Goal: Task Accomplishment & Management: Manage account settings

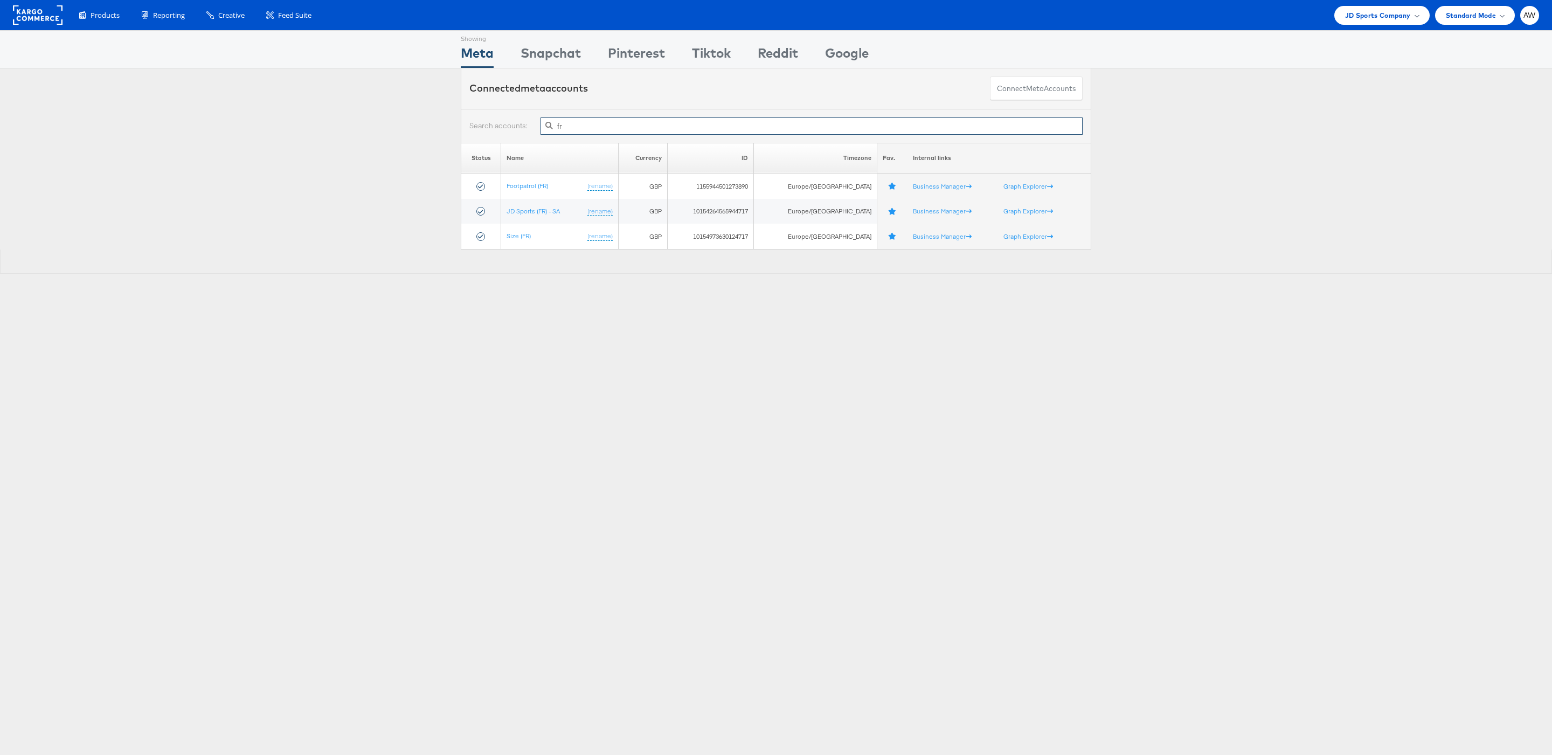
type input "fr"
click at [543, 207] on td "JD Sports (FR) - SA (rename)" at bounding box center [559, 211] width 117 height 25
click at [548, 212] on link "JD Sports (FR) - SA" at bounding box center [532, 211] width 53 height 8
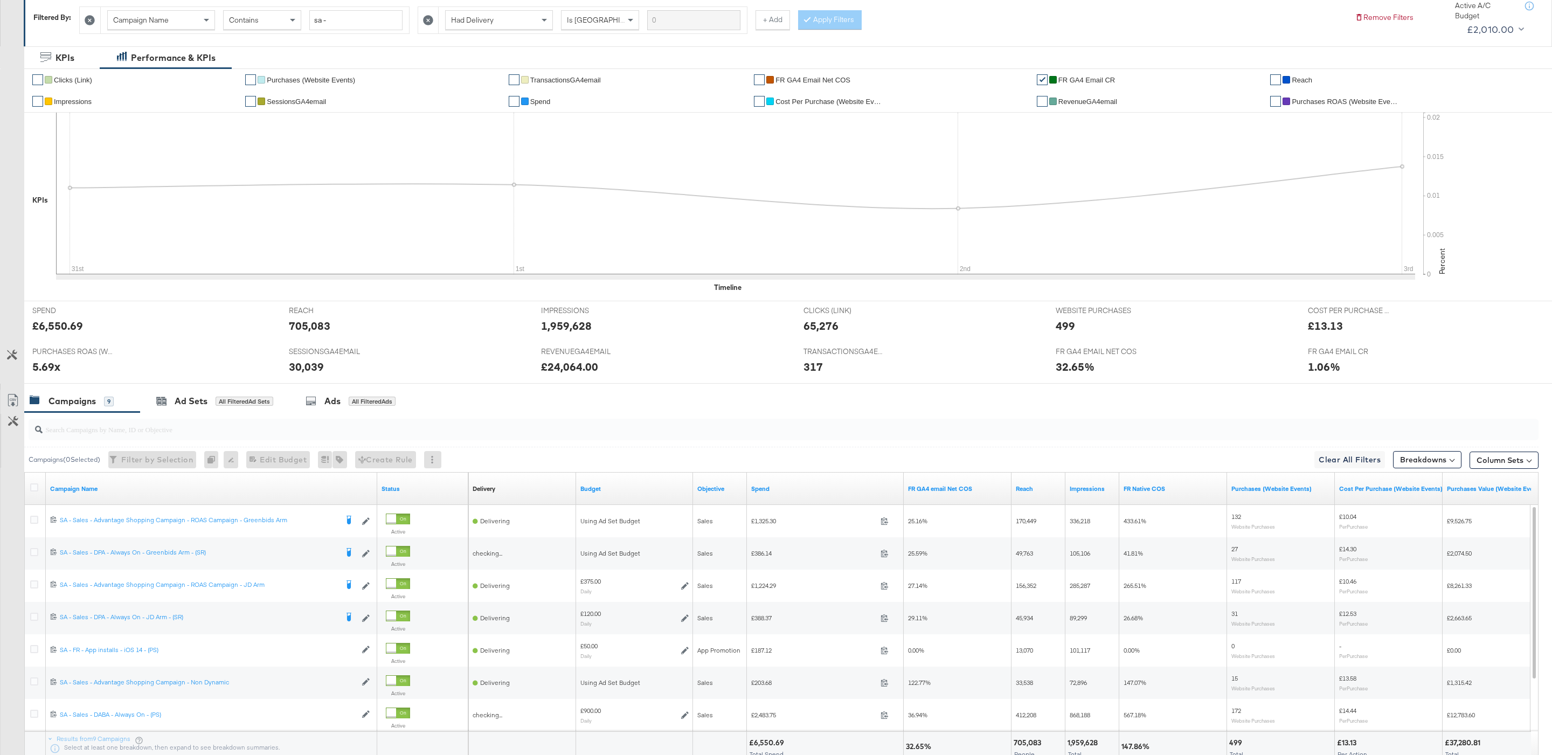
scroll to position [283, 0]
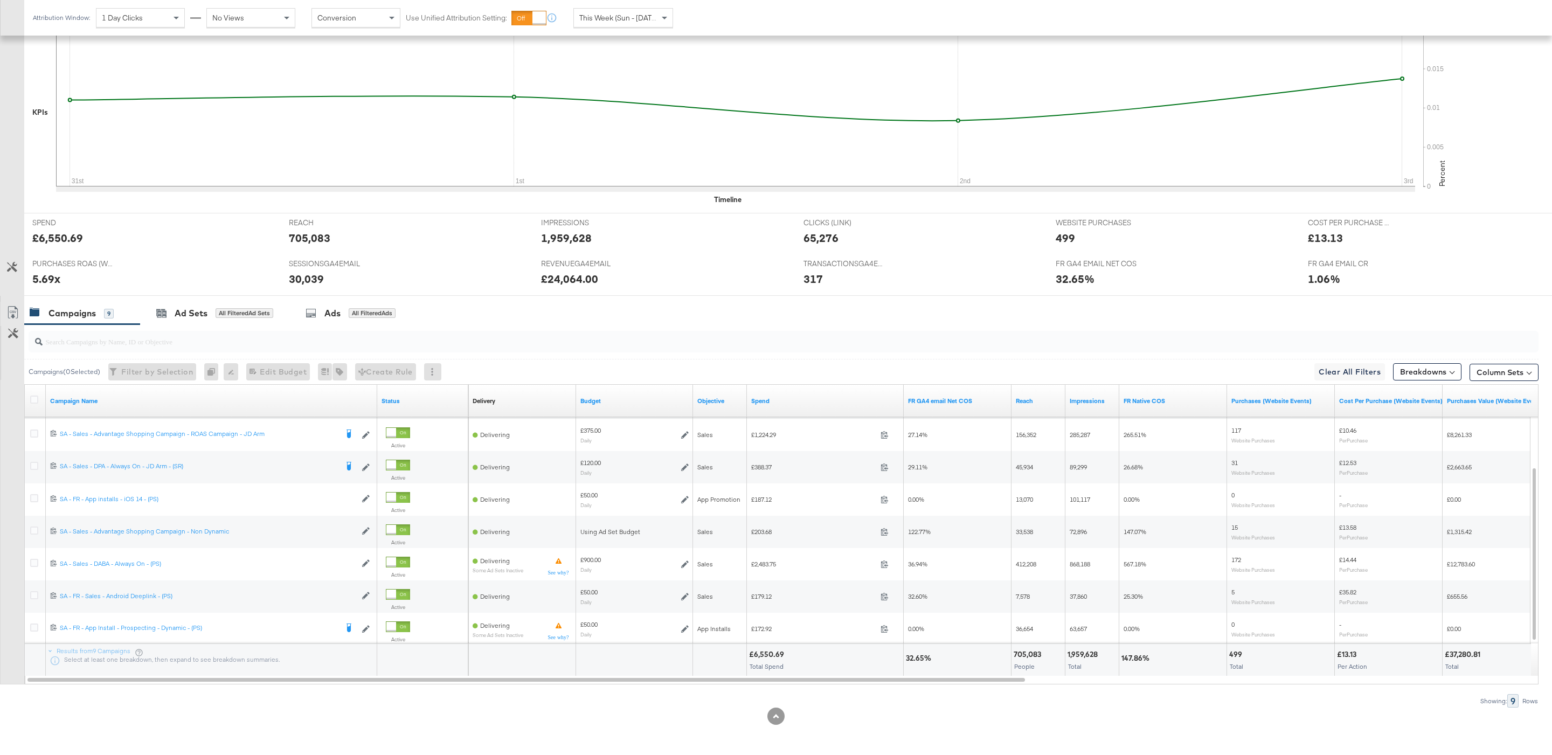
click at [742, 345] on input "search" at bounding box center [719, 336] width 1353 height 21
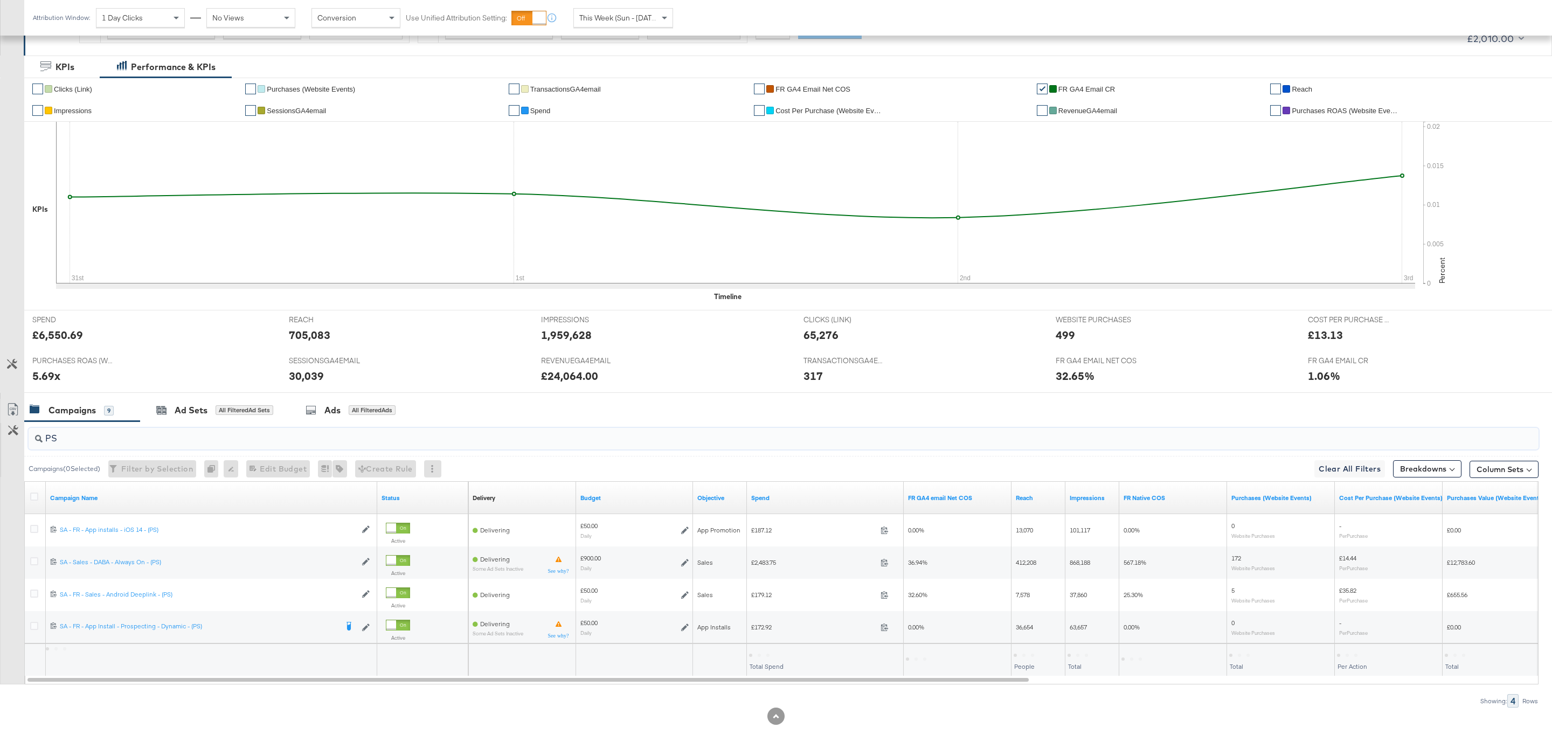
scroll to position [186, 0]
type input "PS"
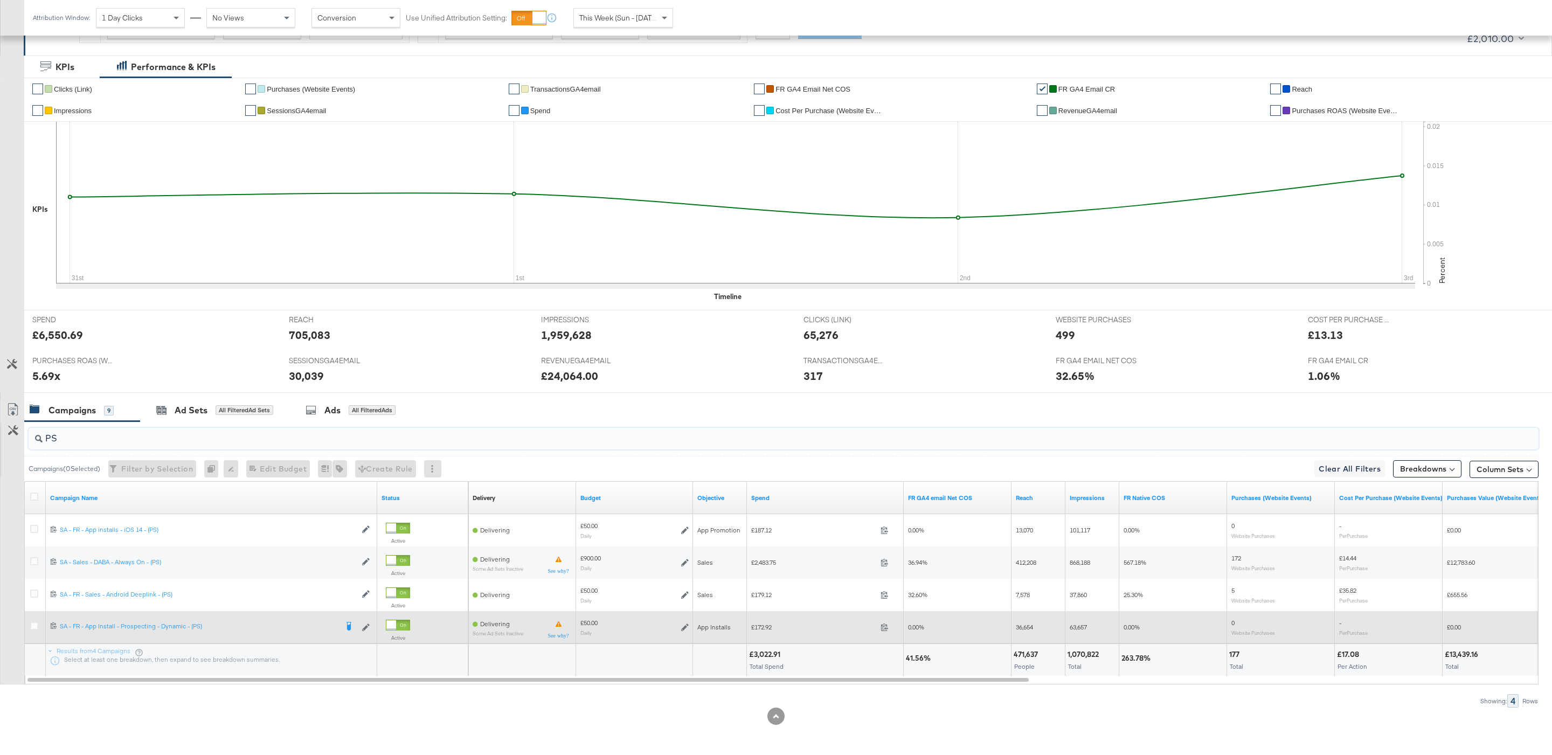
click at [683, 627] on icon at bounding box center [685, 627] width 8 height 8
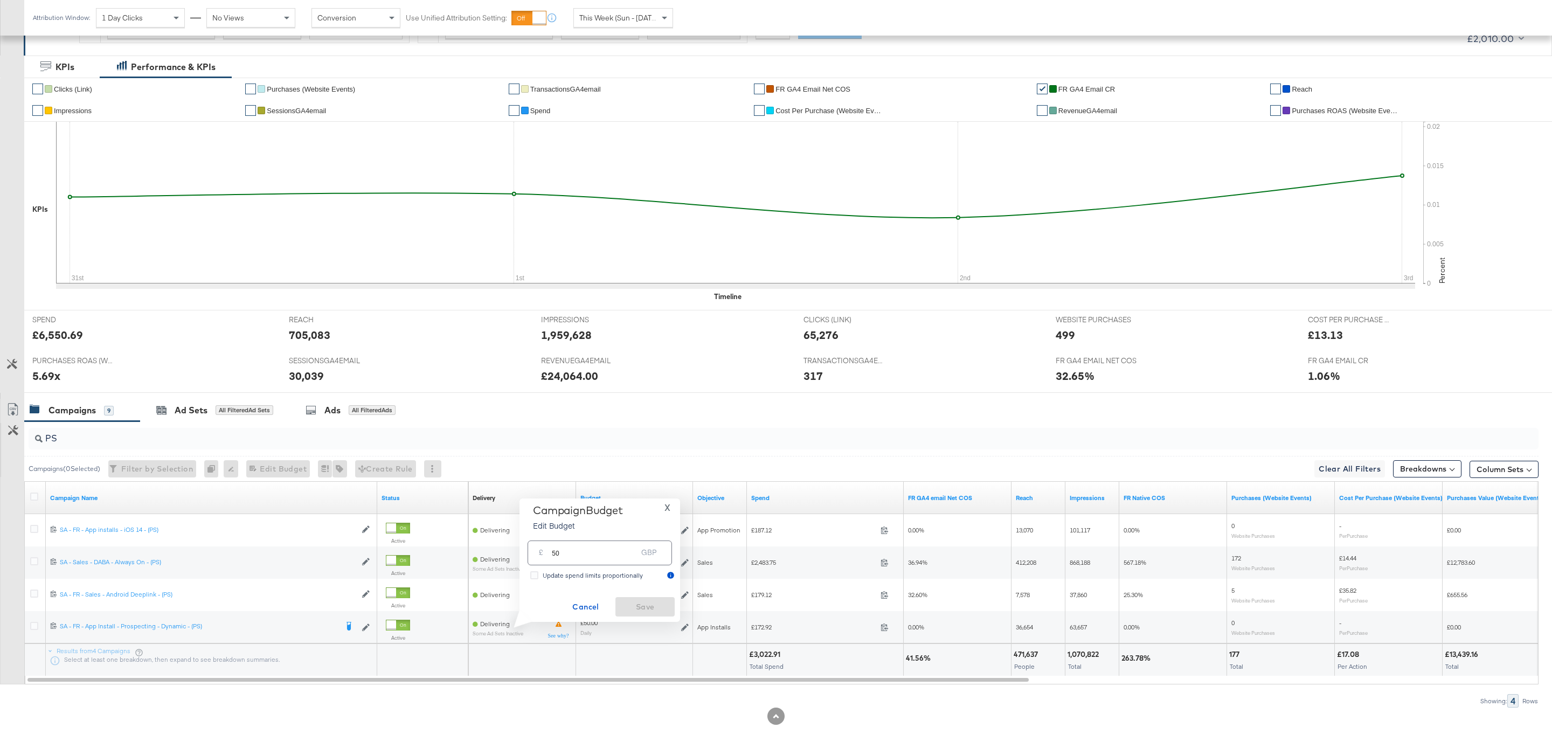
click at [604, 558] on input "50" at bounding box center [594, 548] width 85 height 23
type input "70"
click at [663, 604] on span "Save" at bounding box center [645, 606] width 51 height 13
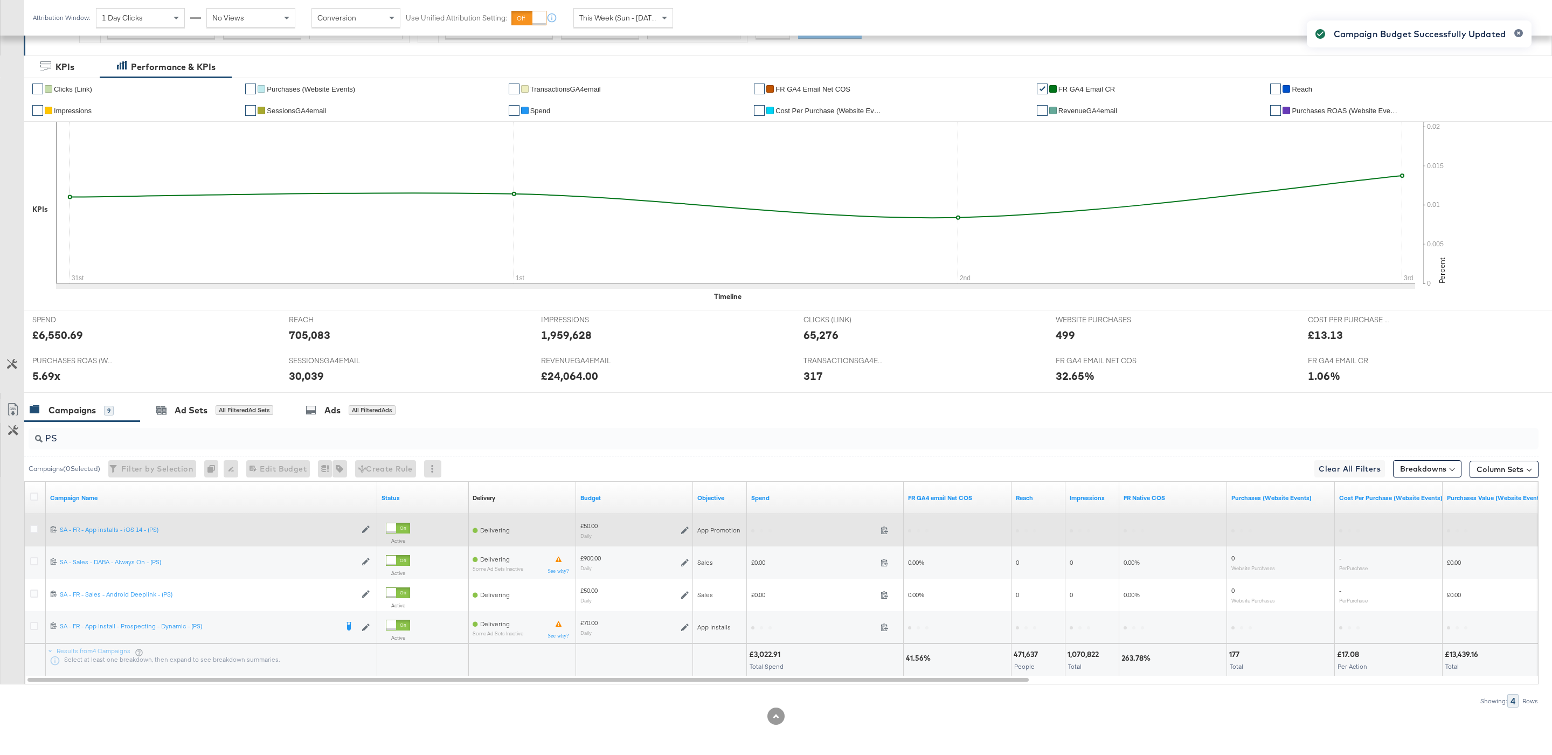
click at [687, 532] on icon at bounding box center [685, 530] width 8 height 8
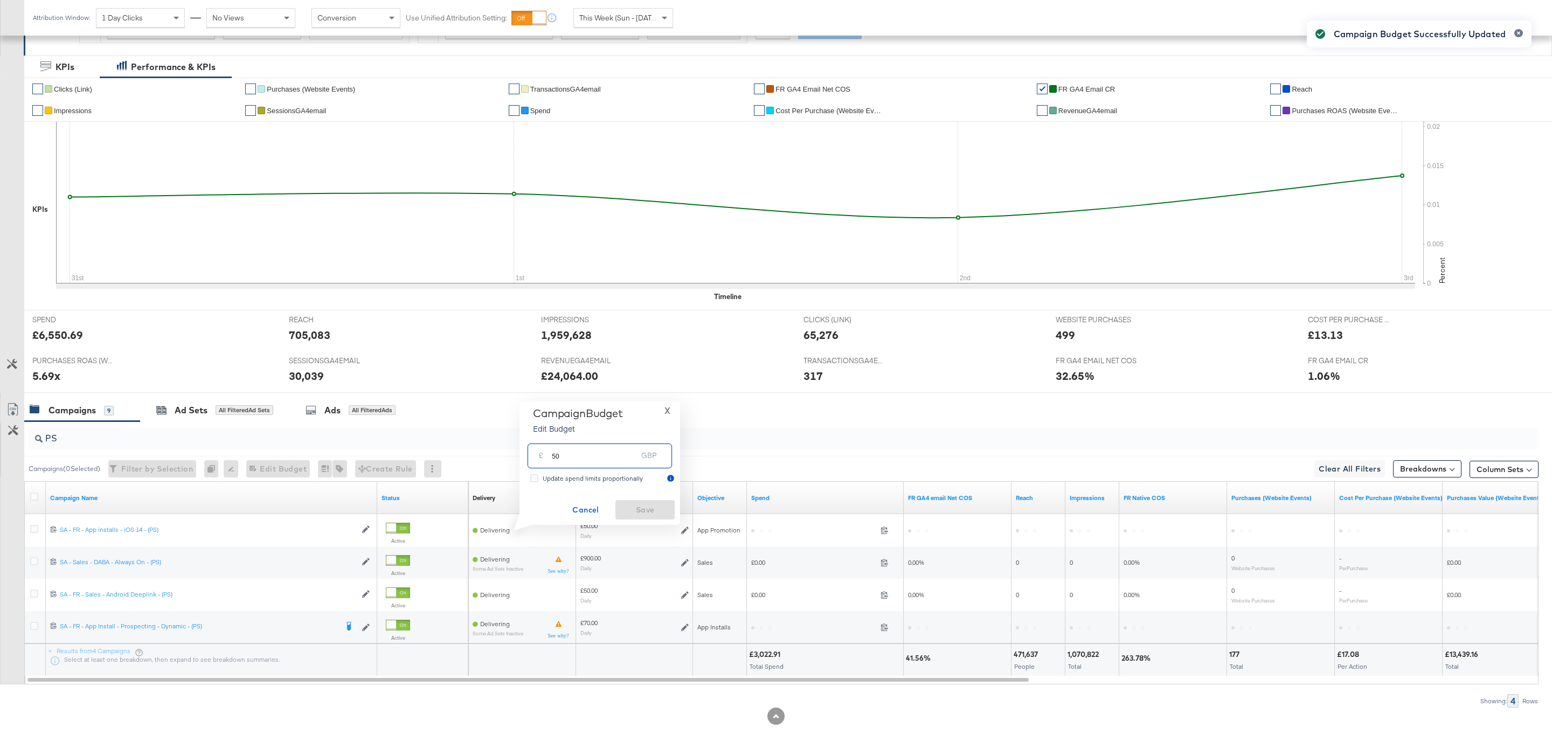
click at [611, 449] on input "50" at bounding box center [594, 451] width 85 height 23
type input "70"
click at [653, 511] on span "Save" at bounding box center [645, 509] width 51 height 13
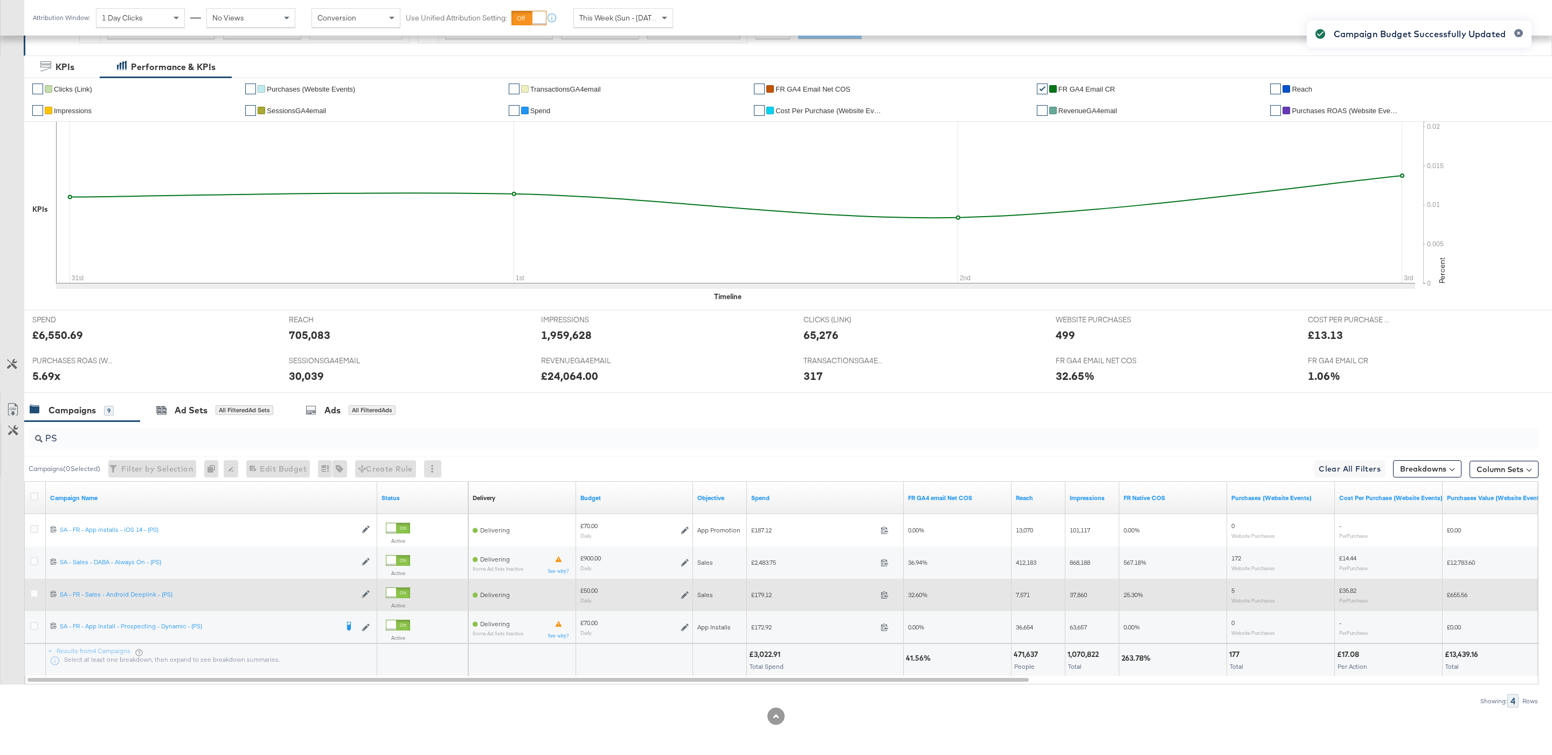
click at [684, 589] on div "£50.00 Daily" at bounding box center [634, 594] width 108 height 17
click at [684, 598] on div "£50.00 Daily" at bounding box center [634, 594] width 108 height 17
click at [685, 587] on div "£50.00 Daily" at bounding box center [634, 594] width 108 height 17
click at [684, 593] on icon at bounding box center [685, 595] width 8 height 8
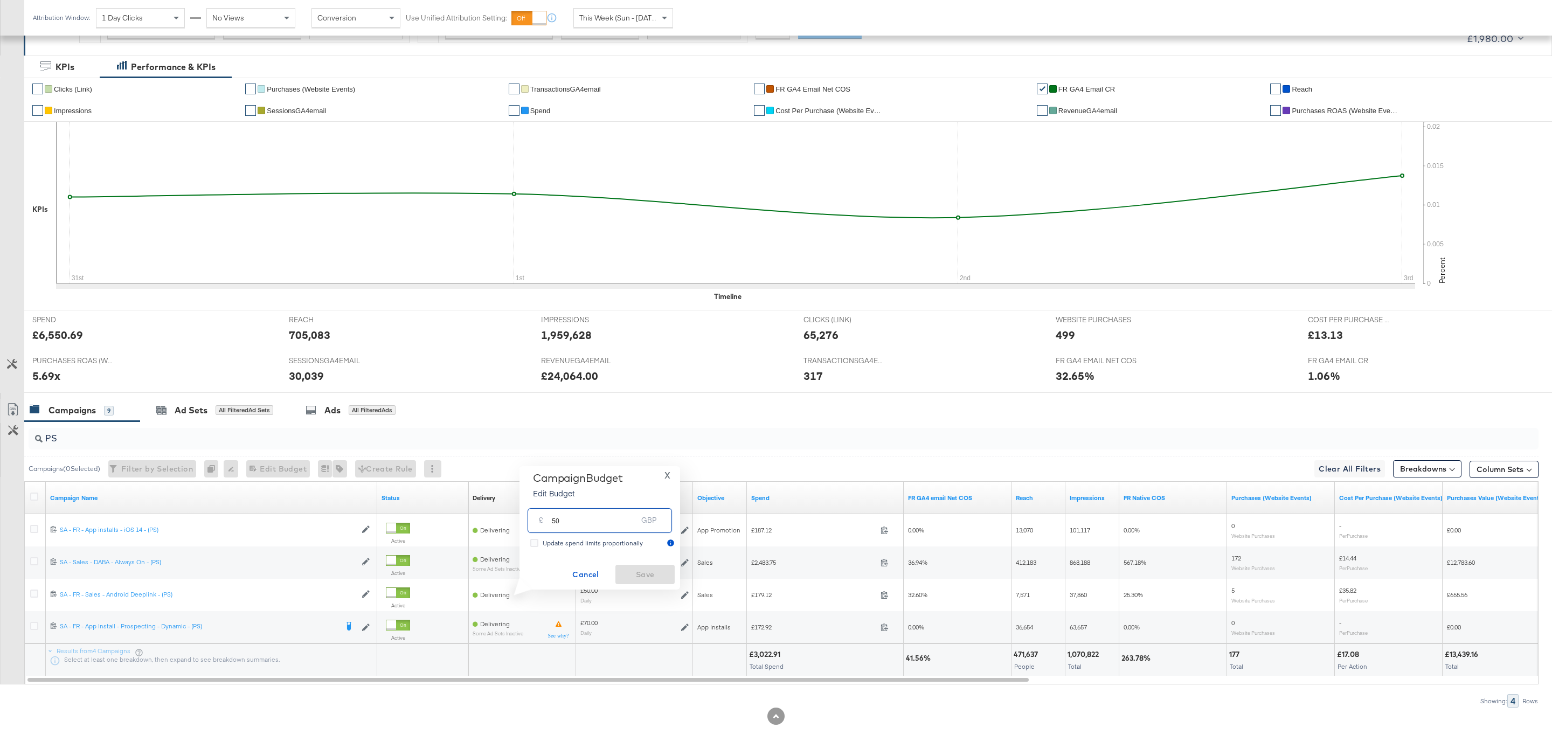
click at [598, 516] on input "50" at bounding box center [594, 515] width 85 height 23
type input "8"
type input "70"
click at [652, 576] on span "Save" at bounding box center [645, 574] width 51 height 13
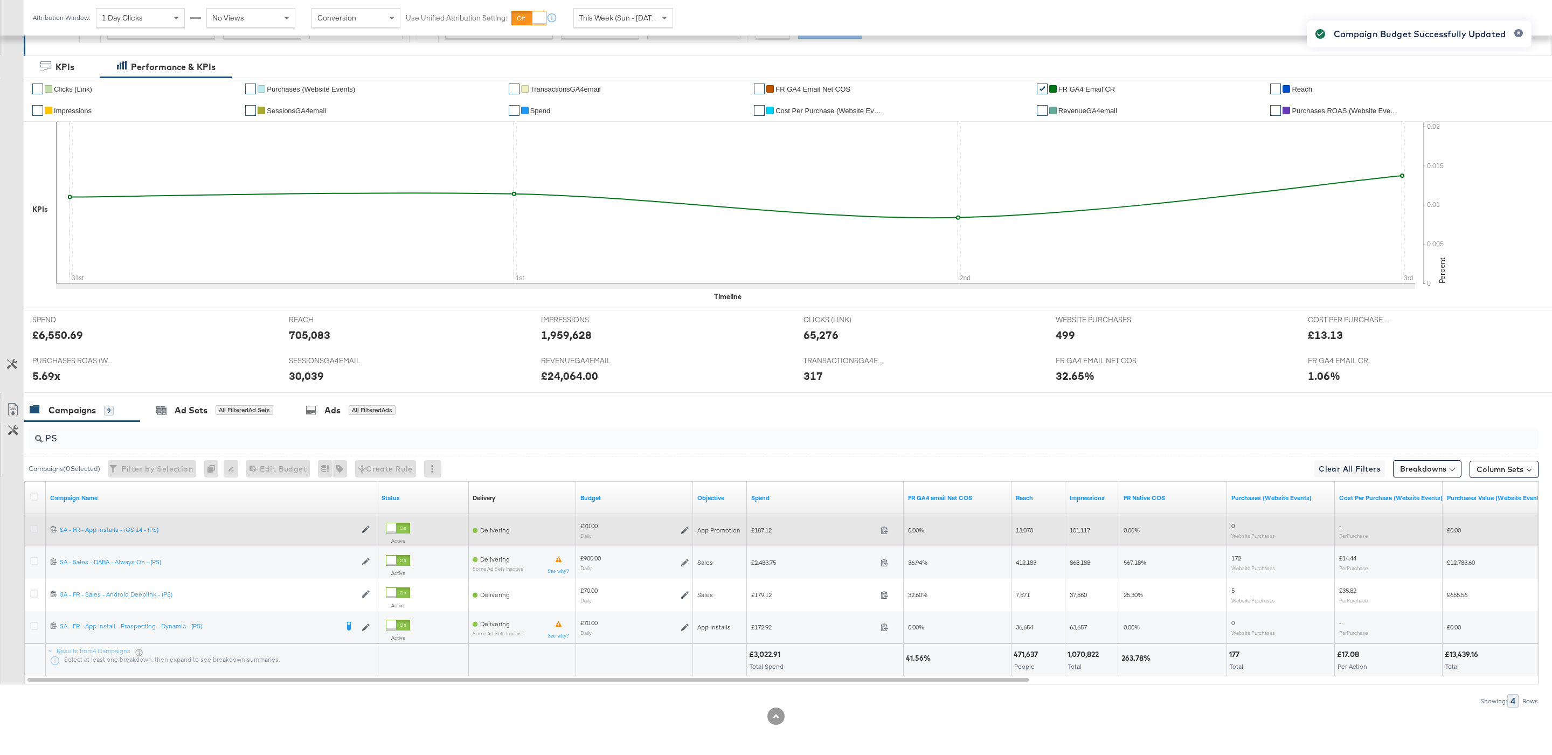
click at [34, 530] on icon at bounding box center [34, 529] width 8 height 8
click at [0, 0] on input "checkbox" at bounding box center [0, 0] width 0 height 0
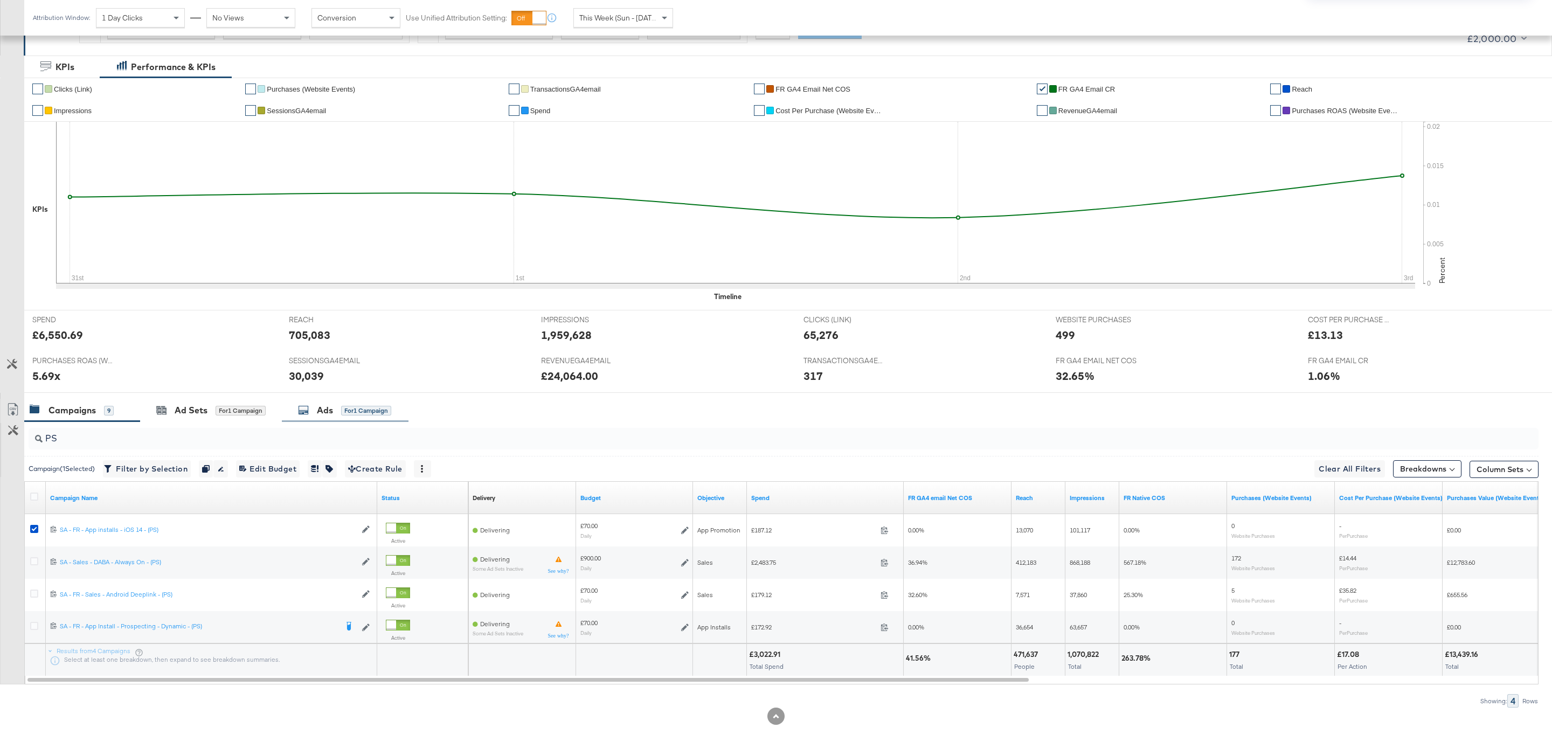
click at [321, 405] on div "Ads" at bounding box center [325, 410] width 16 height 12
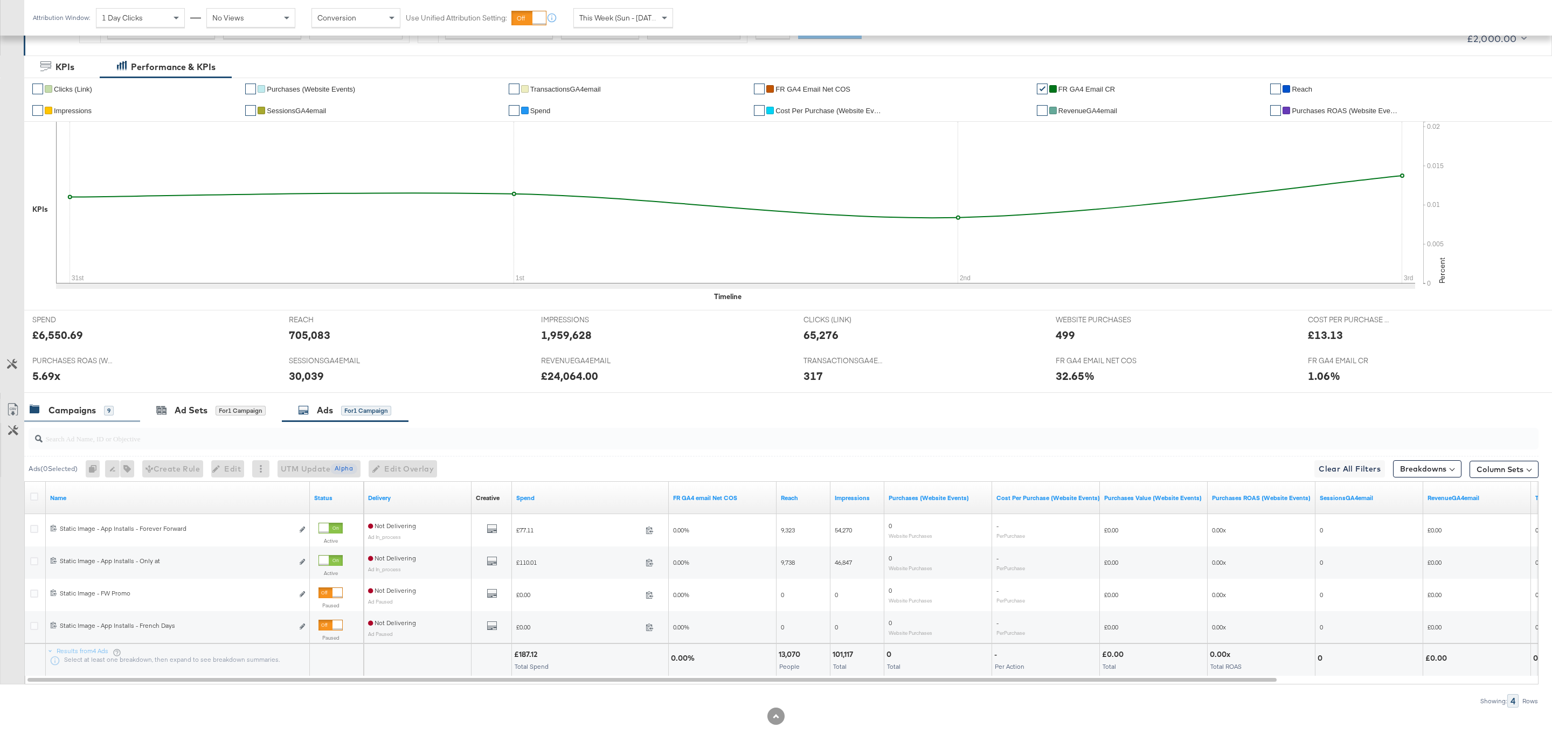
click at [81, 413] on div "Campaigns" at bounding box center [71, 410] width 47 height 12
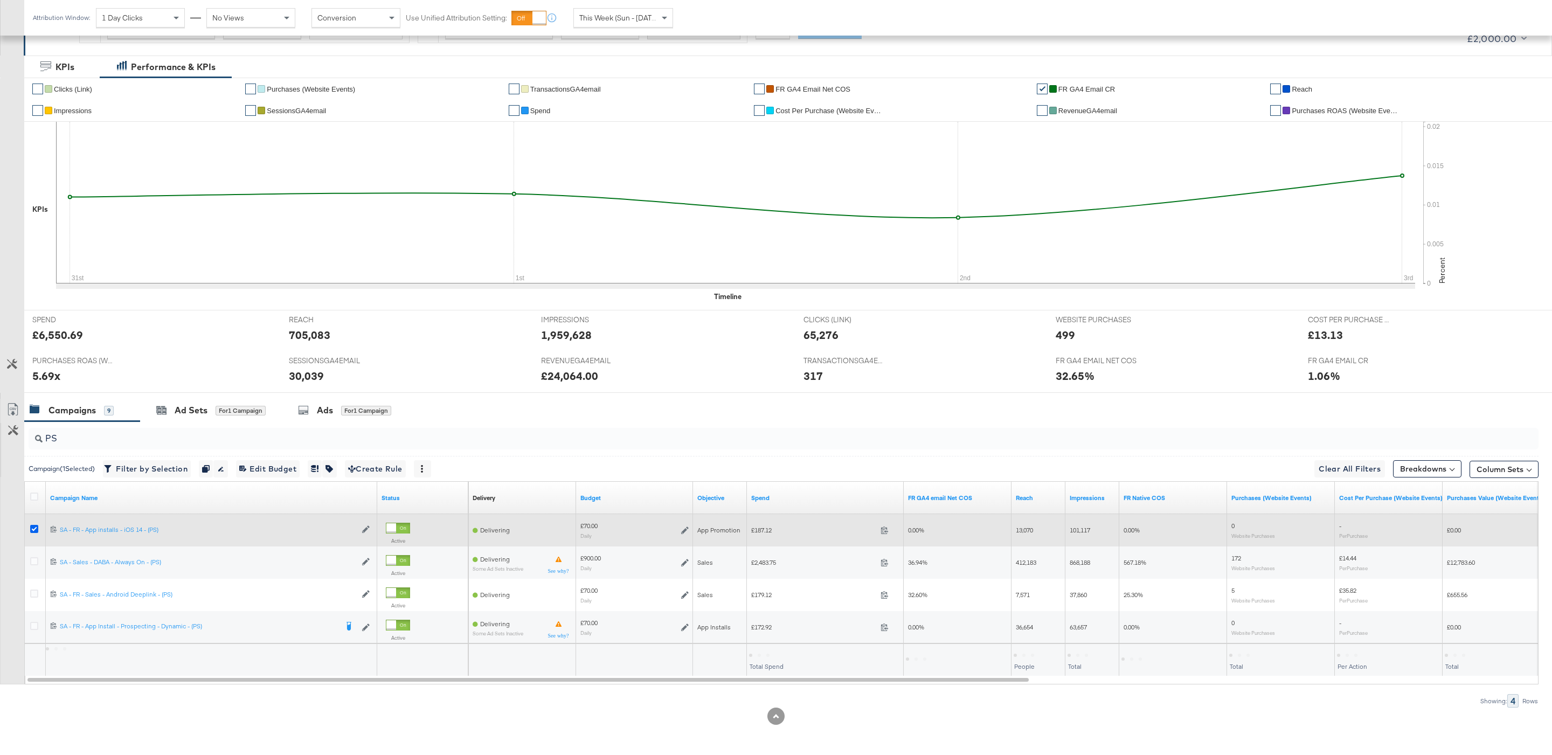
click at [32, 526] on icon at bounding box center [34, 529] width 8 height 8
click at [0, 0] on input "checkbox" at bounding box center [0, 0] width 0 height 0
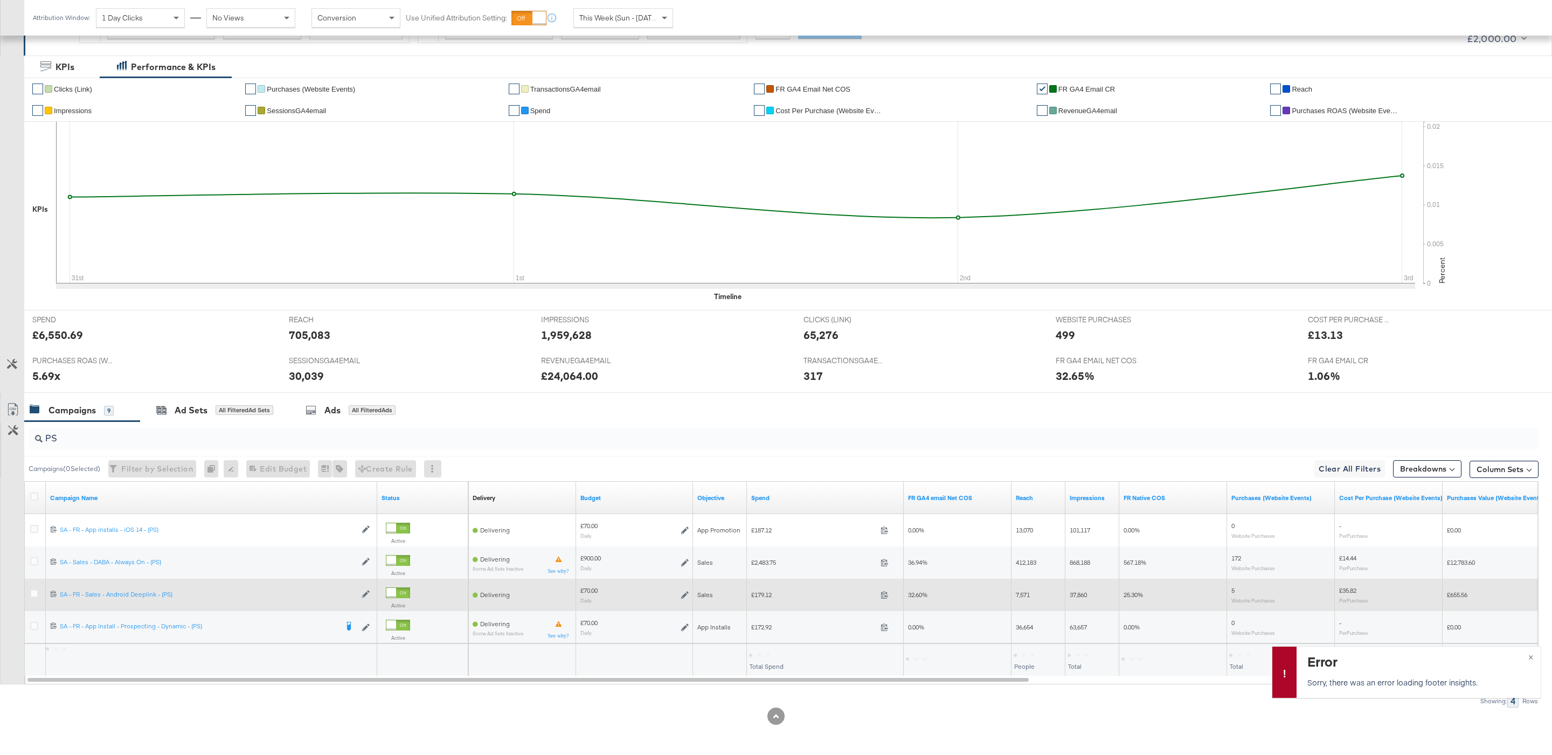
click at [31, 589] on label at bounding box center [34, 593] width 8 height 8
click at [0, 0] on input "checkbox" at bounding box center [0, 0] width 0 height 0
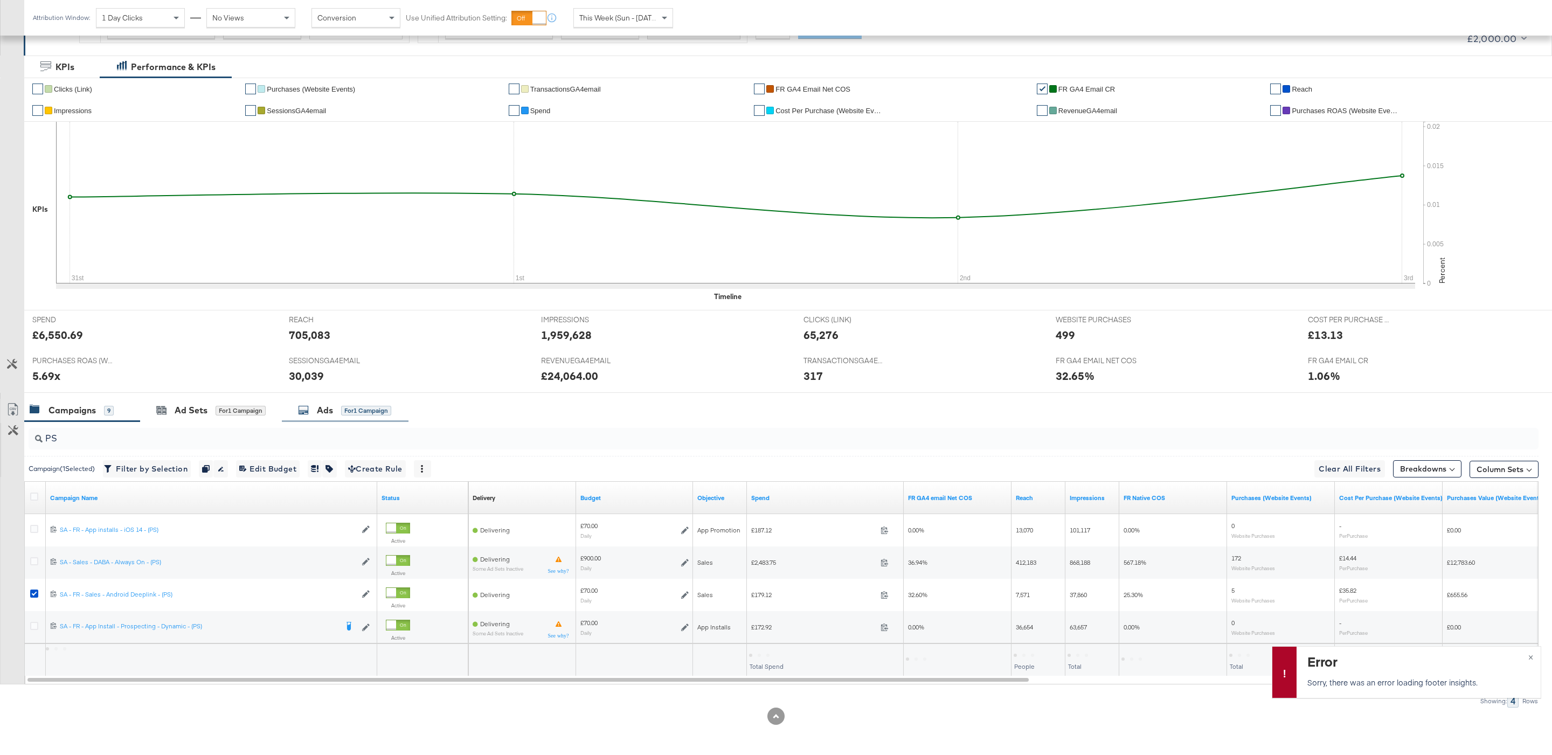
click at [322, 413] on div "Ads" at bounding box center [325, 410] width 16 height 12
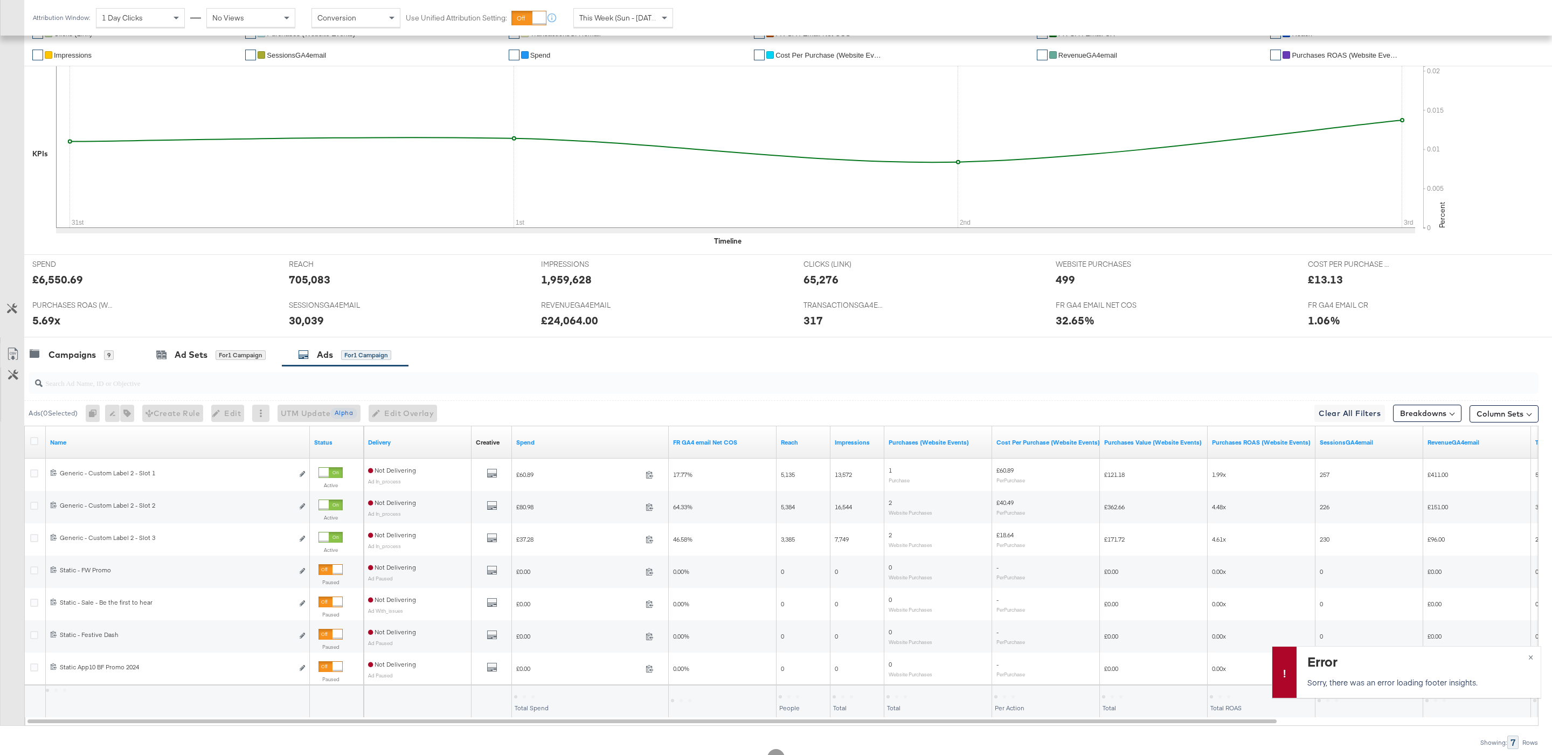
scroll to position [239, 0]
click at [100, 358] on div "Campaigns 9" at bounding box center [72, 353] width 84 height 12
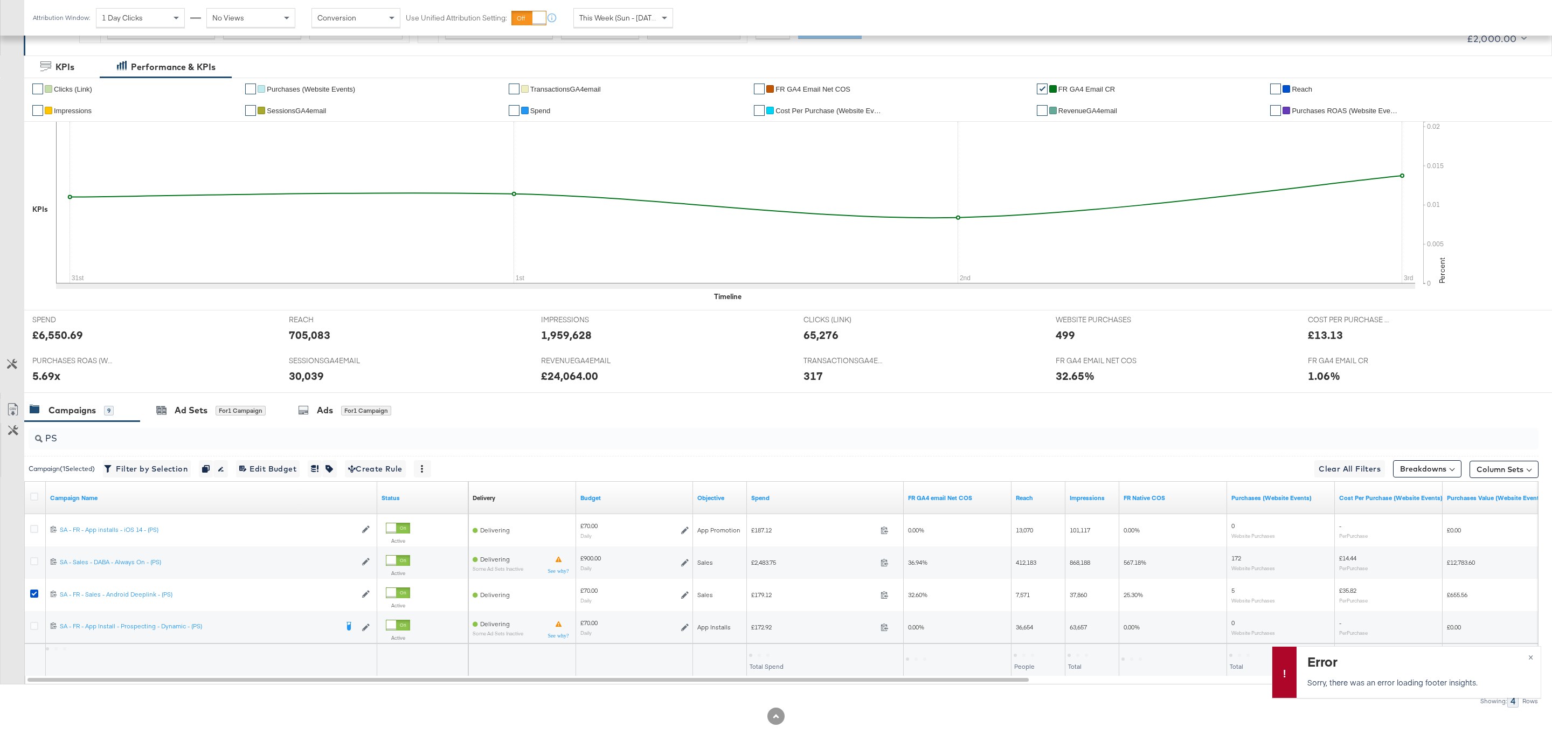
scroll to position [186, 0]
click at [368, 410] on div "for 1 Campaign" at bounding box center [366, 411] width 50 height 10
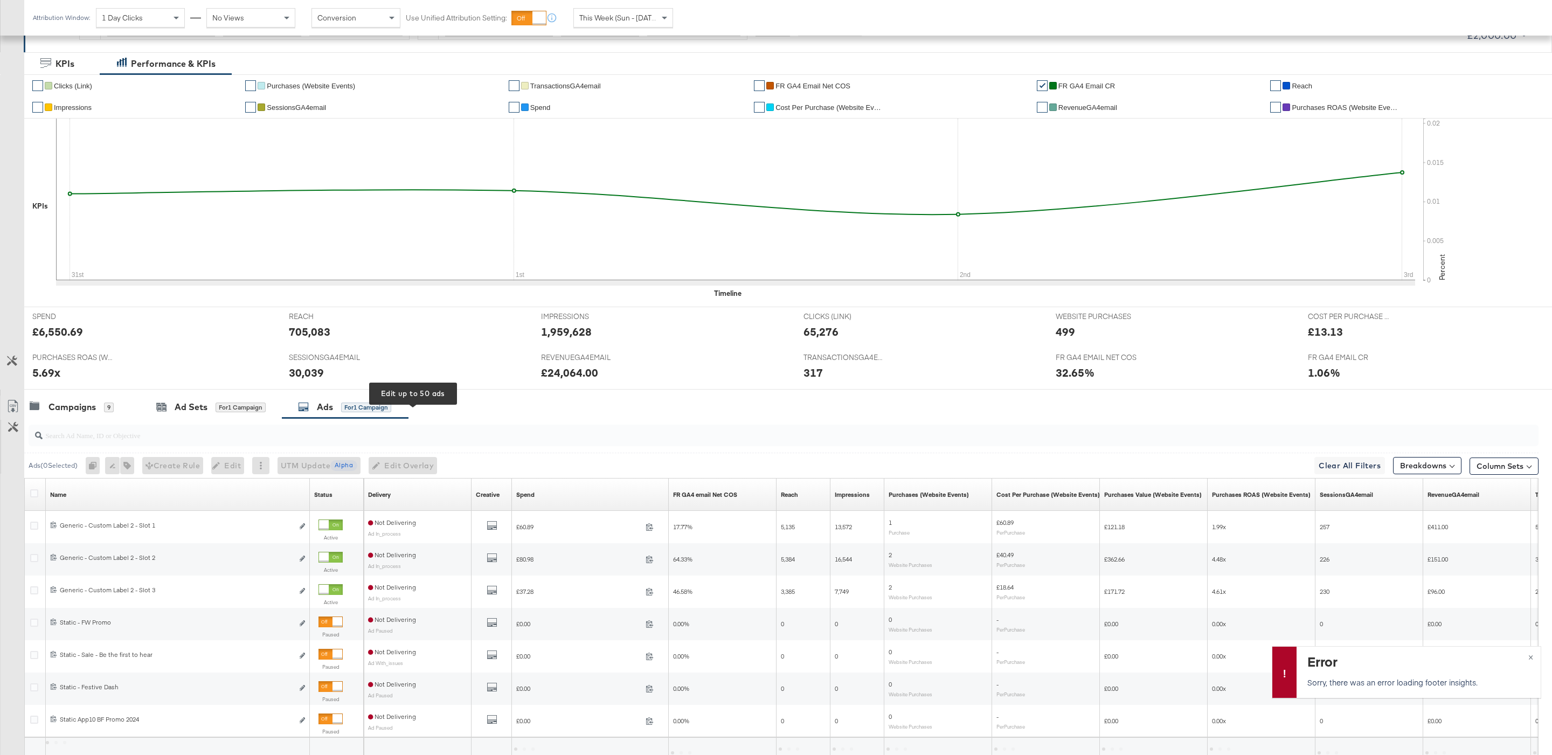
scroll to position [239, 0]
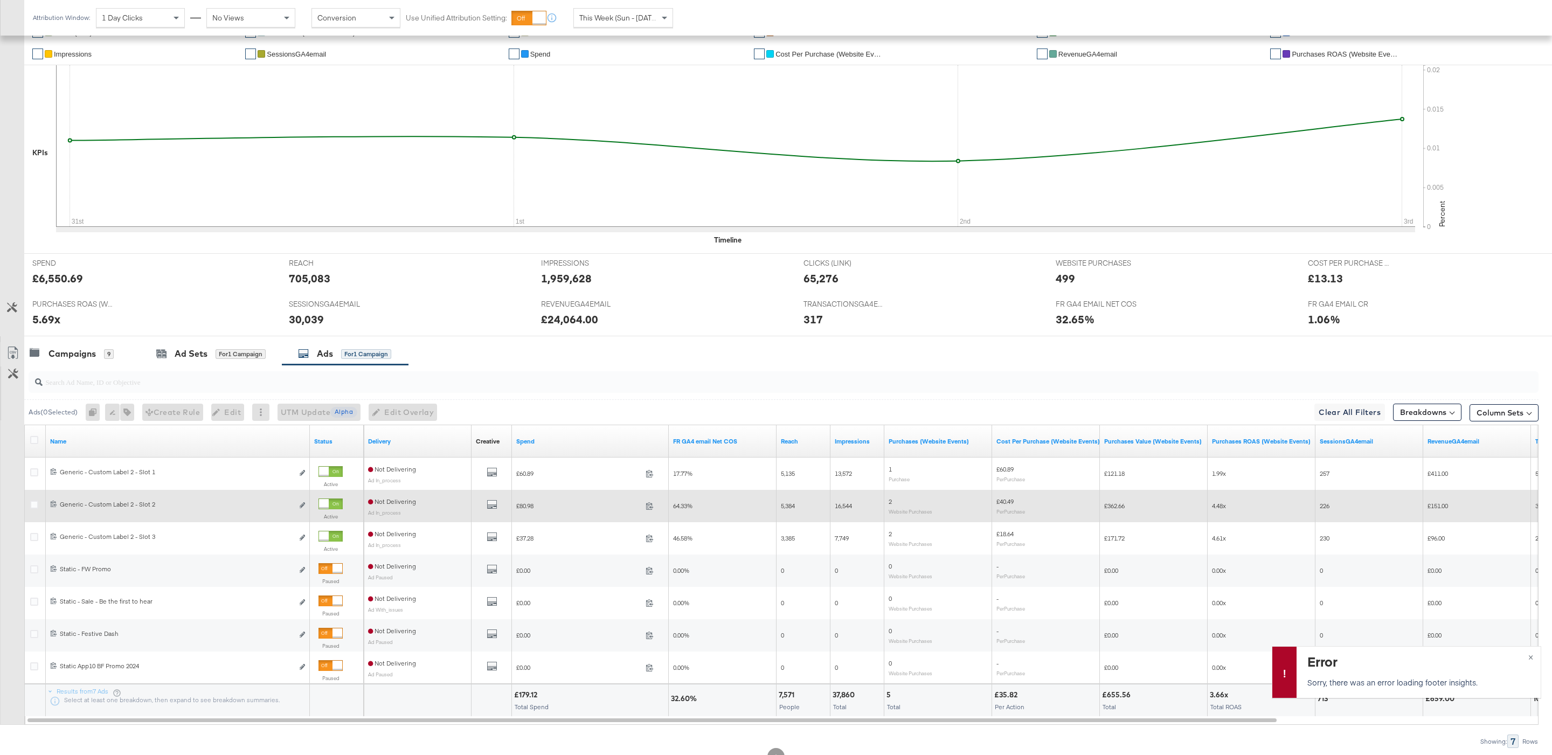
click at [318, 505] on div "Active" at bounding box center [336, 511] width 45 height 34
click at [329, 506] on div at bounding box center [324, 504] width 10 height 10
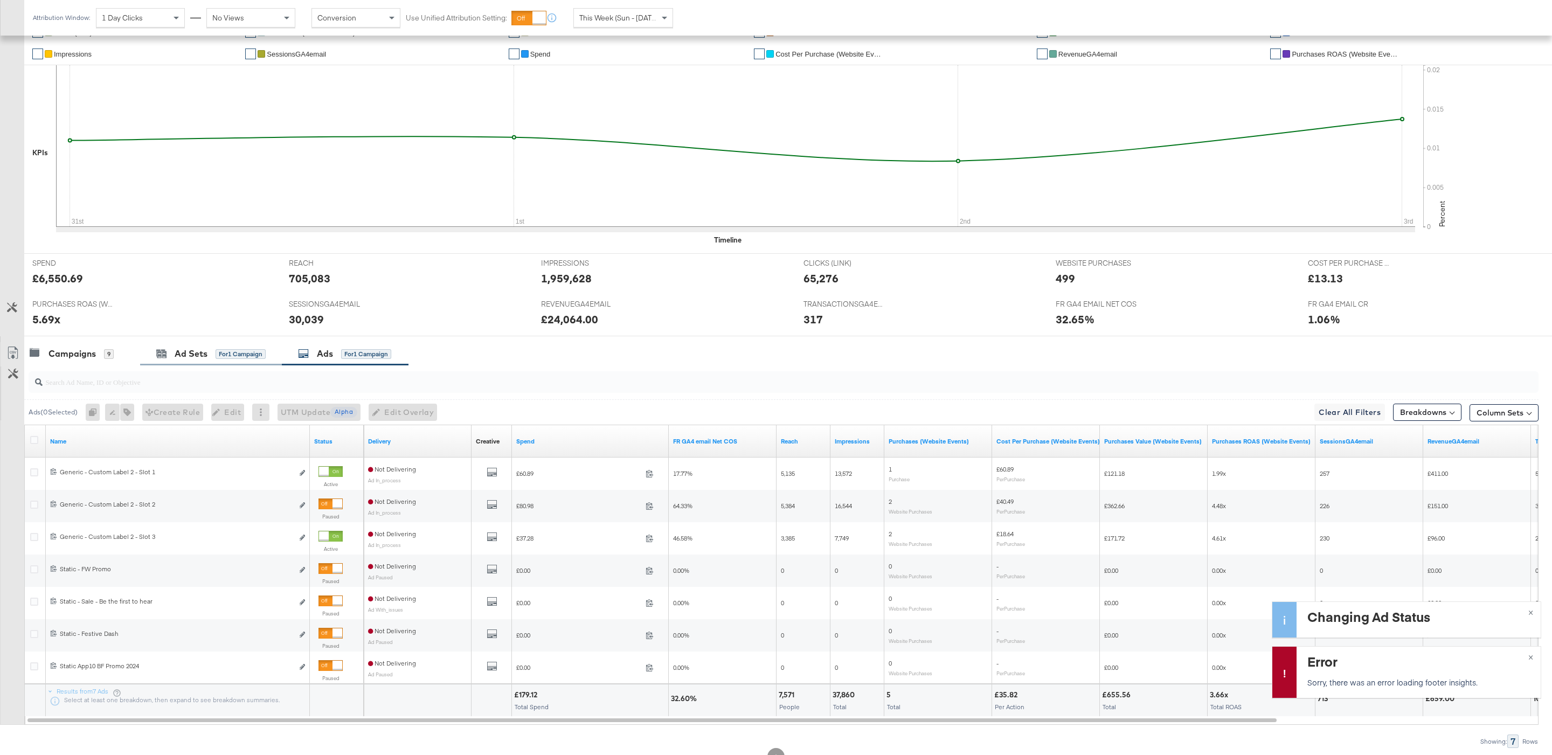
click at [227, 365] on div "Ad Sets for 1 Campaign" at bounding box center [211, 353] width 142 height 23
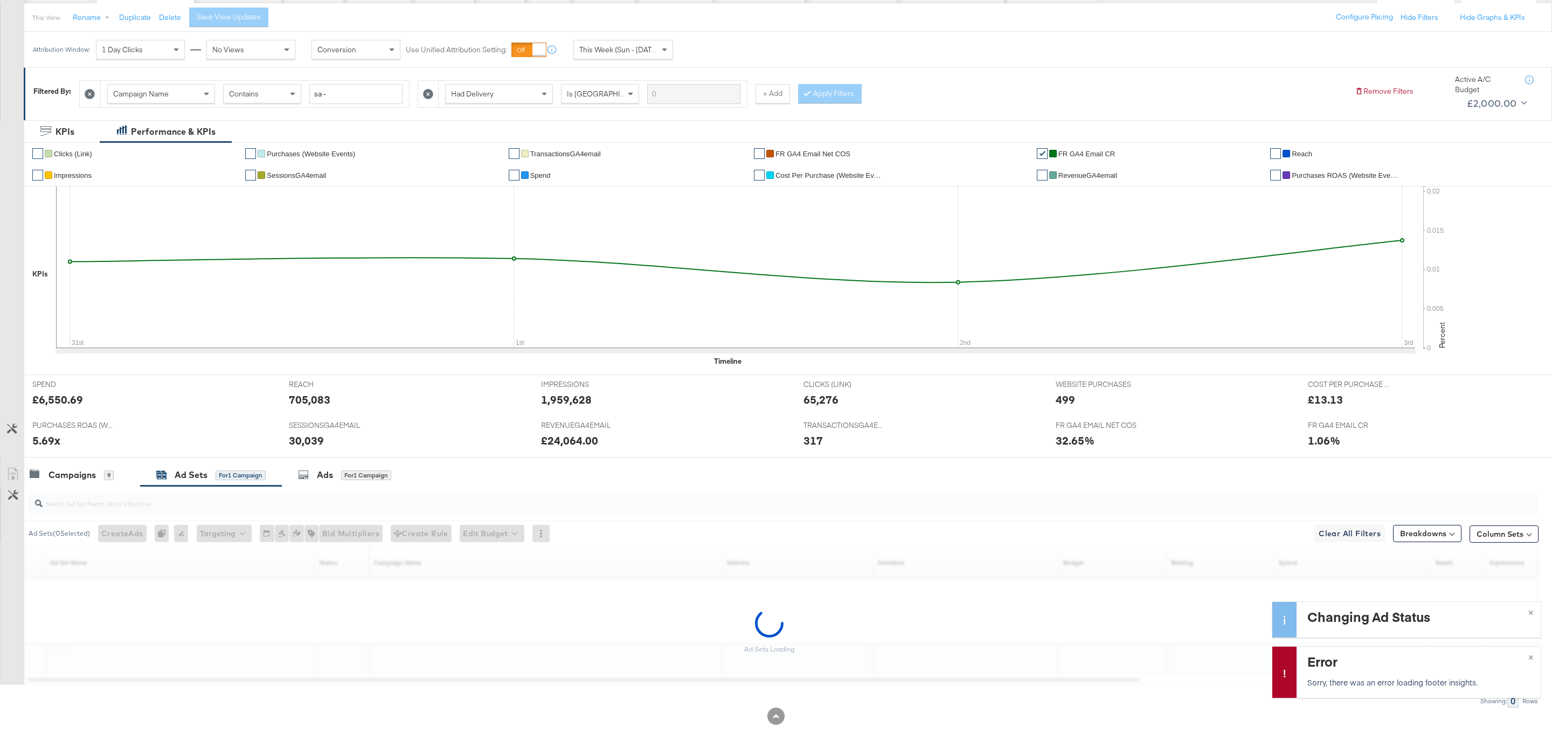
scroll to position [89, 0]
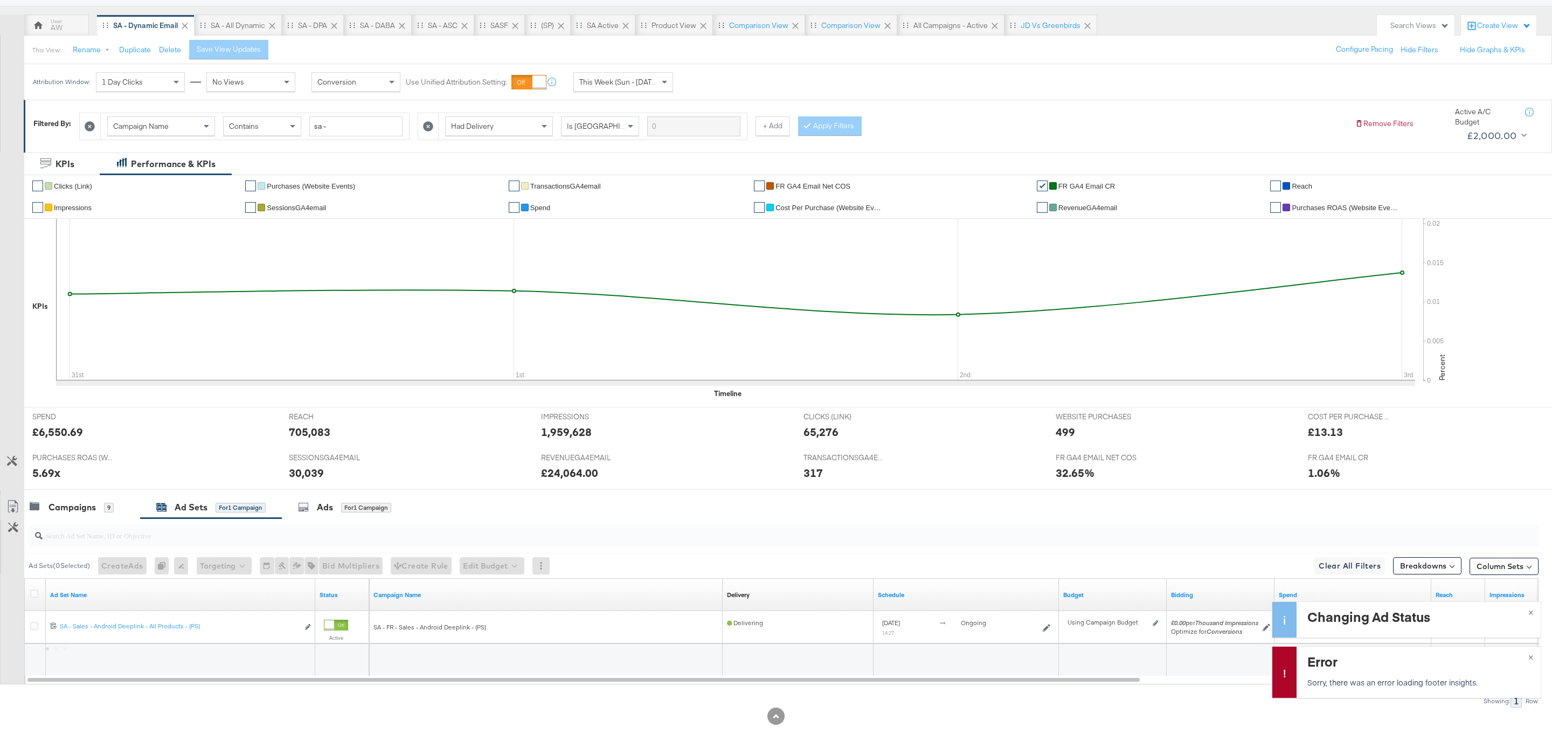
click at [66, 530] on input "search" at bounding box center [719, 530] width 1353 height 21
click at [66, 505] on div "Campaigns" at bounding box center [71, 507] width 47 height 12
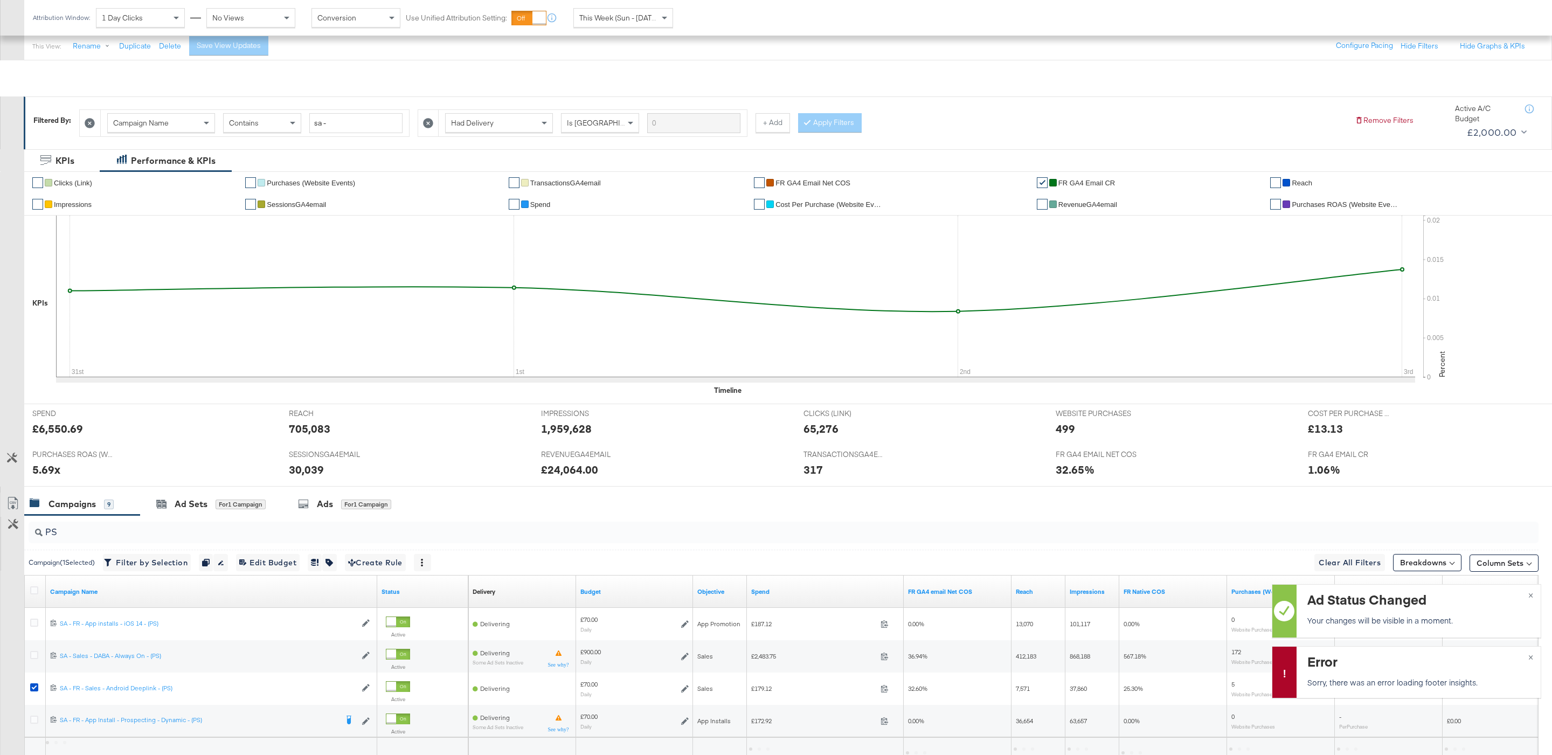
scroll to position [186, 0]
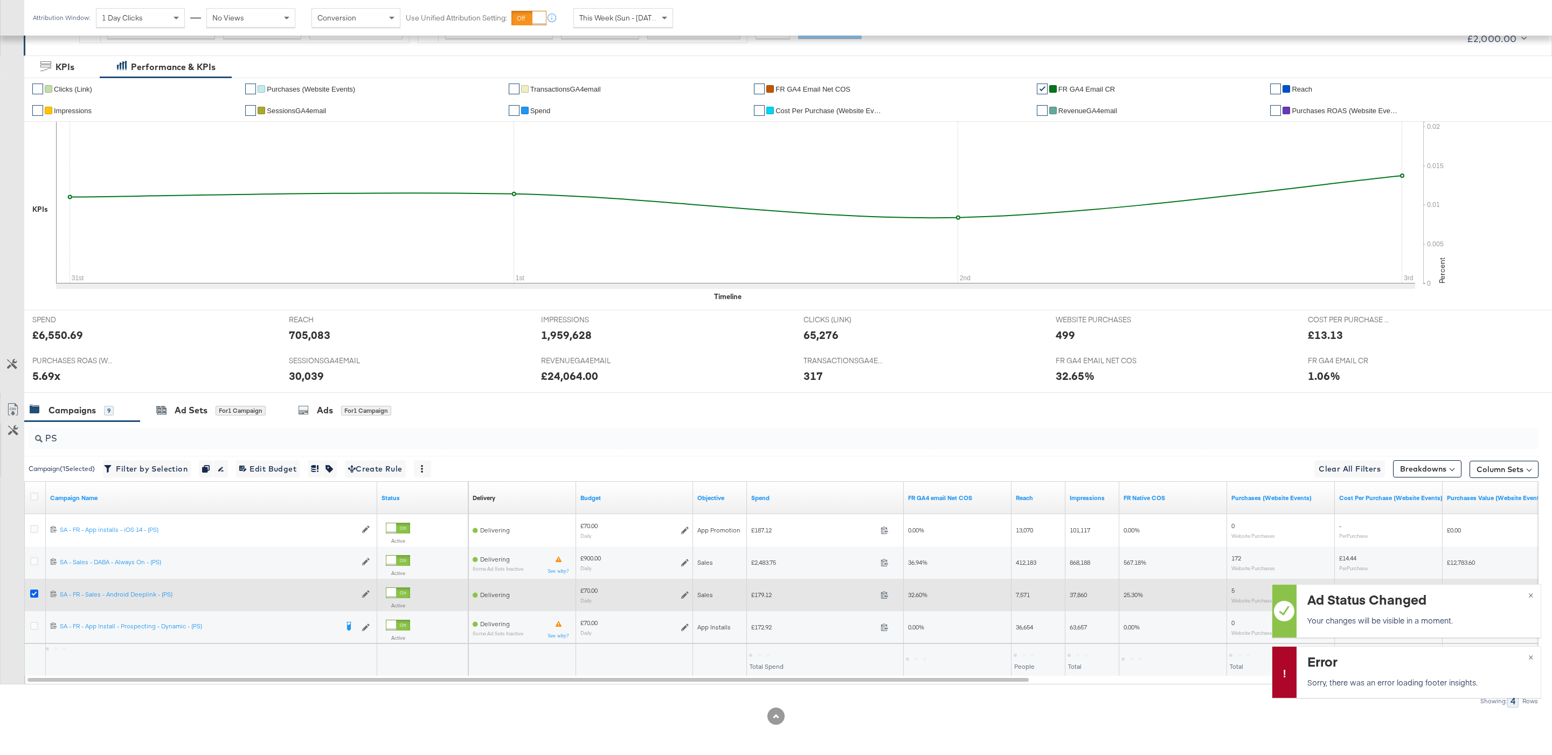
click at [33, 590] on icon at bounding box center [34, 593] width 8 height 8
click at [0, 0] on input "checkbox" at bounding box center [0, 0] width 0 height 0
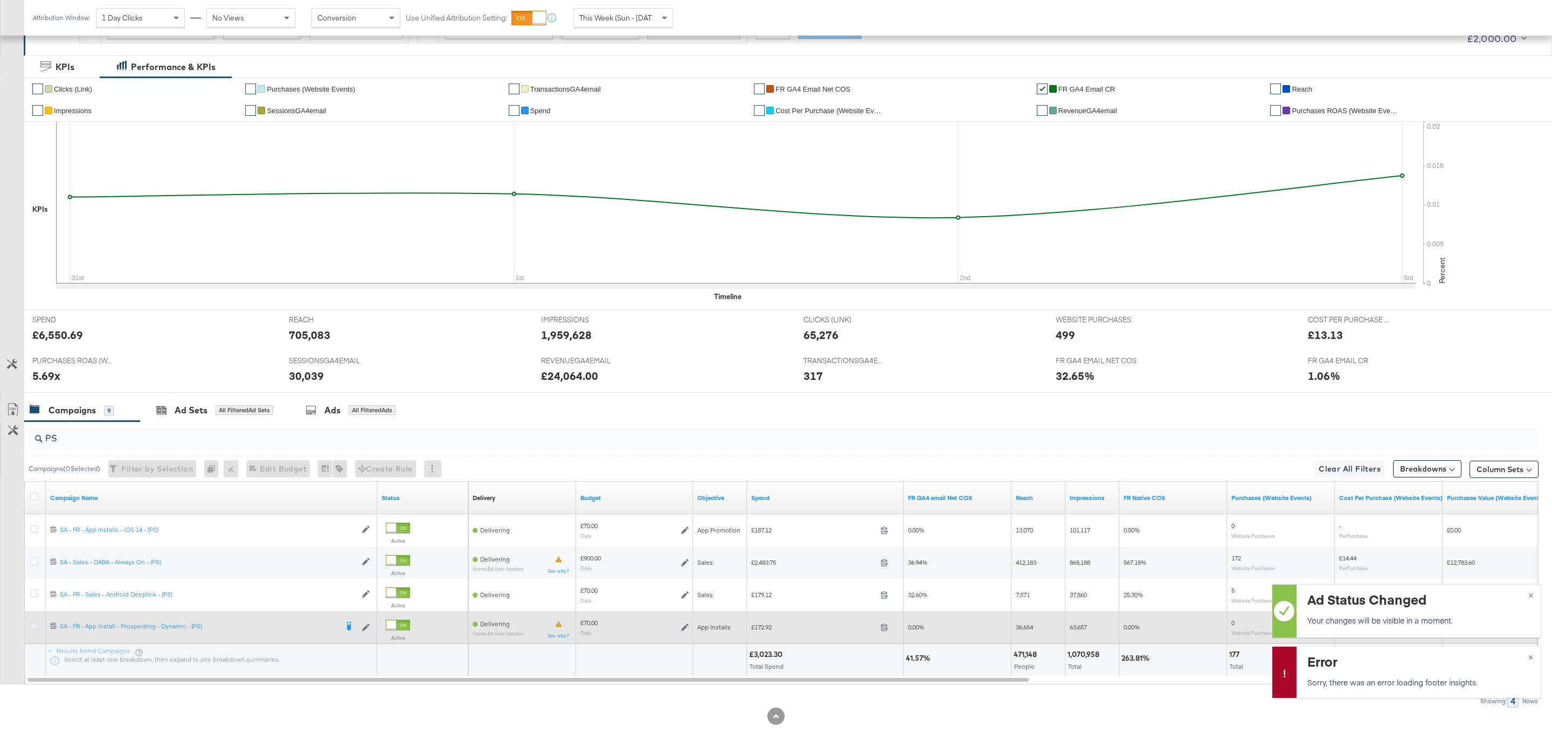
click at [35, 626] on icon at bounding box center [34, 626] width 8 height 8
click at [0, 0] on input "checkbox" at bounding box center [0, 0] width 0 height 0
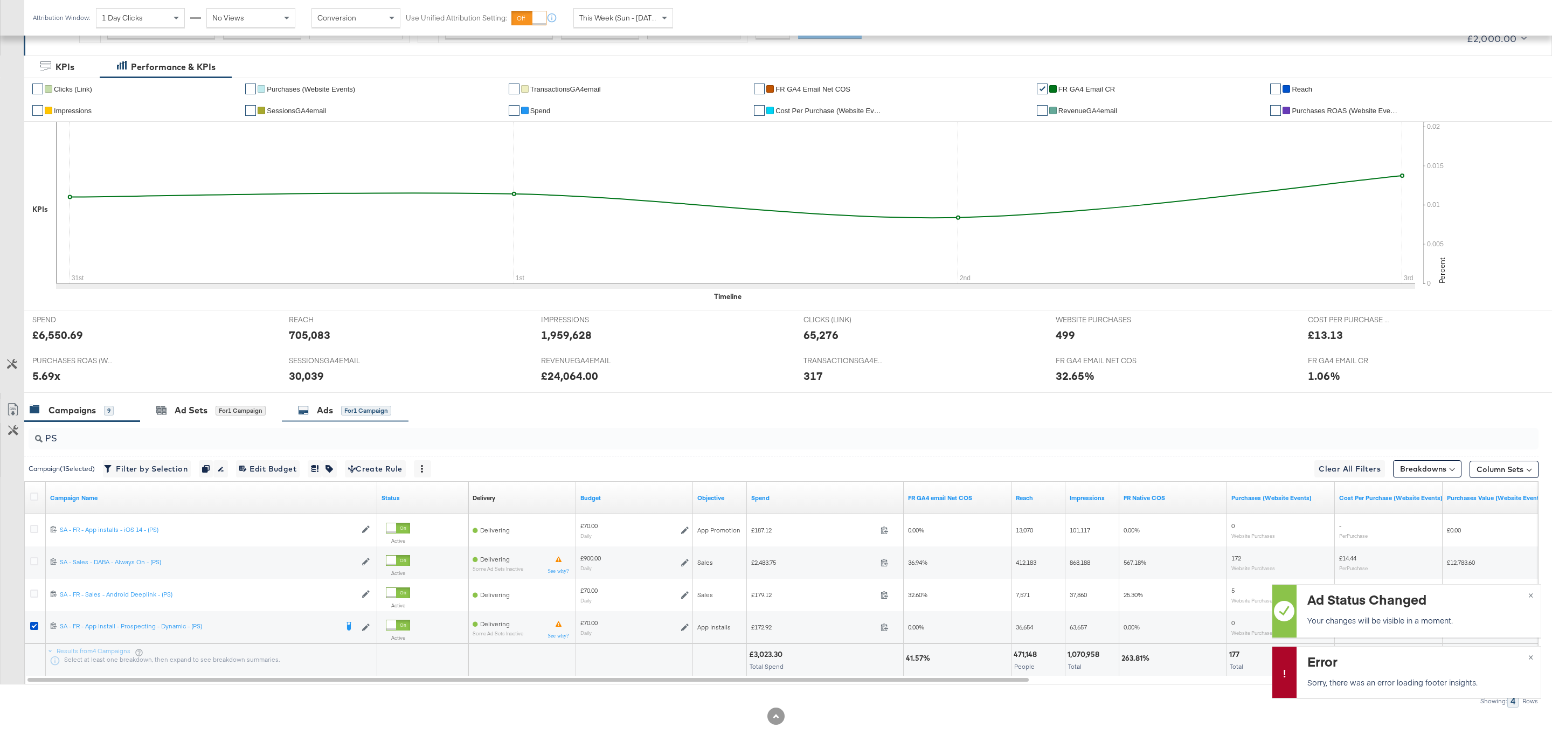
click at [380, 406] on div "for 1 Campaign" at bounding box center [366, 411] width 50 height 10
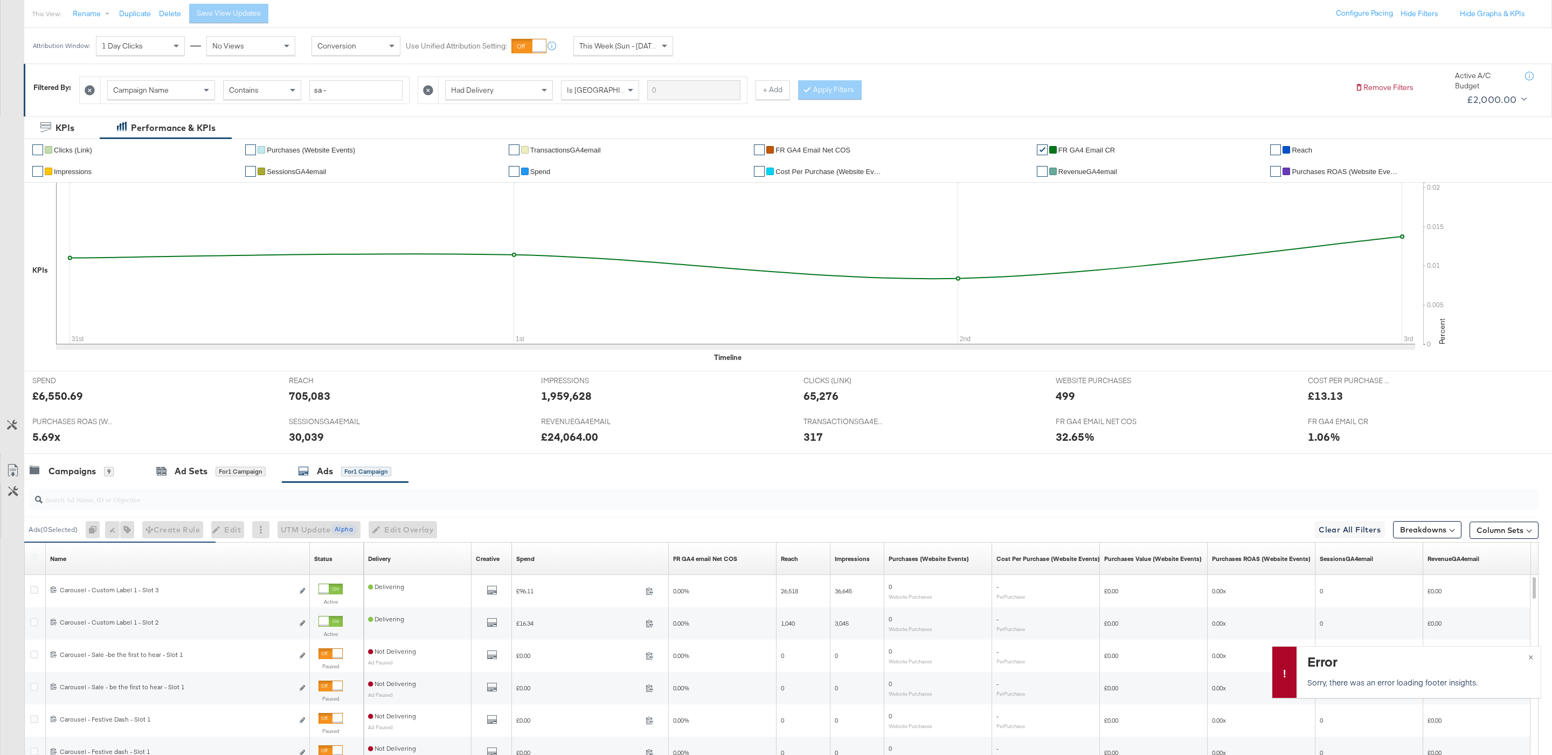
scroll to position [283, 0]
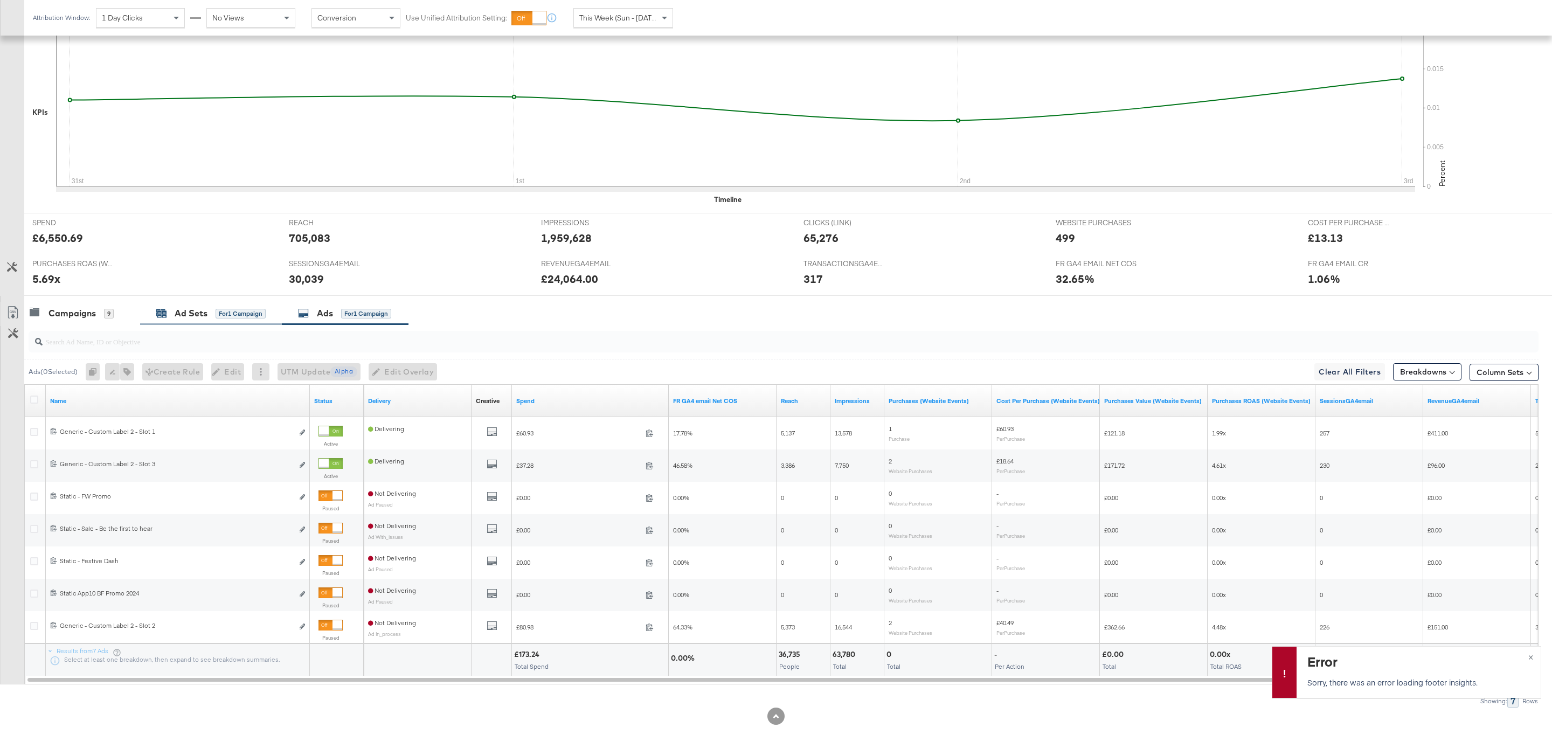
click at [189, 309] on div "Ad Sets" at bounding box center [191, 313] width 33 height 12
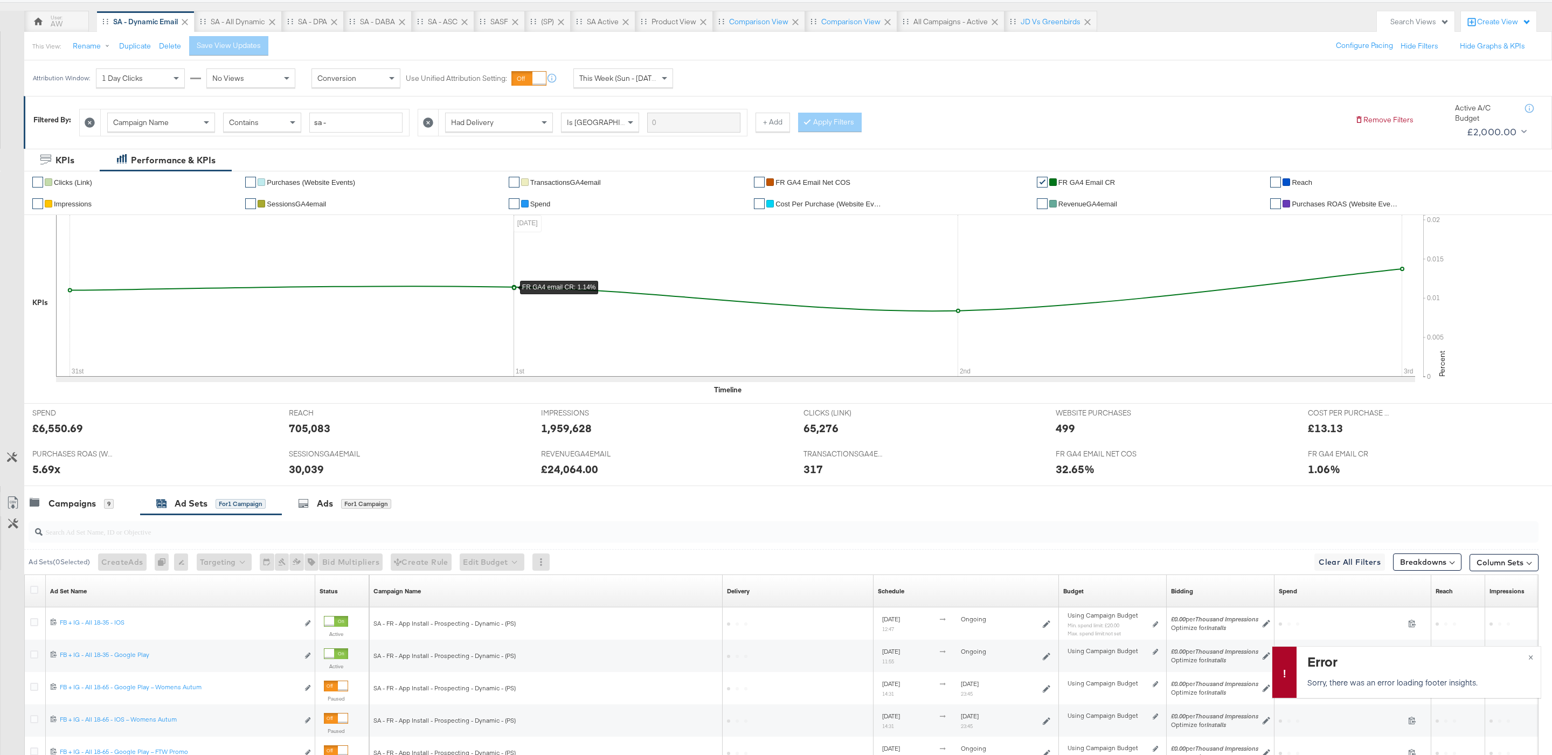
scroll to position [251, 0]
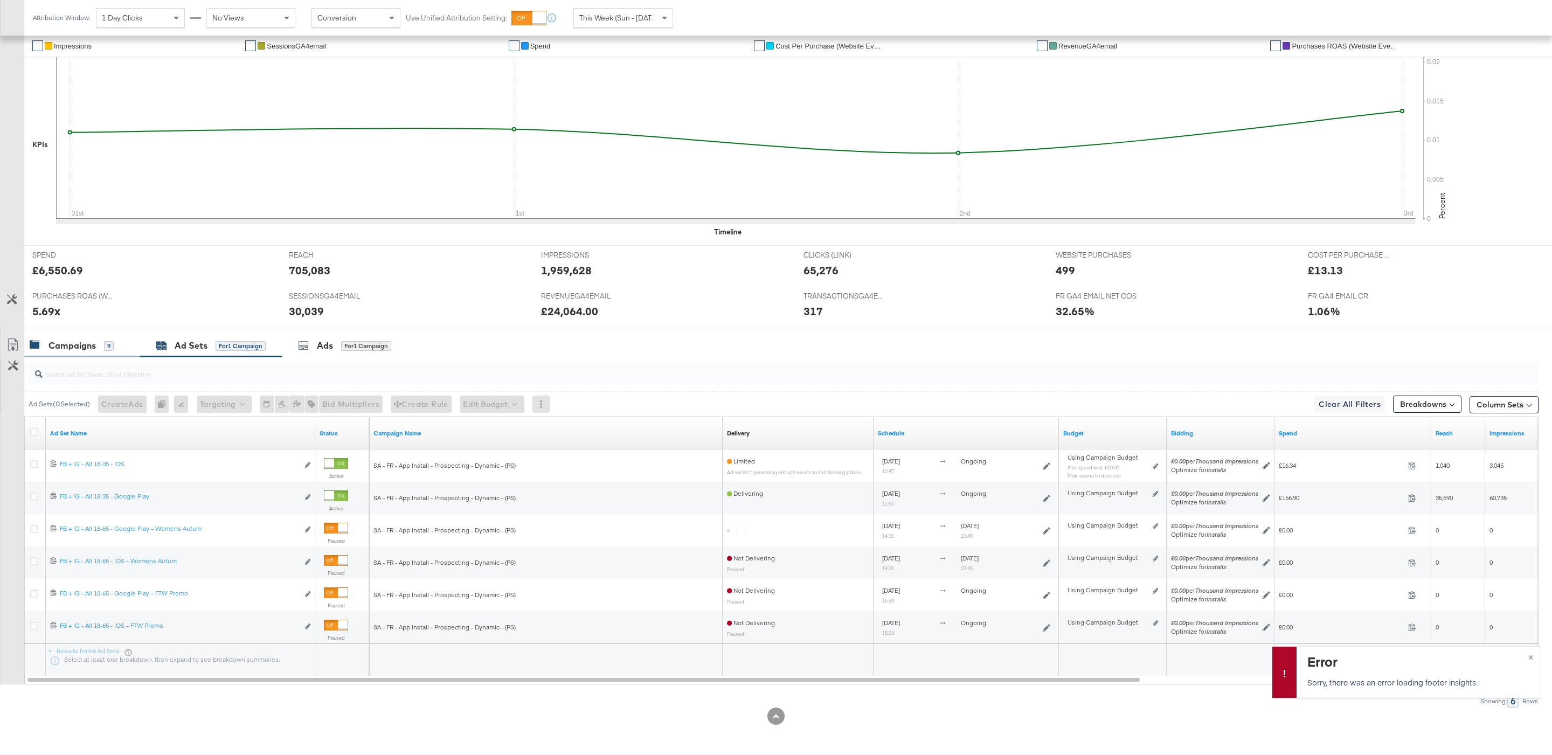
click at [83, 346] on div "Campaigns" at bounding box center [71, 345] width 47 height 12
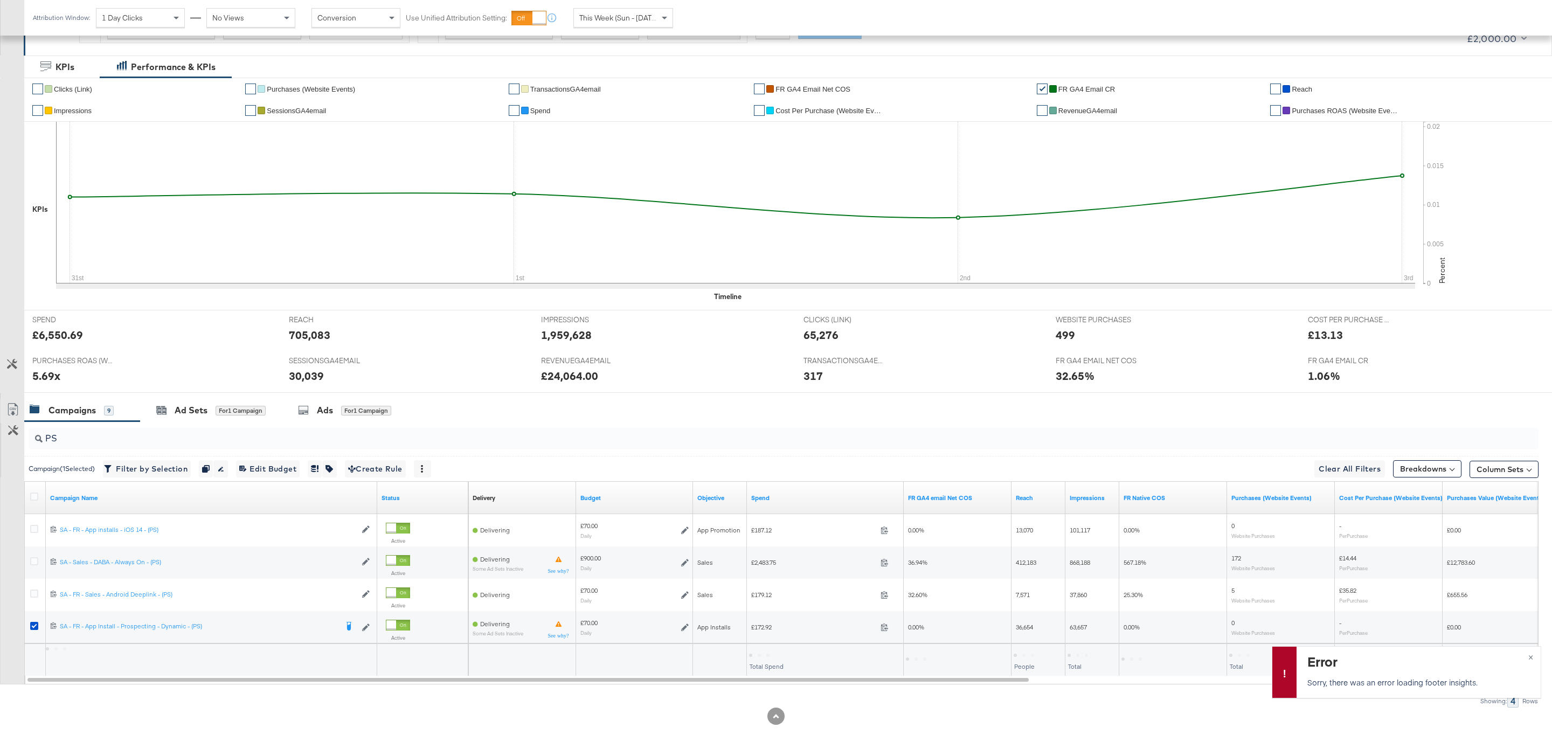
scroll to position [186, 0]
click at [252, 399] on div "Ad Sets for 1 Campaign" at bounding box center [211, 410] width 142 height 23
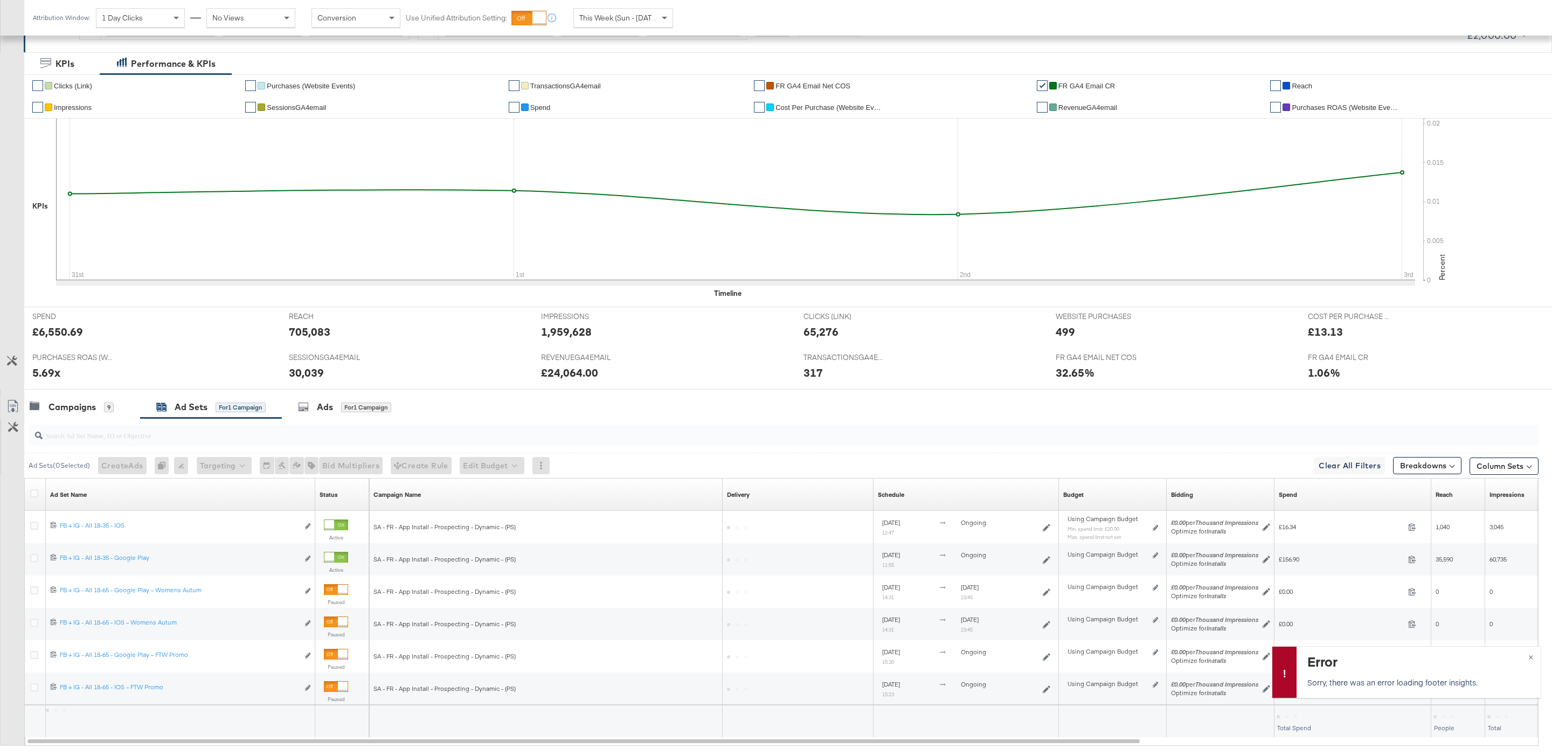
scroll to position [251, 0]
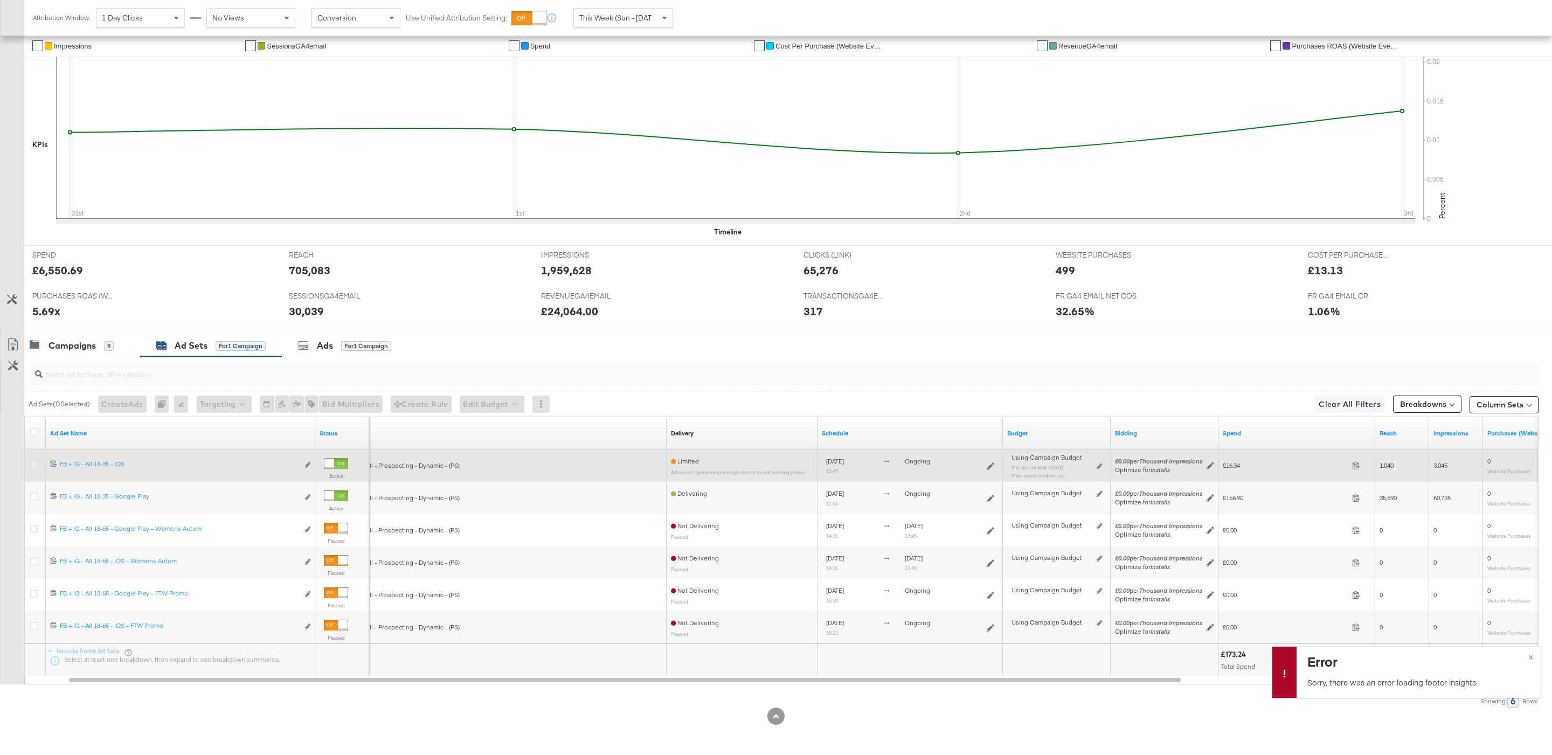
click at [38, 462] on icon at bounding box center [34, 464] width 8 height 8
click at [0, 0] on input "checkbox" at bounding box center [0, 0] width 0 height 0
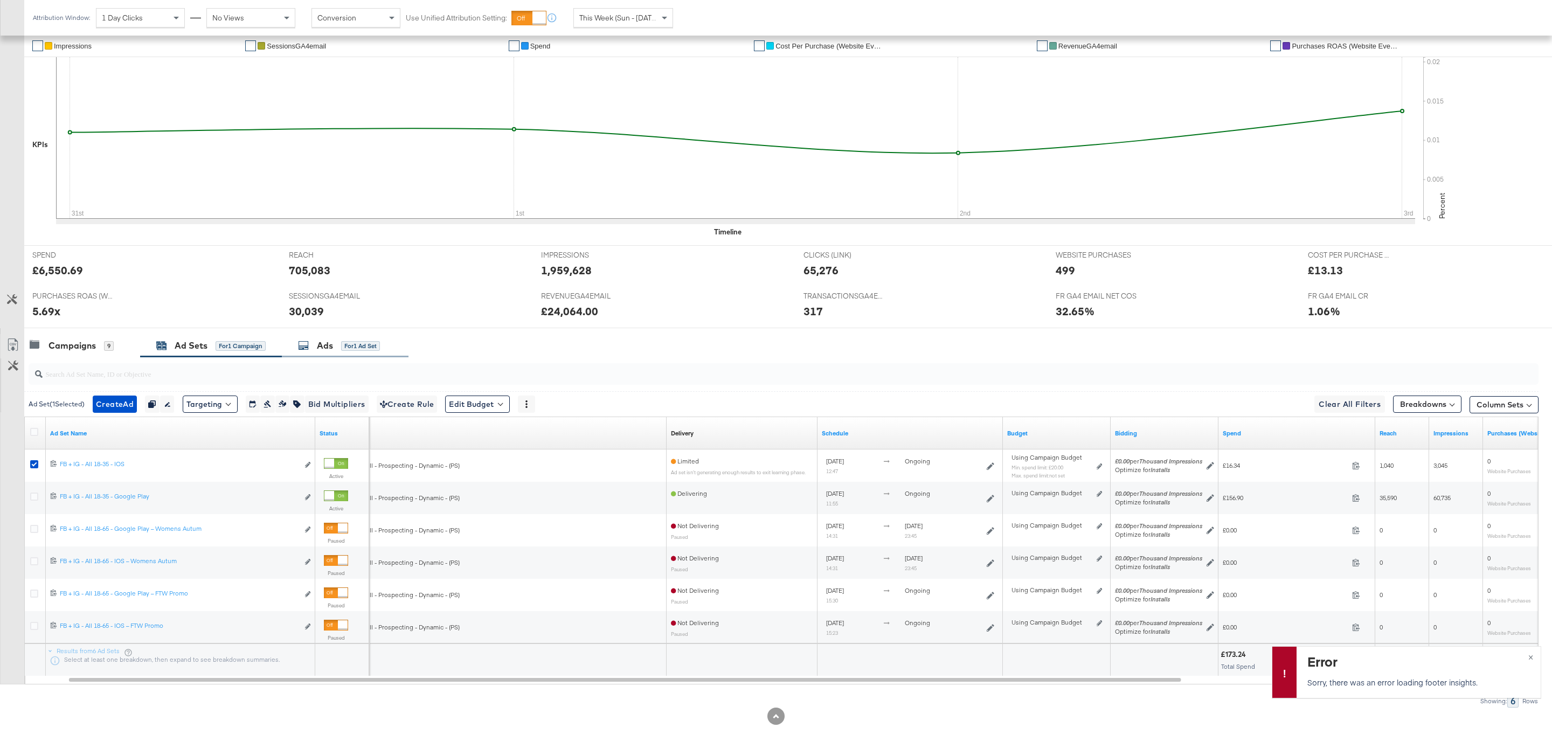
click at [388, 347] on div "Ads for 1 Ad Set" at bounding box center [345, 345] width 94 height 12
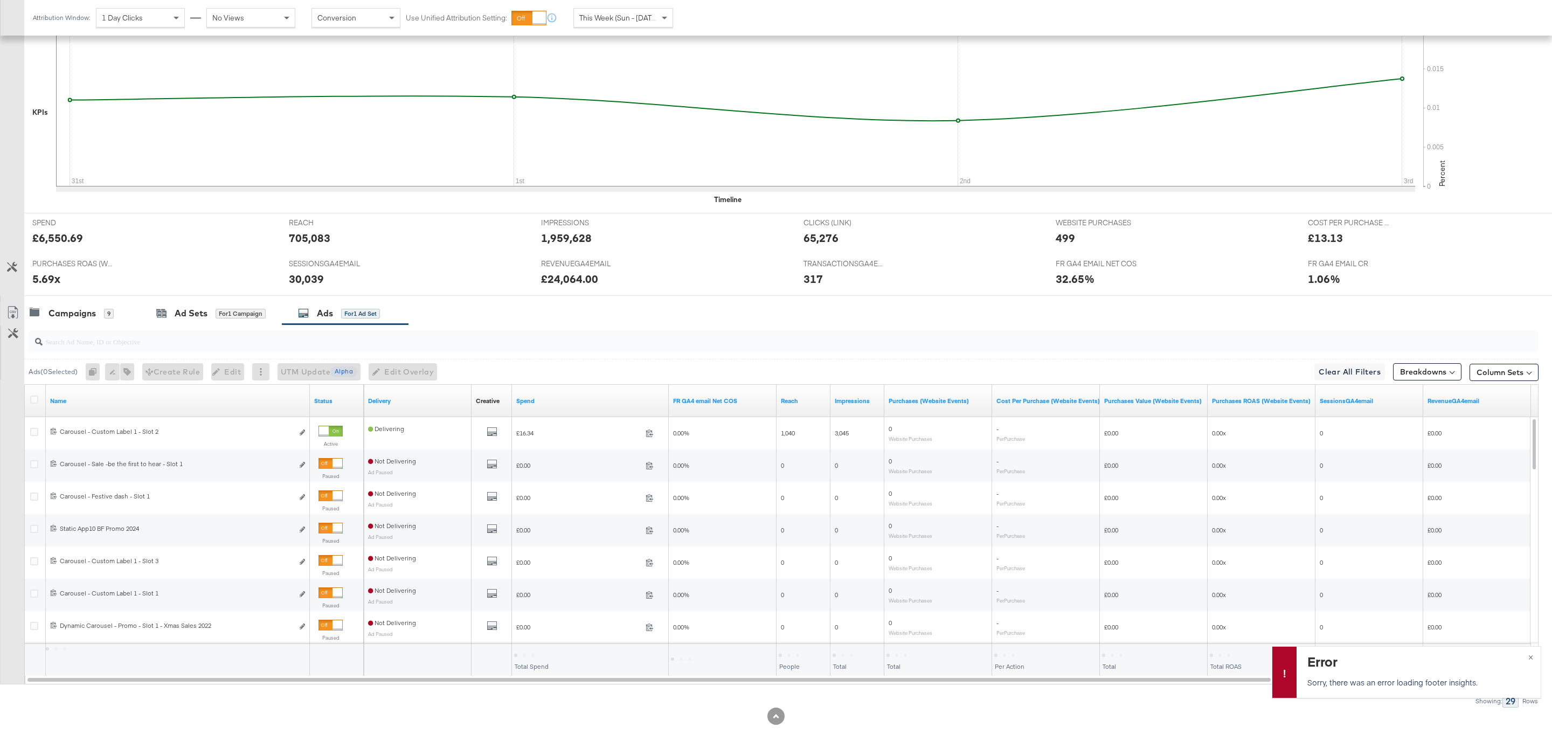
scroll to position [282, 0]
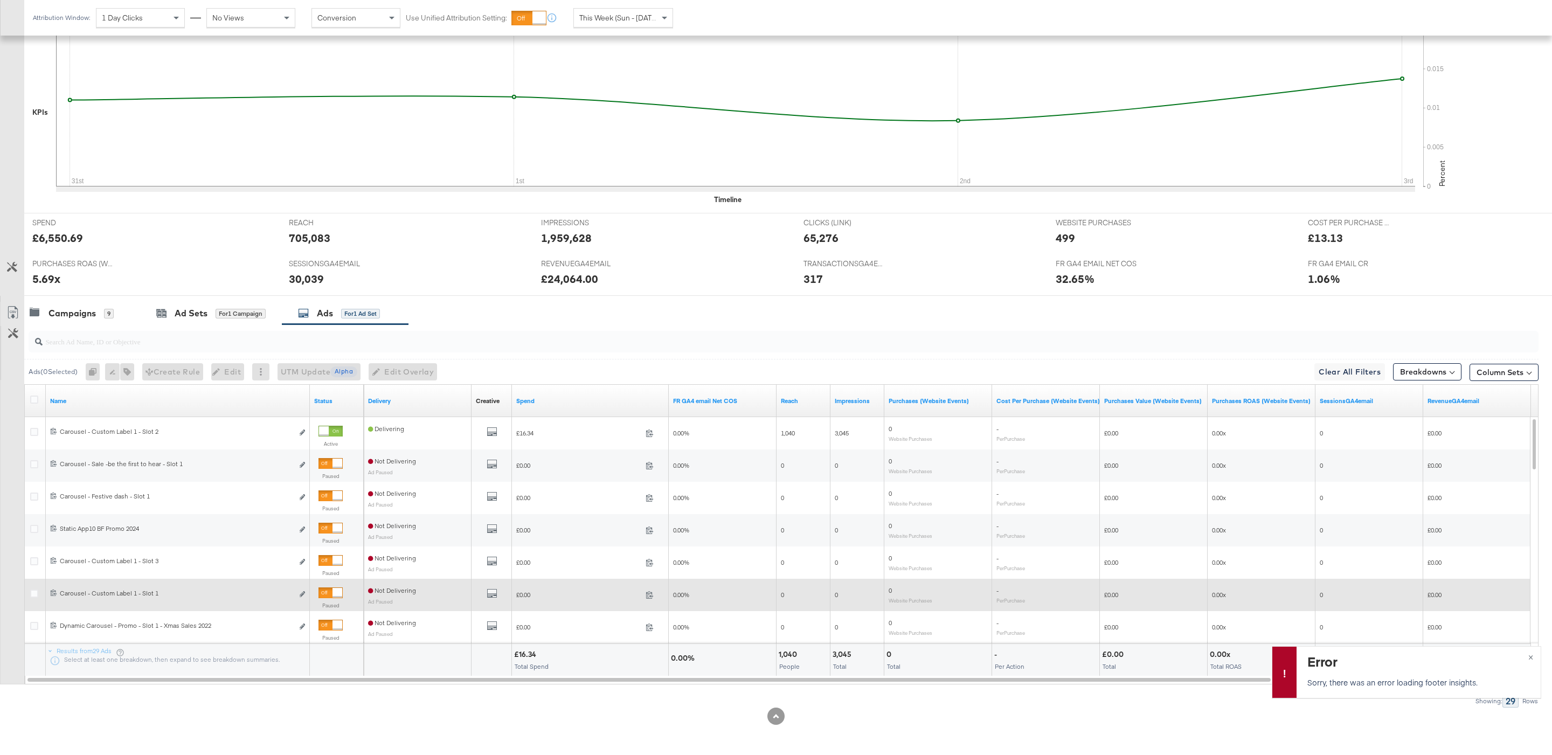
click at [342, 593] on div at bounding box center [337, 593] width 10 height 10
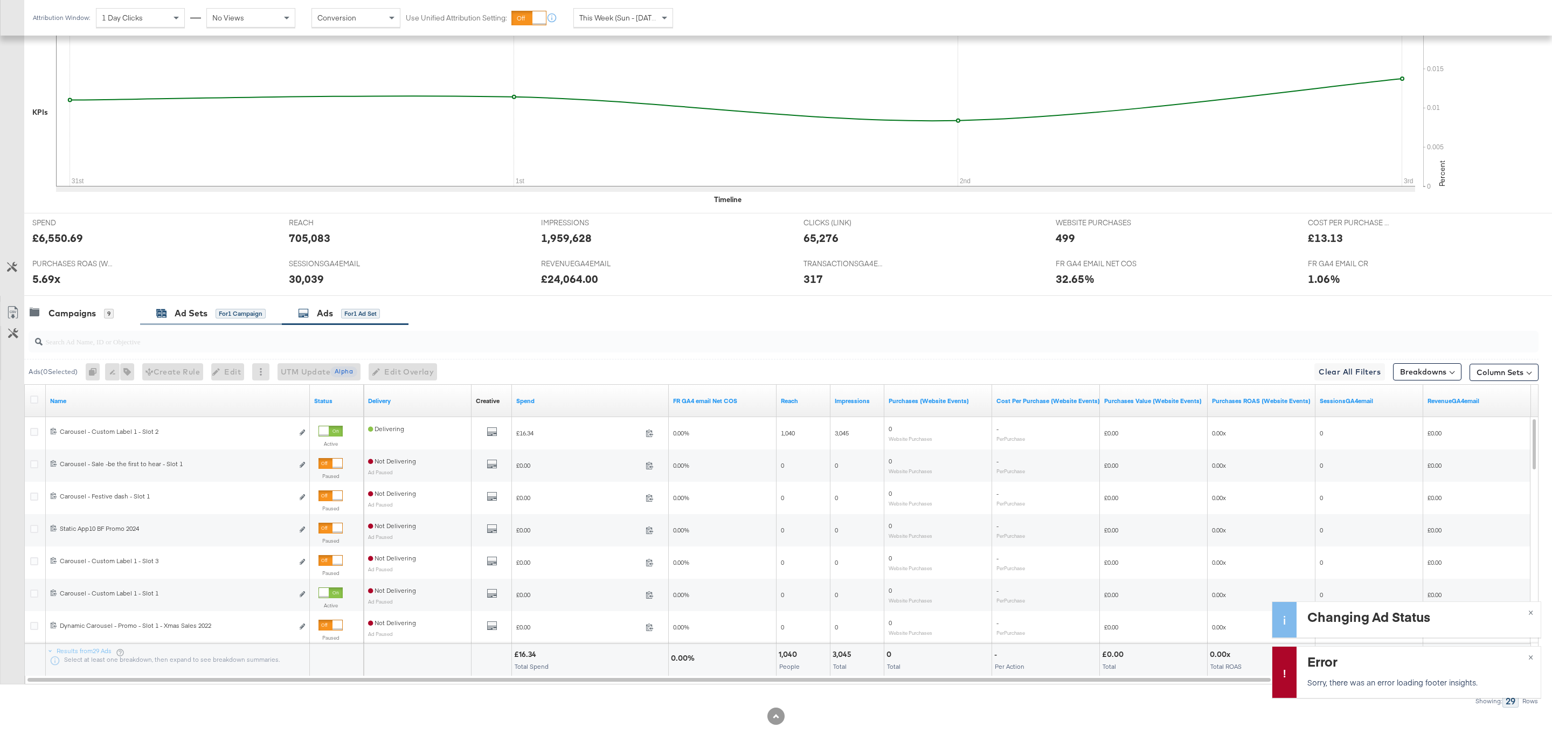
click at [212, 313] on div "Ad Sets for 1 Campaign" at bounding box center [210, 313] width 109 height 12
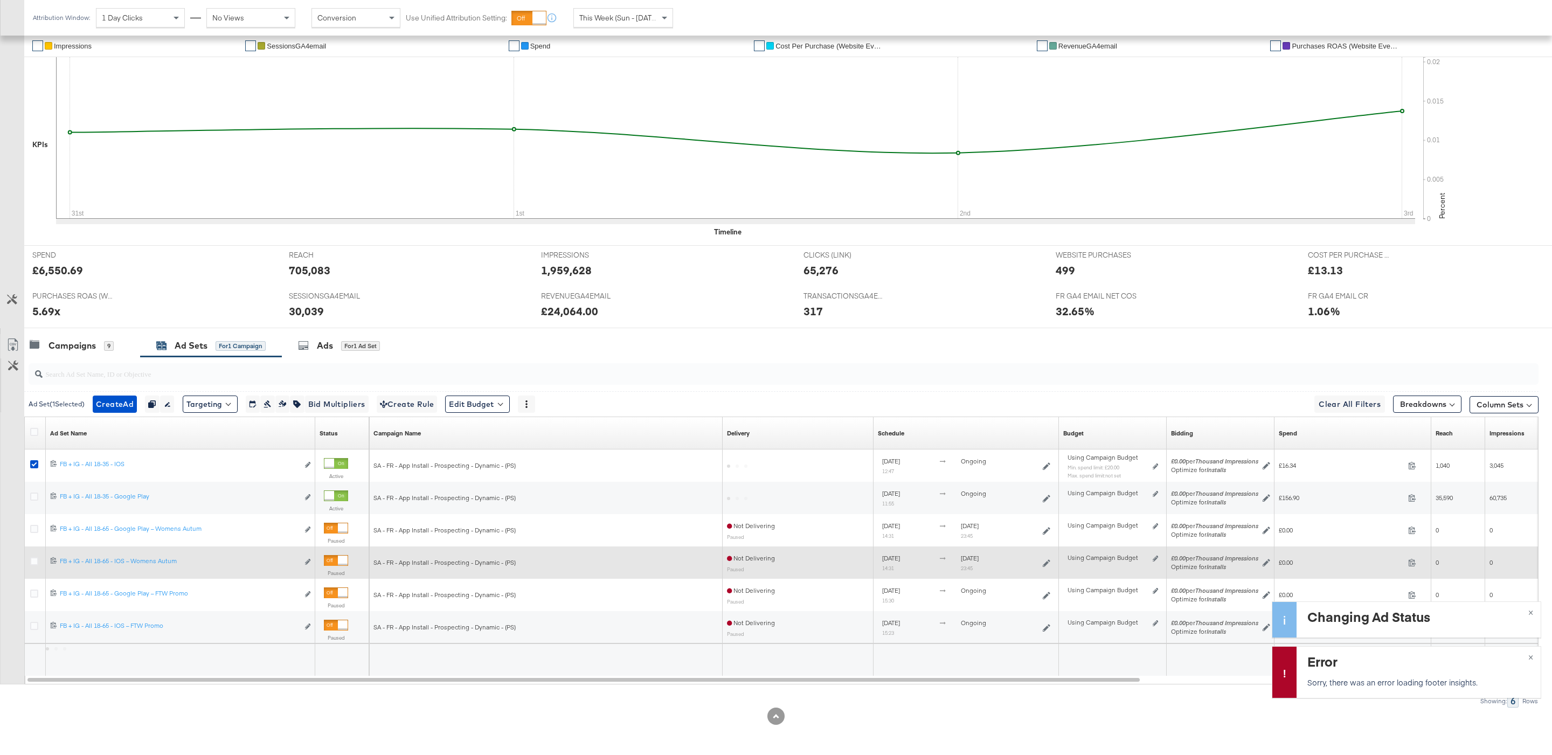
scroll to position [251, 0]
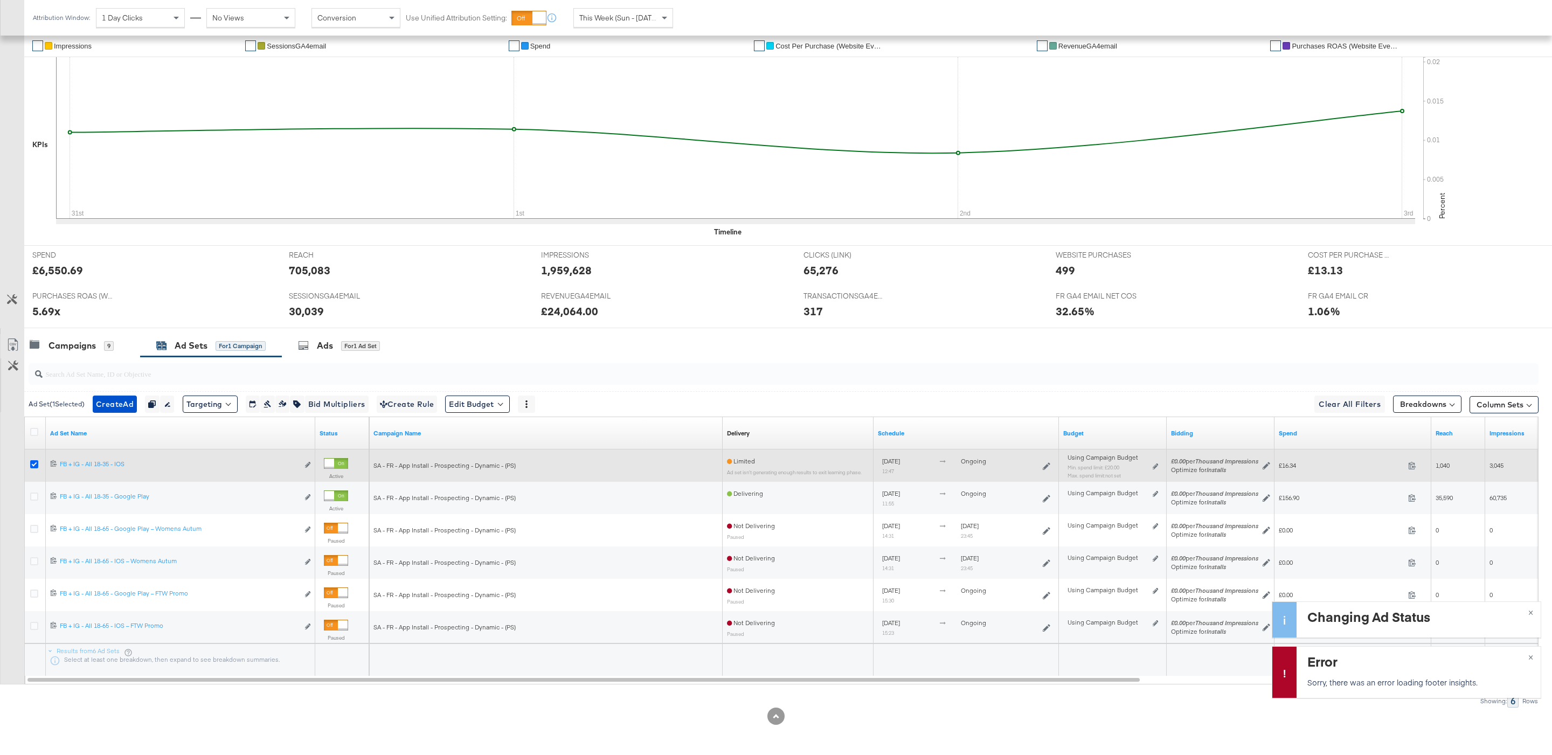
click at [31, 462] on icon at bounding box center [34, 464] width 8 height 8
click at [0, 0] on input "checkbox" at bounding box center [0, 0] width 0 height 0
drag, startPoint x: 35, startPoint y: 492, endPoint x: 72, endPoint y: 474, distance: 41.4
click at [35, 492] on icon at bounding box center [34, 496] width 8 height 8
click at [0, 0] on input "checkbox" at bounding box center [0, 0] width 0 height 0
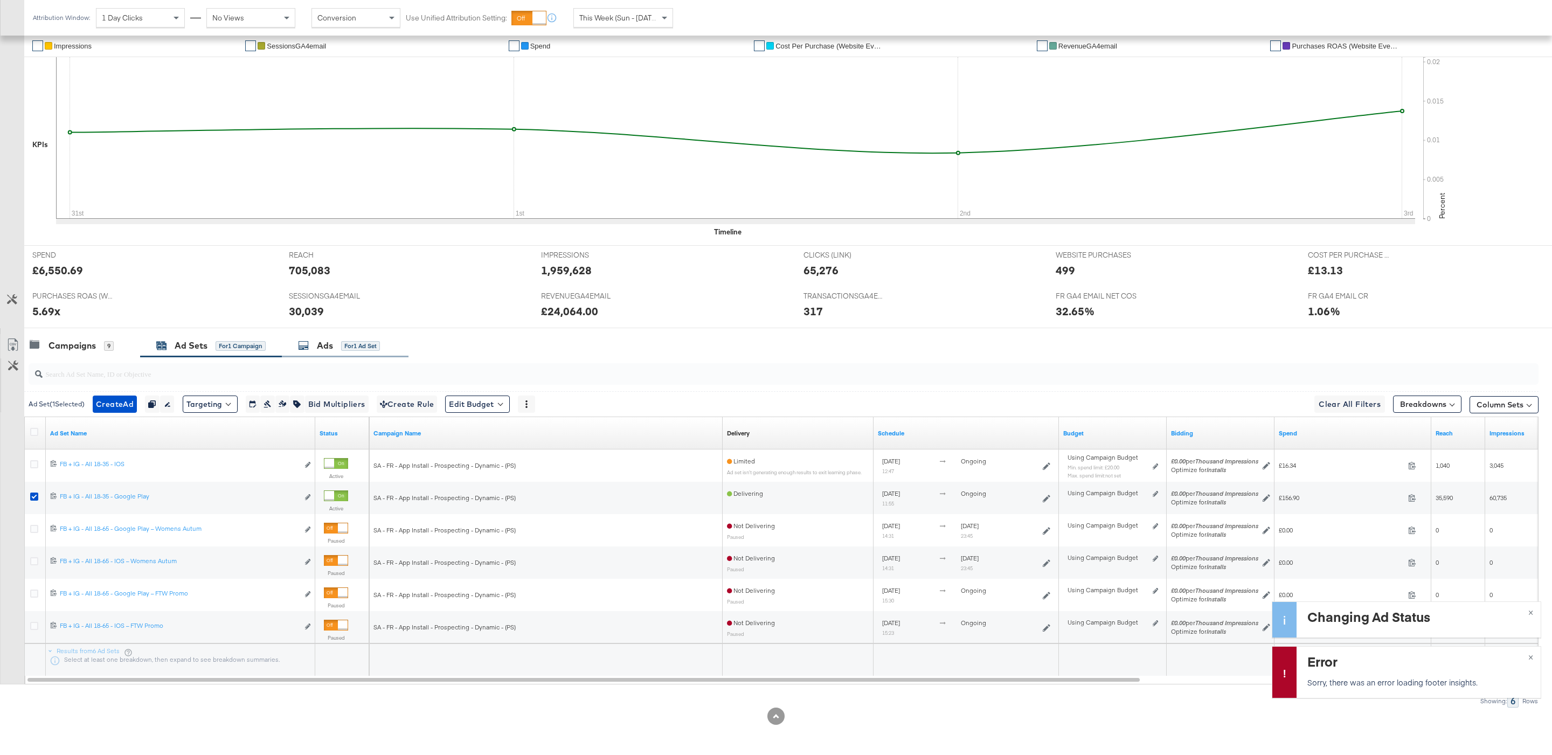
click at [323, 347] on div "Ads" at bounding box center [325, 345] width 16 height 12
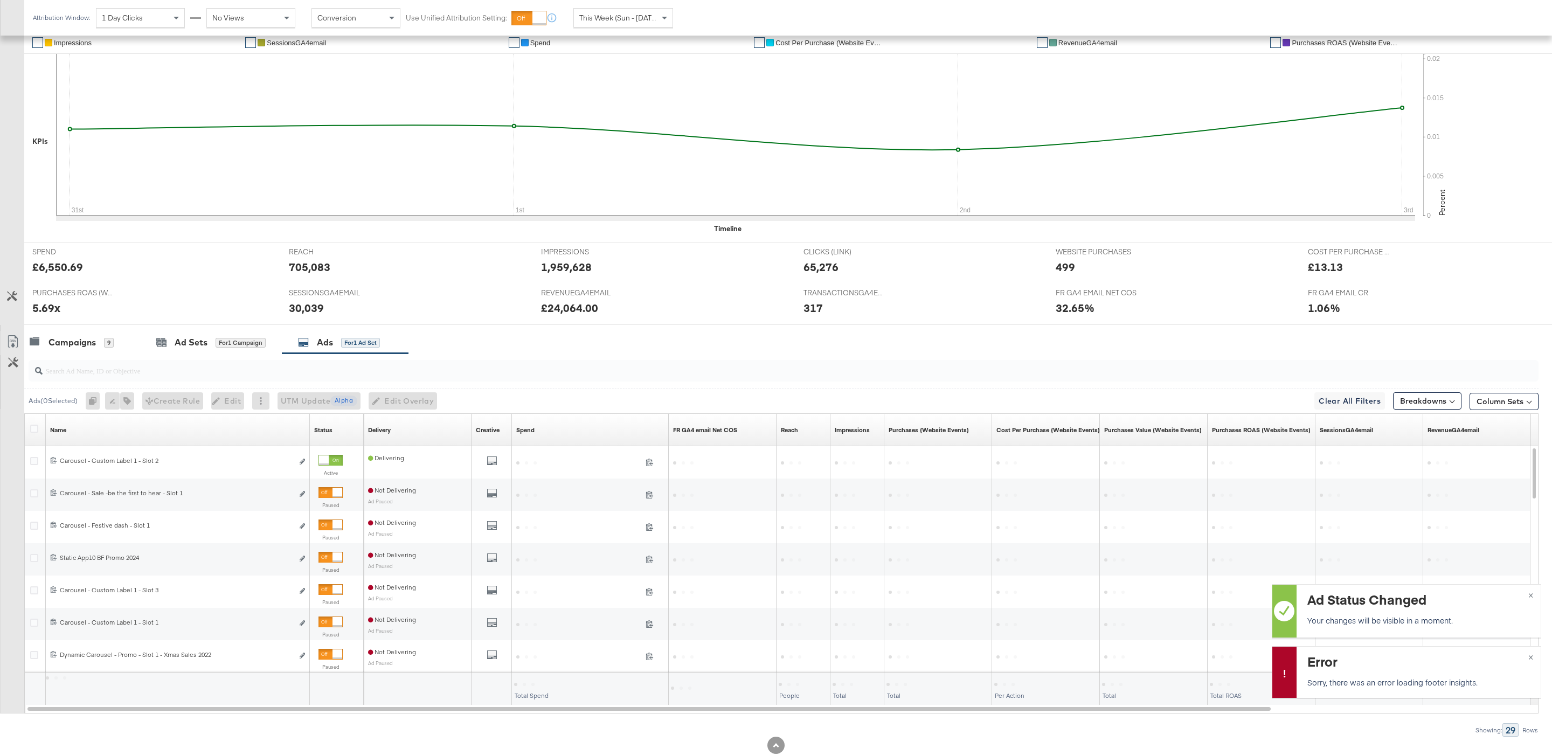
click at [343, 347] on div "for 1 Ad Set" at bounding box center [360, 343] width 39 height 10
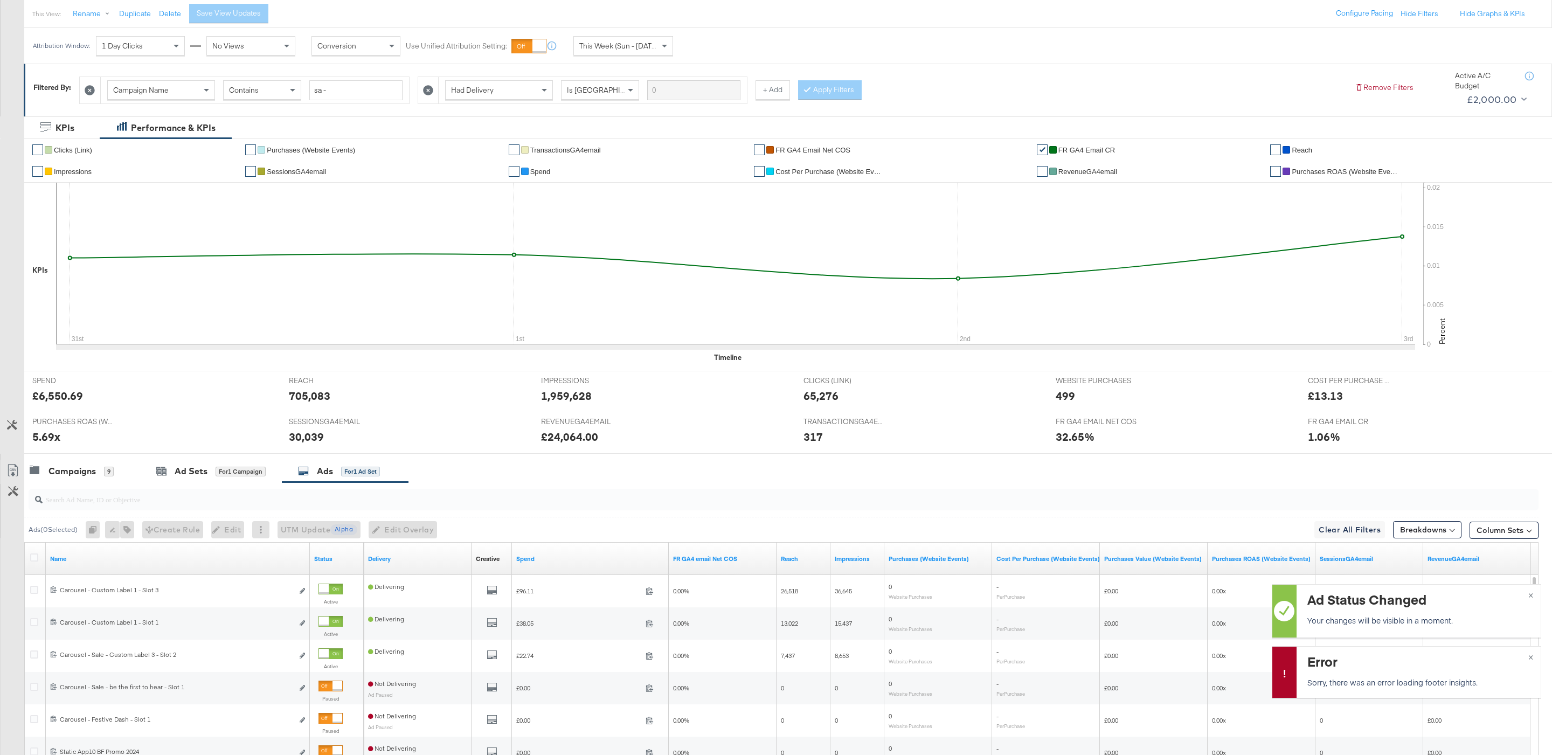
scroll to position [283, 0]
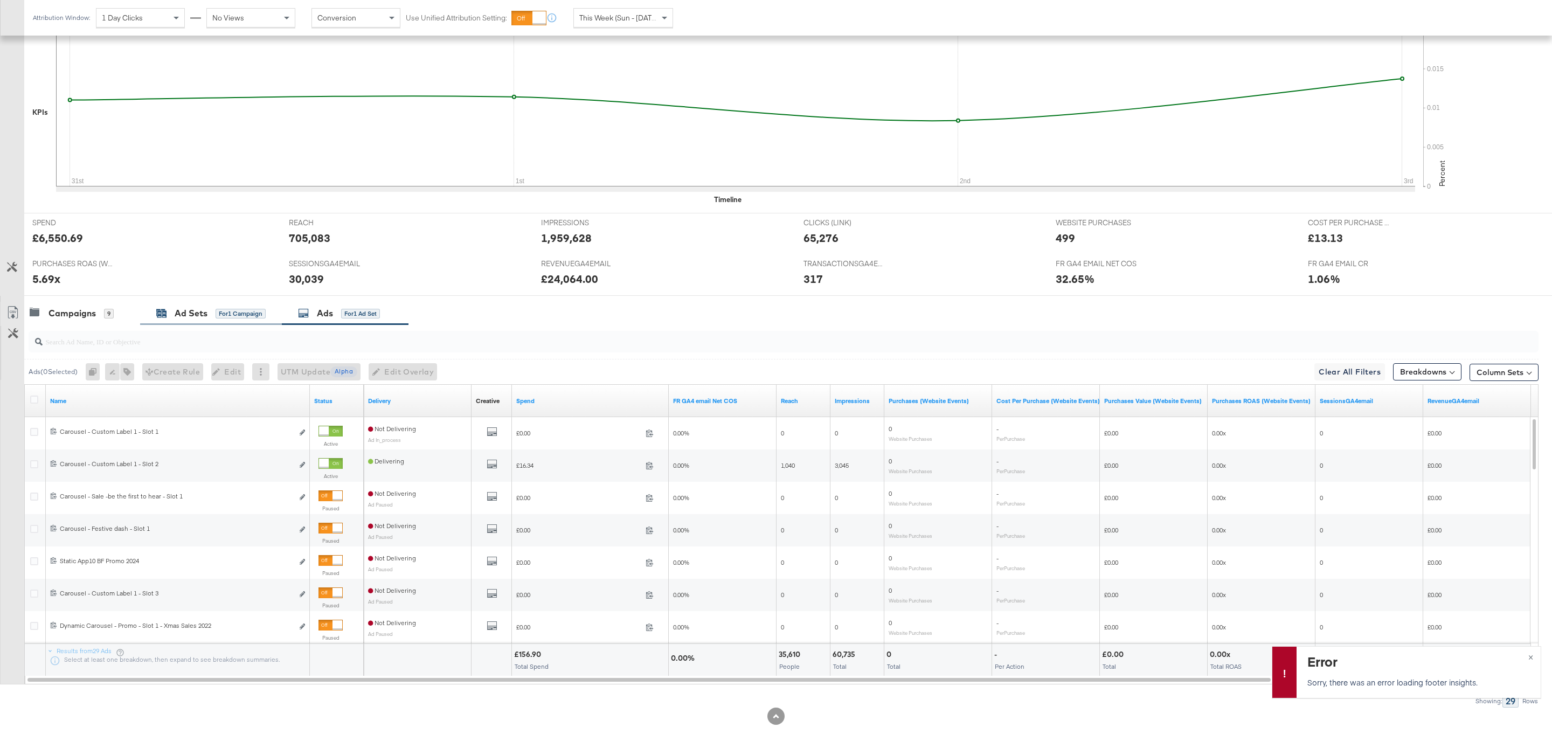
click at [191, 312] on div "Ad Sets" at bounding box center [191, 313] width 33 height 12
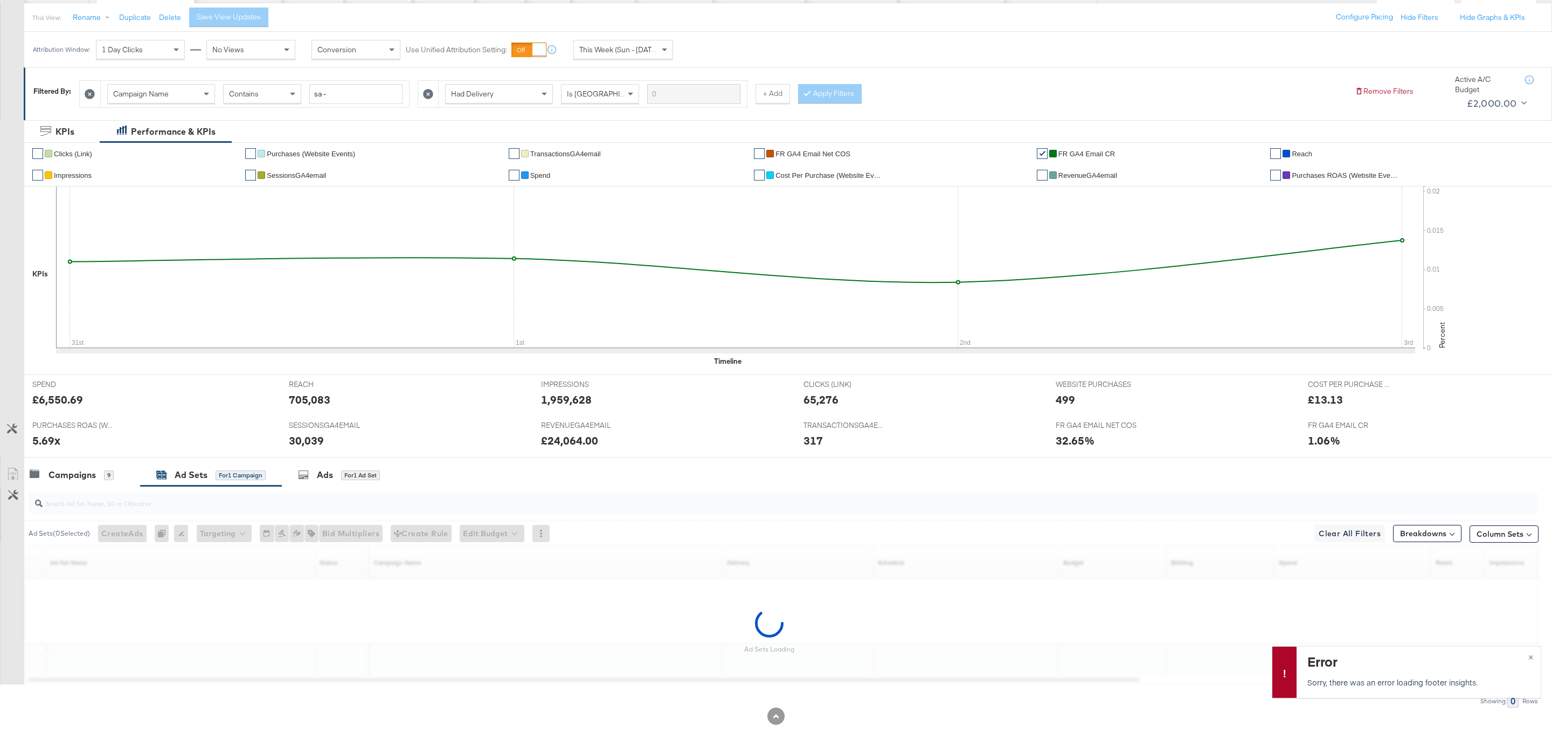
scroll to position [121, 0]
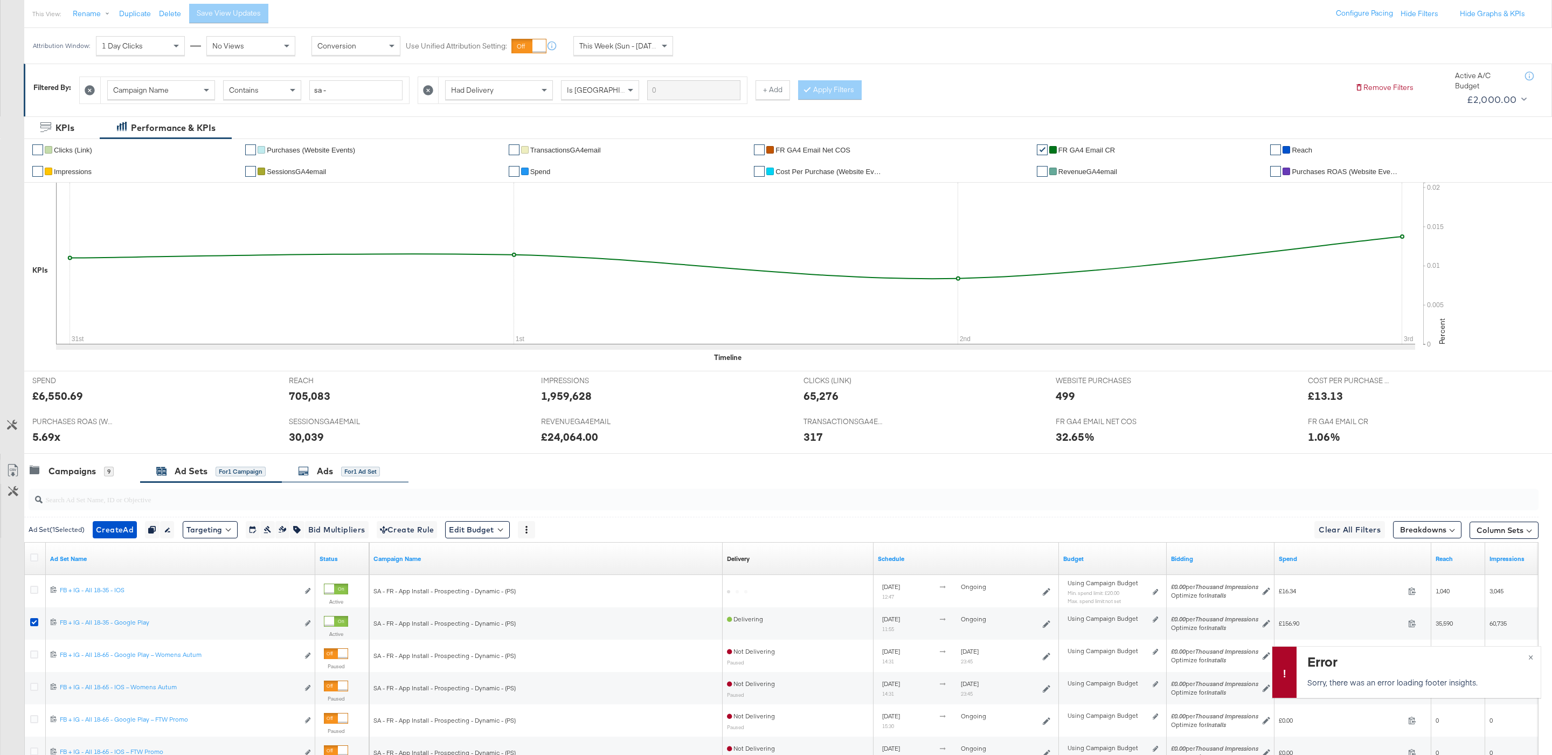
click at [336, 463] on div "Ads for 1 Ad Set" at bounding box center [345, 471] width 127 height 23
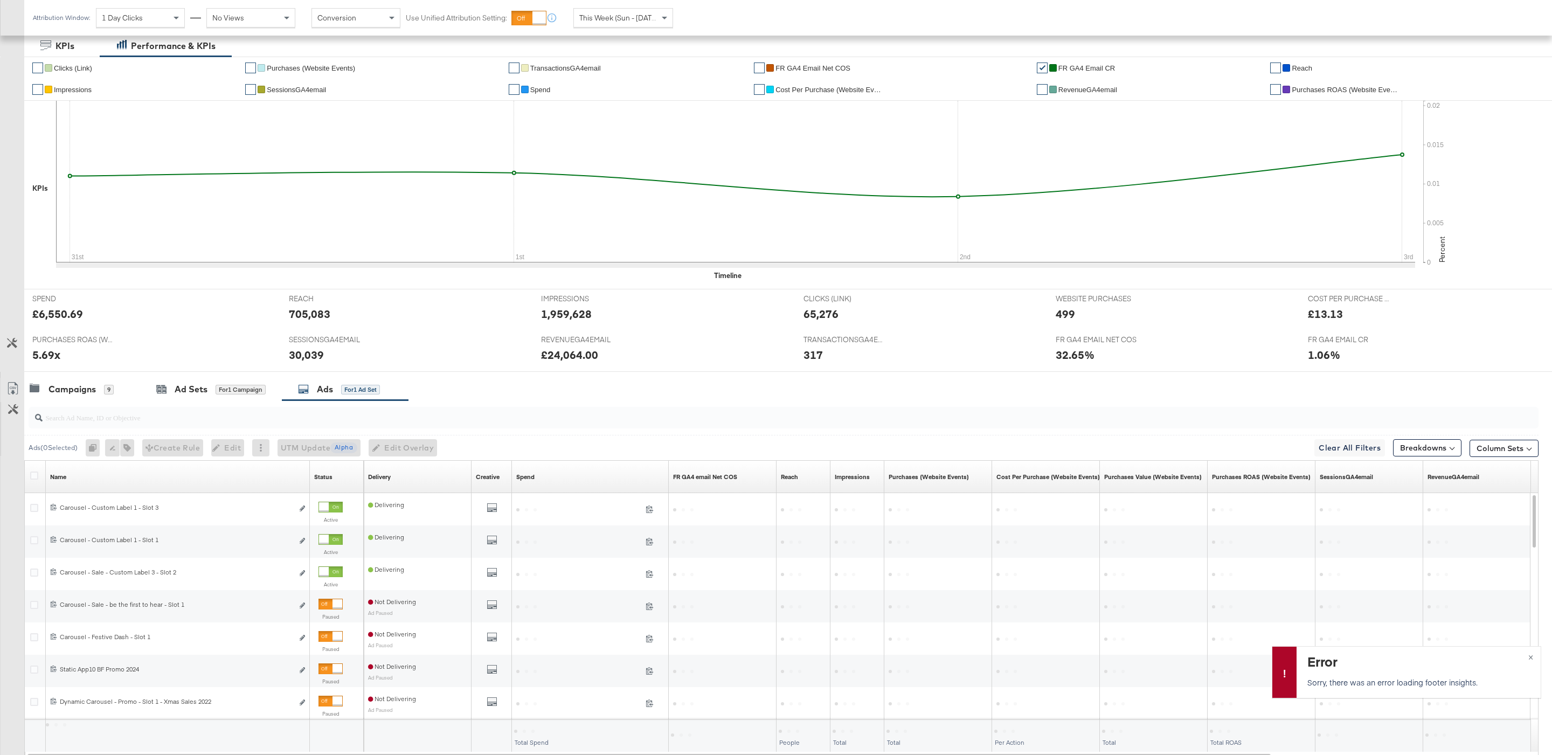
scroll to position [283, 0]
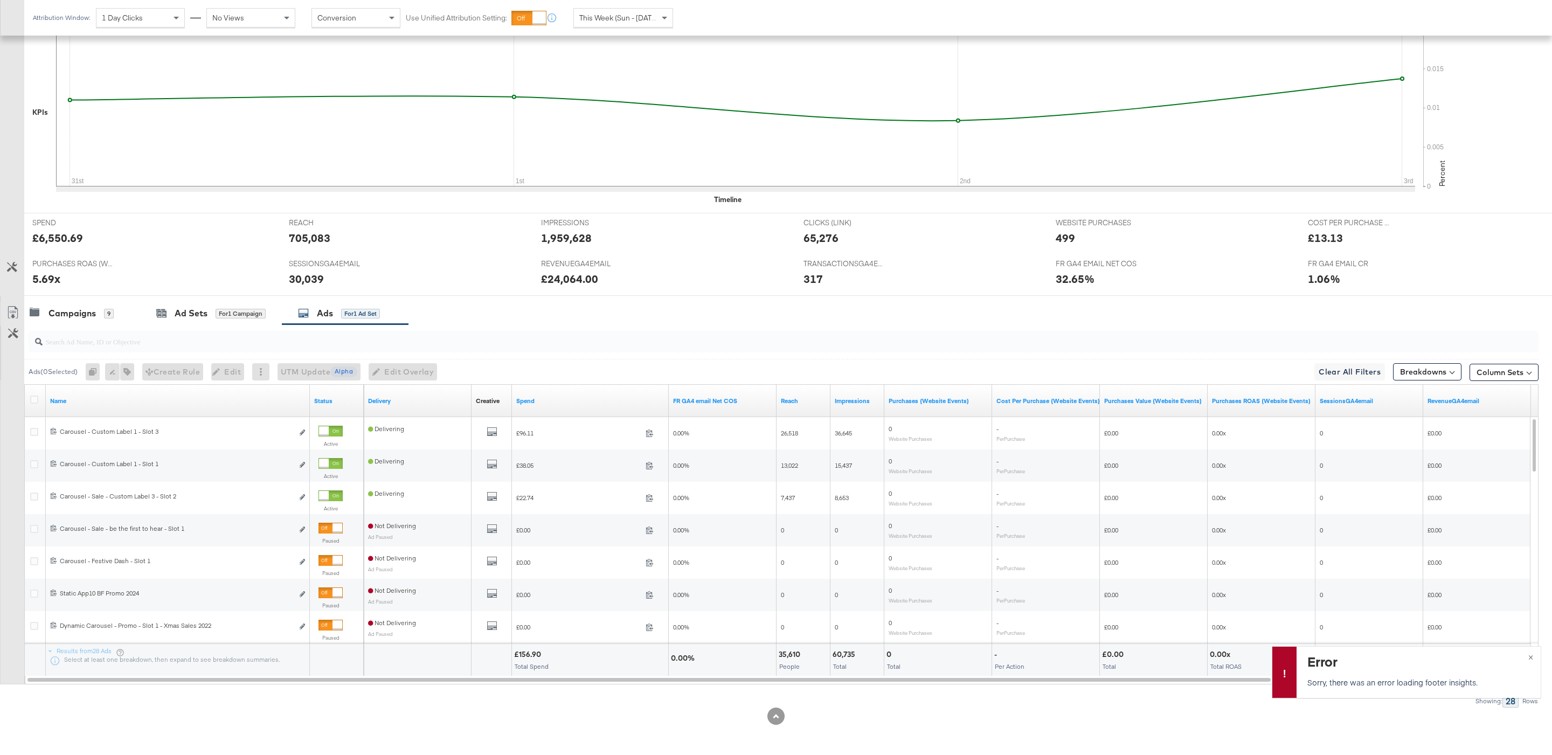
click at [238, 326] on input "search" at bounding box center [719, 336] width 1353 height 21
click at [222, 315] on div "for 1 Campaign" at bounding box center [240, 314] width 50 height 10
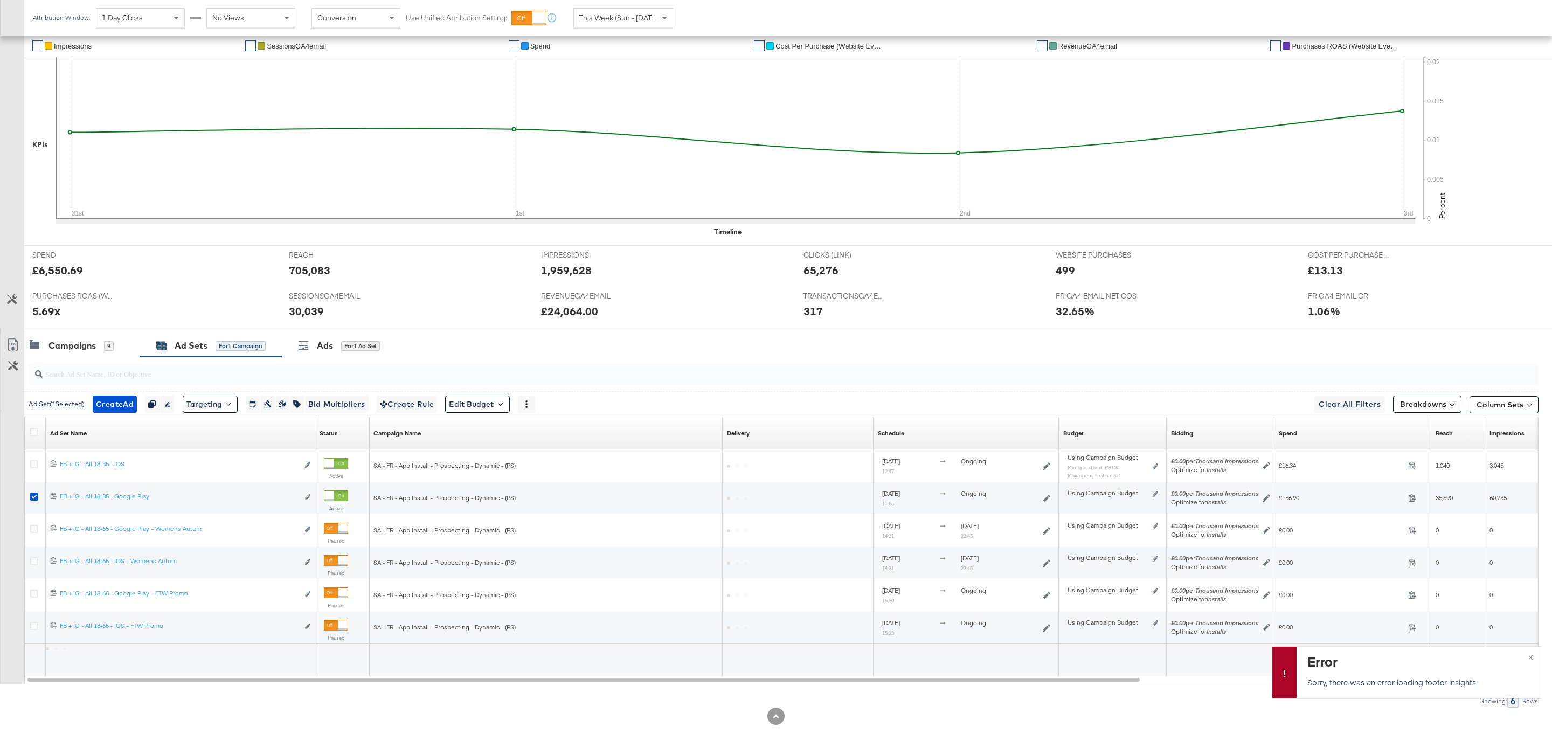
scroll to position [251, 0]
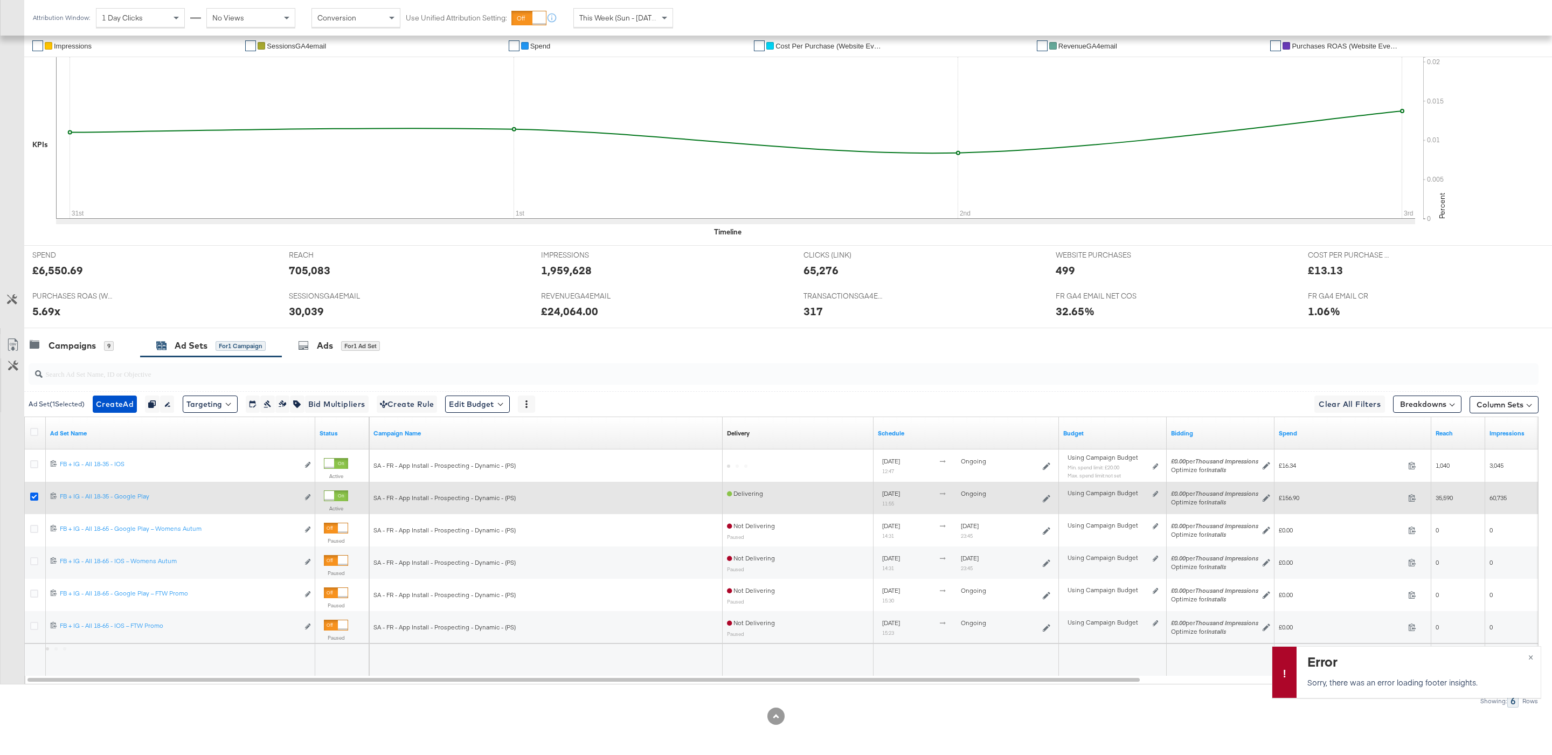
click at [33, 492] on icon at bounding box center [34, 496] width 8 height 8
click at [0, 0] on input "checkbox" at bounding box center [0, 0] width 0 height 0
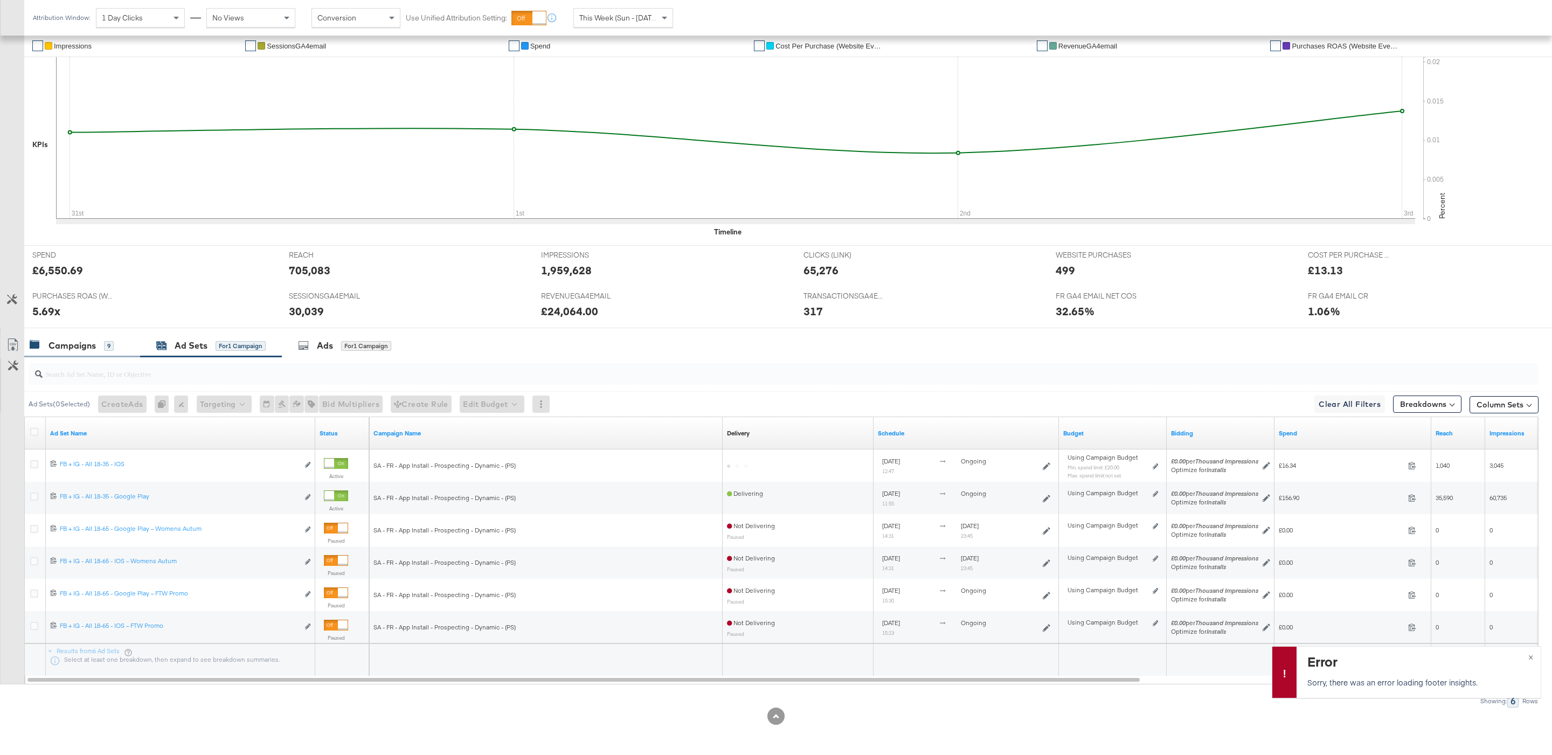
click at [112, 335] on div "Campaigns 9" at bounding box center [82, 345] width 116 height 23
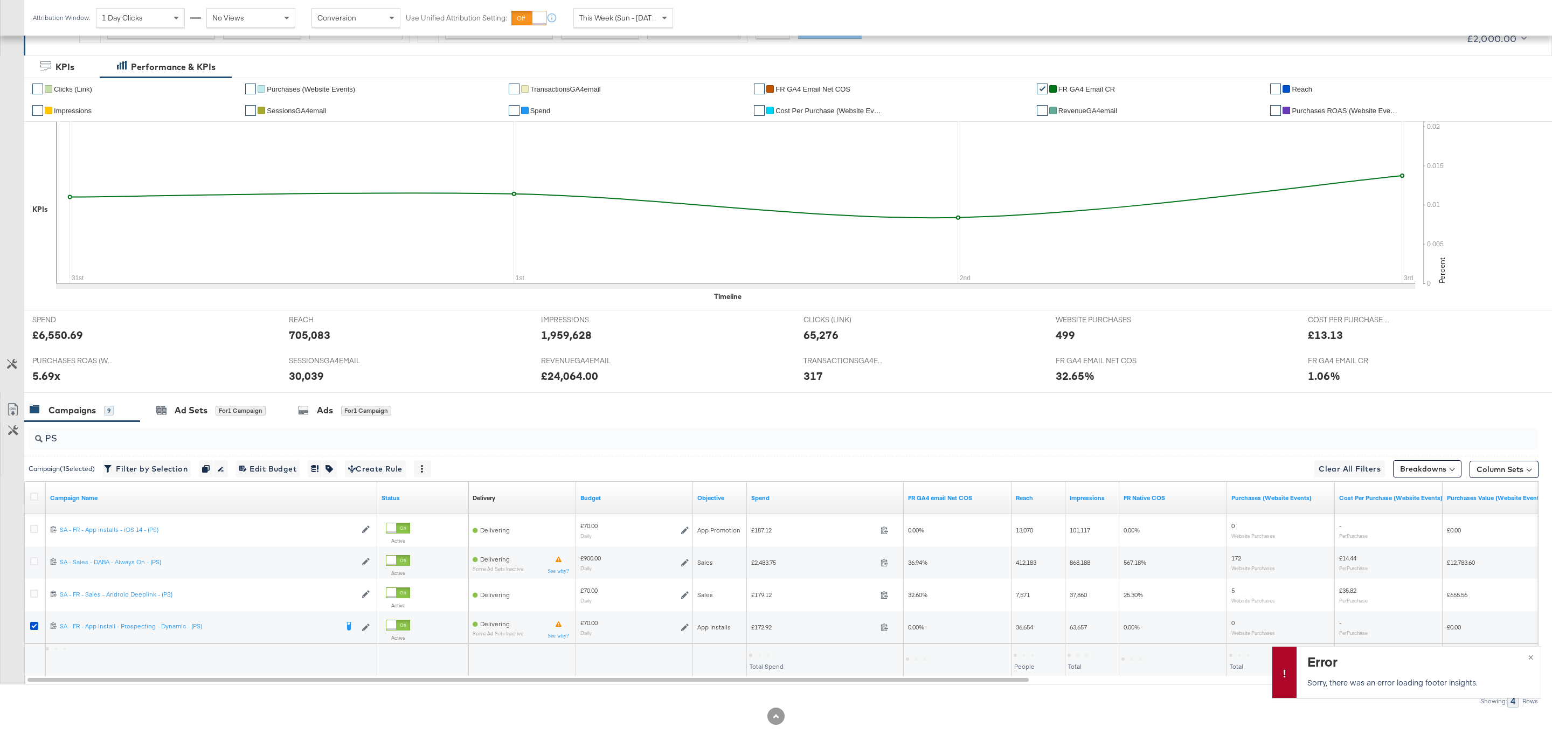
scroll to position [186, 0]
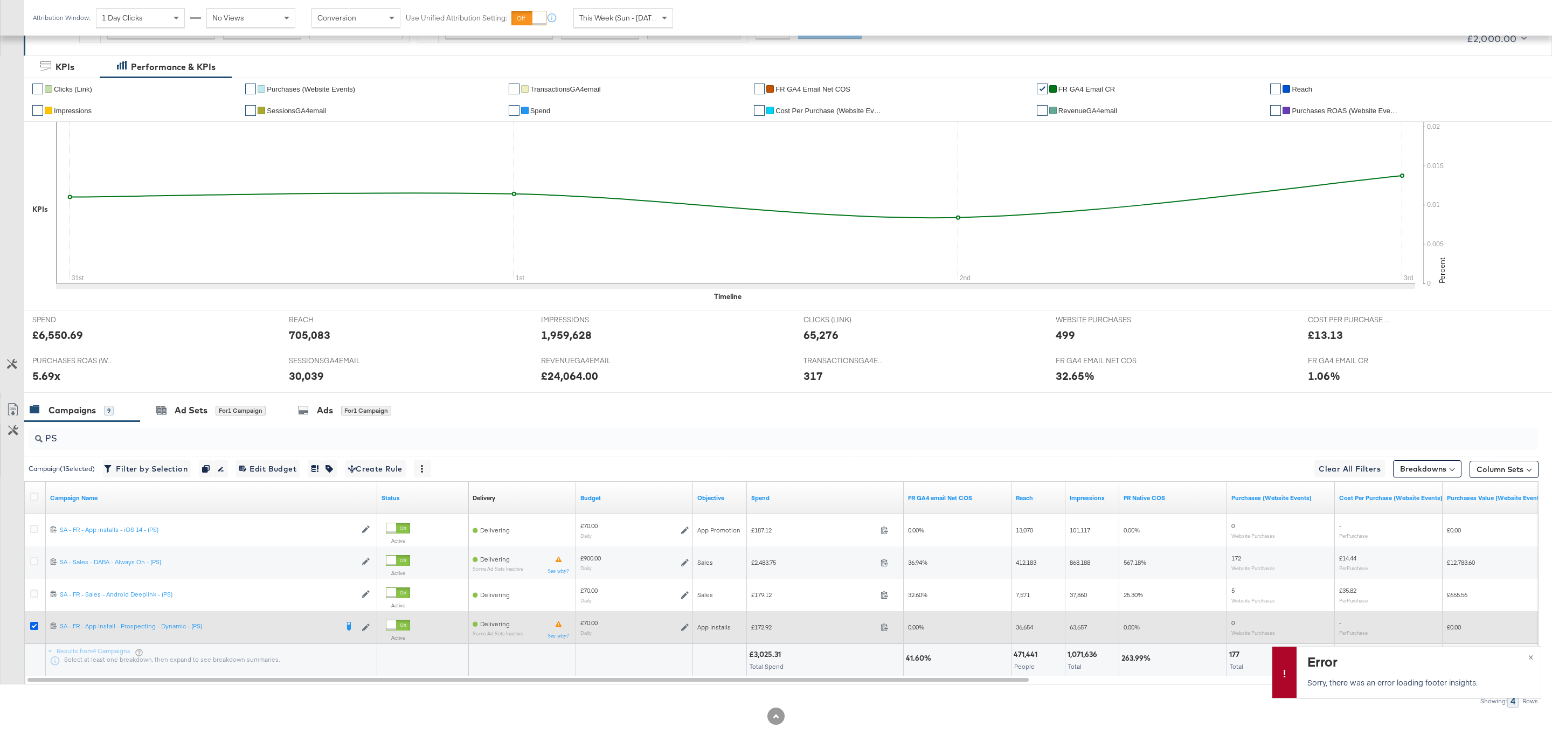
click at [35, 625] on icon at bounding box center [34, 626] width 8 height 8
click at [0, 0] on input "checkbox" at bounding box center [0, 0] width 0 height 0
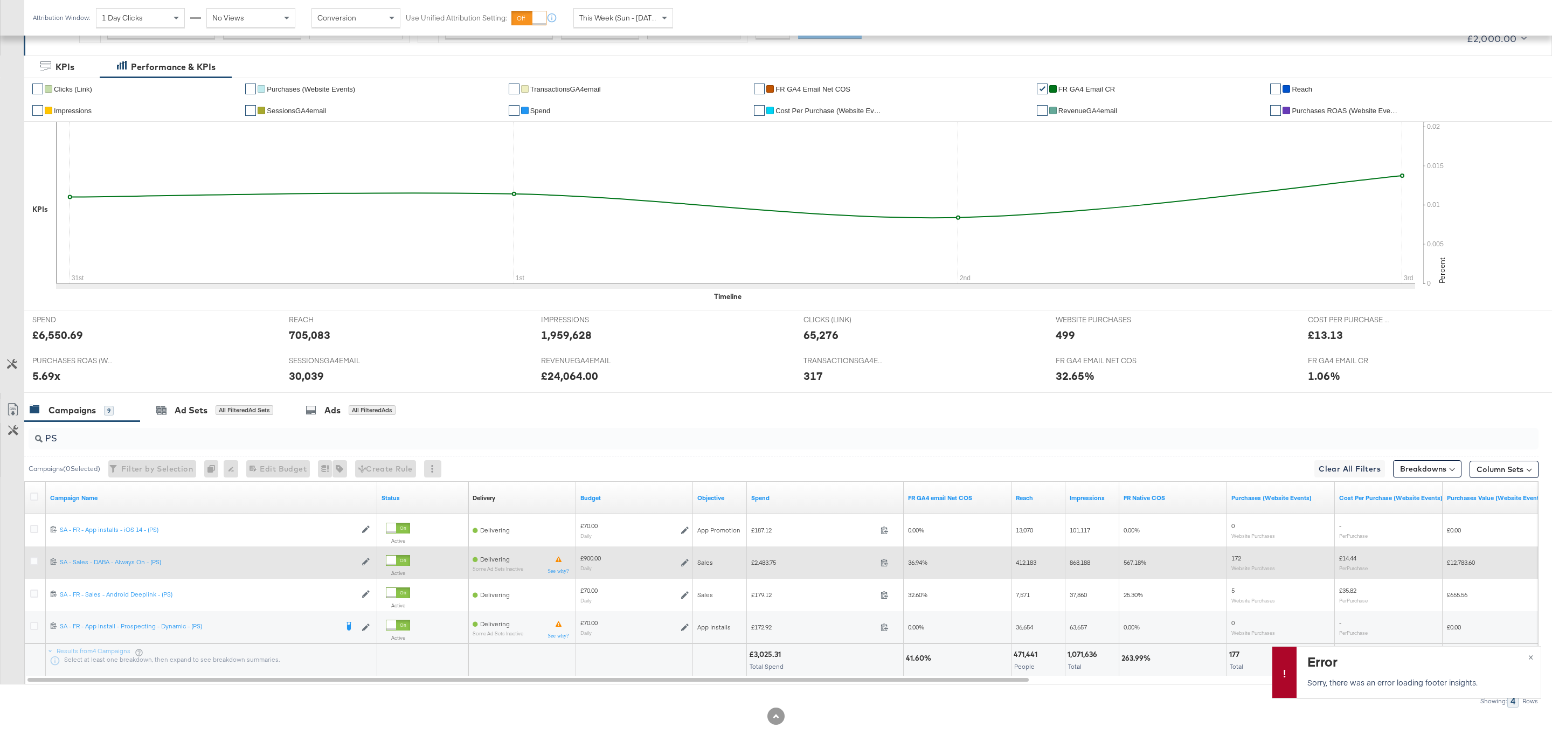
click at [684, 561] on icon at bounding box center [685, 563] width 8 height 8
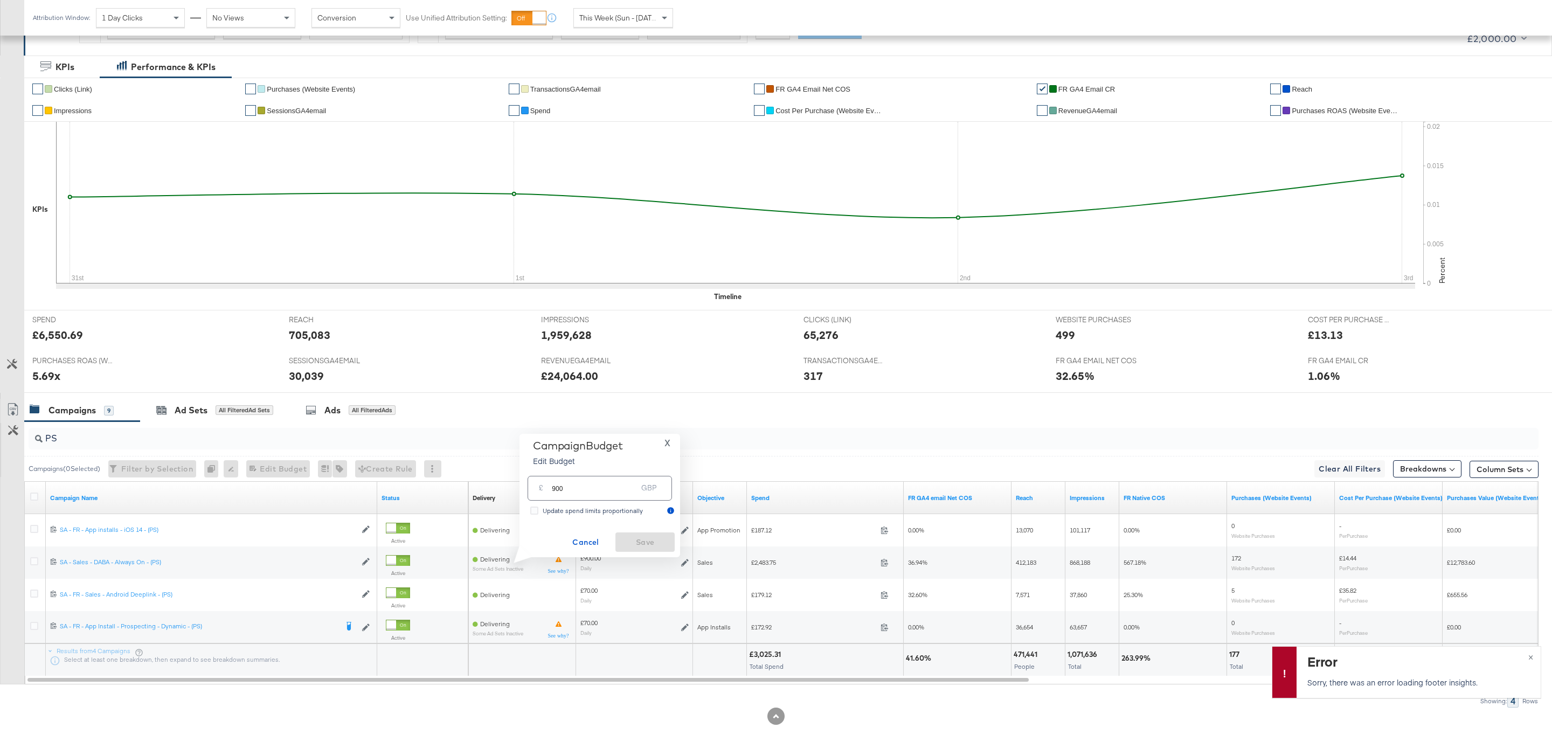
click at [618, 483] on input "900" at bounding box center [594, 483] width 85 height 23
type input "1000"
click at [663, 542] on span "Save" at bounding box center [645, 541] width 51 height 13
click at [71, 432] on input "PS" at bounding box center [719, 433] width 1353 height 21
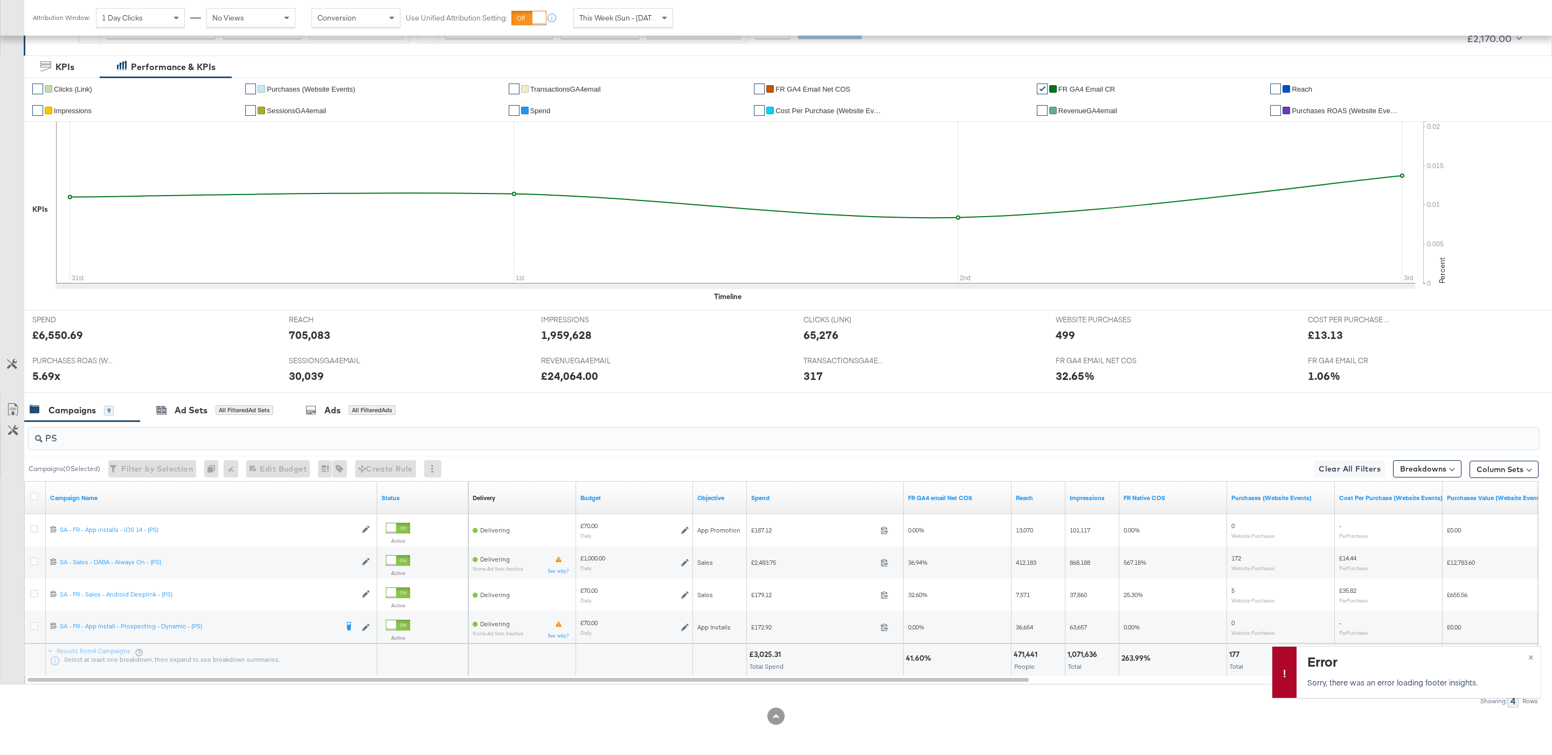
click at [71, 432] on input "PS" at bounding box center [719, 433] width 1353 height 21
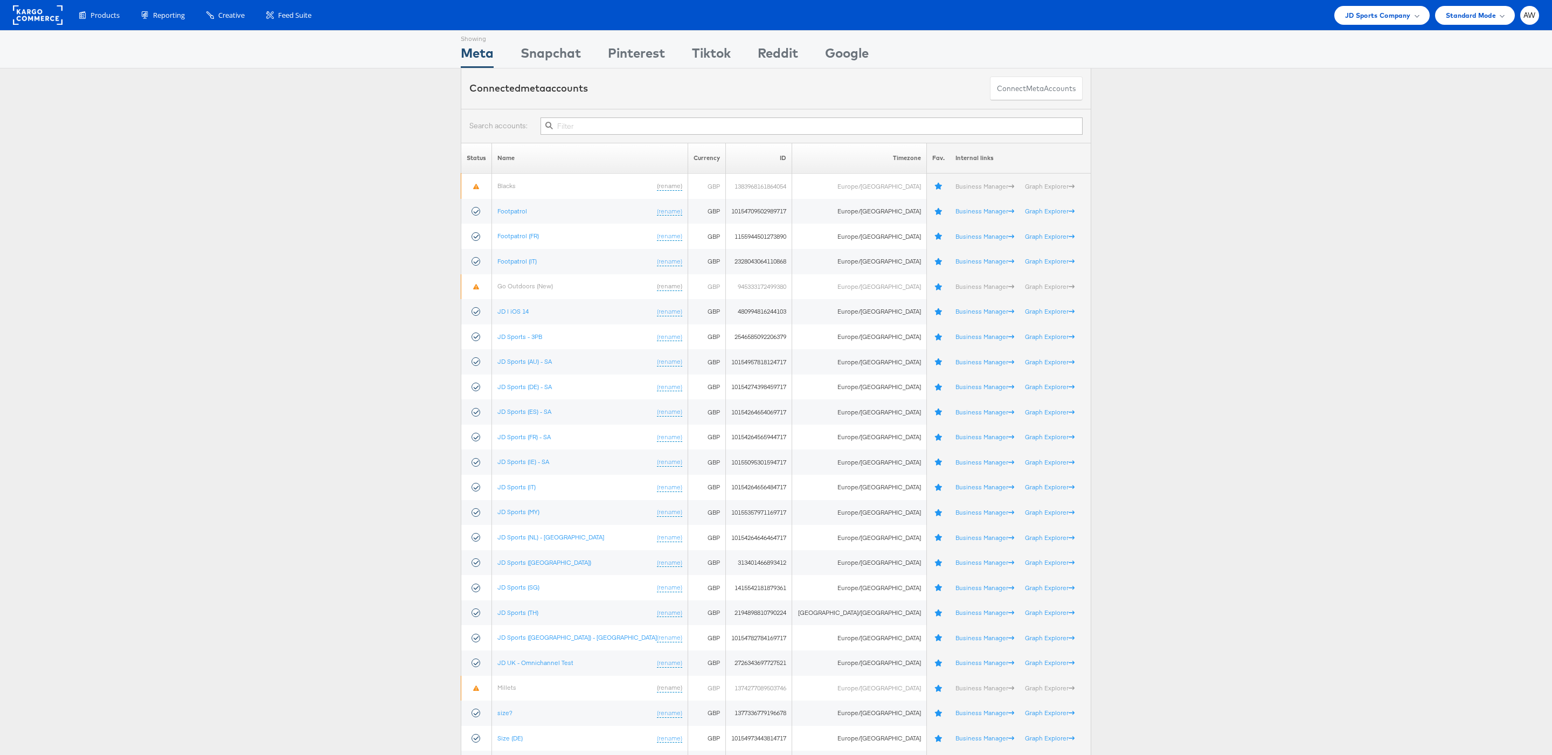
click at [641, 130] on input "text" at bounding box center [811, 125] width 542 height 17
click at [1401, 13] on span "JD Sports Company" at bounding box center [1378, 15] width 66 height 11
click at [1312, 186] on link "Jules" at bounding box center [1351, 183] width 138 height 11
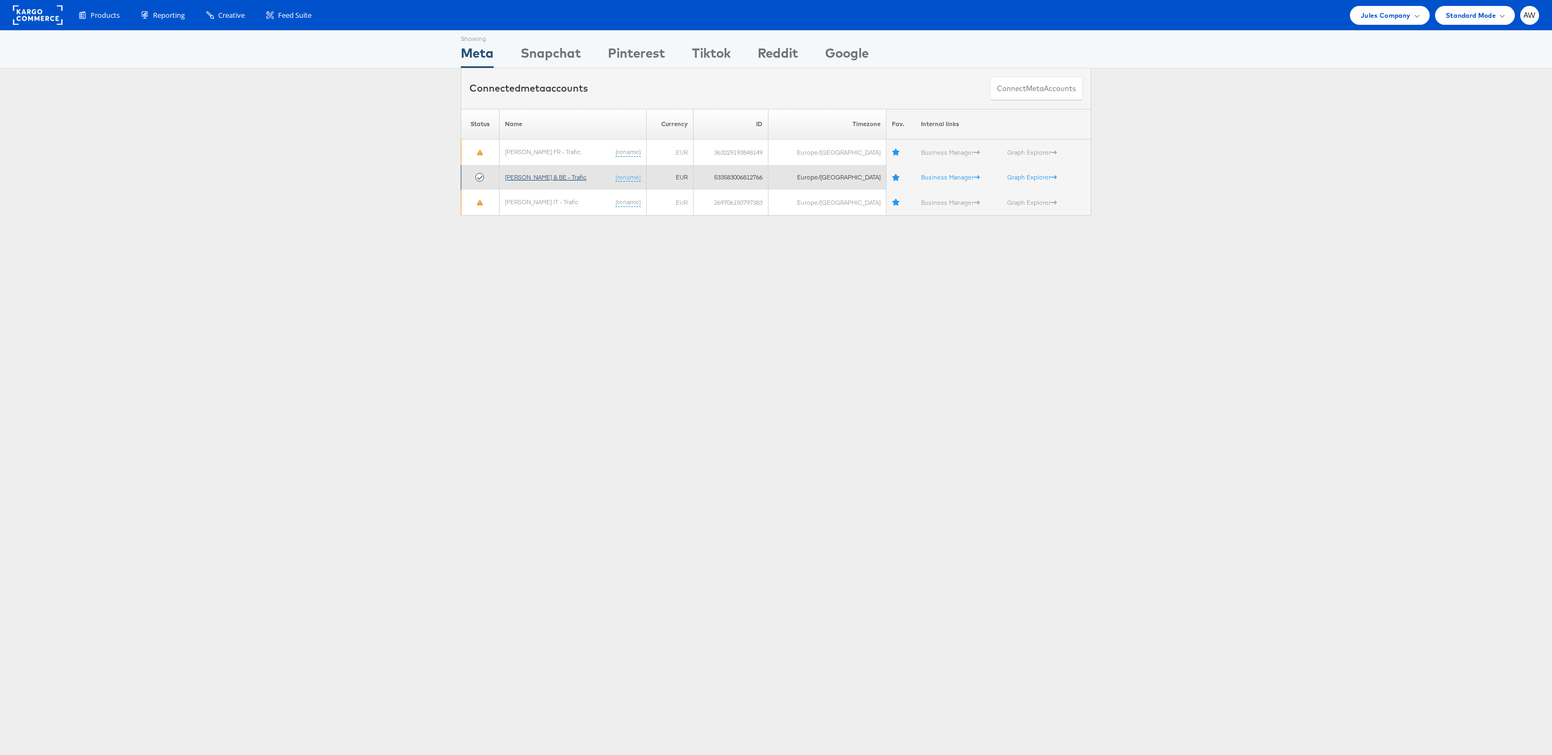
click at [558, 179] on link "Jules FR & BE - Trafic" at bounding box center [545, 177] width 81 height 8
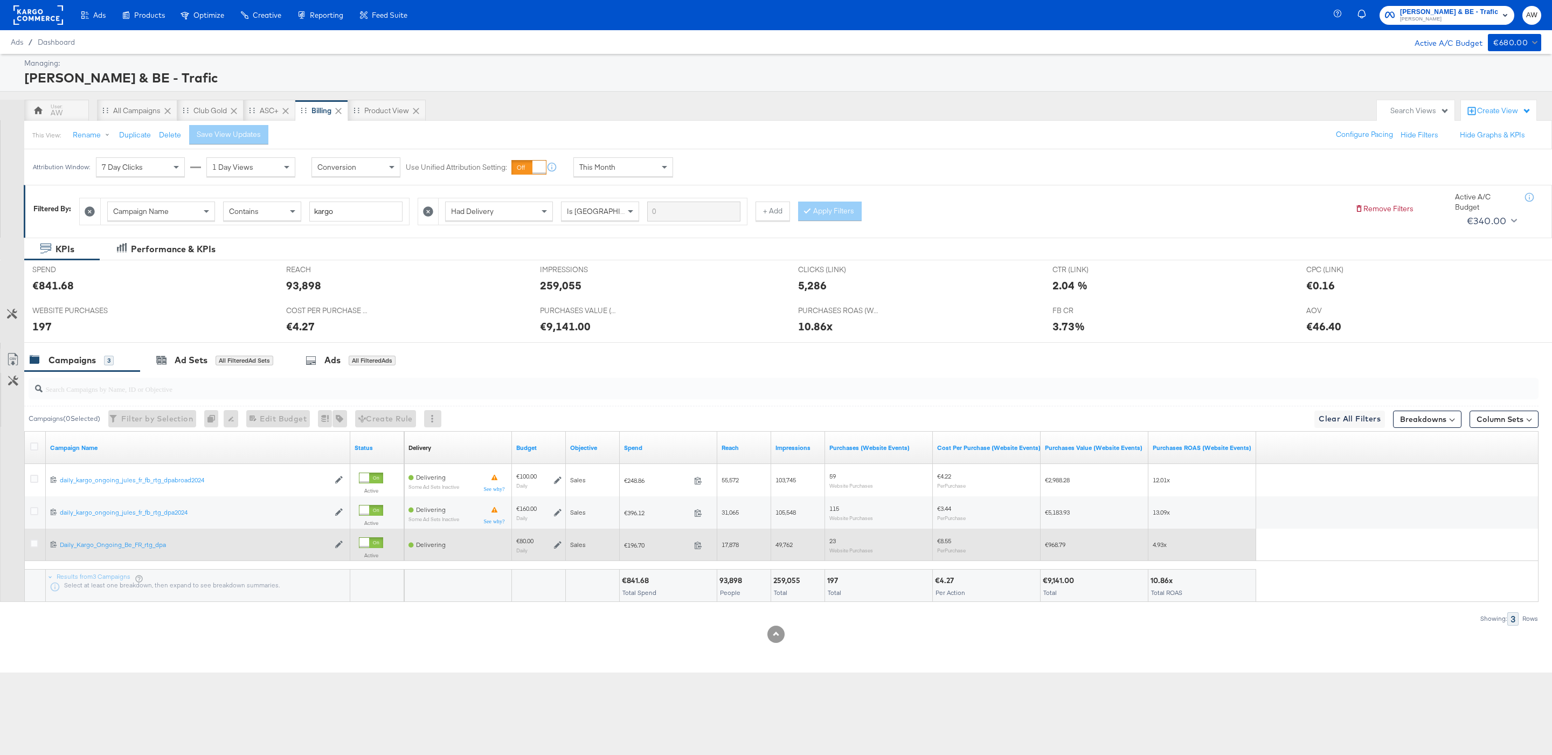
click at [38, 547] on div at bounding box center [35, 544] width 11 height 11
click at [35, 547] on icon at bounding box center [34, 543] width 8 height 8
click at [0, 0] on input "checkbox" at bounding box center [0, 0] width 0 height 0
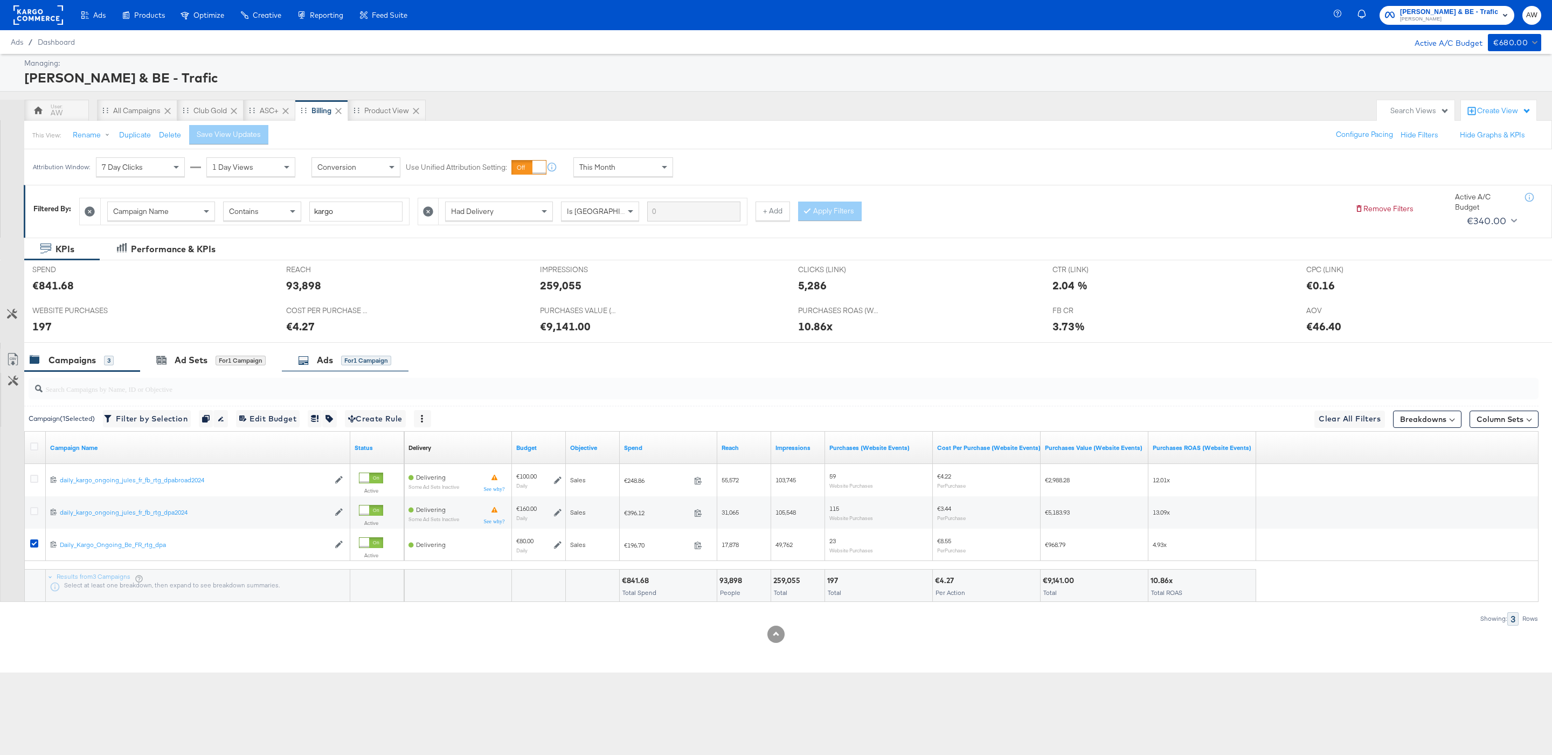
click at [316, 366] on div "Ads for 1 Campaign" at bounding box center [344, 360] width 93 height 12
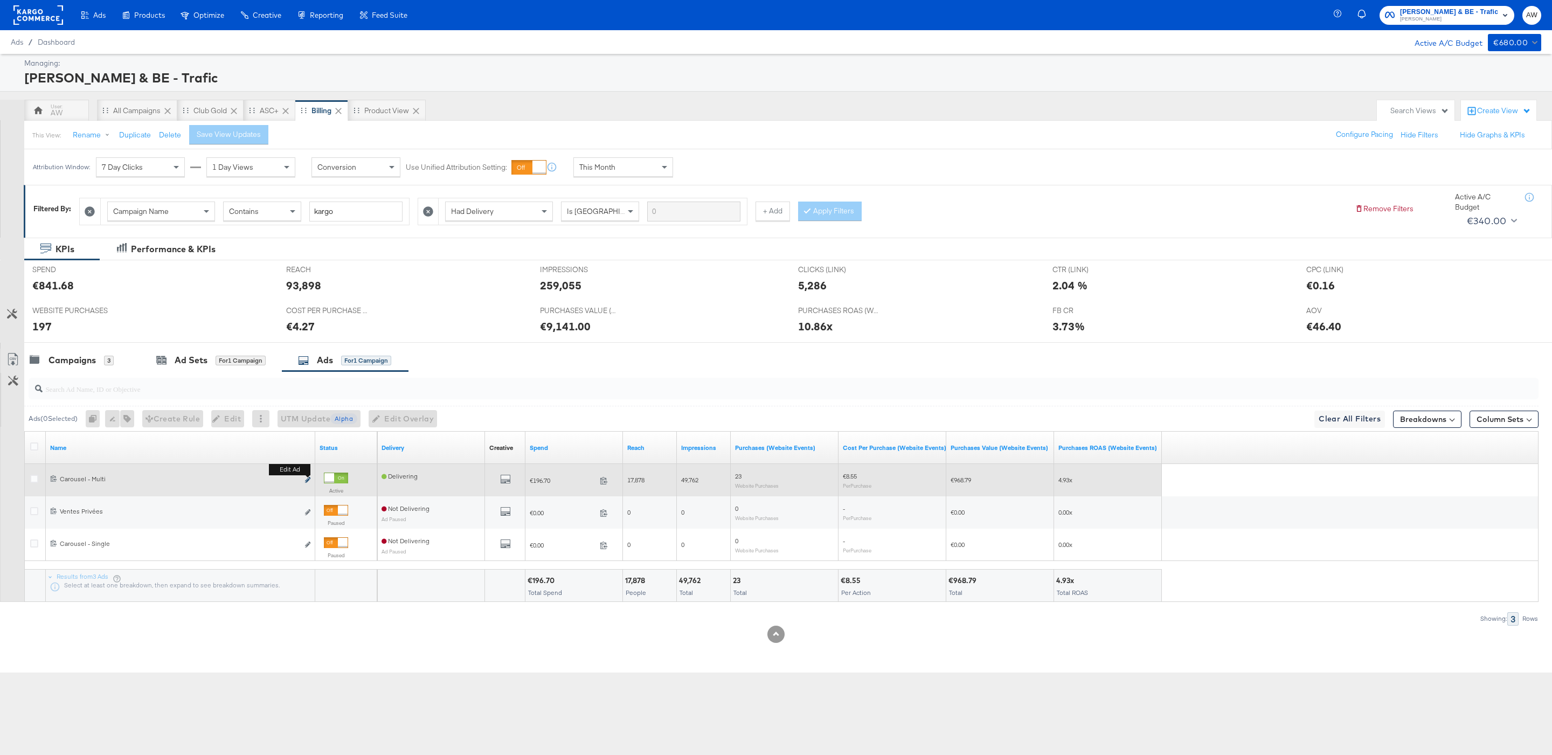
click at [307, 483] on icon "link" at bounding box center [307, 480] width 5 height 6
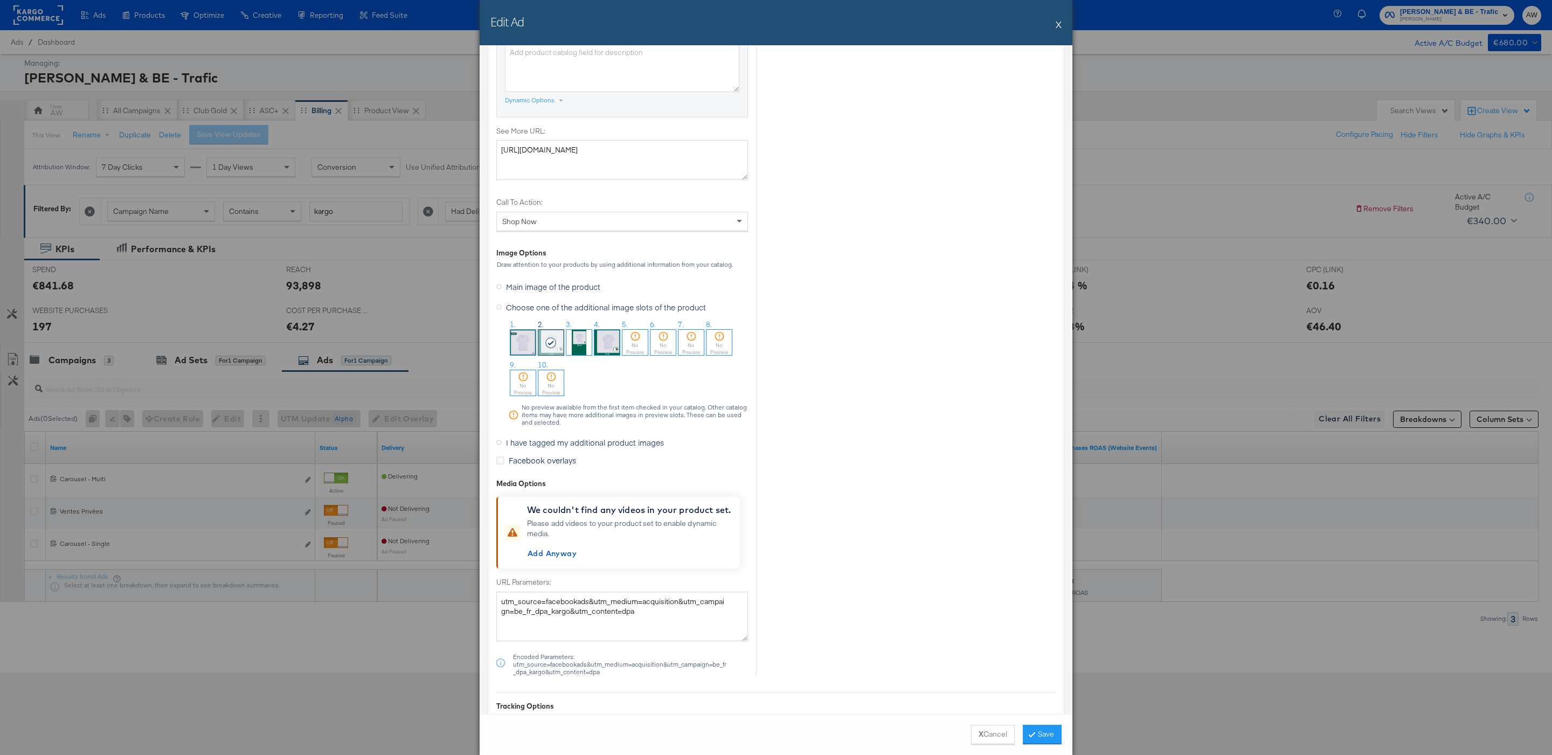
scroll to position [910, 0]
click at [578, 444] on span "I have tagged my additional product images" at bounding box center [585, 445] width 158 height 11
click at [0, 0] on input "I have tagged my additional product images" at bounding box center [0, 0] width 0 height 0
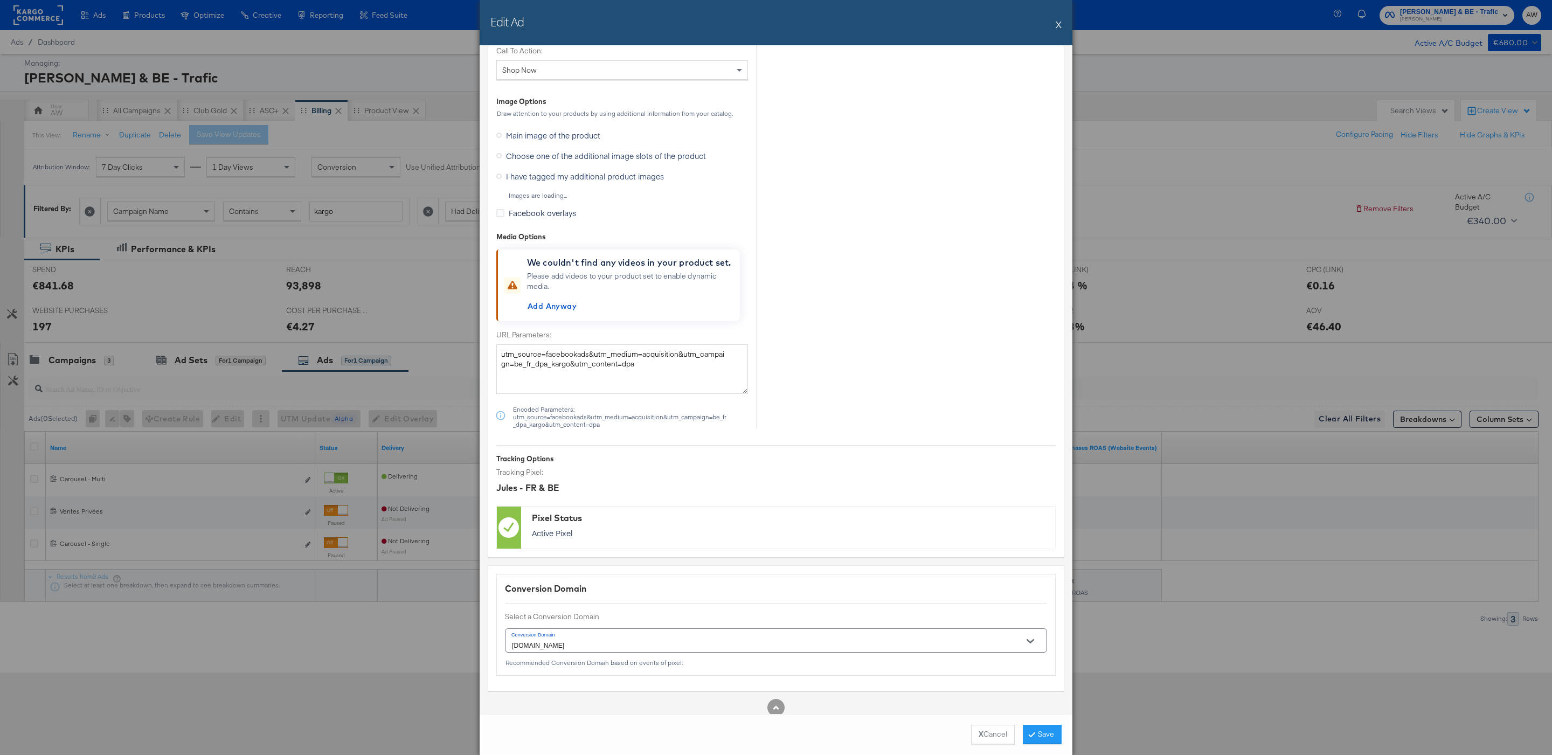
scroll to position [756, 0]
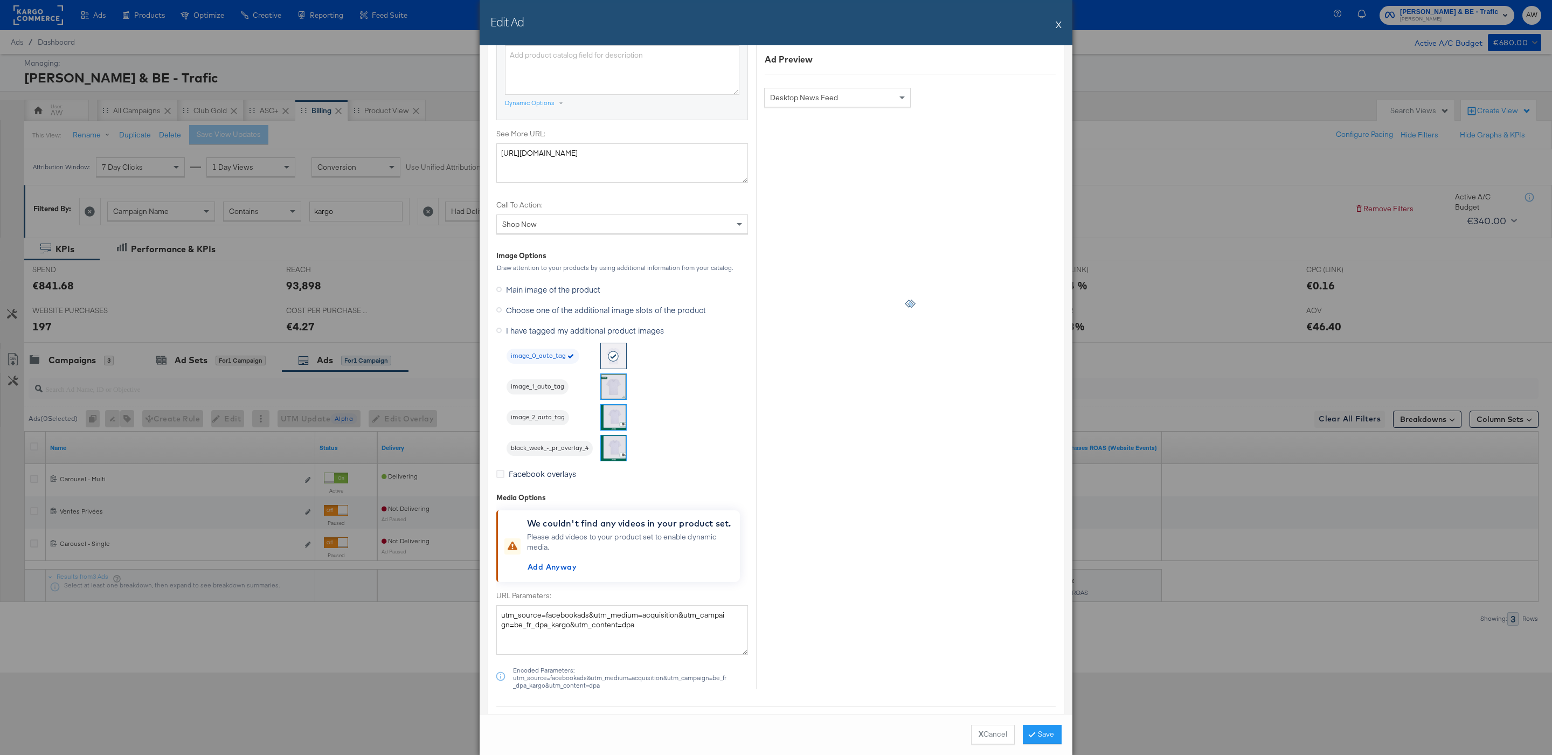
click at [618, 395] on img at bounding box center [613, 386] width 25 height 25
click at [558, 295] on span "Main image of the product" at bounding box center [553, 289] width 94 height 11
click at [0, 0] on input "Main image of the product" at bounding box center [0, 0] width 0 height 0
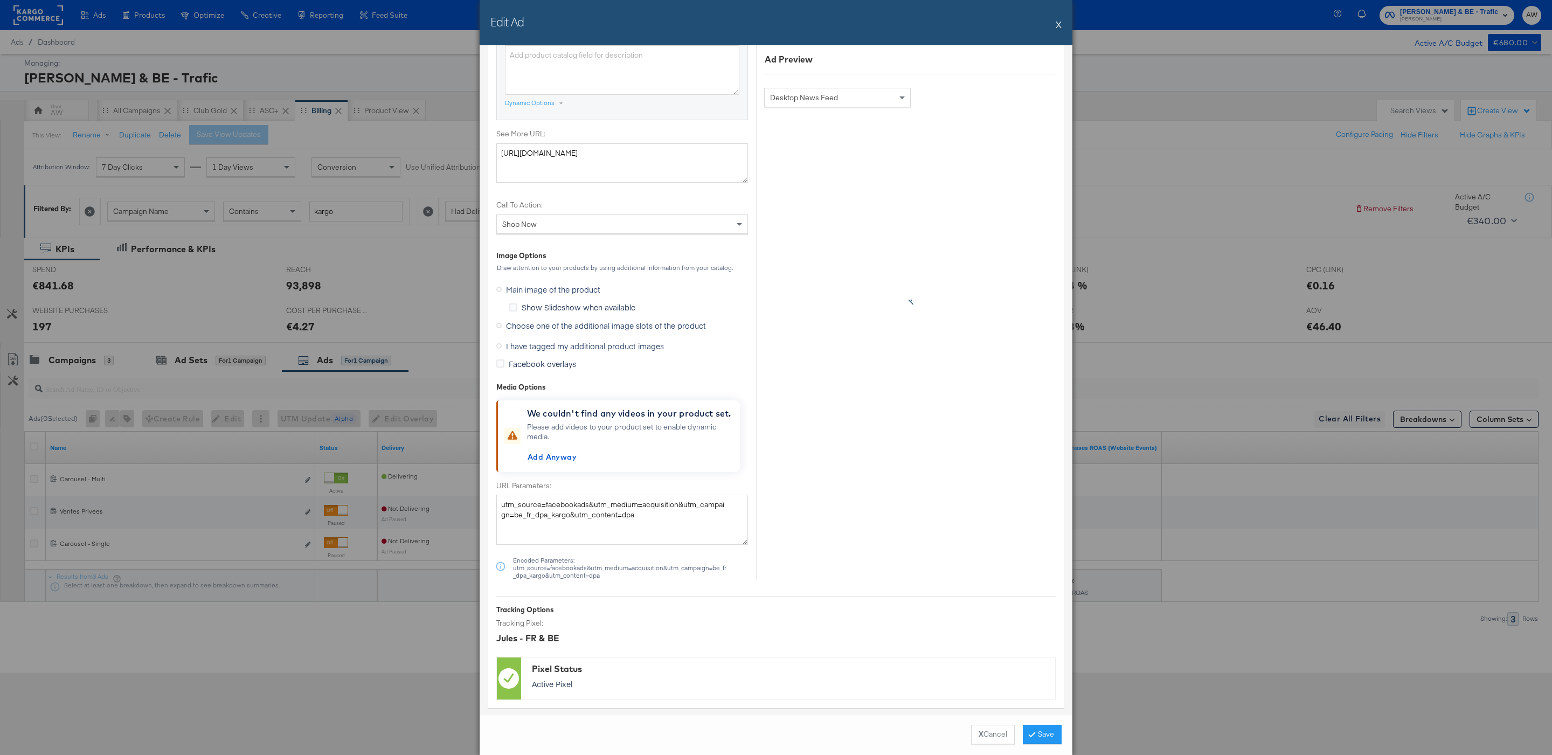
click at [564, 317] on div "Show Slideshow when available" at bounding box center [628, 310] width 239 height 16
click at [564, 331] on span "Choose one of the additional image slots of the product" at bounding box center [606, 325] width 200 height 11
click at [0, 0] on input "Choose one of the additional image slots of the product" at bounding box center [0, 0] width 0 height 0
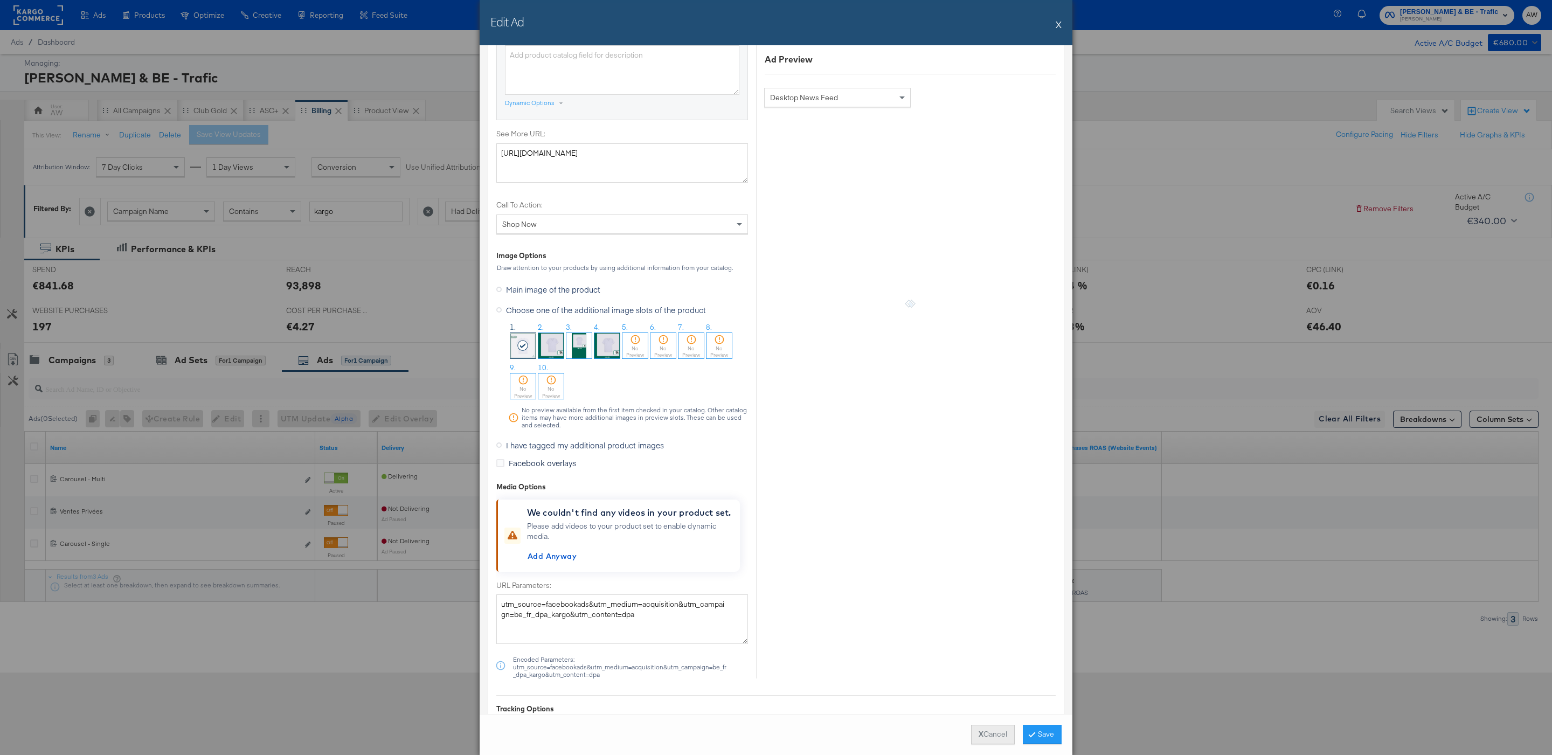
click at [990, 735] on button "X Cancel" at bounding box center [993, 734] width 44 height 19
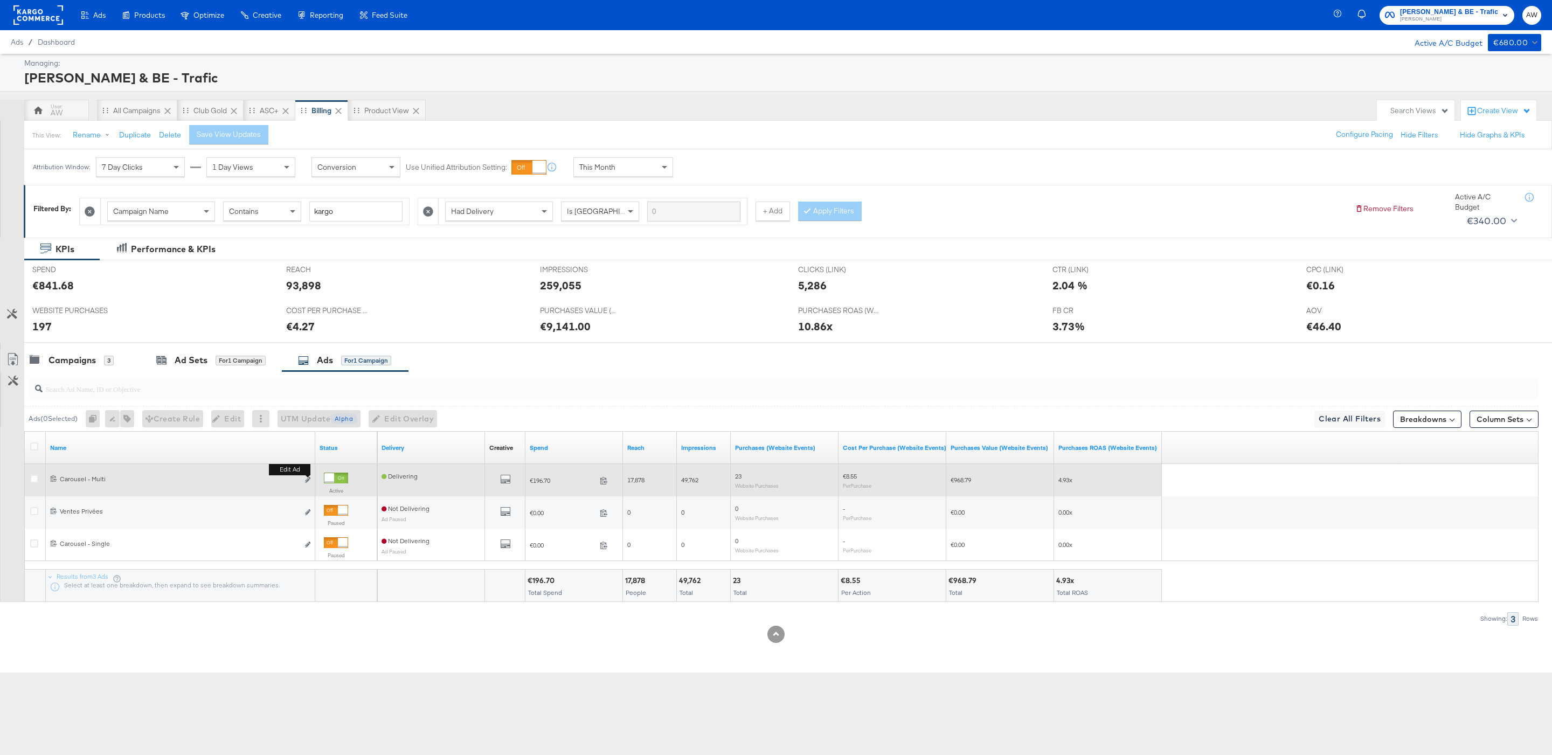
click at [310, 484] on button "Edit ad" at bounding box center [307, 480] width 6 height 11
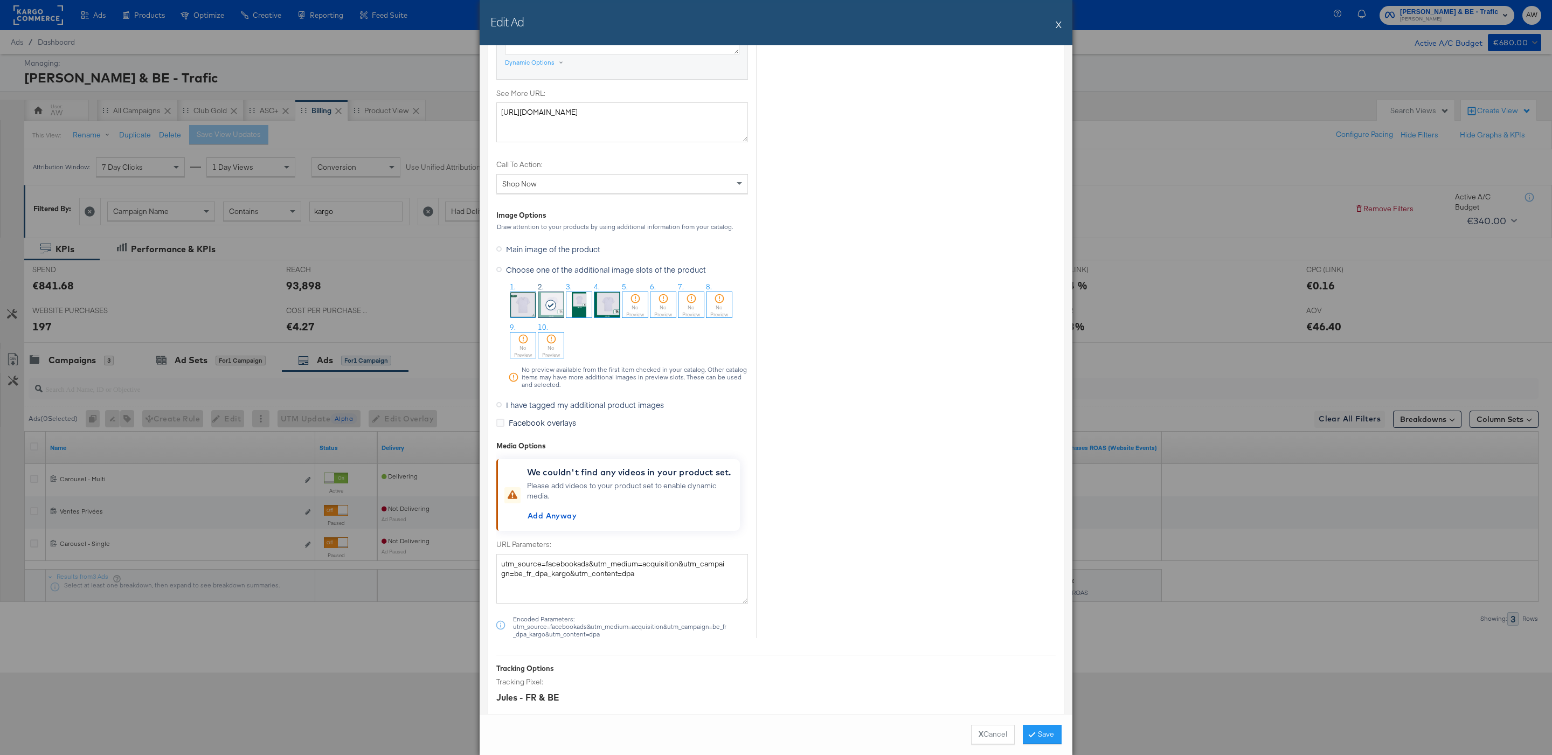
scroll to position [951, 0]
click at [562, 410] on span "I have tagged my additional product images" at bounding box center [585, 404] width 158 height 11
click at [0, 0] on input "I have tagged my additional product images" at bounding box center [0, 0] width 0 height 0
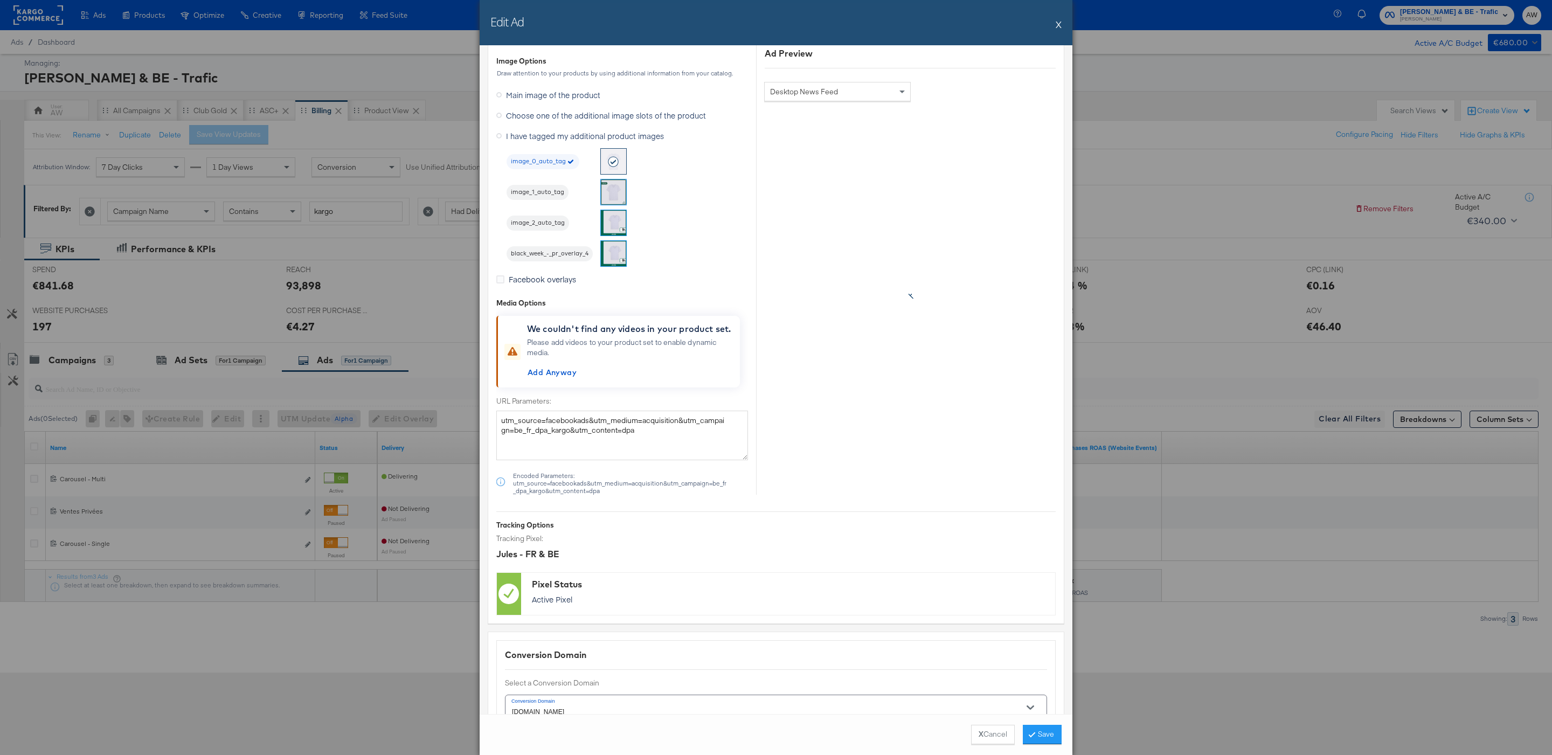
scroll to position [797, 0]
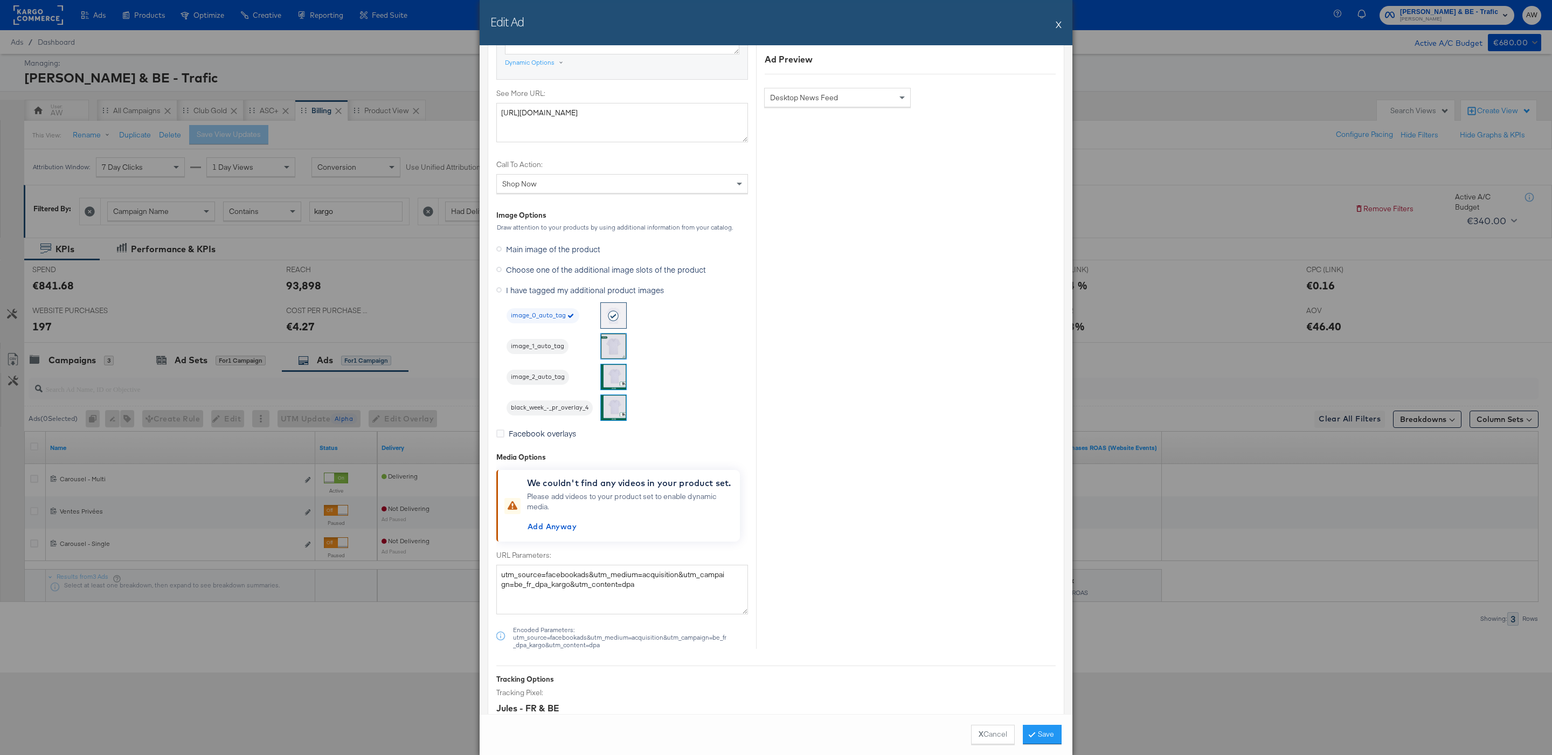
click at [622, 380] on img at bounding box center [613, 376] width 25 height 25
click at [1060, 731] on button "Save" at bounding box center [1042, 734] width 39 height 19
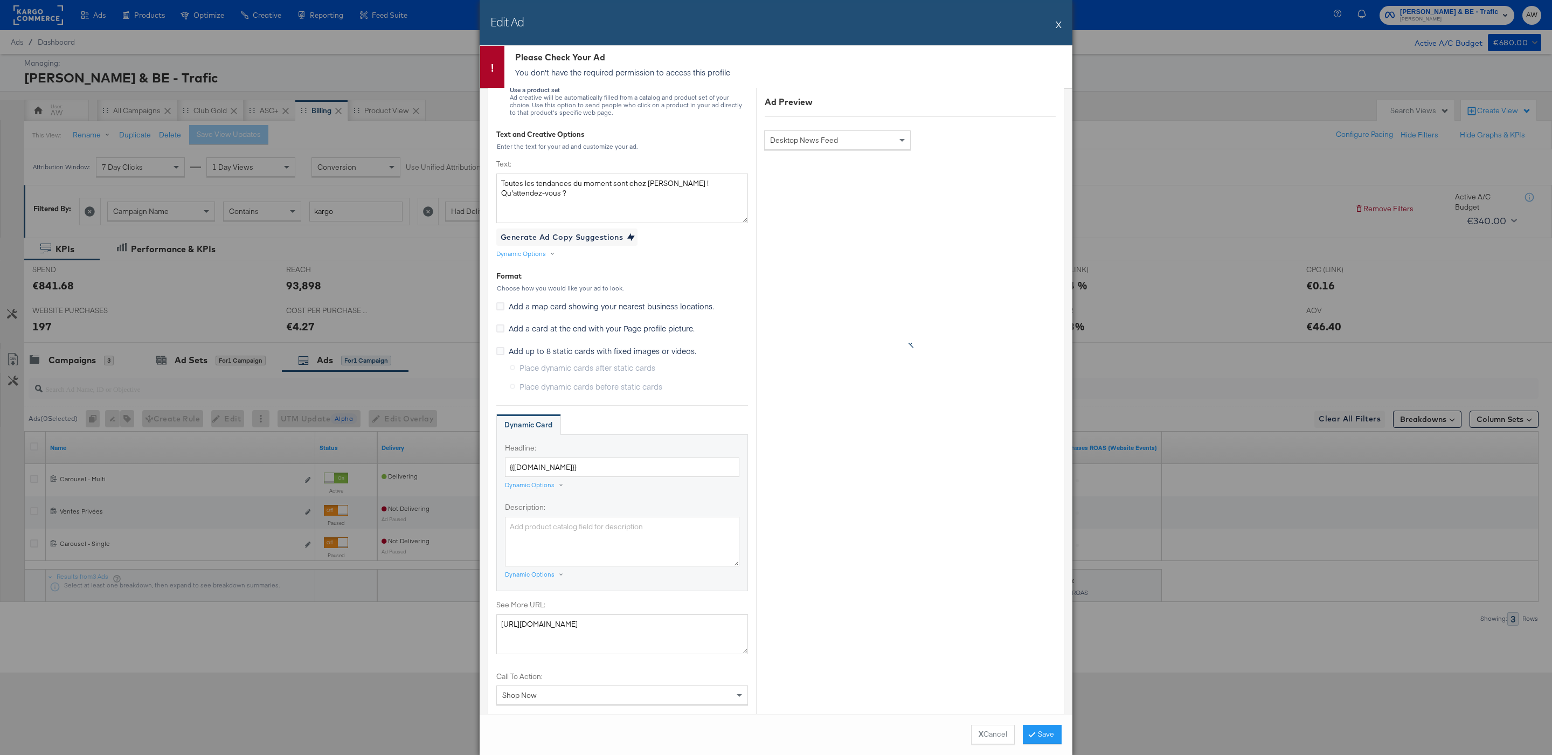
scroll to position [0, 0]
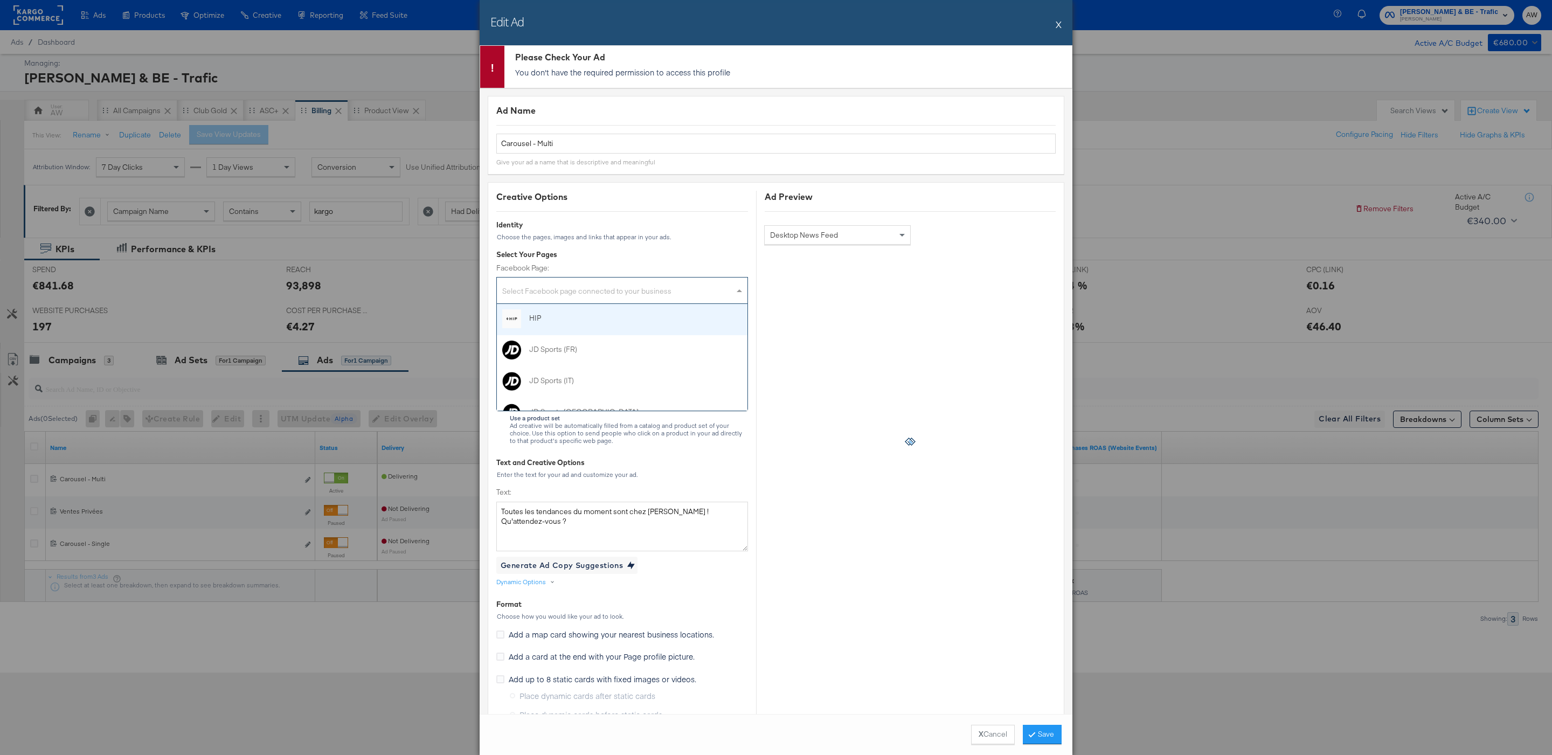
click at [663, 297] on div "Select Facebook page connected to your business" at bounding box center [622, 293] width 251 height 22
type input "jul"
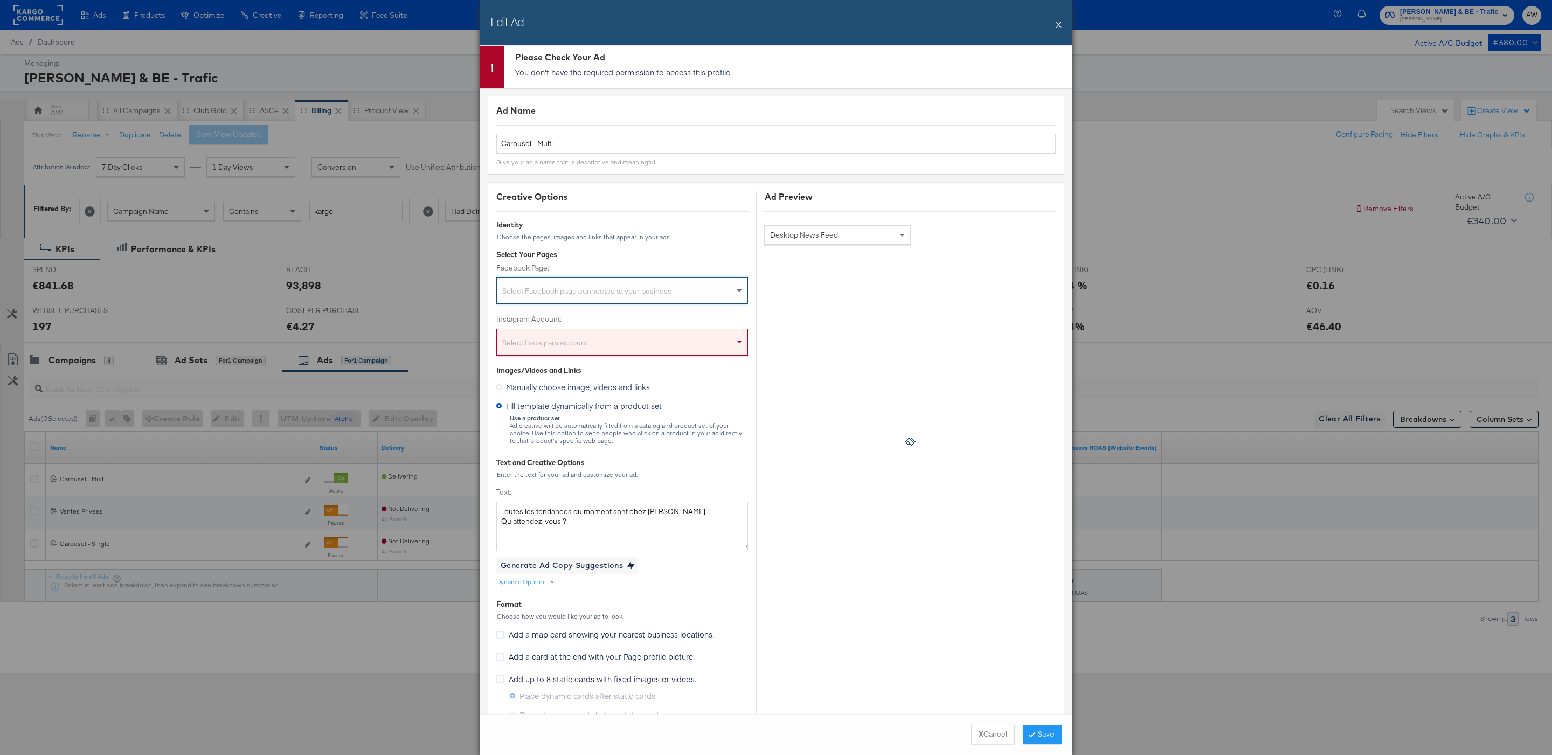
click at [640, 339] on div "Select Instagram account" at bounding box center [622, 344] width 251 height 22
type input "j"
click at [1042, 735] on button "Save" at bounding box center [1042, 734] width 39 height 19
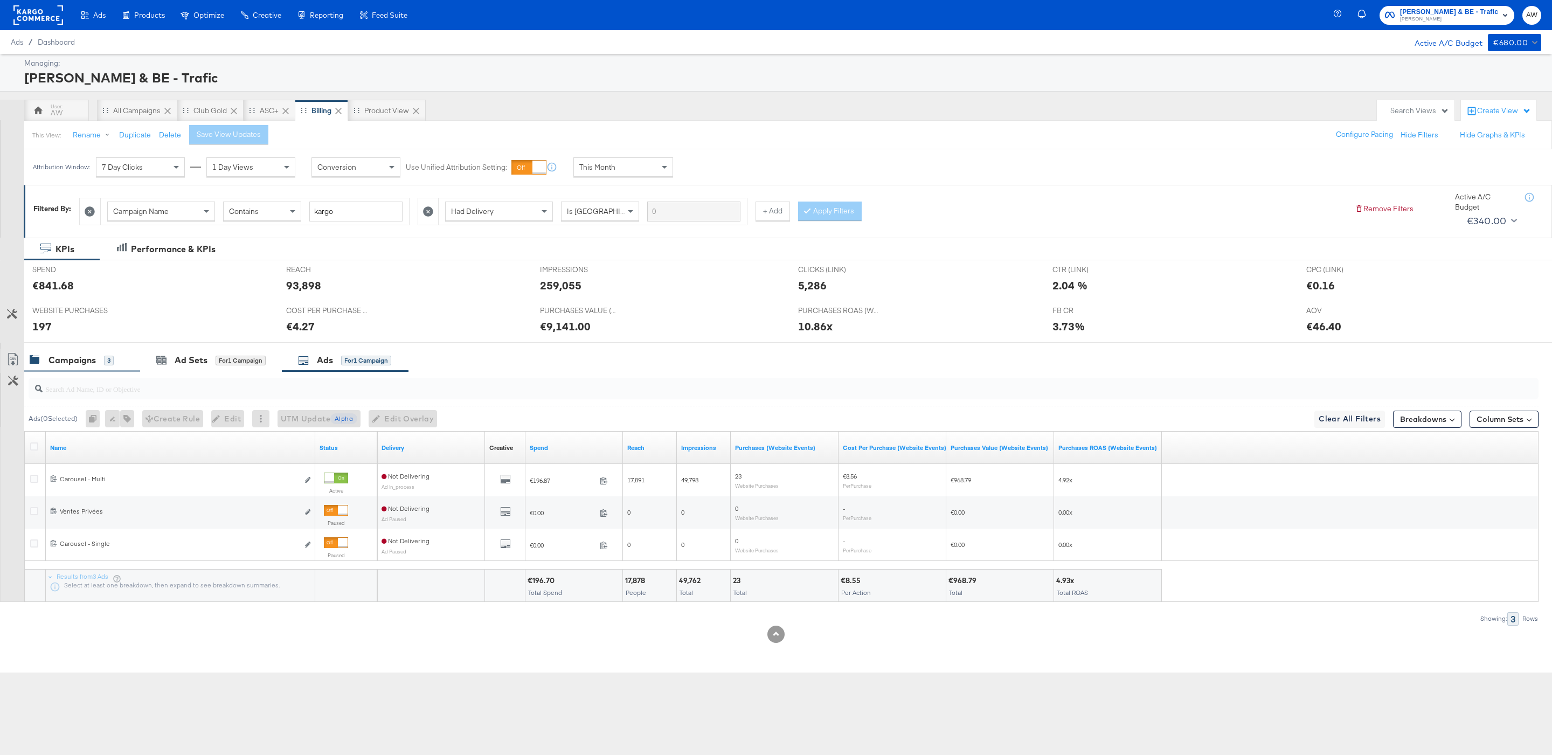
click at [116, 358] on div "Campaigns 3" at bounding box center [77, 360] width 94 height 12
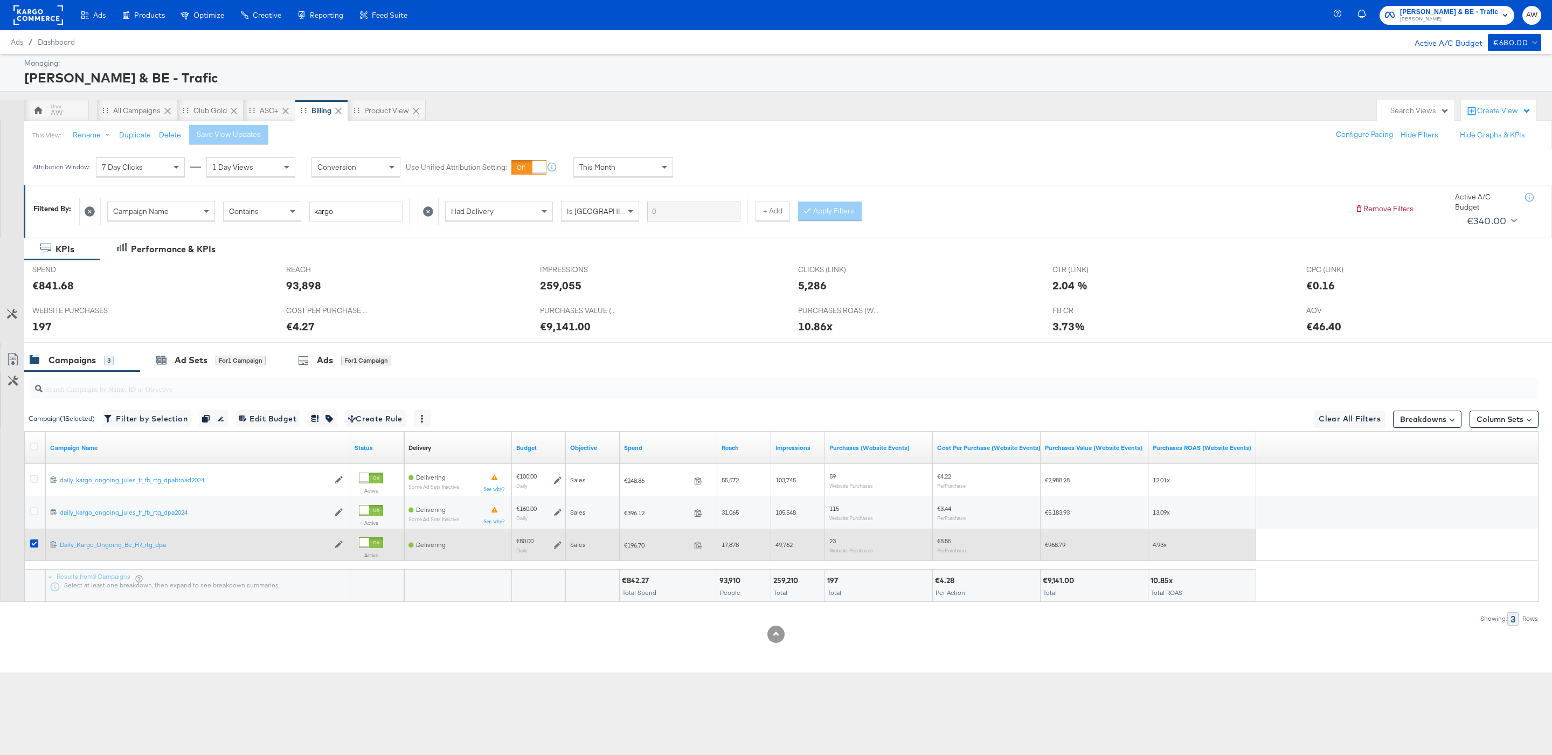
click at [30, 550] on div at bounding box center [36, 544] width 20 height 19
click at [34, 544] on icon at bounding box center [34, 543] width 8 height 8
click at [0, 0] on input "checkbox" at bounding box center [0, 0] width 0 height 0
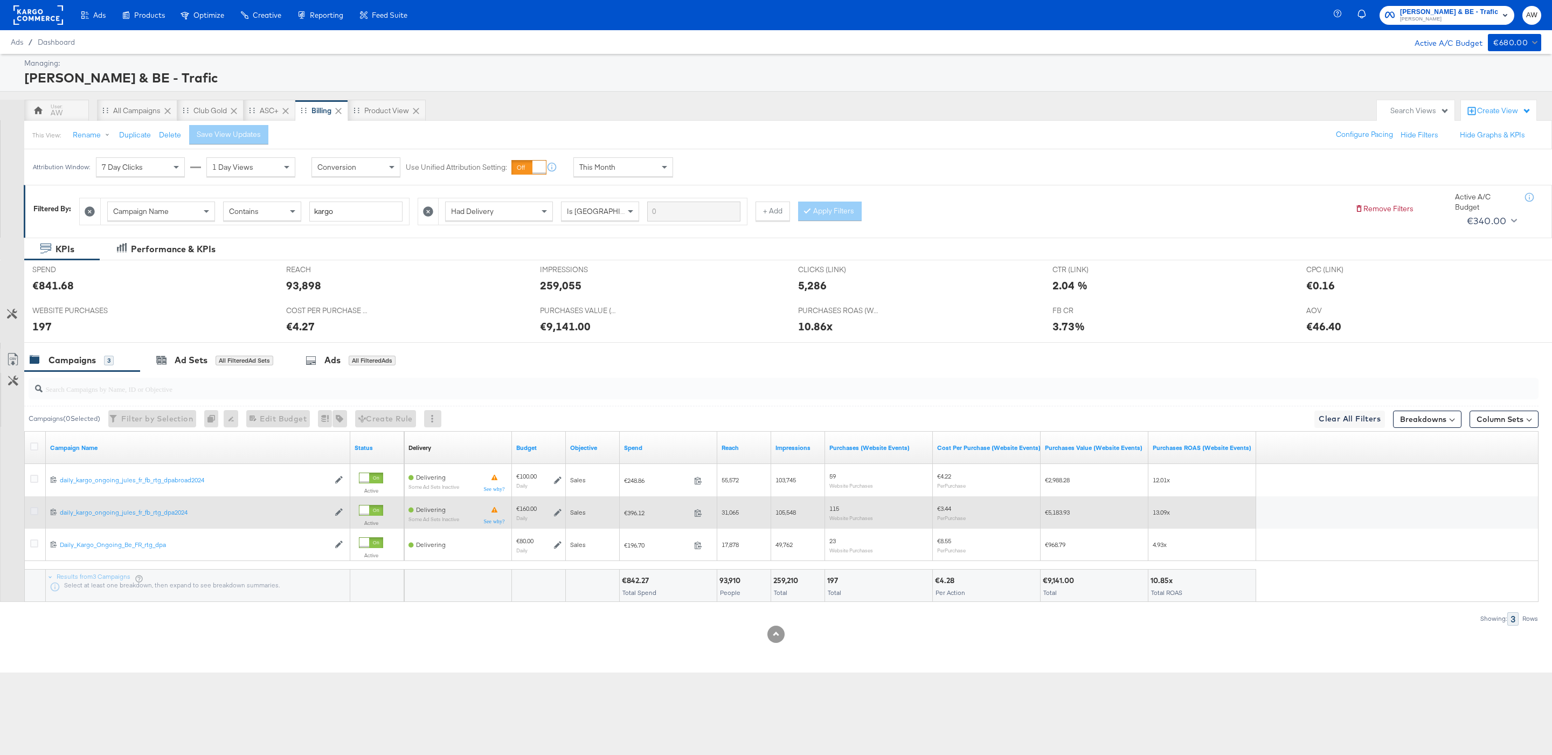
click at [32, 515] on icon at bounding box center [34, 511] width 8 height 8
click at [0, 0] on input "checkbox" at bounding box center [0, 0] width 0 height 0
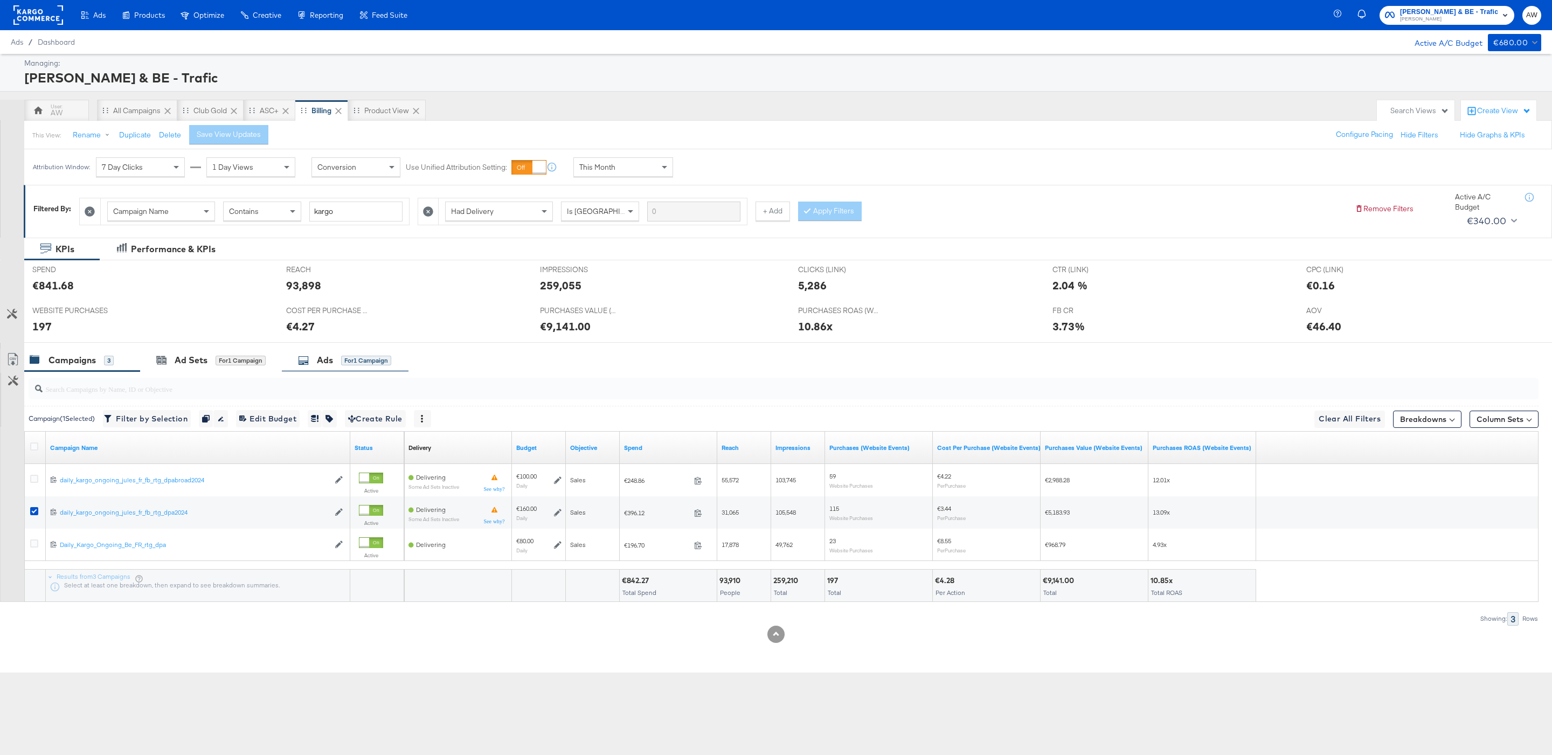
click at [352, 360] on div "for 1 Campaign" at bounding box center [366, 361] width 50 height 10
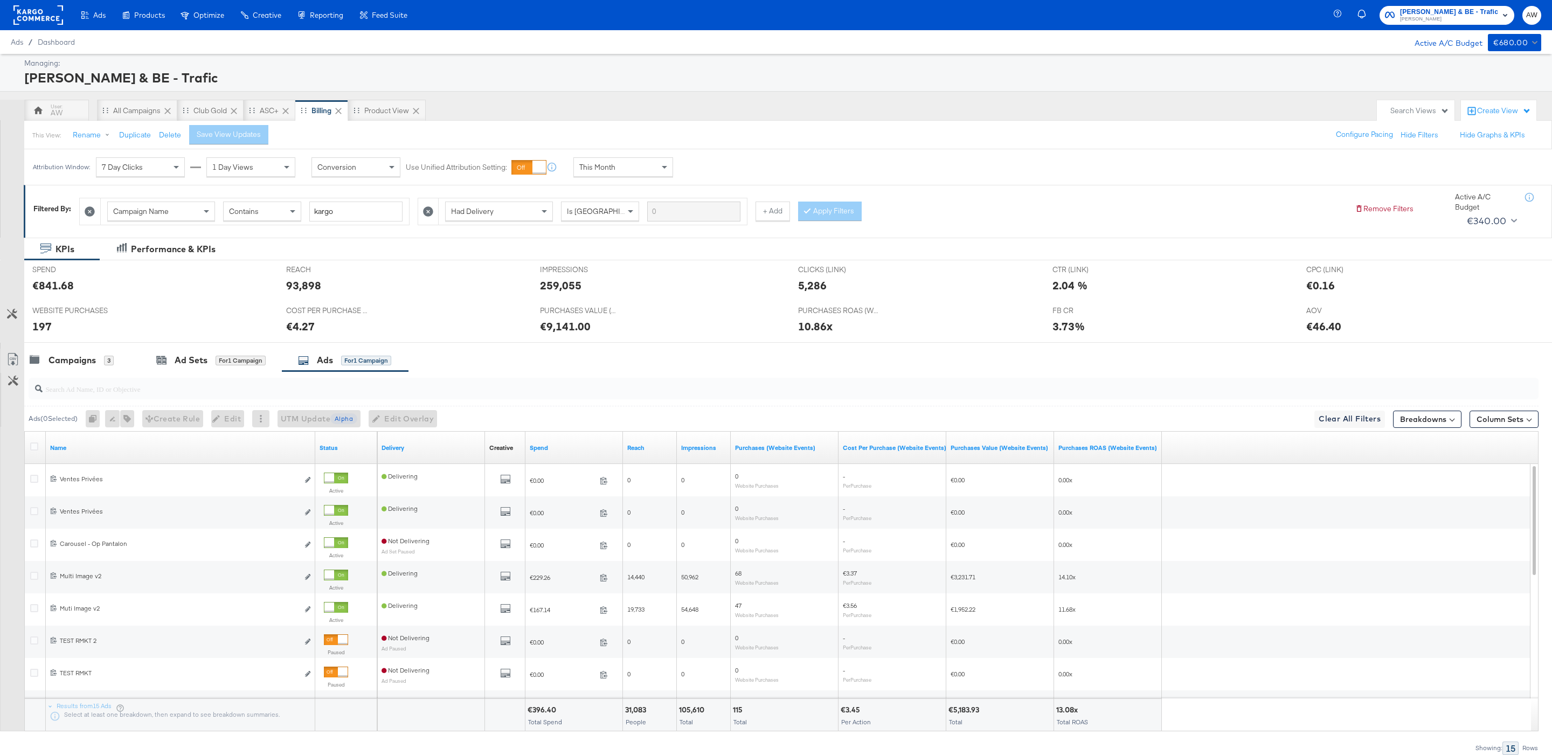
scroll to position [19, 0]
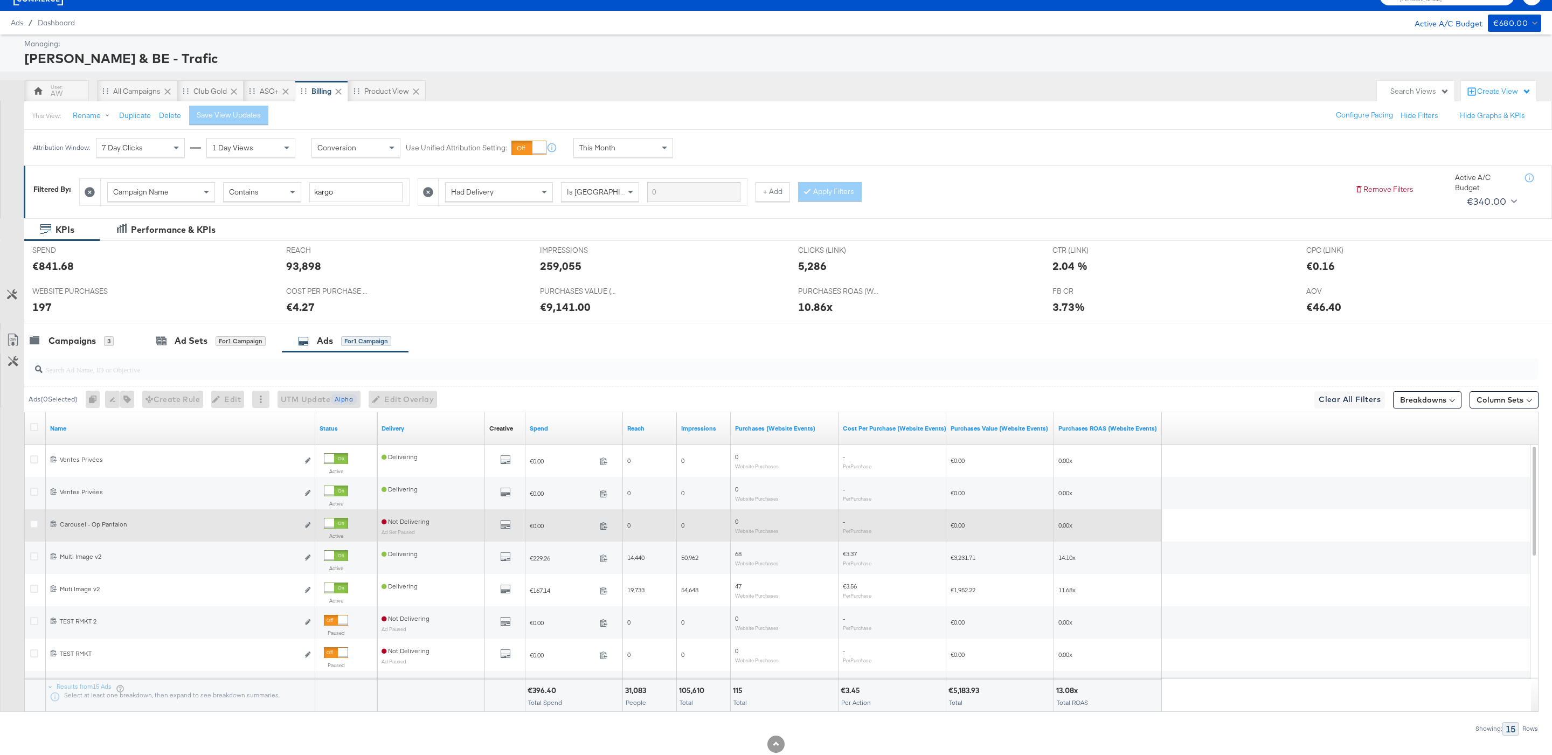
click at [334, 528] on div at bounding box center [329, 523] width 10 height 10
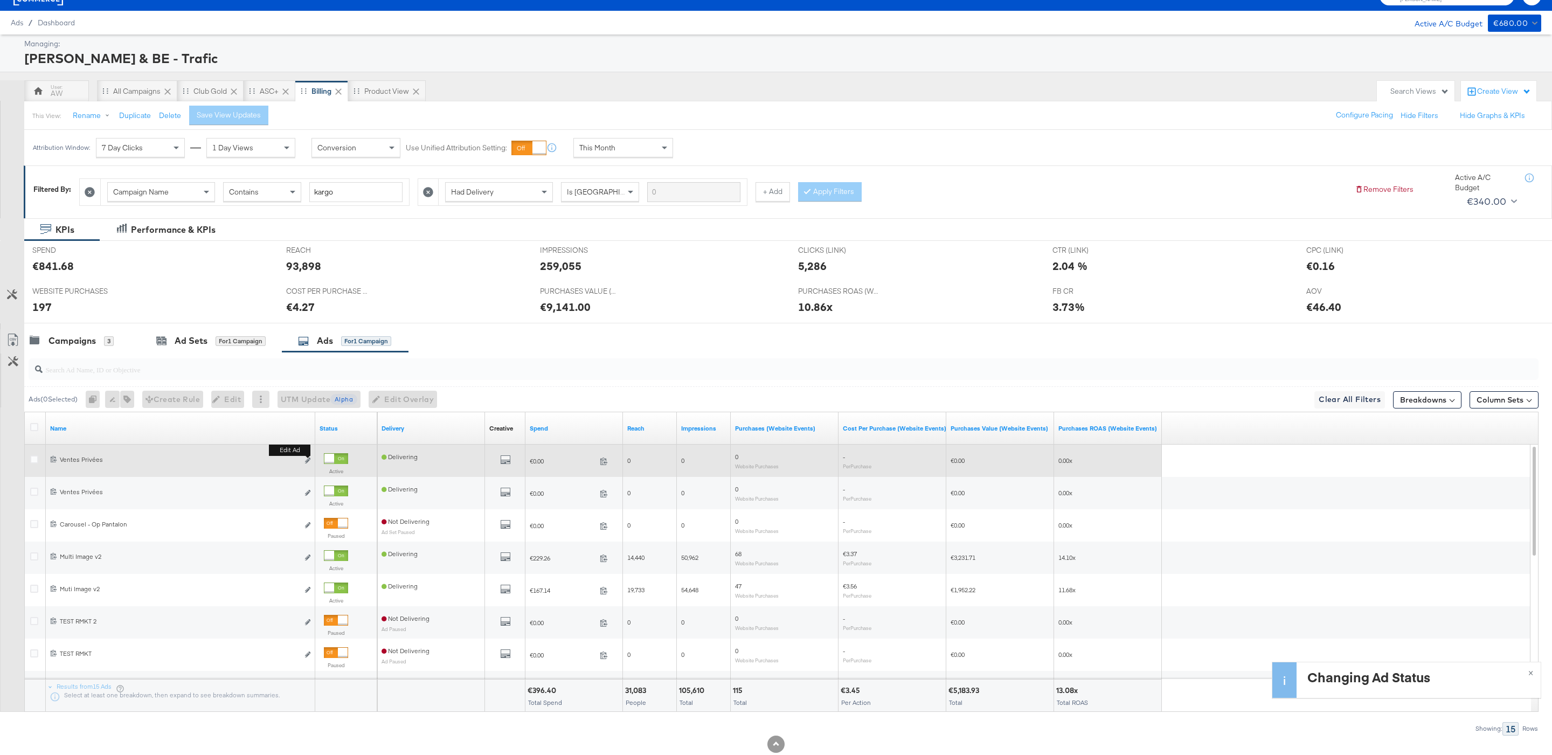
click at [306, 467] on button "Edit ad" at bounding box center [307, 460] width 6 height 11
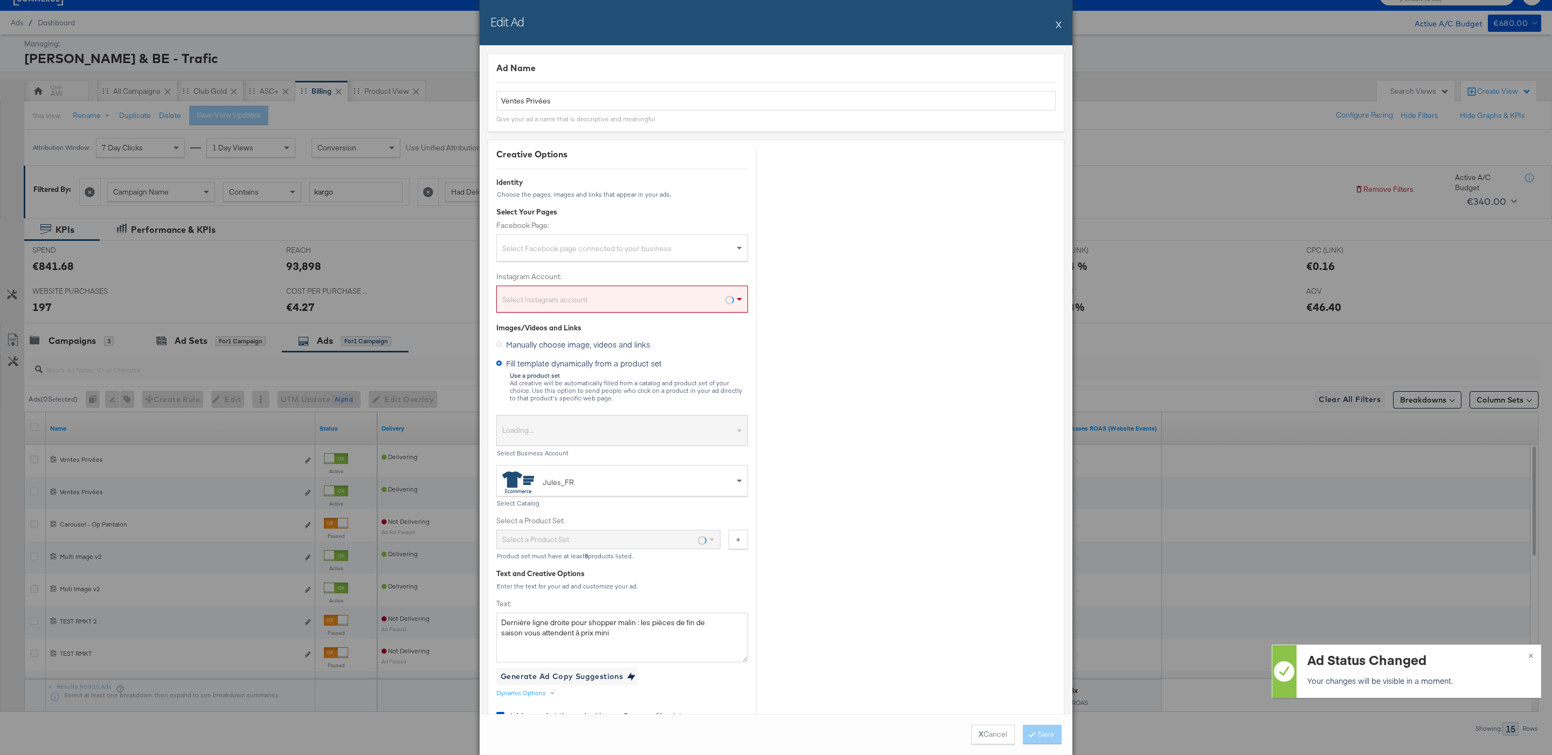
click at [1060, 24] on button "X" at bounding box center [1058, 24] width 6 height 22
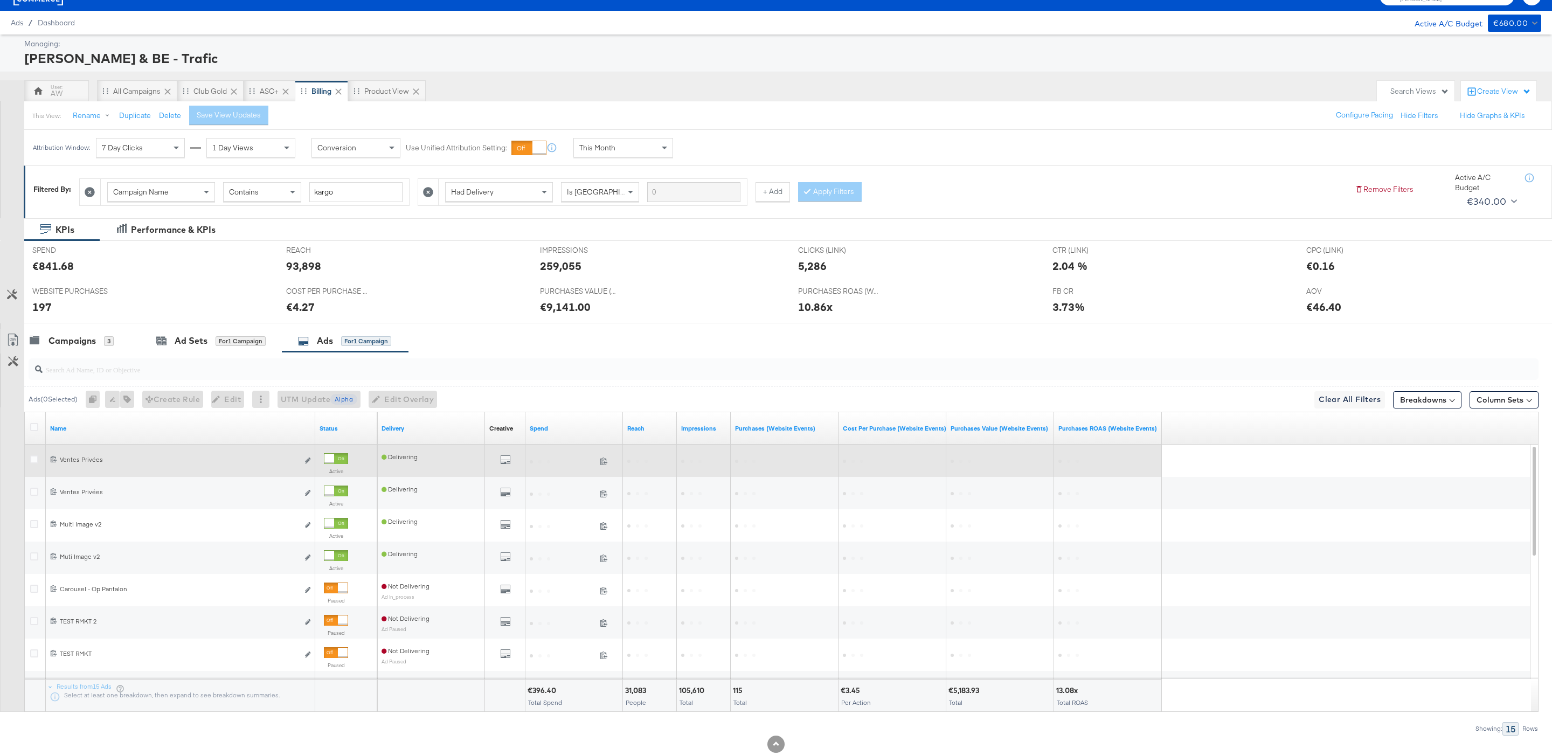
click at [334, 460] on div at bounding box center [329, 459] width 10 height 10
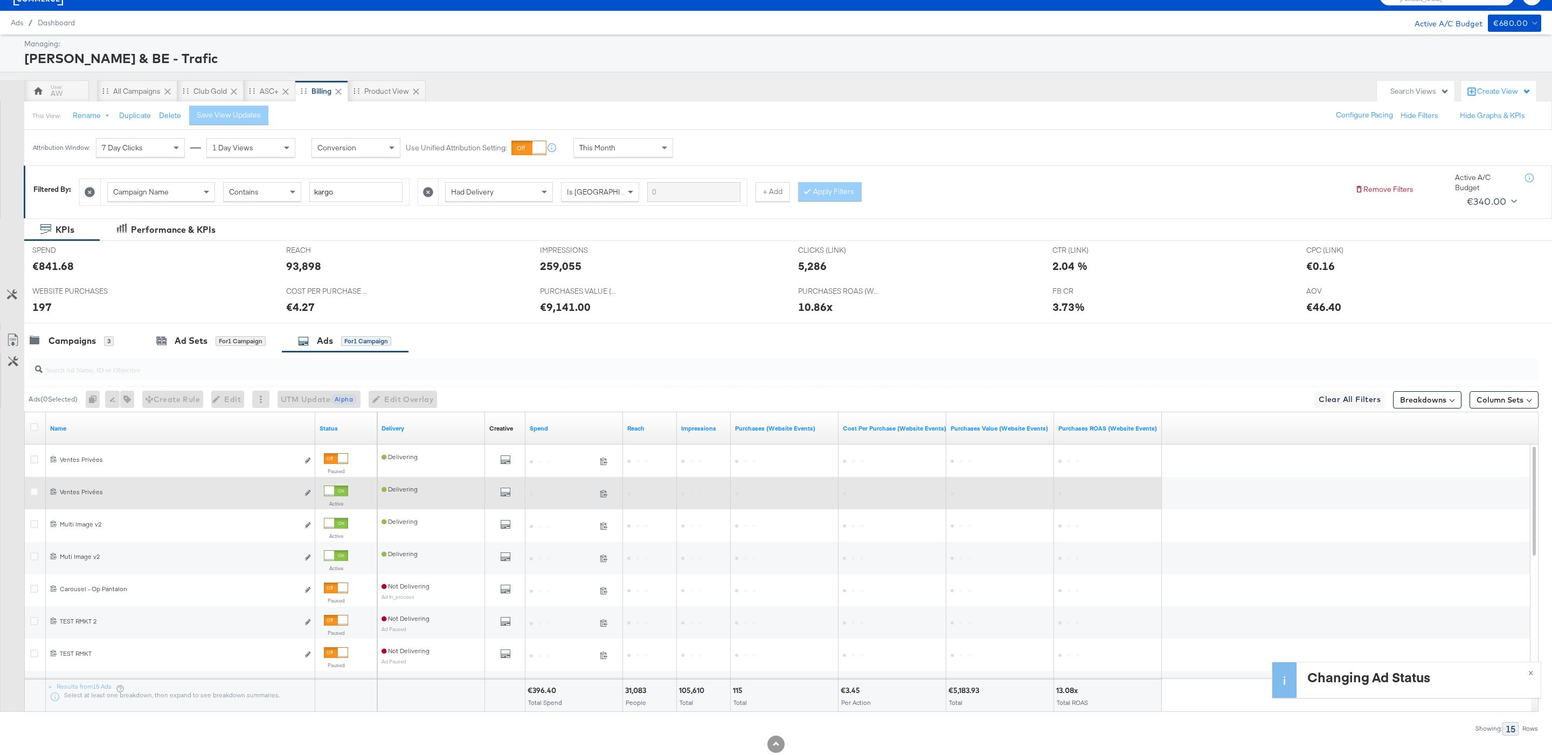
click at [334, 496] on div at bounding box center [329, 491] width 10 height 10
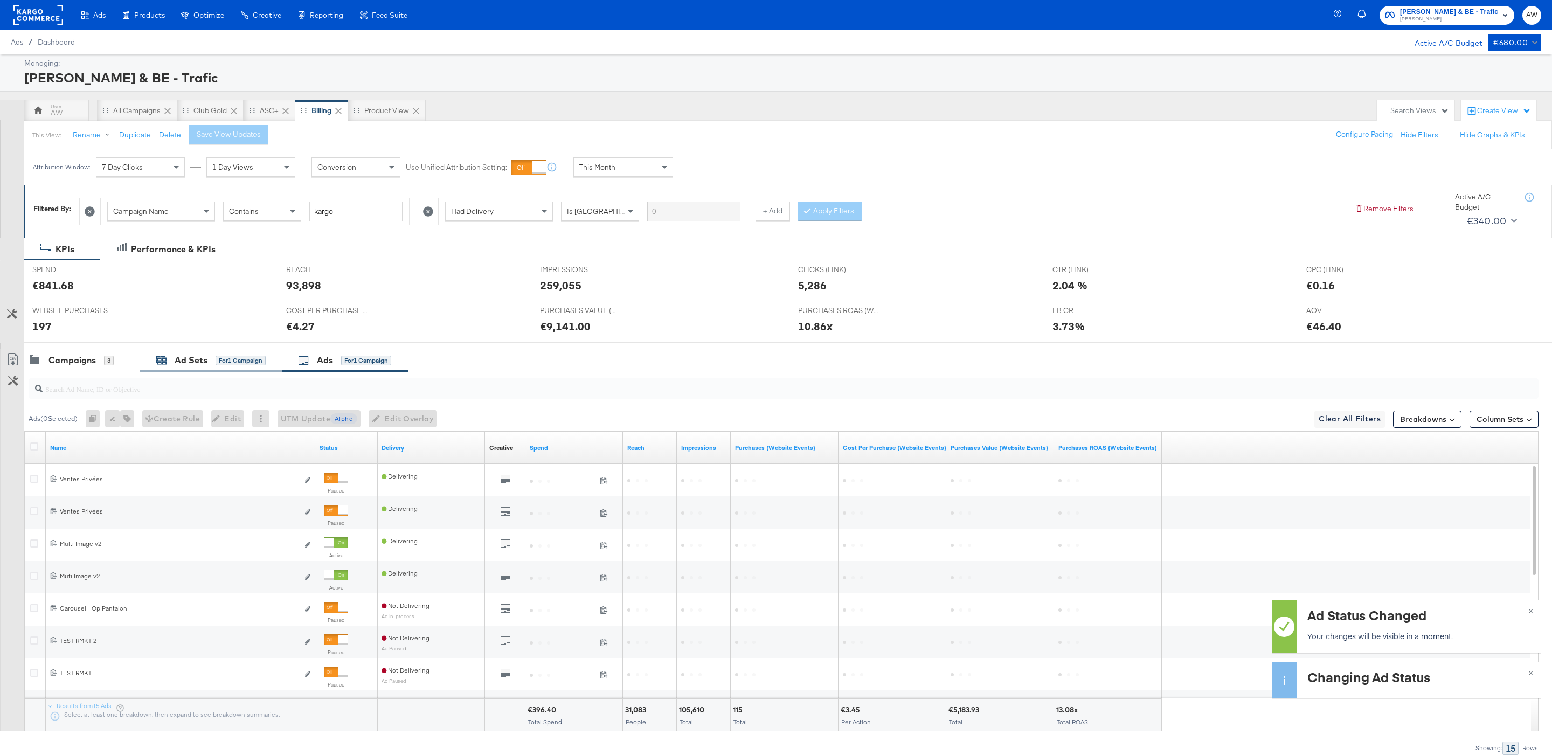
click at [204, 362] on div "Ad Sets" at bounding box center [191, 360] width 33 height 12
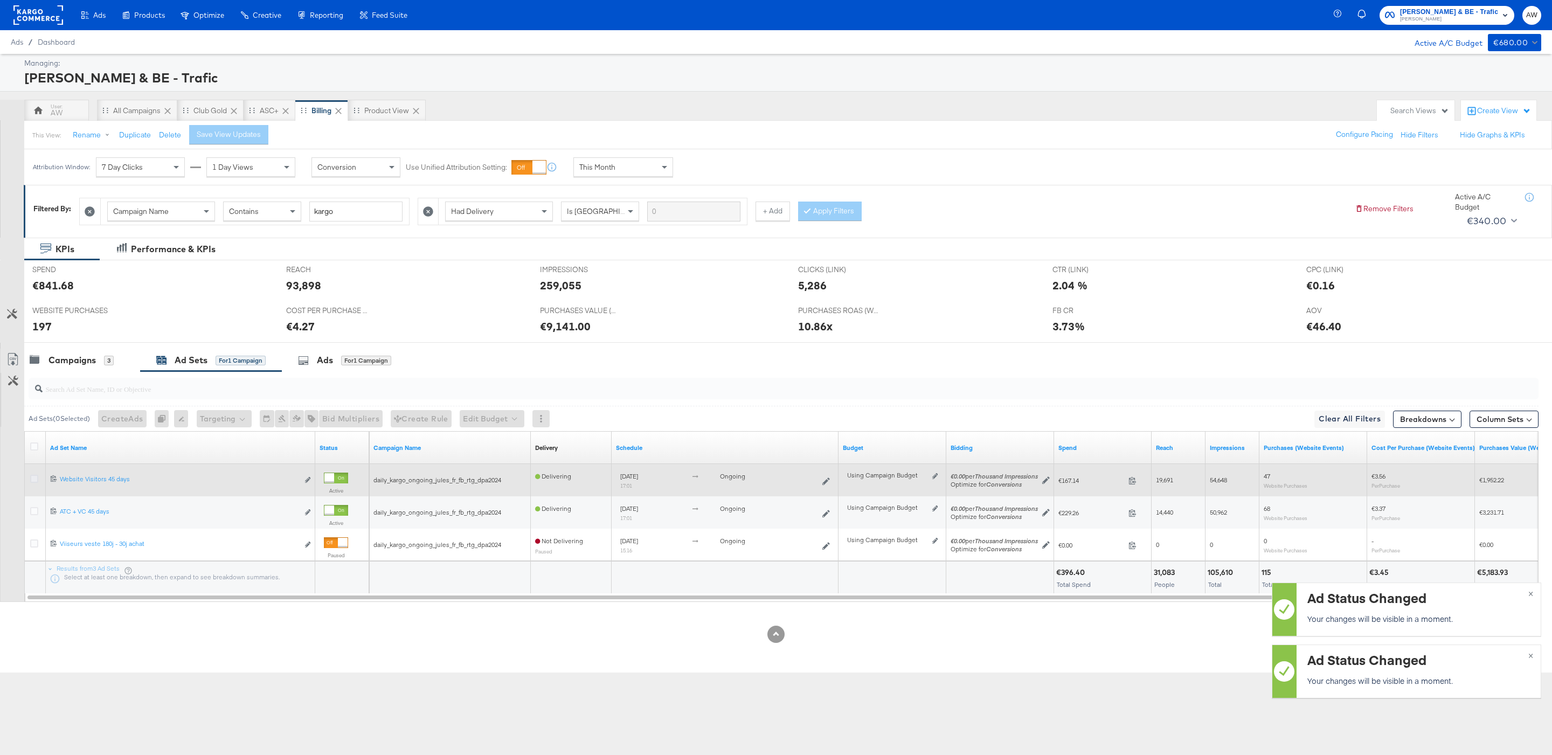
click at [32, 481] on icon at bounding box center [34, 479] width 8 height 8
click at [0, 0] on input "checkbox" at bounding box center [0, 0] width 0 height 0
click at [32, 481] on icon at bounding box center [34, 479] width 8 height 8
click at [0, 0] on input "checkbox" at bounding box center [0, 0] width 0 height 0
click at [32, 481] on icon at bounding box center [34, 479] width 8 height 8
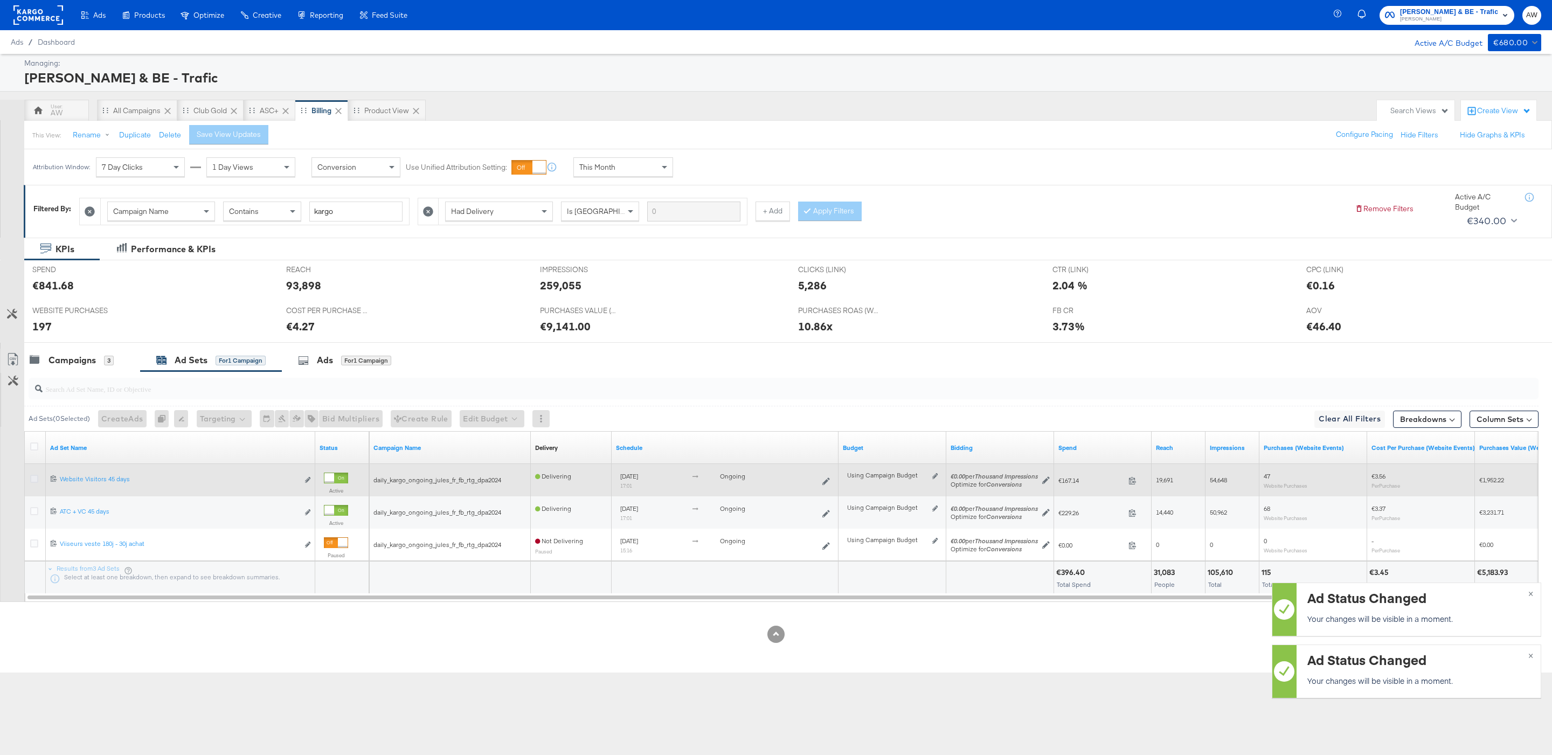
click at [0, 0] on input "checkbox" at bounding box center [0, 0] width 0 height 0
click at [31, 479] on icon at bounding box center [34, 479] width 8 height 8
click at [0, 0] on input "checkbox" at bounding box center [0, 0] width 0 height 0
click at [34, 480] on icon at bounding box center [34, 479] width 8 height 8
click at [0, 0] on input "checkbox" at bounding box center [0, 0] width 0 height 0
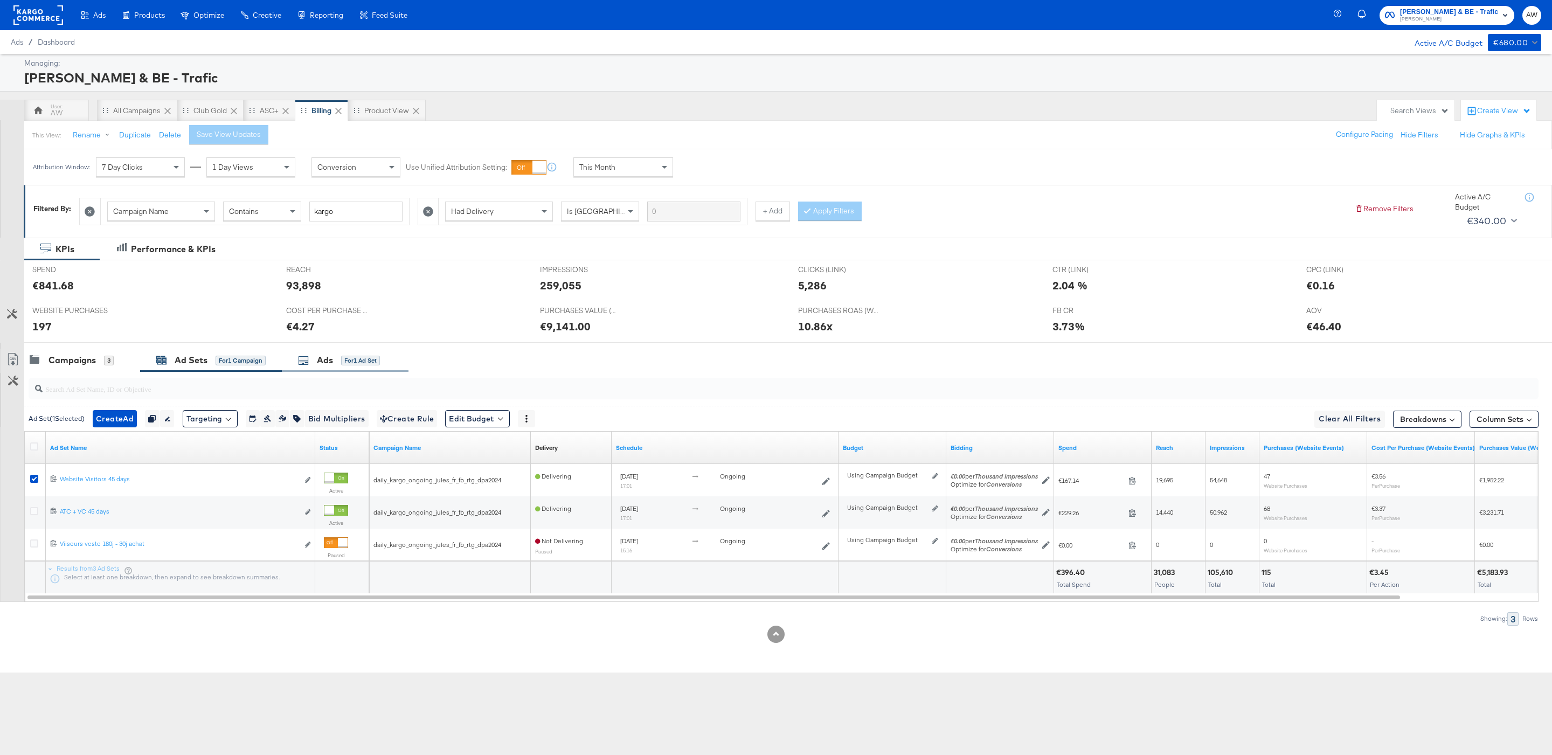
click at [355, 358] on div "for 1 Ad Set" at bounding box center [360, 361] width 39 height 10
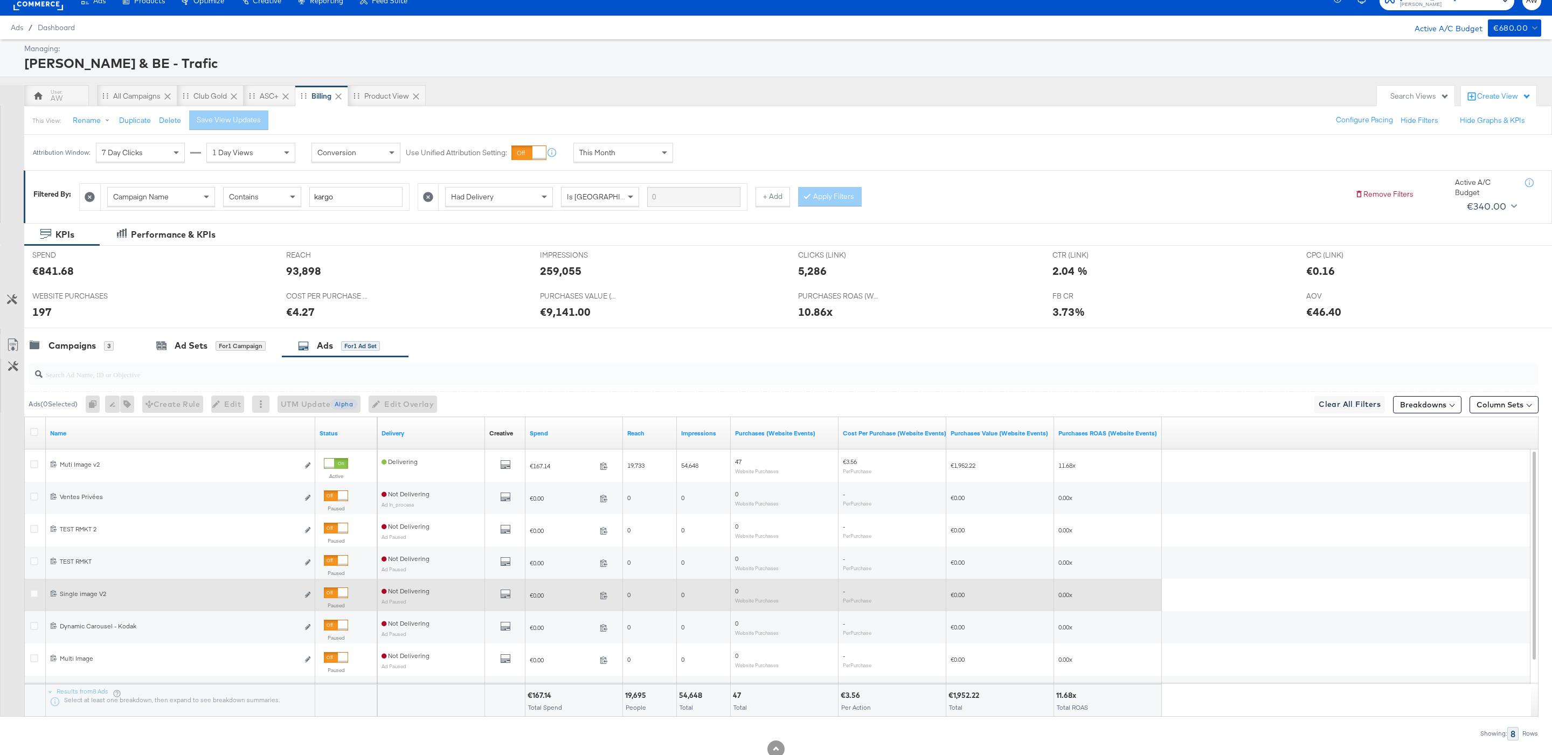
scroll to position [2, 0]
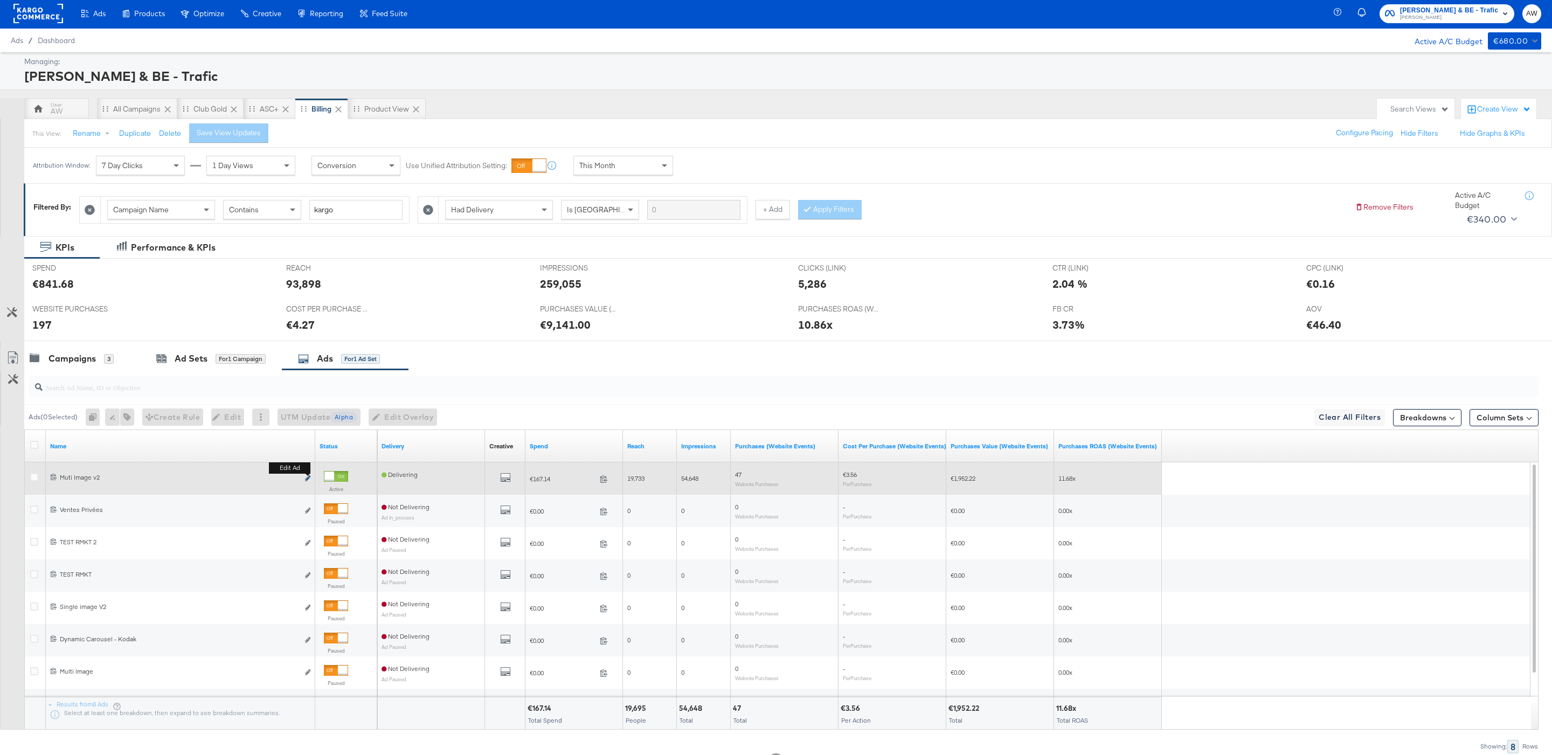
click at [309, 481] on icon "link" at bounding box center [307, 478] width 5 height 6
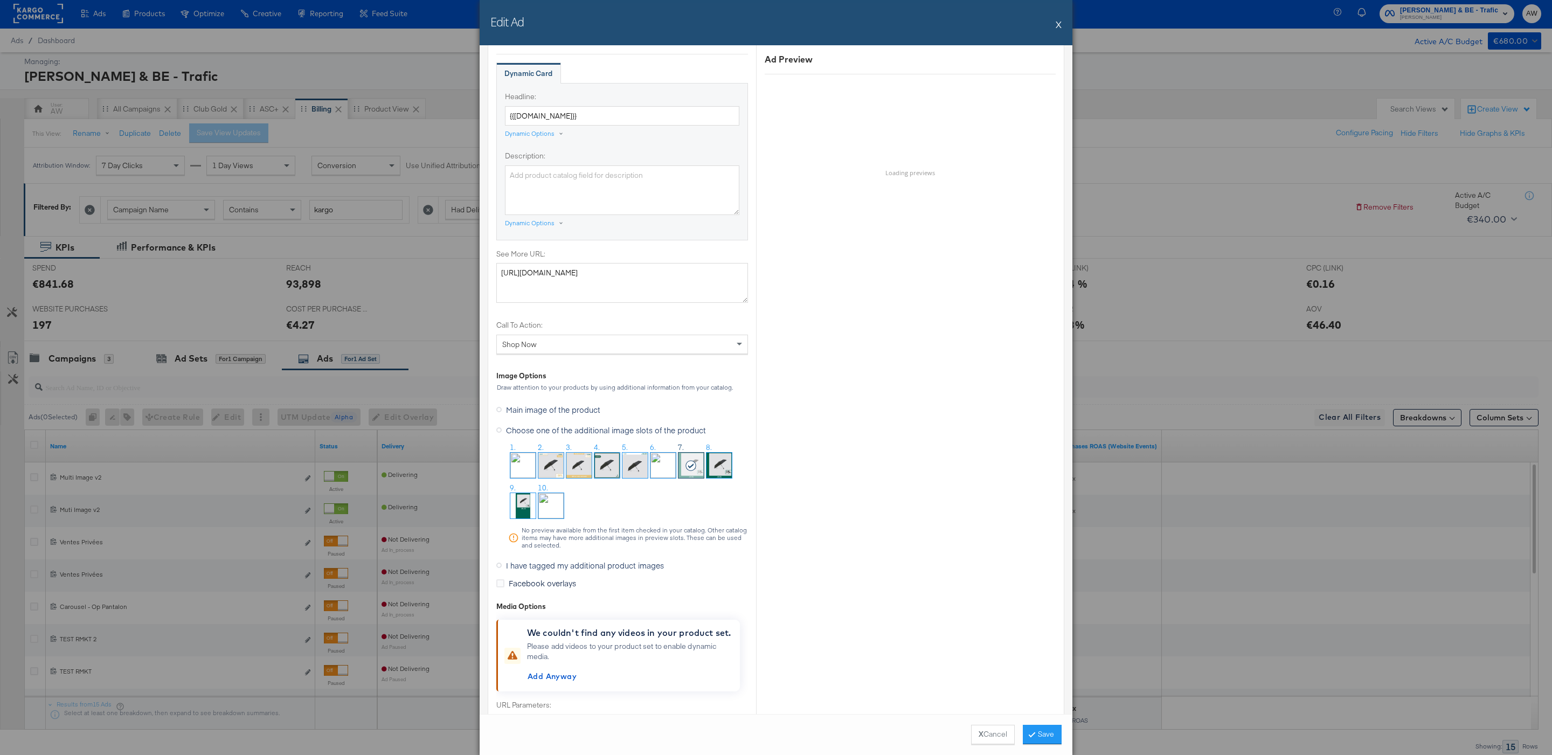
scroll to position [792, 0]
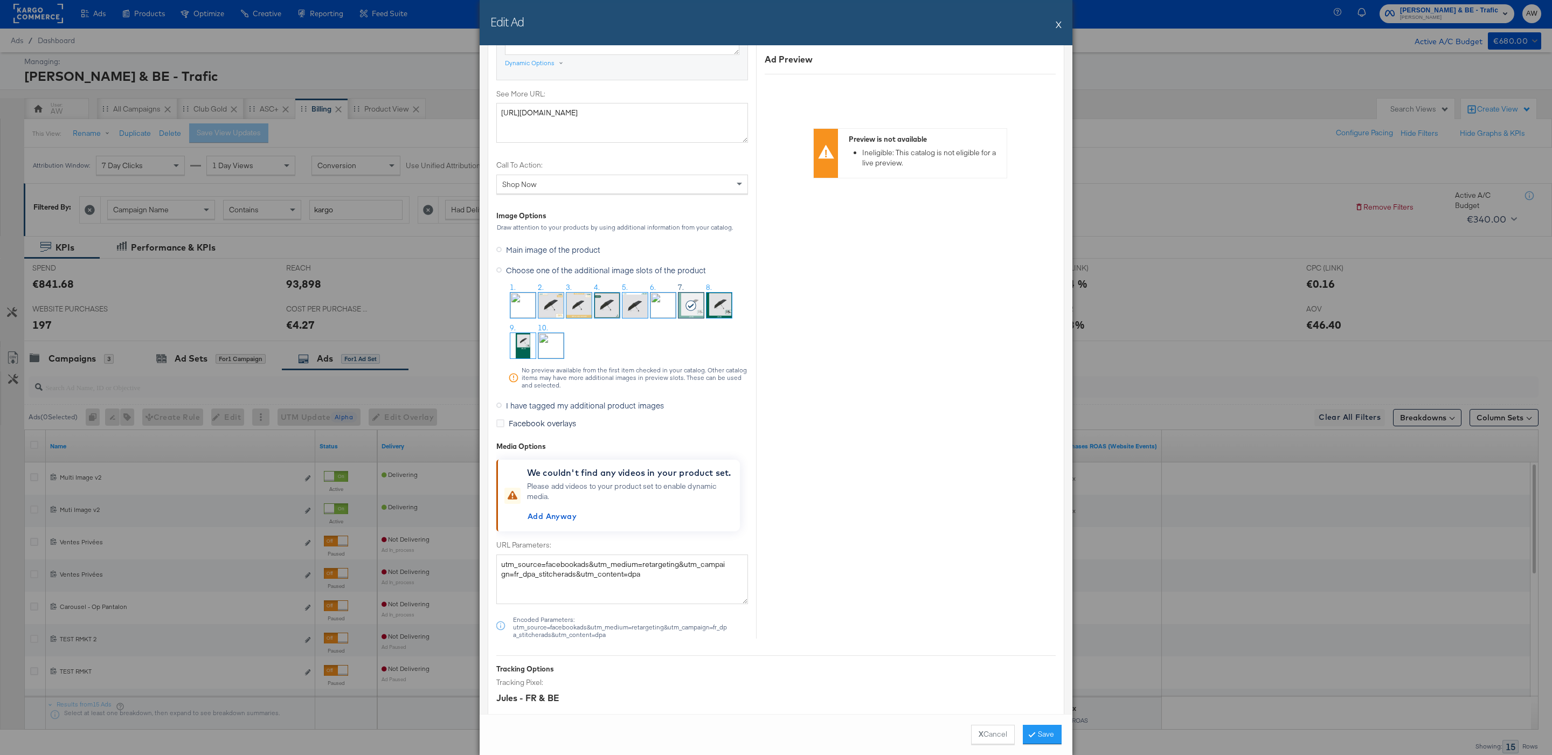
click at [579, 406] on span "I have tagged my additional product images" at bounding box center [585, 405] width 158 height 11
click at [0, 0] on input "I have tagged my additional product images" at bounding box center [0, 0] width 0 height 0
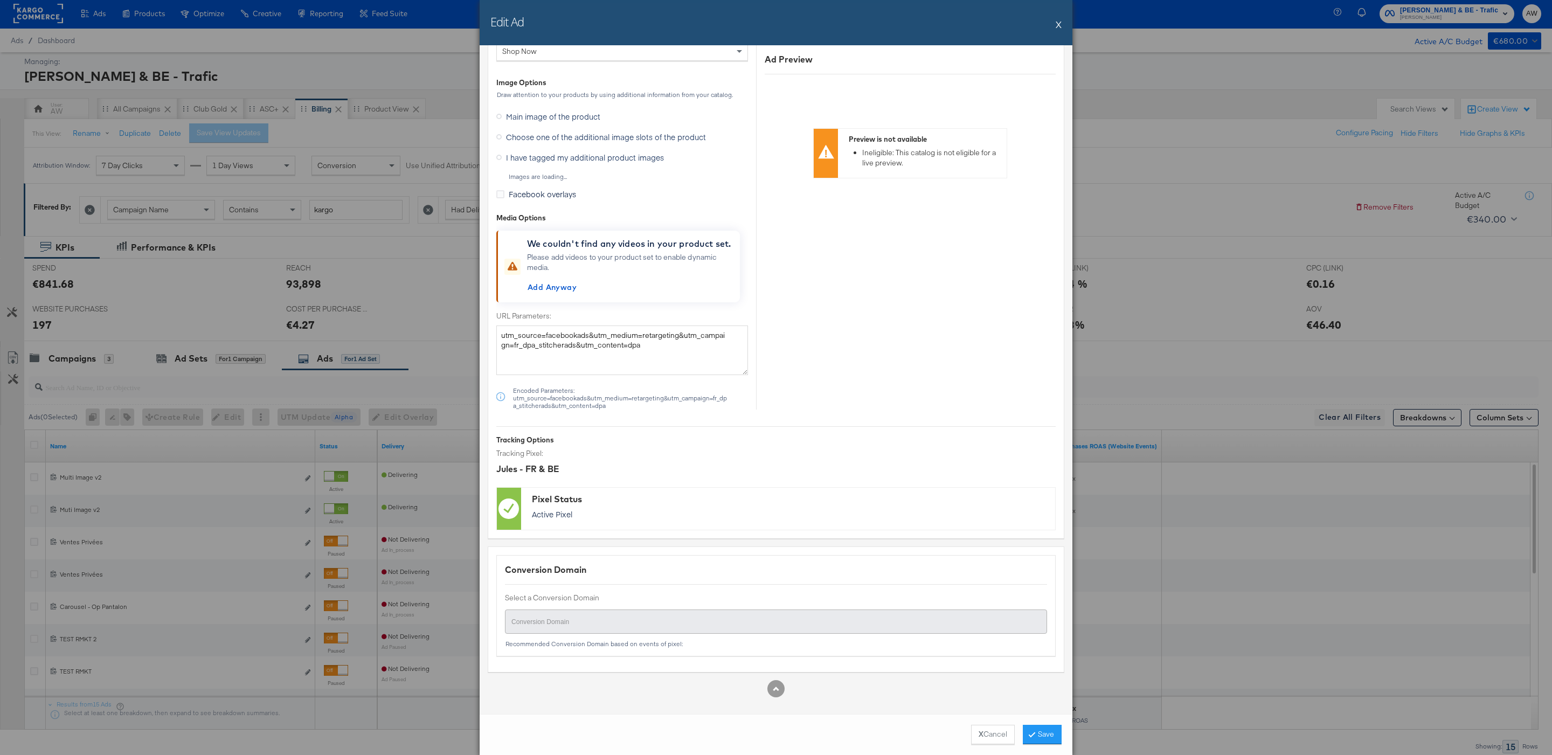
scroll to position [796, 0]
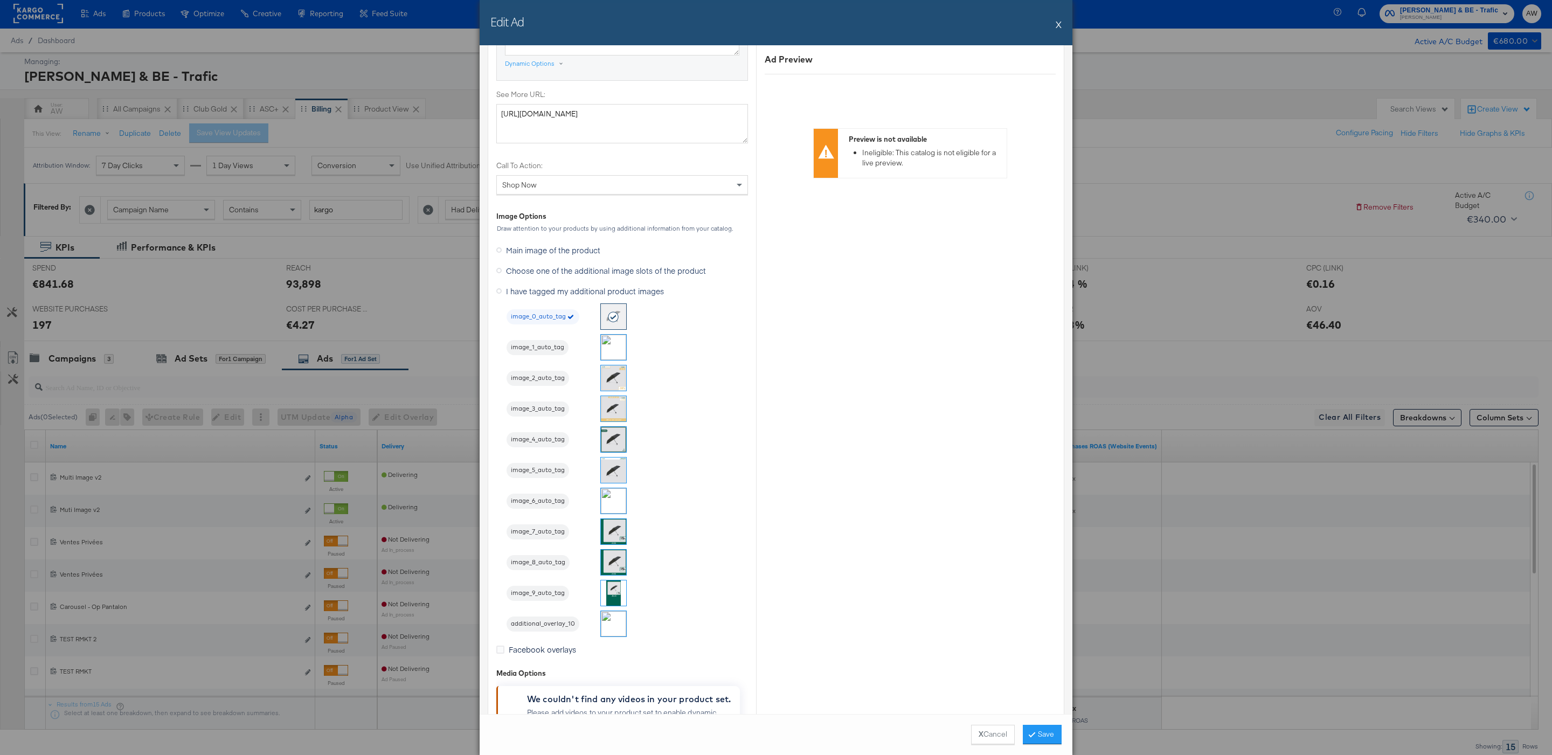
click at [614, 539] on img at bounding box center [613, 531] width 25 height 25
click at [1048, 734] on button "Save" at bounding box center [1042, 734] width 39 height 19
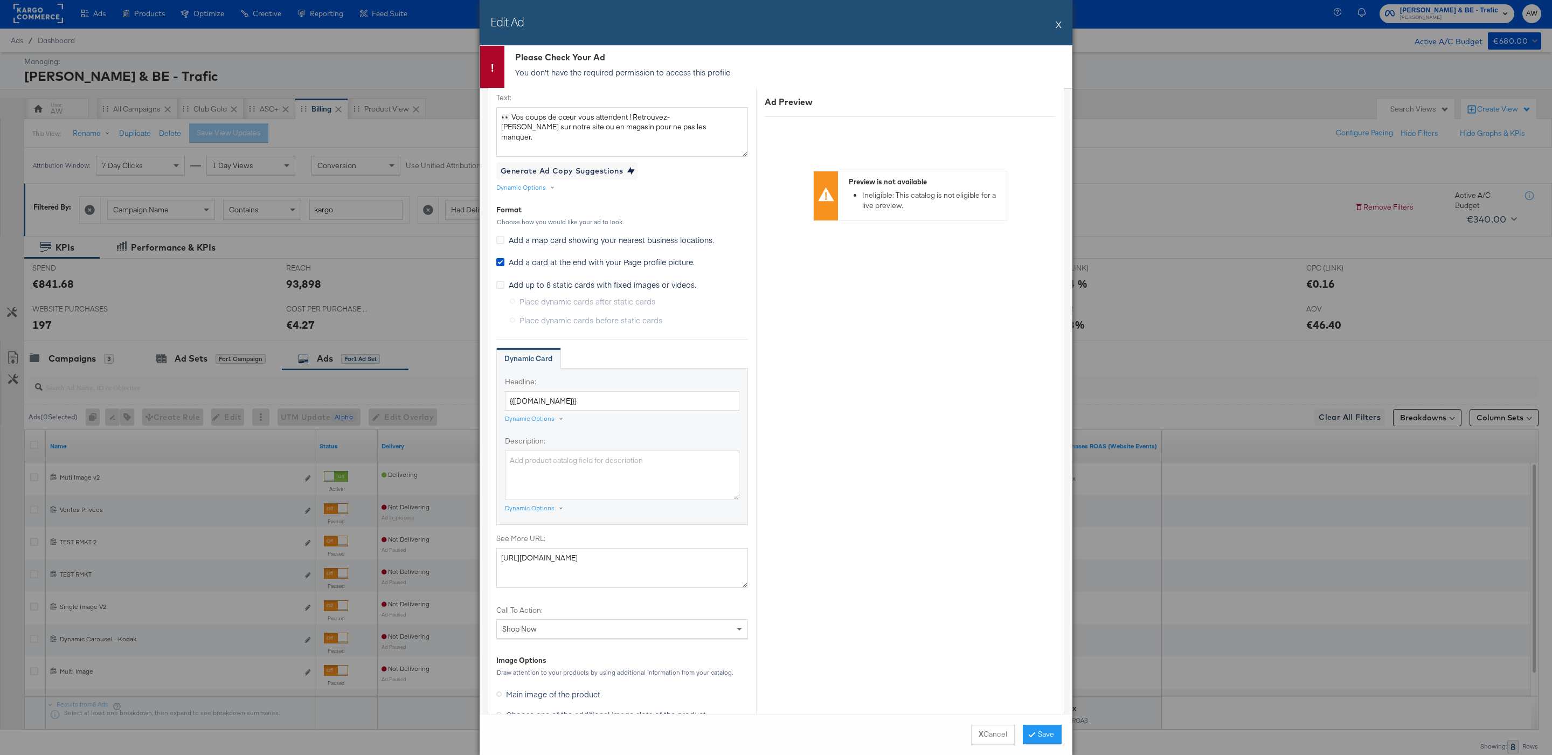
scroll to position [0, 0]
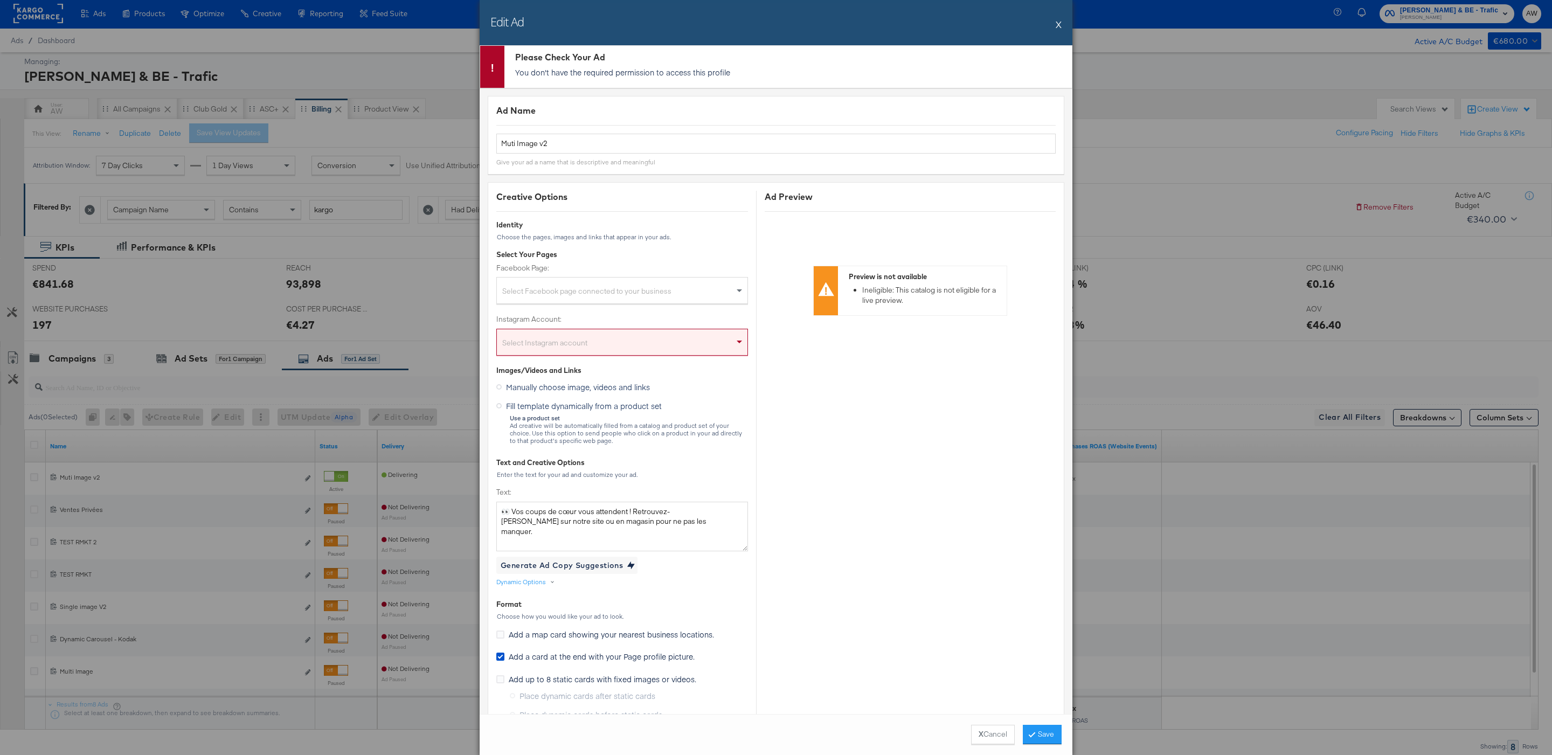
click at [649, 295] on div "Select Facebook page connected to your business" at bounding box center [622, 293] width 251 height 22
type input "jul"
click at [639, 347] on div "Select Instagram account" at bounding box center [622, 344] width 251 height 22
click at [1043, 738] on button "Save" at bounding box center [1042, 734] width 39 height 19
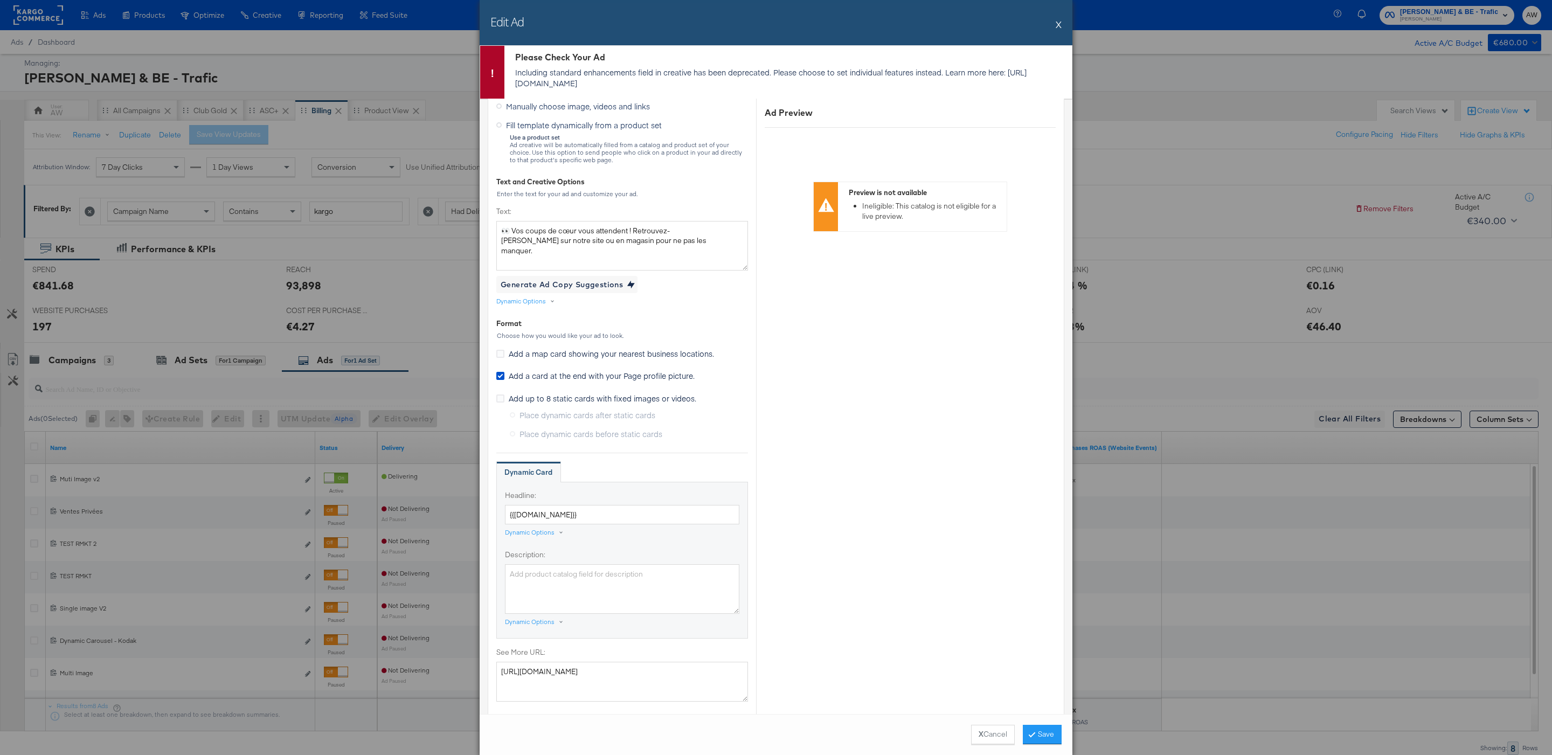
click at [1056, 23] on button "X" at bounding box center [1058, 24] width 6 height 22
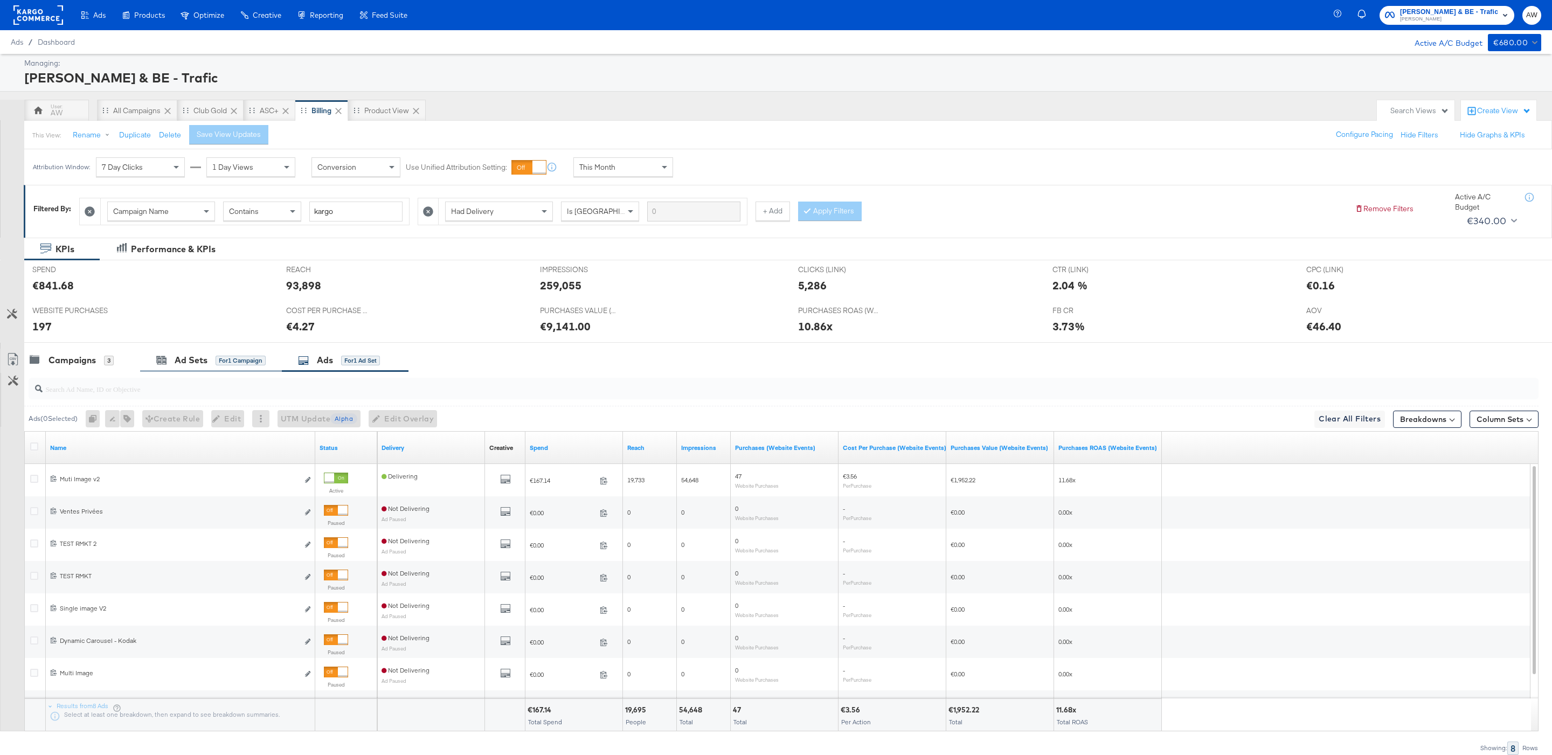
click at [157, 371] on div "Ad Sets for 1 Campaign" at bounding box center [211, 360] width 142 height 23
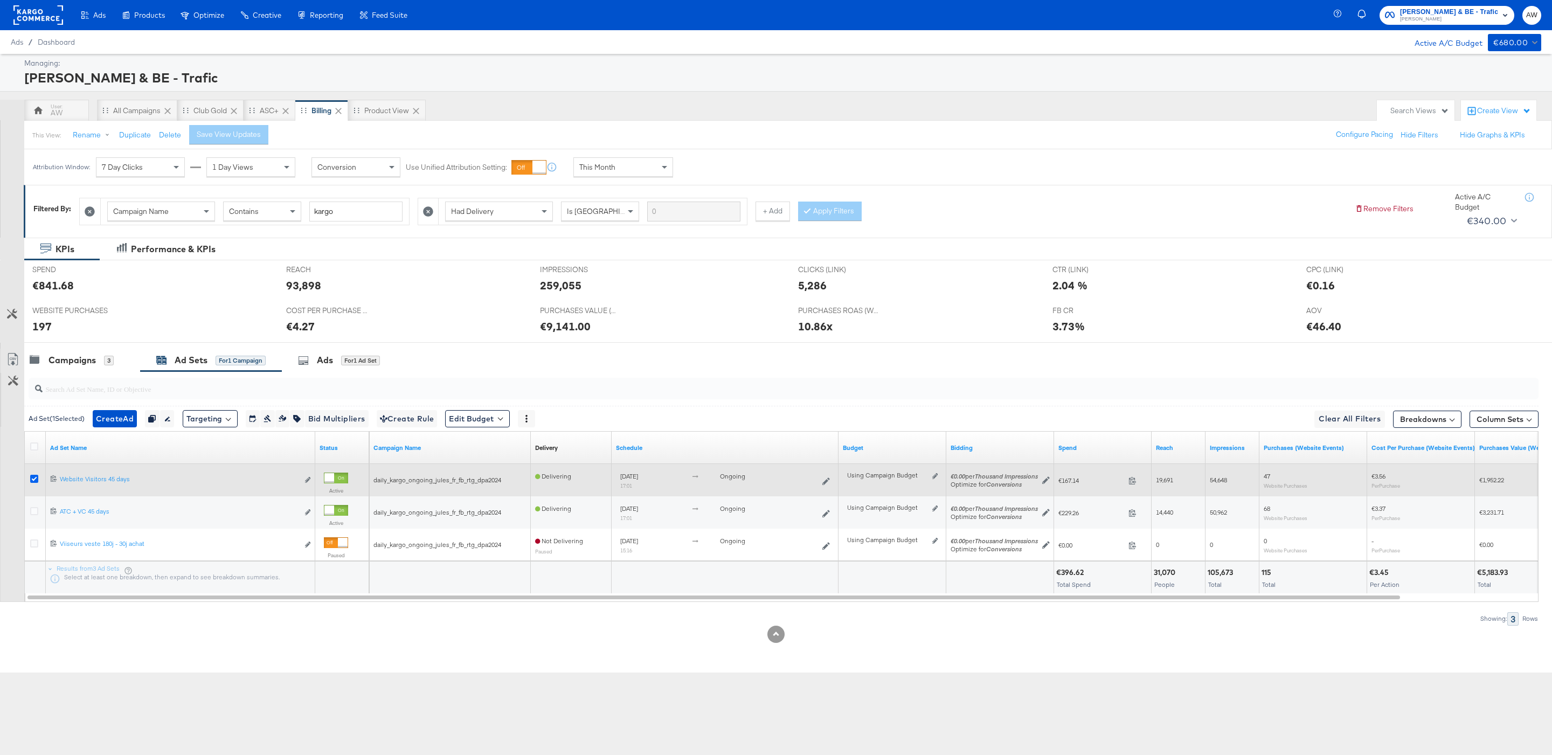
click at [31, 481] on icon at bounding box center [34, 479] width 8 height 8
click at [0, 0] on input "checkbox" at bounding box center [0, 0] width 0 height 0
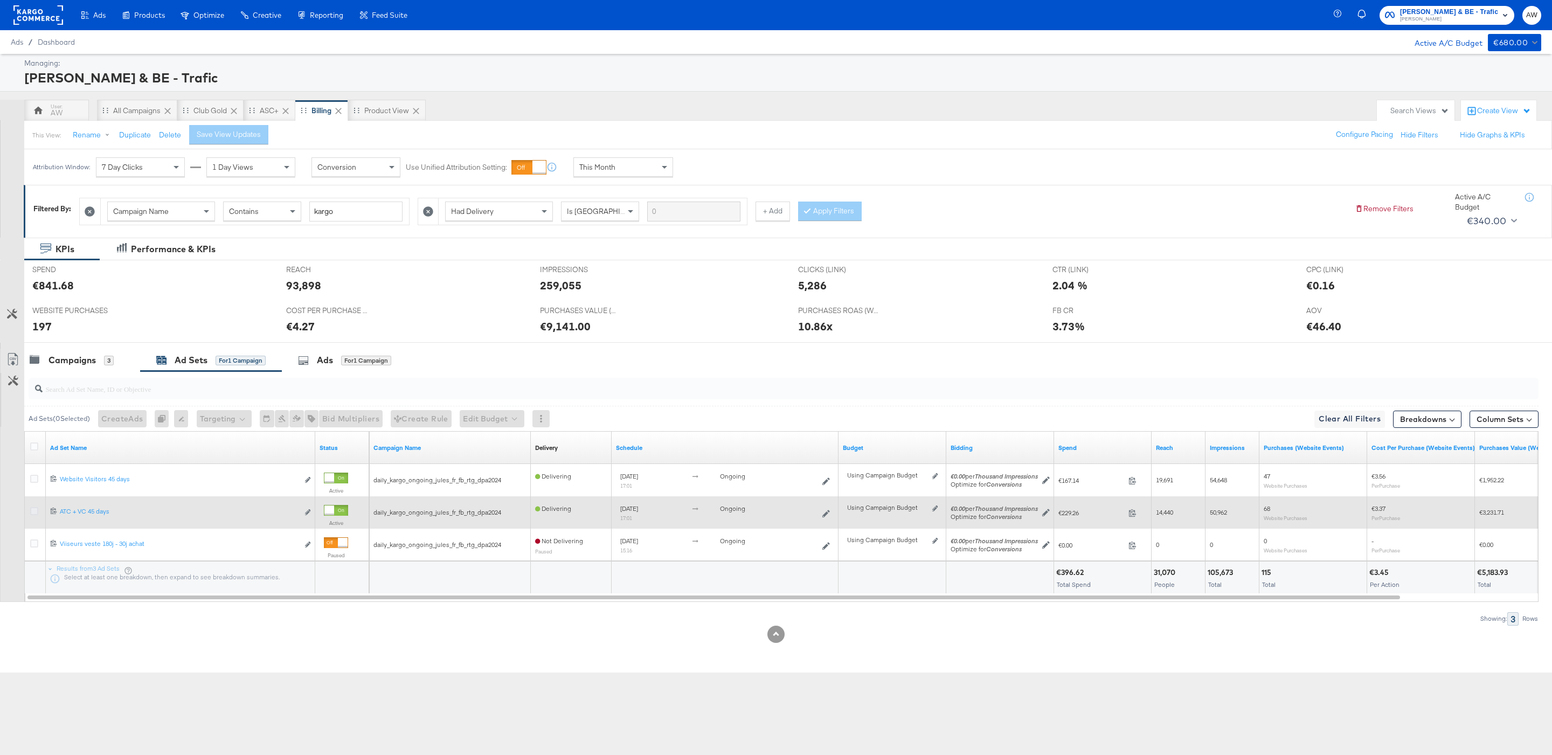
click at [31, 510] on icon at bounding box center [34, 511] width 8 height 8
click at [0, 0] on input "checkbox" at bounding box center [0, 0] width 0 height 0
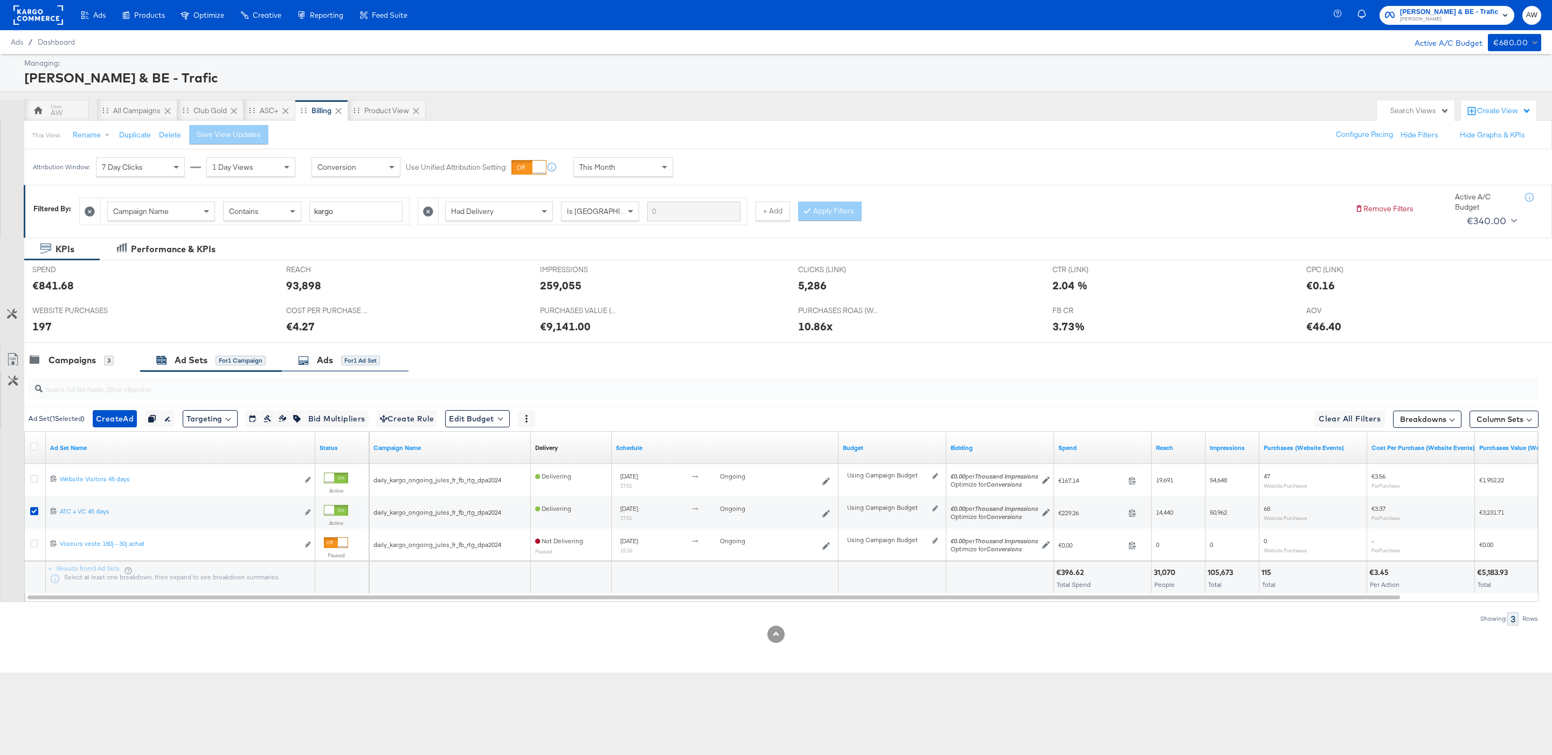
click at [301, 366] on icon at bounding box center [303, 360] width 11 height 11
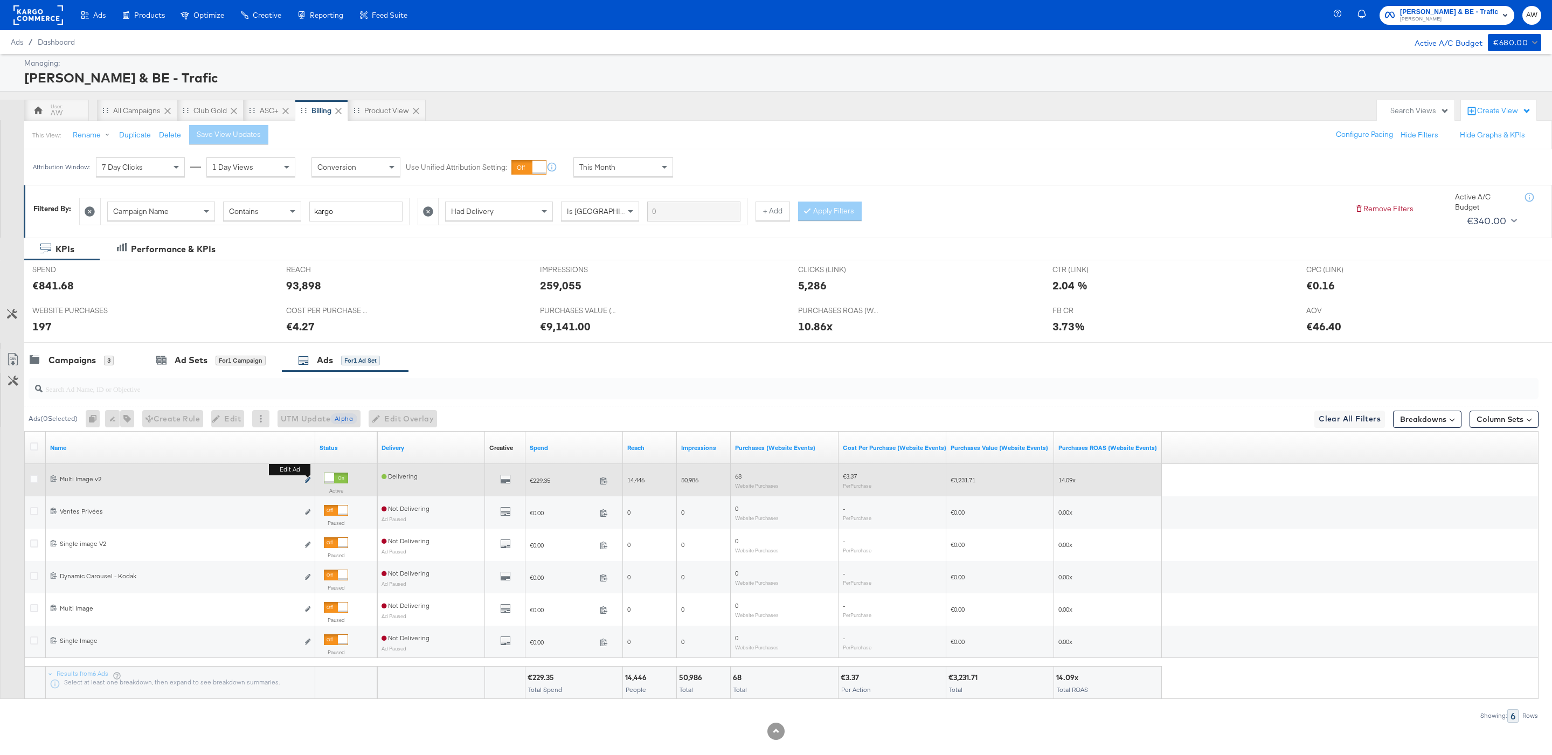
click at [307, 483] on icon "link" at bounding box center [307, 480] width 5 height 6
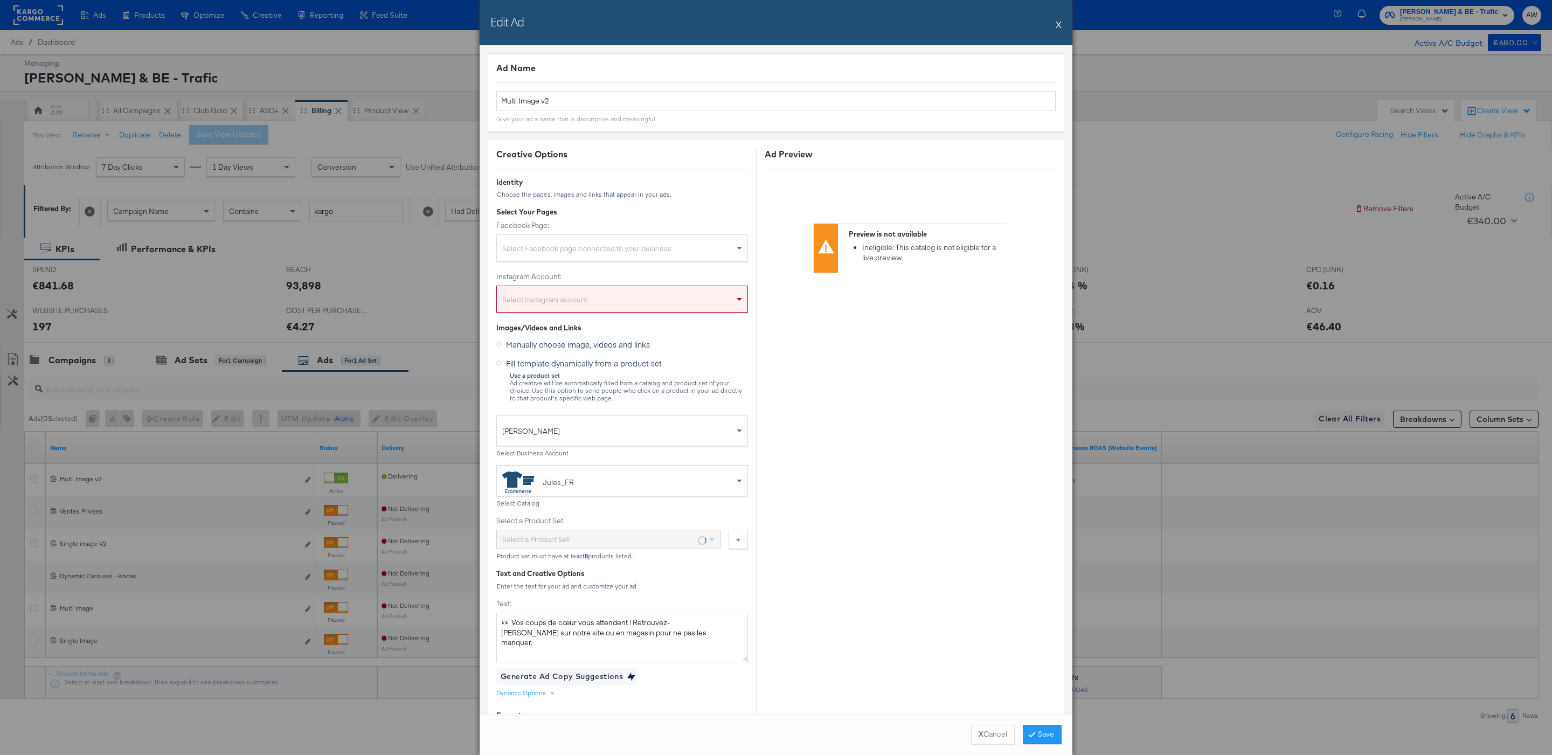
click at [611, 268] on div "Select Your Pages Facebook Page: Select Facebook page connected to your busines…" at bounding box center [622, 265] width 252 height 116
click at [607, 263] on div "Select Your Pages Facebook Page: Select Facebook page connected to your busines…" at bounding box center [622, 265] width 252 height 116
click at [603, 255] on div "Select Facebook page connected to your business" at bounding box center [622, 250] width 251 height 22
click at [1062, 24] on div "Edit Ad X" at bounding box center [775, 22] width 593 height 45
click at [1059, 24] on button "X" at bounding box center [1058, 24] width 6 height 22
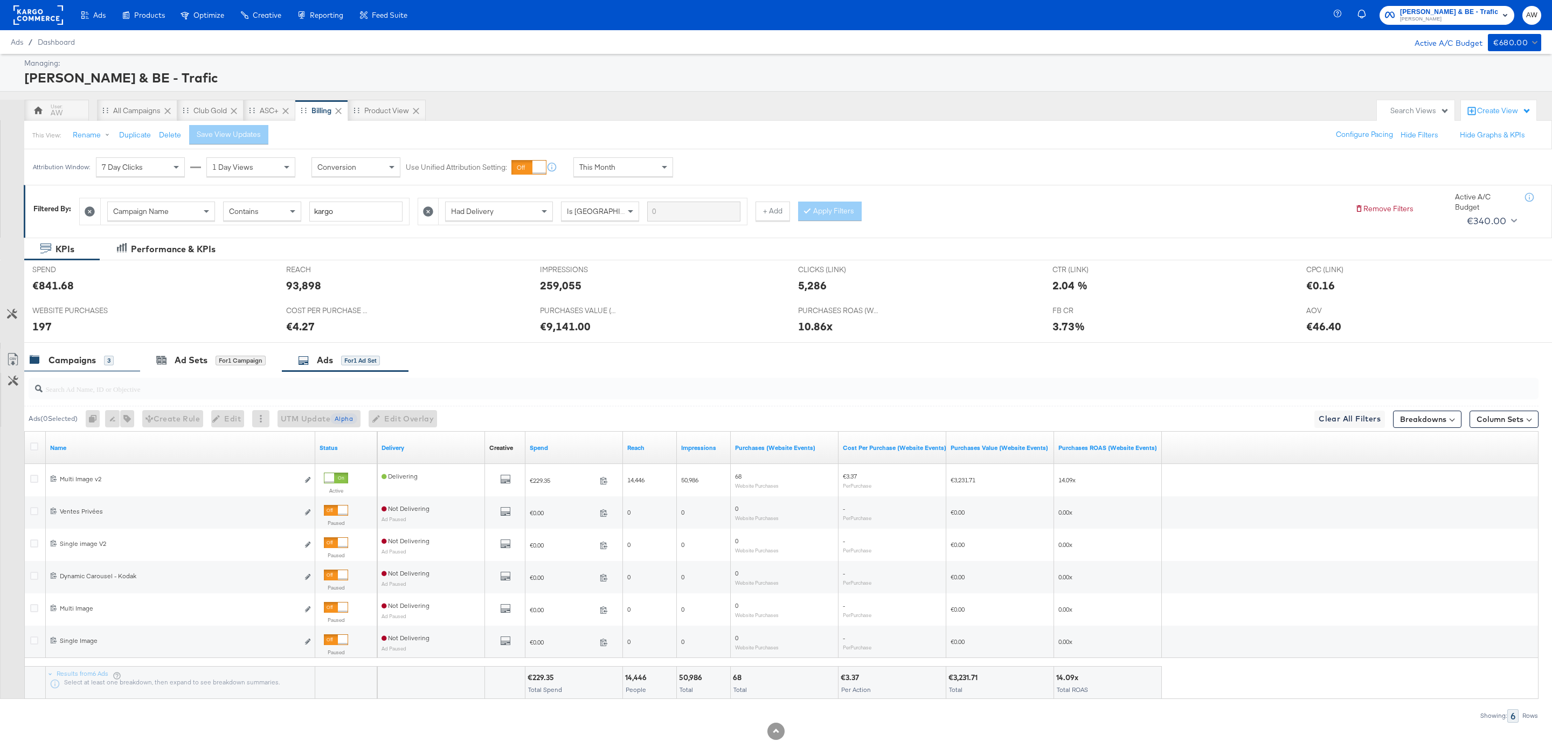
click at [107, 365] on div "3" at bounding box center [109, 361] width 10 height 10
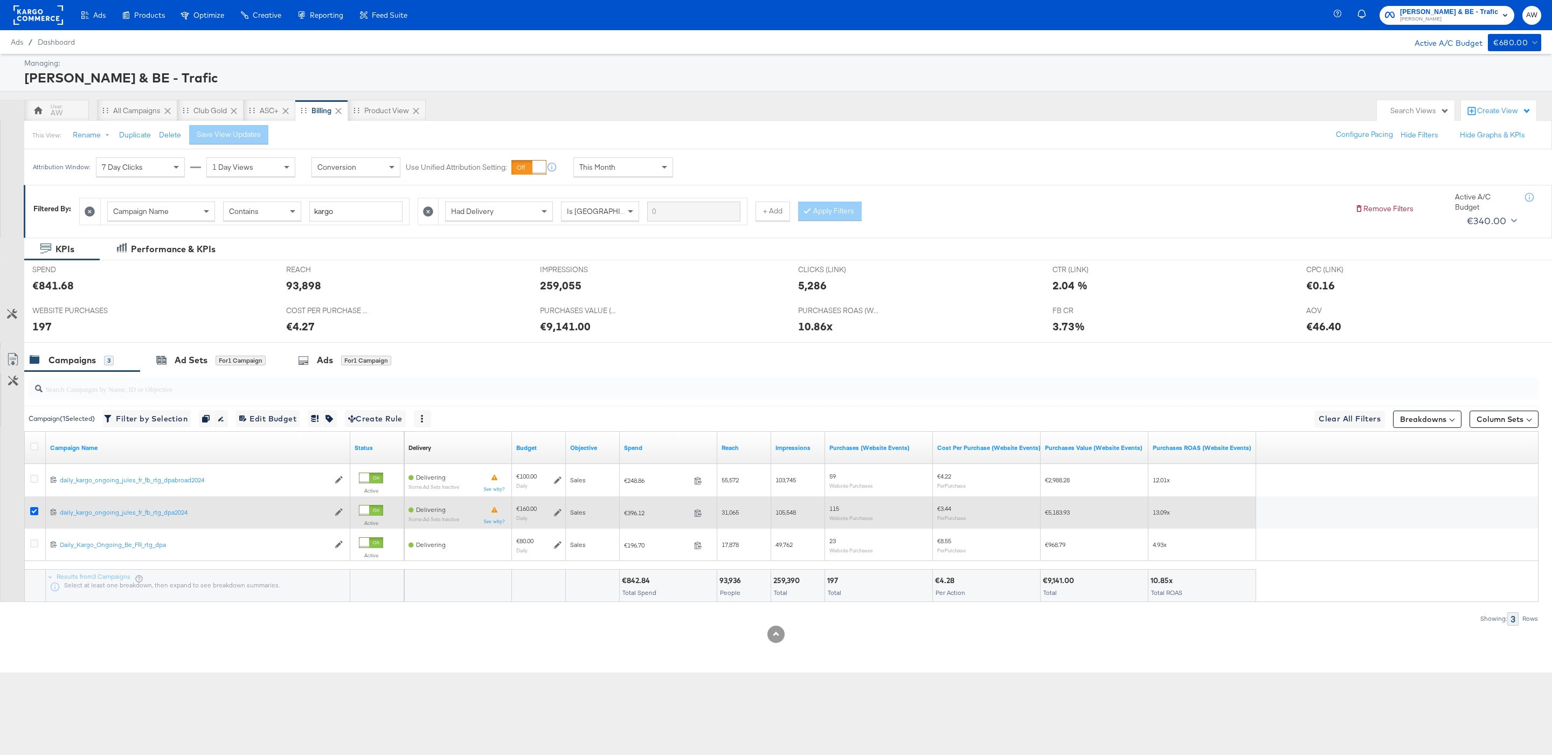
click at [37, 514] on icon at bounding box center [34, 511] width 8 height 8
click at [0, 0] on input "checkbox" at bounding box center [0, 0] width 0 height 0
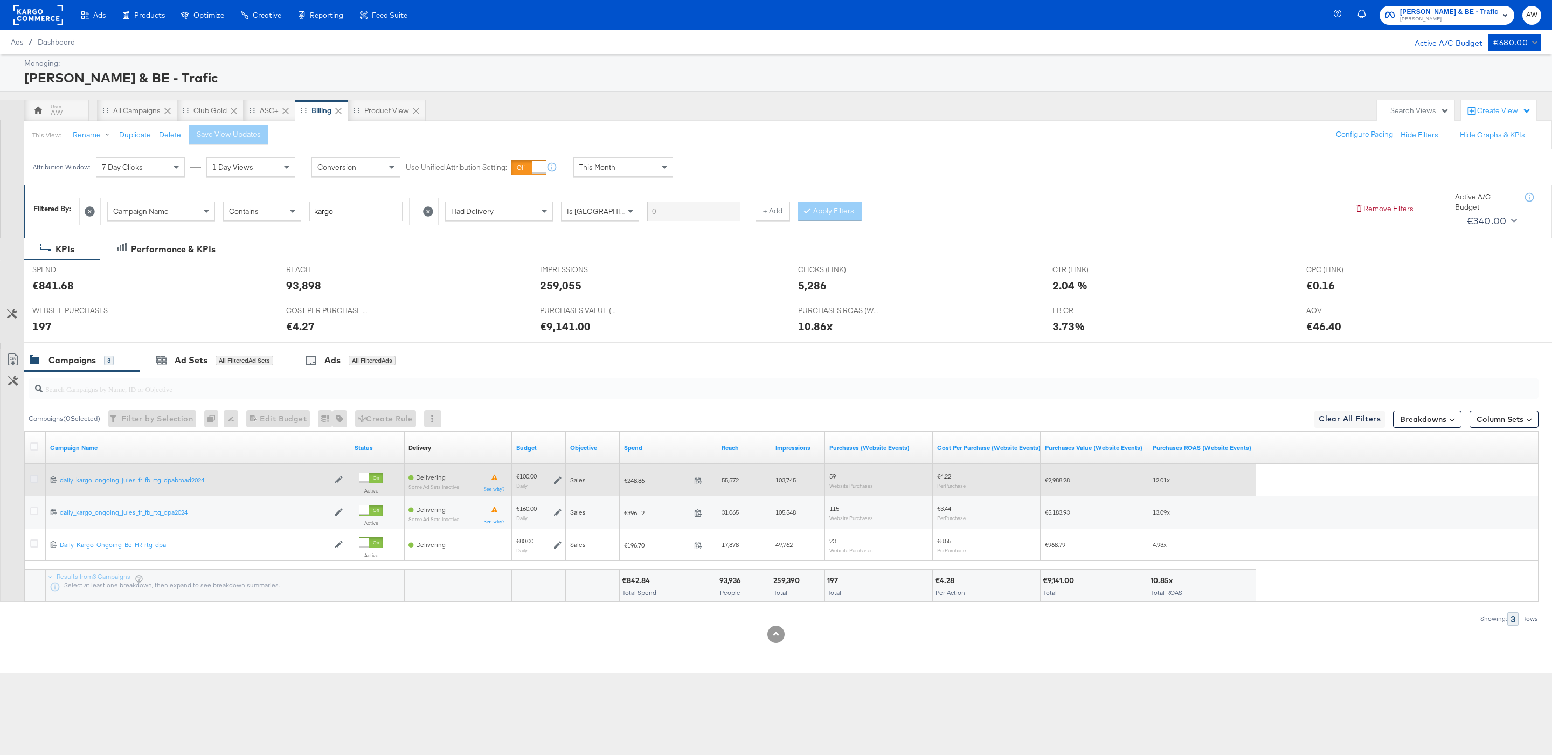
click at [36, 478] on icon at bounding box center [34, 479] width 8 height 8
click at [0, 0] on input "checkbox" at bounding box center [0, 0] width 0 height 0
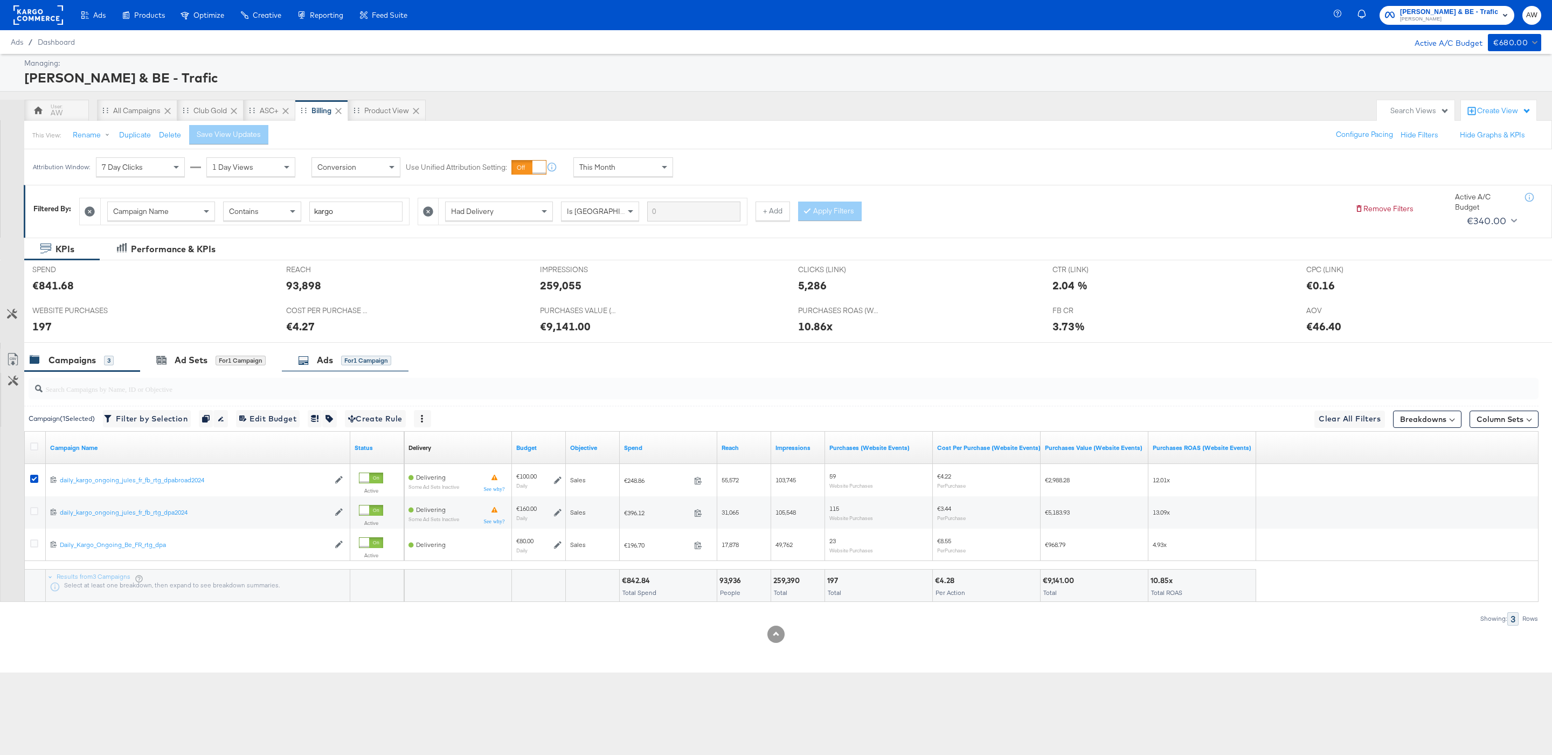
click at [336, 361] on div "Ads for 1 Campaign" at bounding box center [344, 360] width 93 height 12
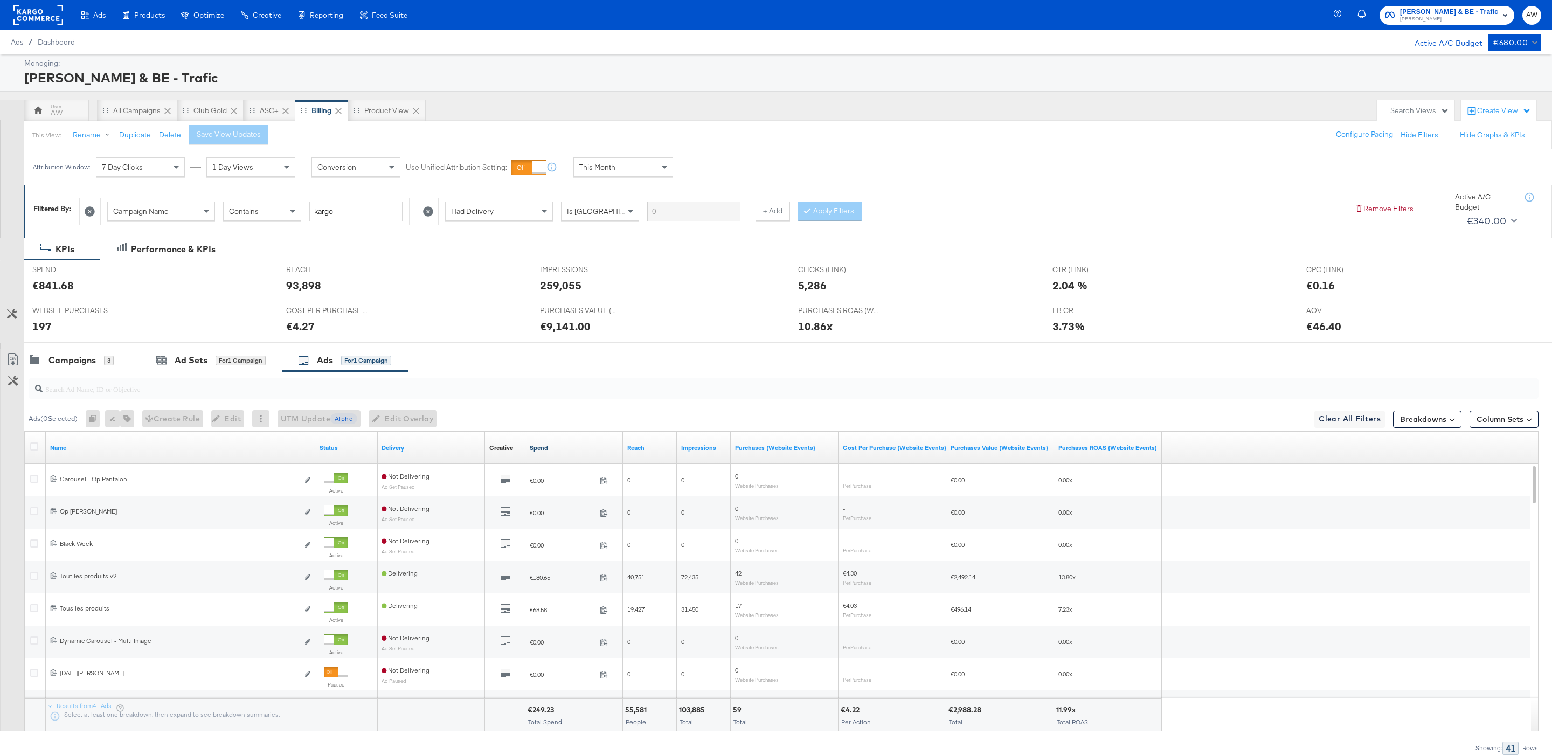
click at [542, 449] on link "Spend" at bounding box center [574, 447] width 89 height 9
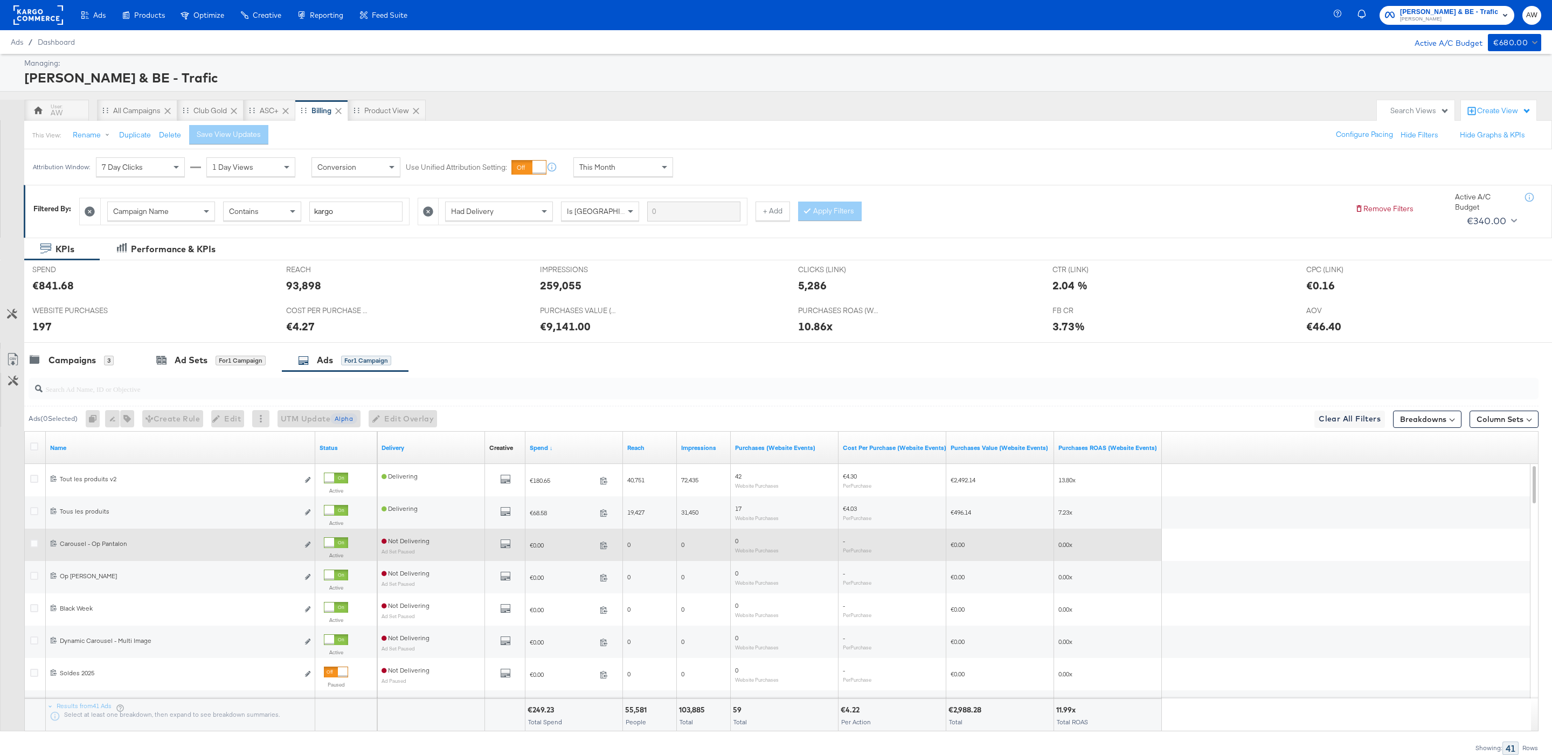
click at [334, 547] on div at bounding box center [329, 543] width 10 height 10
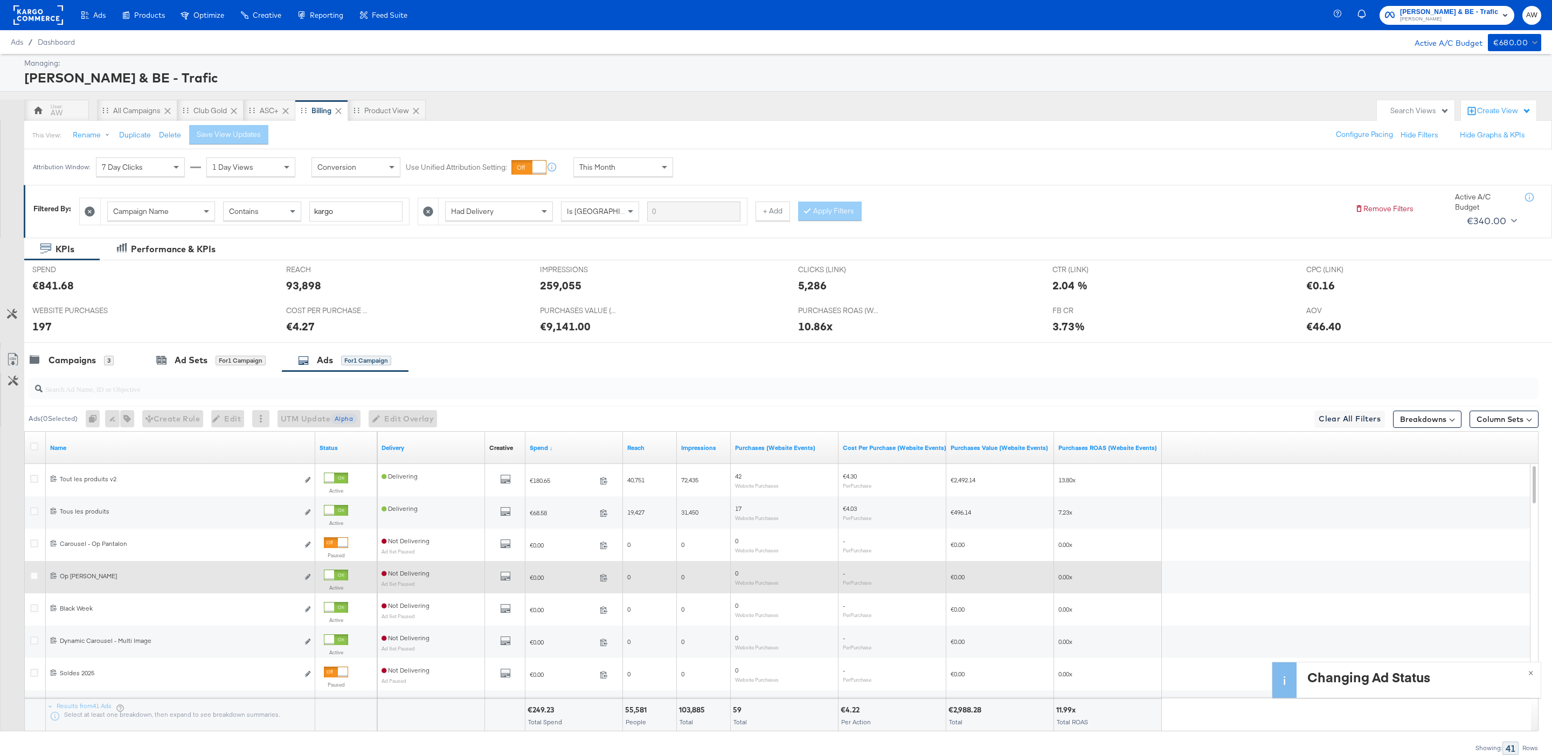
click at [339, 583] on div "Active" at bounding box center [336, 582] width 24 height 26
click at [331, 580] on div at bounding box center [329, 575] width 10 height 10
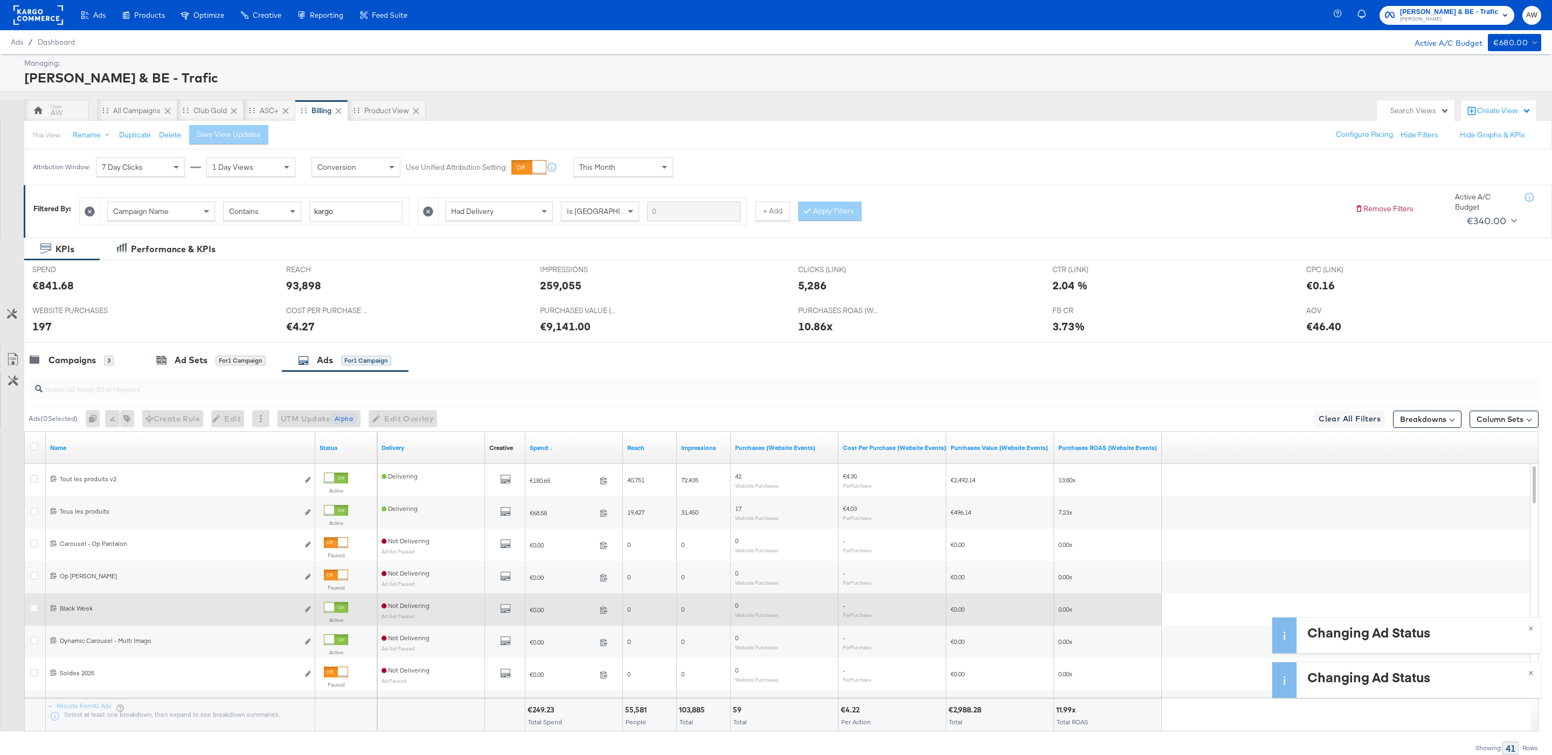
click at [332, 611] on div at bounding box center [329, 607] width 10 height 10
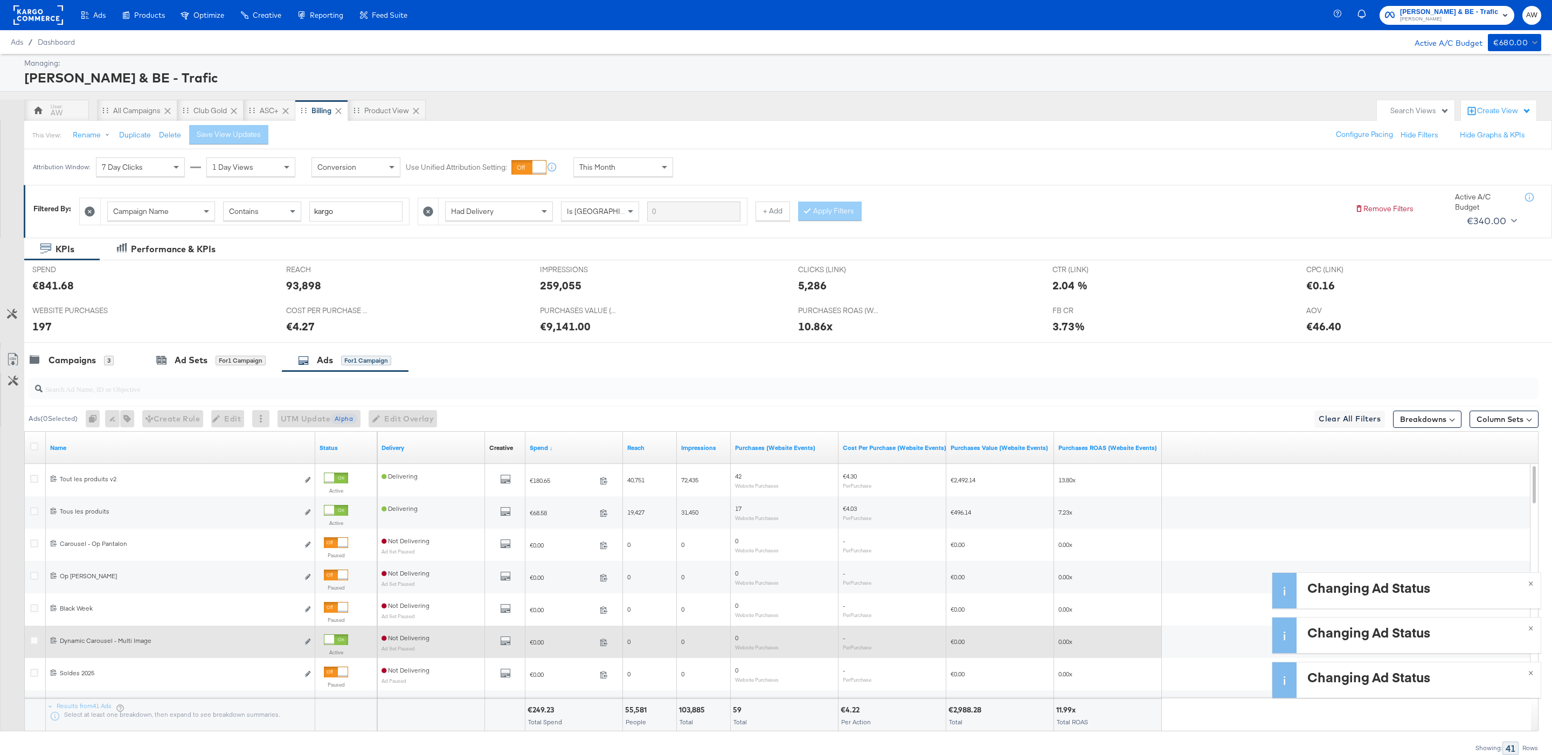
click at [332, 644] on div at bounding box center [329, 640] width 10 height 10
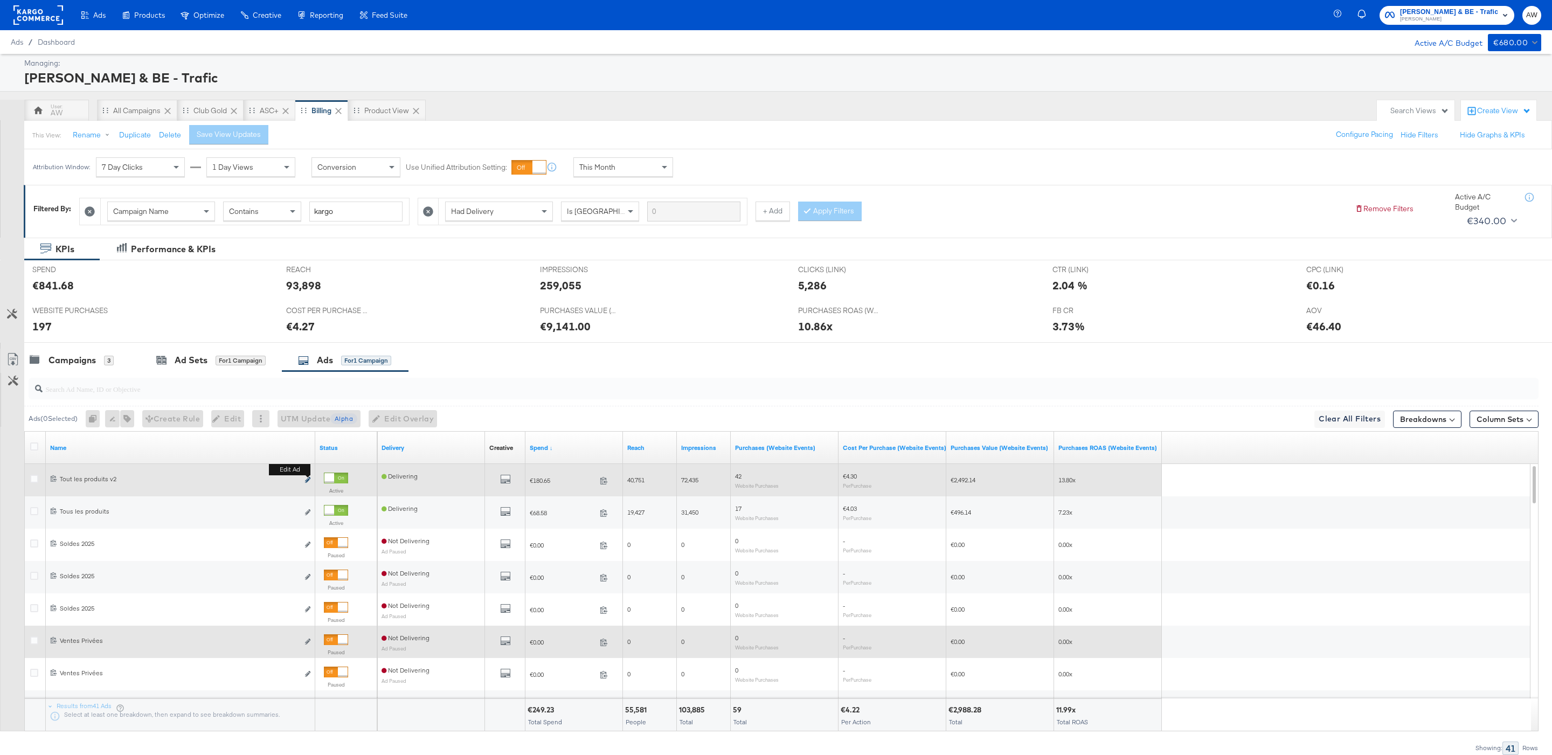
click at [309, 481] on icon "link" at bounding box center [307, 480] width 5 height 6
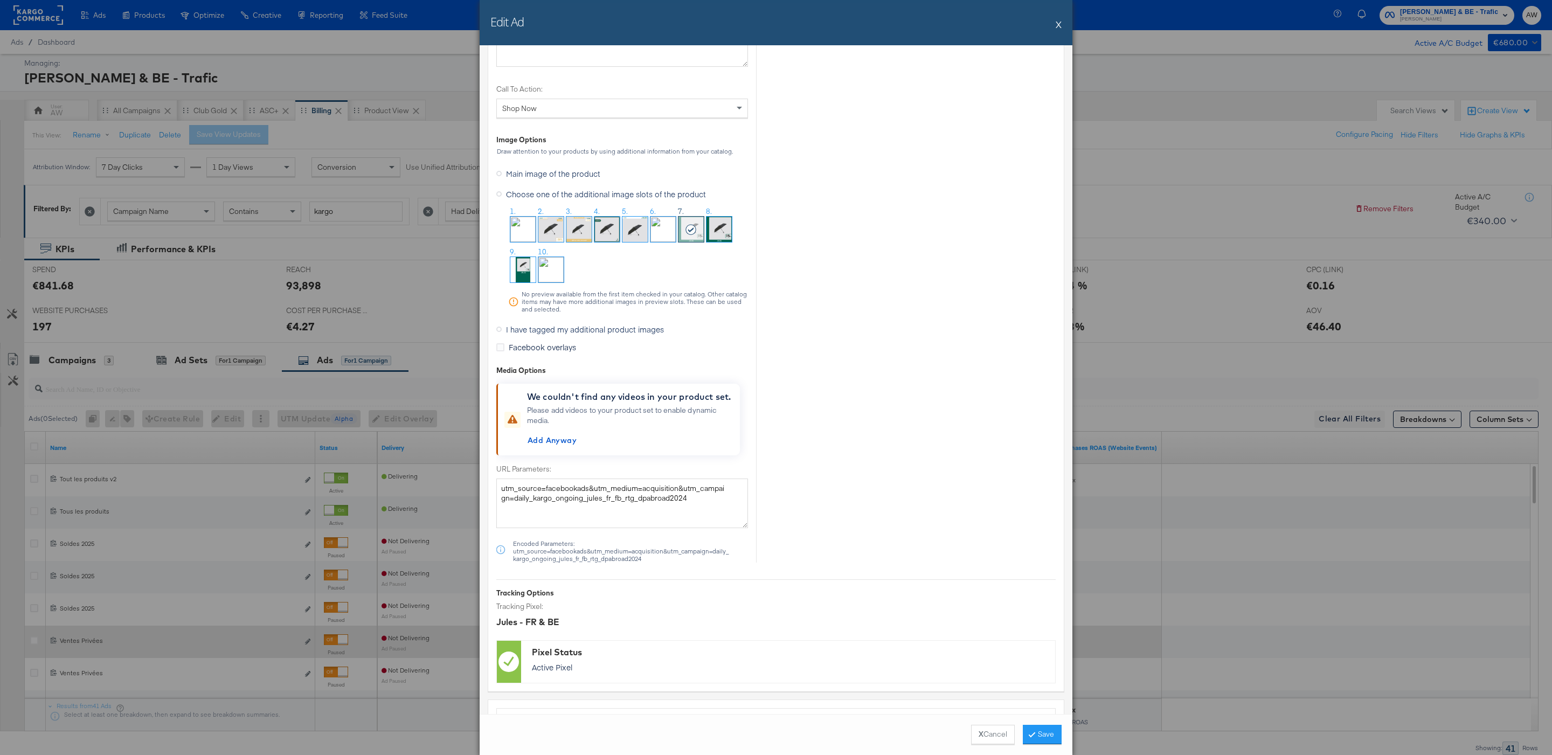
scroll to position [1022, 0]
click at [582, 333] on span "I have tagged my additional product images" at bounding box center [585, 333] width 158 height 11
click at [0, 0] on input "I have tagged my additional product images" at bounding box center [0, 0] width 0 height 0
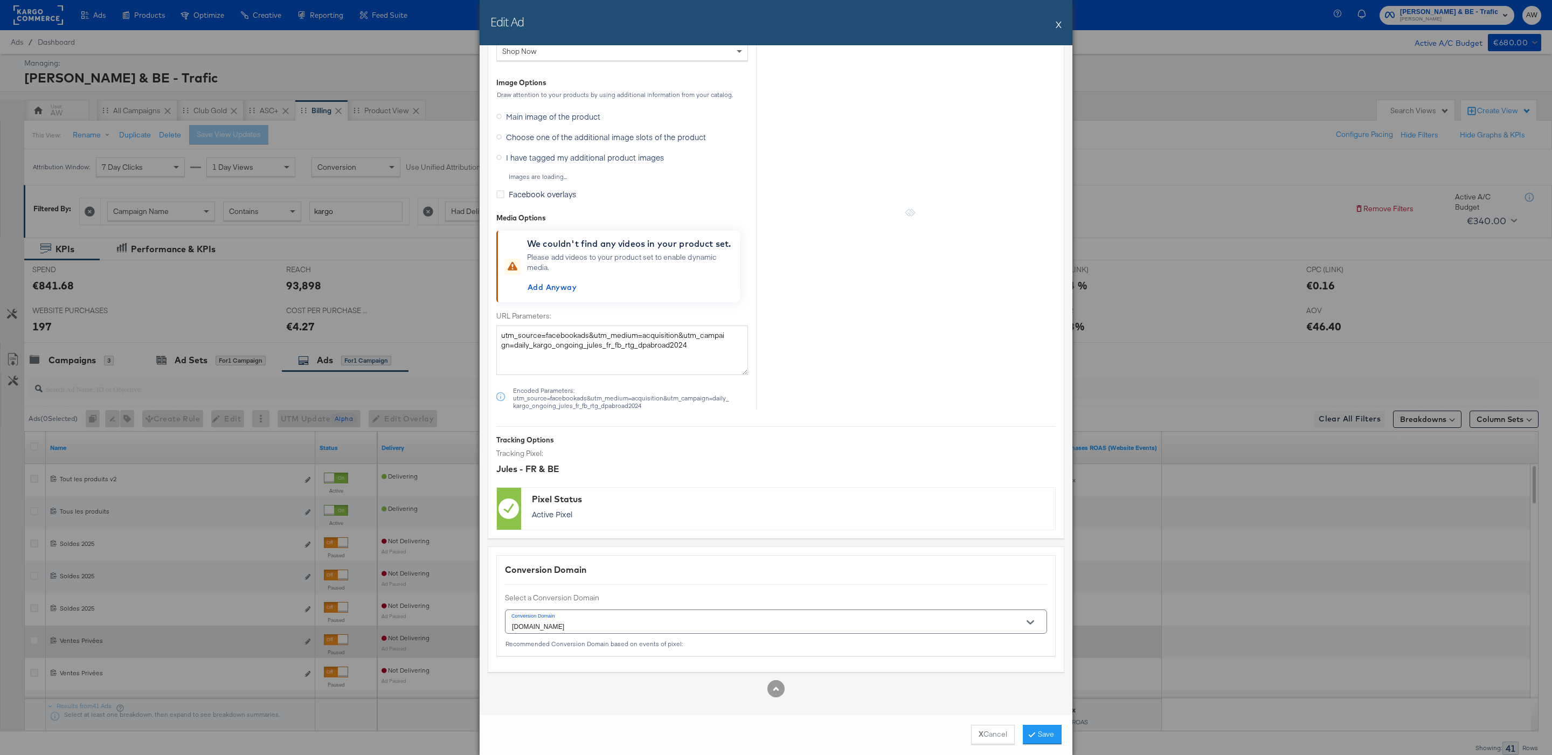
scroll to position [868, 0]
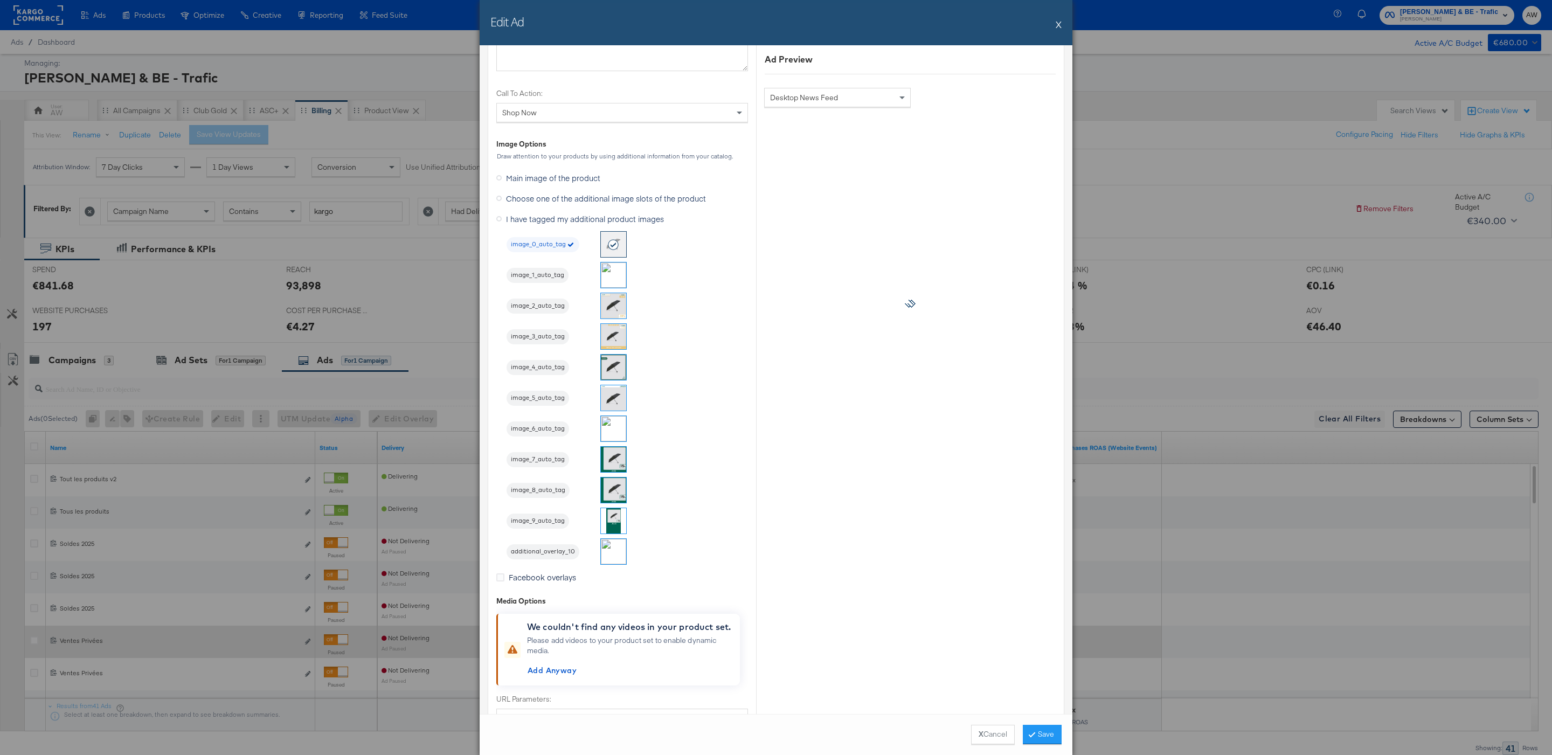
click at [620, 467] on img at bounding box center [613, 459] width 25 height 25
click at [1047, 733] on button "Save" at bounding box center [1042, 734] width 39 height 19
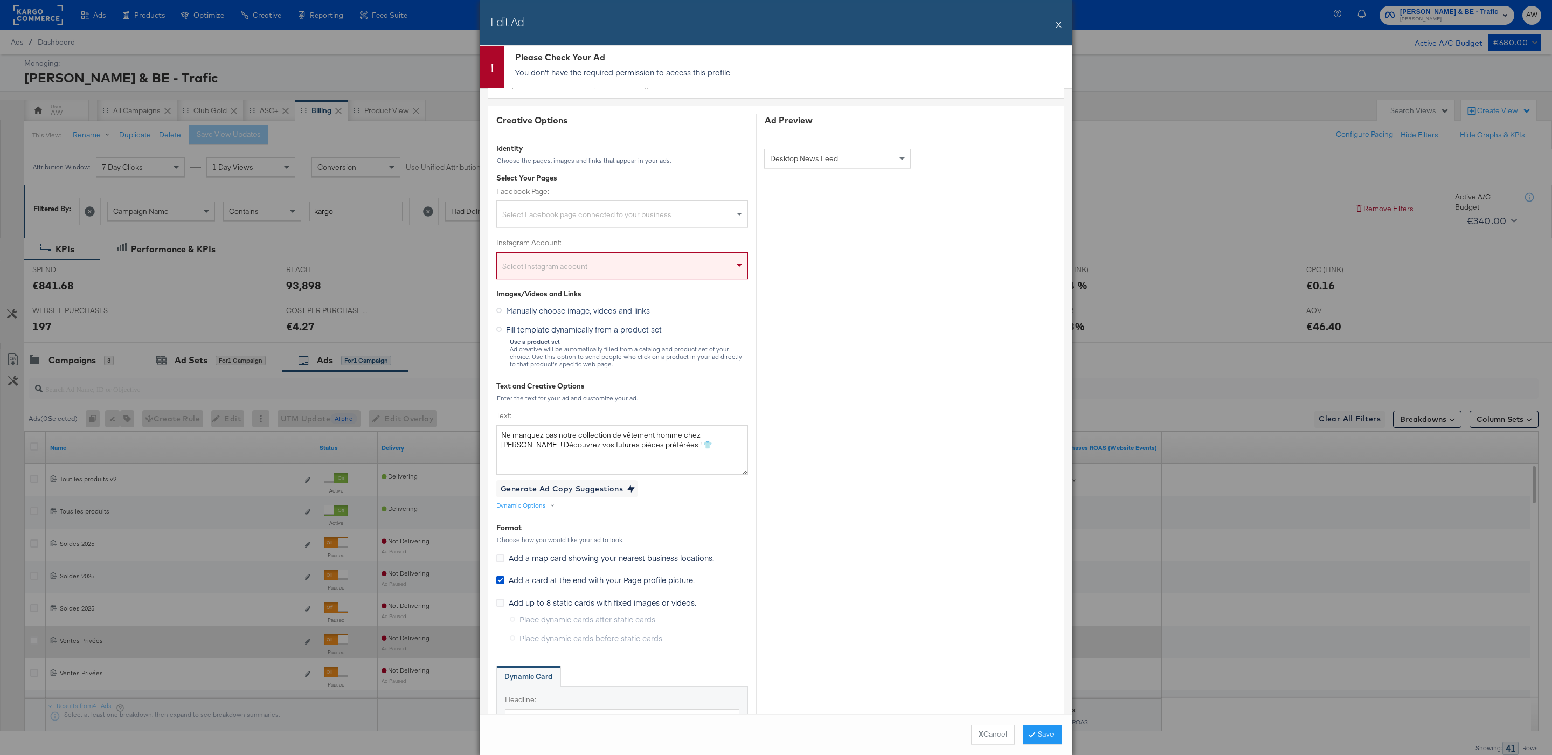
scroll to position [0, 0]
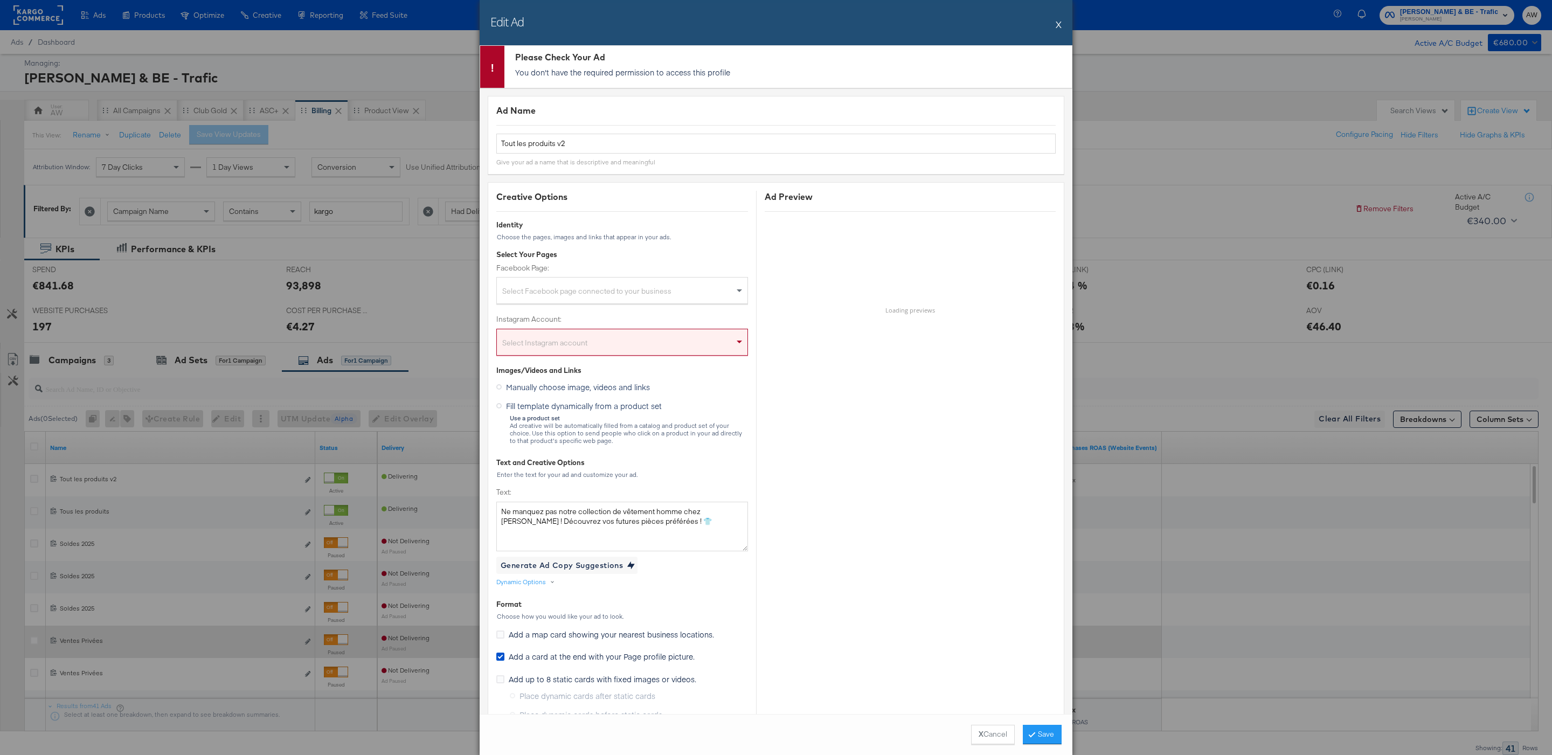
click at [990, 728] on button "X Cancel" at bounding box center [993, 734] width 44 height 19
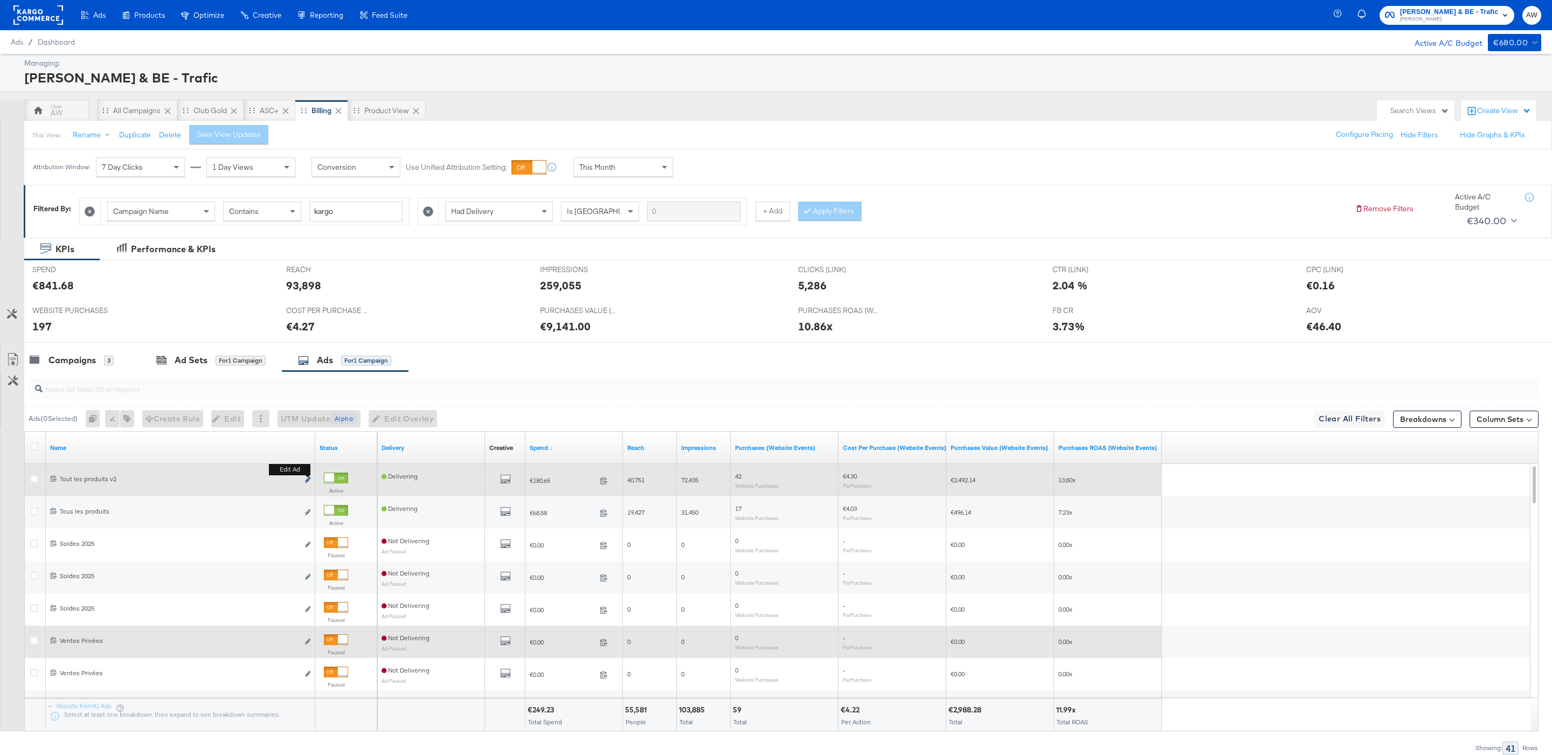
click at [309, 483] on icon "link" at bounding box center [307, 480] width 5 height 6
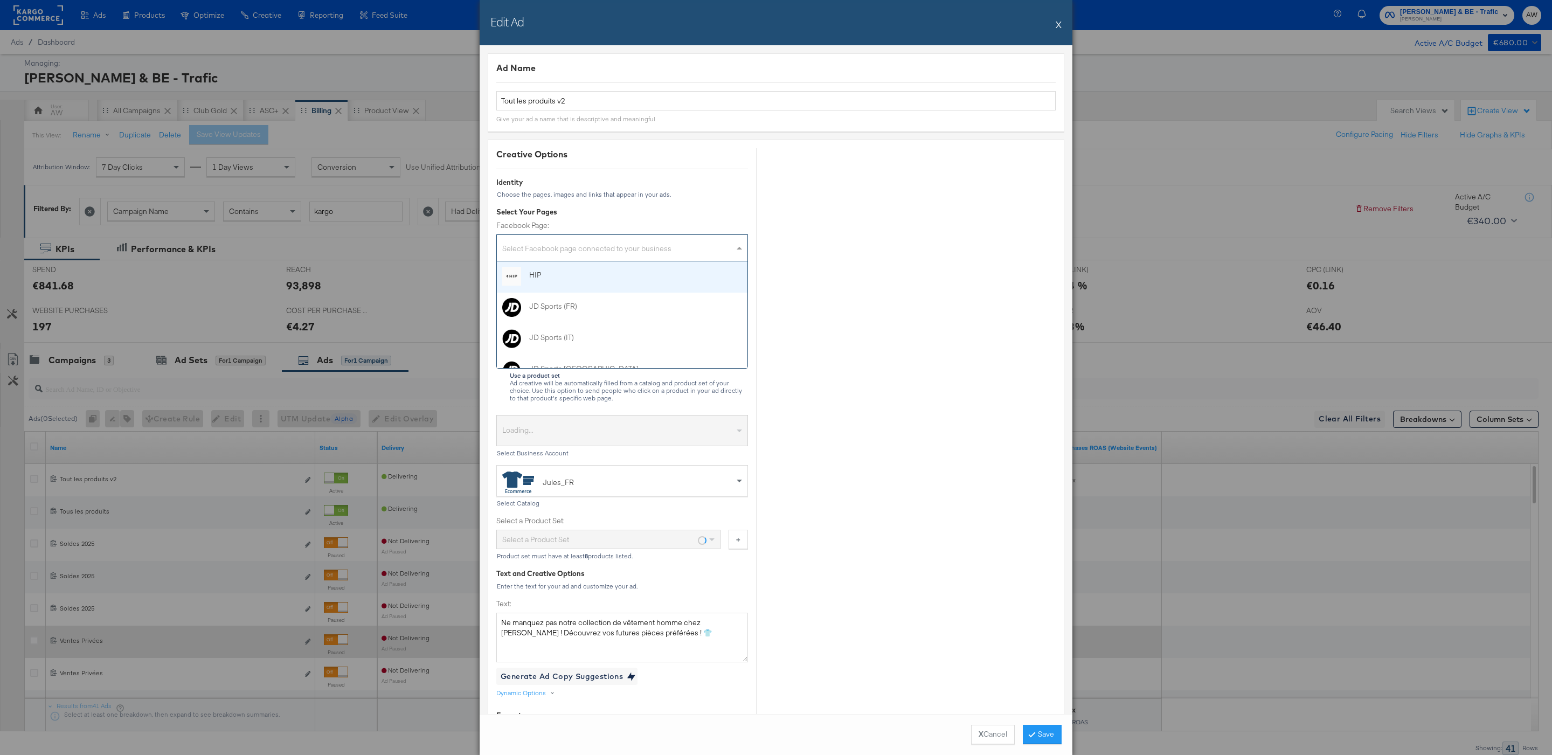
click at [684, 244] on div "Select Facebook page connected to your business" at bounding box center [622, 250] width 251 height 22
type input "jul"
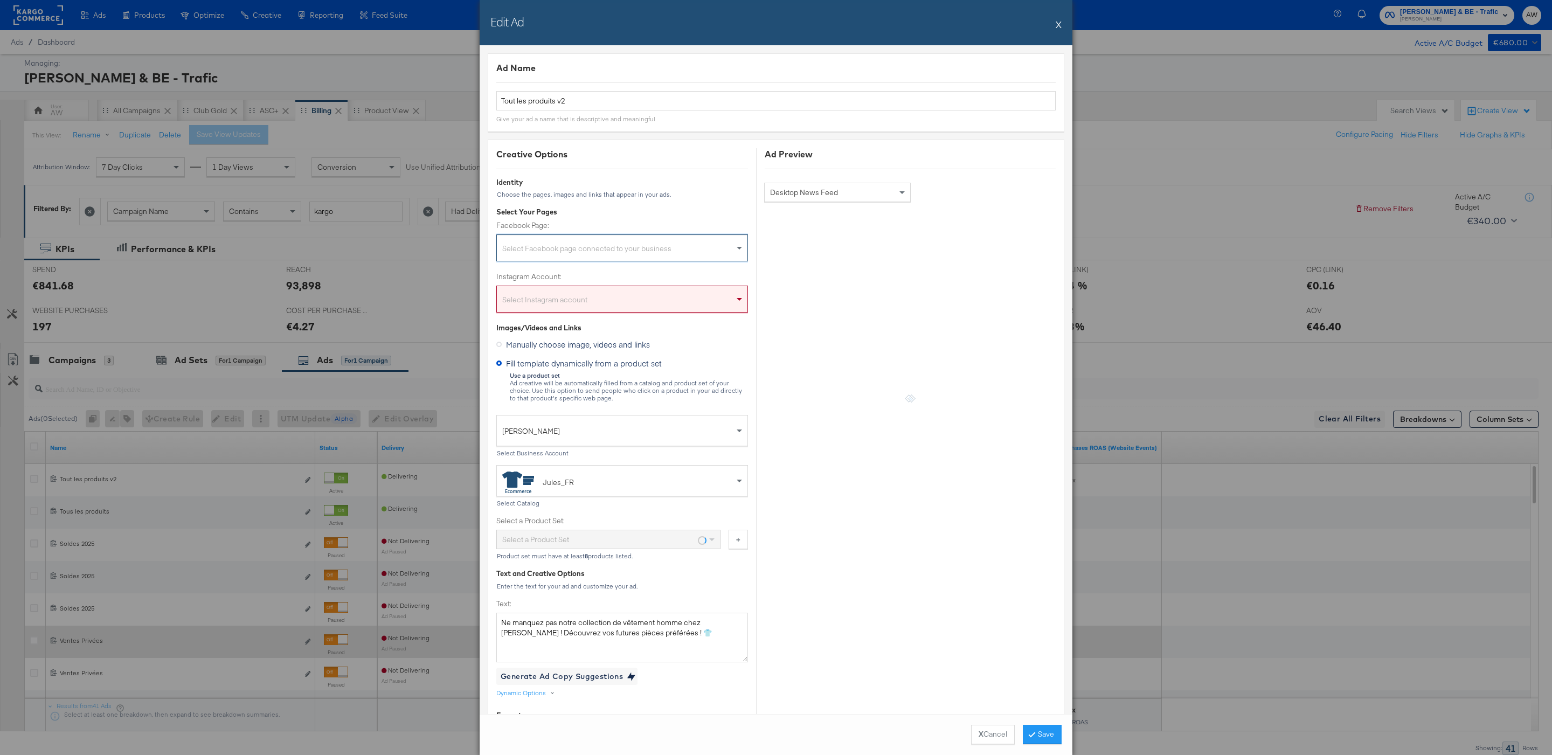
click at [685, 296] on div "Select Instagram account" at bounding box center [622, 301] width 251 height 22
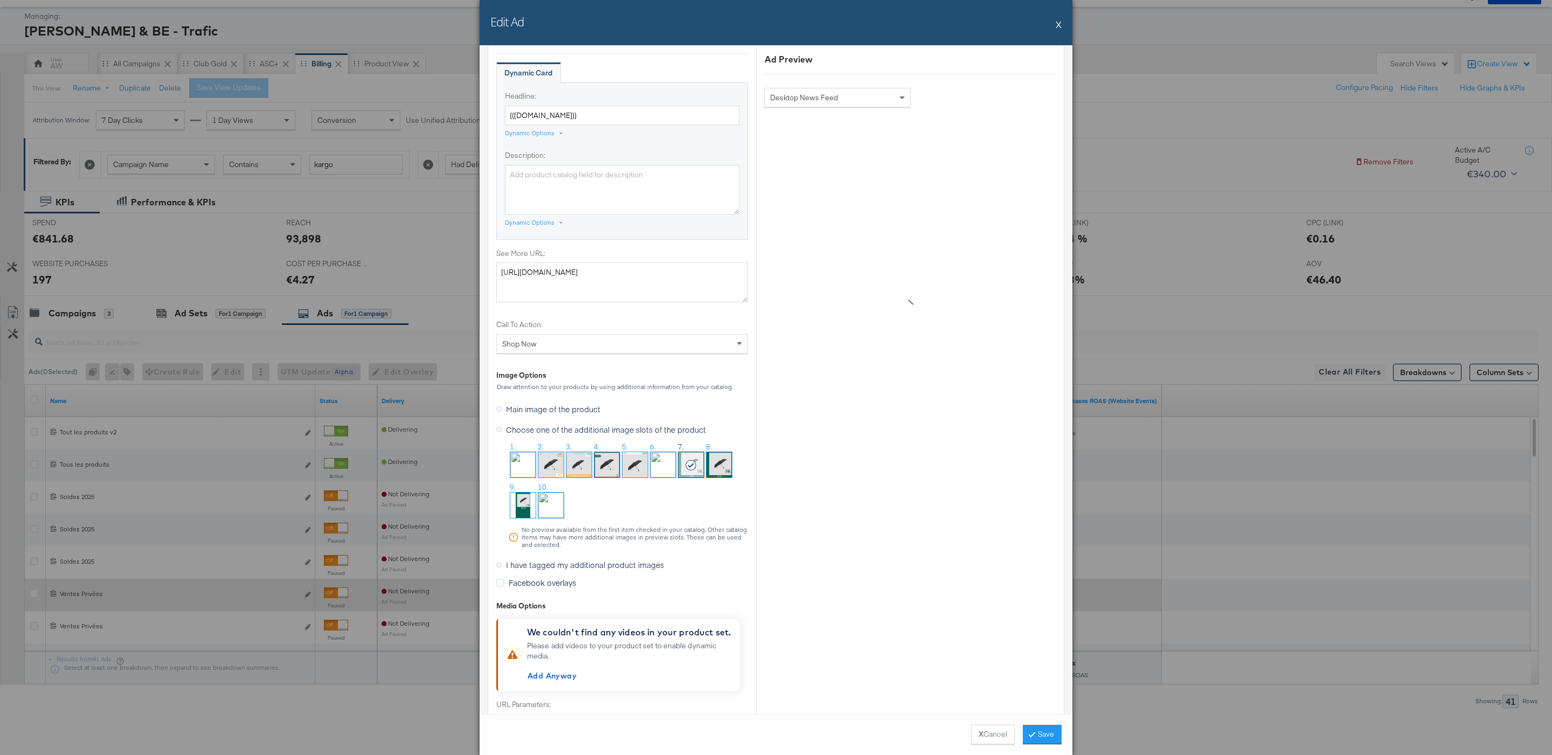
scroll to position [792, 0]
click at [552, 568] on span "I have tagged my additional product images" at bounding box center [585, 563] width 158 height 11
click at [0, 0] on input "I have tagged my additional product images" at bounding box center [0, 0] width 0 height 0
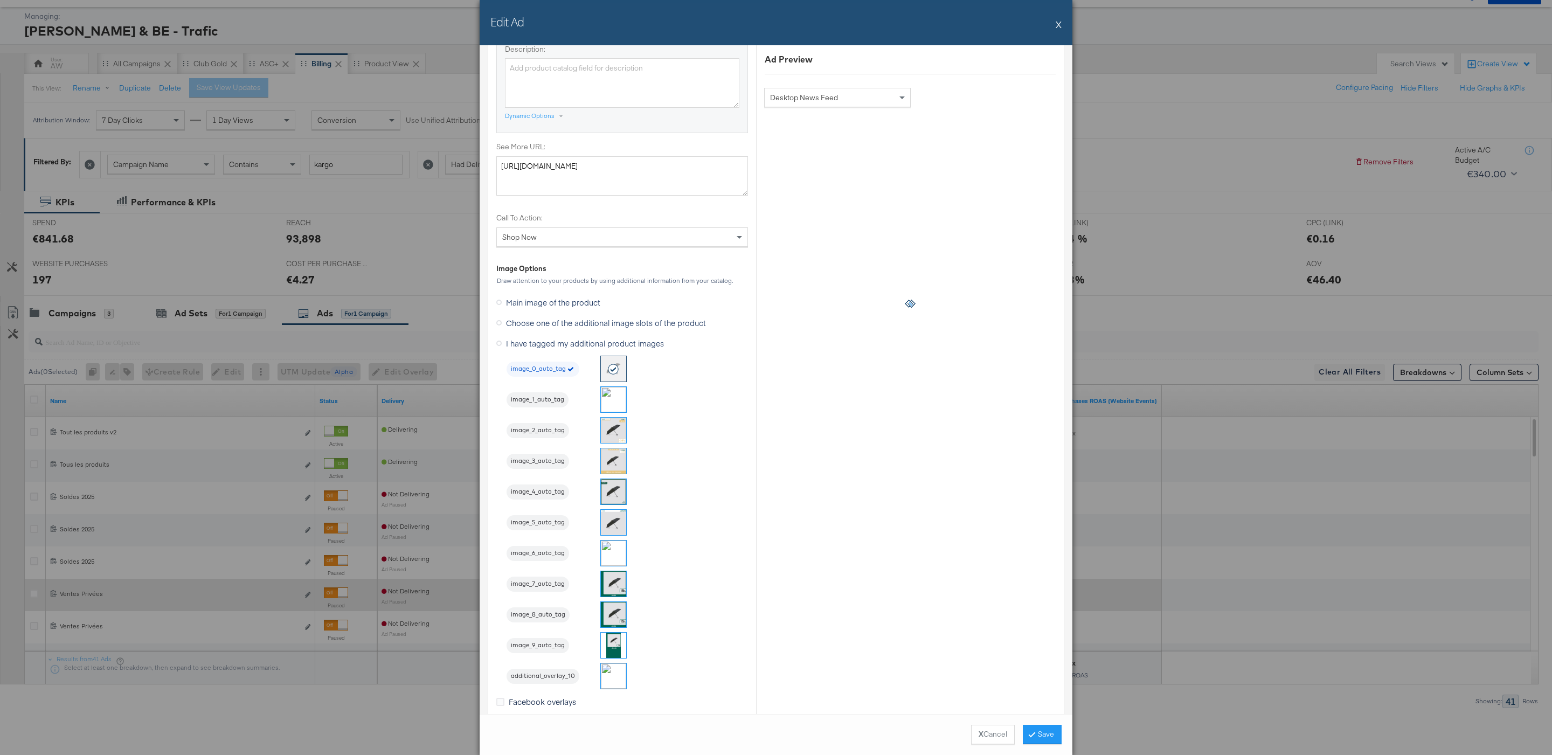
scroll to position [760, 0]
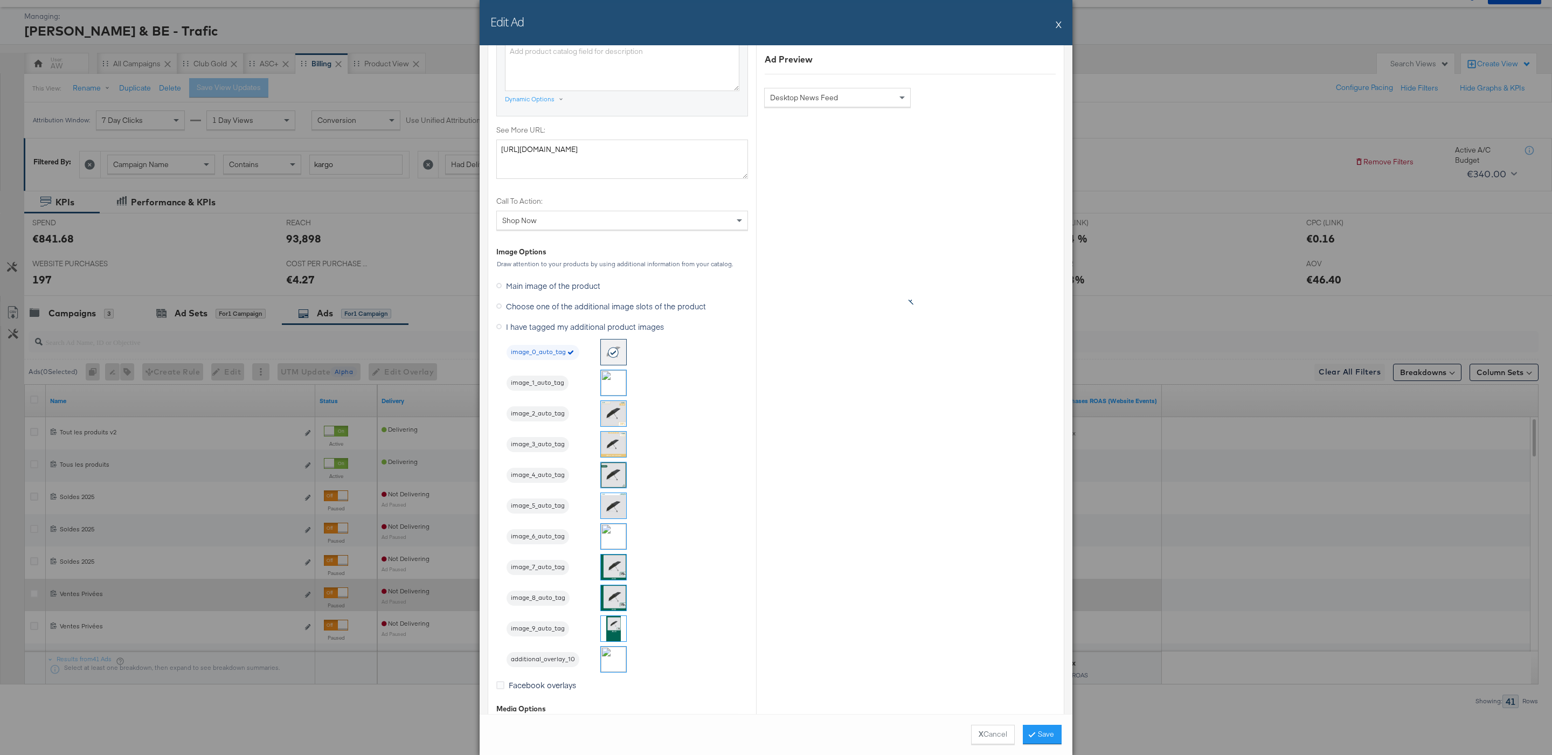
click at [622, 572] on img at bounding box center [613, 566] width 25 height 25
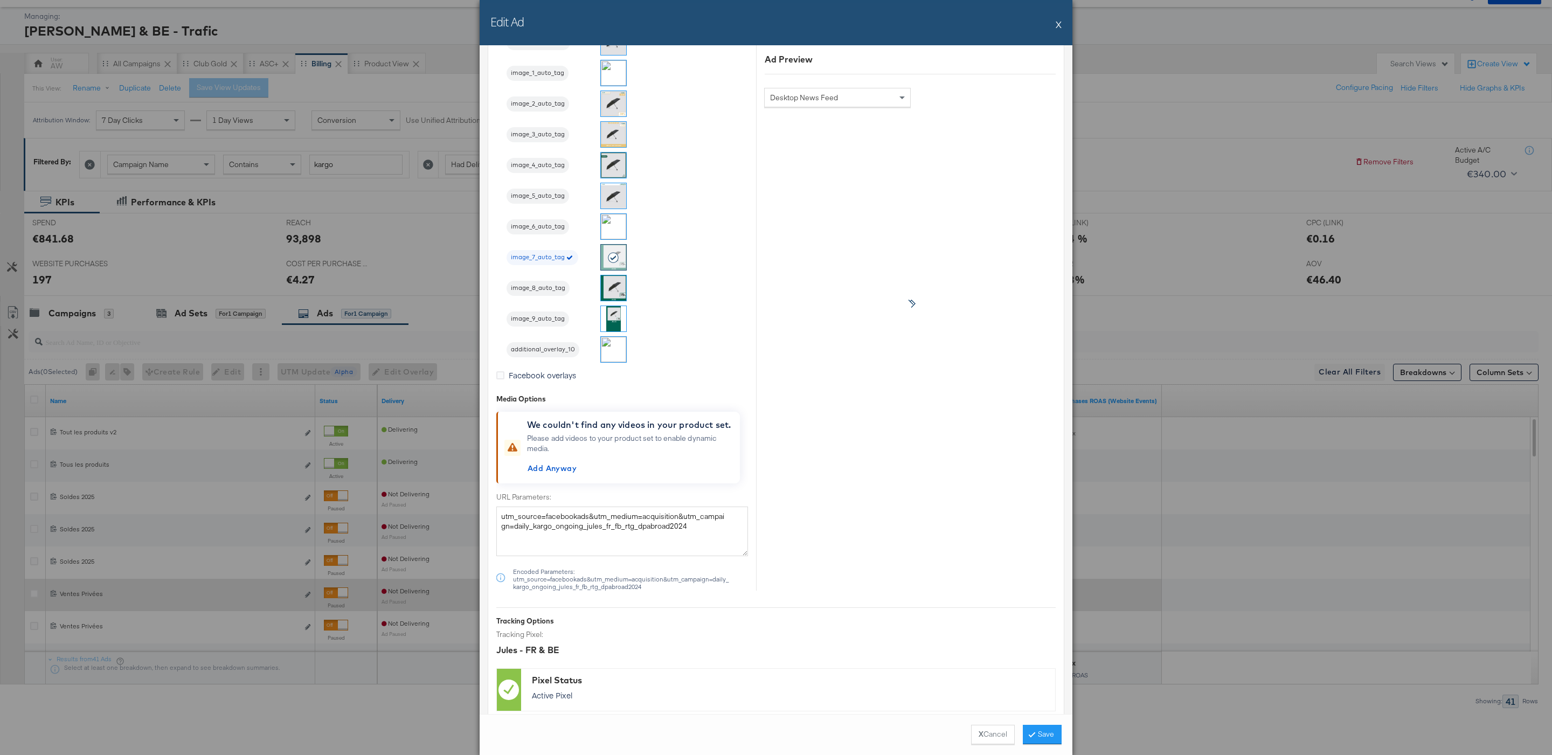
scroll to position [1257, 0]
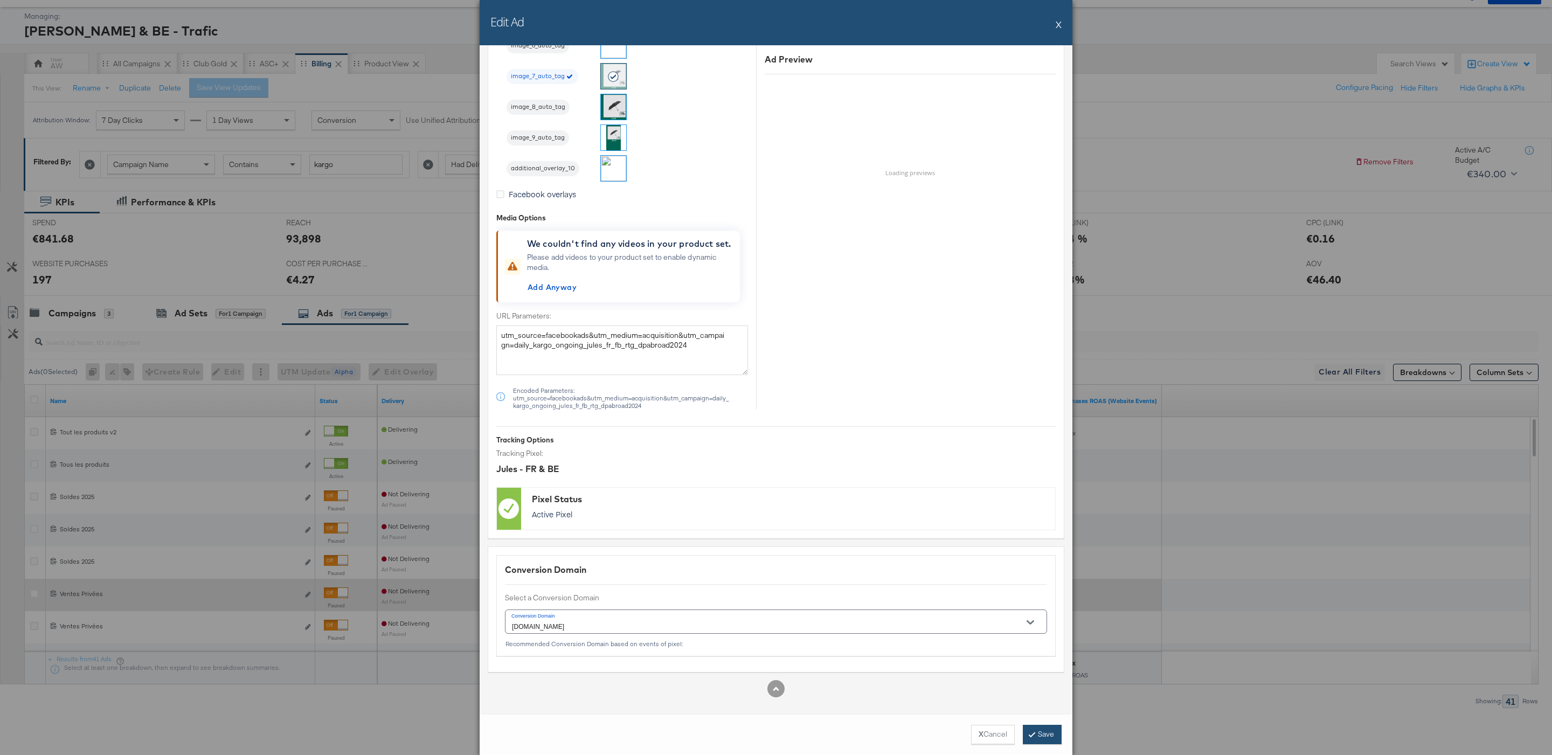
click at [1038, 732] on button "Save" at bounding box center [1042, 734] width 39 height 19
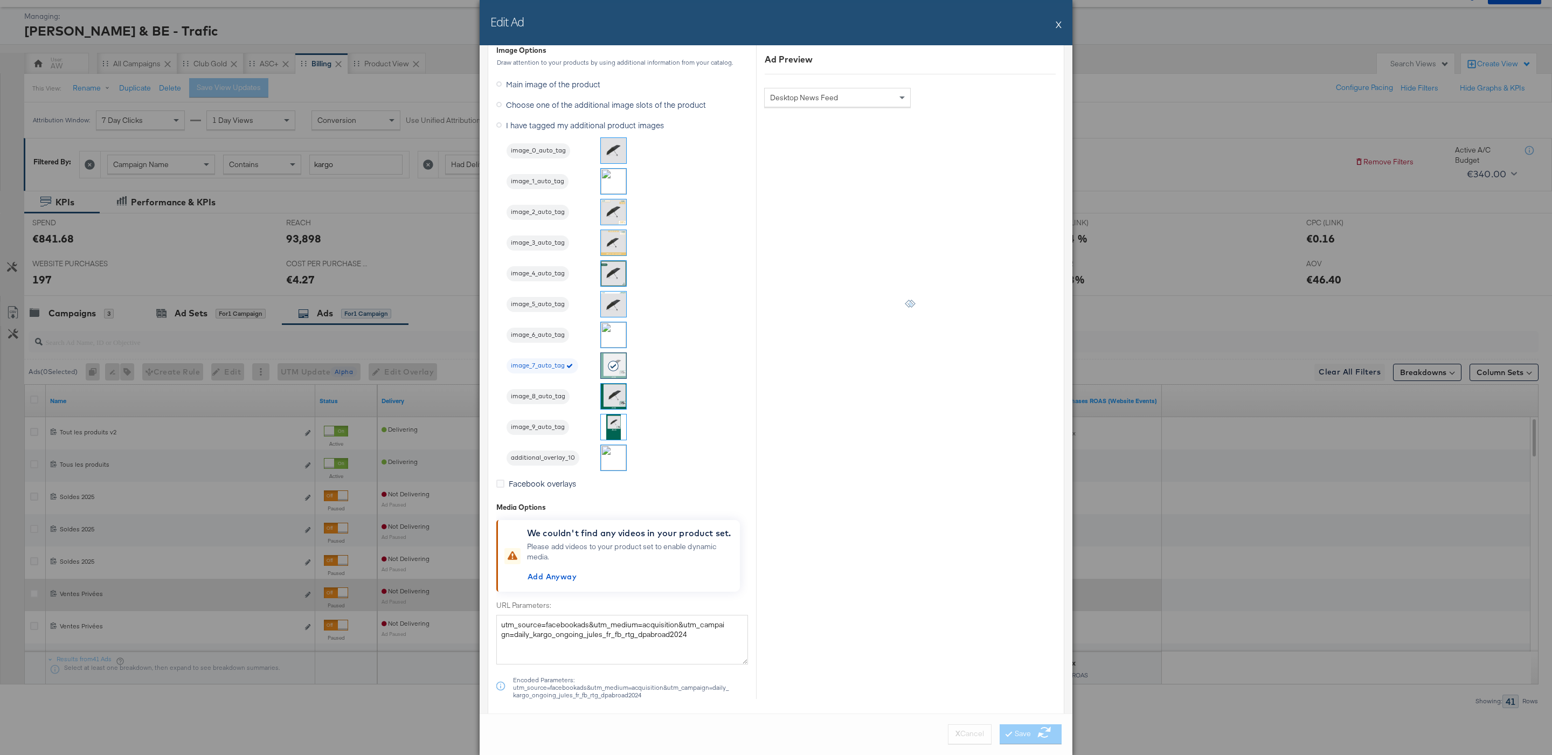
scroll to position [1258, 0]
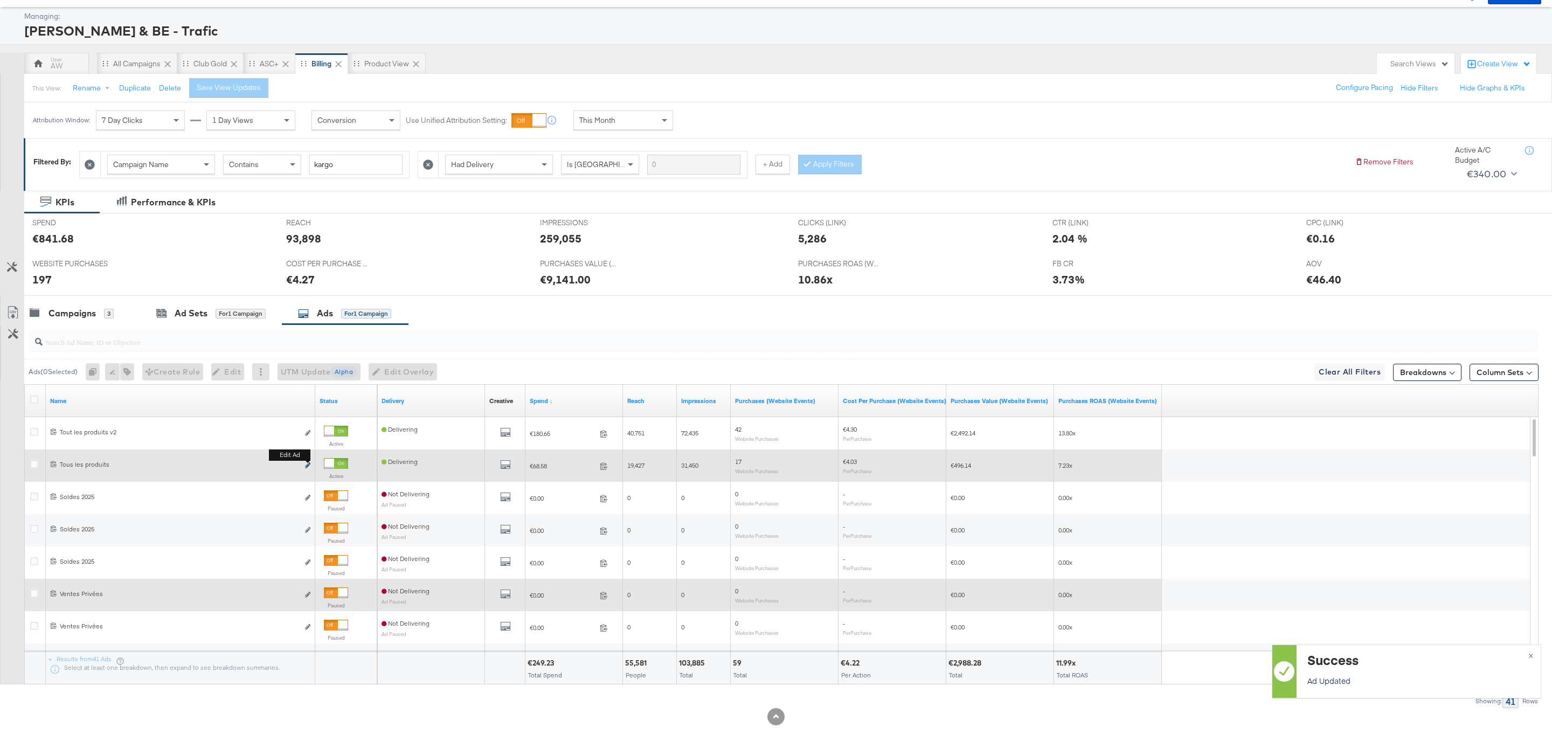
click at [309, 466] on icon "link" at bounding box center [307, 465] width 5 height 6
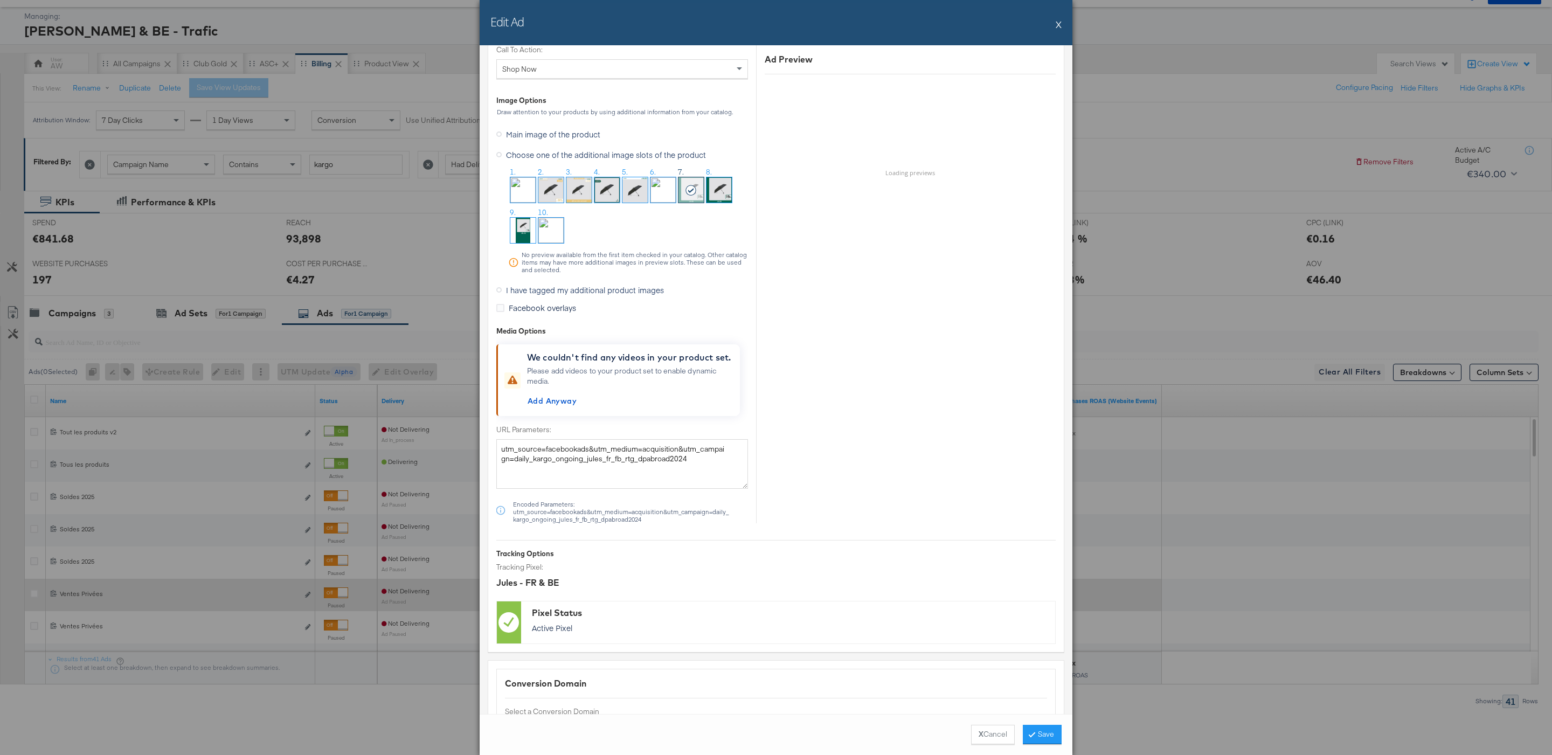
scroll to position [1065, 0]
click at [637, 298] on label "I have tagged my additional product images" at bounding box center [582, 290] width 172 height 16
click at [0, 0] on input "I have tagged my additional product images" at bounding box center [0, 0] width 0 height 0
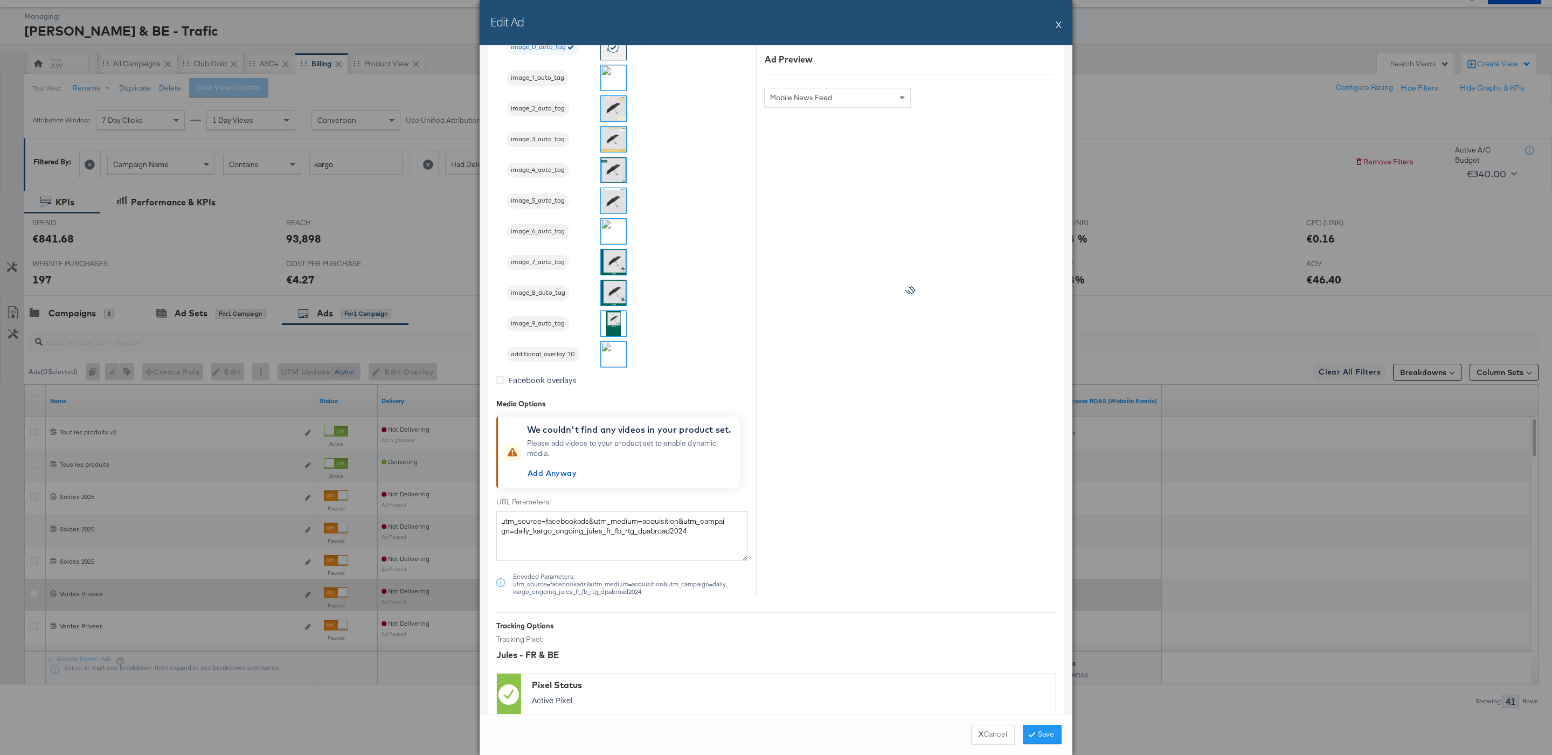
scroll to position [910, 0]
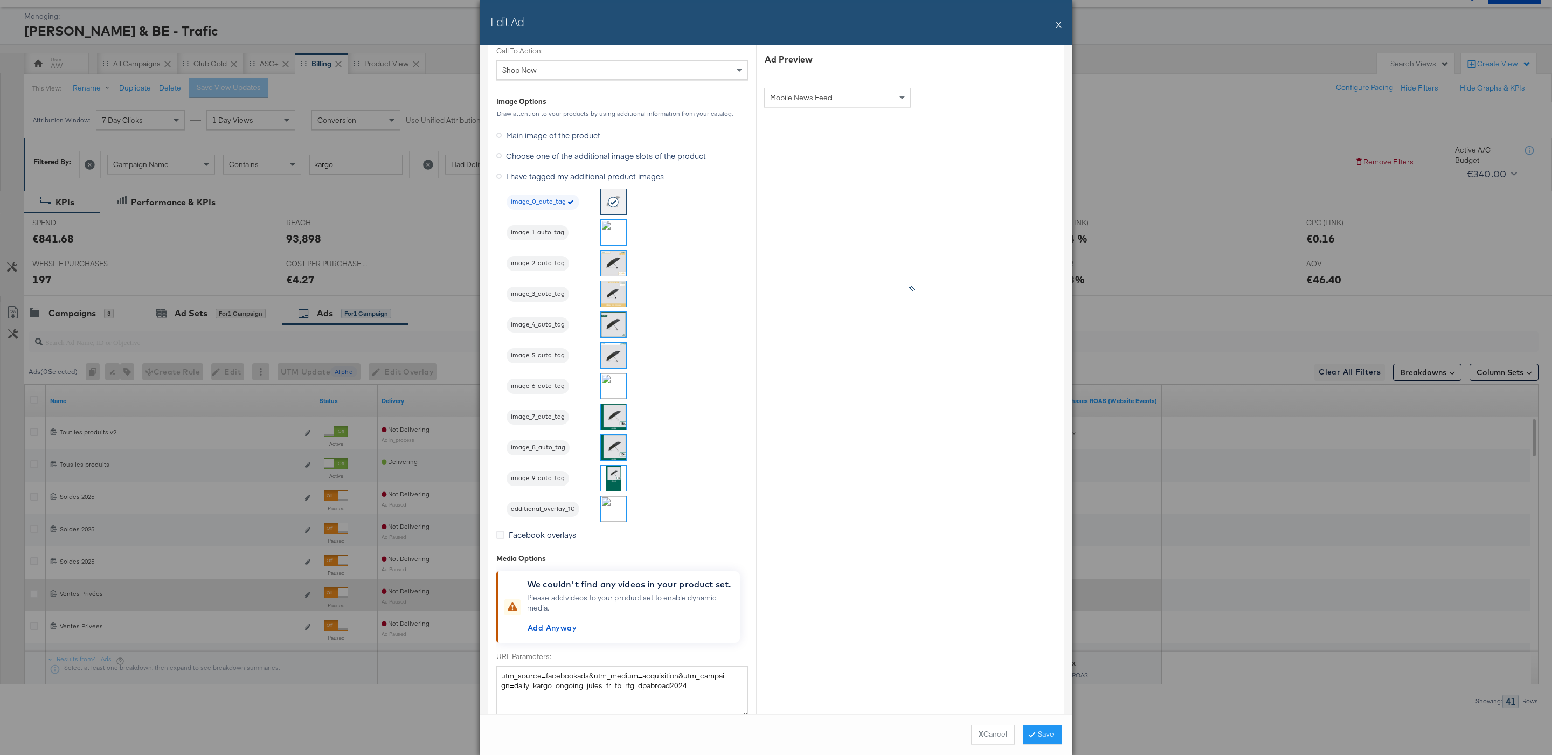
click at [615, 417] on img at bounding box center [613, 416] width 25 height 25
click at [1042, 734] on button "Save" at bounding box center [1042, 734] width 39 height 19
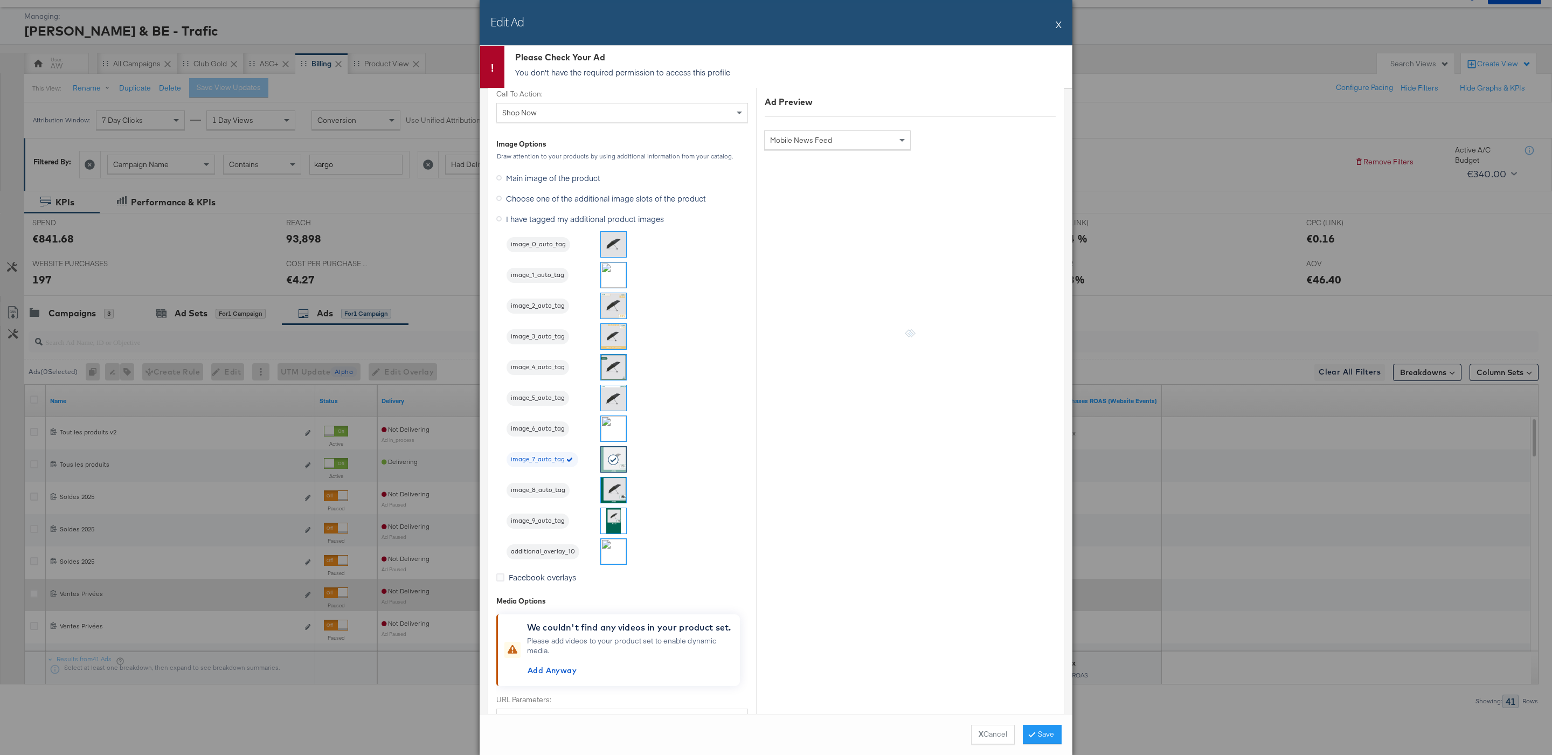
scroll to position [0, 0]
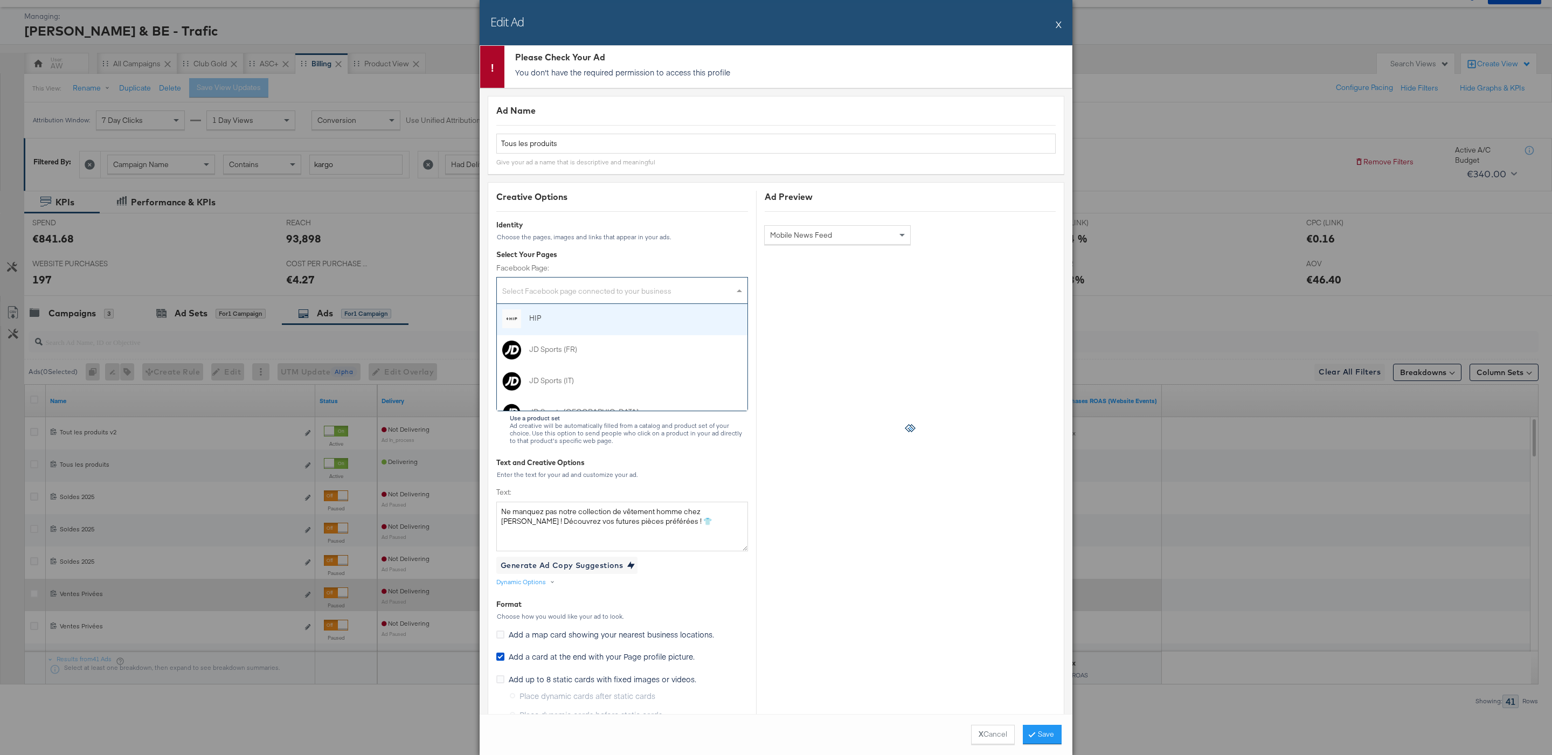
click at [614, 297] on div "Select Facebook page connected to your business" at bounding box center [622, 293] width 251 height 22
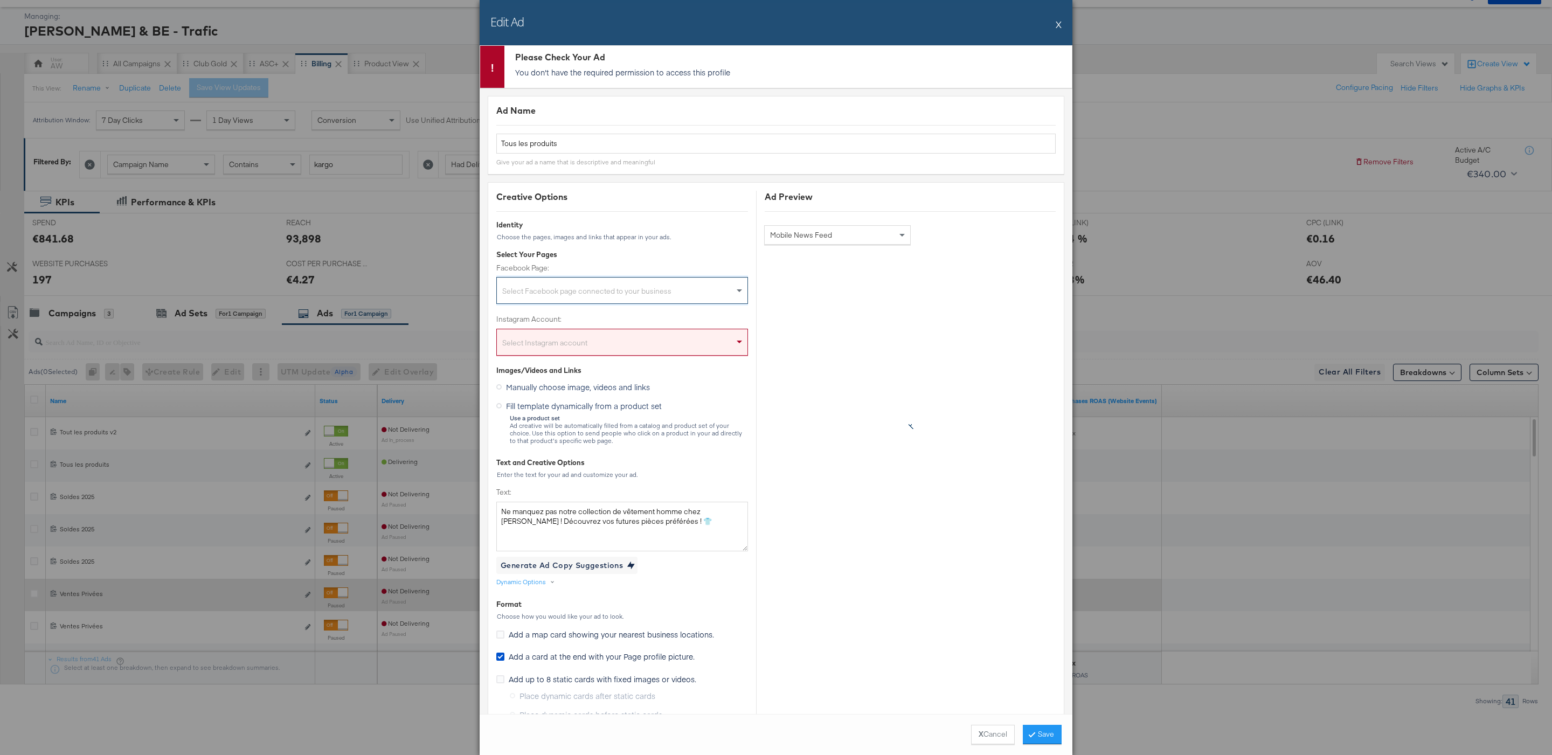
click at [607, 341] on div "Select Instagram account" at bounding box center [622, 344] width 251 height 22
click at [589, 298] on div "JD Sports (FR)" at bounding box center [622, 290] width 232 height 20
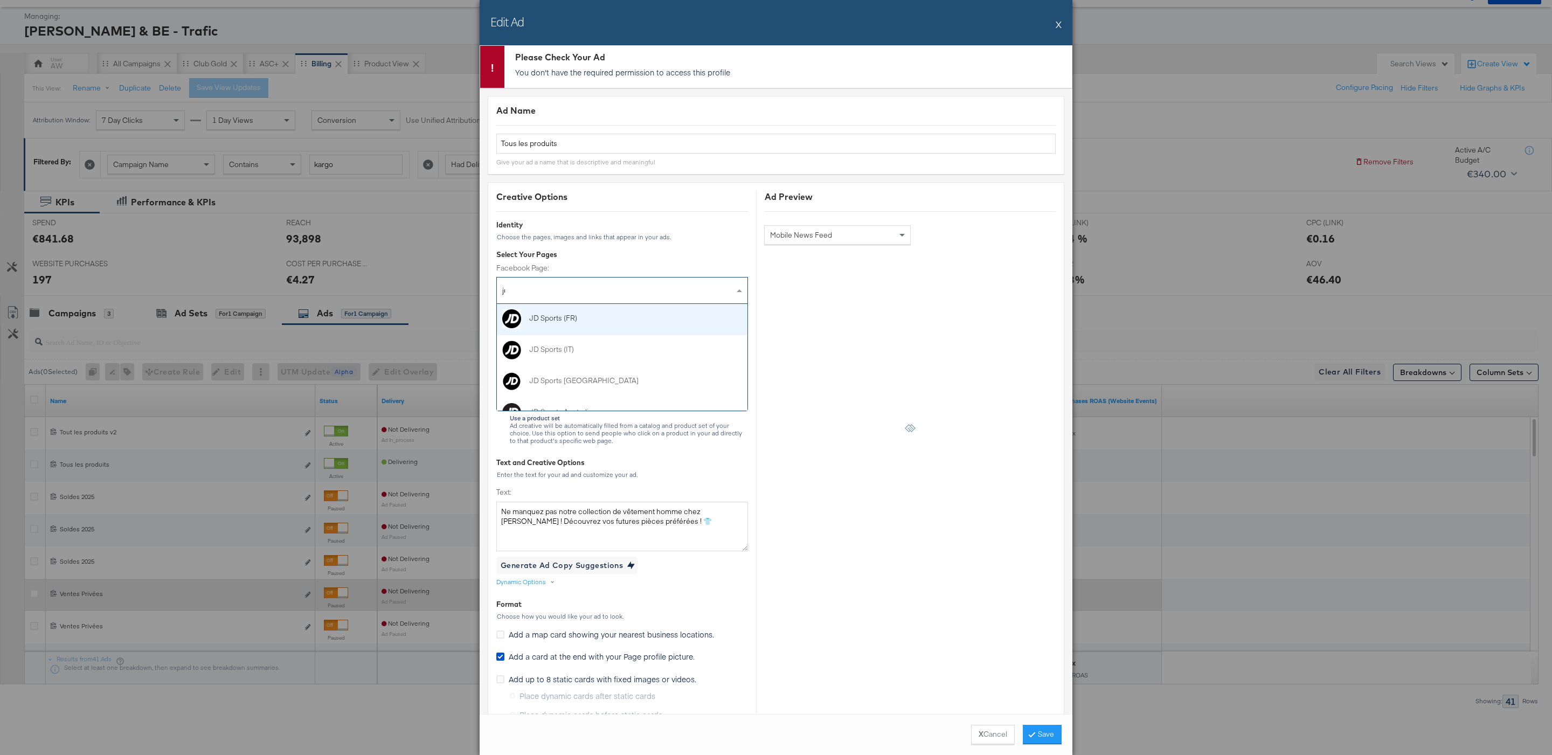
type input "jul"
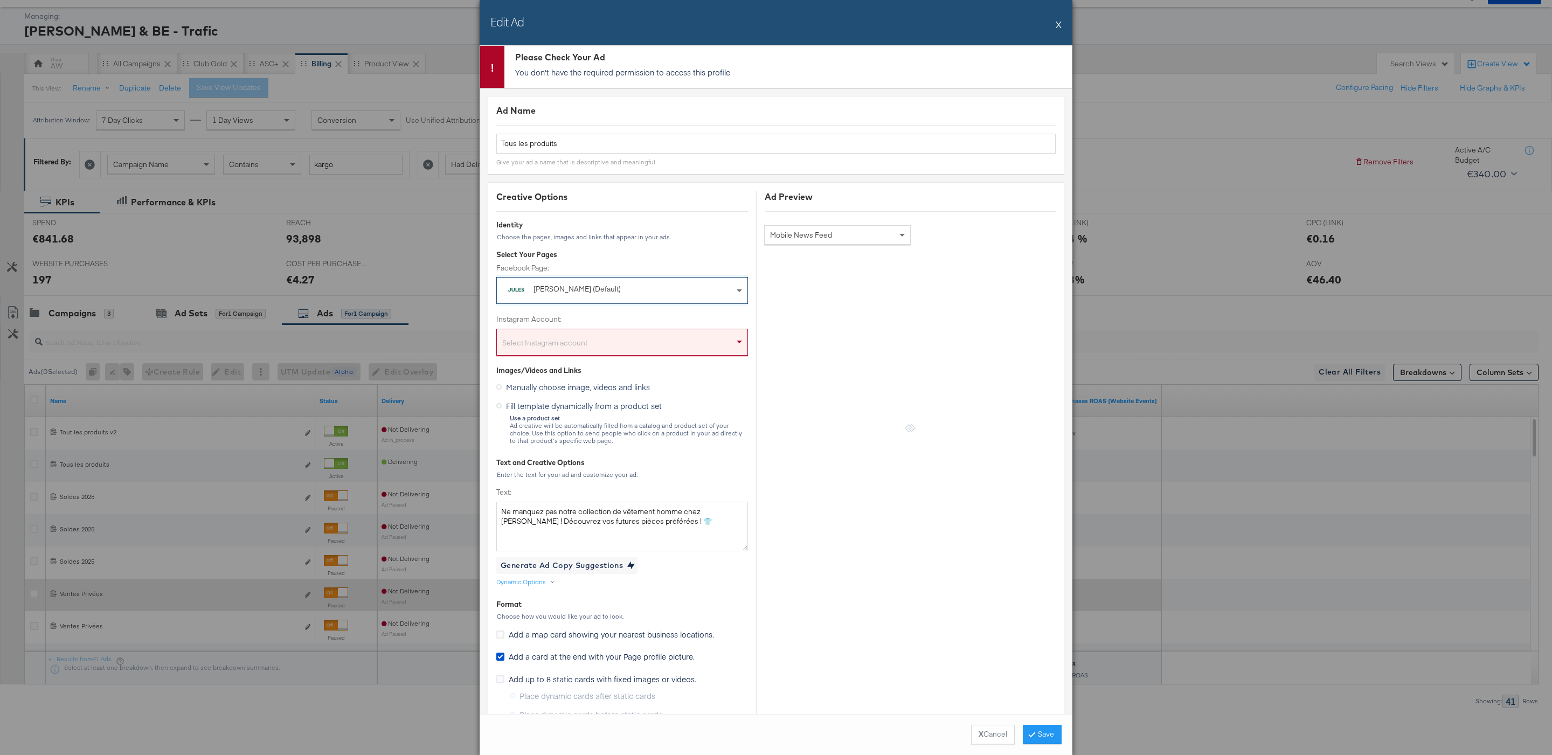
click at [600, 342] on div "Select Instagram account" at bounding box center [622, 344] width 251 height 22
click at [701, 319] on label "Instagram Account:" at bounding box center [622, 319] width 252 height 10
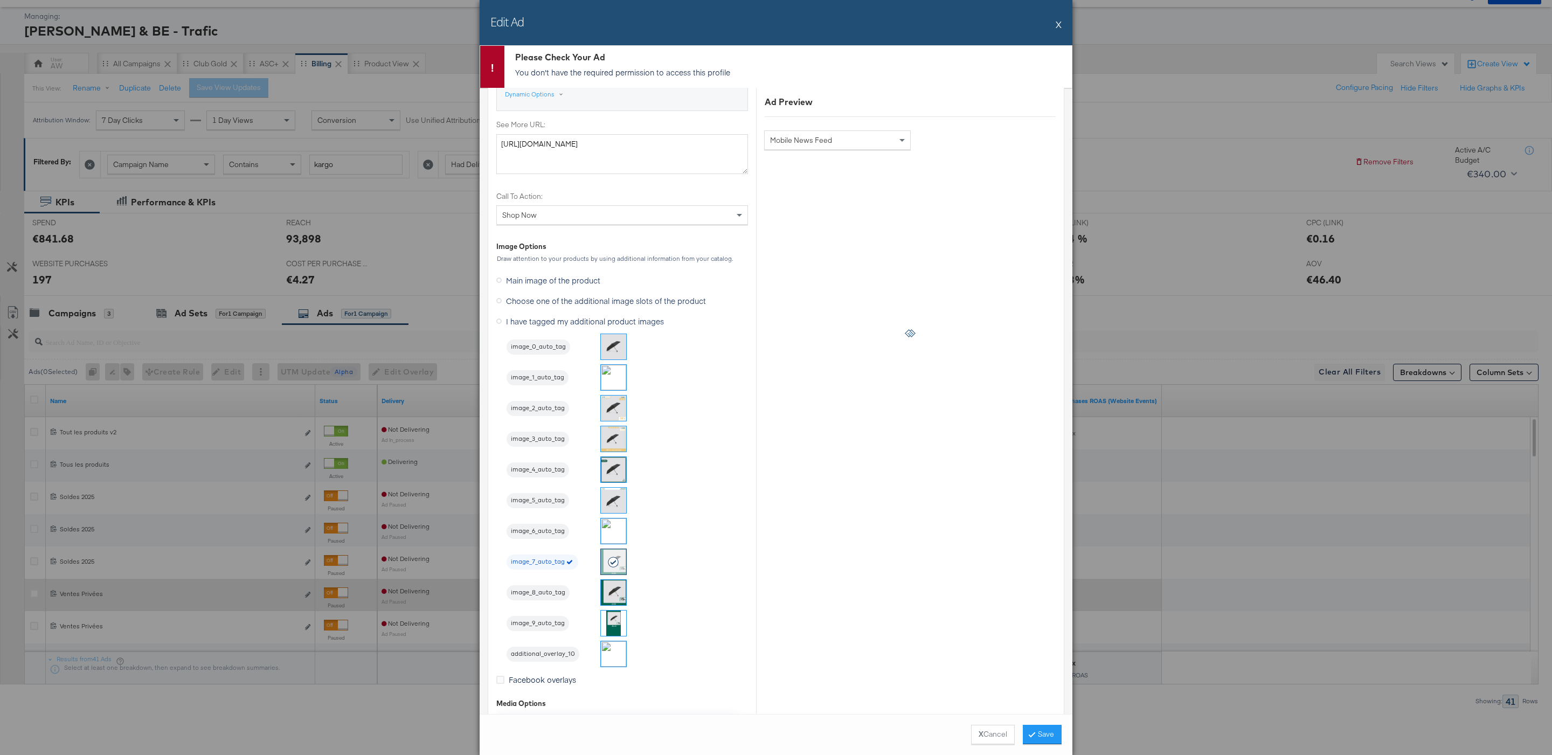
scroll to position [832, 0]
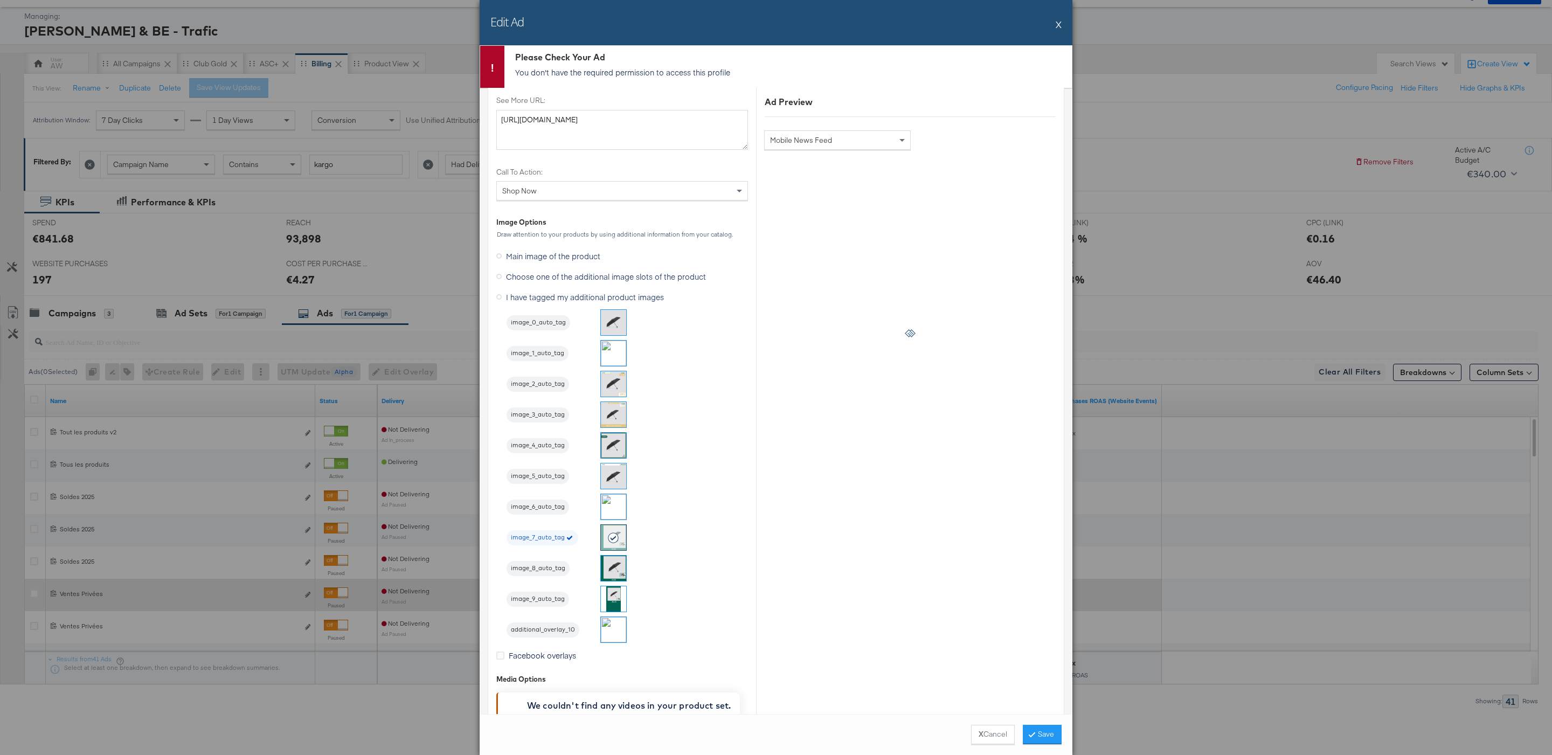
click at [610, 279] on span "Choose one of the additional image slots of the product" at bounding box center [606, 276] width 200 height 11
click at [0, 0] on input "Choose one of the additional image slots of the product" at bounding box center [0, 0] width 0 height 0
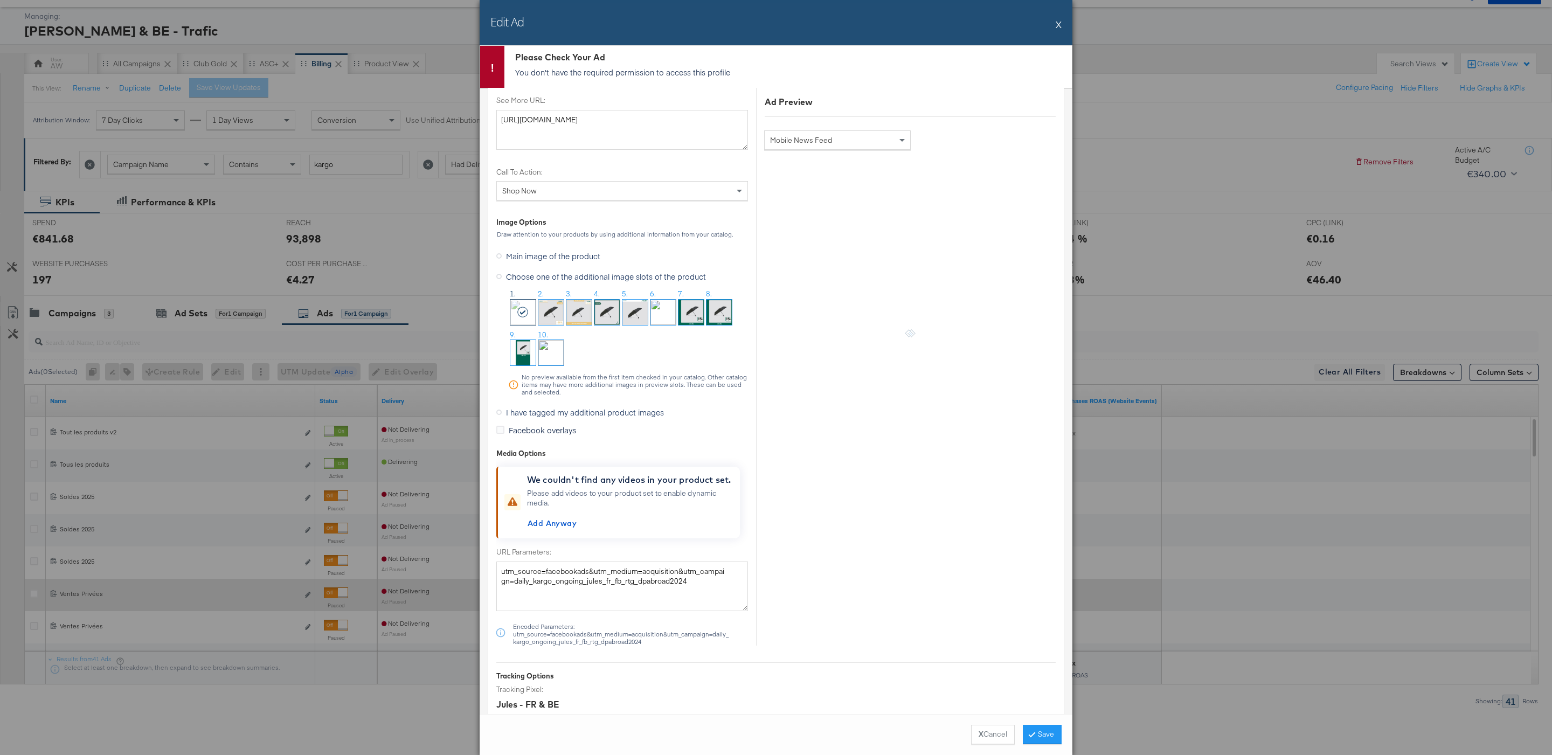
click at [574, 418] on span "I have tagged my additional product images" at bounding box center [585, 412] width 158 height 11
click at [0, 0] on input "I have tagged my additional product images" at bounding box center [0, 0] width 0 height 0
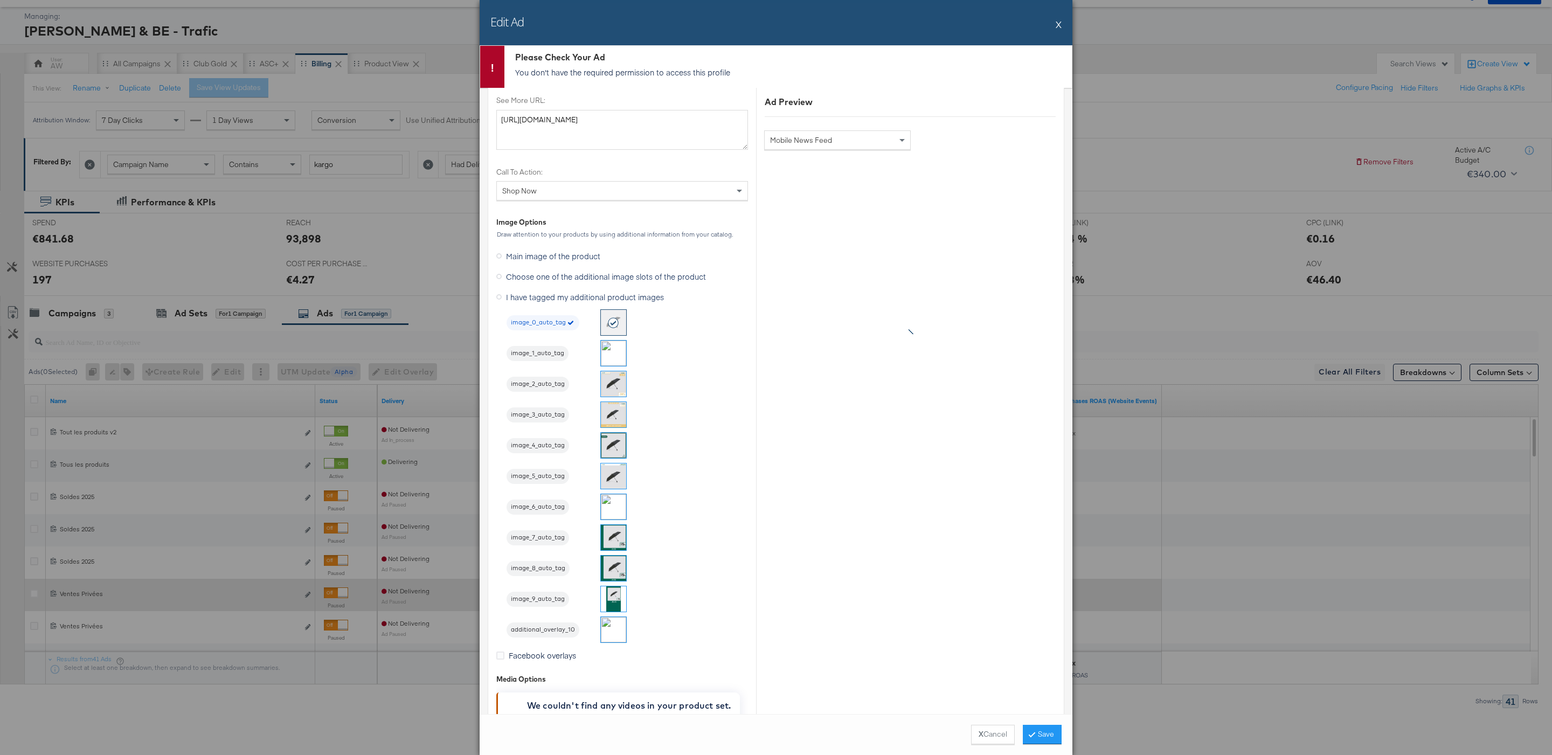
click at [618, 547] on img at bounding box center [613, 537] width 25 height 25
click at [977, 297] on div "Ad Preview Mobile News Feed" at bounding box center [910, 114] width 308 height 1512
click at [801, 559] on div "Ad Preview Mobile News Feed" at bounding box center [910, 114] width 308 height 1512
click at [1042, 733] on button "Save" at bounding box center [1042, 734] width 39 height 19
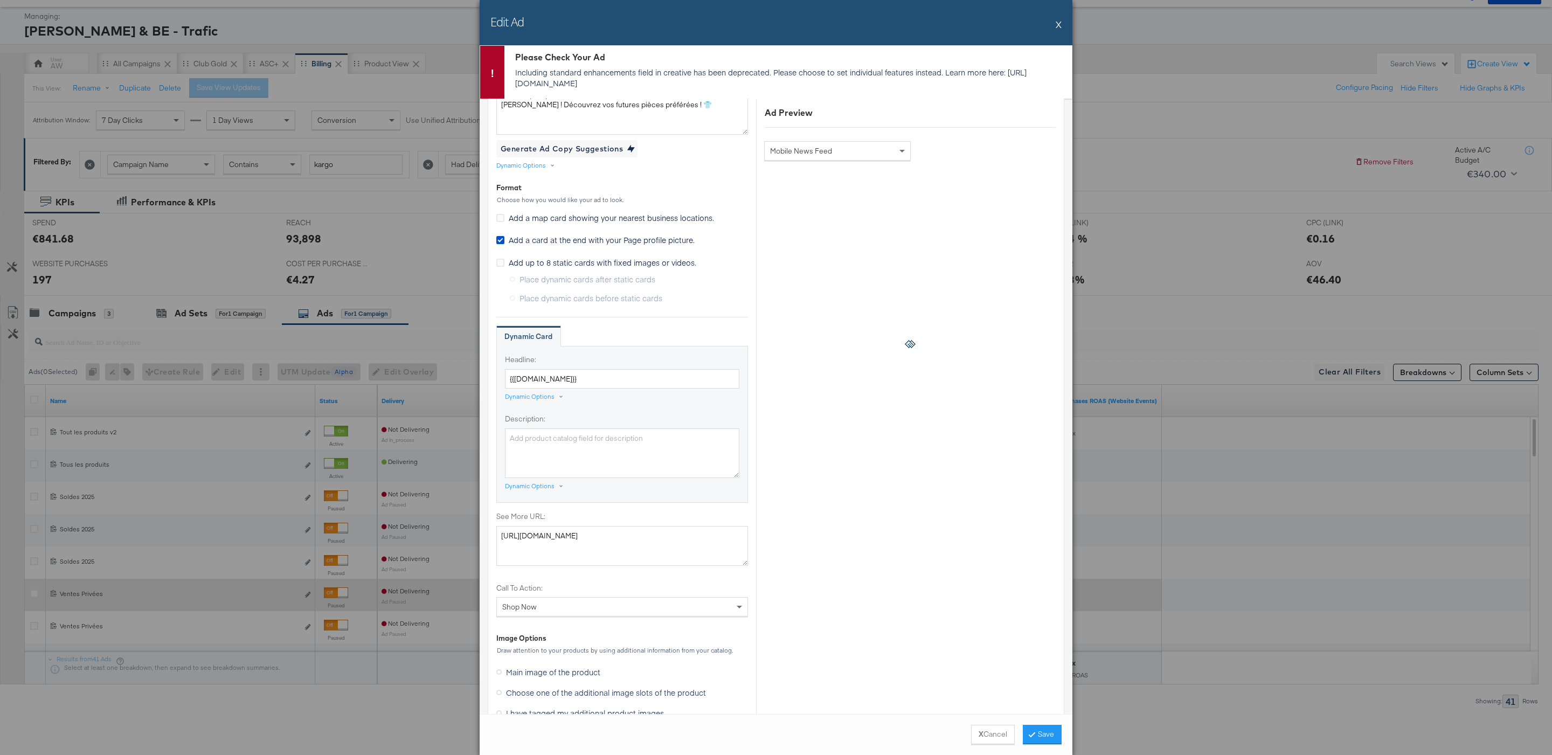
scroll to position [0, 0]
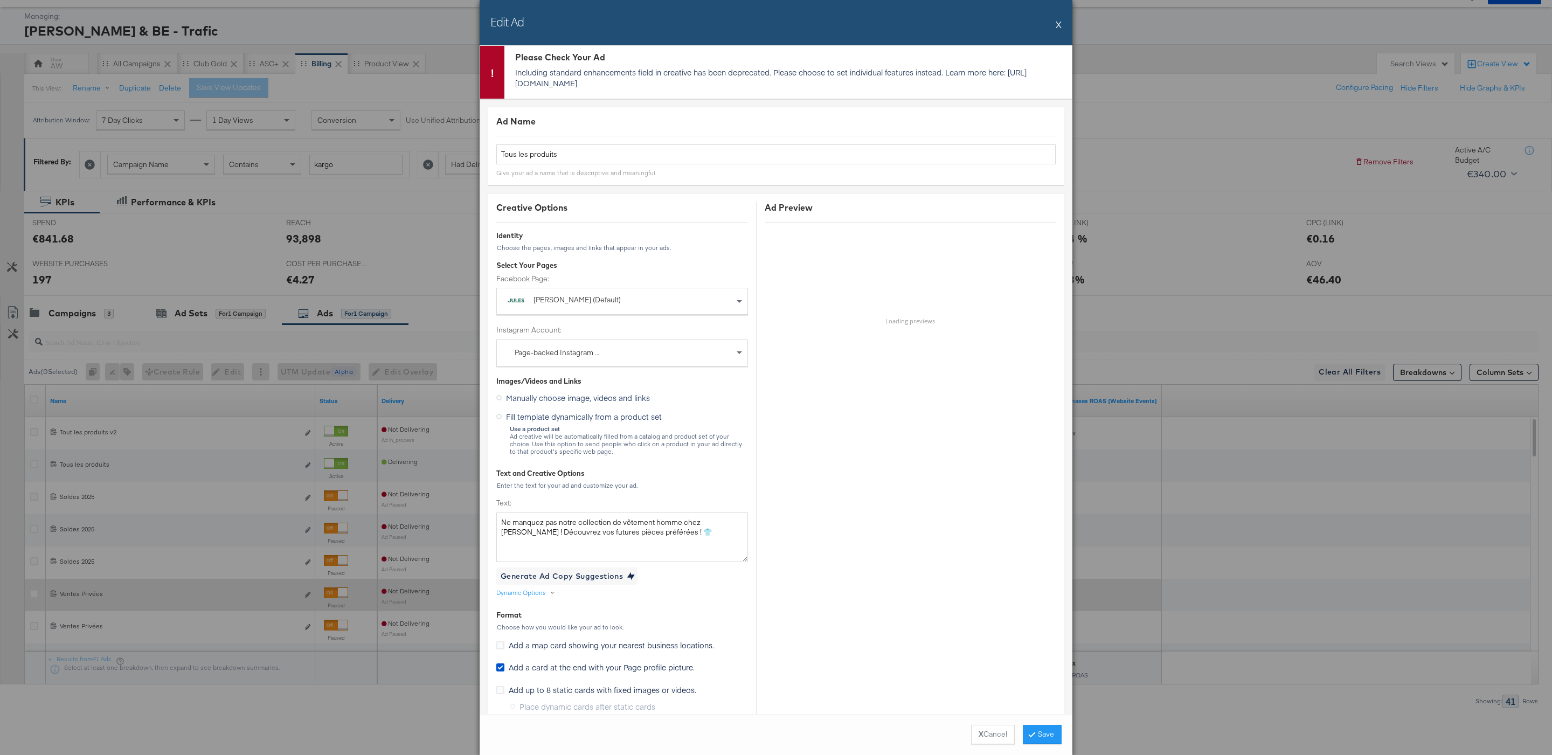
click at [1062, 21] on div "Edit Ad X" at bounding box center [775, 22] width 593 height 45
click at [1058, 25] on button "X" at bounding box center [1058, 24] width 6 height 22
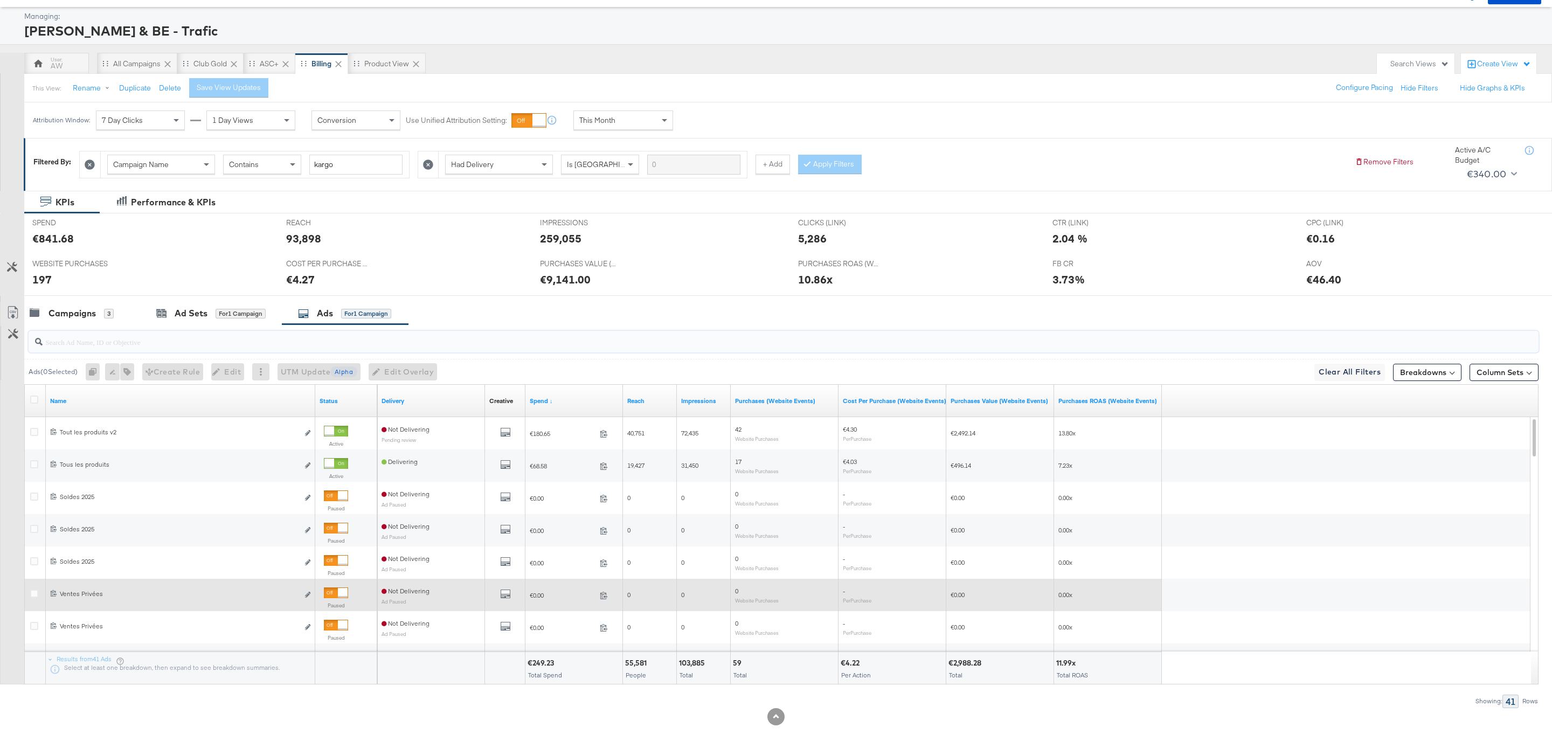
click at [88, 327] on input "search" at bounding box center [719, 337] width 1353 height 21
click at [83, 317] on div "Campaigns" at bounding box center [71, 313] width 47 height 12
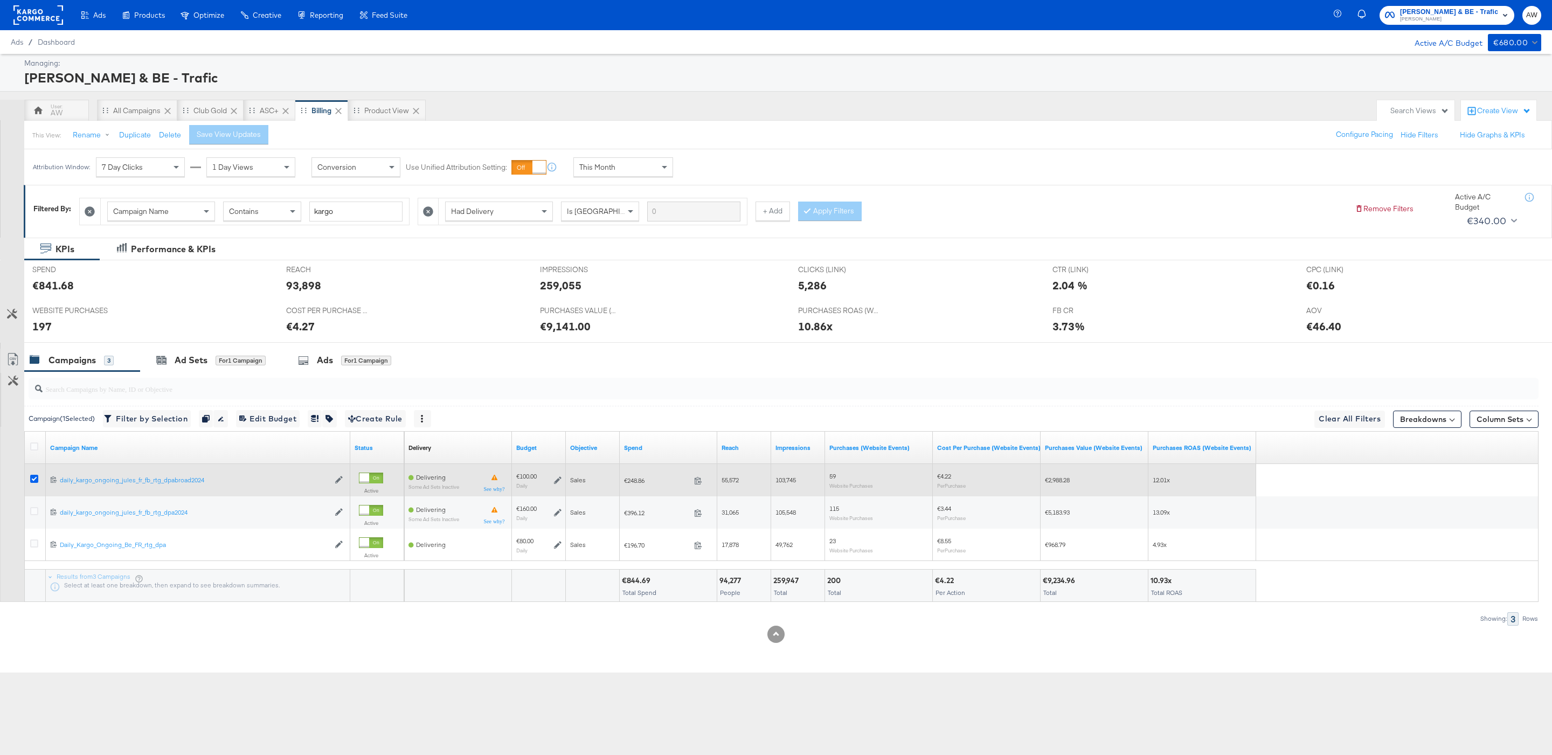
click at [33, 482] on icon at bounding box center [34, 479] width 8 height 8
click at [0, 0] on input "checkbox" at bounding box center [0, 0] width 0 height 0
click at [38, 482] on icon at bounding box center [34, 479] width 8 height 8
click at [0, 0] on input "checkbox" at bounding box center [0, 0] width 0 height 0
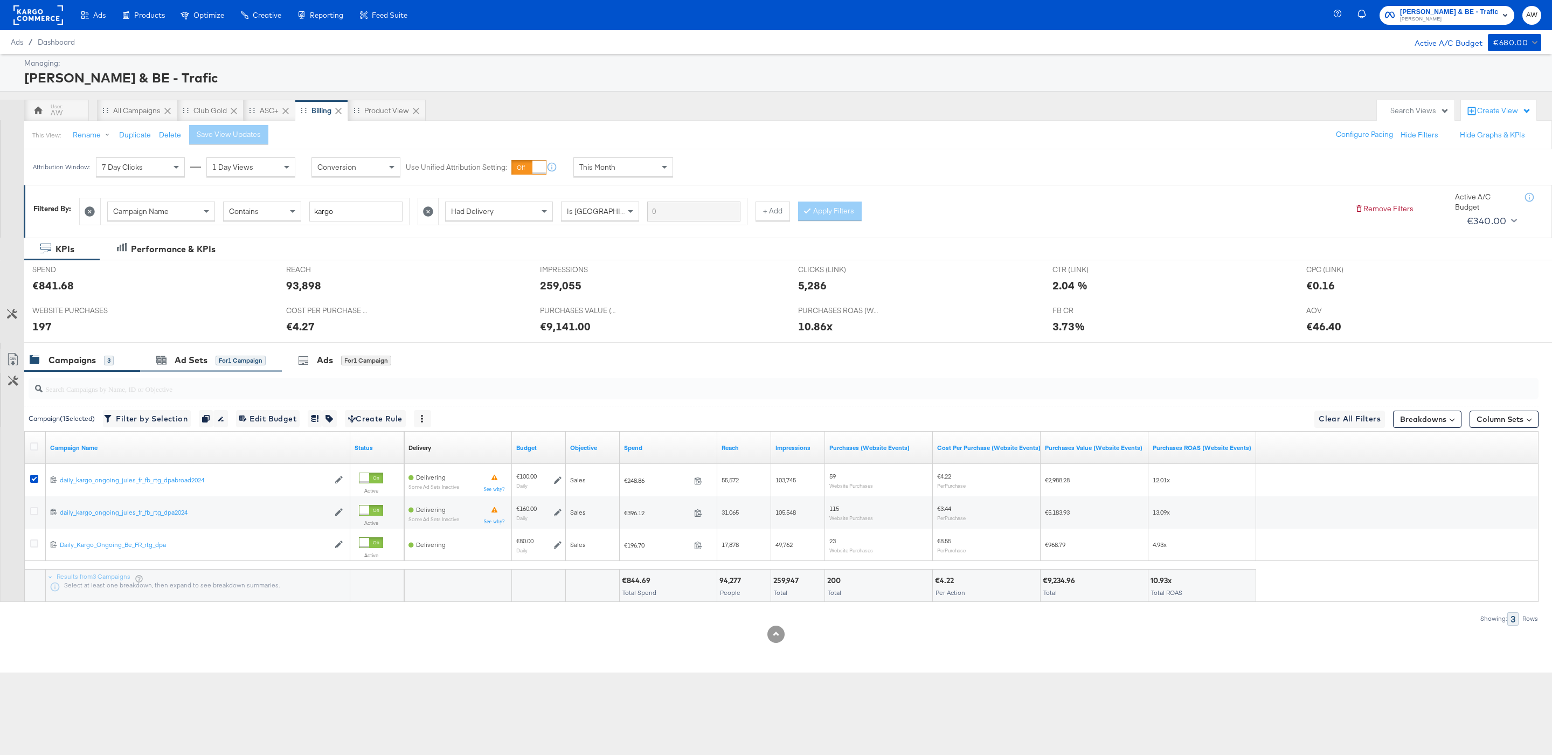
click at [193, 372] on div "Ad Sets for 1 Campaign" at bounding box center [211, 360] width 142 height 23
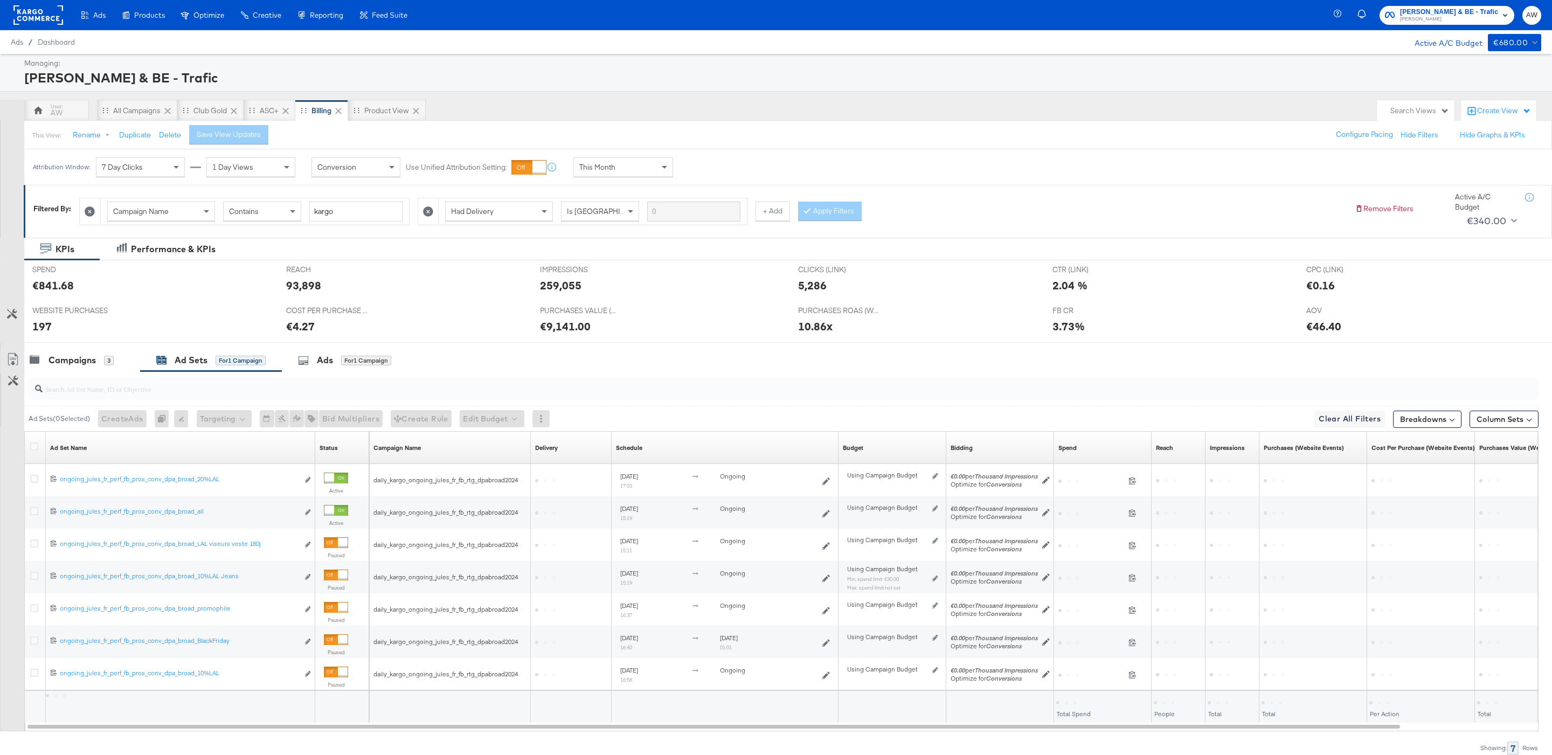
scroll to position [50, 0]
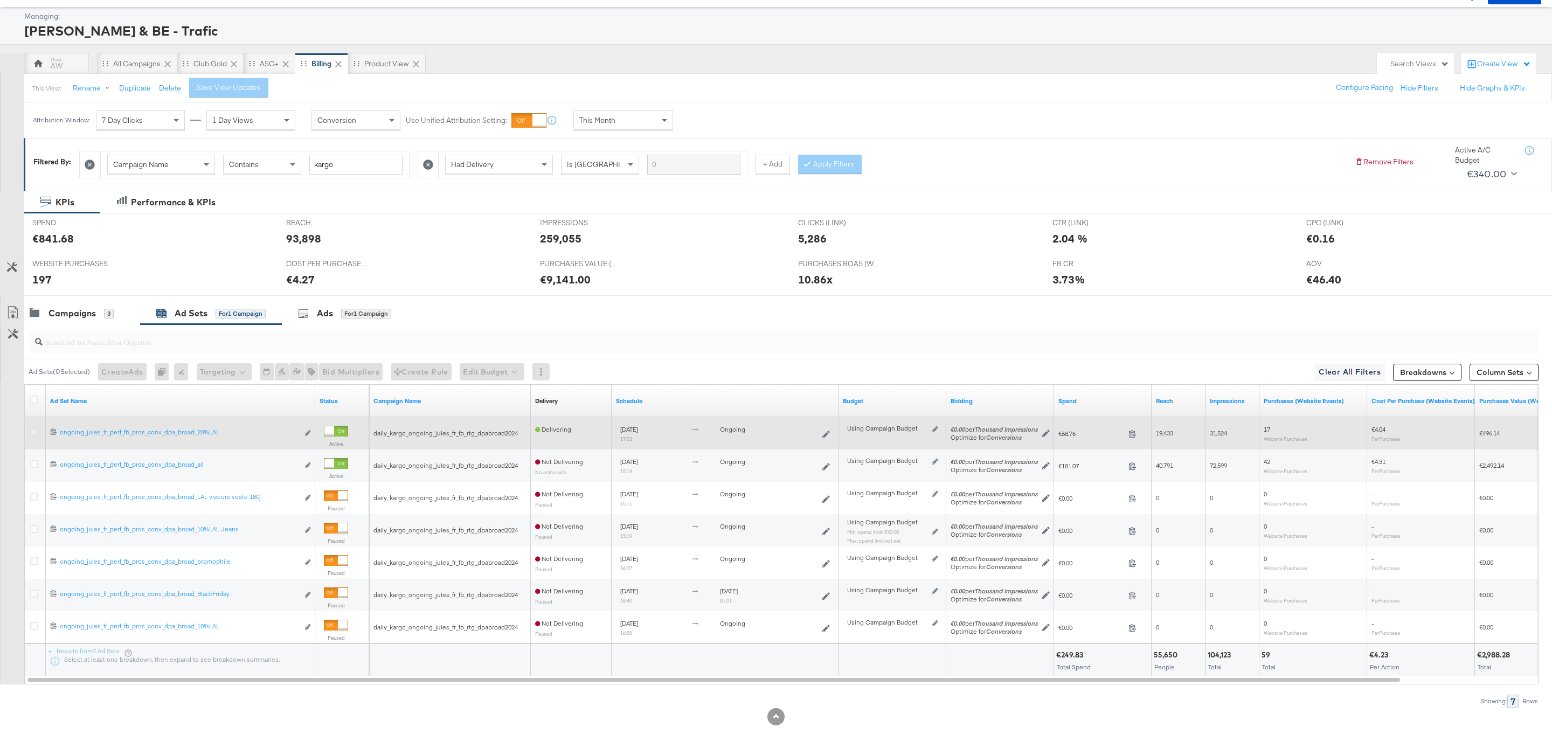
click at [37, 430] on icon at bounding box center [34, 432] width 8 height 8
click at [0, 0] on input "checkbox" at bounding box center [0, 0] width 0 height 0
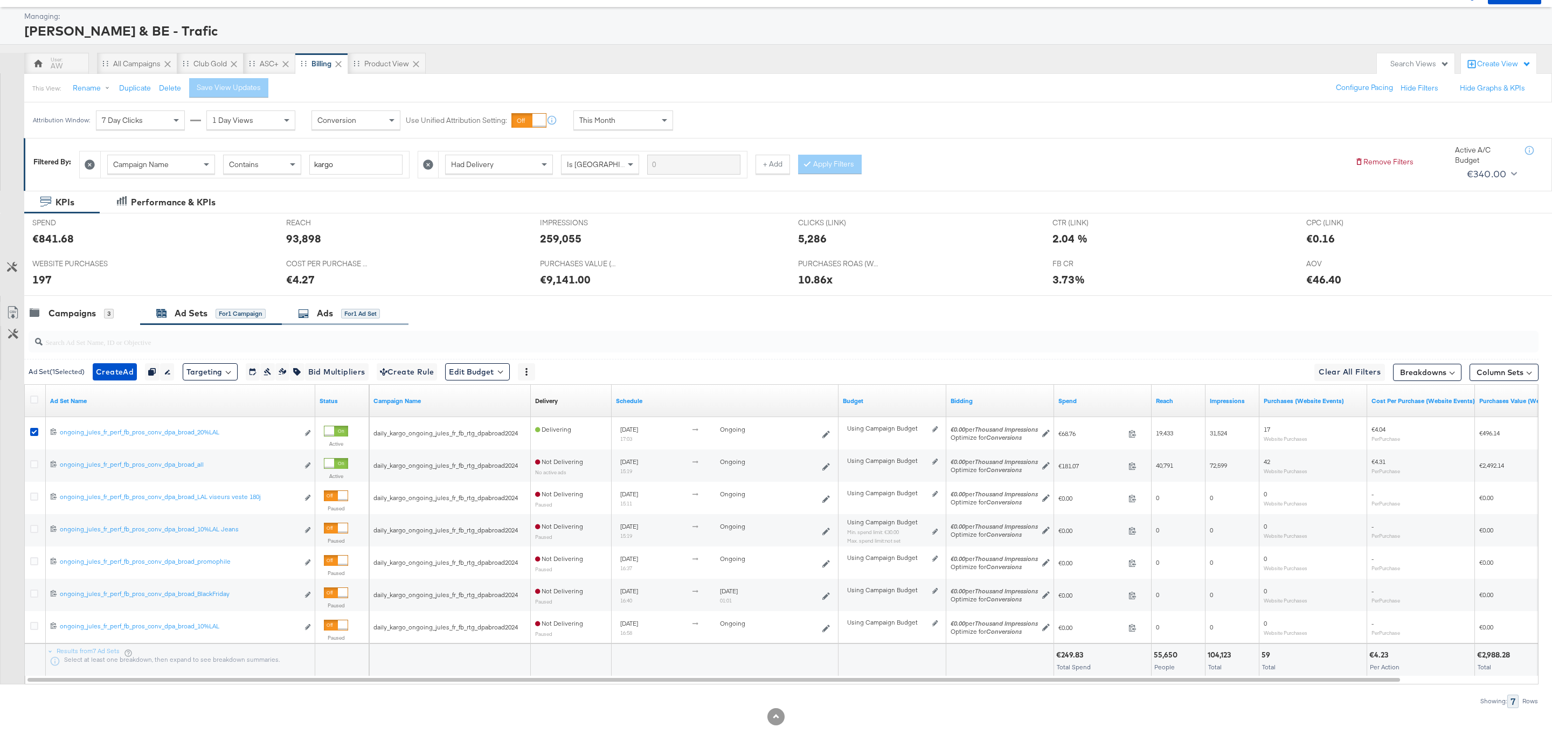
click at [322, 309] on div "Ads" at bounding box center [325, 313] width 16 height 12
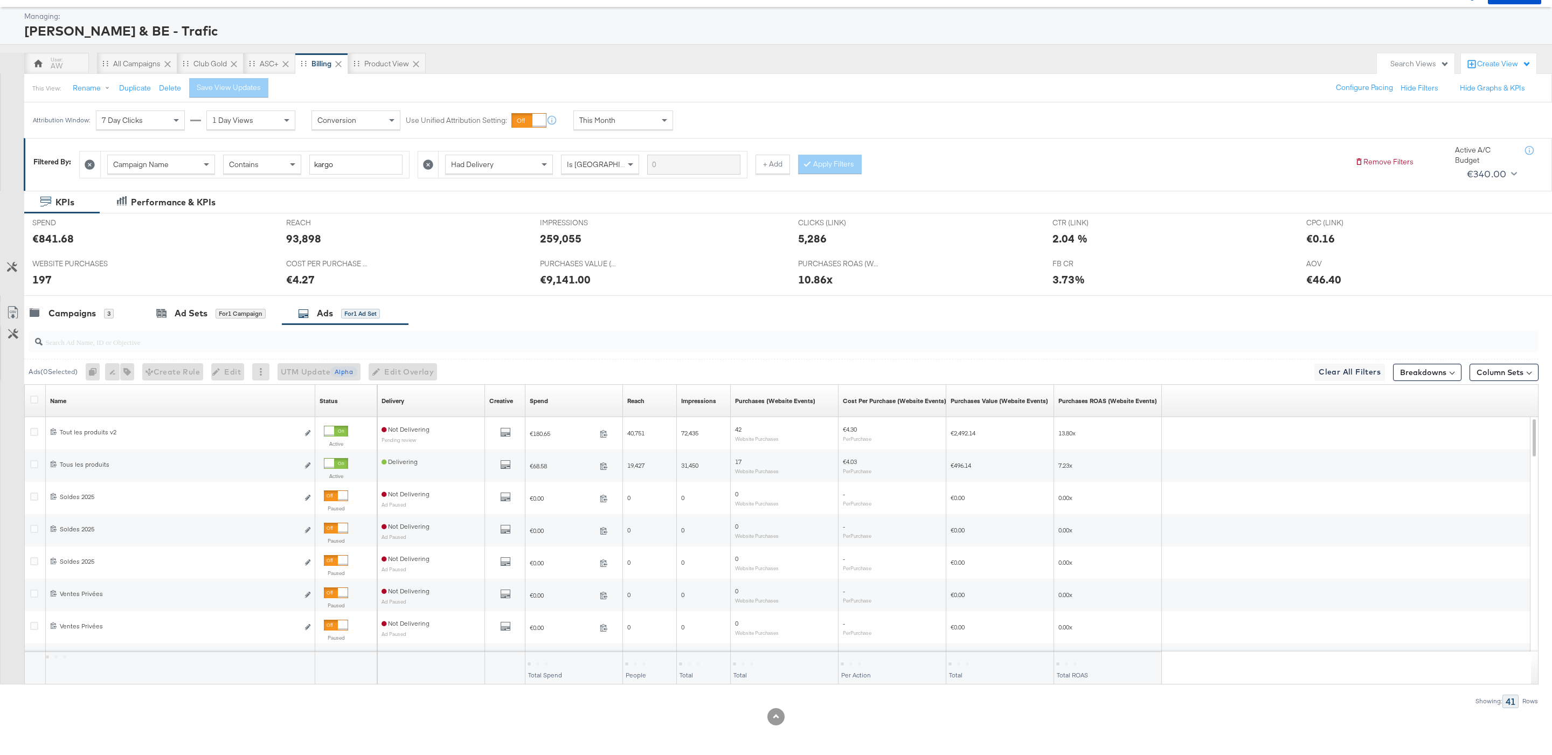
scroll to position [0, 0]
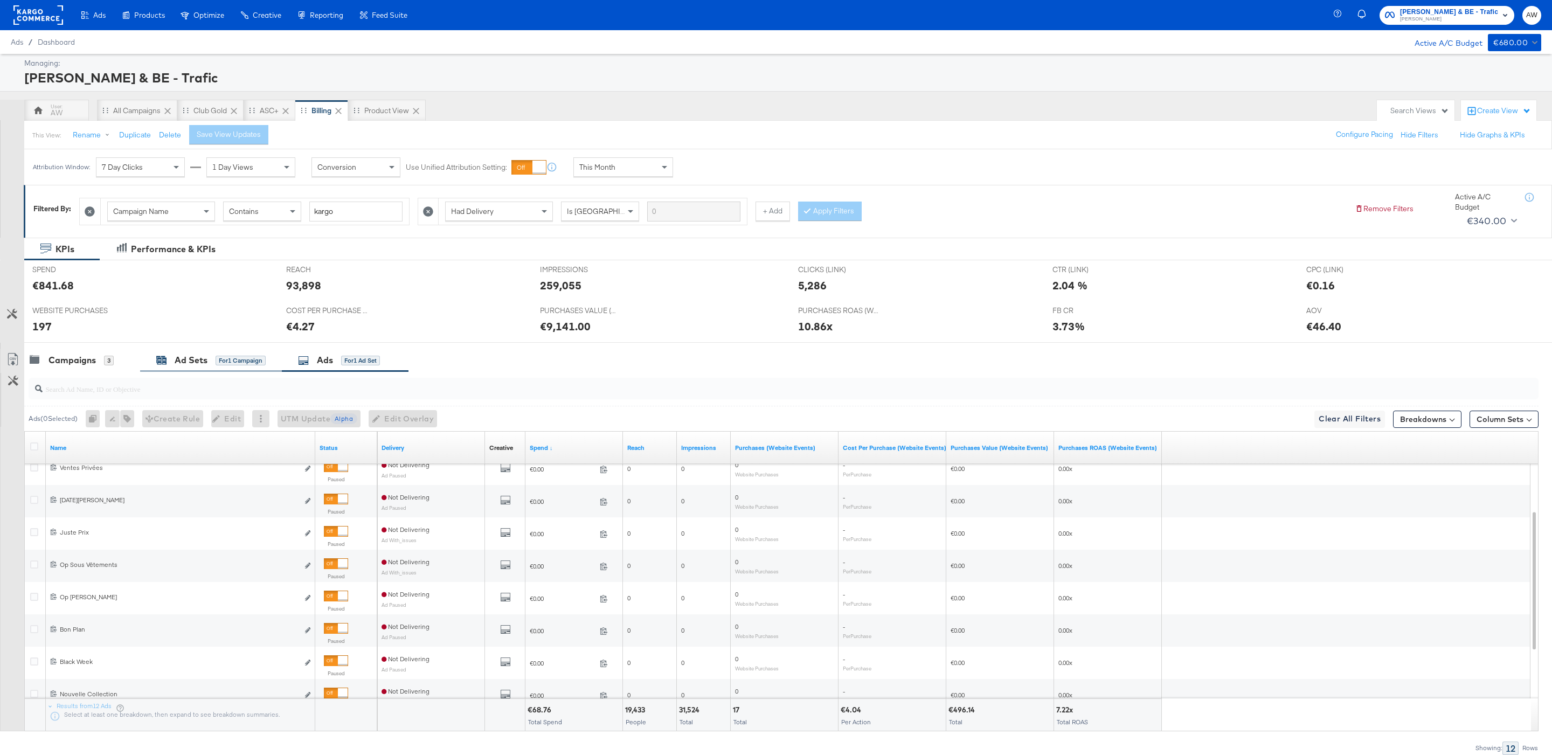
click at [167, 366] on div "Ad Sets for 1 Campaign" at bounding box center [210, 360] width 109 height 12
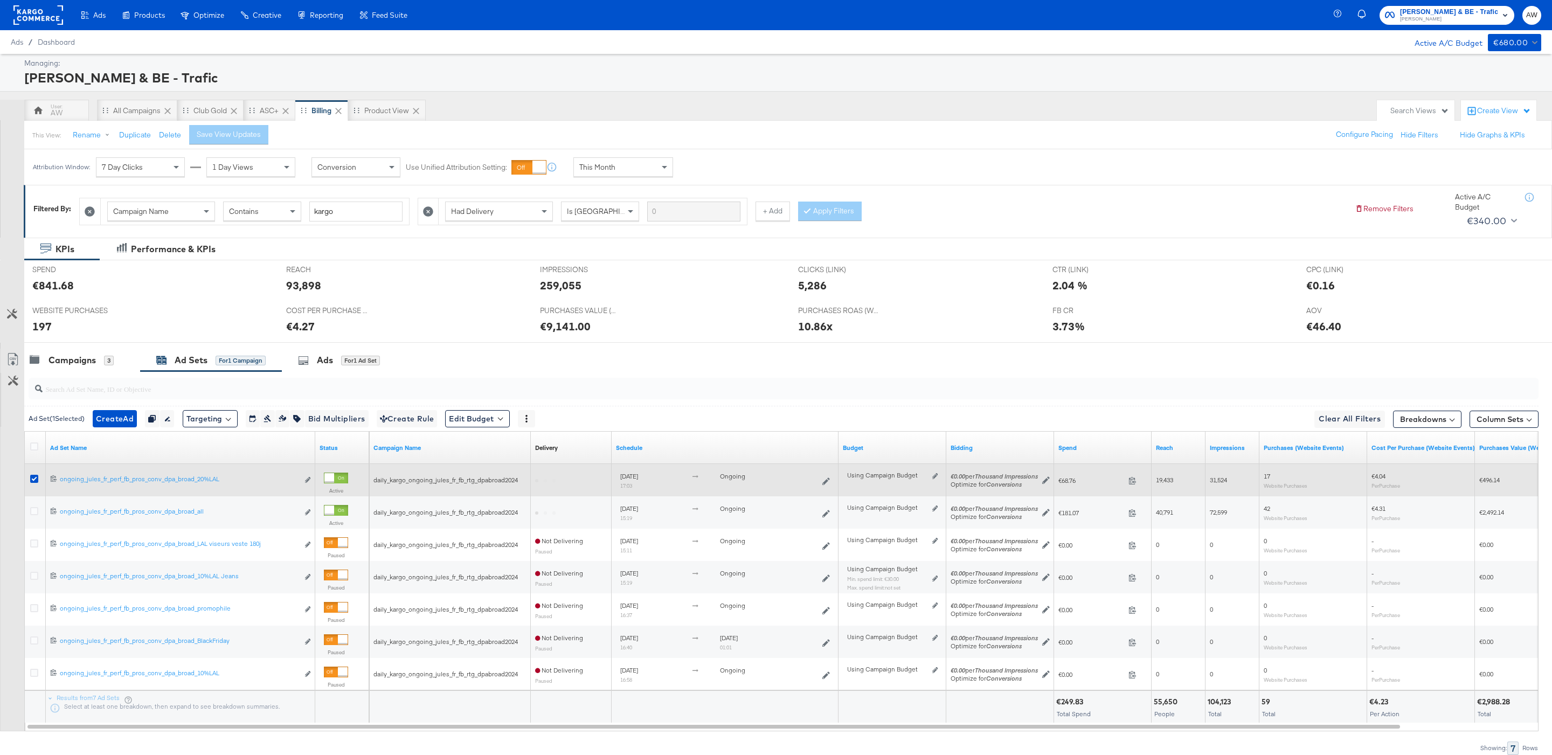
click at [39, 479] on div at bounding box center [35, 480] width 11 height 11
click at [38, 479] on div at bounding box center [35, 480] width 11 height 11
click at [36, 482] on icon at bounding box center [34, 479] width 8 height 8
click at [0, 0] on input "checkbox" at bounding box center [0, 0] width 0 height 0
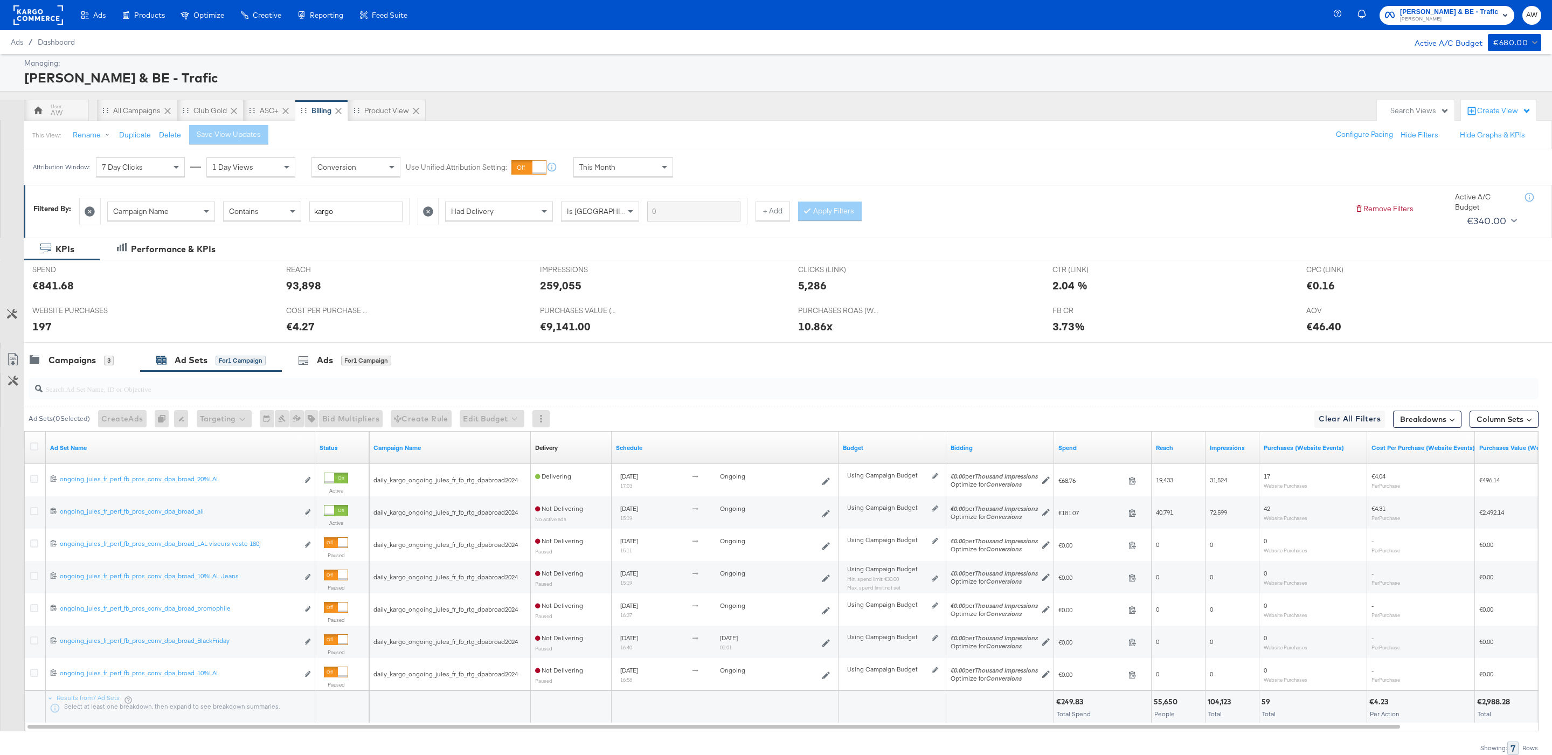
click at [52, 25] on div at bounding box center [38, 15] width 50 height 30
click at [42, 17] on rect at bounding box center [38, 14] width 50 height 19
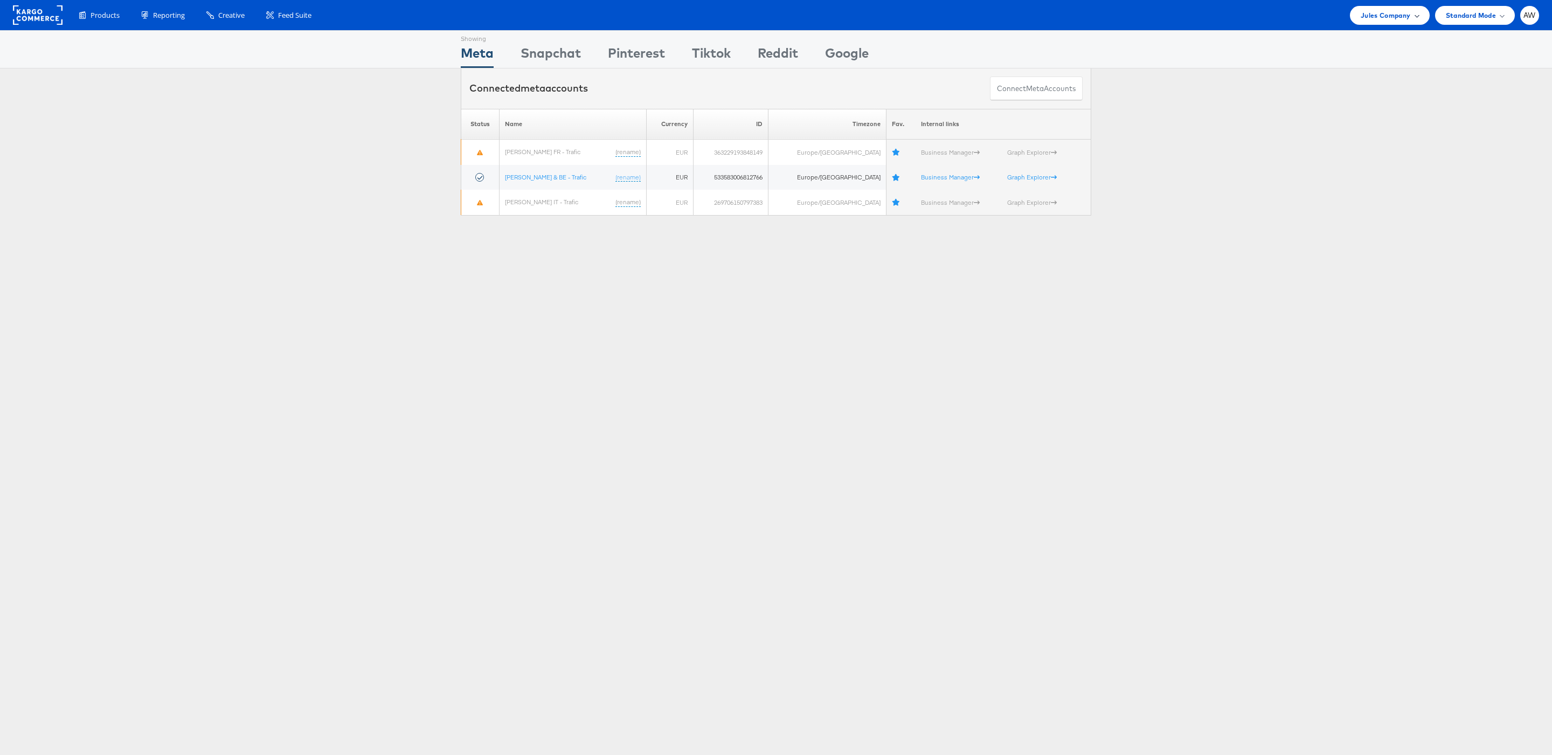
click at [1354, 18] on div "Jules Company" at bounding box center [1389, 15] width 79 height 19
click at [1323, 164] on link "JD Sports" at bounding box center [1351, 162] width 138 height 11
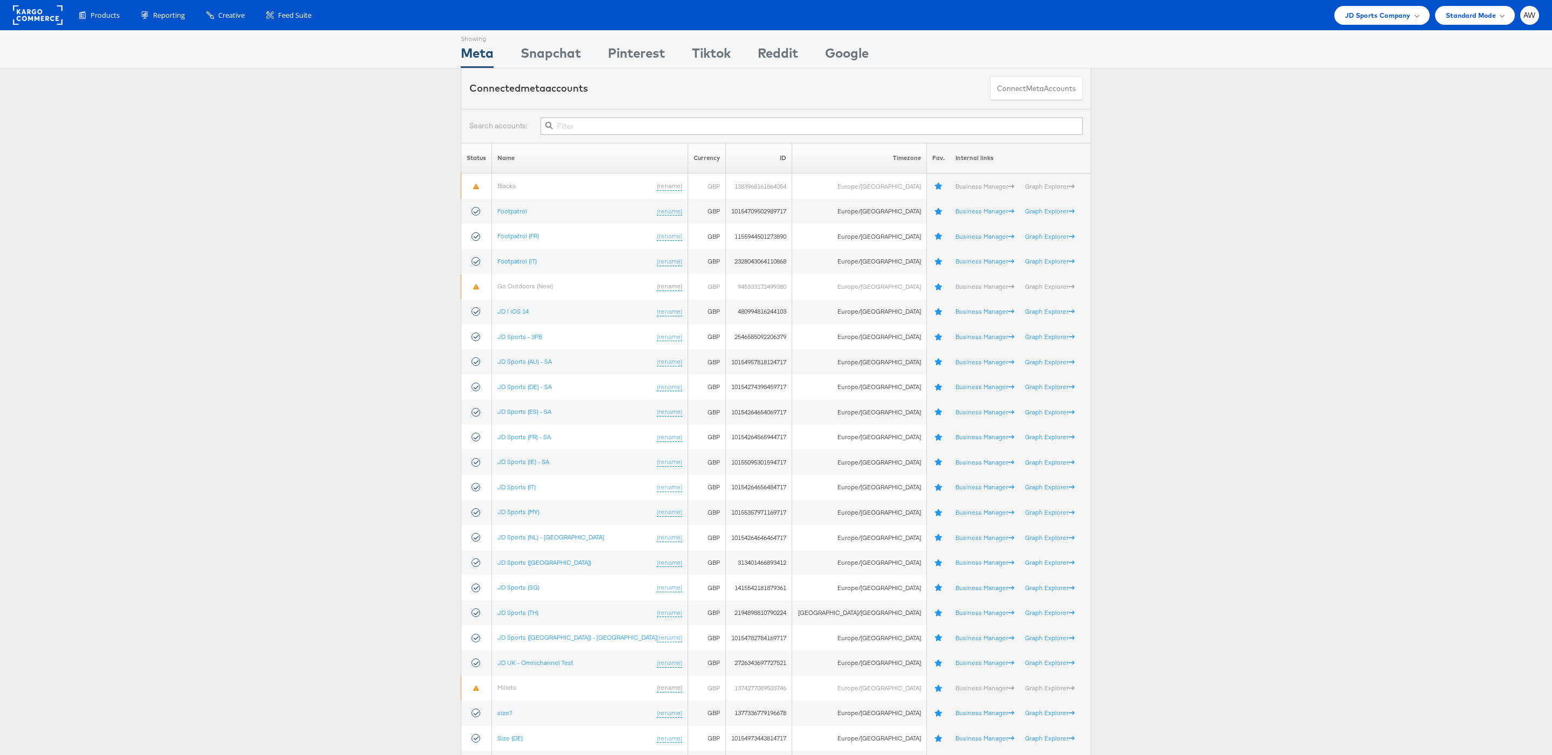
click at [628, 127] on input "text" at bounding box center [811, 125] width 542 height 17
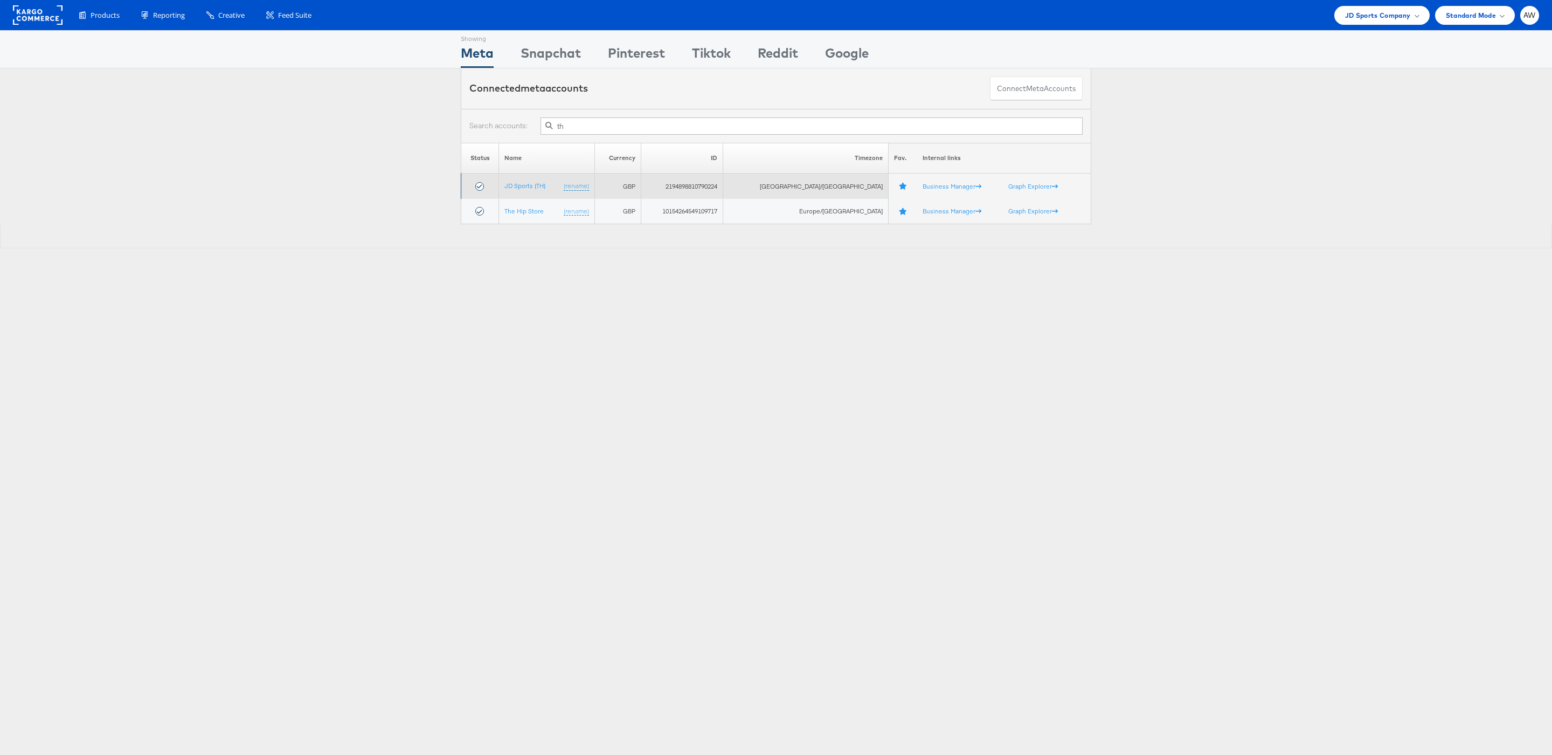
type input "th"
click at [545, 182] on td "JD Sports (TH) (rename)" at bounding box center [547, 185] width 96 height 25
click at [545, 186] on link "JD Sports (TH)" at bounding box center [524, 186] width 41 height 8
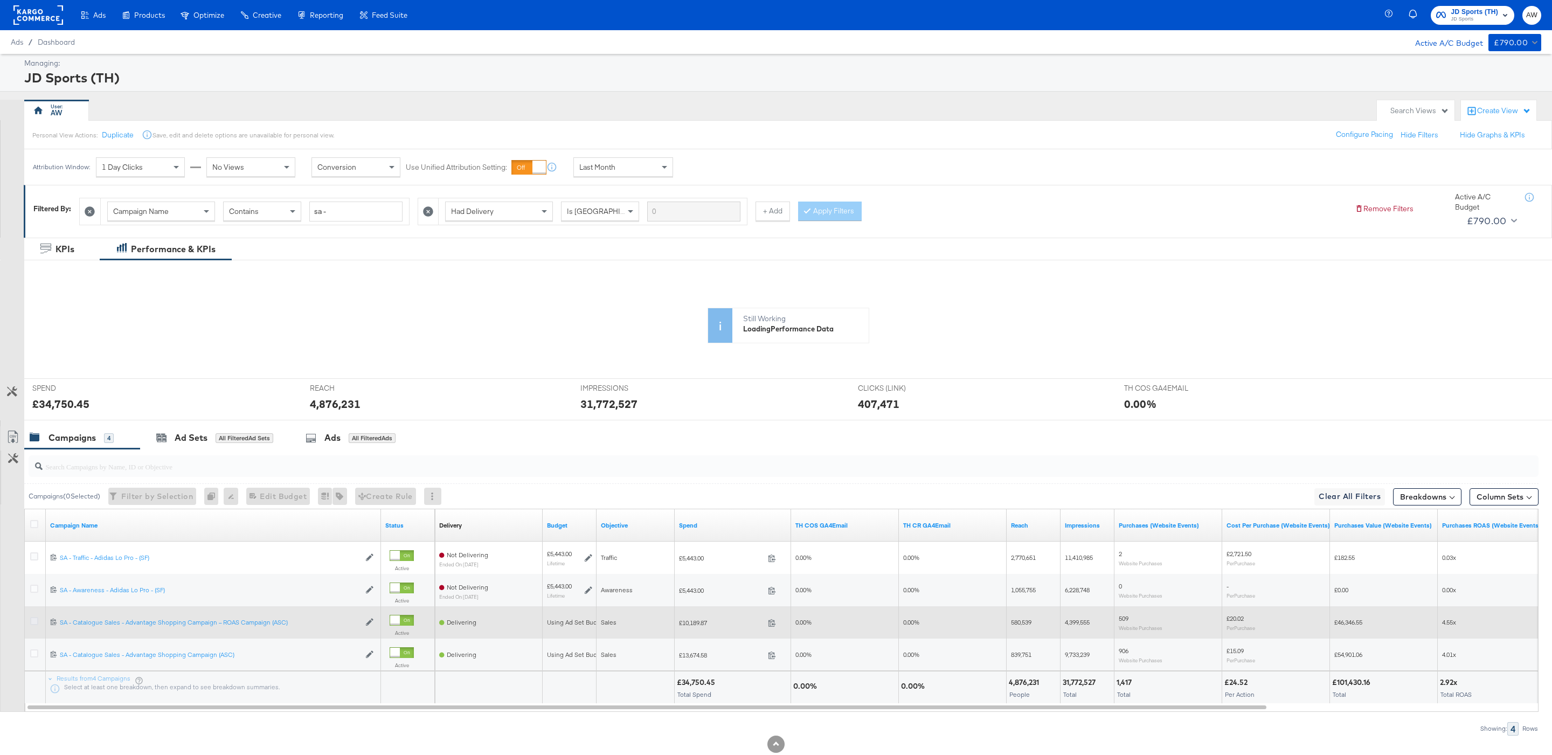
click at [31, 625] on icon at bounding box center [34, 621] width 8 height 8
click at [0, 0] on input "checkbox" at bounding box center [0, 0] width 0 height 0
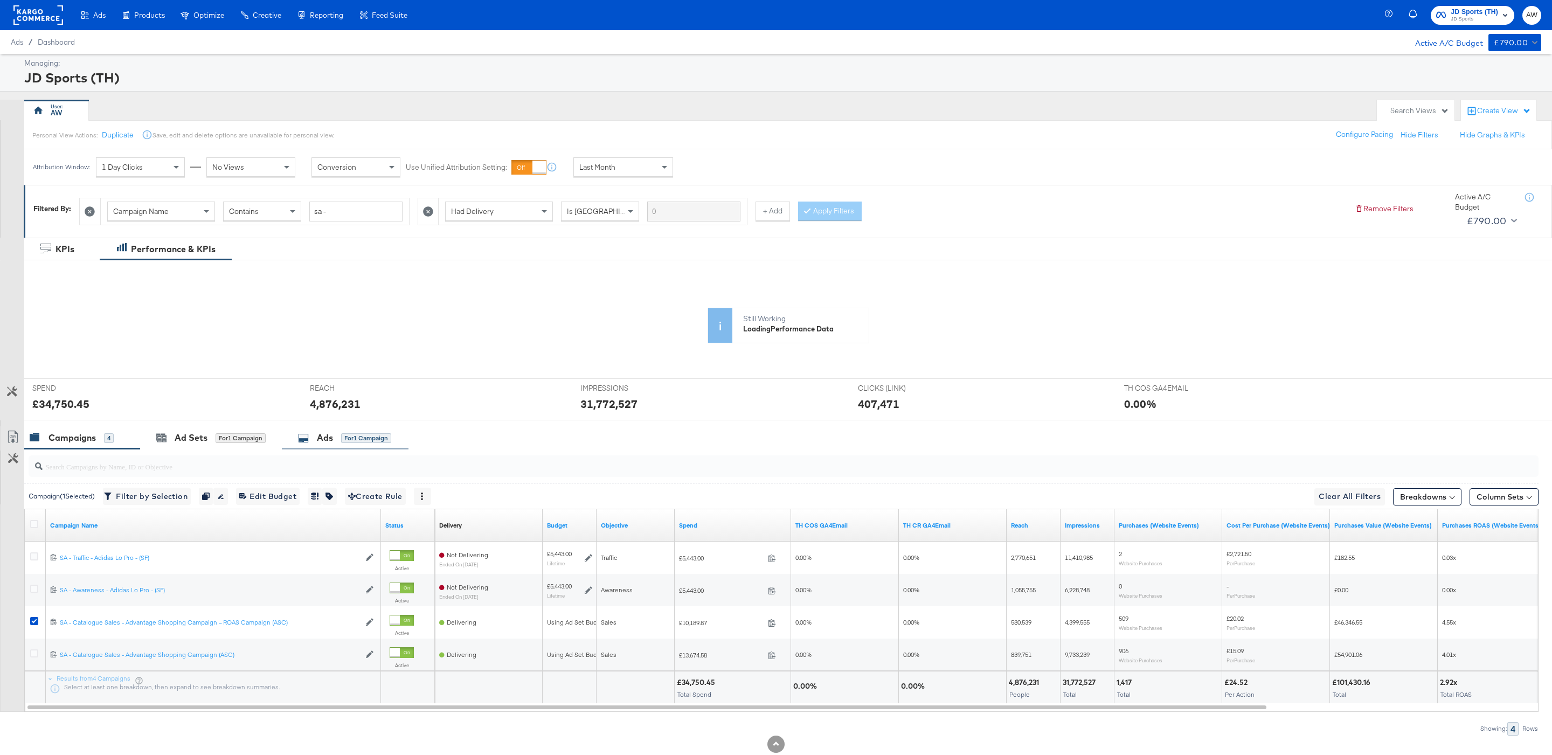
click at [359, 428] on div "Ads for 1 Campaign" at bounding box center [345, 437] width 127 height 23
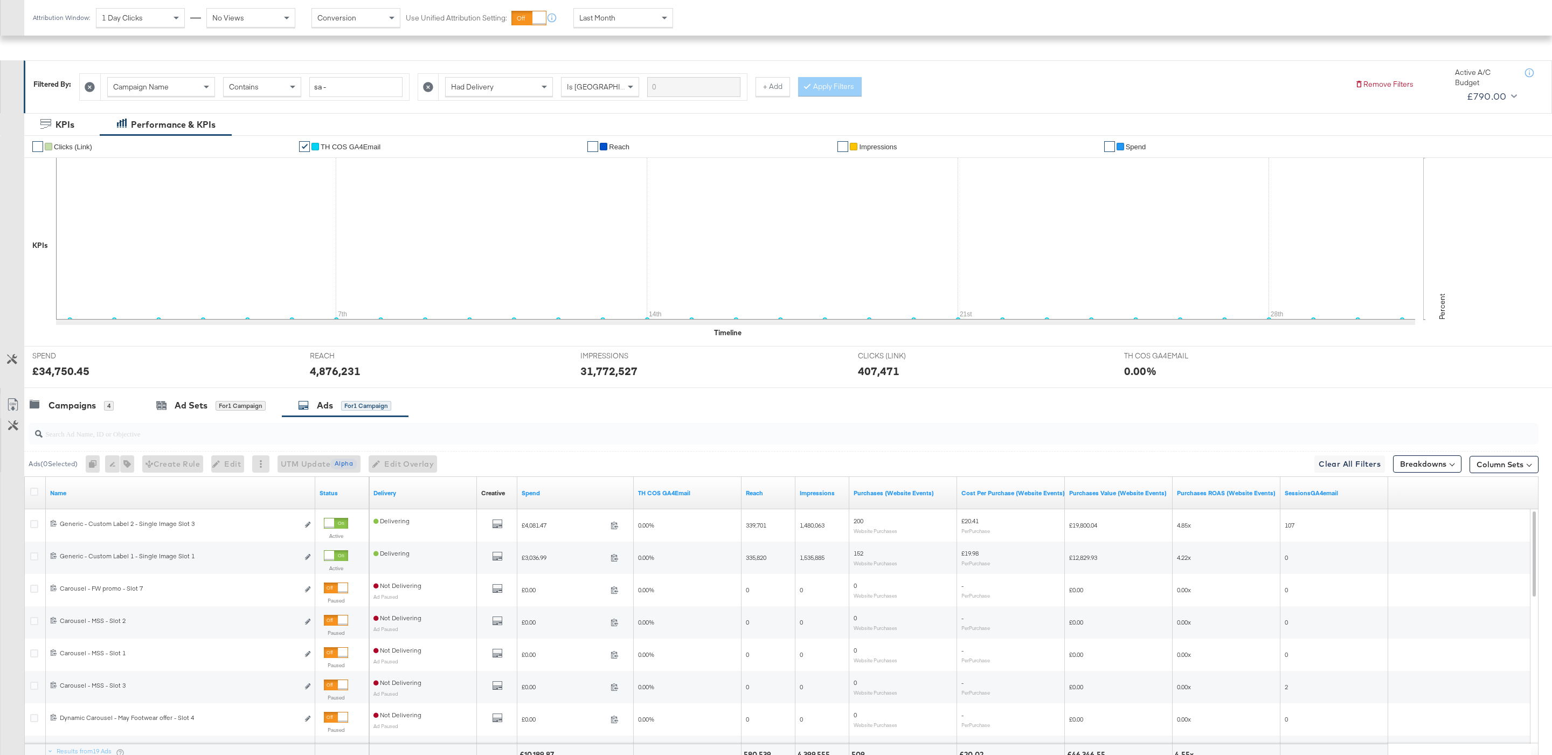
scroll to position [220, 0]
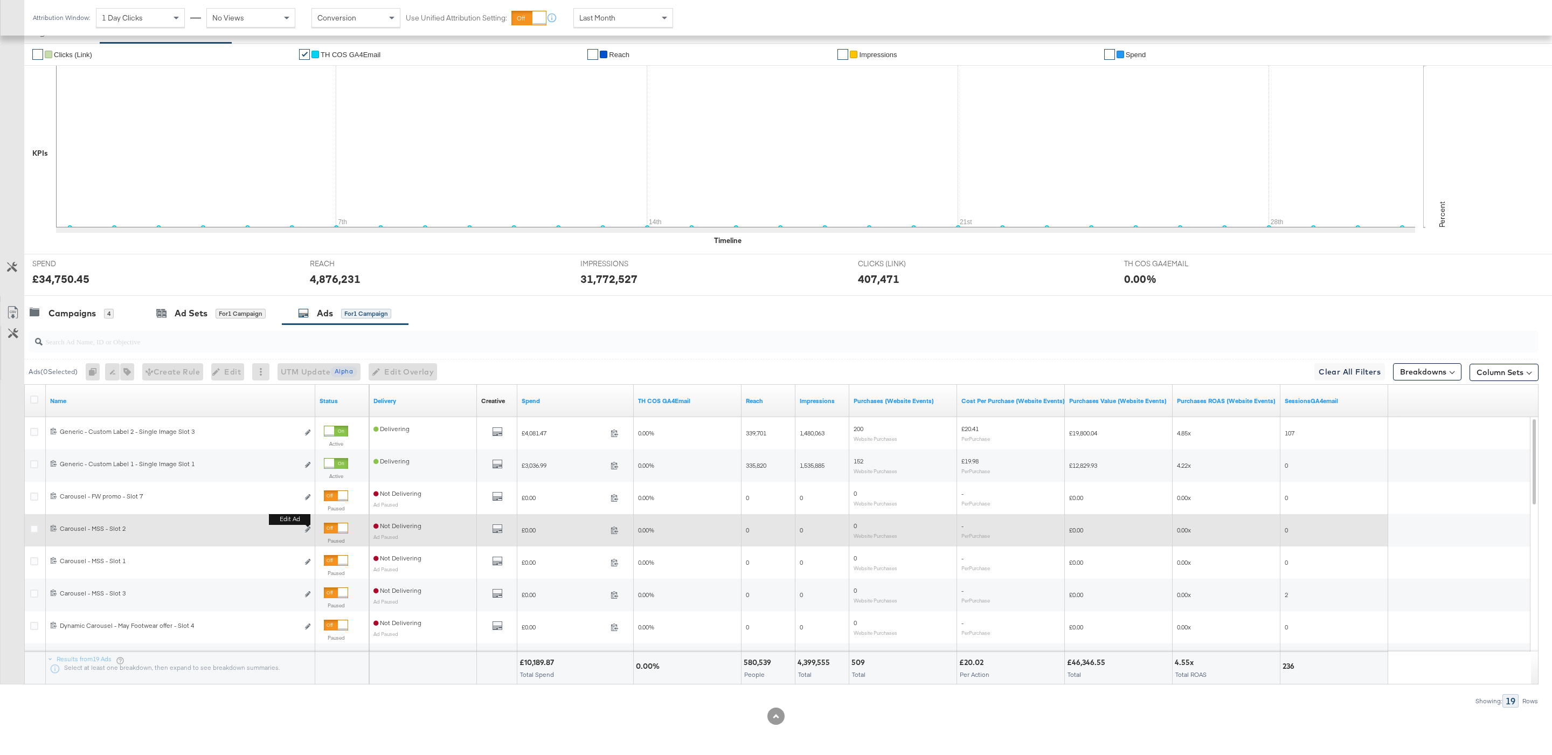
click at [310, 531] on button "Edit ad" at bounding box center [307, 529] width 6 height 11
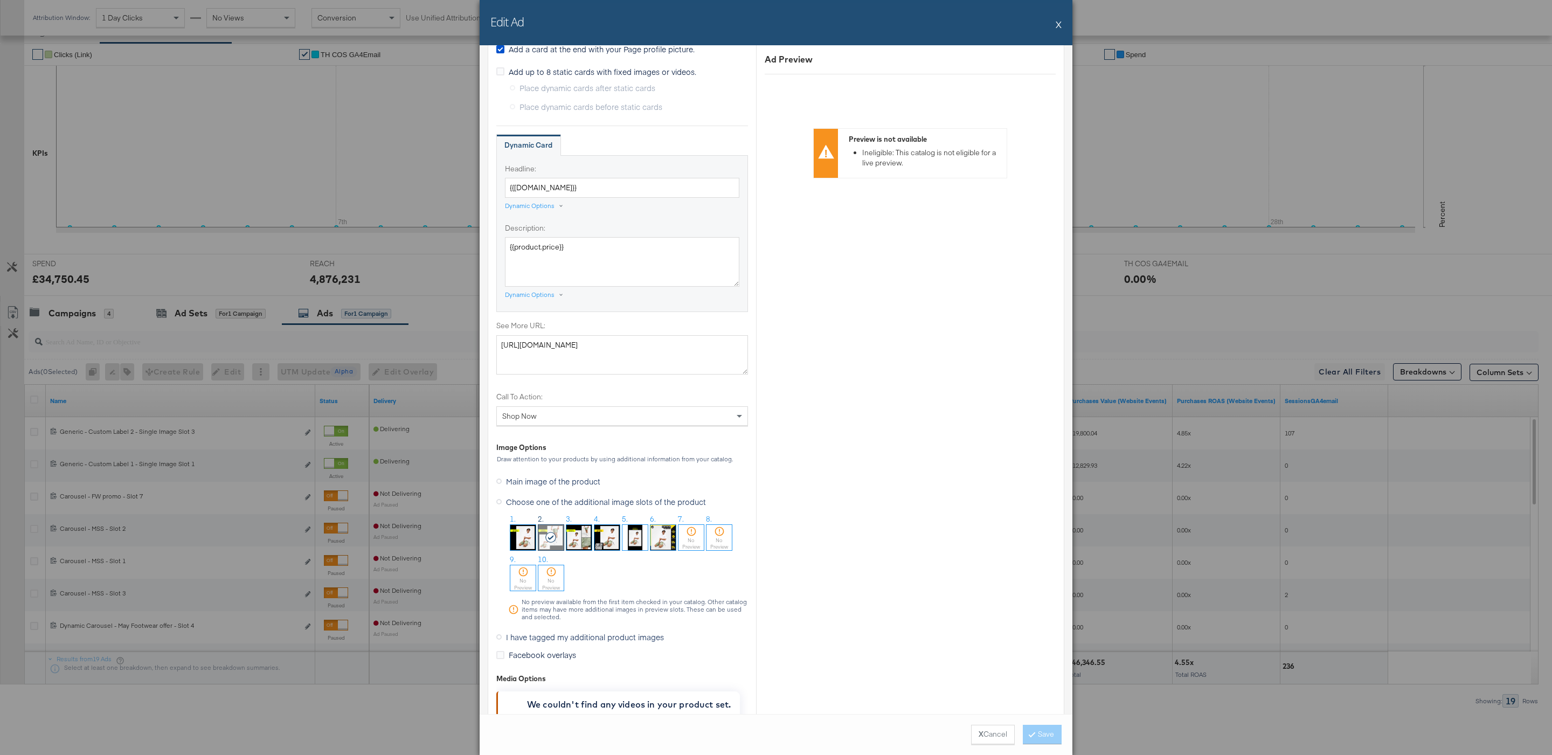
scroll to position [599, 0]
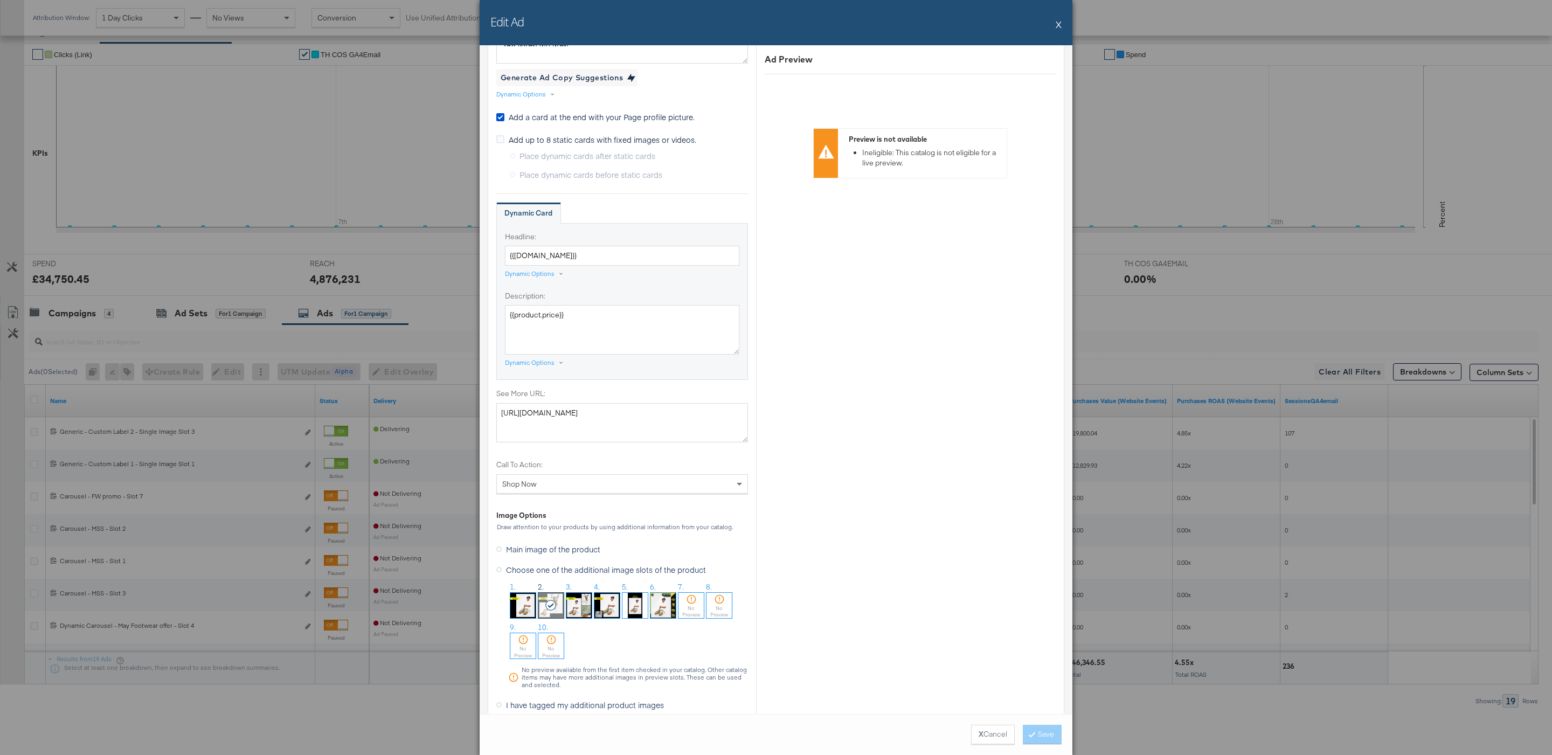
click at [632, 144] on span "Add up to 8 static cards with fixed images or videos." at bounding box center [602, 139] width 187 height 11
click at [0, 0] on input "Add up to 8 static cards with fixed images or videos." at bounding box center [0, 0] width 0 height 0
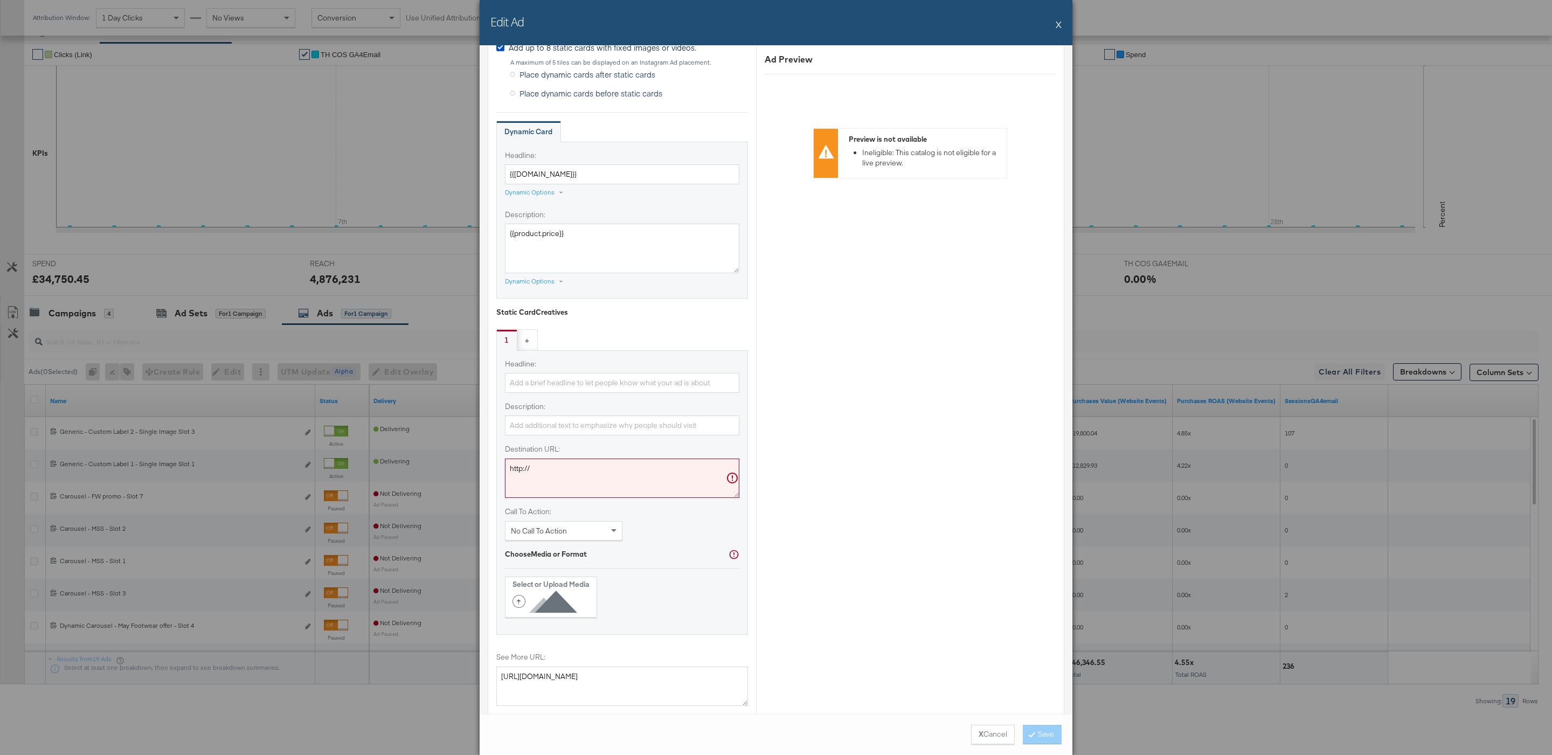
scroll to position [708, 0]
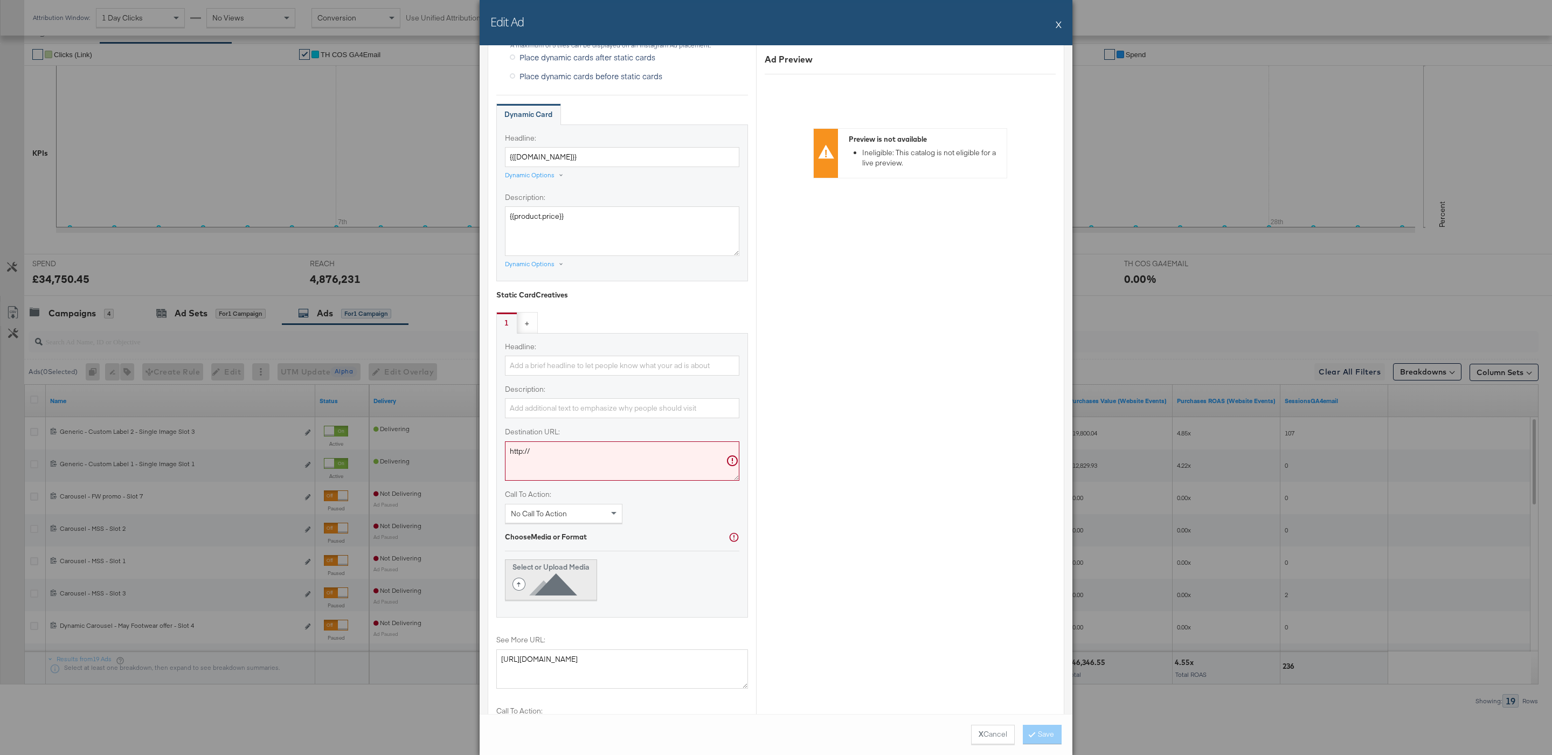
click at [582, 567] on button "Select or Upload Media" at bounding box center [551, 579] width 92 height 41
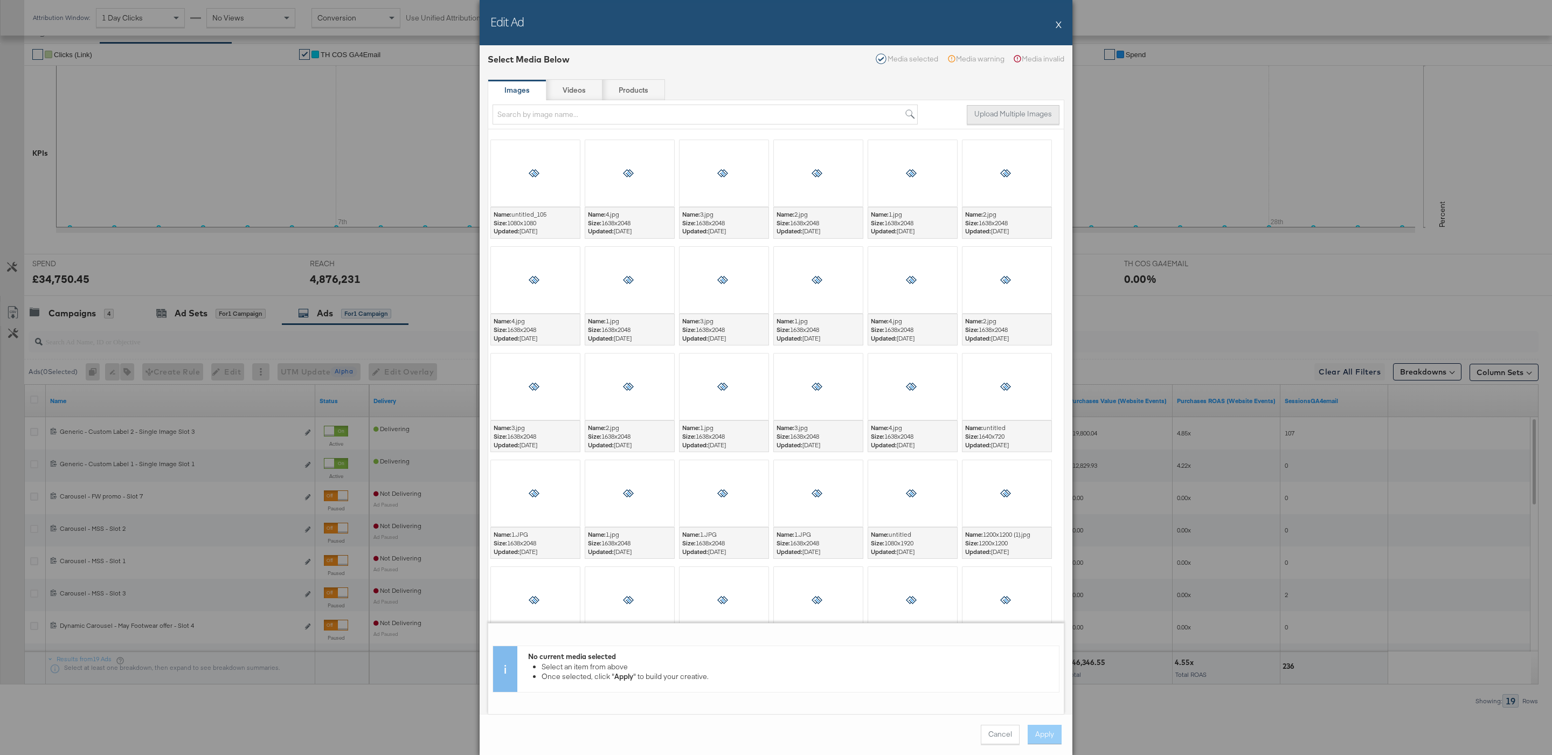
click at [990, 113] on button "Upload Multiple Images" at bounding box center [1012, 114] width 93 height 19
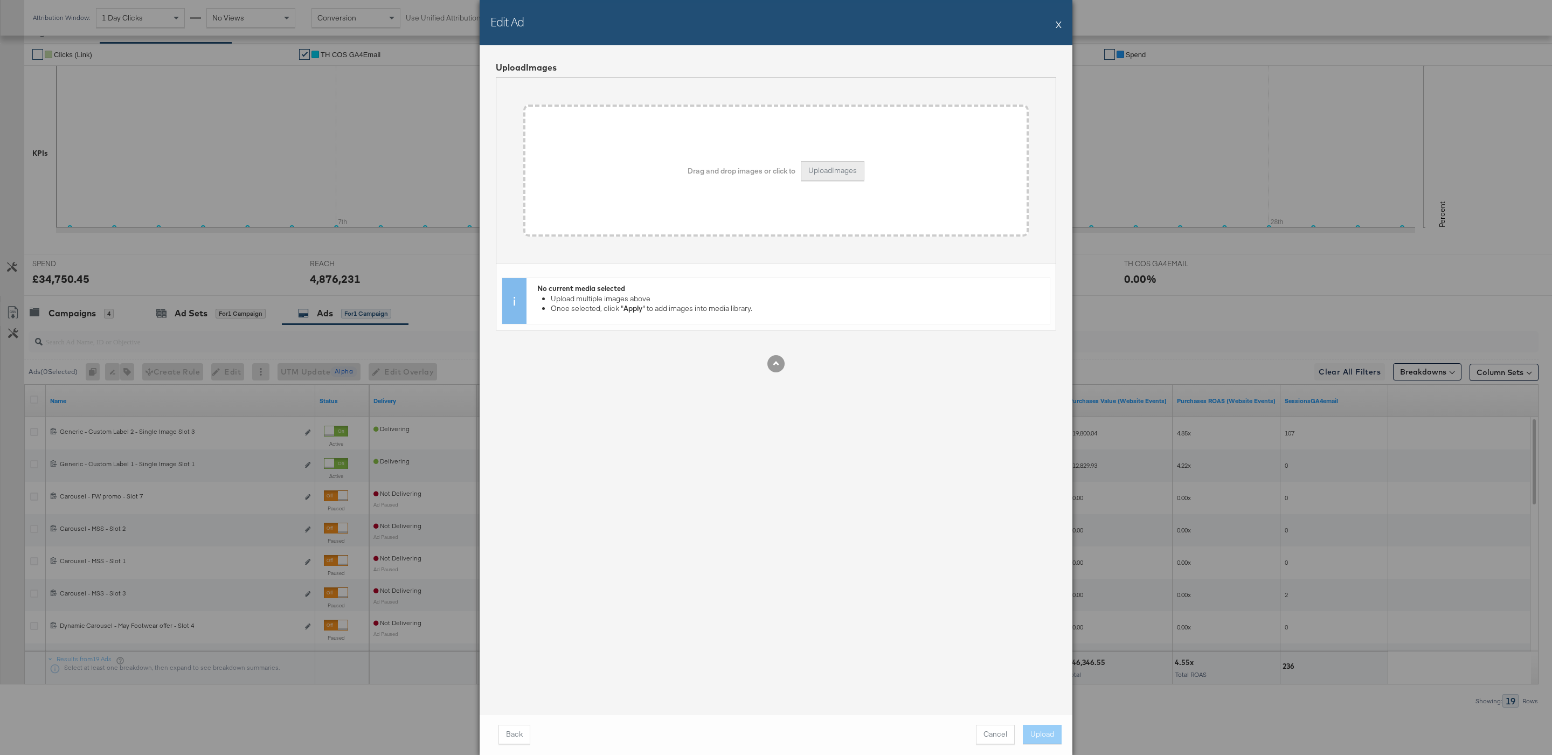
click at [857, 162] on button "Upload Images" at bounding box center [833, 170] width 64 height 19
click at [1052, 733] on button "Upload" at bounding box center [1042, 734] width 39 height 19
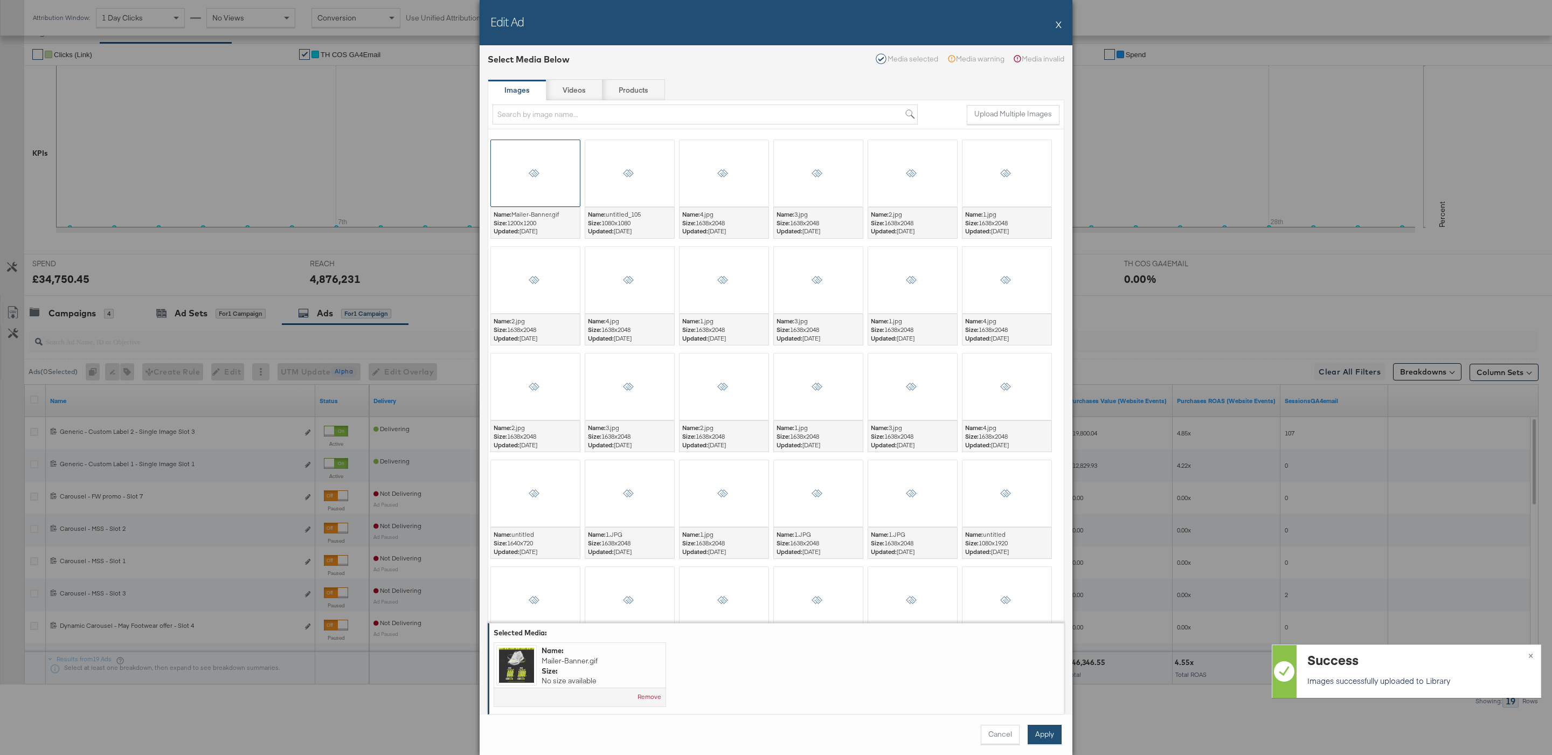
click at [1044, 736] on button "Apply" at bounding box center [1044, 734] width 34 height 19
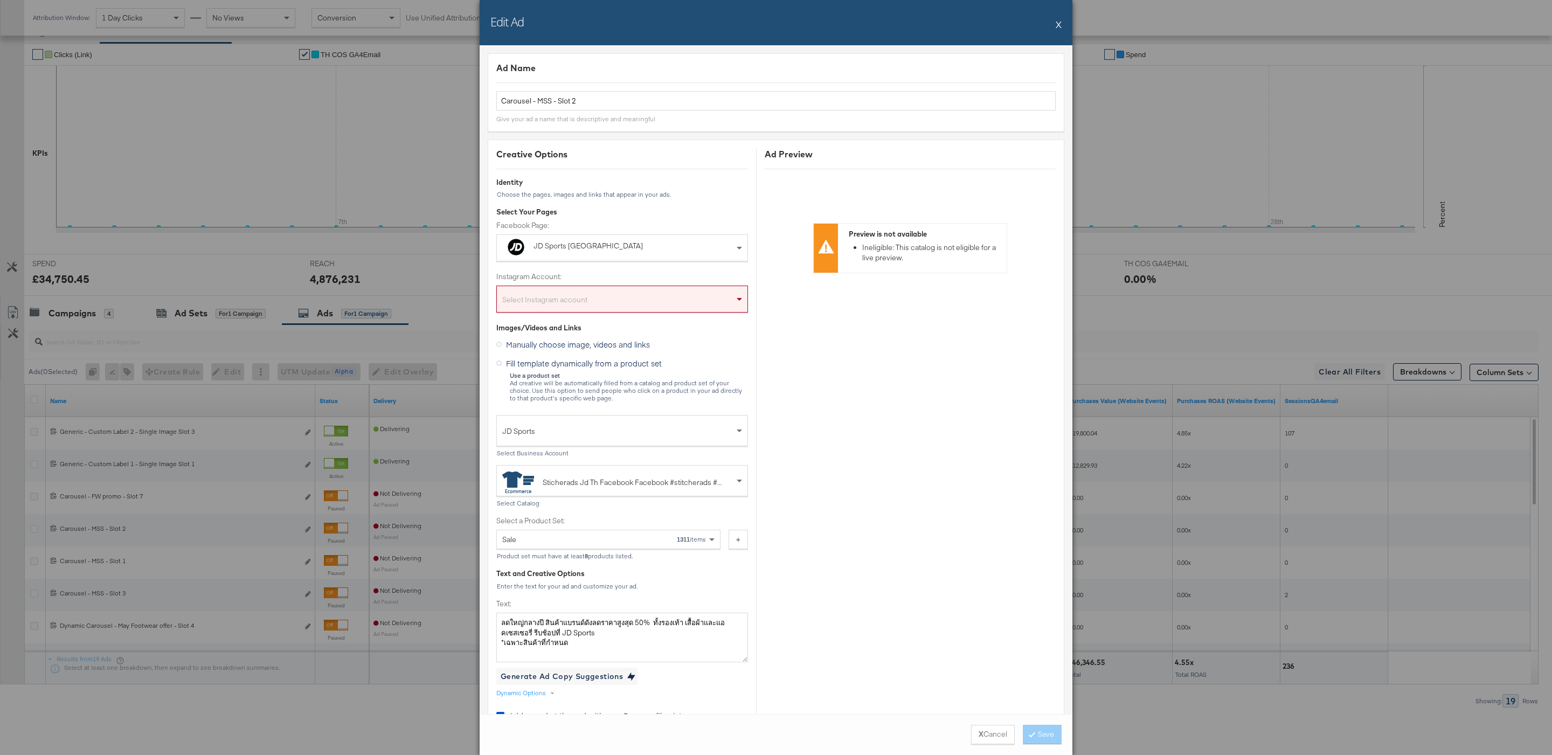
scroll to position [7, 0]
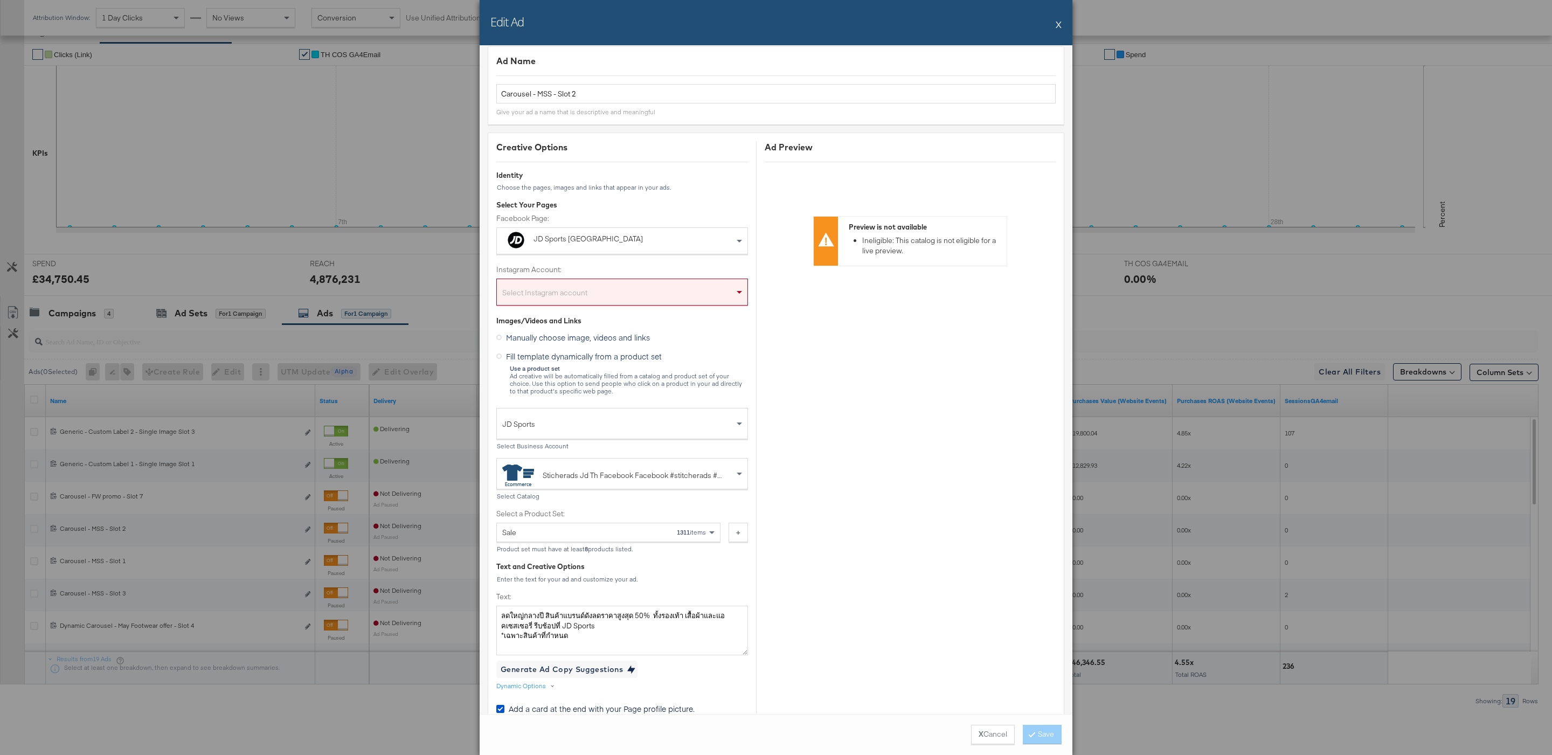
click at [712, 301] on div "Select Instagram account" at bounding box center [622, 294] width 251 height 22
click at [642, 86] on input "Carousel - MSS - Slot 2" at bounding box center [775, 94] width 559 height 20
click at [652, 96] on input "Carousel - MSS - Slot 2" at bounding box center [775, 94] width 559 height 20
type input "Carousel - MSS - Slot 2 test"
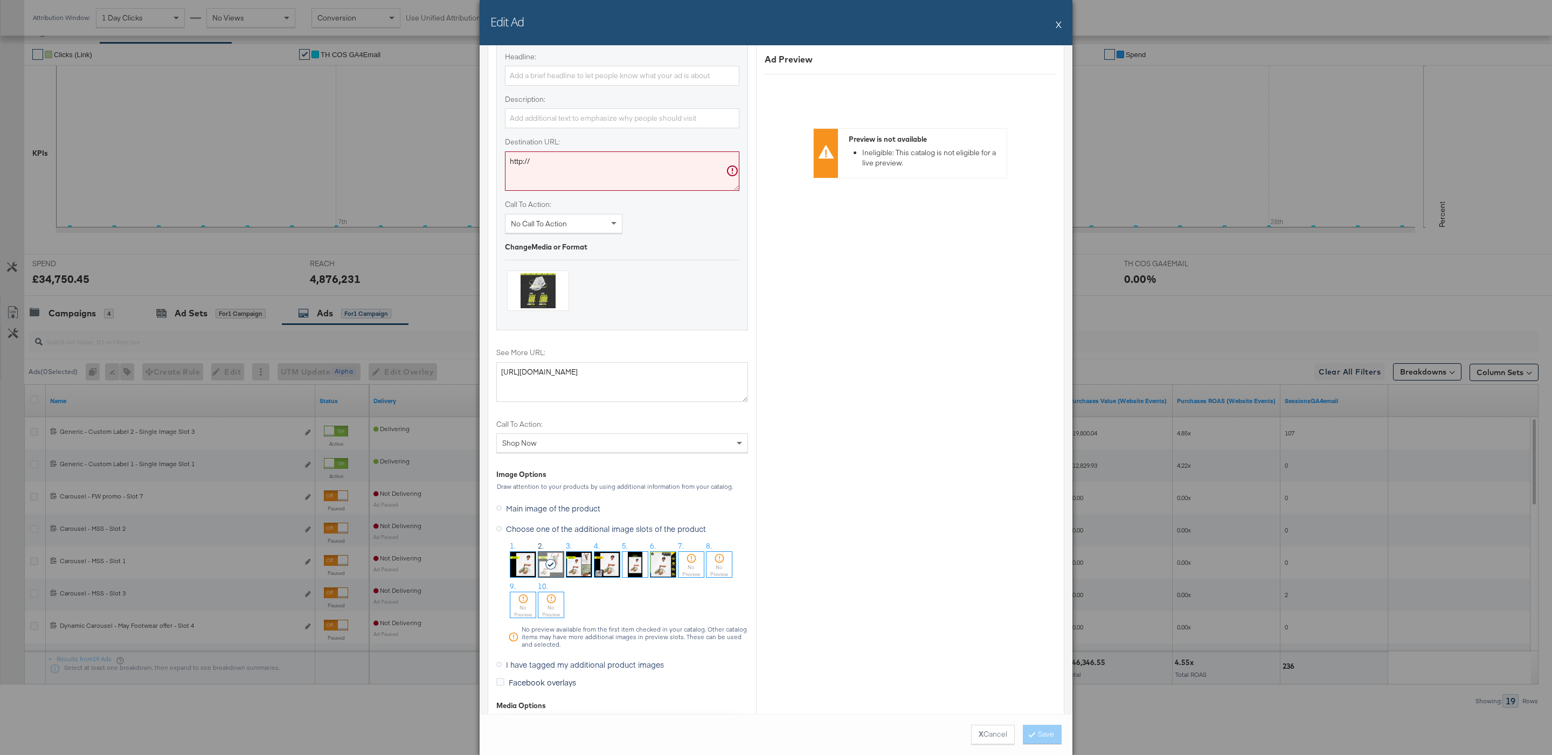
scroll to position [986, 0]
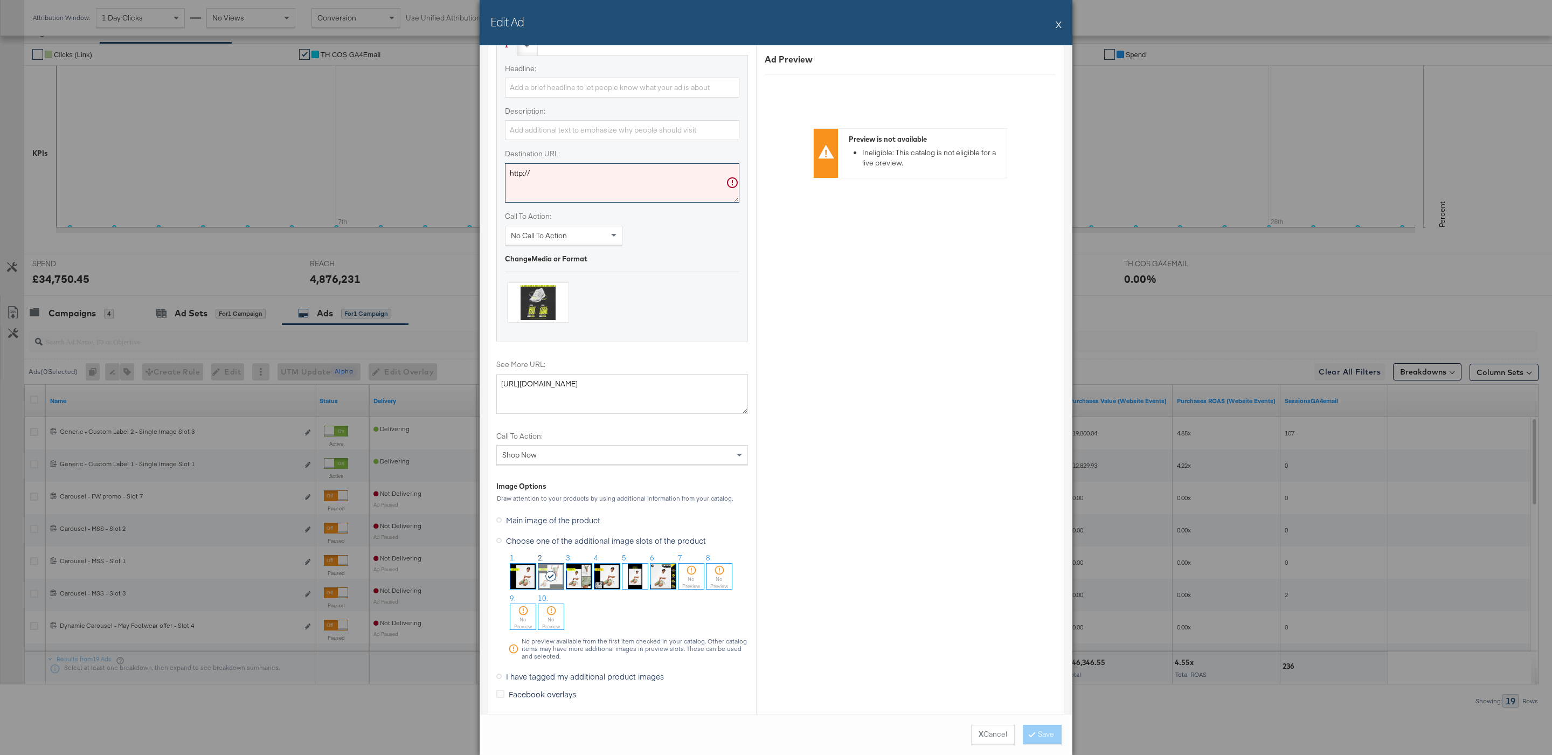
click at [646, 190] on textarea "http://" at bounding box center [622, 183] width 234 height 40
type textarea "http://jdsports.fr"
click at [681, 260] on div "Change Media or Format" at bounding box center [622, 259] width 234 height 10
click at [1037, 732] on button "Save" at bounding box center [1042, 734] width 39 height 19
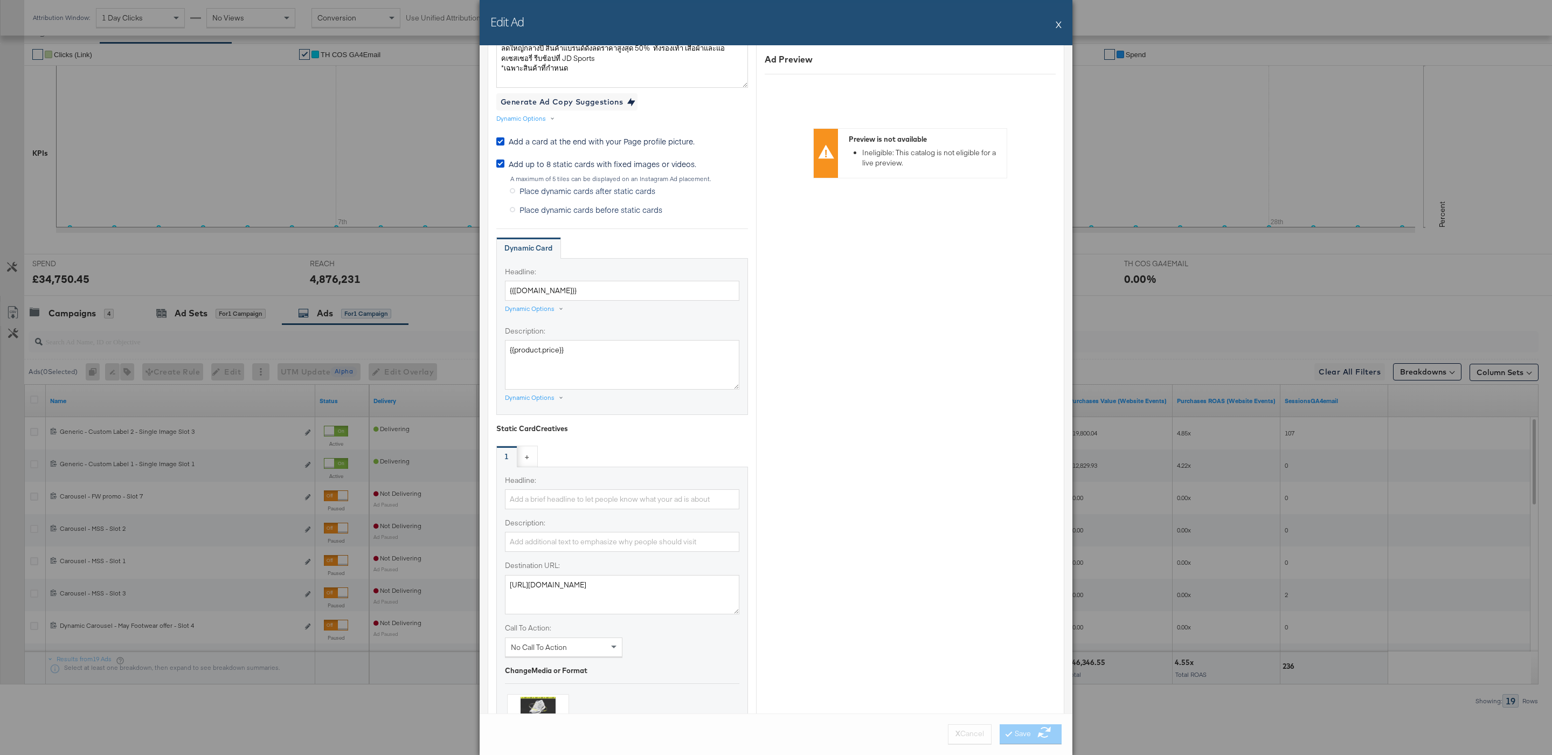
scroll to position [387, 0]
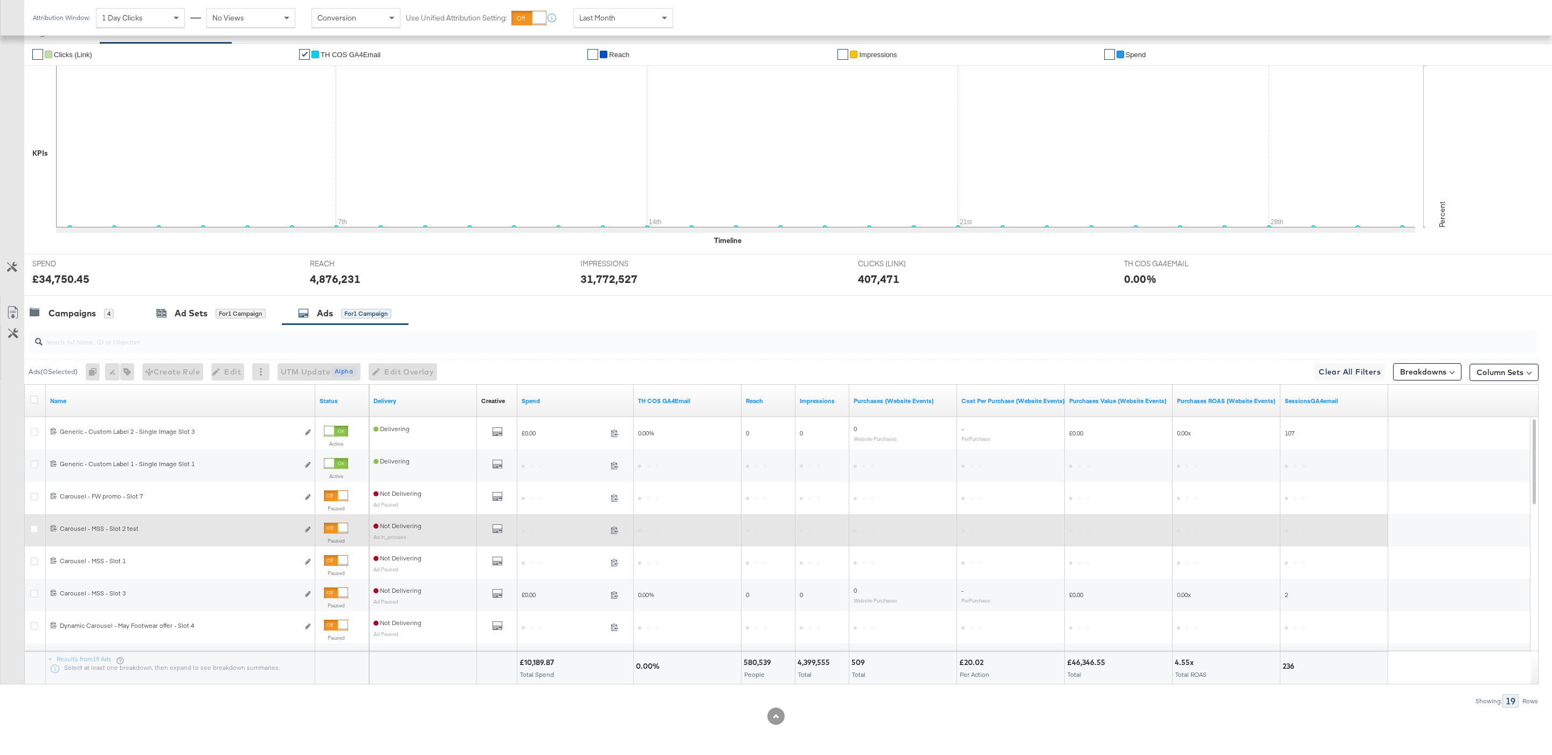
click at [504, 528] on div "All Previews" at bounding box center [497, 529] width 32 height 13
click at [497, 528] on icon "default" at bounding box center [497, 528] width 11 height 11
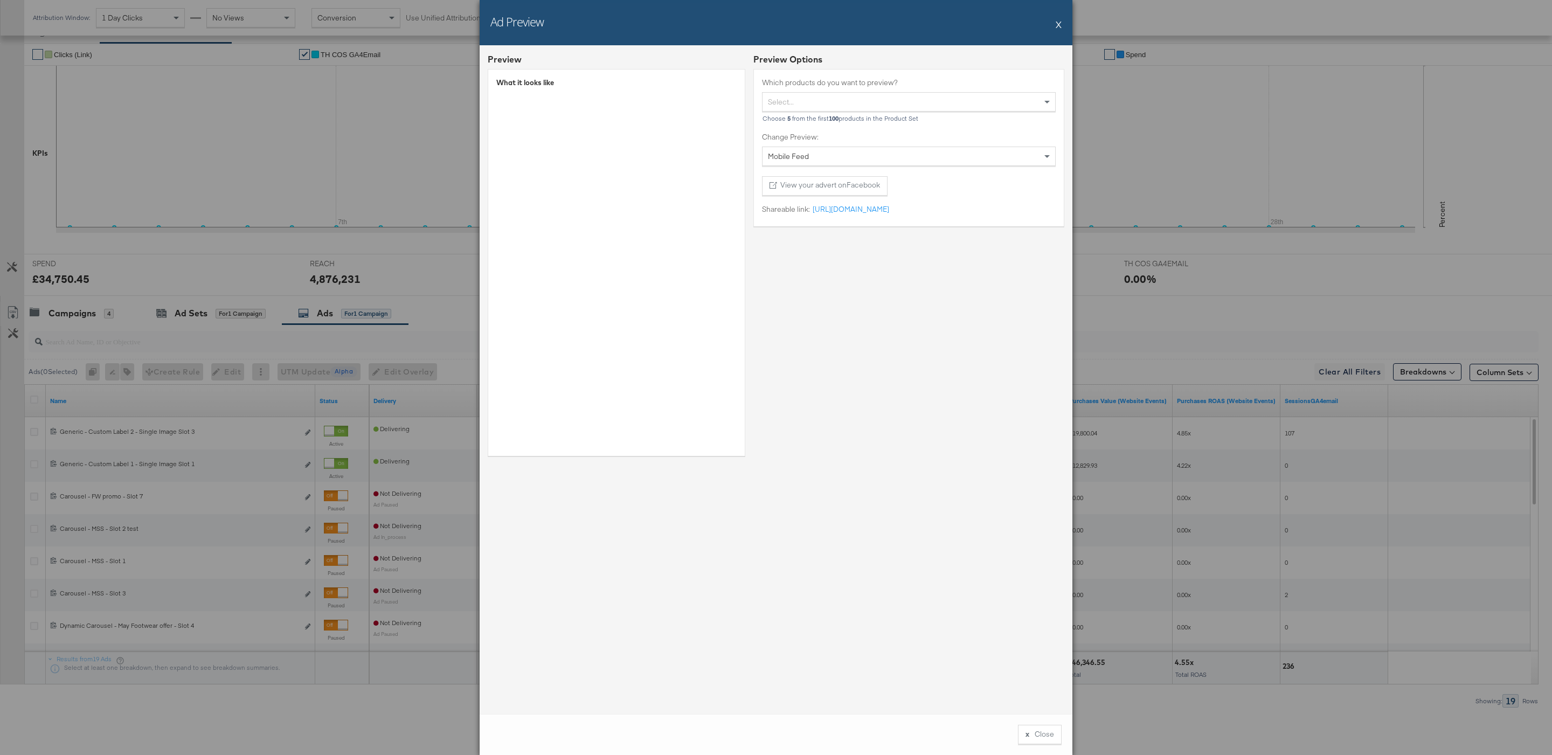
click at [1063, 23] on div "Ad Preview X" at bounding box center [775, 22] width 593 height 45
click at [1059, 24] on button "X" at bounding box center [1058, 24] width 6 height 22
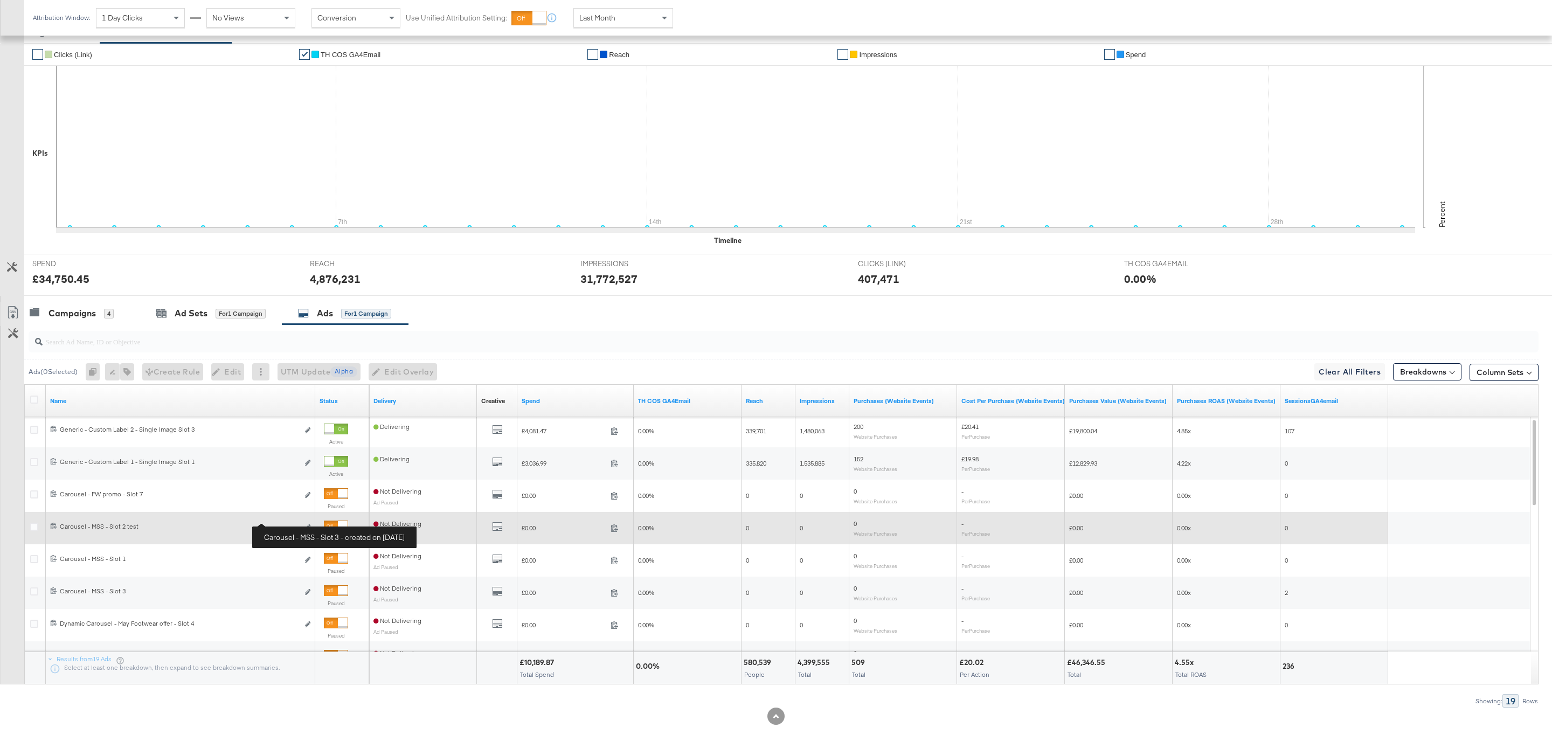
scroll to position [215, 0]
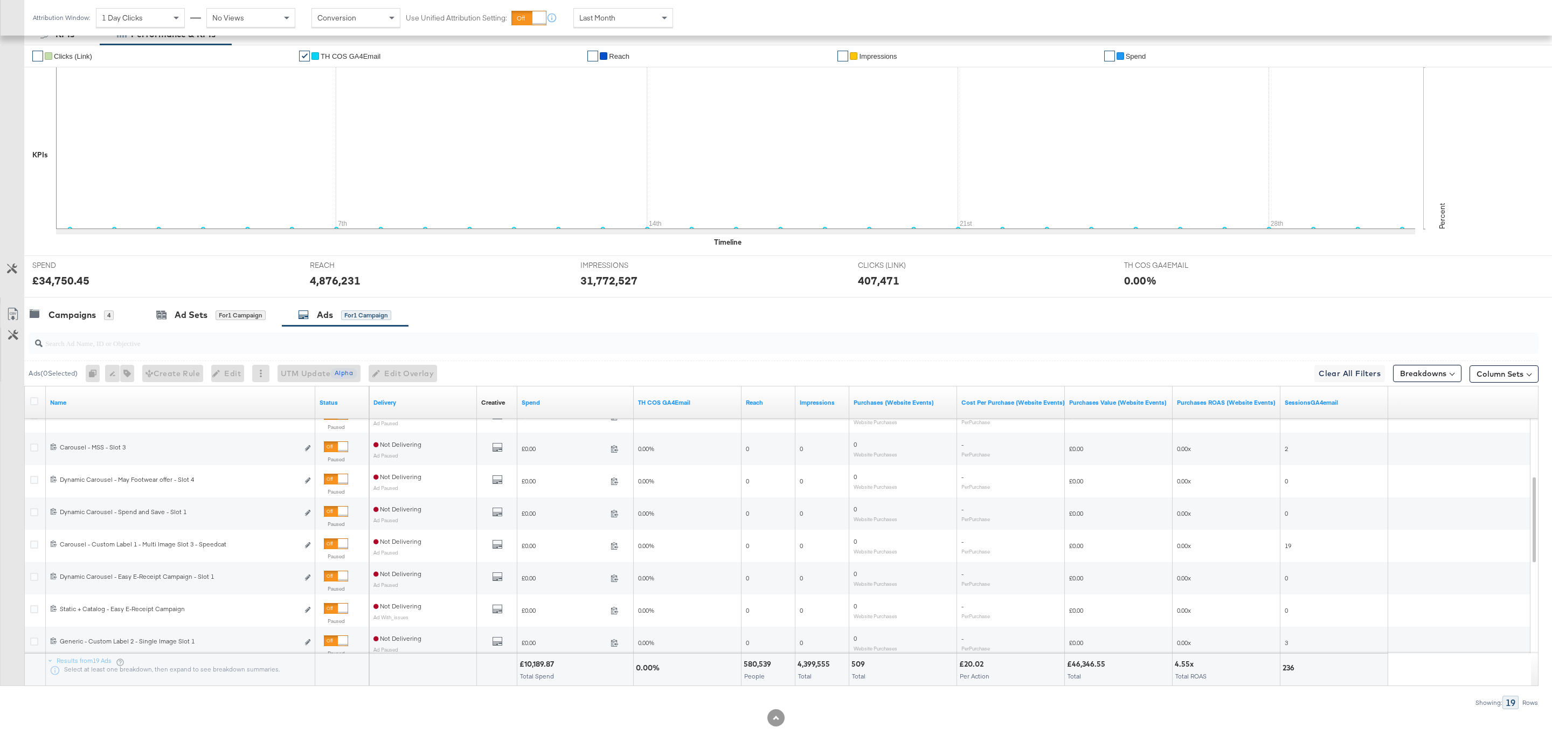
click at [219, 343] on input "search" at bounding box center [719, 338] width 1353 height 21
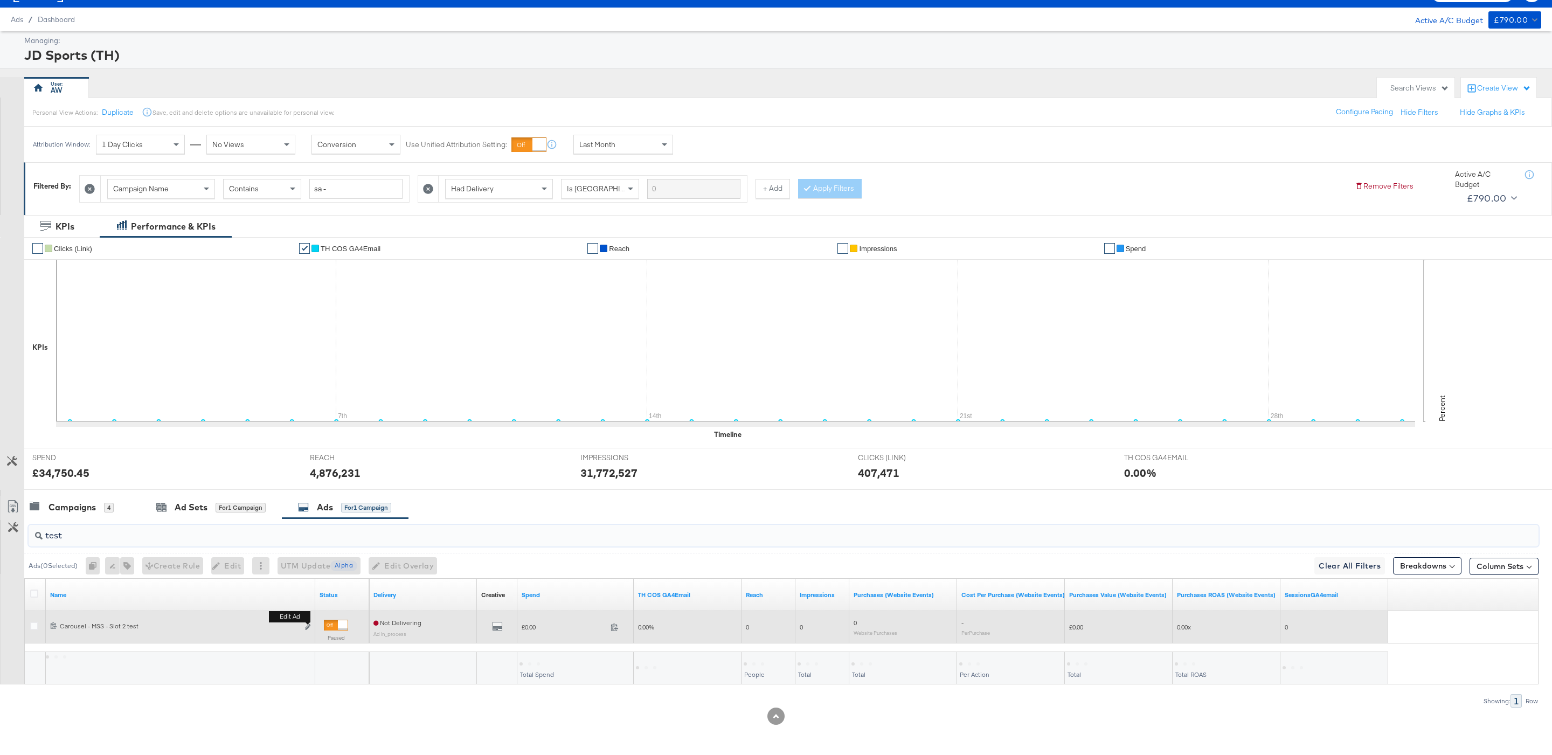
type input "test"
click at [310, 626] on button "Edit ad" at bounding box center [307, 627] width 6 height 11
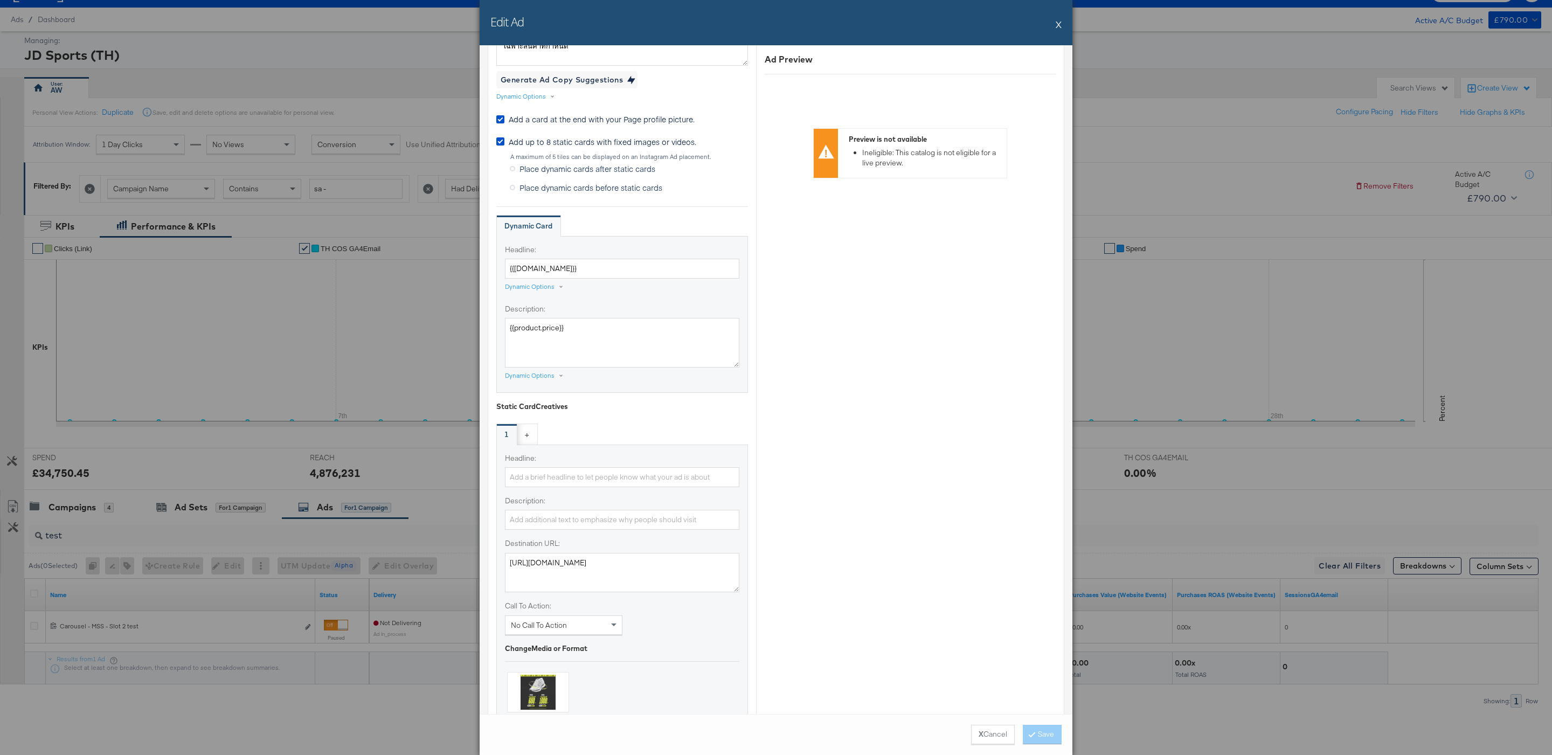
scroll to position [587, 0]
click at [608, 159] on div "Add up to 8 static cards with fixed images or videos." at bounding box center [622, 153] width 252 height 14
click at [602, 154] on span "Add up to 8 static cards with fixed images or videos." at bounding box center [602, 151] width 187 height 11
click at [0, 0] on input "Add up to 8 static cards with fixed images or videos." at bounding box center [0, 0] width 0 height 0
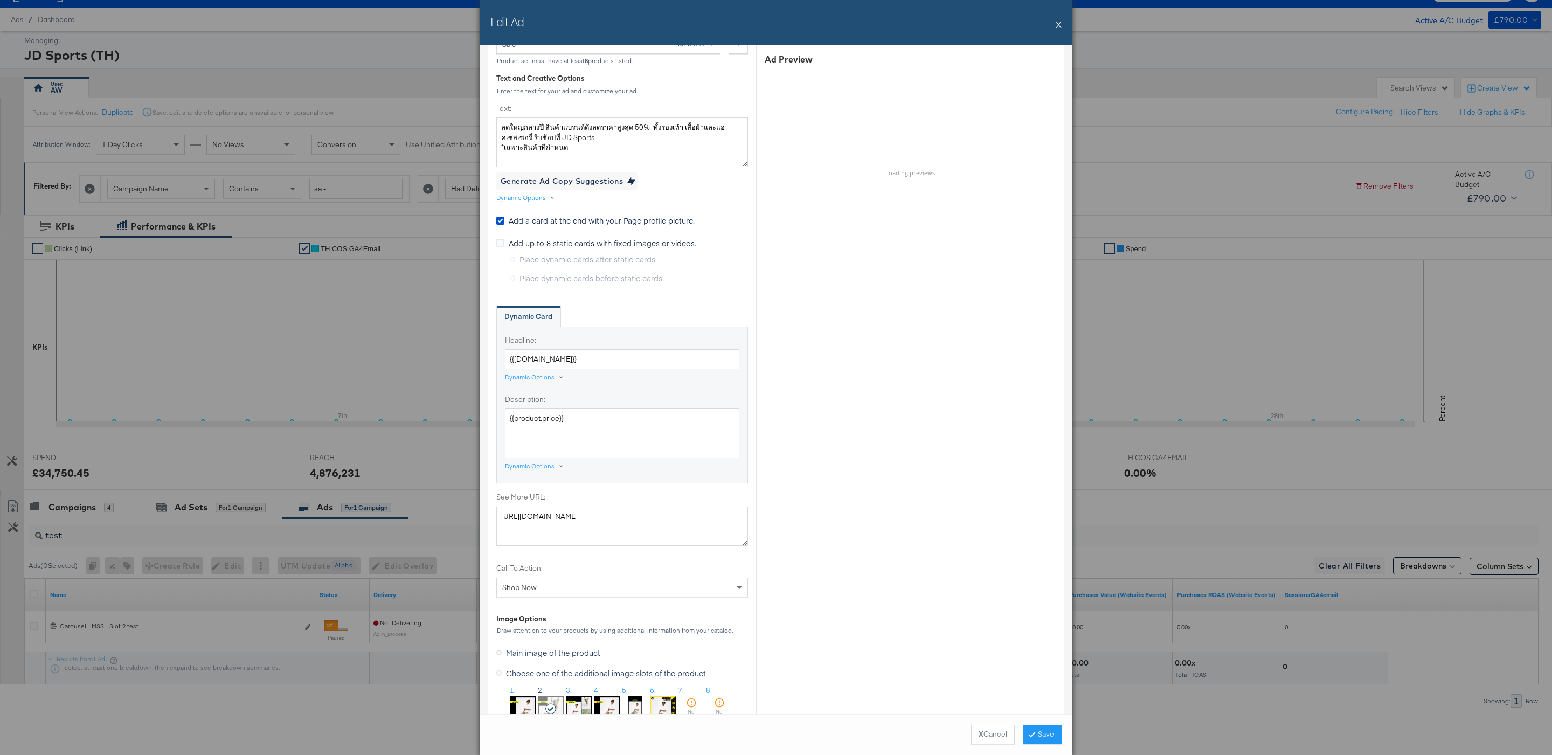
scroll to position [501, 0]
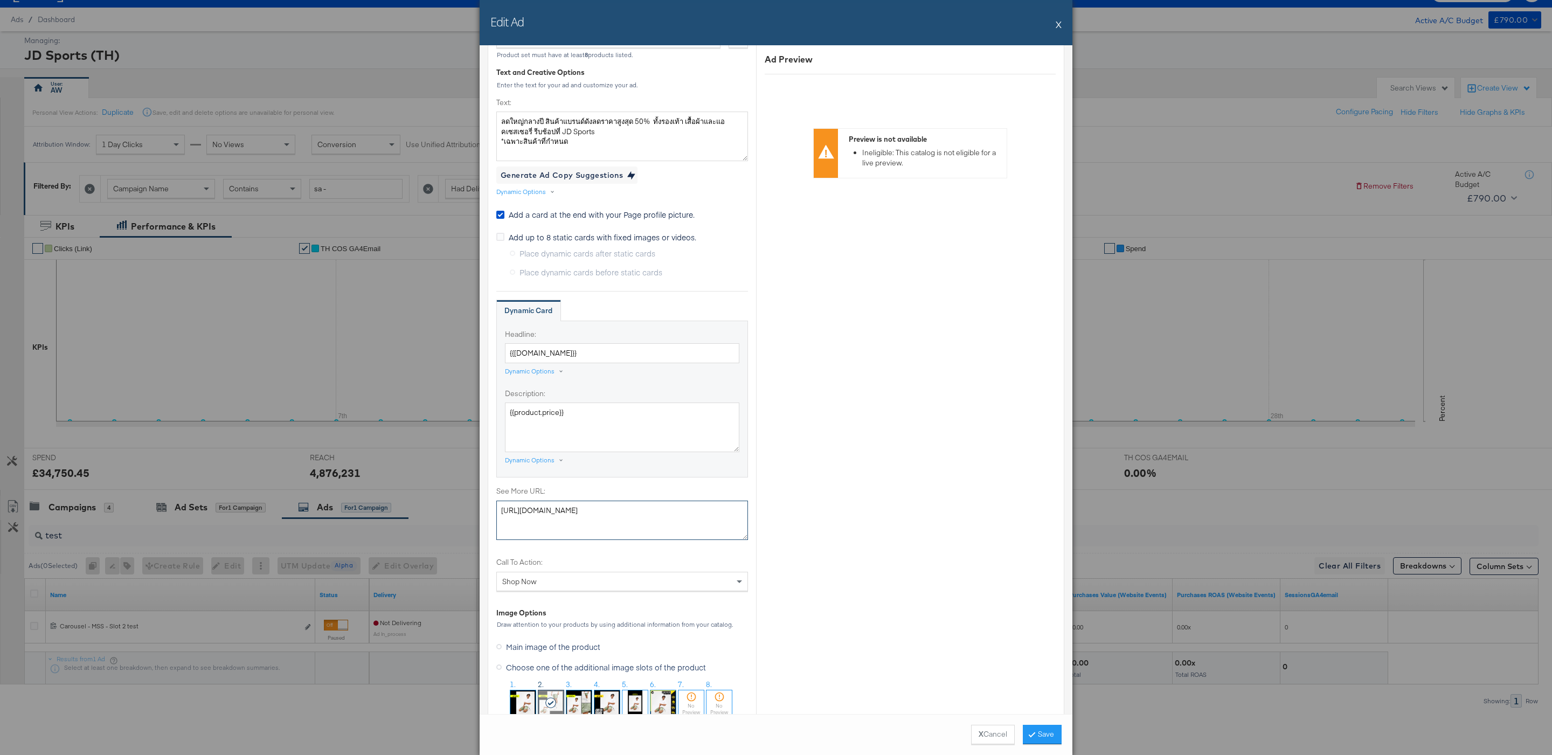
click at [608, 526] on textarea "https://www.jdsports.co.th/" at bounding box center [622, 520] width 252 height 40
click at [646, 476] on div "Headline: {{product.name}} Dynamic Options Description: {{product.price}} Dynam…" at bounding box center [622, 399] width 252 height 157
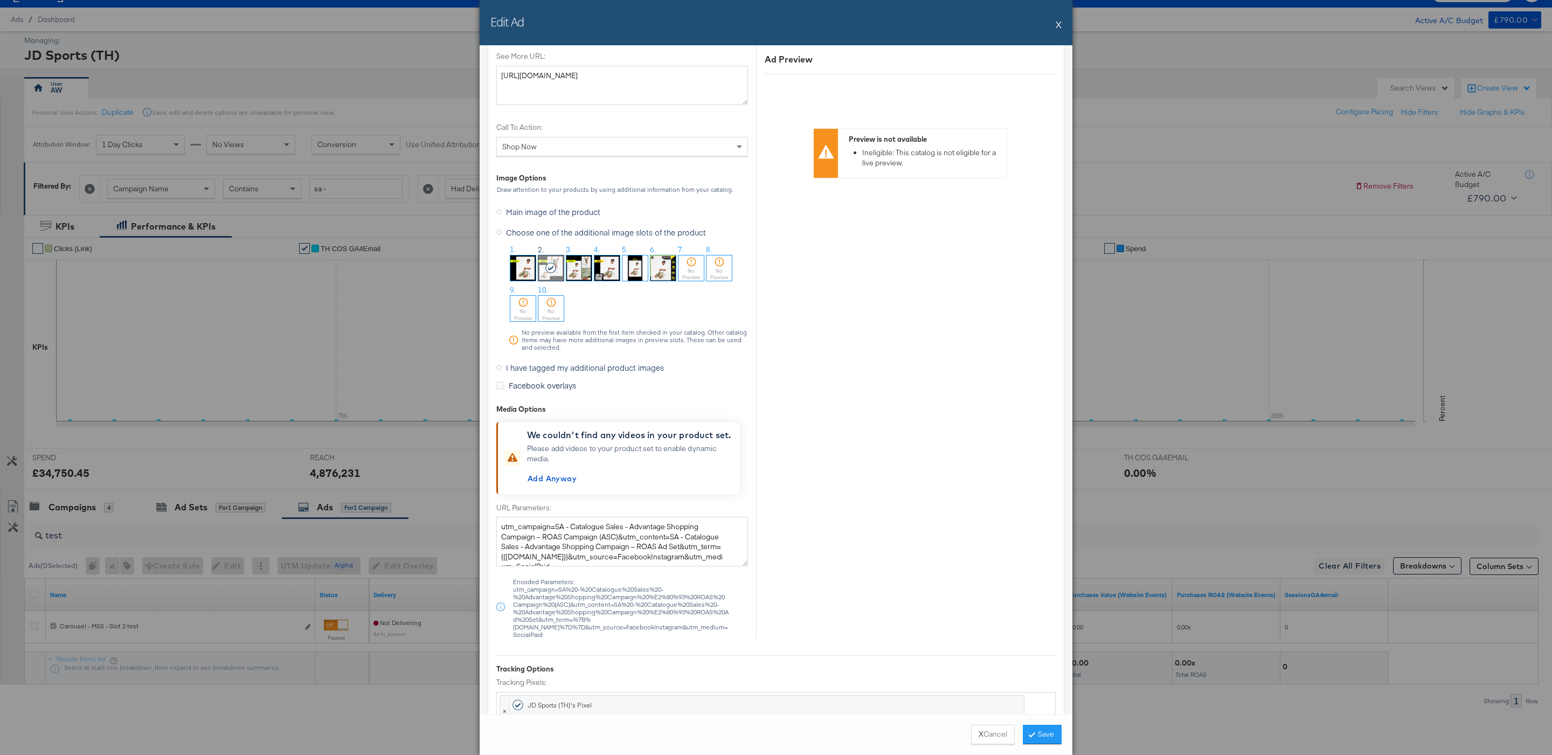
scroll to position [1178, 0]
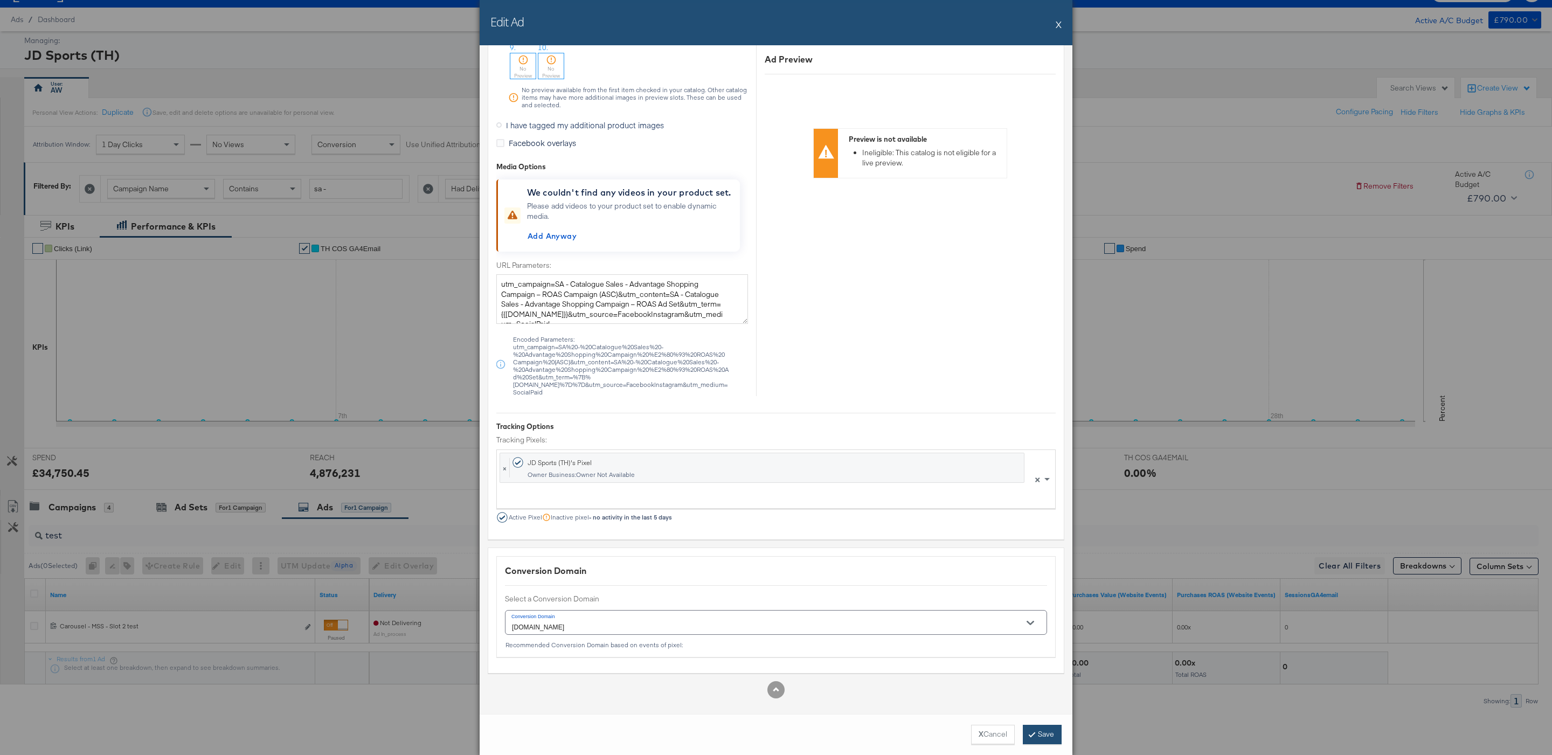
click at [1049, 729] on button "Save" at bounding box center [1042, 734] width 39 height 19
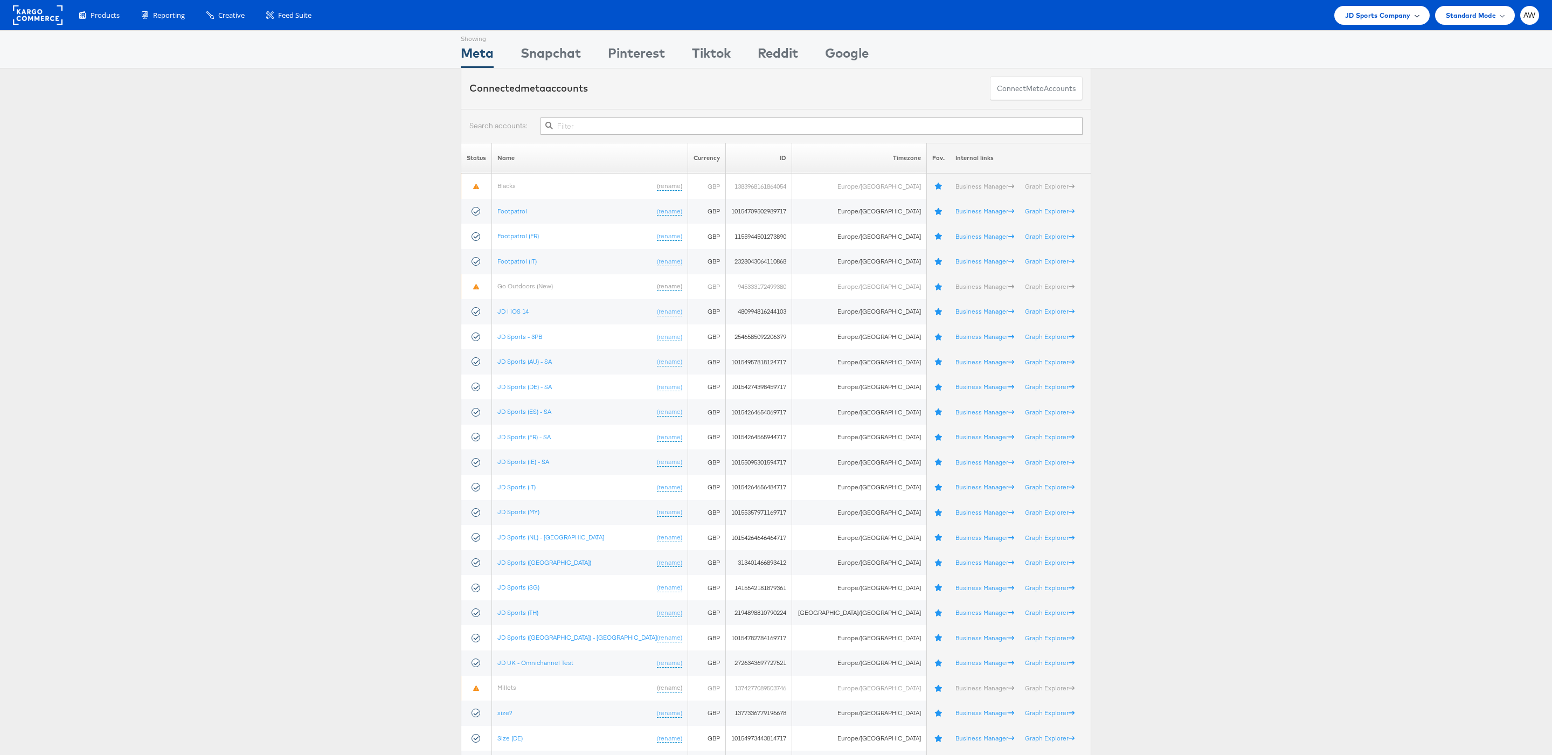
click at [1359, 10] on span "JD Sports Company" at bounding box center [1378, 15] width 66 height 11
click at [1304, 180] on link "[PERSON_NAME]" at bounding box center [1351, 183] width 138 height 11
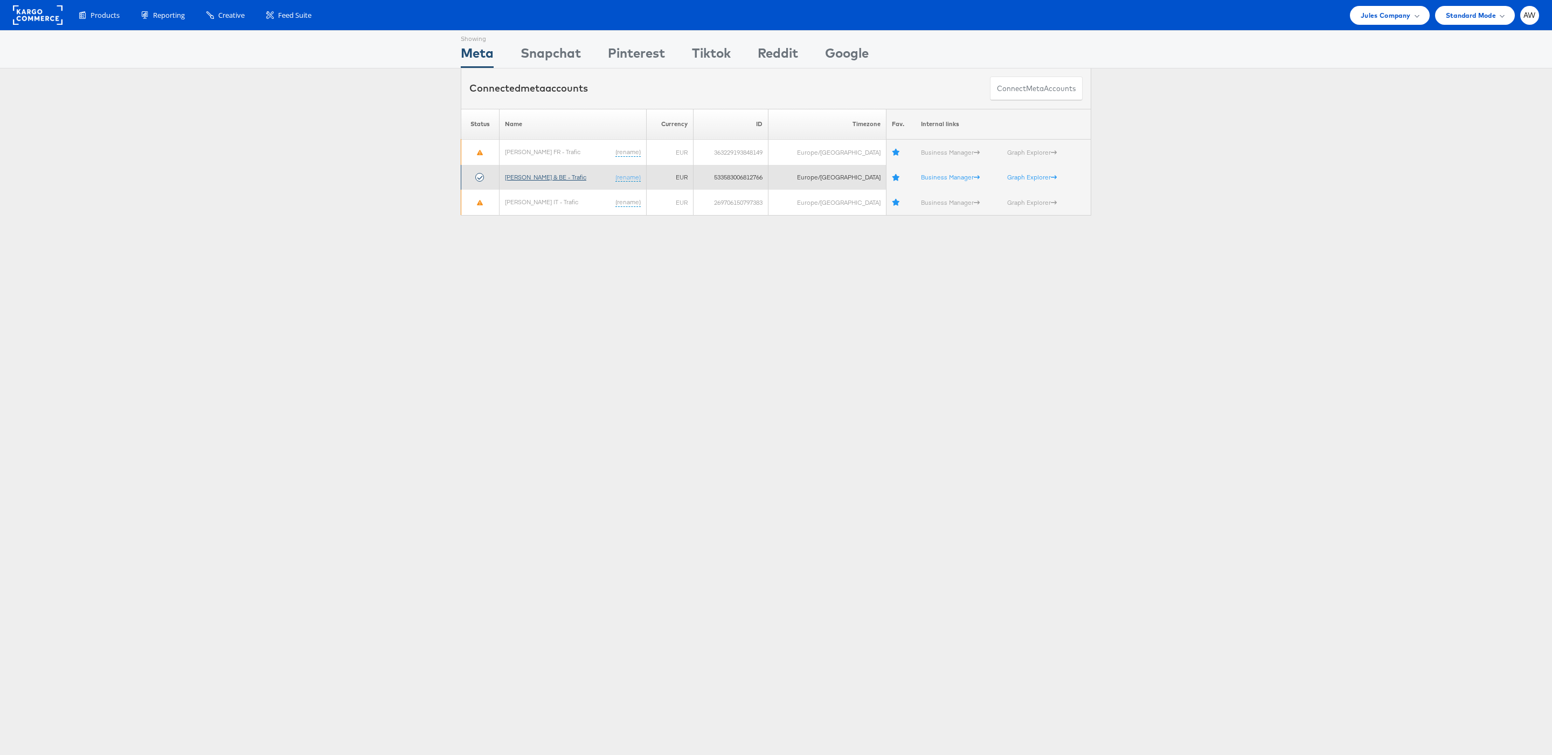
click at [541, 176] on link "[PERSON_NAME] & BE - Trafic" at bounding box center [545, 177] width 81 height 8
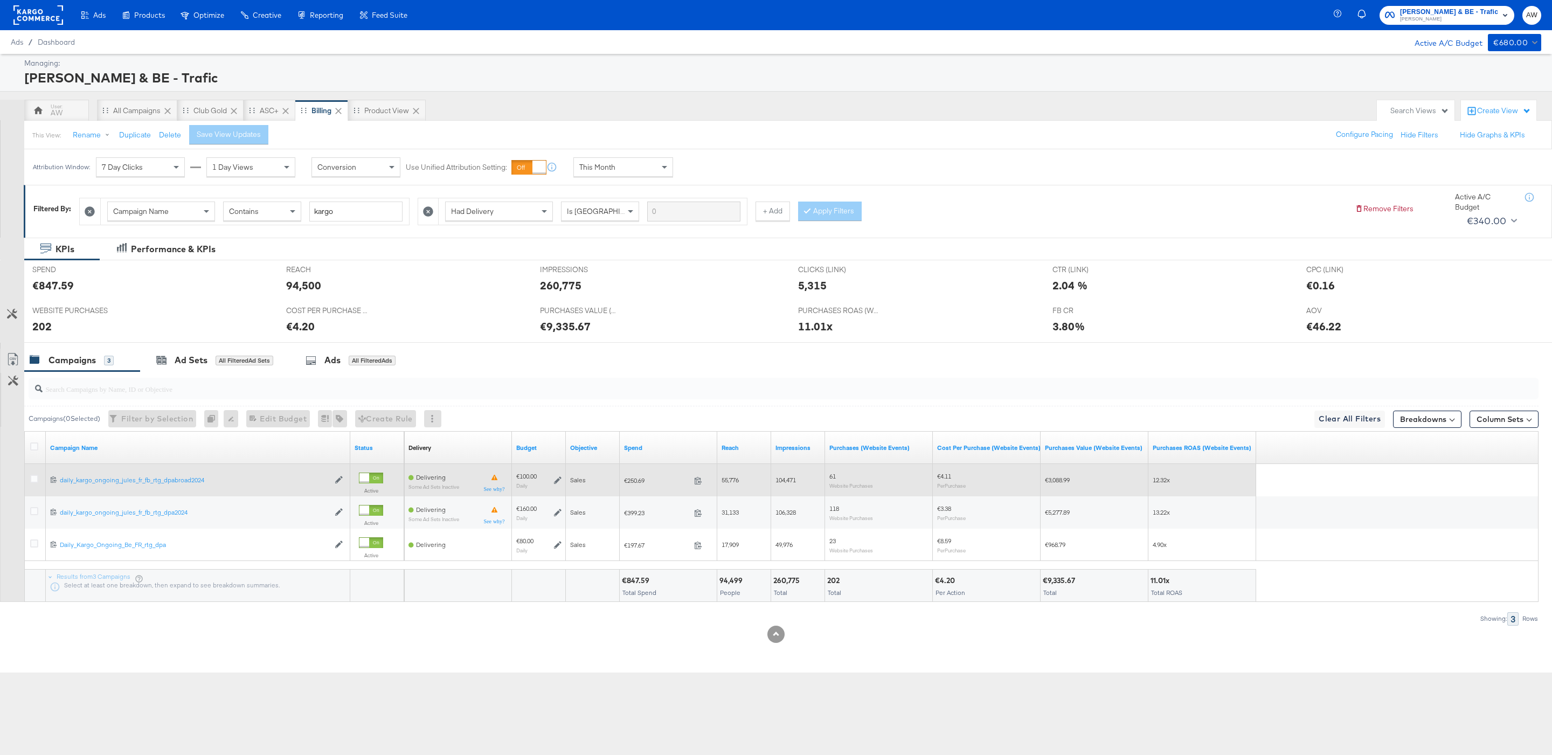
click at [41, 481] on div at bounding box center [35, 480] width 11 height 11
click at [39, 481] on div at bounding box center [35, 480] width 11 height 11
click at [37, 481] on icon at bounding box center [34, 479] width 8 height 8
click at [0, 0] on input "checkbox" at bounding box center [0, 0] width 0 height 0
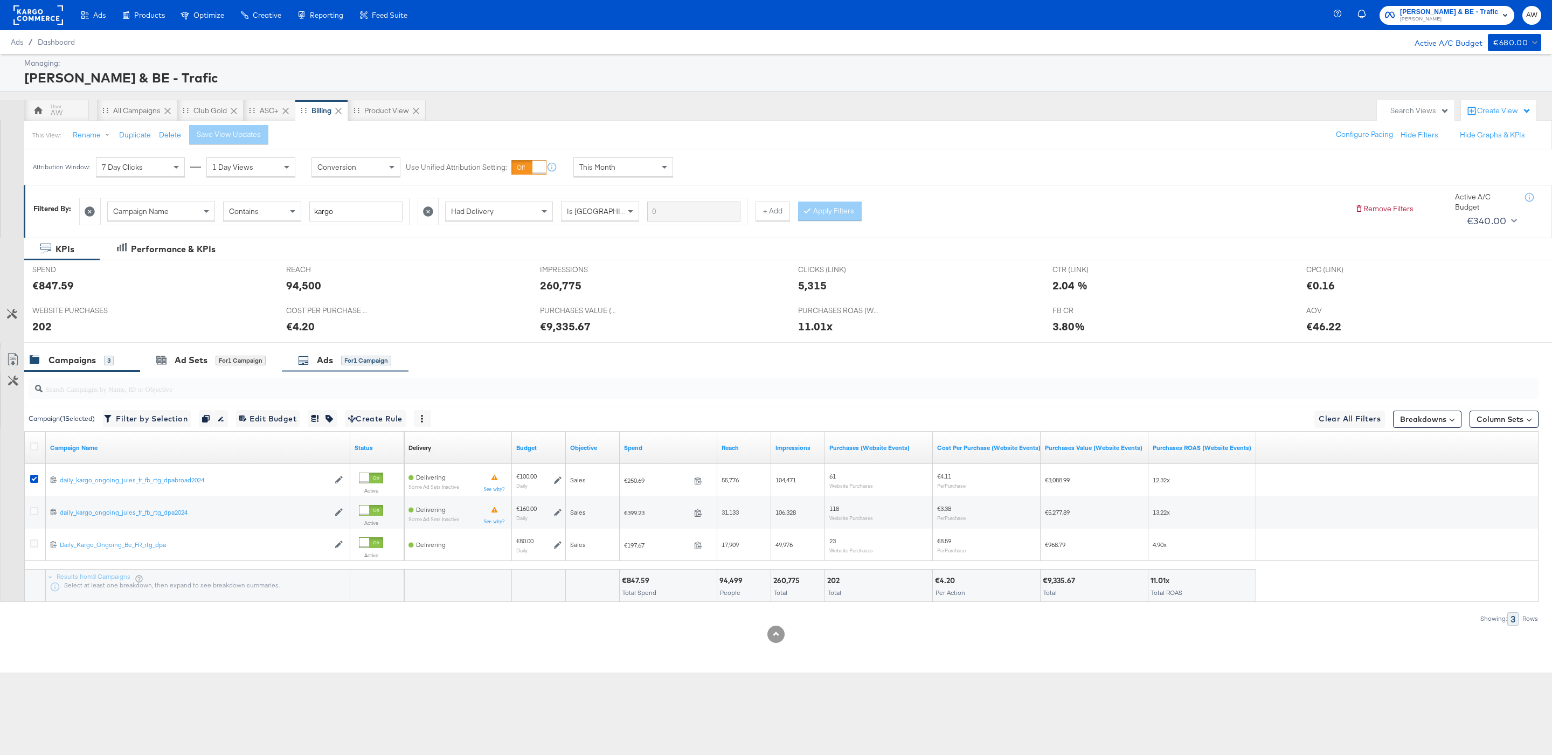
click at [372, 365] on div "for 1 Campaign" at bounding box center [366, 361] width 50 height 10
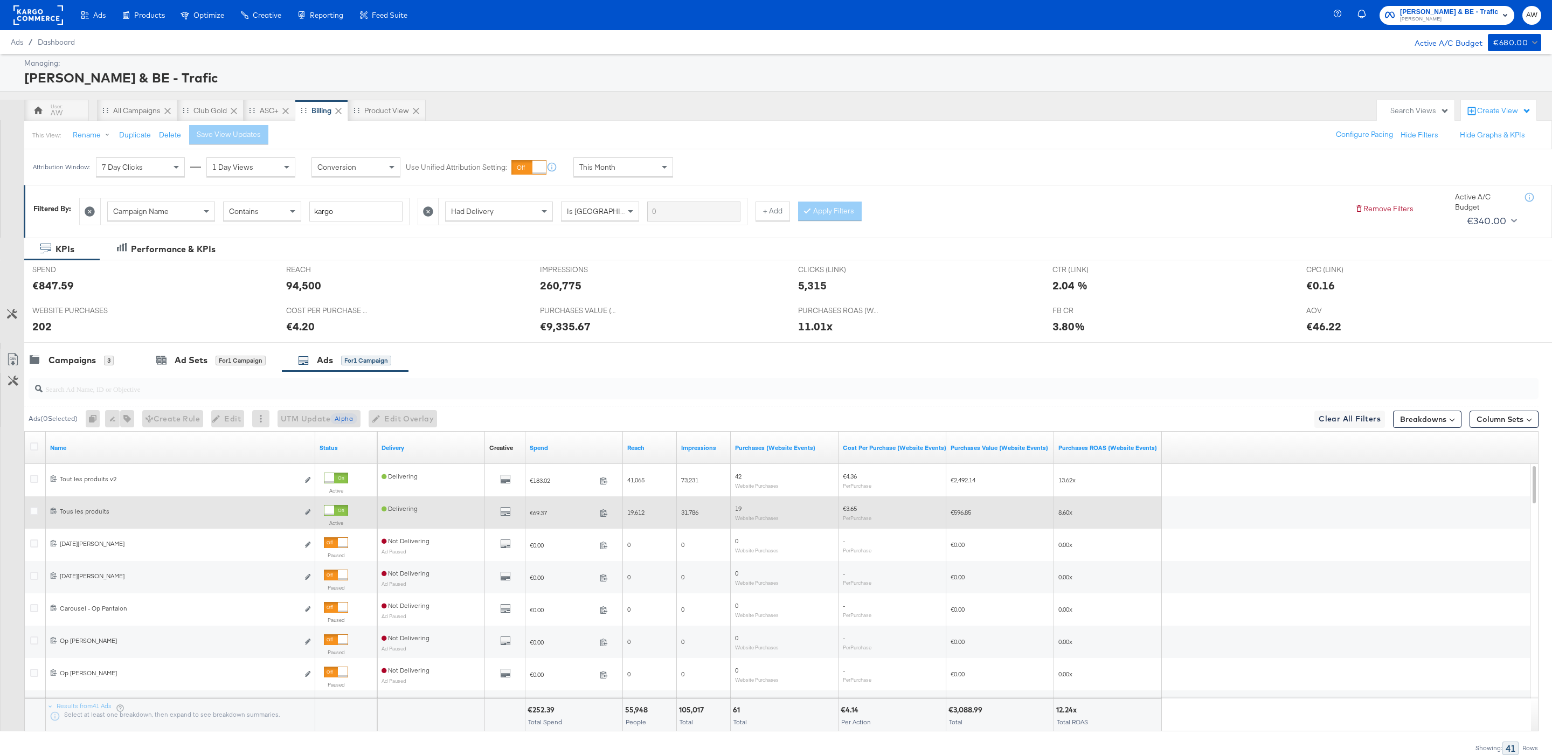
click at [48, 516] on div "6620160342781 Tous les produits Tous les produits Edit ad" at bounding box center [180, 513] width 269 height 20
click at [53, 513] on icon at bounding box center [53, 510] width 7 height 7
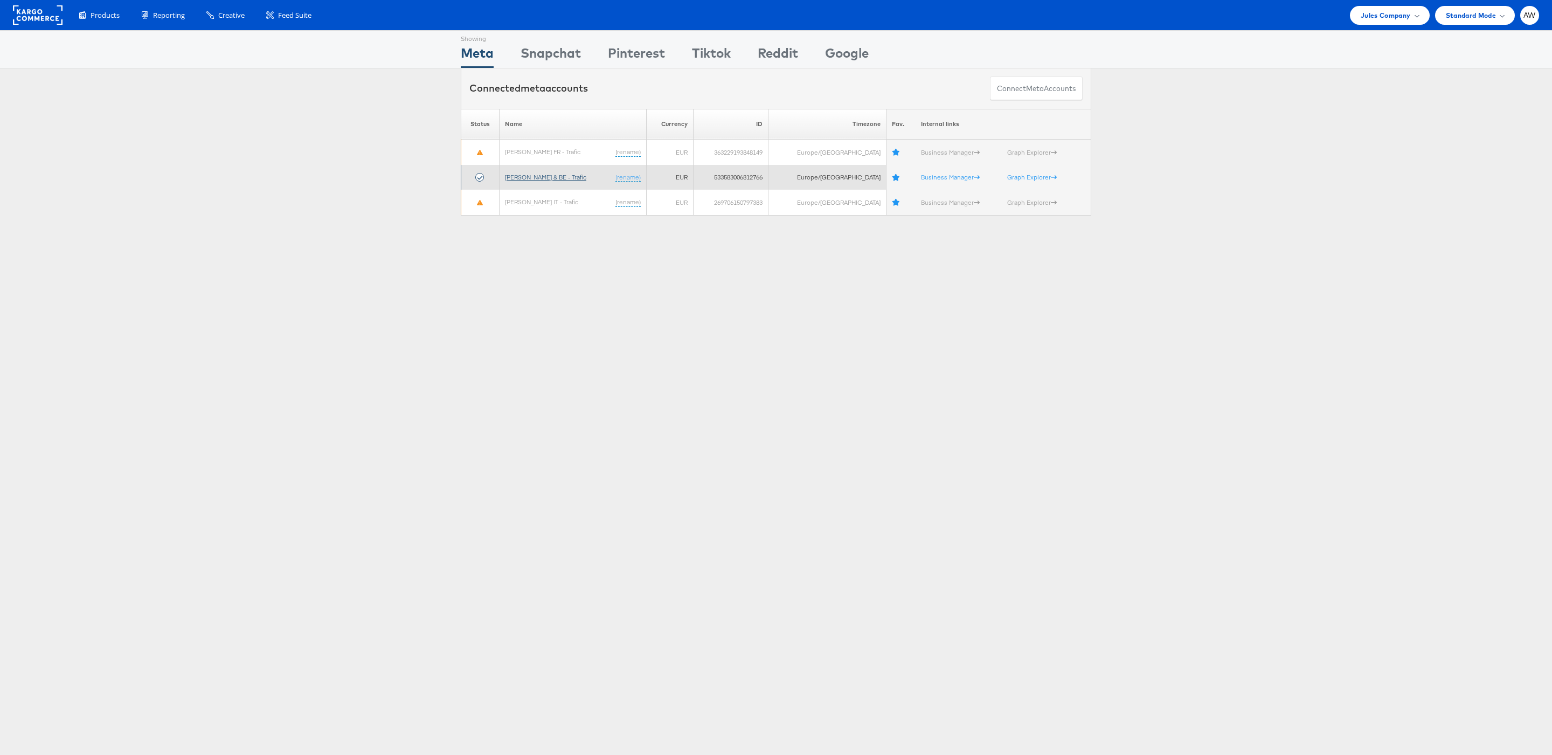
click at [557, 177] on link "[PERSON_NAME] & BE - Trafic" at bounding box center [545, 177] width 81 height 8
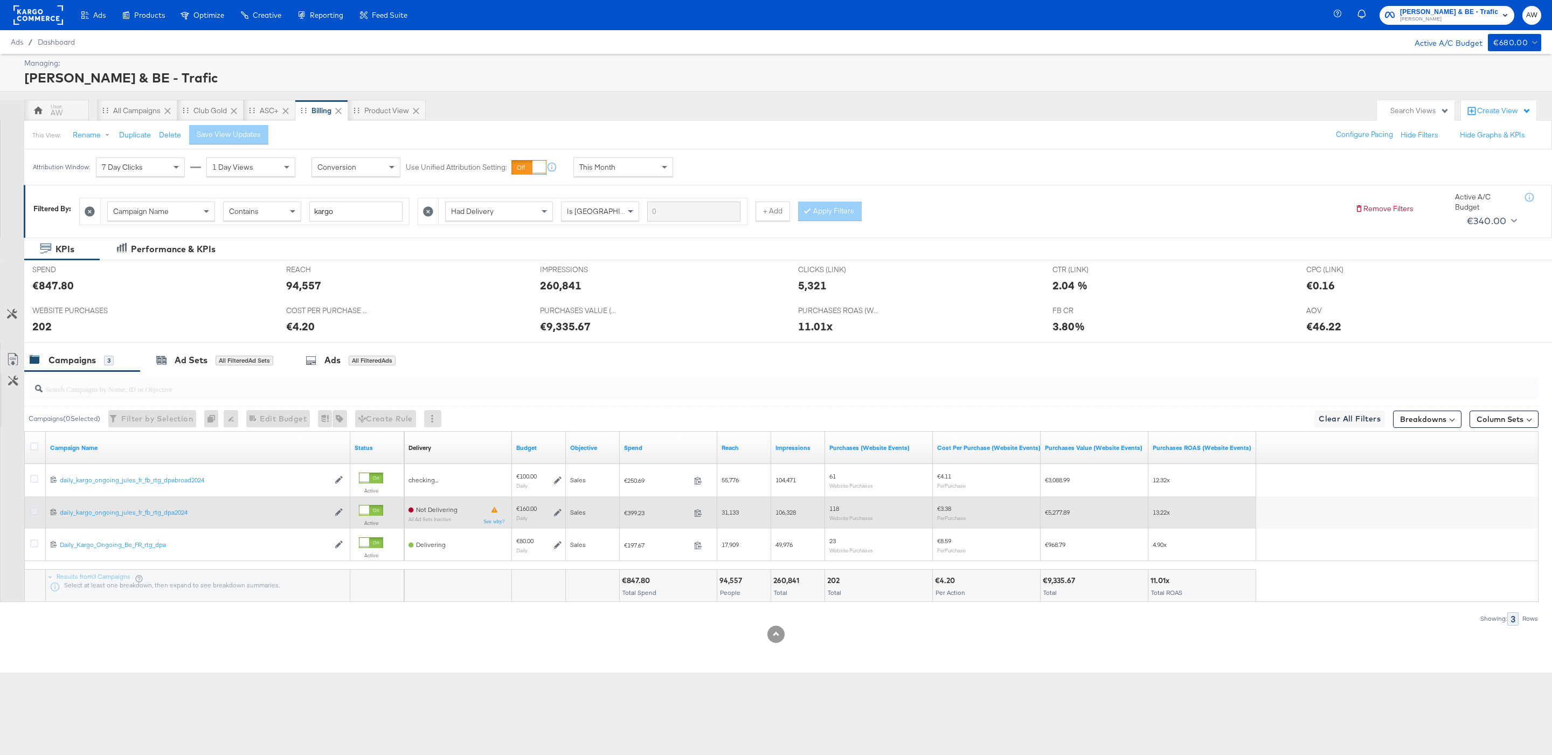
click at [33, 513] on icon at bounding box center [34, 511] width 8 height 8
click at [0, 0] on input "checkbox" at bounding box center [0, 0] width 0 height 0
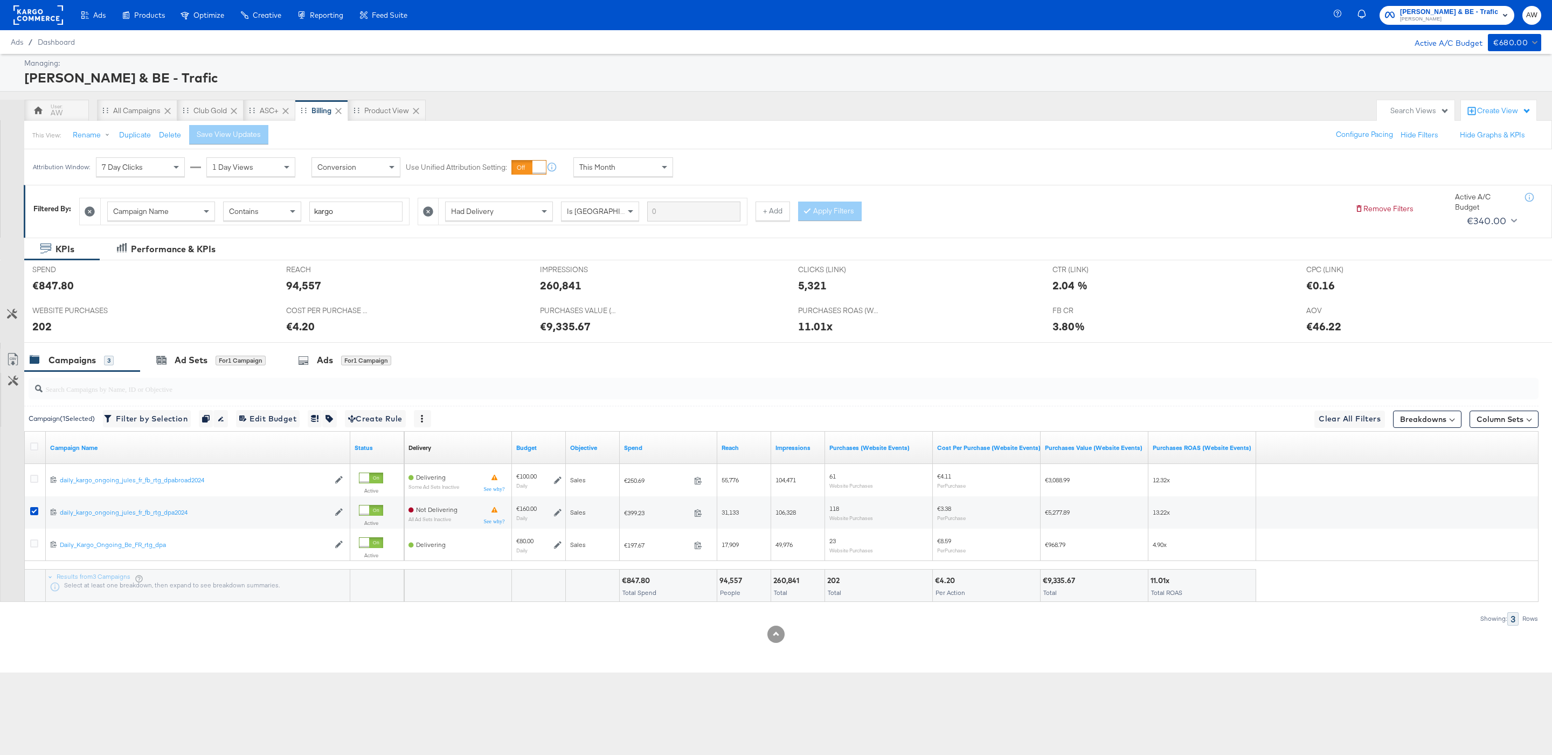
click at [314, 374] on div at bounding box center [781, 388] width 1514 height 34
click at [312, 369] on div "Ads for 1 Campaign" at bounding box center [345, 360] width 127 height 23
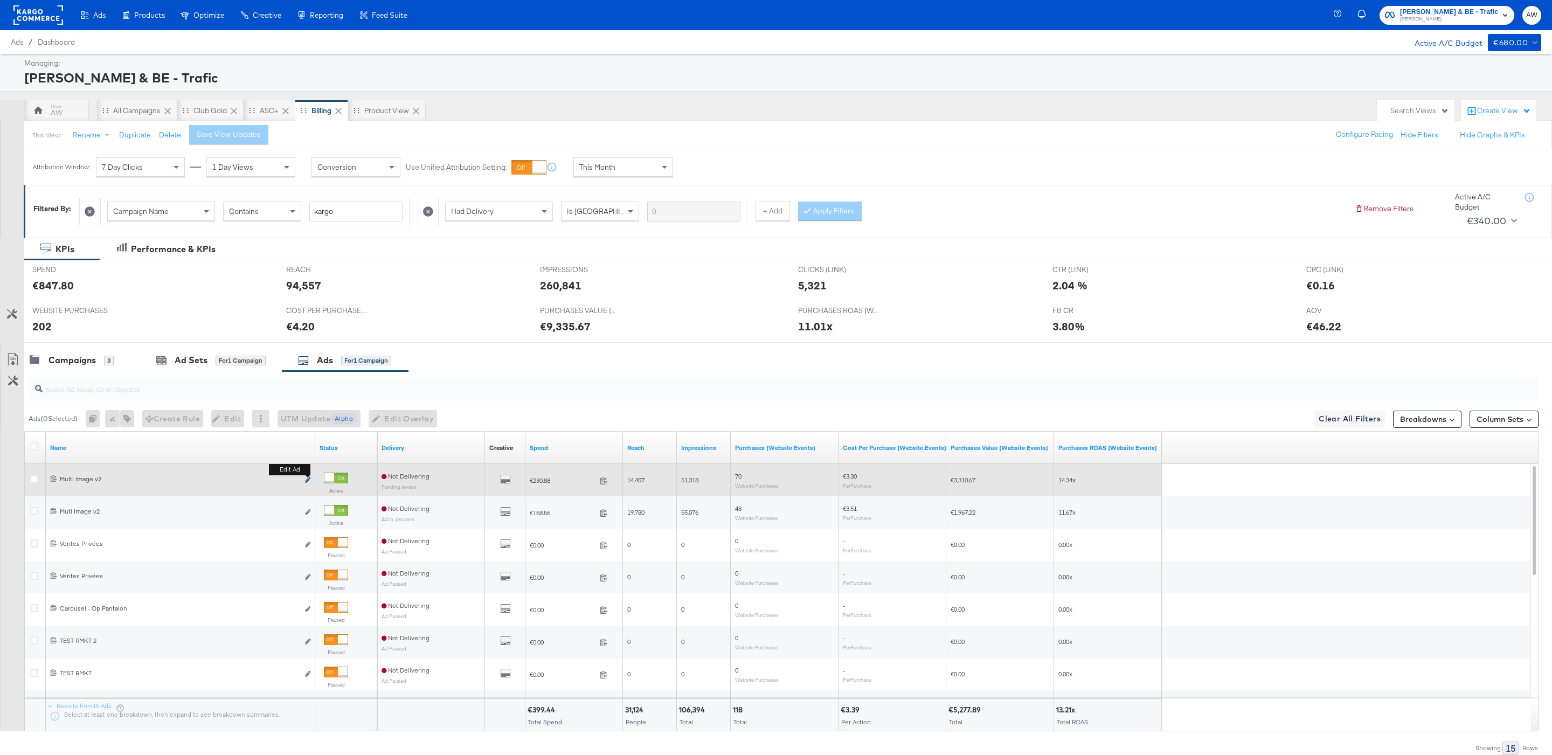
click at [307, 483] on icon "link" at bounding box center [307, 480] width 5 height 6
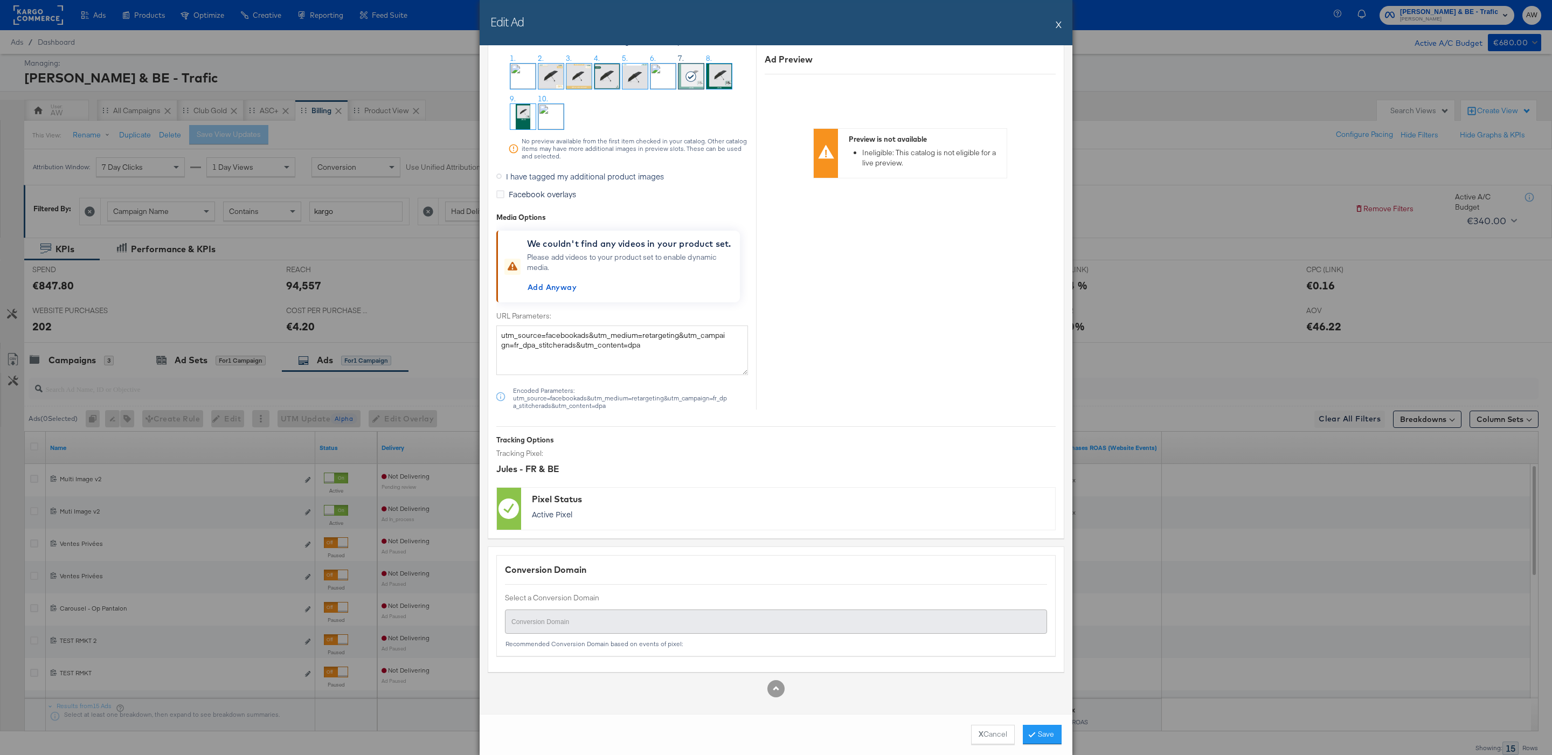
click at [569, 168] on label "I have tagged my additional product images" at bounding box center [582, 176] width 172 height 16
click at [0, 0] on input "I have tagged my additional product images" at bounding box center [0, 0] width 0 height 0
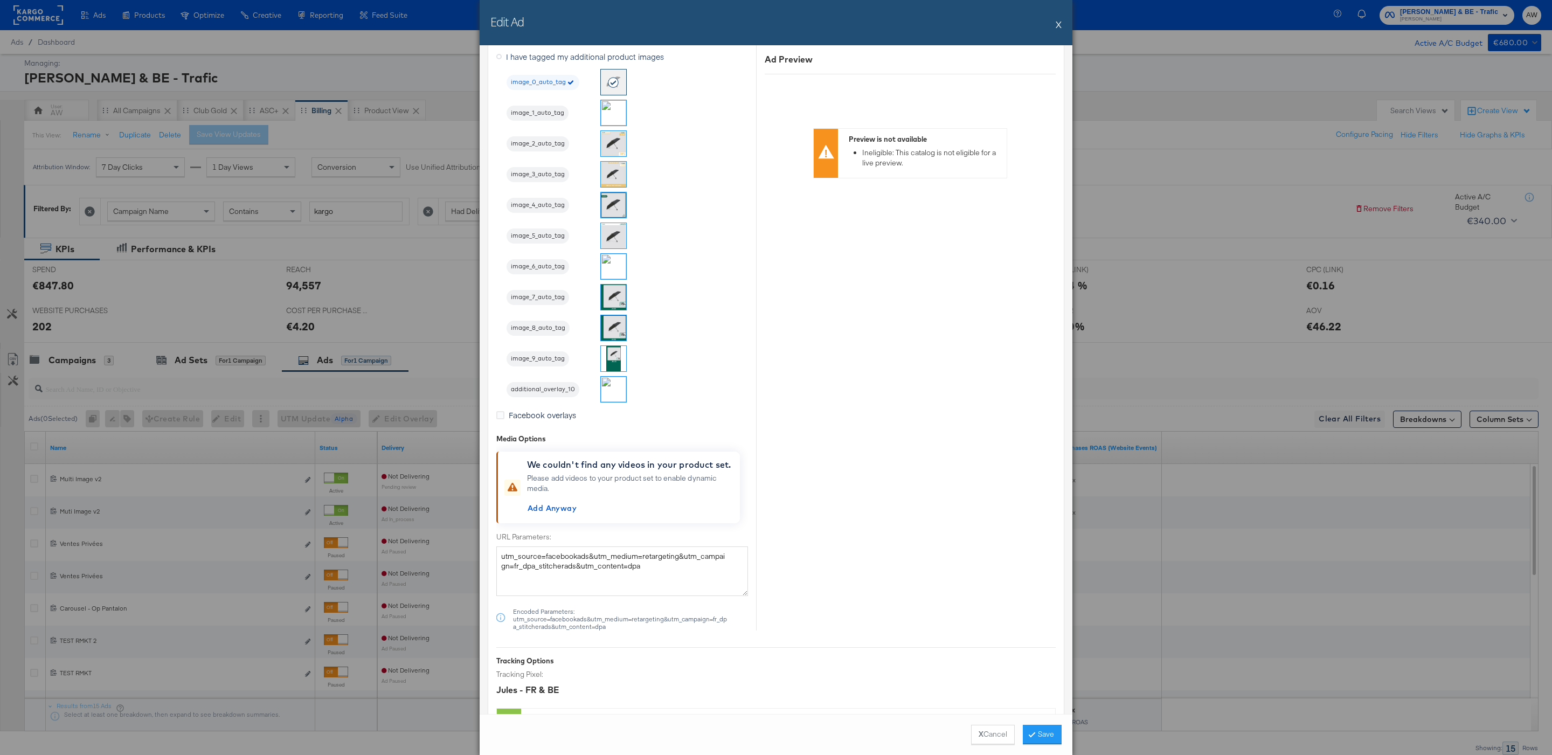
click at [567, 126] on li "image_1_auto_tag" at bounding box center [566, 113] width 121 height 26
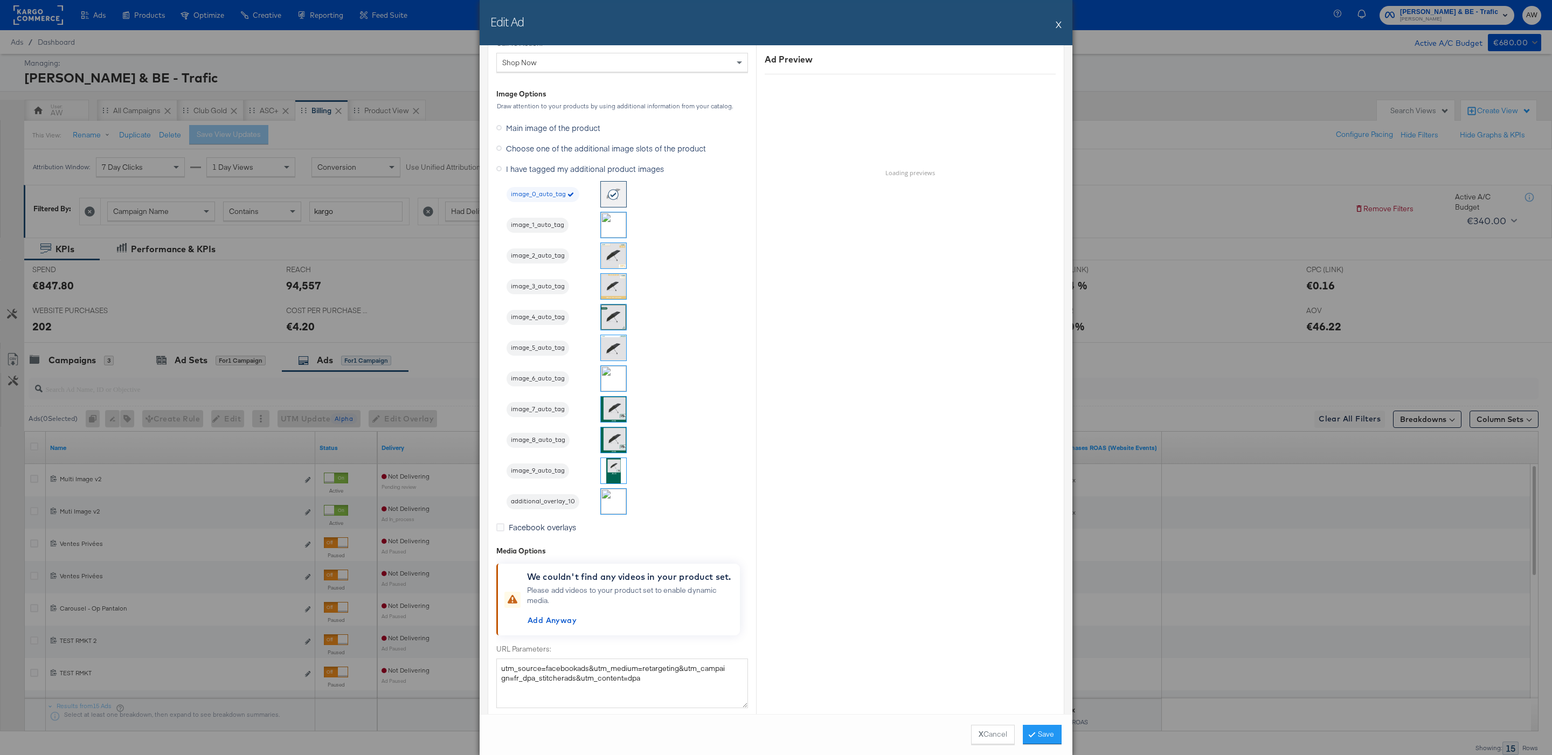
scroll to position [895, 0]
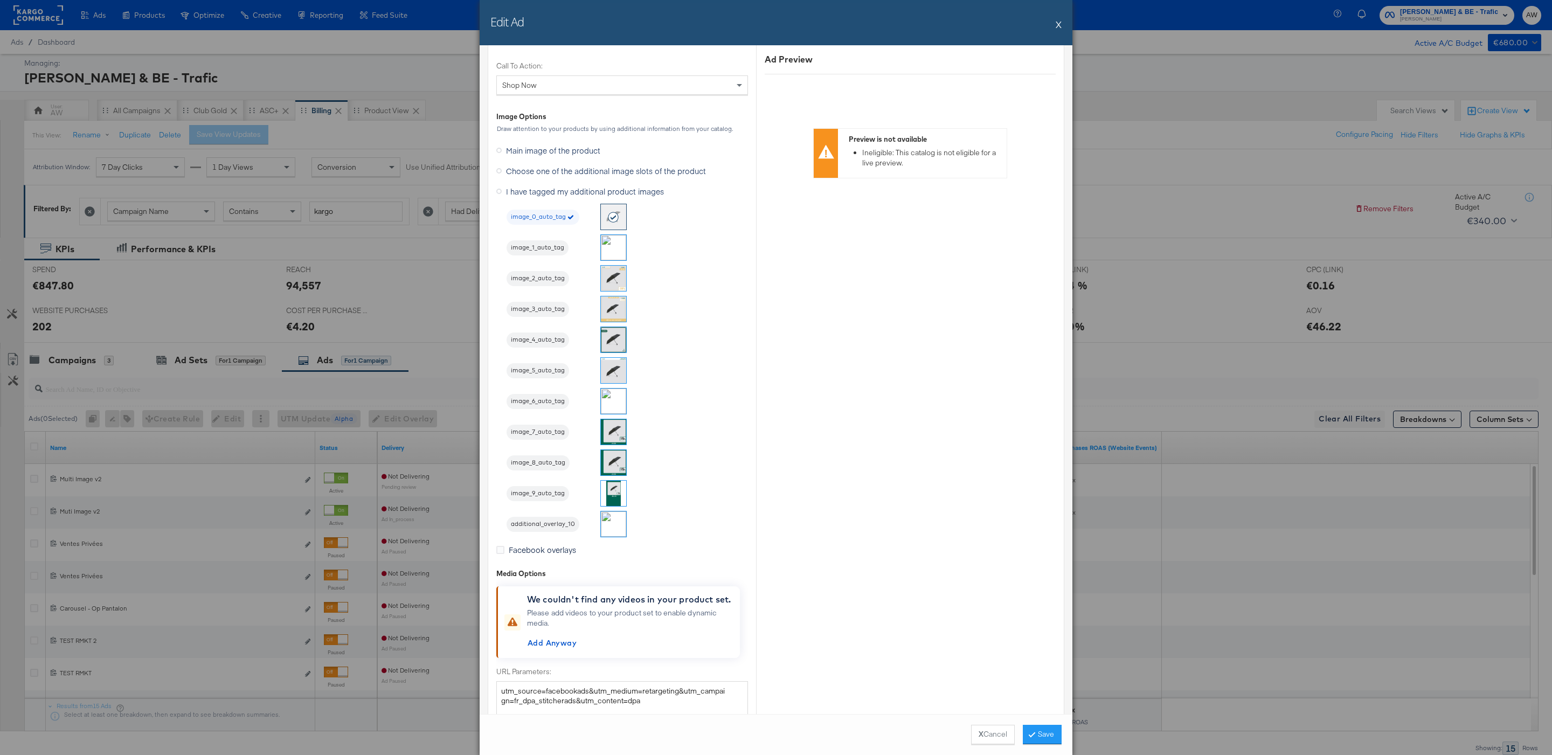
click at [592, 173] on span "Choose one of the additional image slots of the product" at bounding box center [606, 170] width 200 height 11
click at [0, 0] on input "Choose one of the additional image slots of the product" at bounding box center [0, 0] width 0 height 0
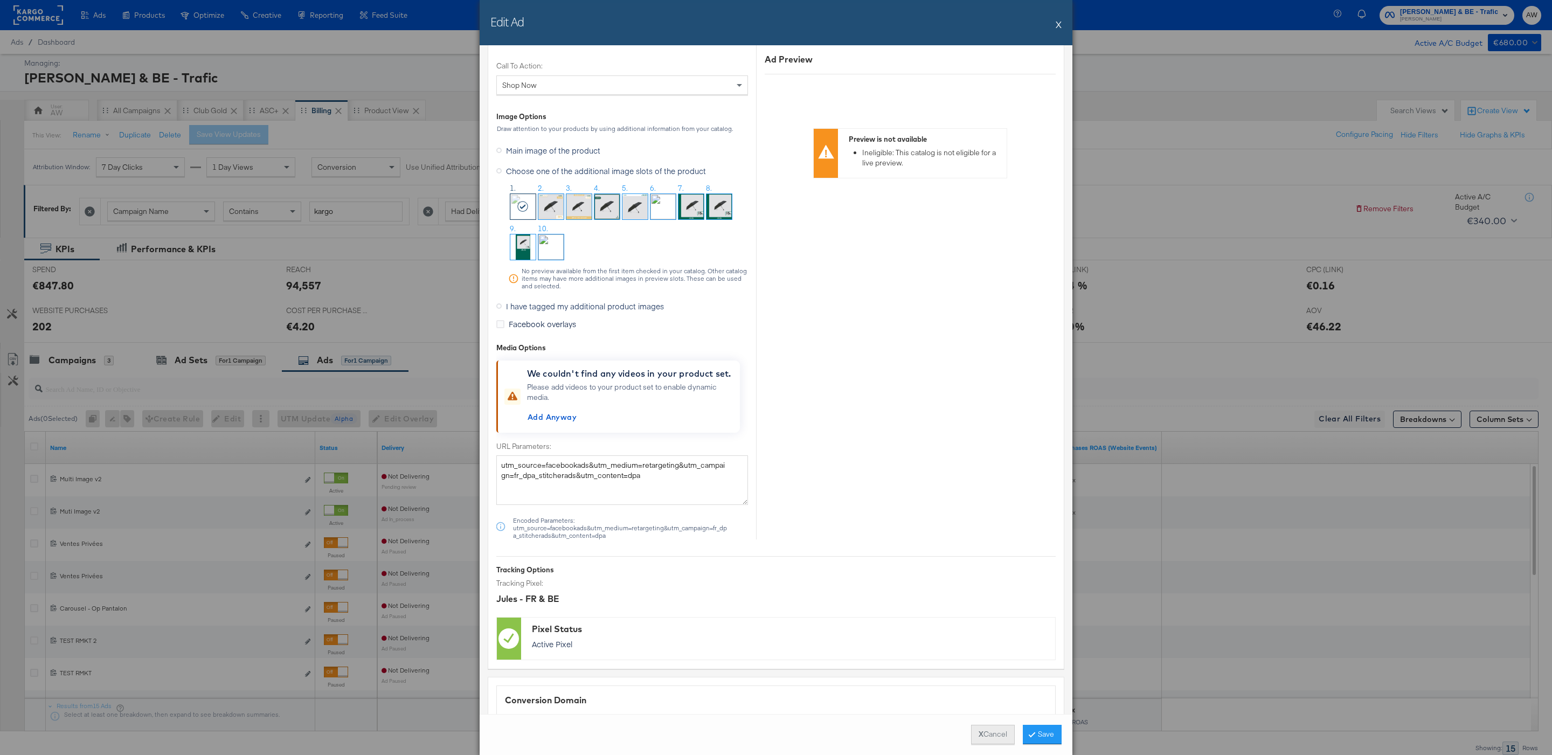
click at [987, 732] on button "X Cancel" at bounding box center [993, 734] width 44 height 19
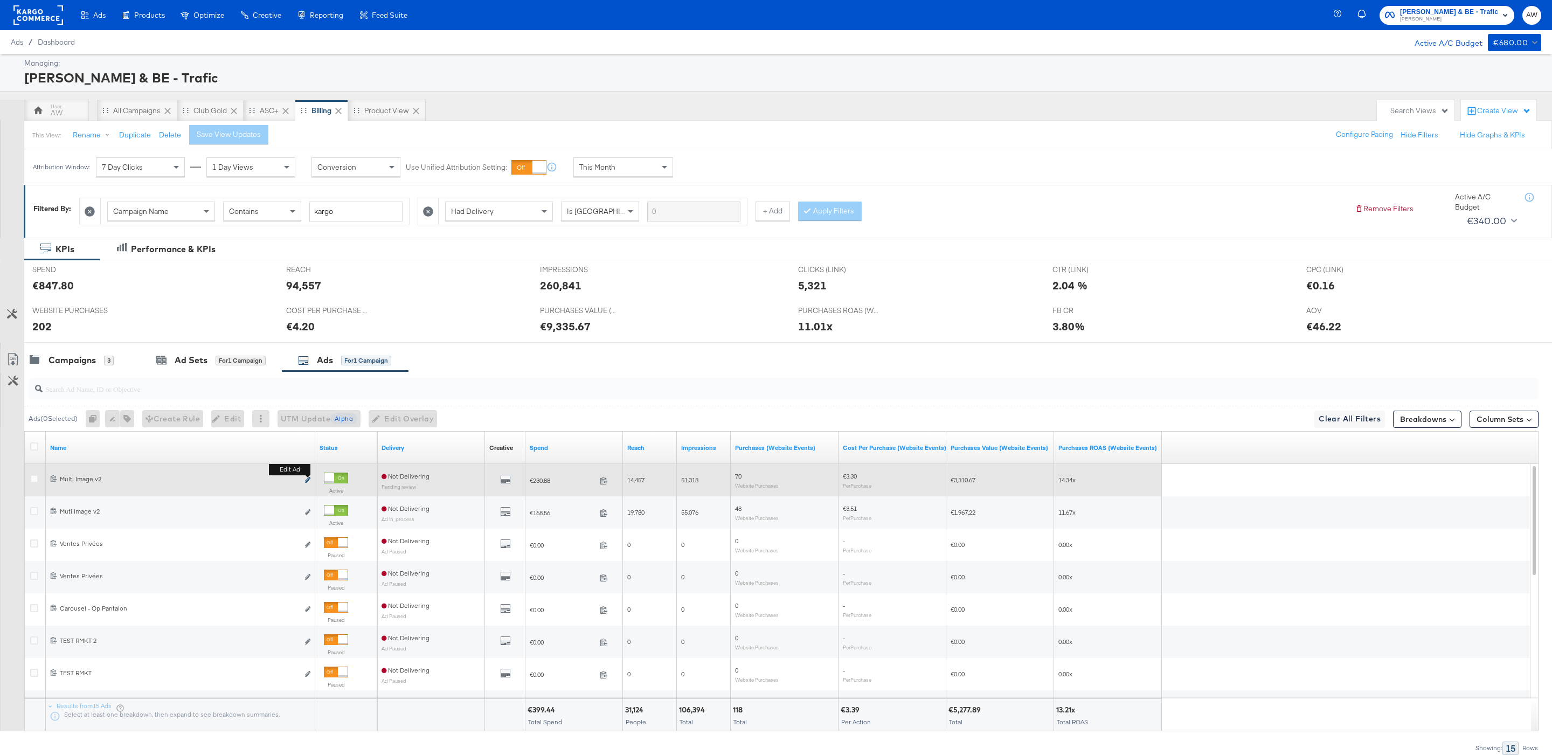
click at [309, 483] on icon "link" at bounding box center [307, 480] width 5 height 6
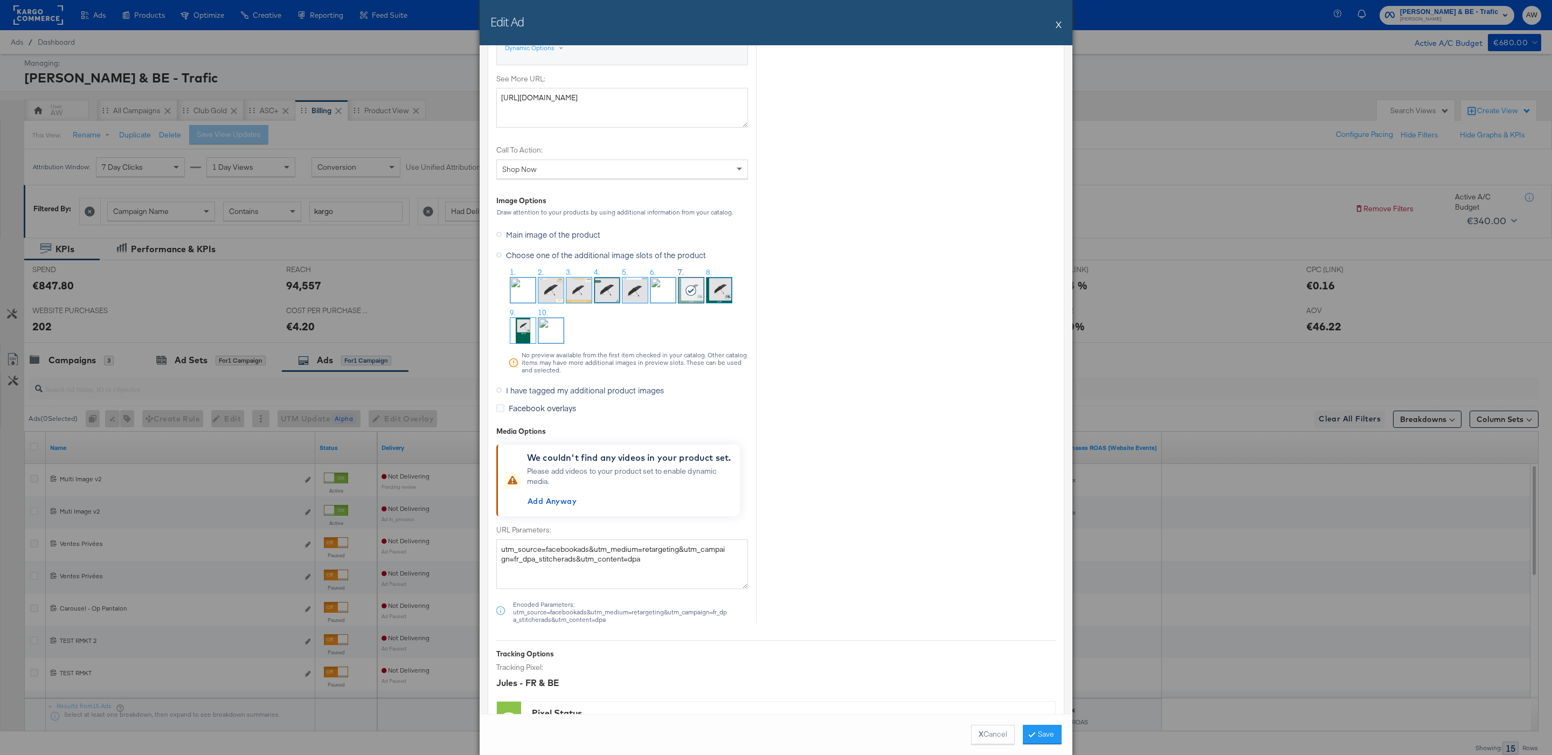
scroll to position [965, 0]
click at [624, 389] on span "I have tagged my additional product images" at bounding box center [585, 390] width 158 height 11
click at [0, 0] on input "I have tagged my additional product images" at bounding box center [0, 0] width 0 height 0
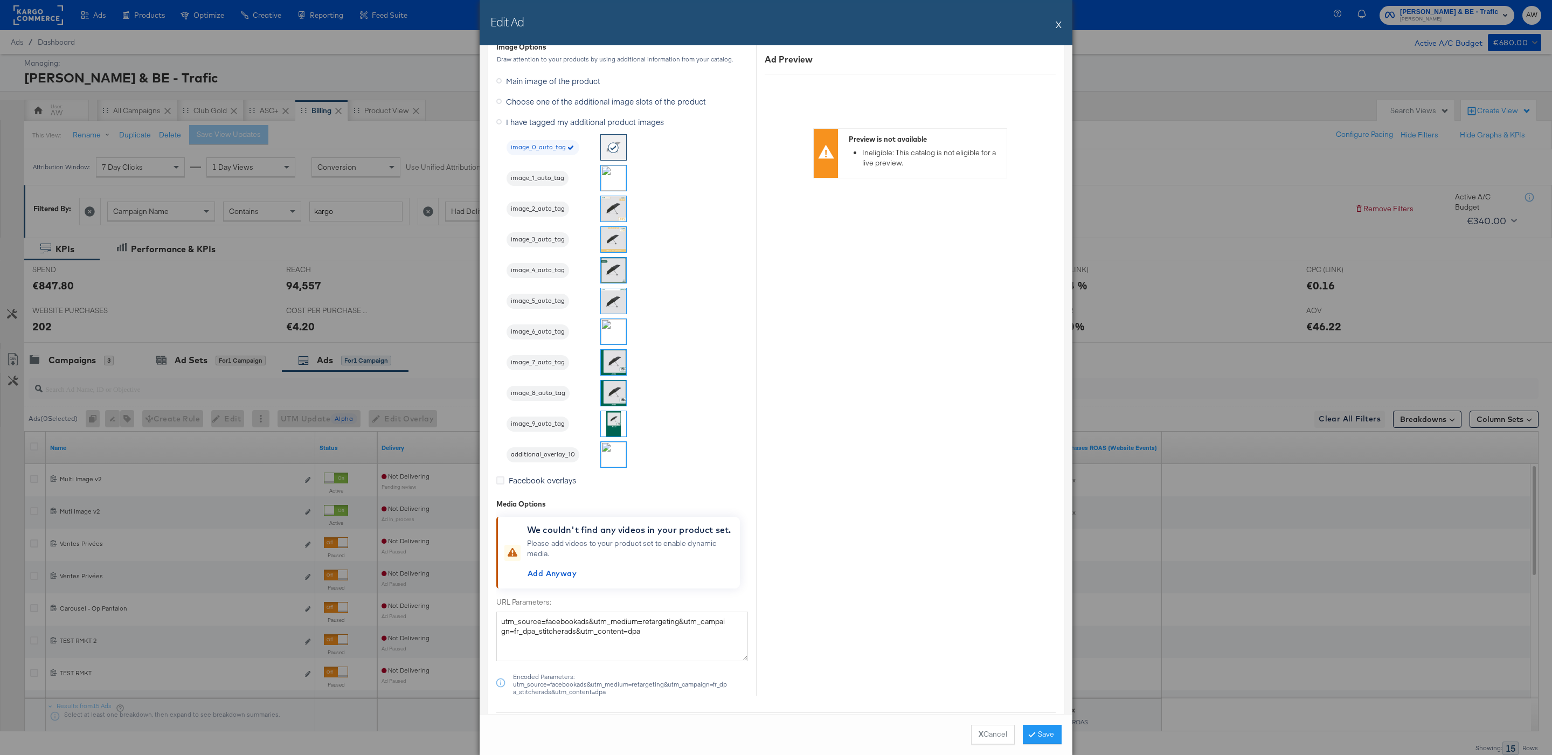
scroll to position [810, 0]
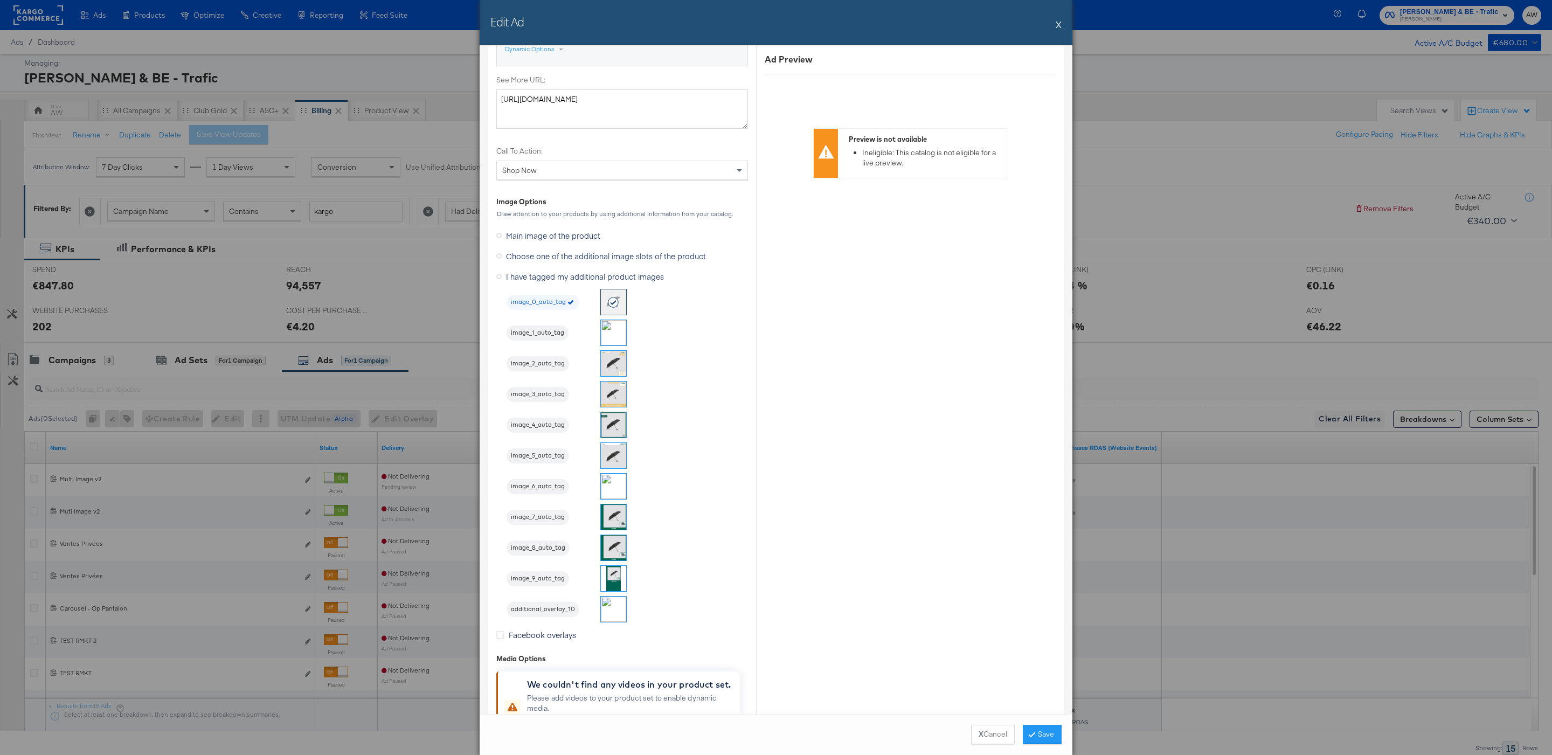
click at [614, 526] on img at bounding box center [613, 516] width 25 height 25
click at [1077, 727] on div "Edit Ad X Ad Name Multi Image v2 Give your ad a name that is descriptive and me…" at bounding box center [776, 377] width 1552 height 755
click at [1049, 728] on button "Save" at bounding box center [1042, 734] width 39 height 19
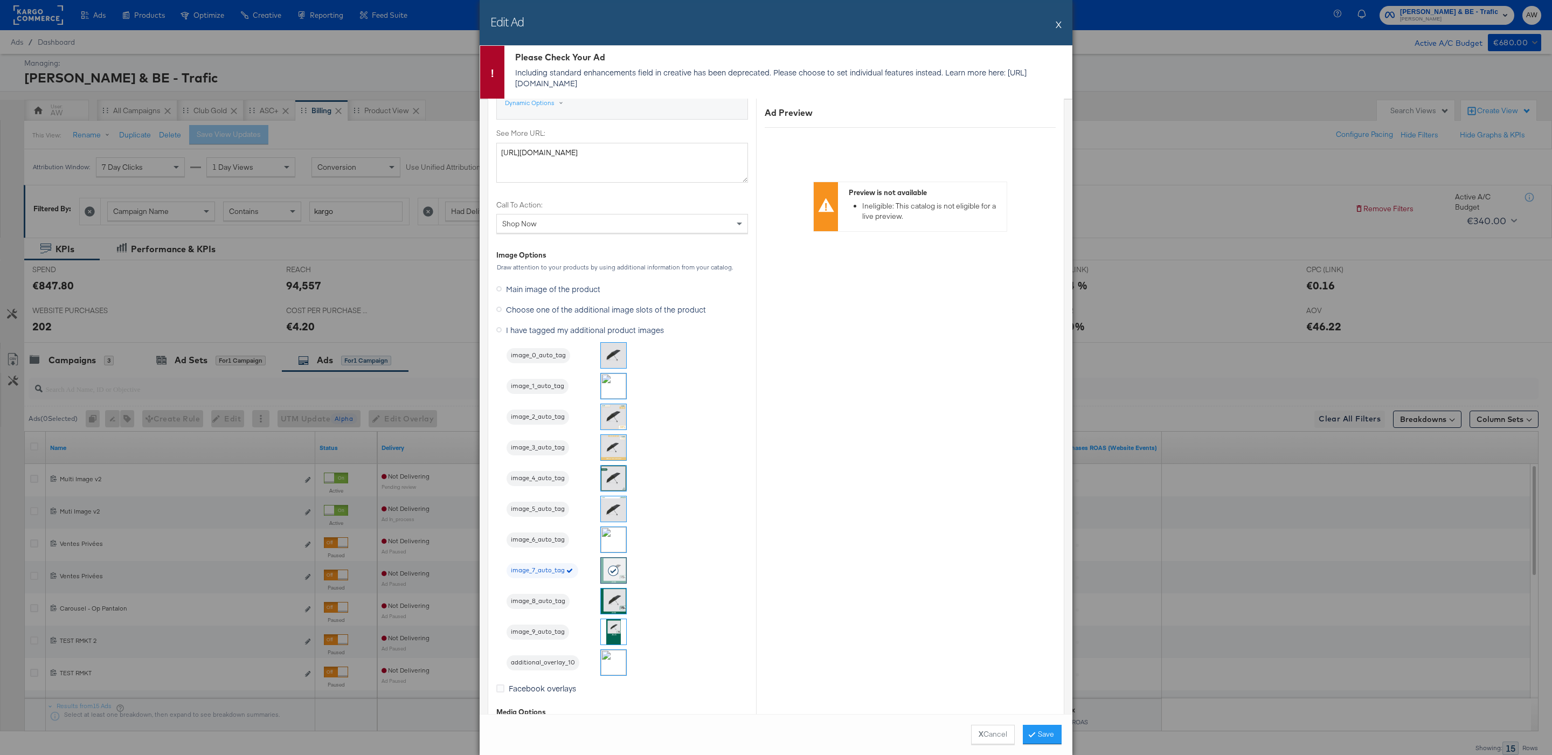
scroll to position [0, 0]
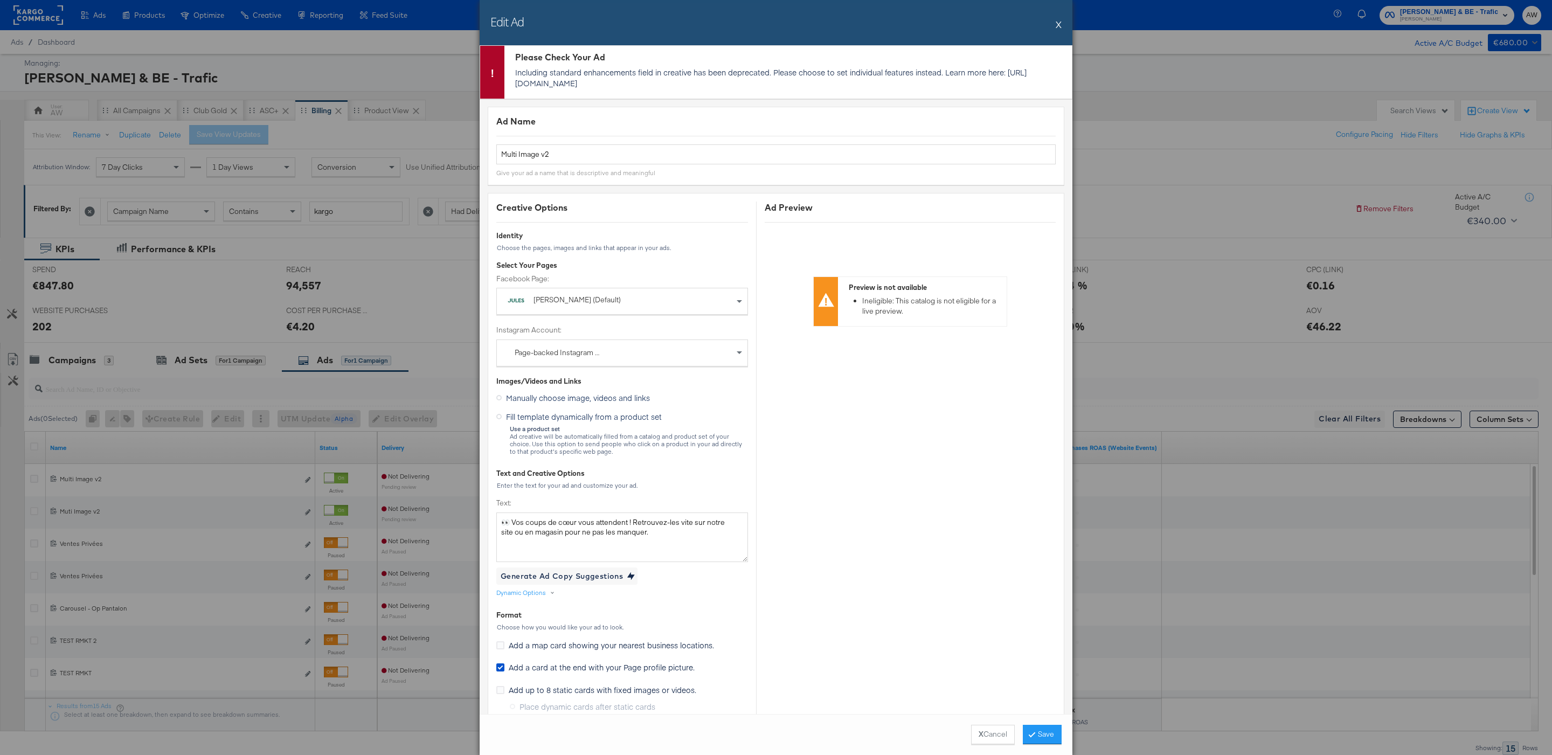
click at [1055, 25] on div "Edit Ad X" at bounding box center [775, 22] width 593 height 45
click at [1060, 26] on button "X" at bounding box center [1058, 24] width 6 height 22
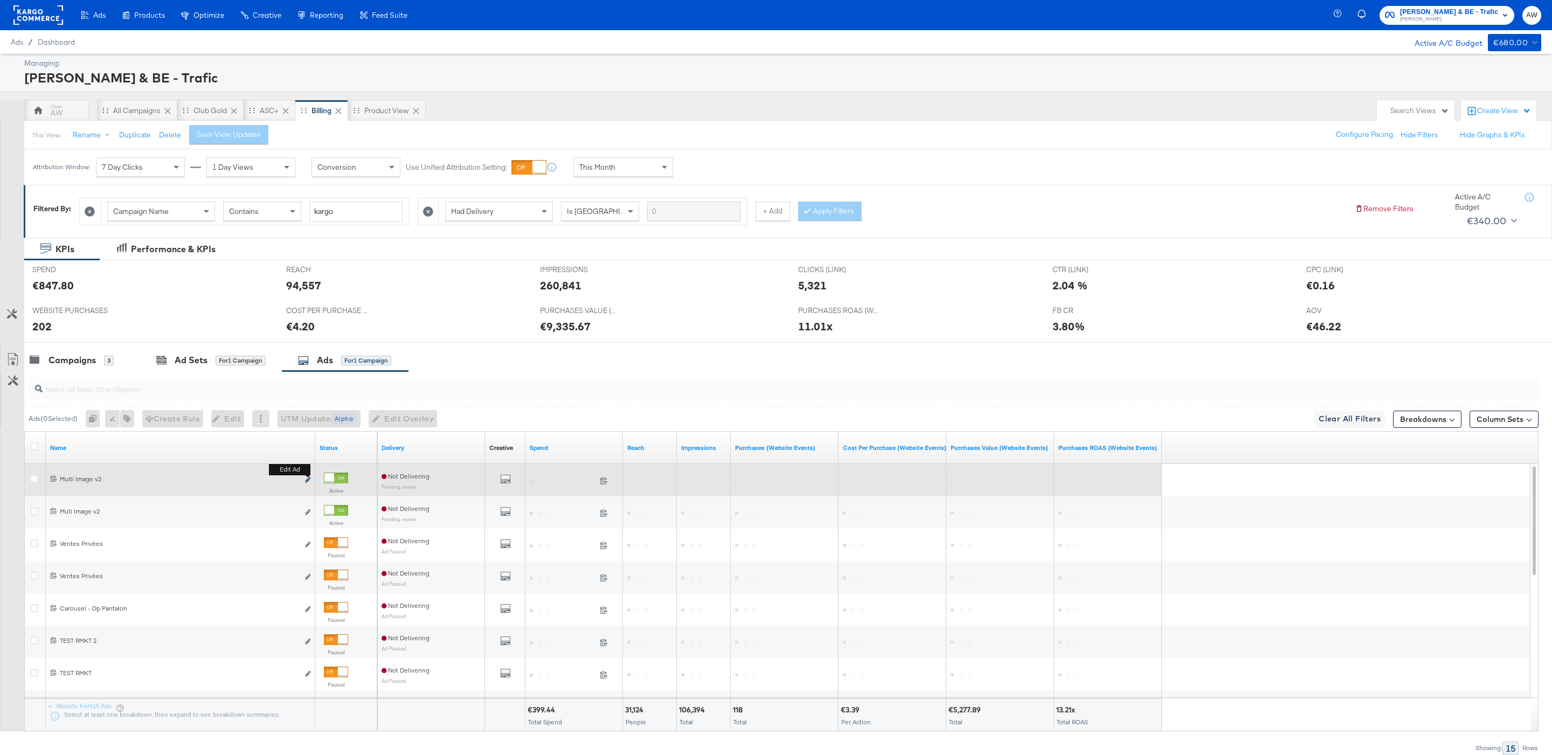
click at [307, 482] on icon "link" at bounding box center [307, 480] width 5 height 6
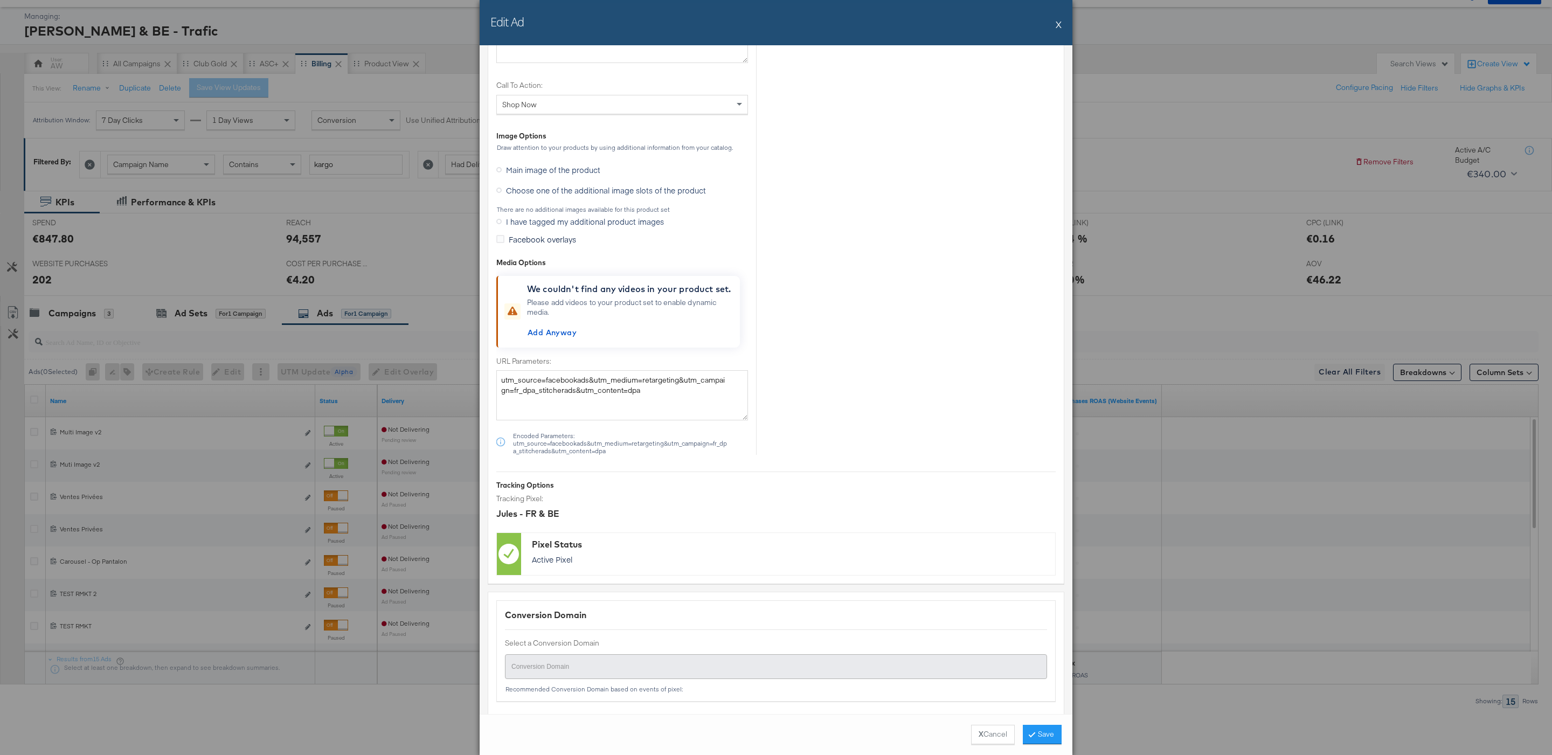
scroll to position [1082, 0]
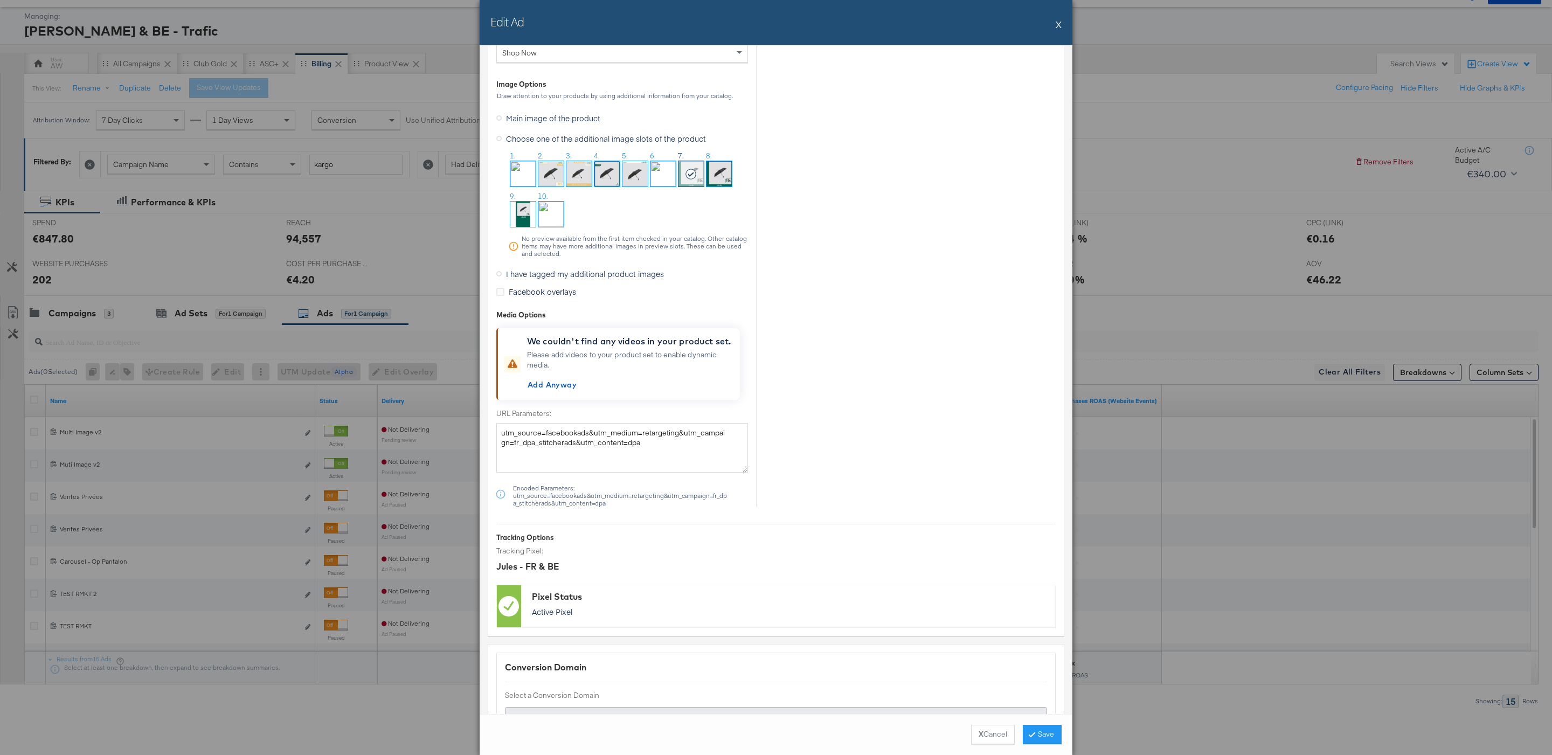
click at [545, 279] on span "I have tagged my additional product images" at bounding box center [585, 273] width 158 height 11
click at [0, 0] on input "I have tagged my additional product images" at bounding box center [0, 0] width 0 height 0
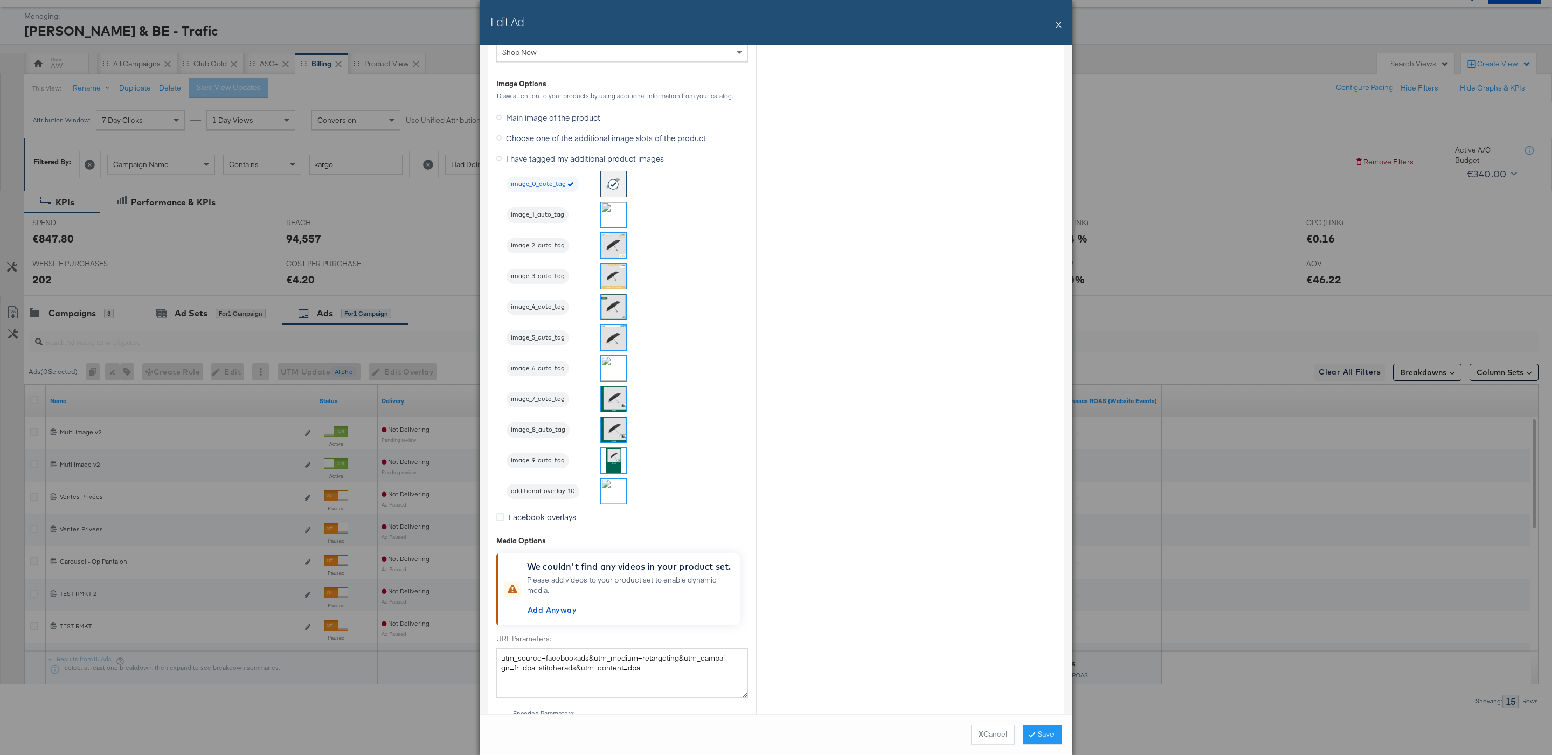
click at [613, 412] on img at bounding box center [613, 398] width 25 height 25
click at [1034, 733] on button "Save" at bounding box center [1042, 734] width 39 height 19
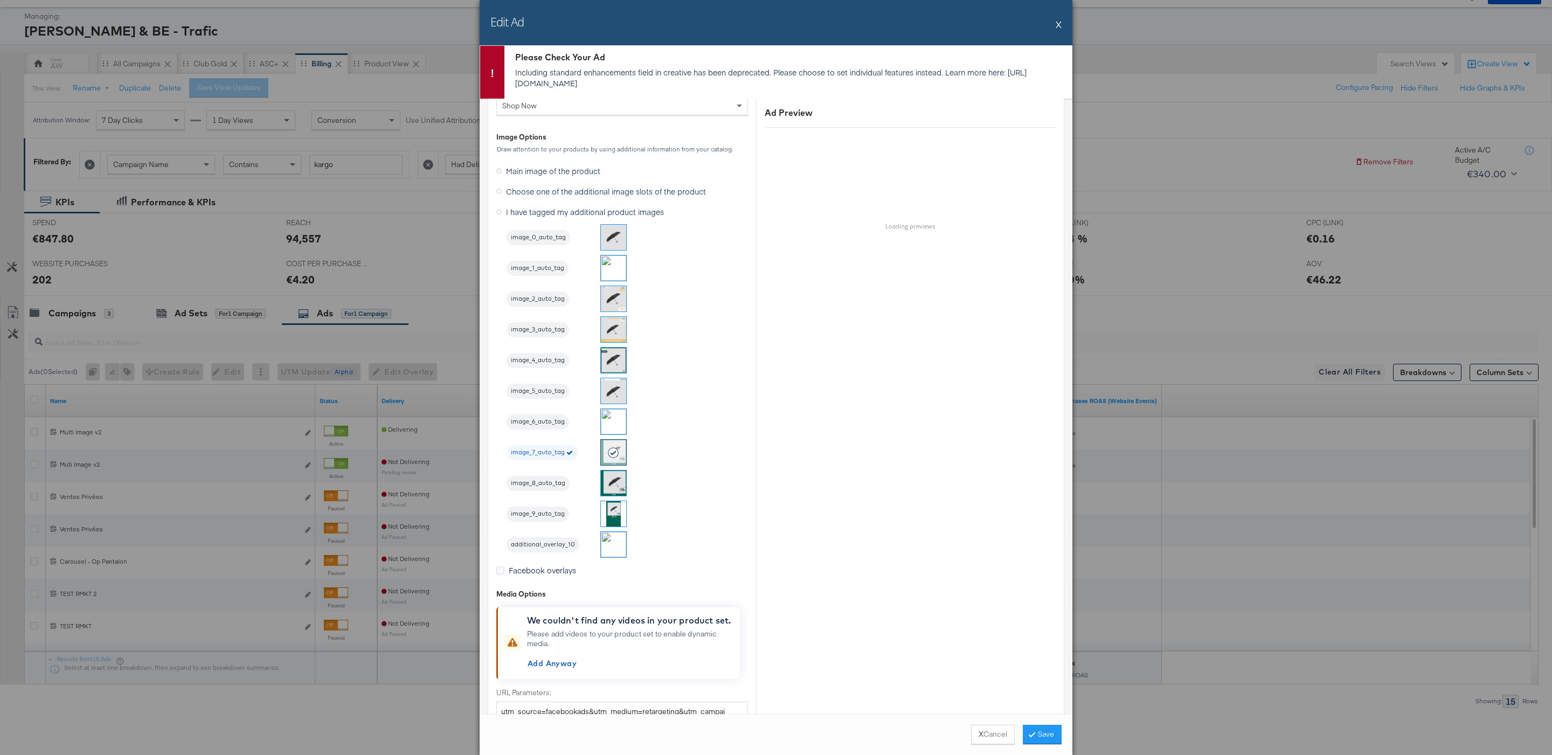
click at [576, 79] on p "Including standard enhancements field in creative has been deprecated. Please c…" at bounding box center [790, 78] width 551 height 22
click at [583, 82] on p "Including standard enhancements field in creative has been deprecated. Please c…" at bounding box center [790, 78] width 551 height 22
click at [595, 84] on p "Including standard enhancements field in creative has been deprecated. Please c…" at bounding box center [790, 78] width 551 height 22
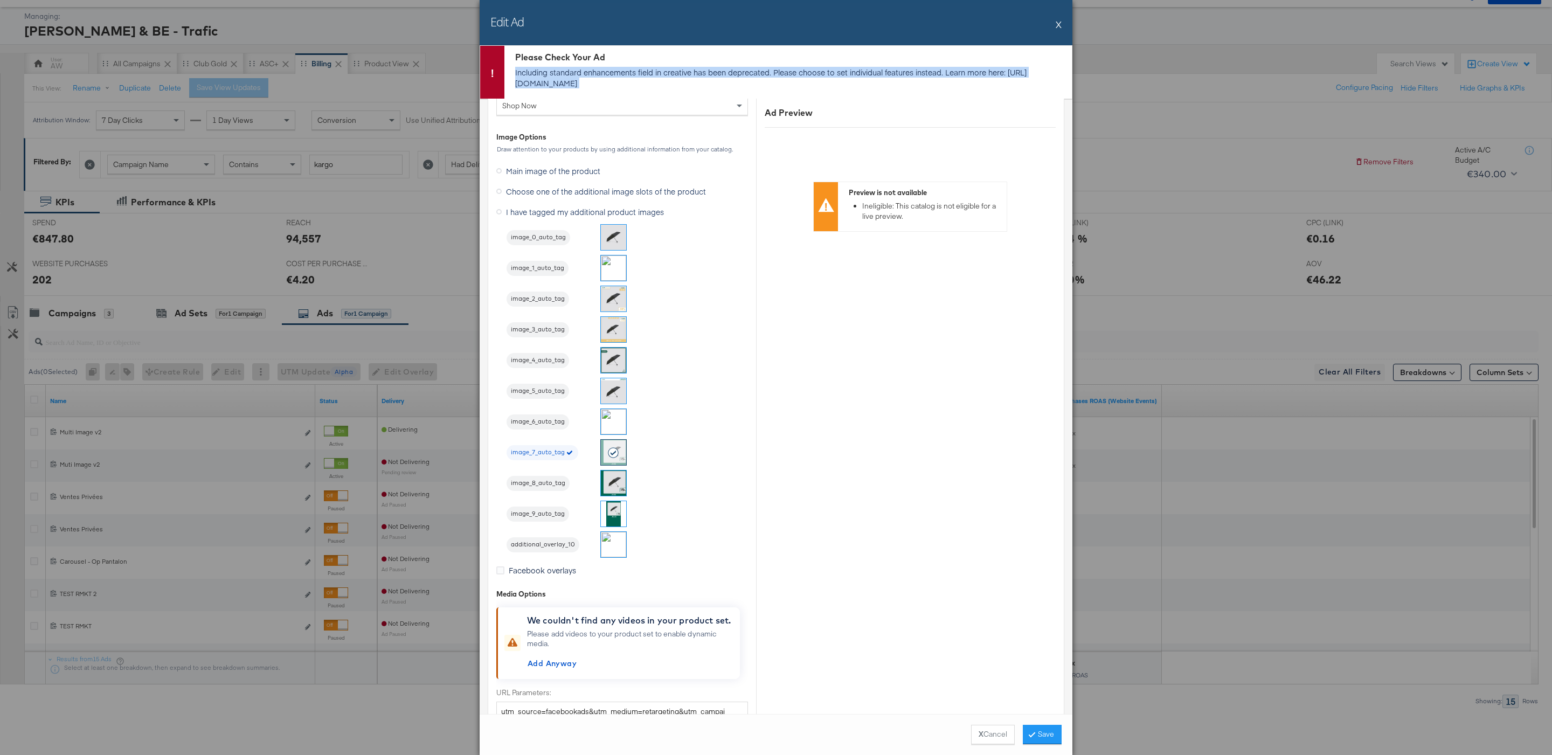
click at [595, 84] on p "Including standard enhancements field in creative has been deprecated. Please c…" at bounding box center [790, 78] width 551 height 22
click at [615, 86] on p "Including standard enhancements field in creative has been deprecated. Please c…" at bounding box center [790, 78] width 551 height 22
click at [1055, 24] on button "X" at bounding box center [1058, 24] width 6 height 22
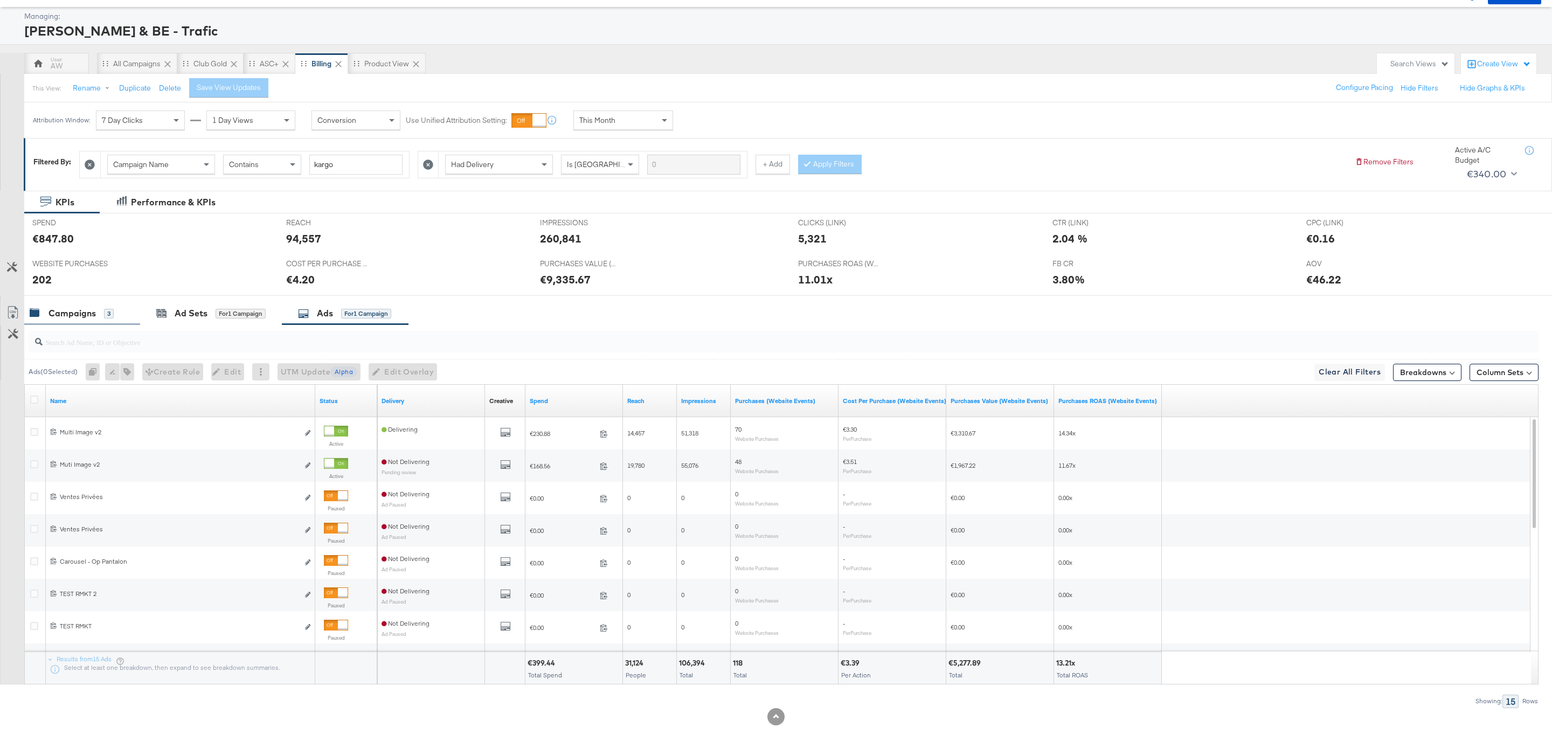
click at [98, 320] on div "Campaigns 3" at bounding box center [82, 313] width 116 height 23
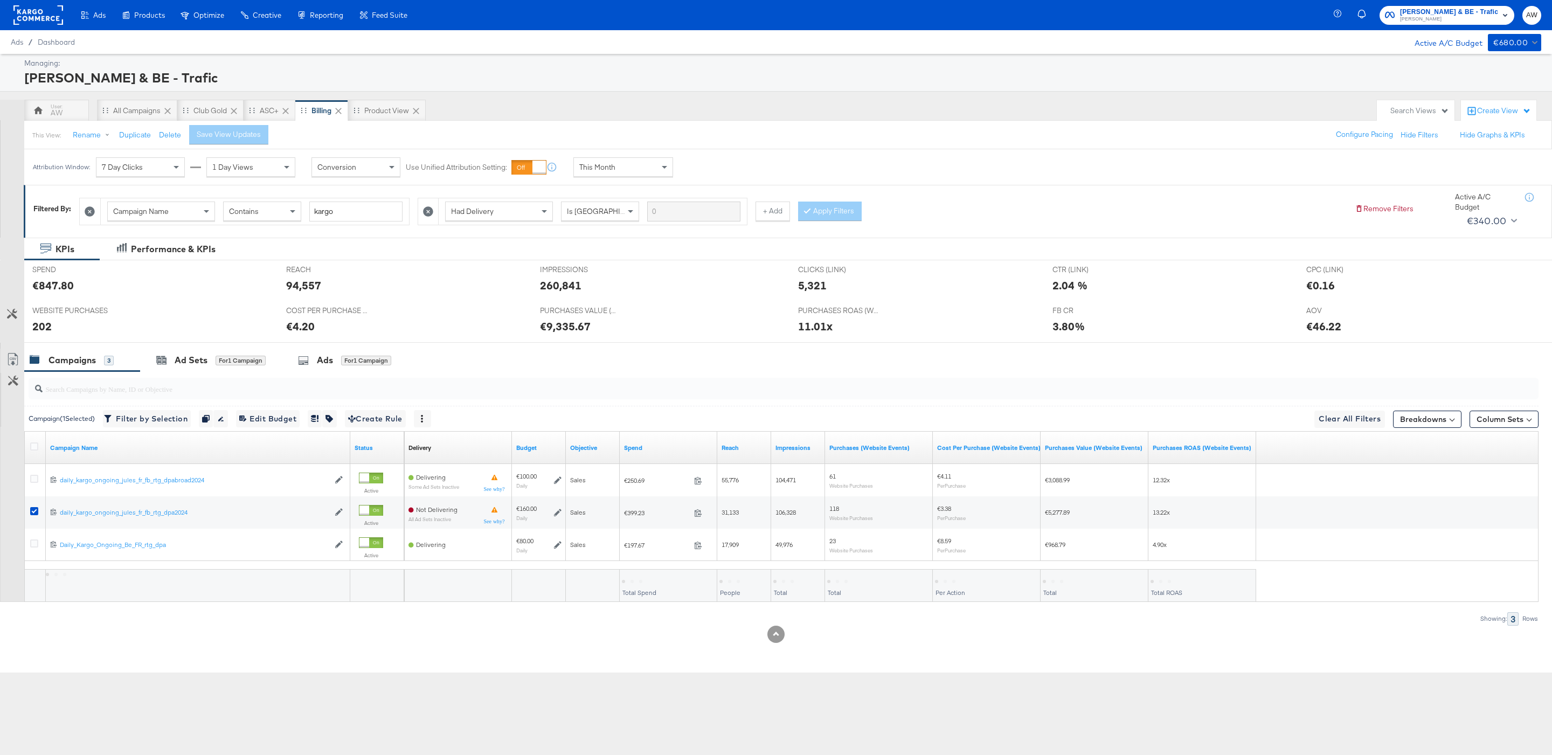
scroll to position [0, 0]
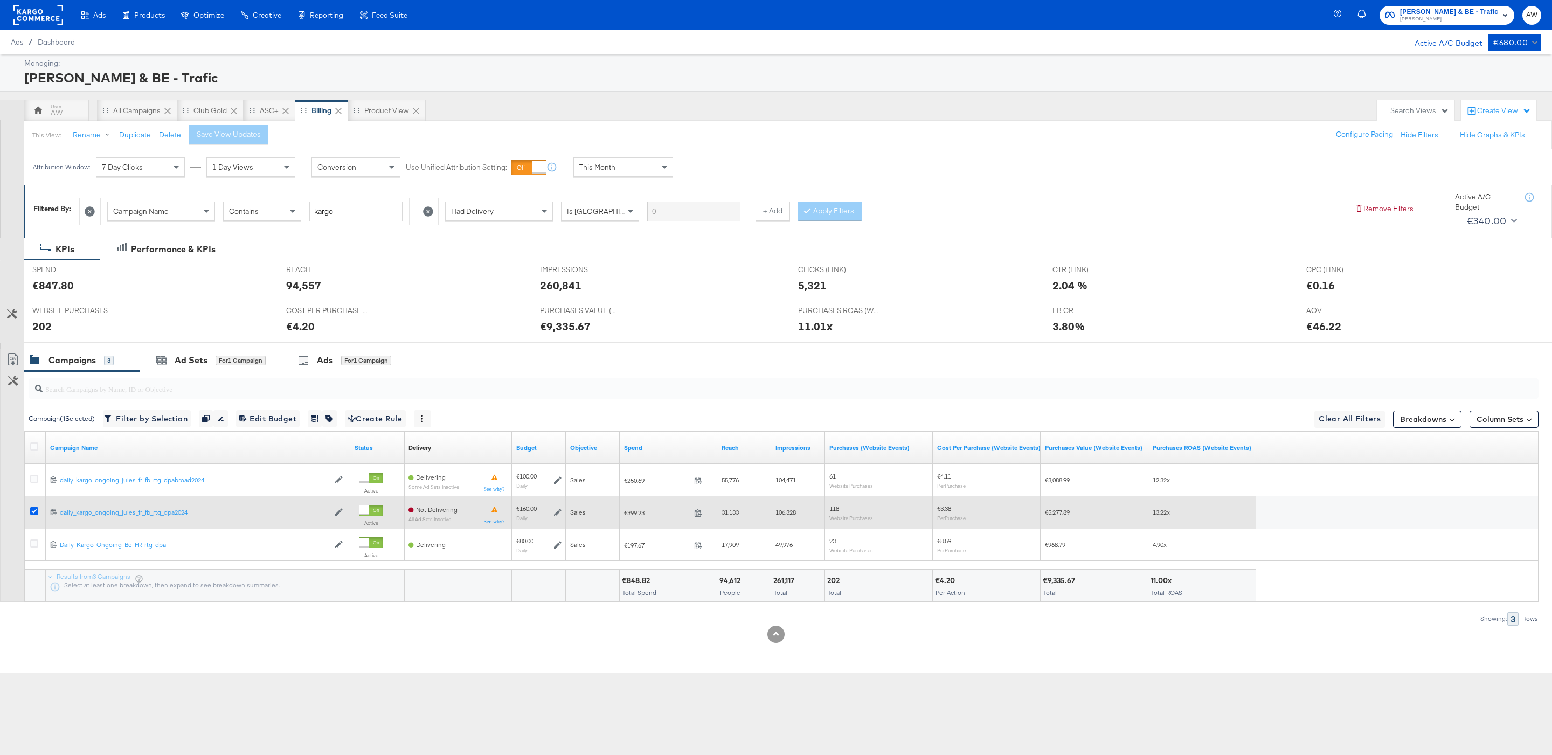
click at [36, 514] on icon at bounding box center [34, 511] width 8 height 8
click at [0, 0] on input "checkbox" at bounding box center [0, 0] width 0 height 0
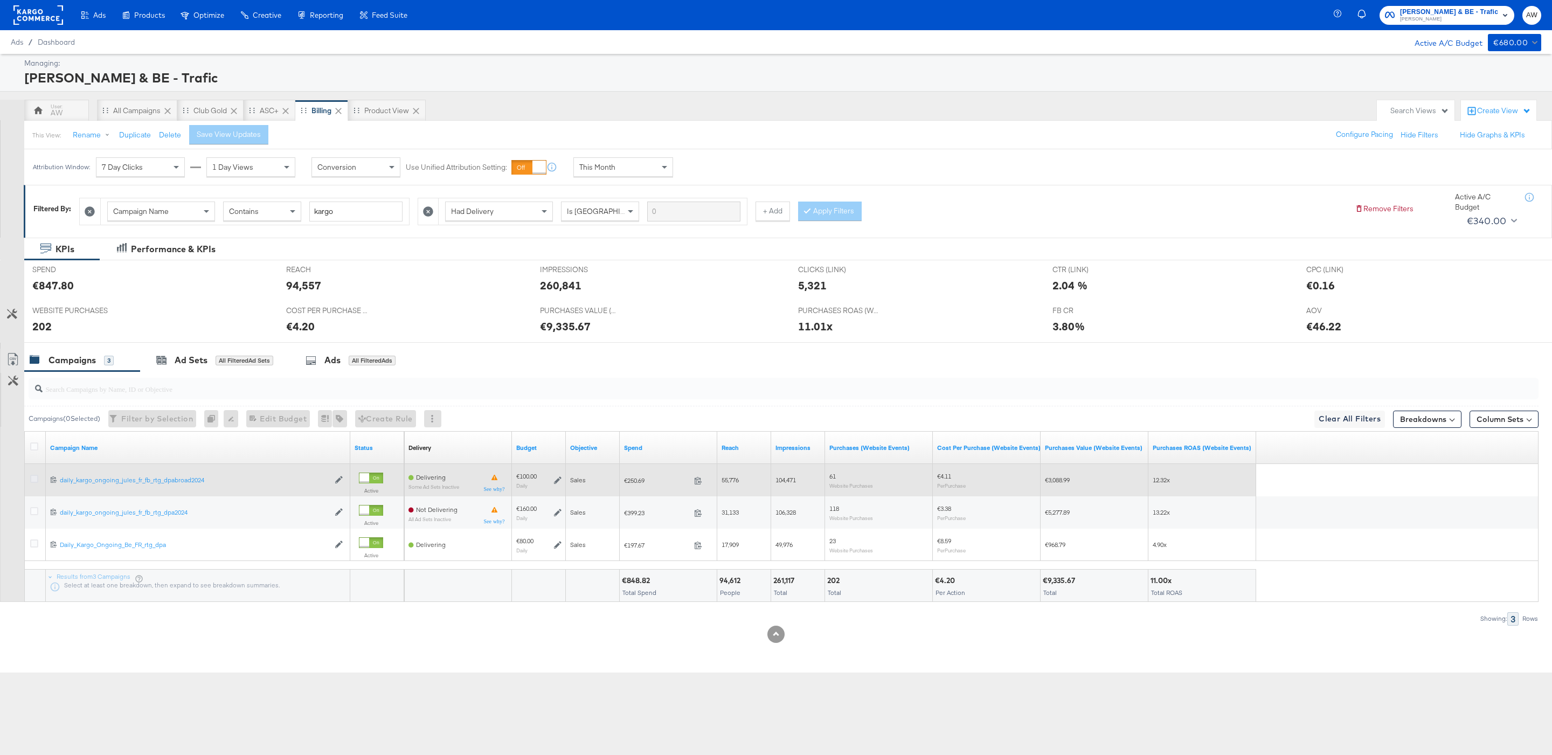
click at [36, 482] on icon at bounding box center [34, 479] width 8 height 8
click at [0, 0] on input "checkbox" at bounding box center [0, 0] width 0 height 0
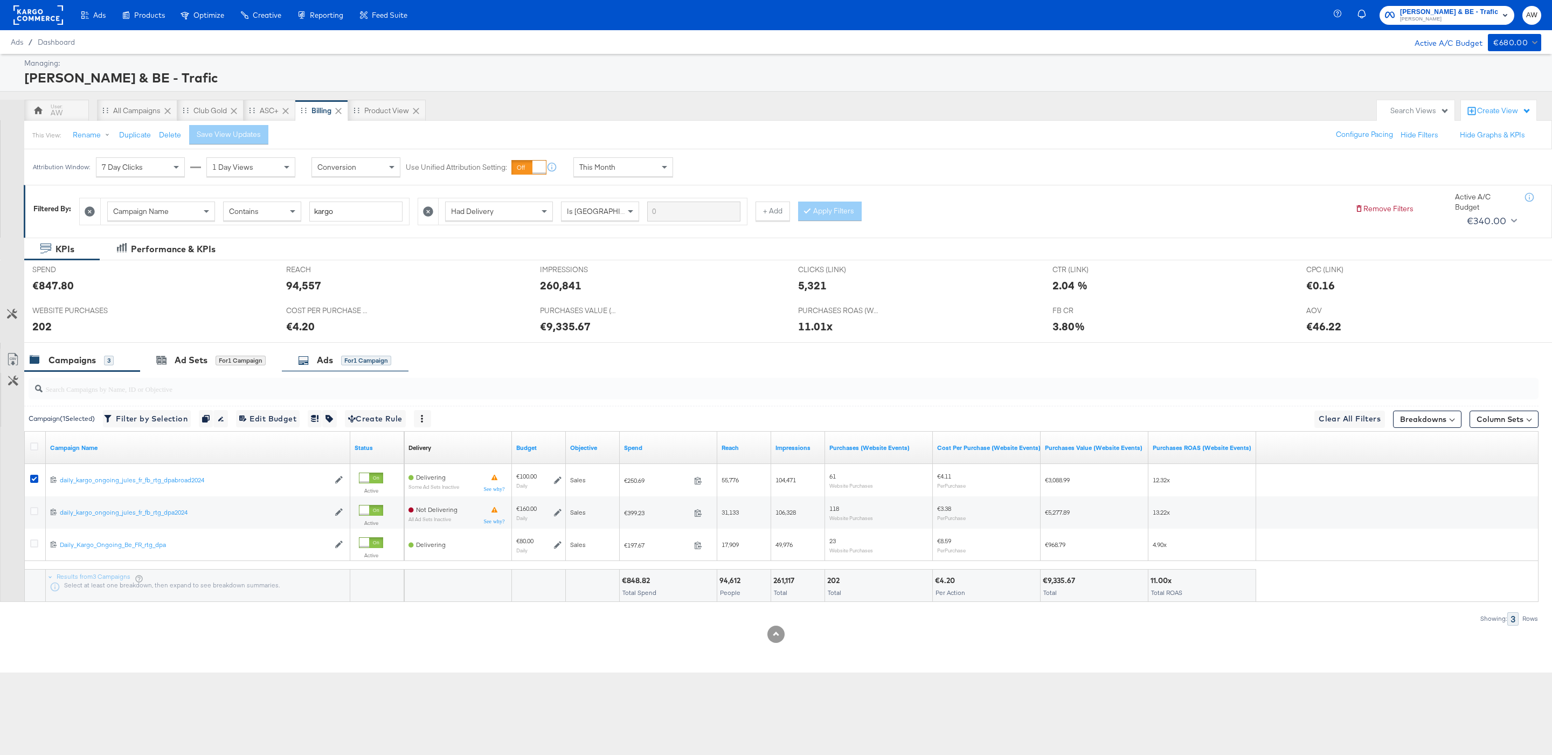
click at [352, 355] on div "Ads for 1 Campaign" at bounding box center [345, 360] width 127 height 23
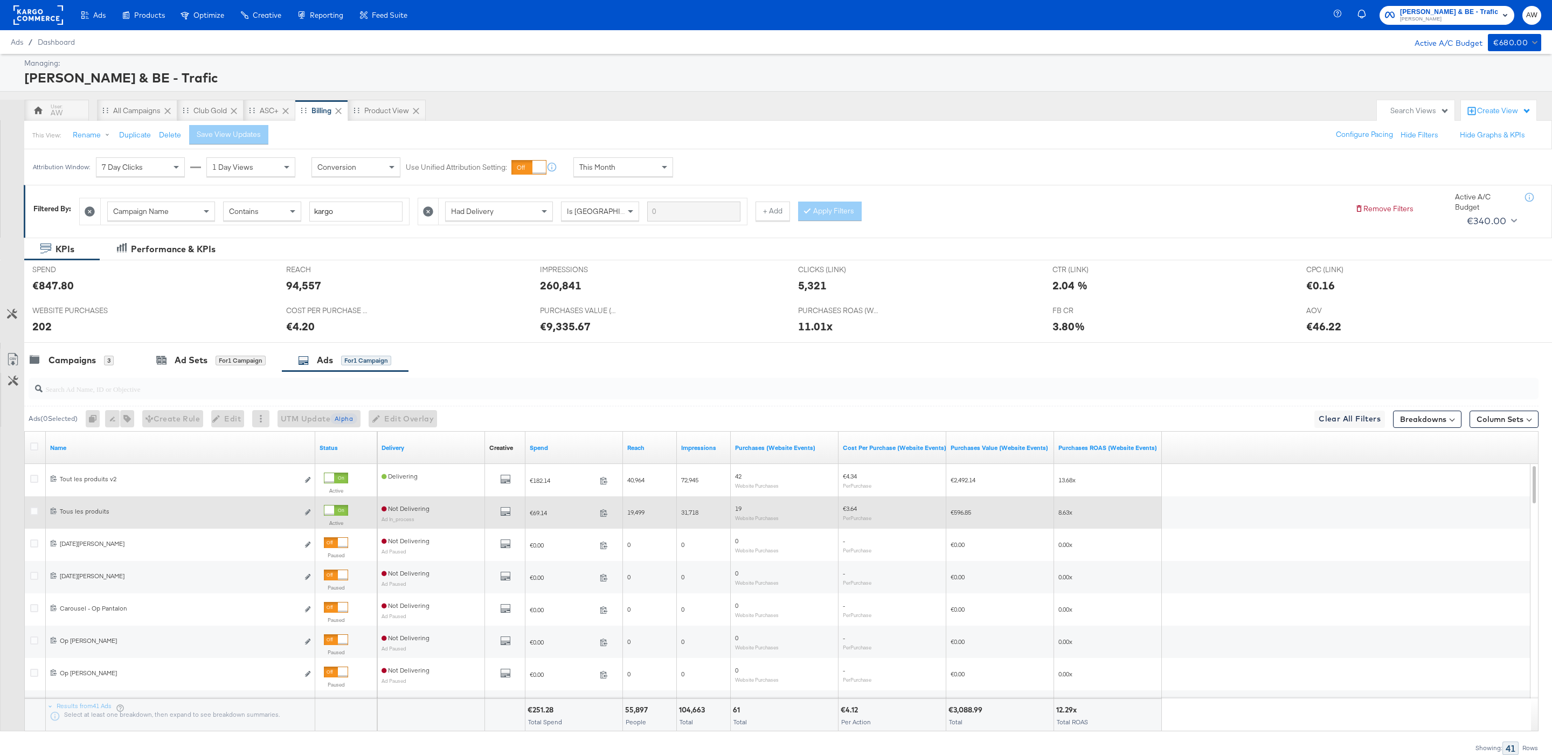
click at [311, 515] on div "6620160342781 Tous les produits Tous les produits Edit ad" at bounding box center [180, 513] width 269 height 20
click at [307, 514] on icon "link" at bounding box center [307, 512] width 5 height 6
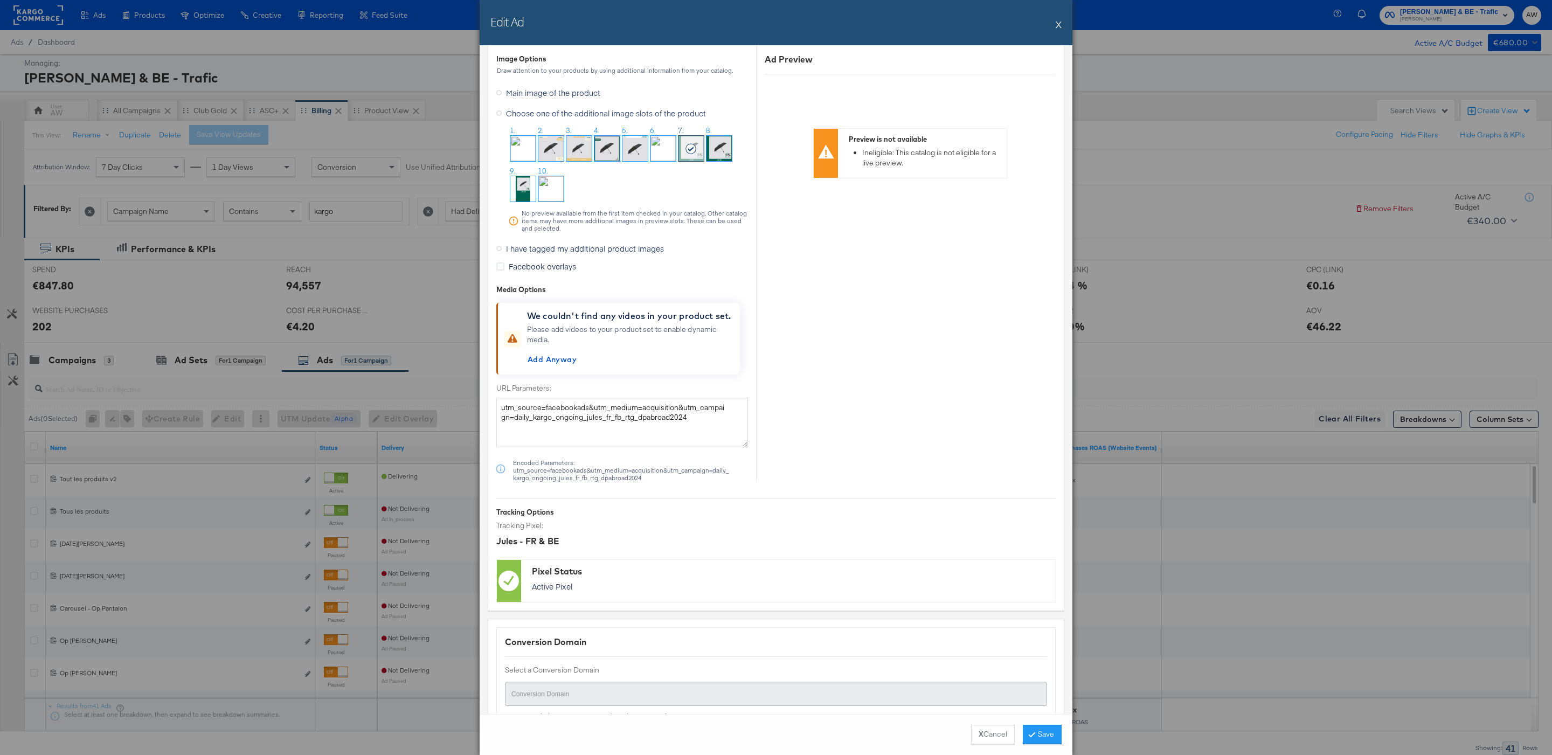
scroll to position [1048, 0]
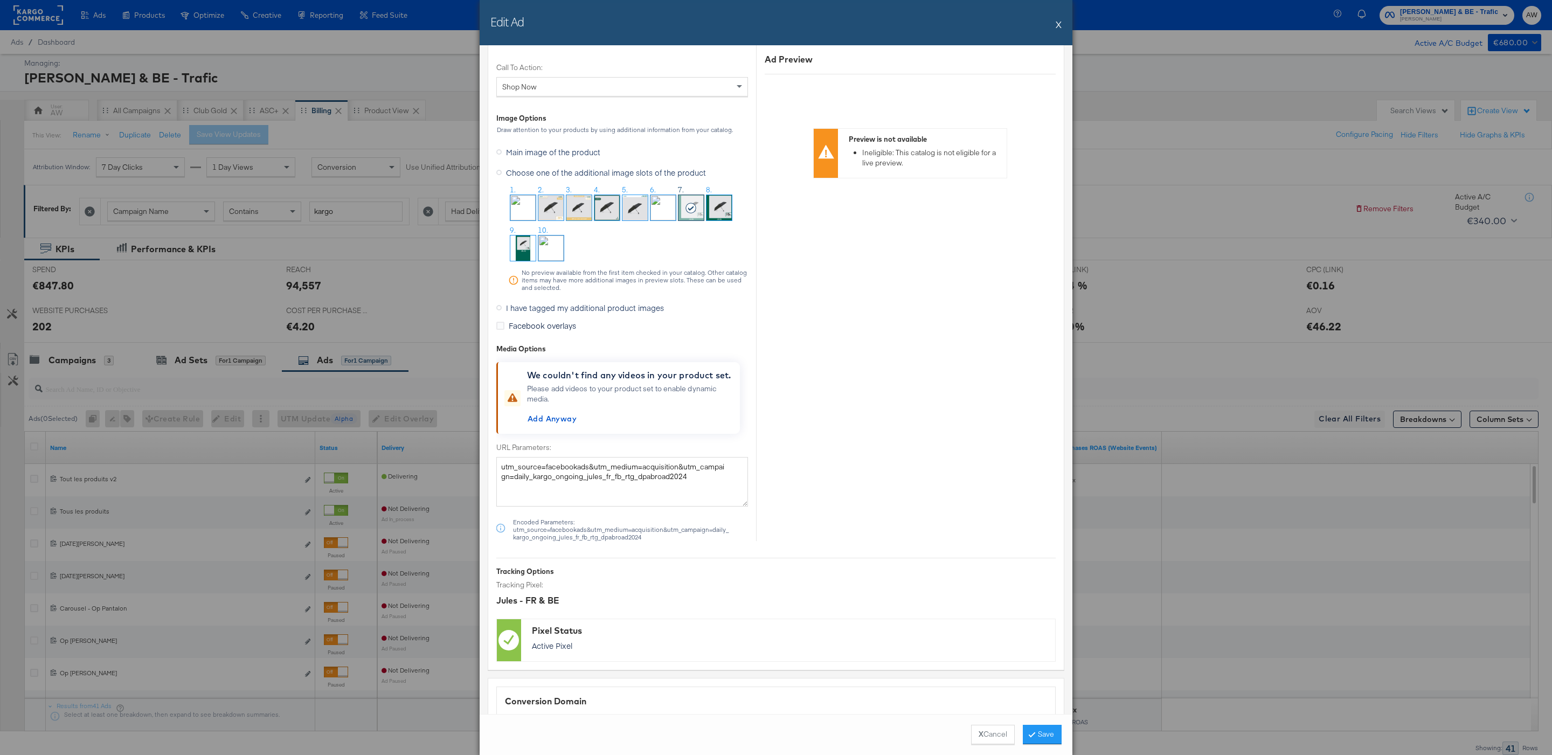
click at [585, 310] on span "I have tagged my additional product images" at bounding box center [585, 307] width 158 height 11
click at [0, 0] on input "I have tagged my additional product images" at bounding box center [0, 0] width 0 height 0
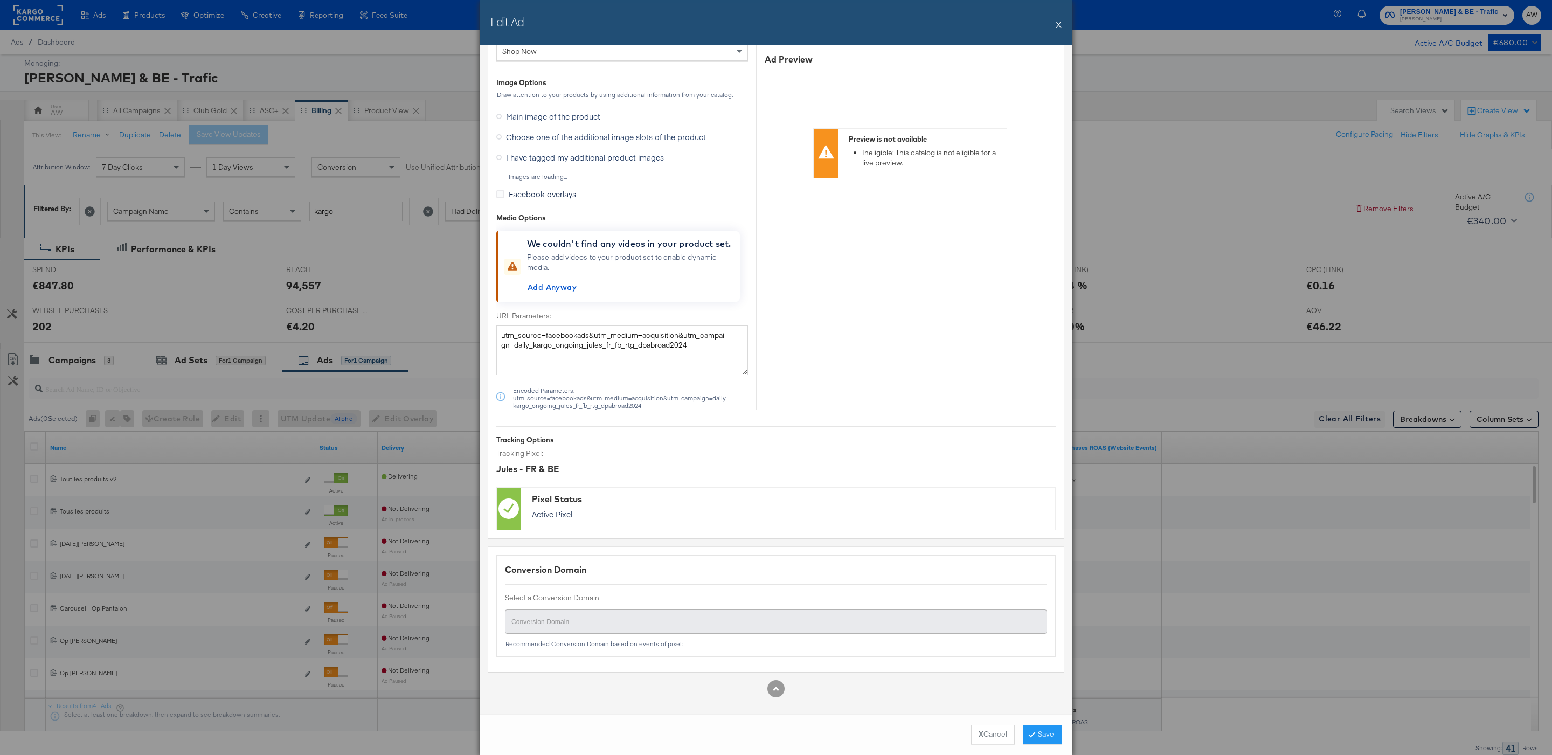
scroll to position [894, 0]
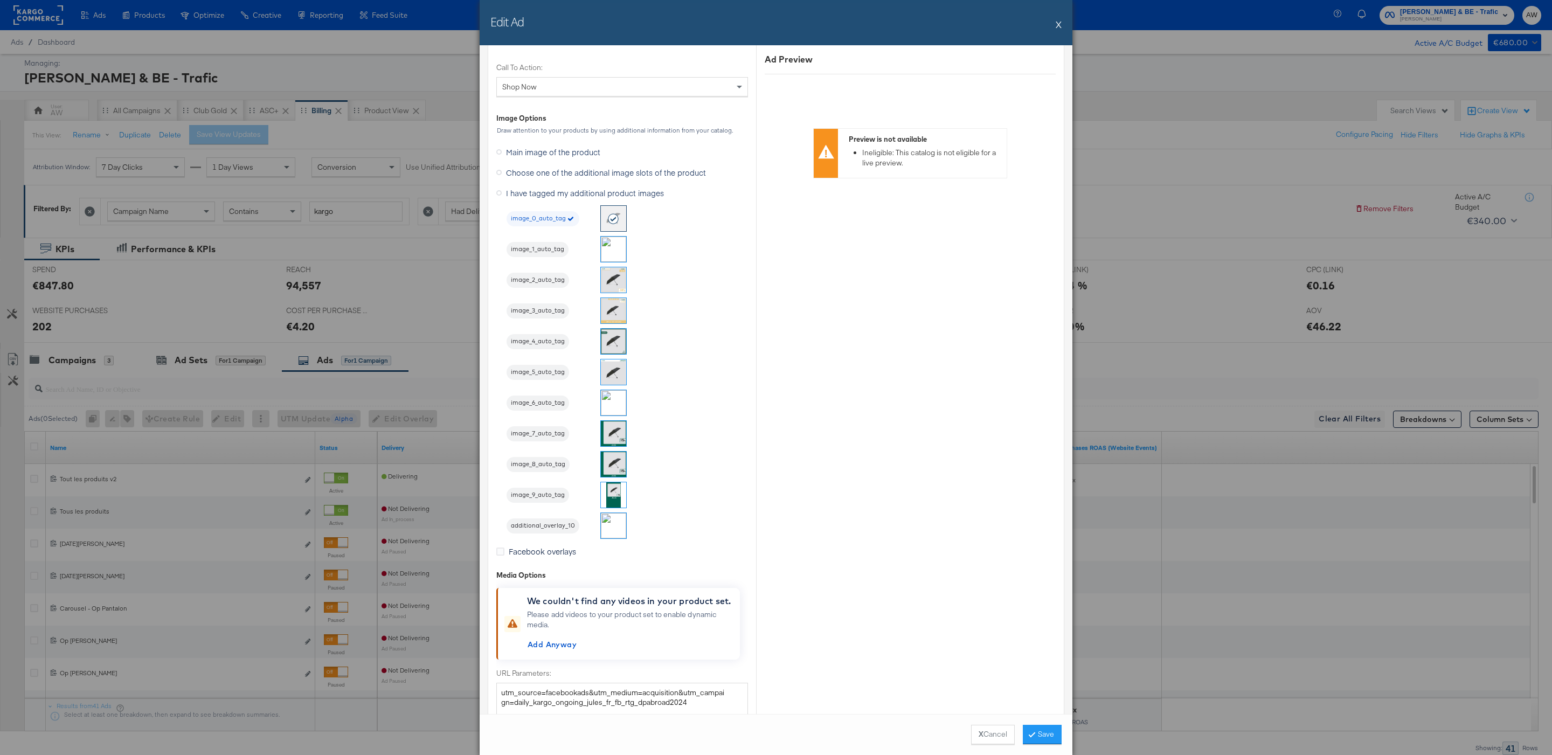
click at [613, 433] on img at bounding box center [613, 433] width 25 height 25
click at [1042, 734] on button "Save" at bounding box center [1042, 734] width 39 height 19
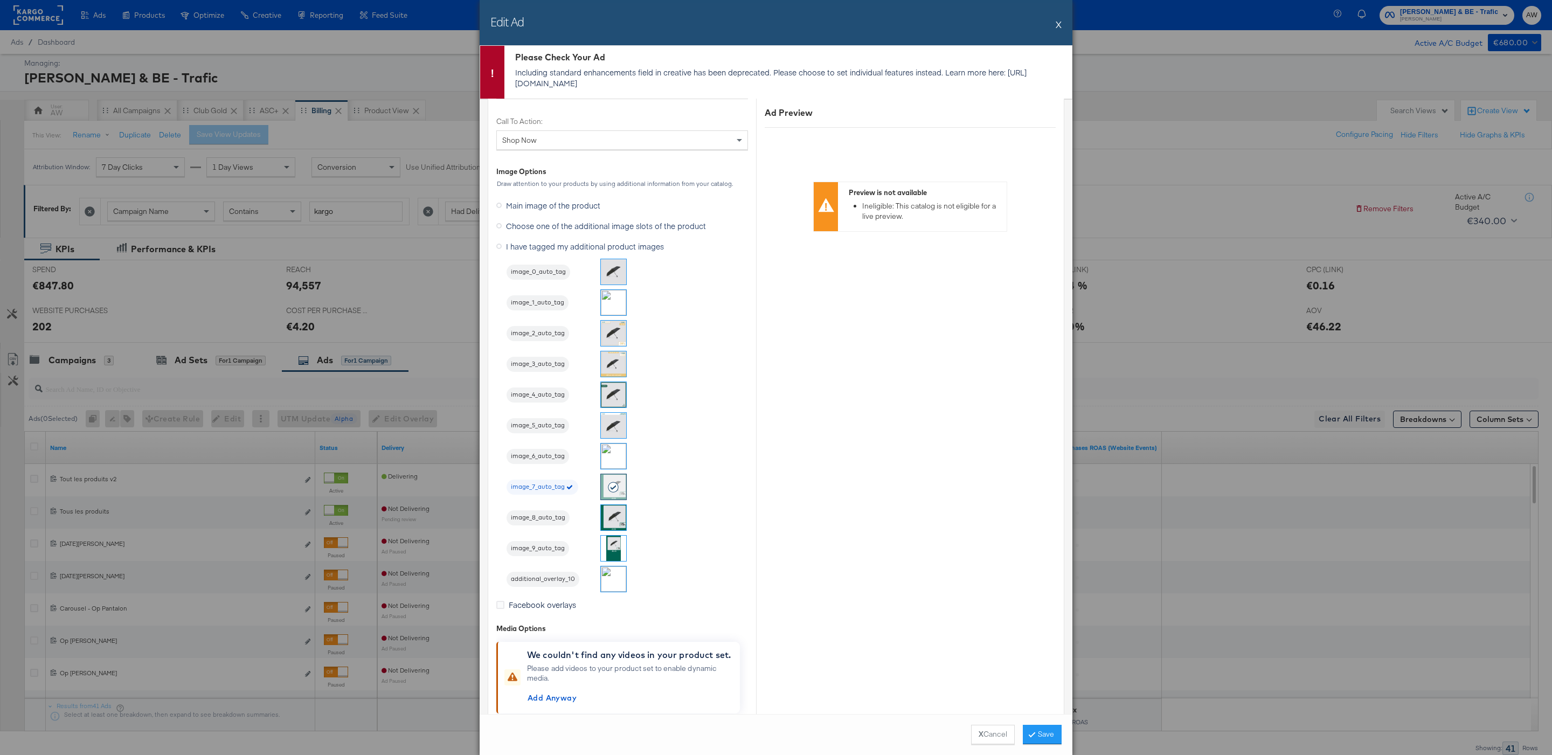
drag, startPoint x: 634, startPoint y: 86, endPoint x: 513, endPoint y: 84, distance: 120.2
click at [513, 84] on div "Please Check Your Ad Including standard enhancements field in creative has been…" at bounding box center [787, 72] width 567 height 53
copy p "https://fburl.com/hyth50xo"
click at [776, 422] on div "Ad Preview Preview is not available Ineligible: This catalog is not eligible fo…" at bounding box center [910, 64] width 308 height 1512
drag, startPoint x: 481, startPoint y: 8, endPoint x: 1070, endPoint y: 159, distance: 608.6
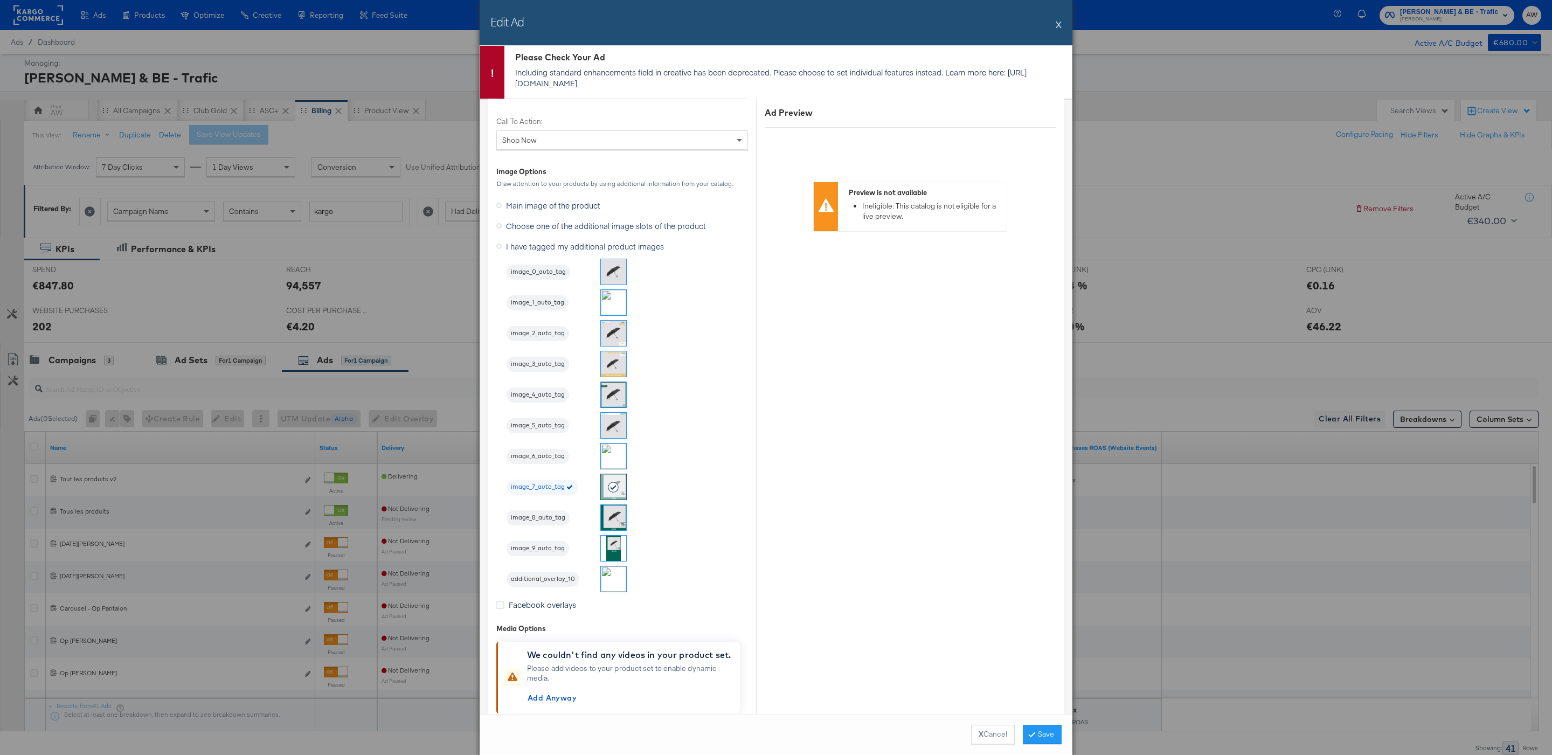
click at [1060, 28] on button "X" at bounding box center [1058, 24] width 6 height 22
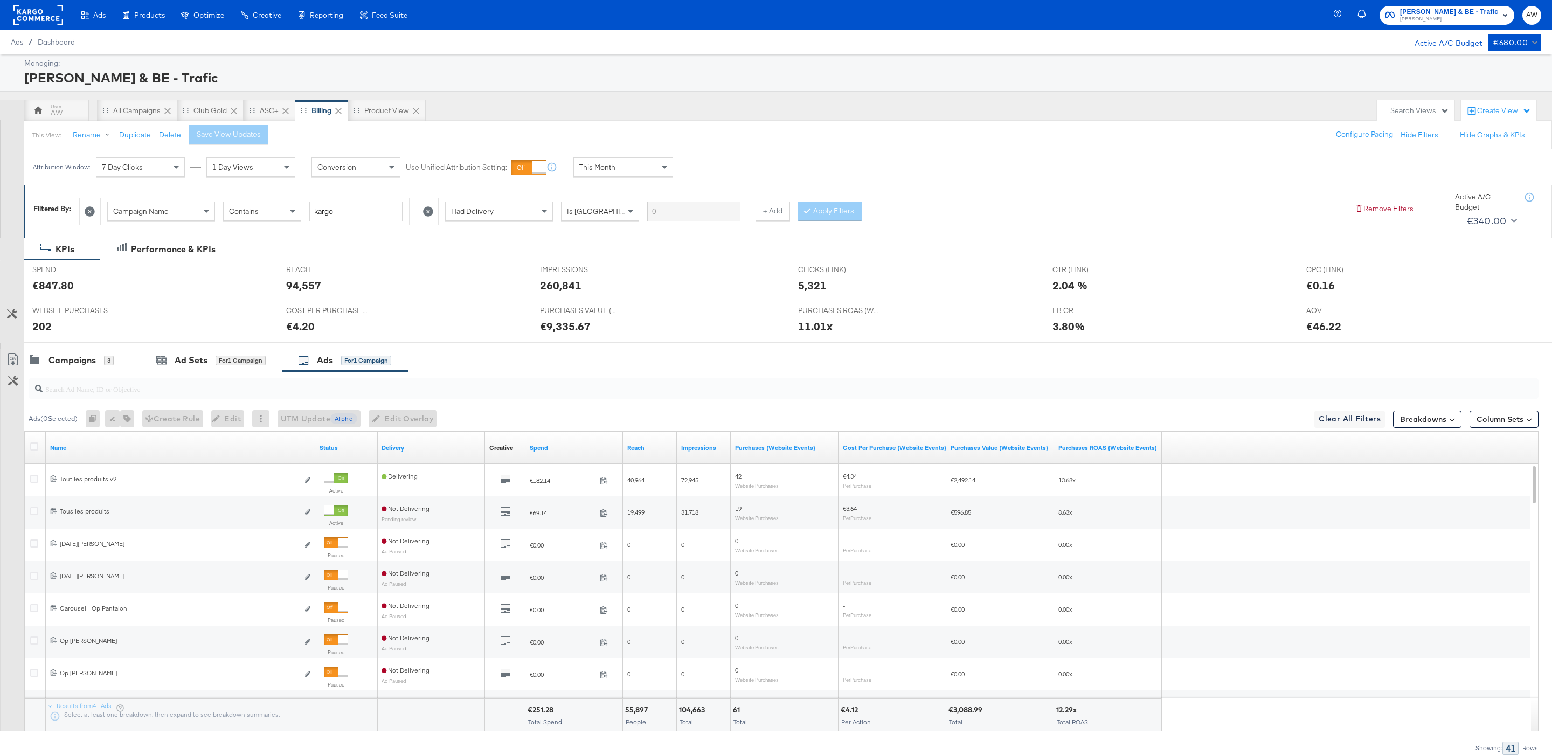
click at [43, 16] on rect at bounding box center [38, 14] width 50 height 19
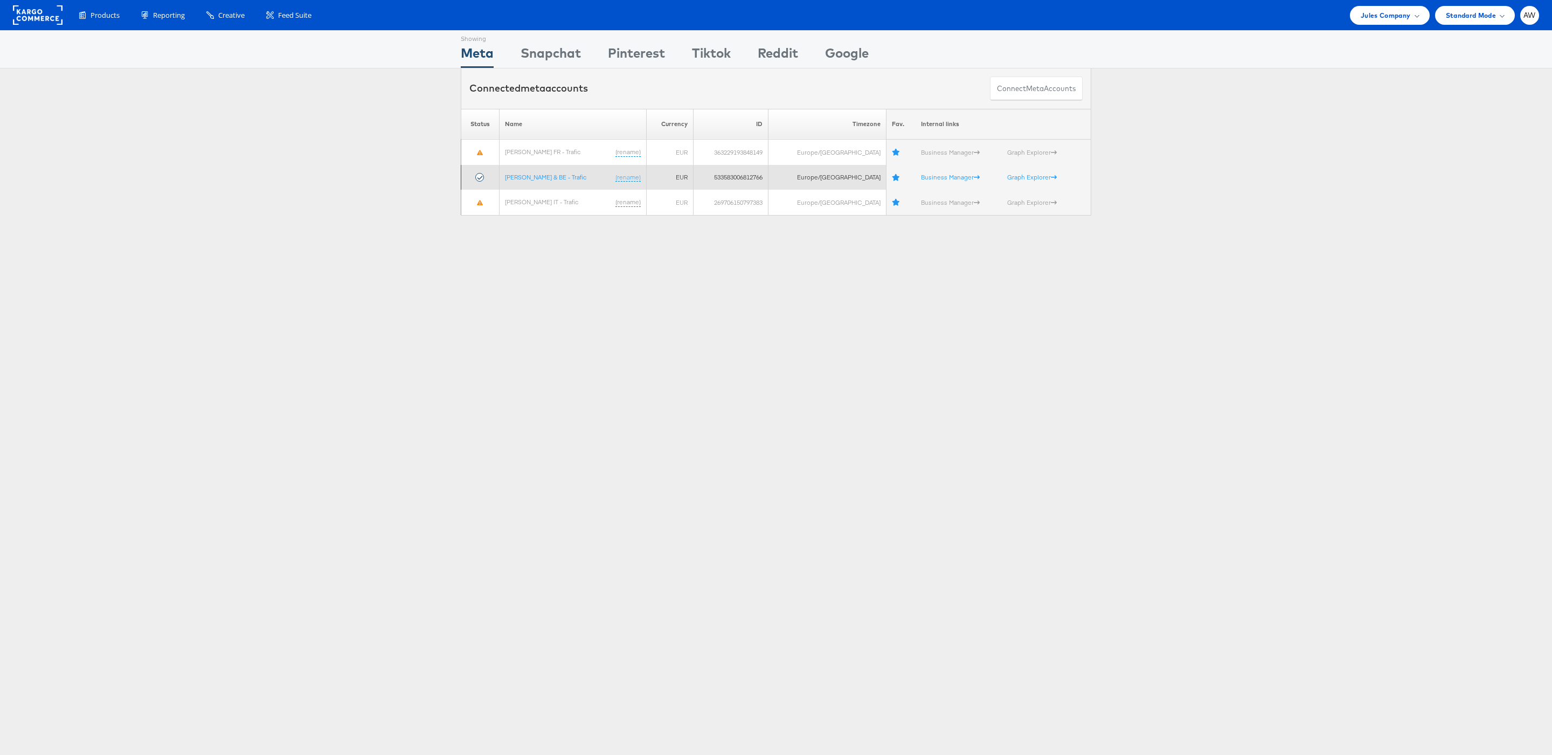
click at [756, 179] on td "533583006812766" at bounding box center [730, 177] width 74 height 25
copy td "533583006812766"
click at [565, 174] on link "[PERSON_NAME] & BE - Trafic" at bounding box center [545, 177] width 81 height 8
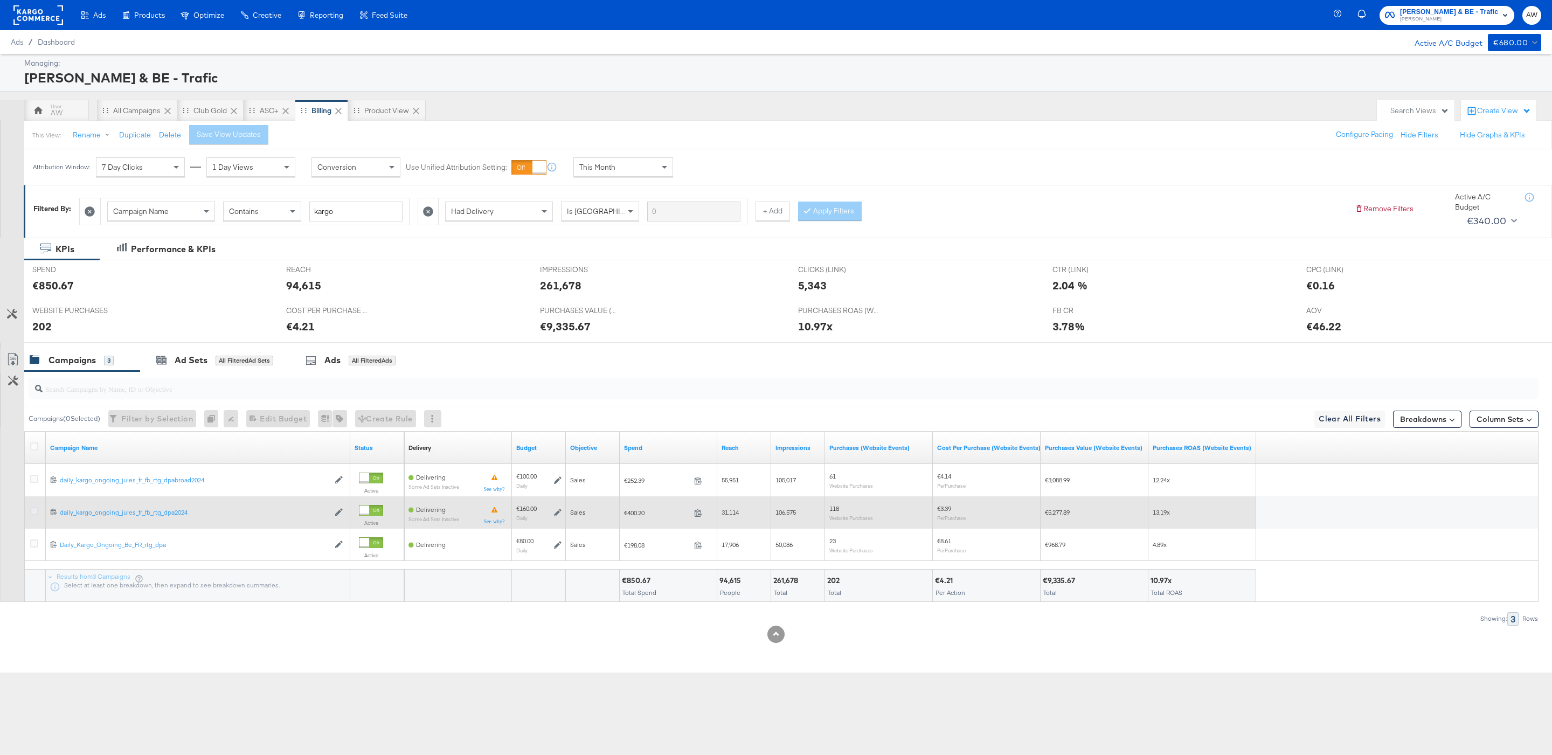
click at [36, 510] on icon at bounding box center [34, 511] width 8 height 8
click at [0, 0] on input "checkbox" at bounding box center [0, 0] width 0 height 0
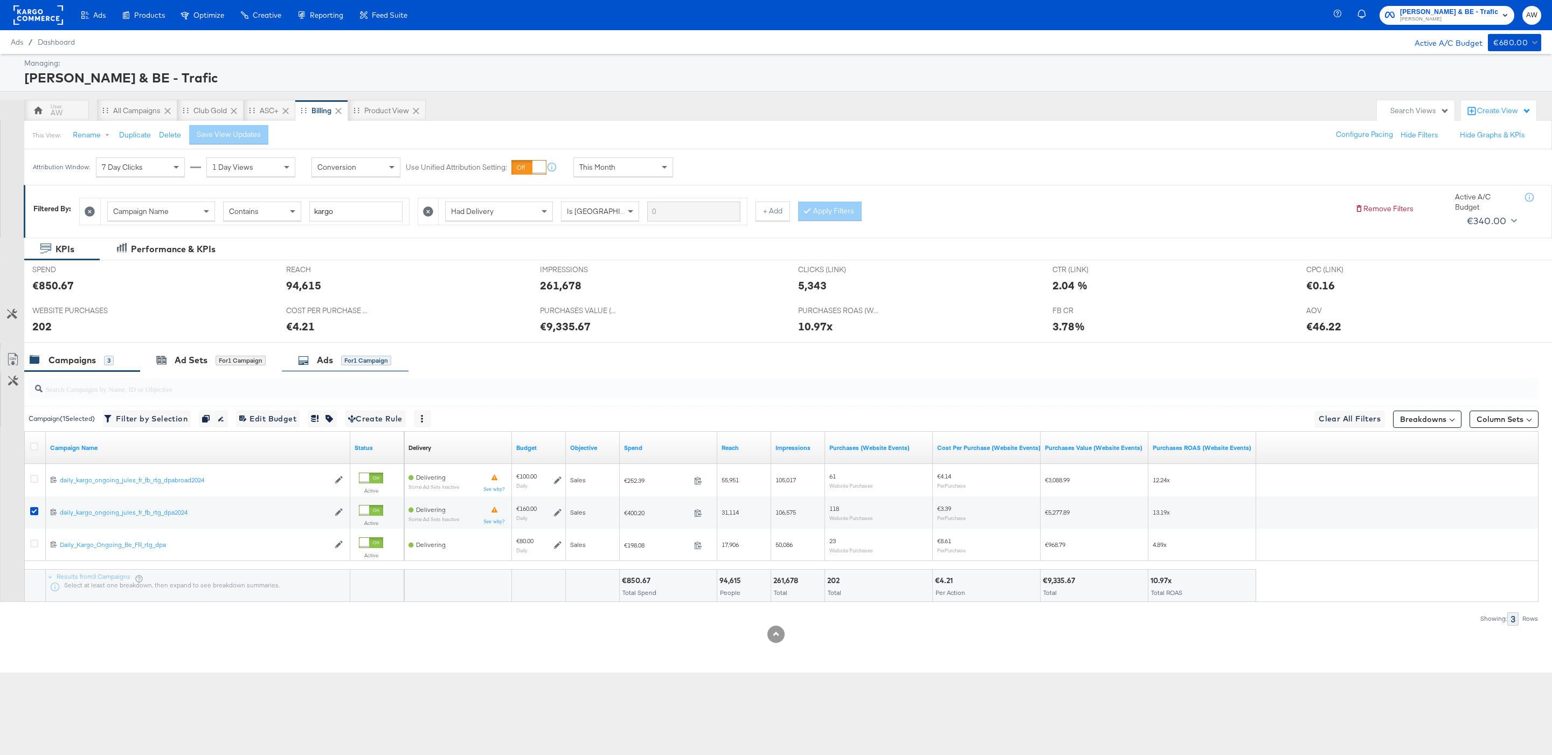
click at [387, 358] on div "for 1 Campaign" at bounding box center [366, 361] width 50 height 10
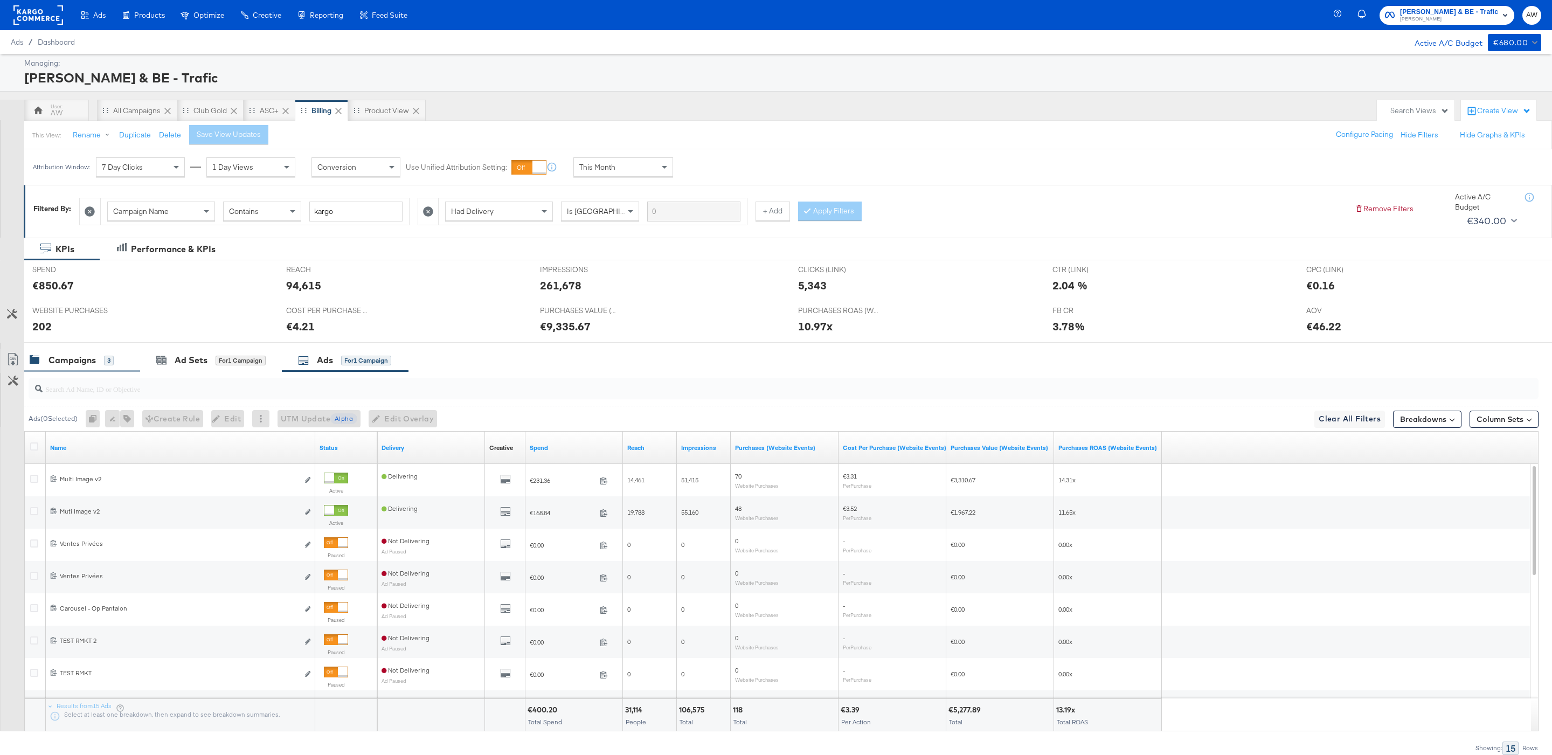
click at [121, 366] on div "Campaigns 3" at bounding box center [77, 360] width 94 height 12
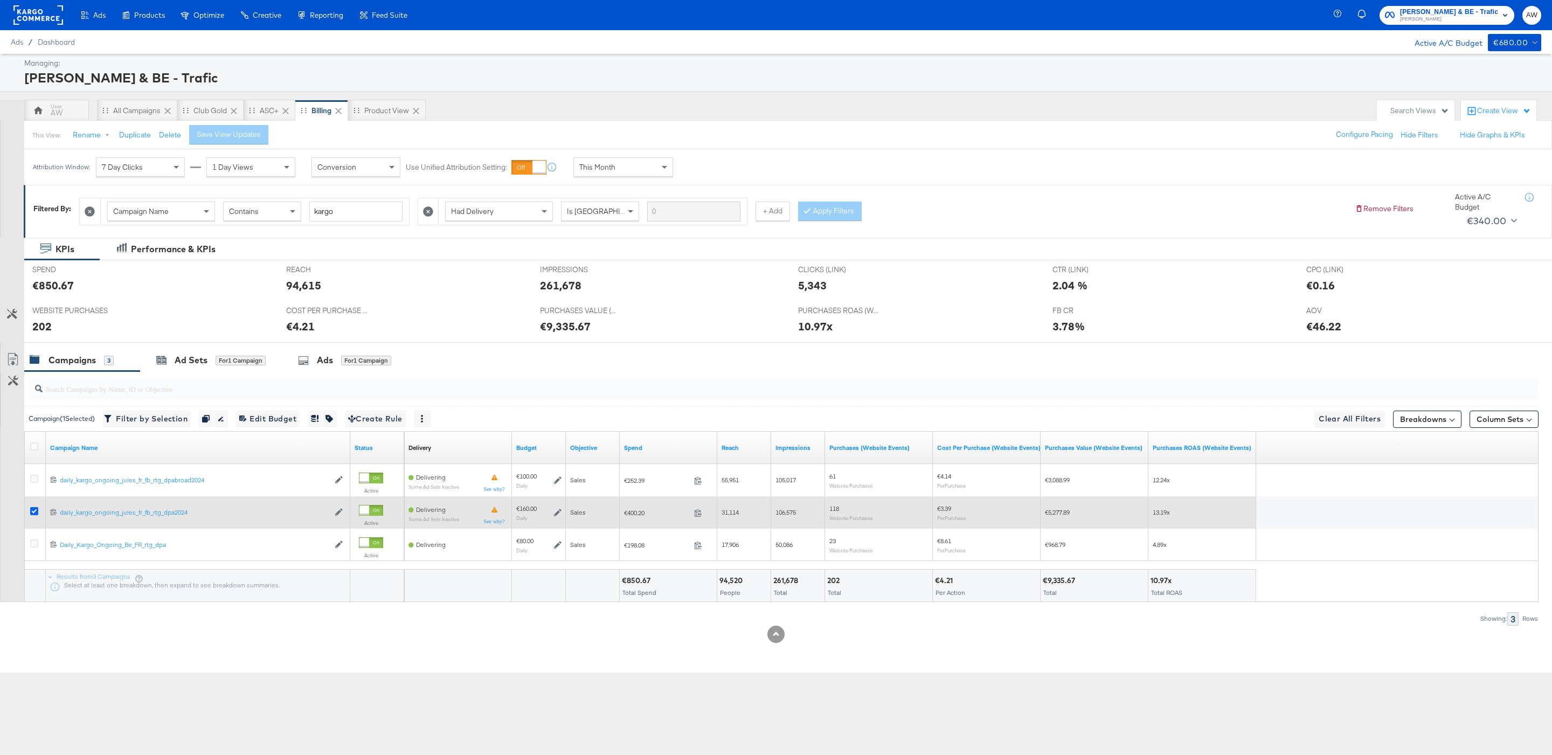
click at [32, 510] on icon at bounding box center [34, 511] width 8 height 8
click at [0, 0] on input "checkbox" at bounding box center [0, 0] width 0 height 0
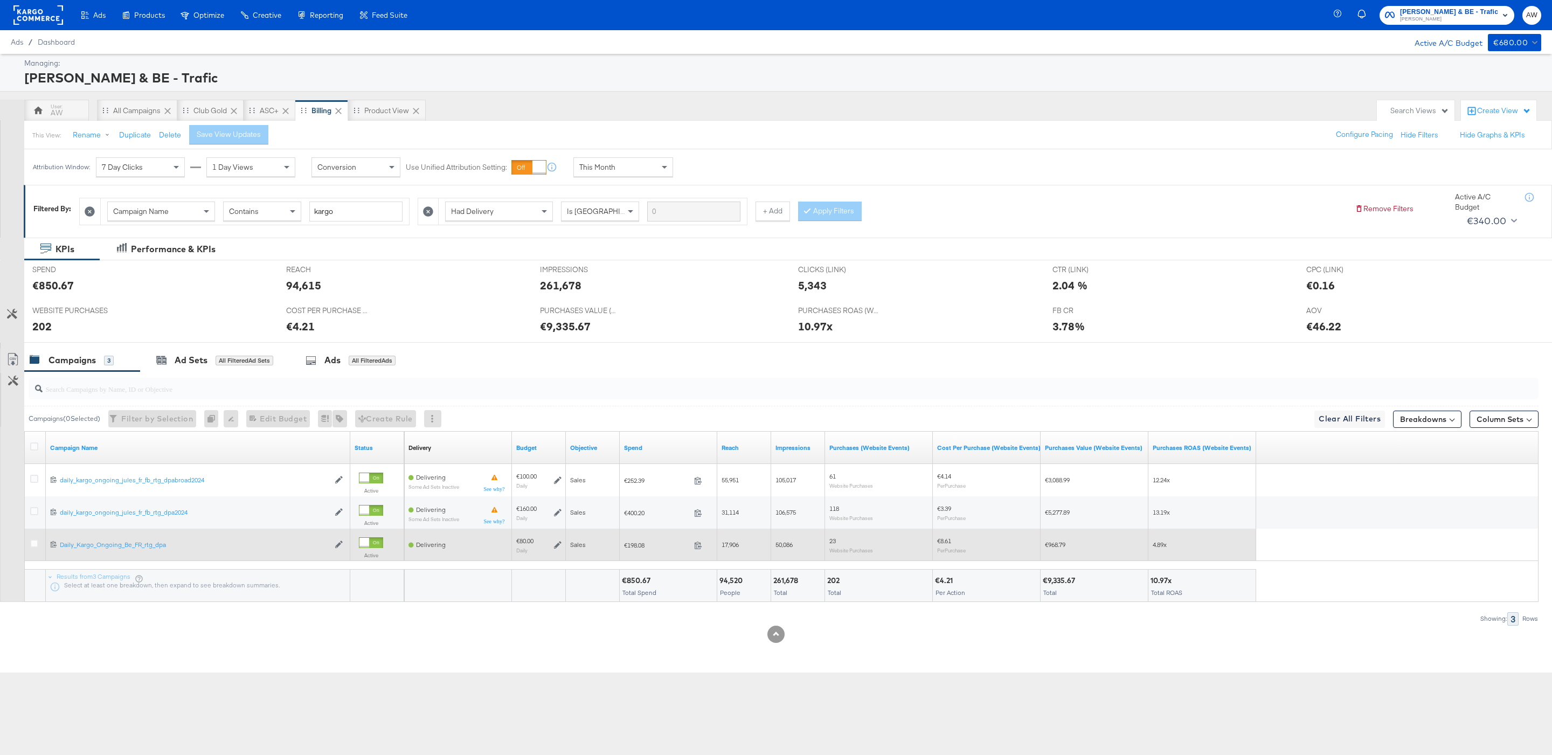
click at [36, 550] on div at bounding box center [35, 544] width 11 height 11
click at [36, 545] on icon at bounding box center [34, 543] width 8 height 8
click at [0, 0] on input "checkbox" at bounding box center [0, 0] width 0 height 0
click at [30, 547] on icon at bounding box center [34, 543] width 8 height 8
click at [0, 0] on input "checkbox" at bounding box center [0, 0] width 0 height 0
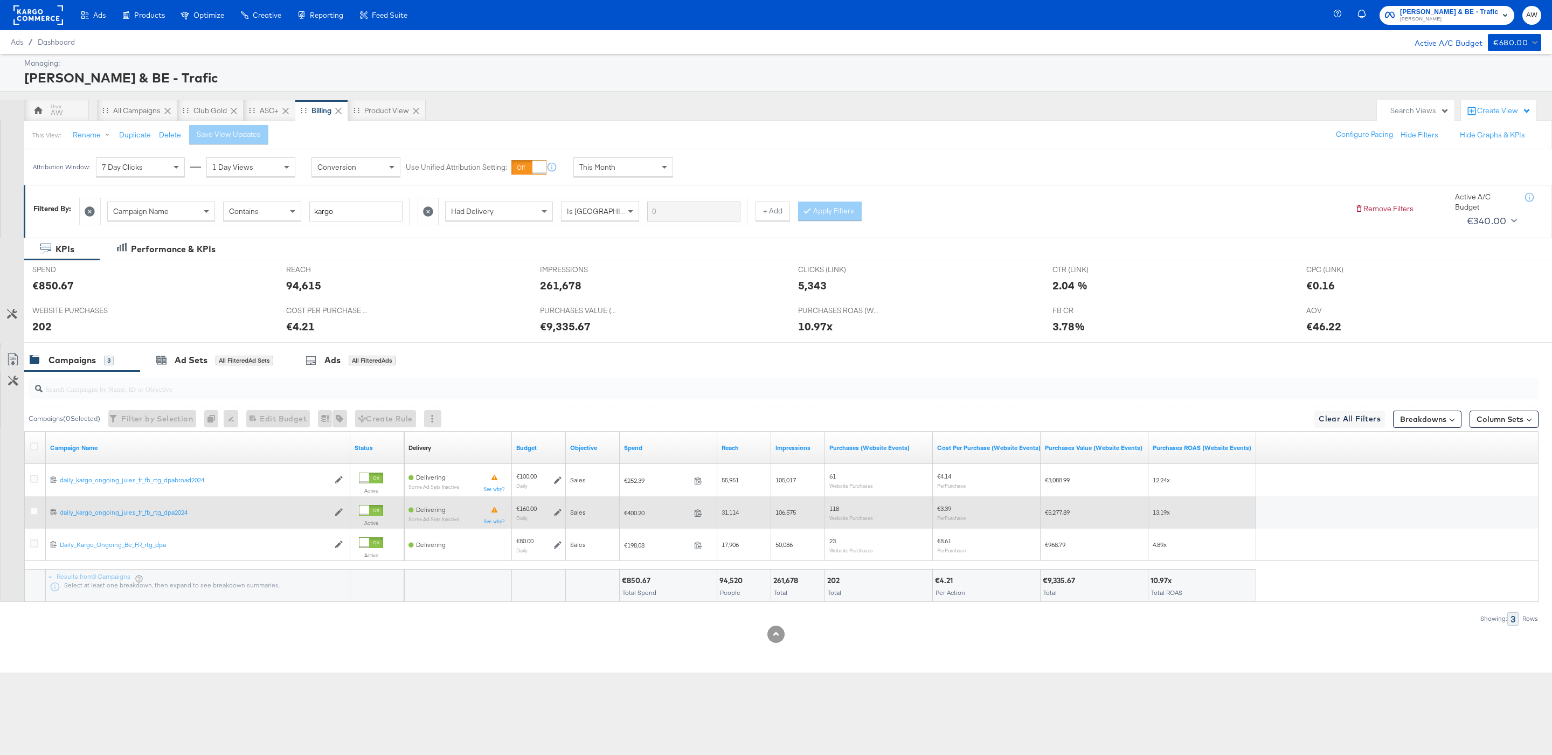
click at [36, 518] on div at bounding box center [35, 512] width 11 height 11
click at [36, 515] on icon at bounding box center [34, 511] width 8 height 8
click at [0, 0] on input "checkbox" at bounding box center [0, 0] width 0 height 0
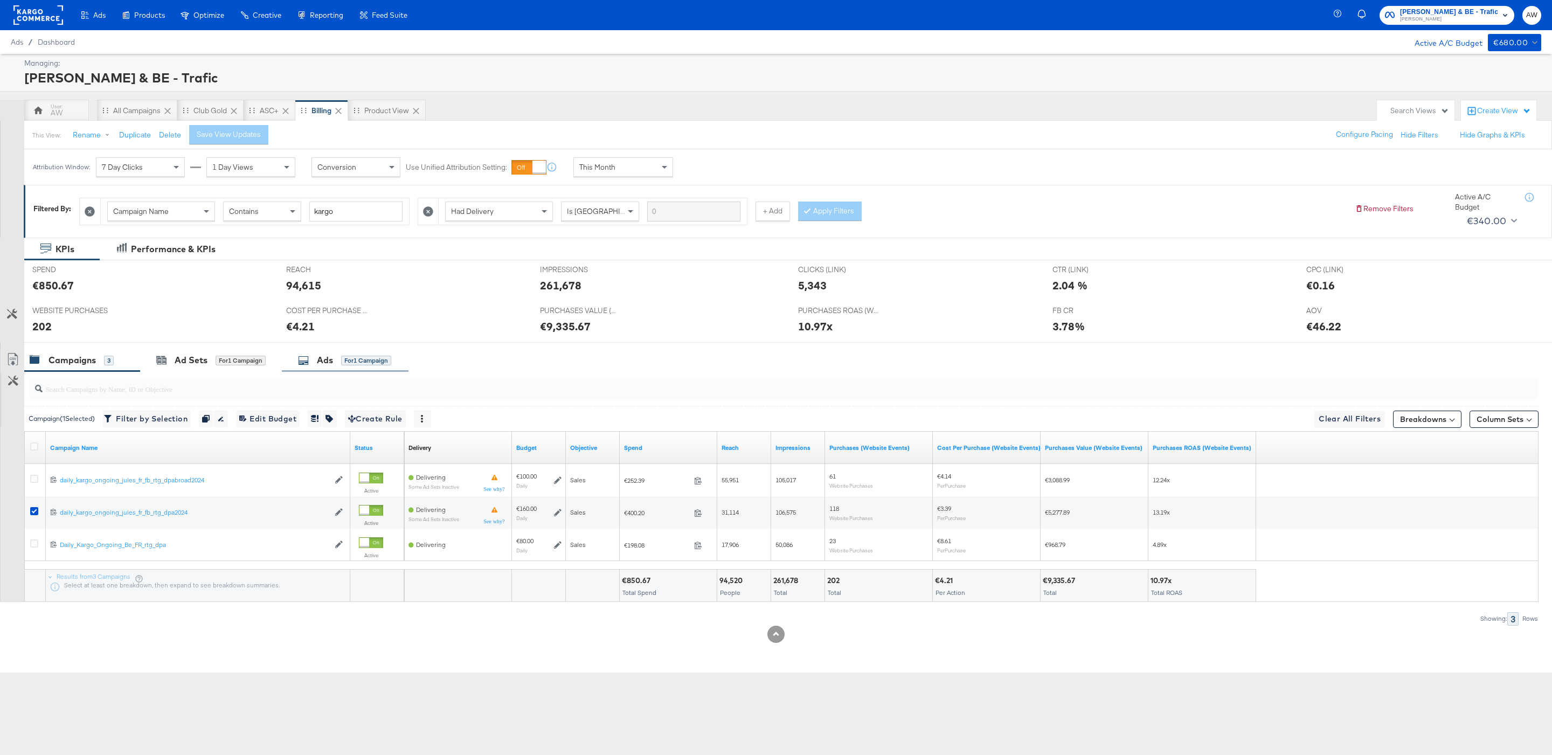
click at [340, 358] on div "Ads for 1 Campaign" at bounding box center [344, 360] width 93 height 12
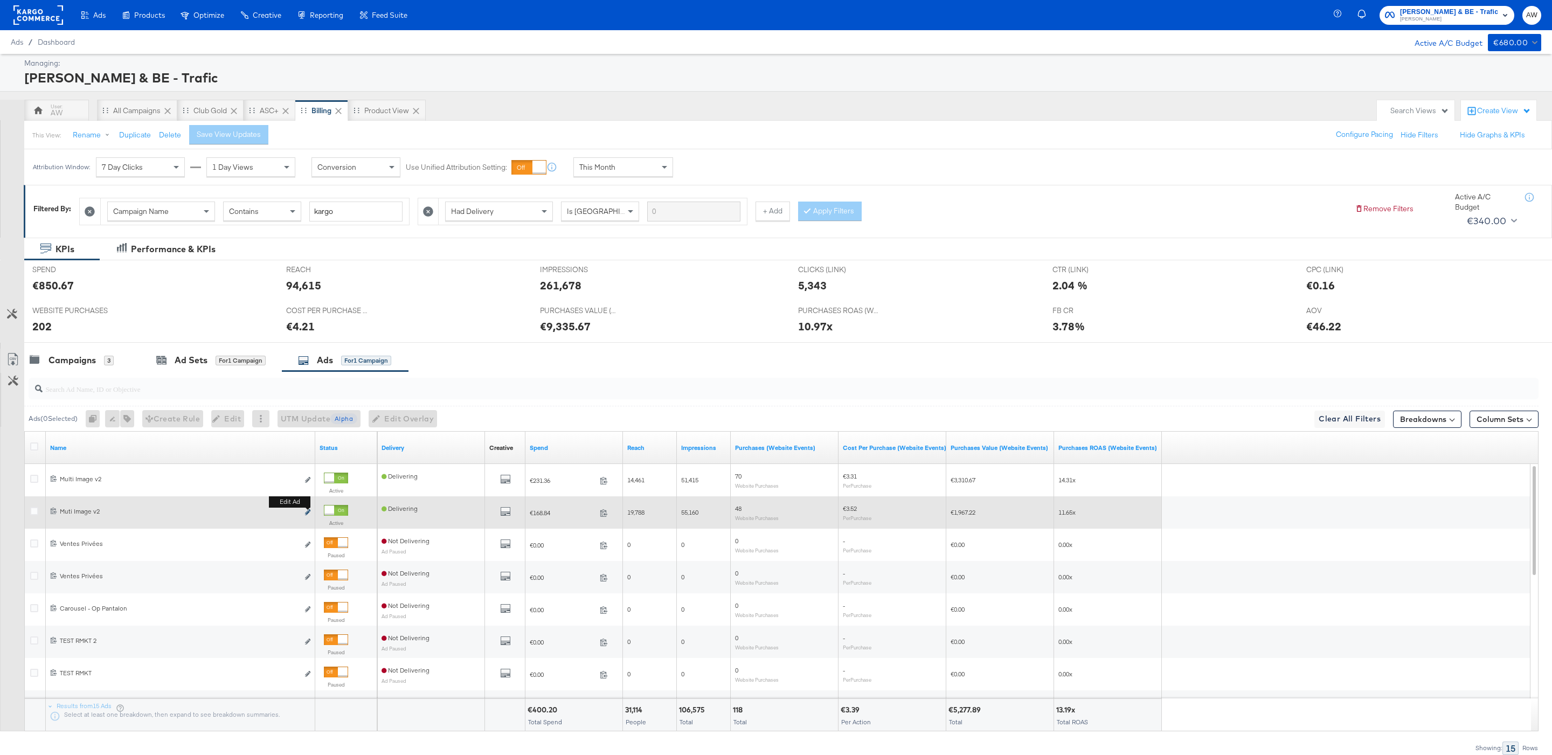
click at [307, 514] on icon "link" at bounding box center [307, 512] width 5 height 6
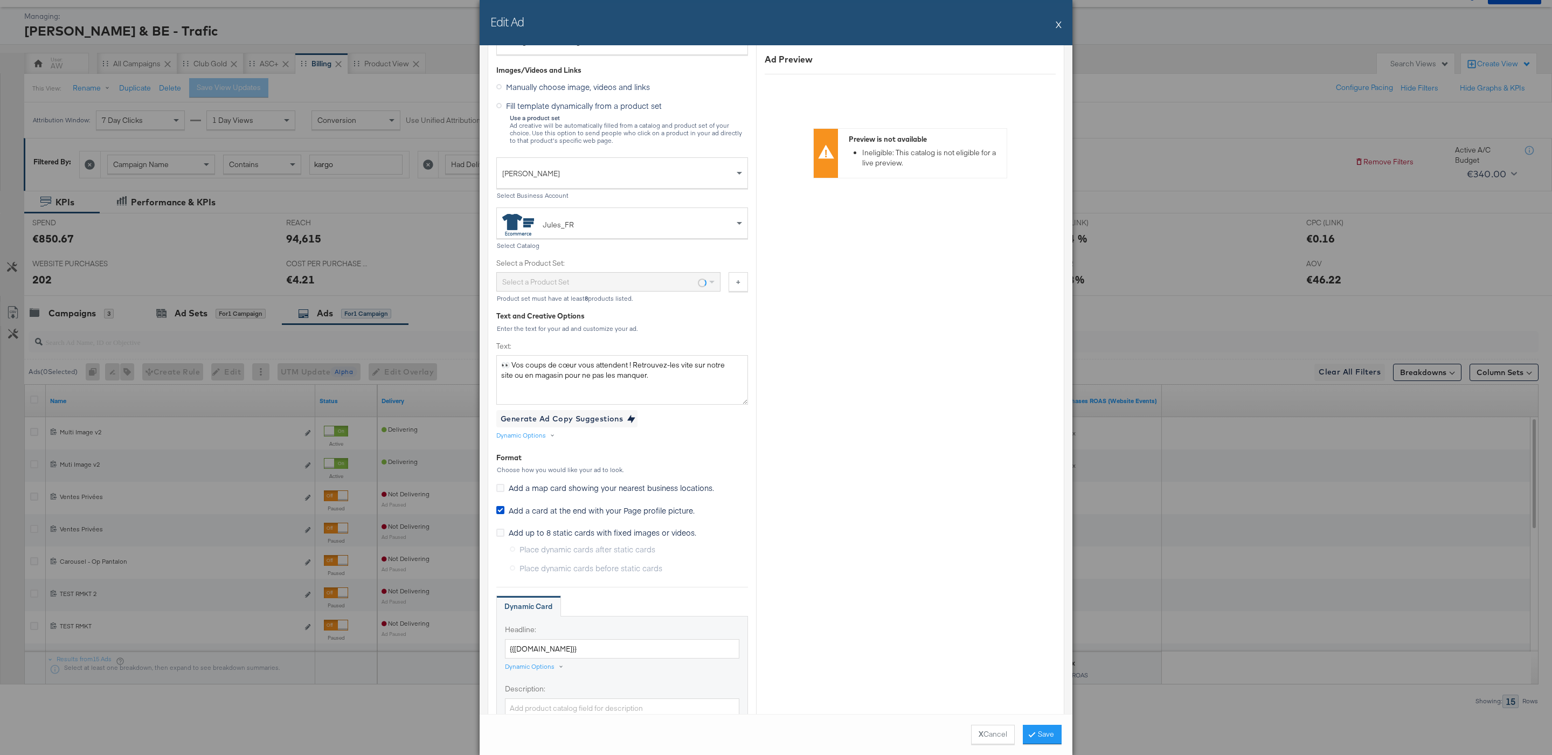
scroll to position [199, 0]
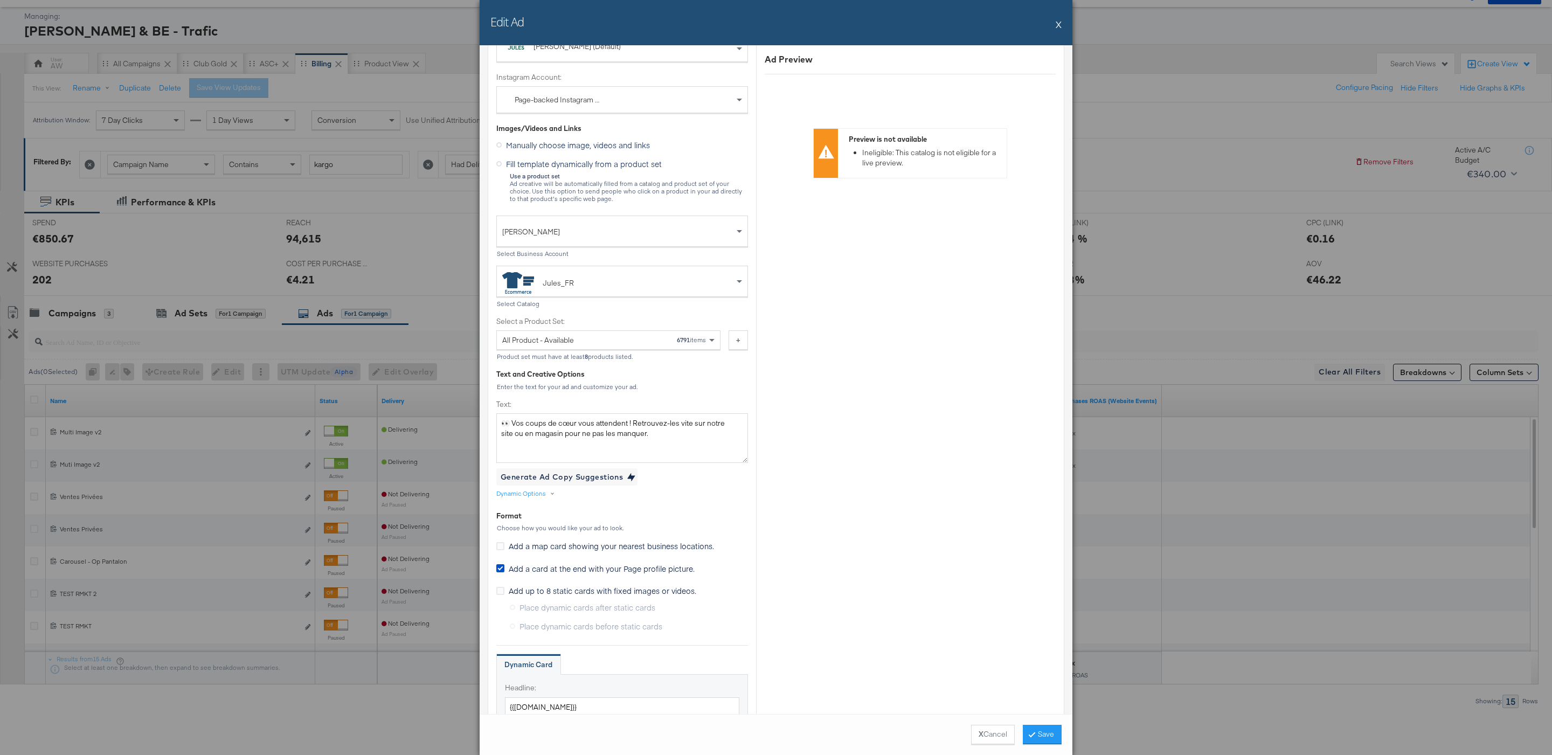
click at [1063, 26] on div "Edit Ad X" at bounding box center [775, 22] width 593 height 45
click at [1060, 26] on button "X" at bounding box center [1058, 24] width 6 height 22
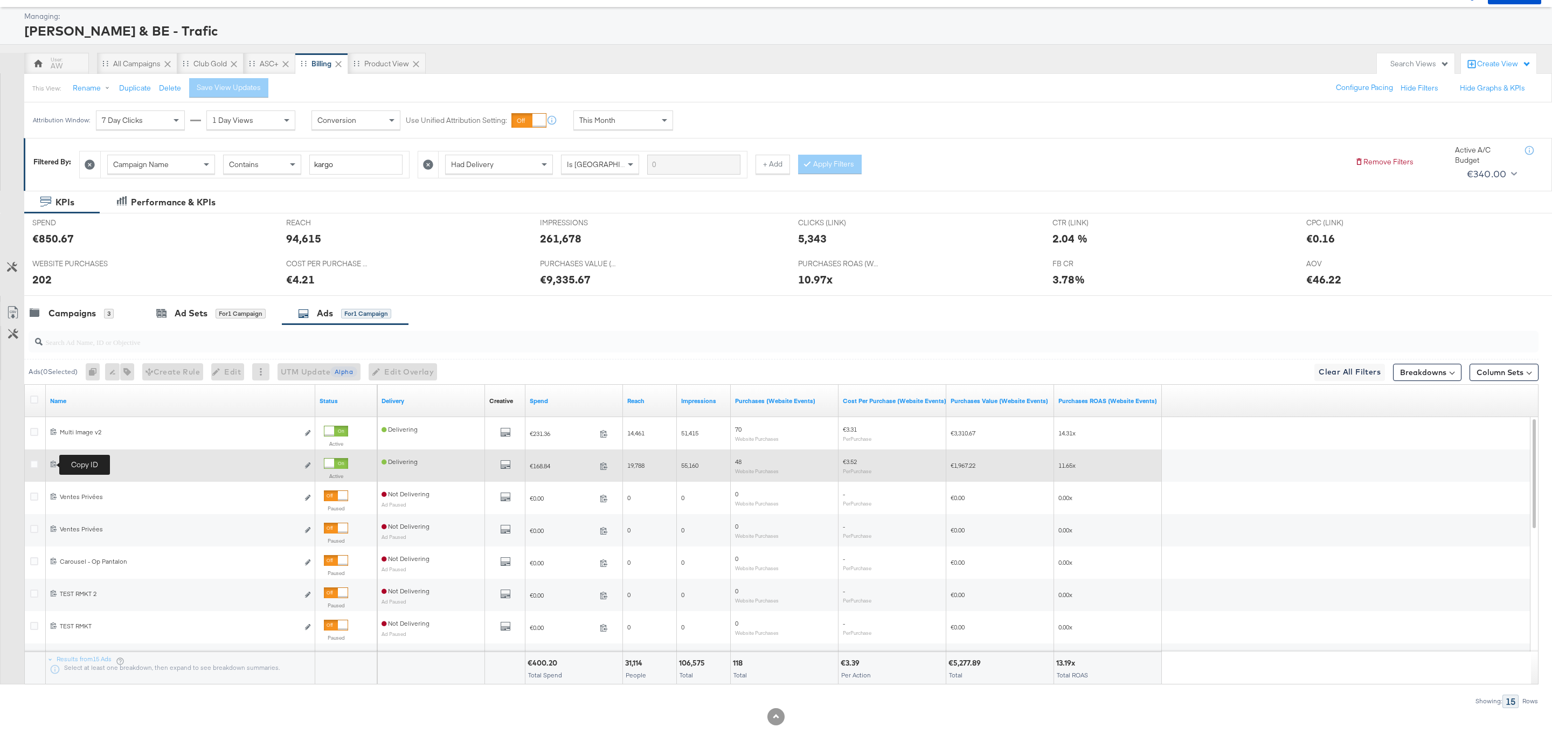
click at [51, 464] on icon at bounding box center [53, 463] width 7 height 7
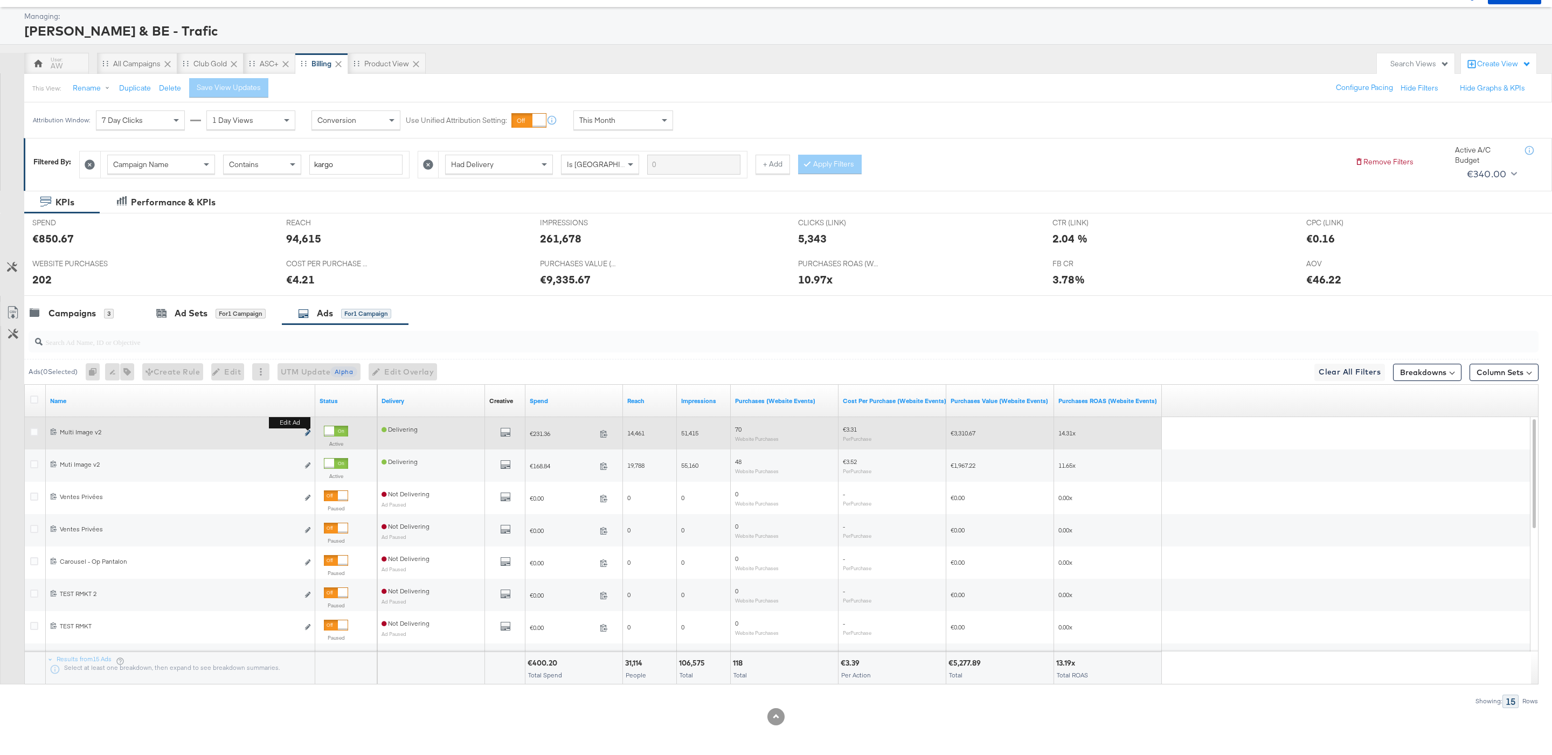
click at [307, 432] on icon "link" at bounding box center [307, 433] width 5 height 6
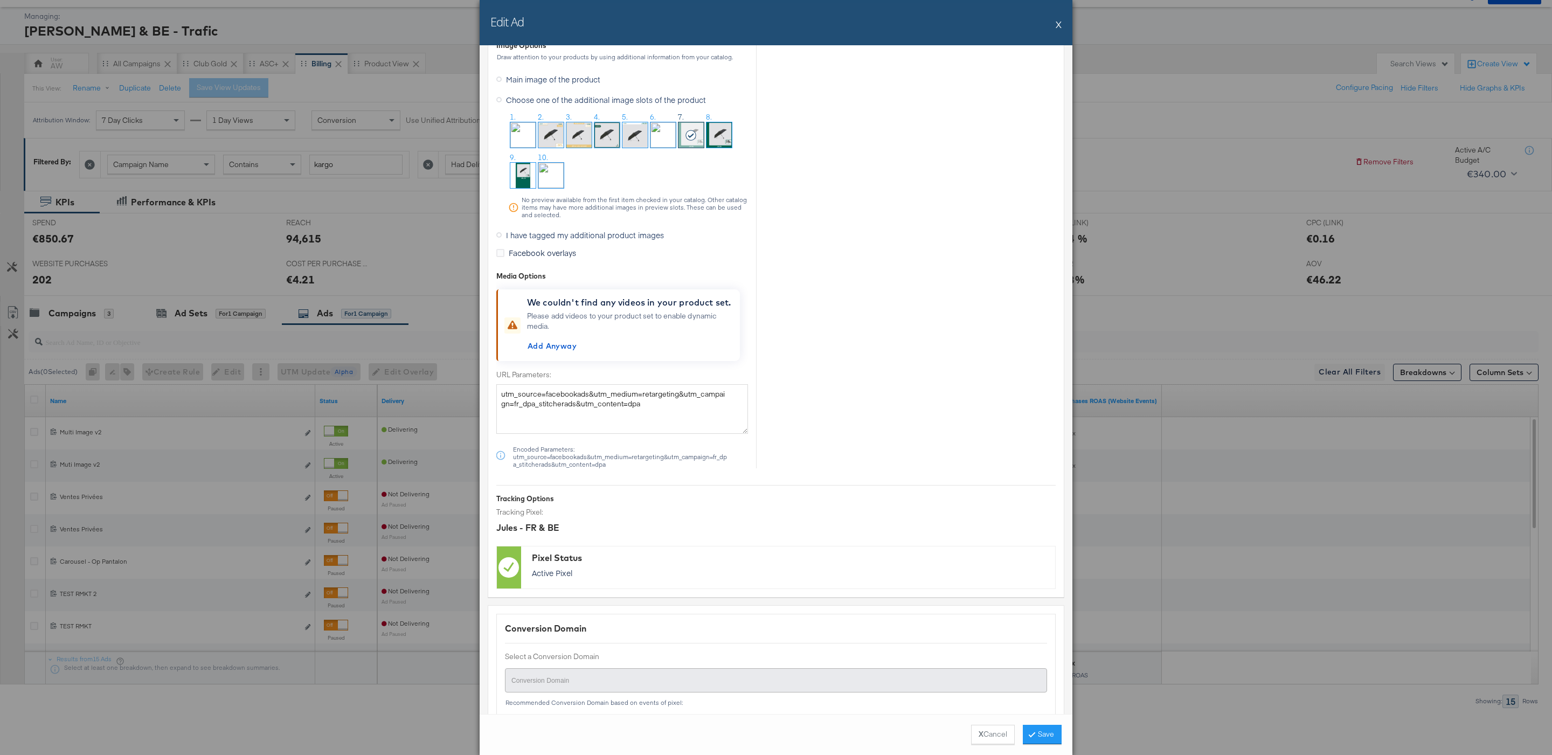
scroll to position [1133, 0]
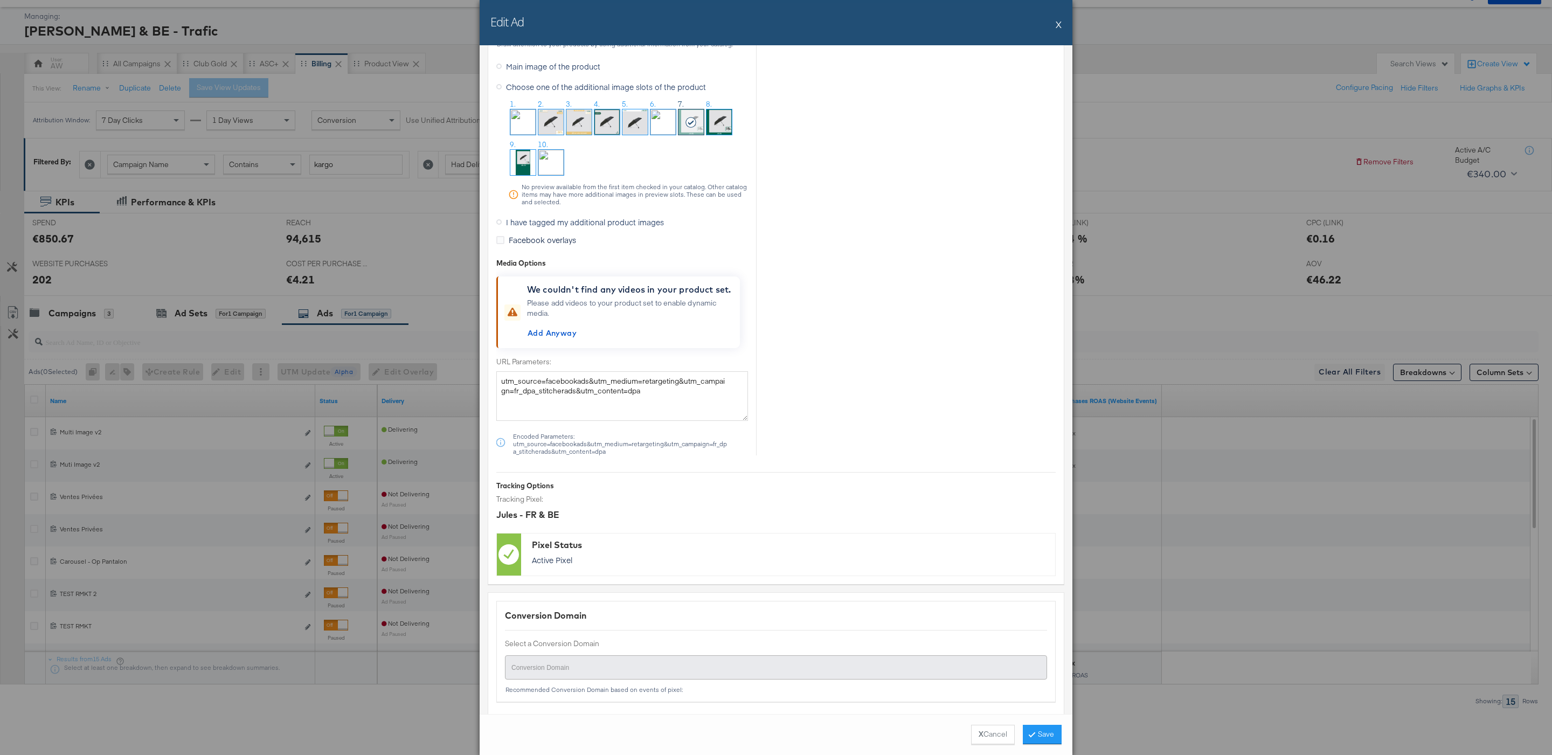
click at [1060, 20] on button "X" at bounding box center [1058, 24] width 6 height 22
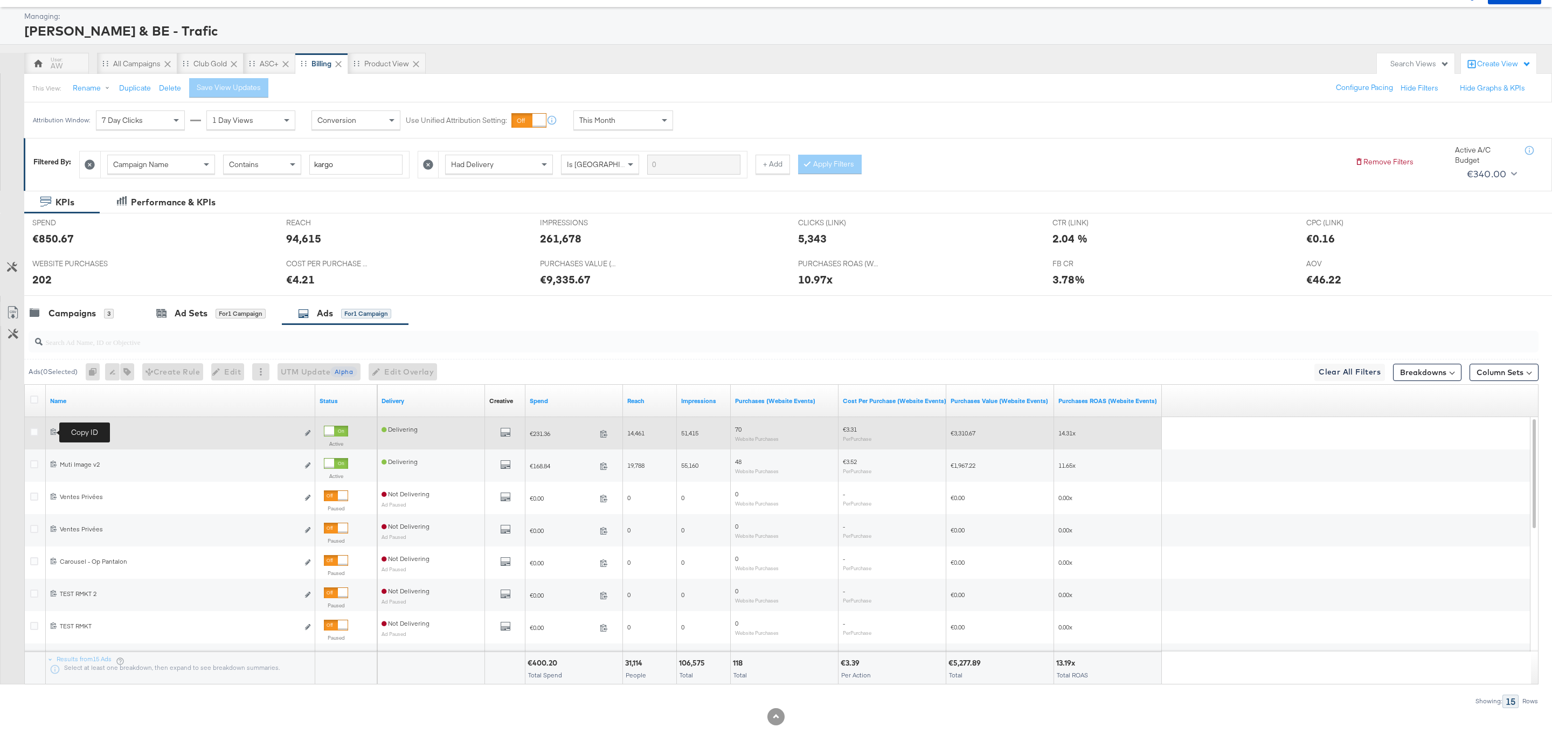
click at [54, 430] on icon at bounding box center [53, 431] width 7 height 7
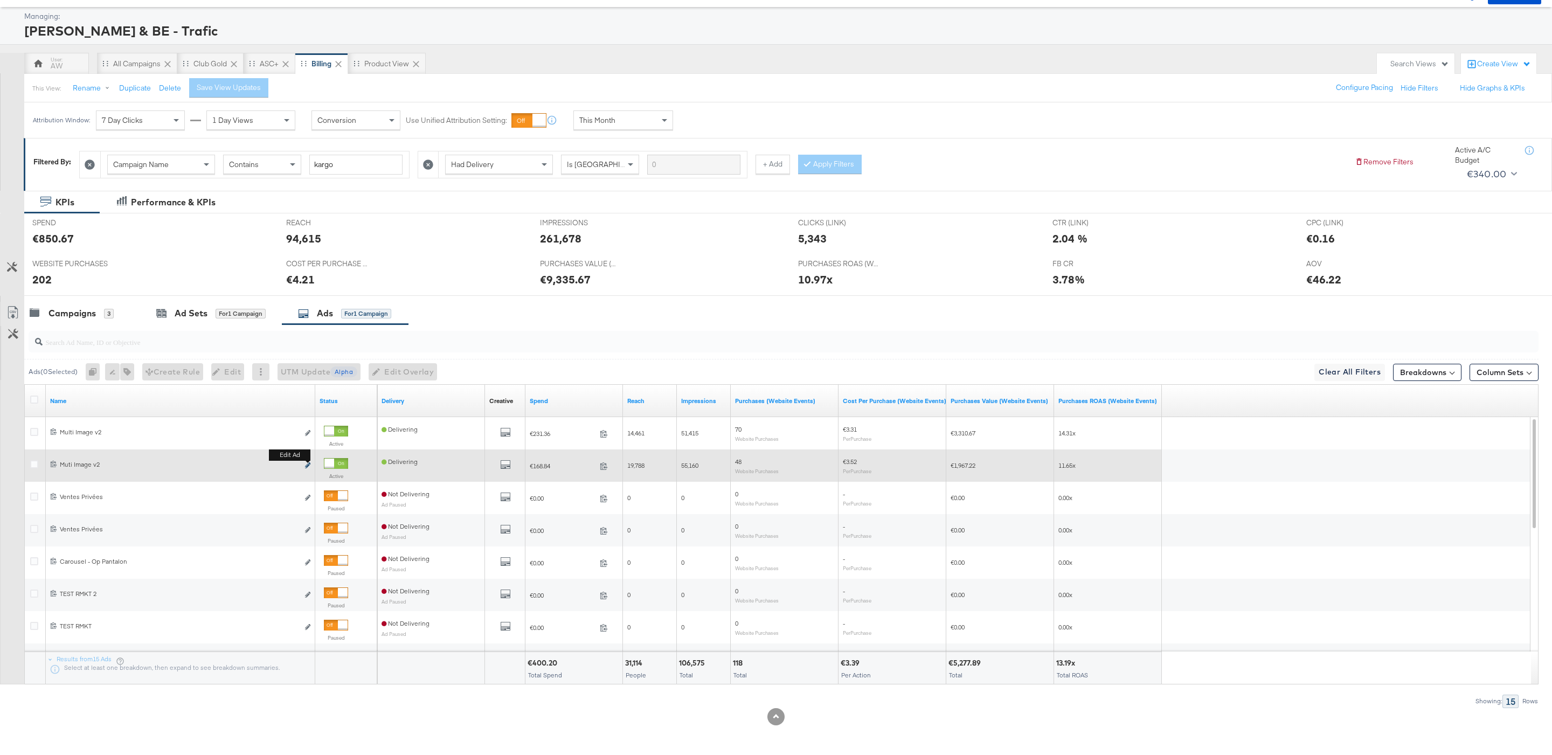
click at [308, 465] on icon "link" at bounding box center [307, 465] width 5 height 6
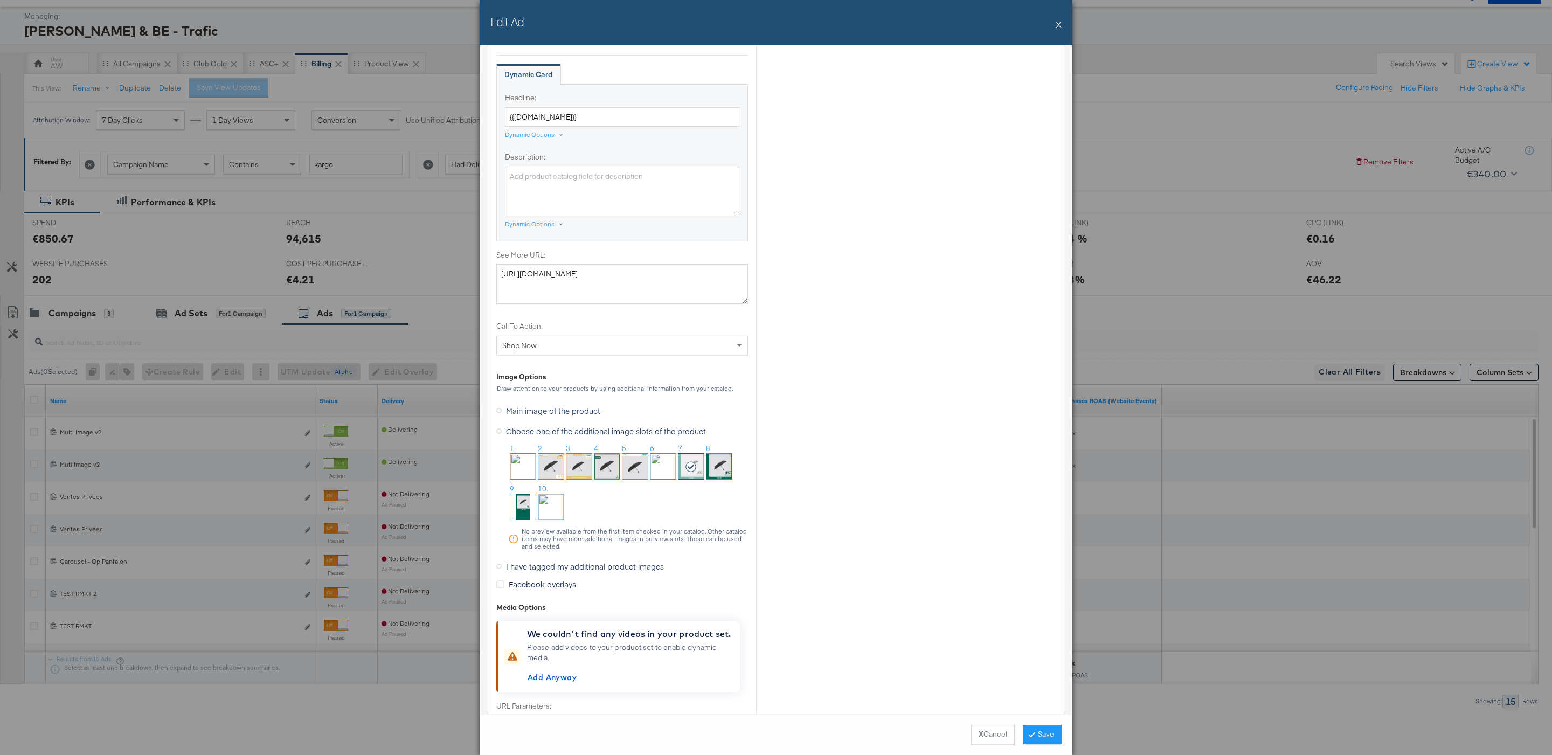
click at [527, 572] on span "I have tagged my additional product images" at bounding box center [585, 566] width 158 height 11
click at [0, 0] on input "I have tagged my additional product images" at bounding box center [0, 0] width 0 height 0
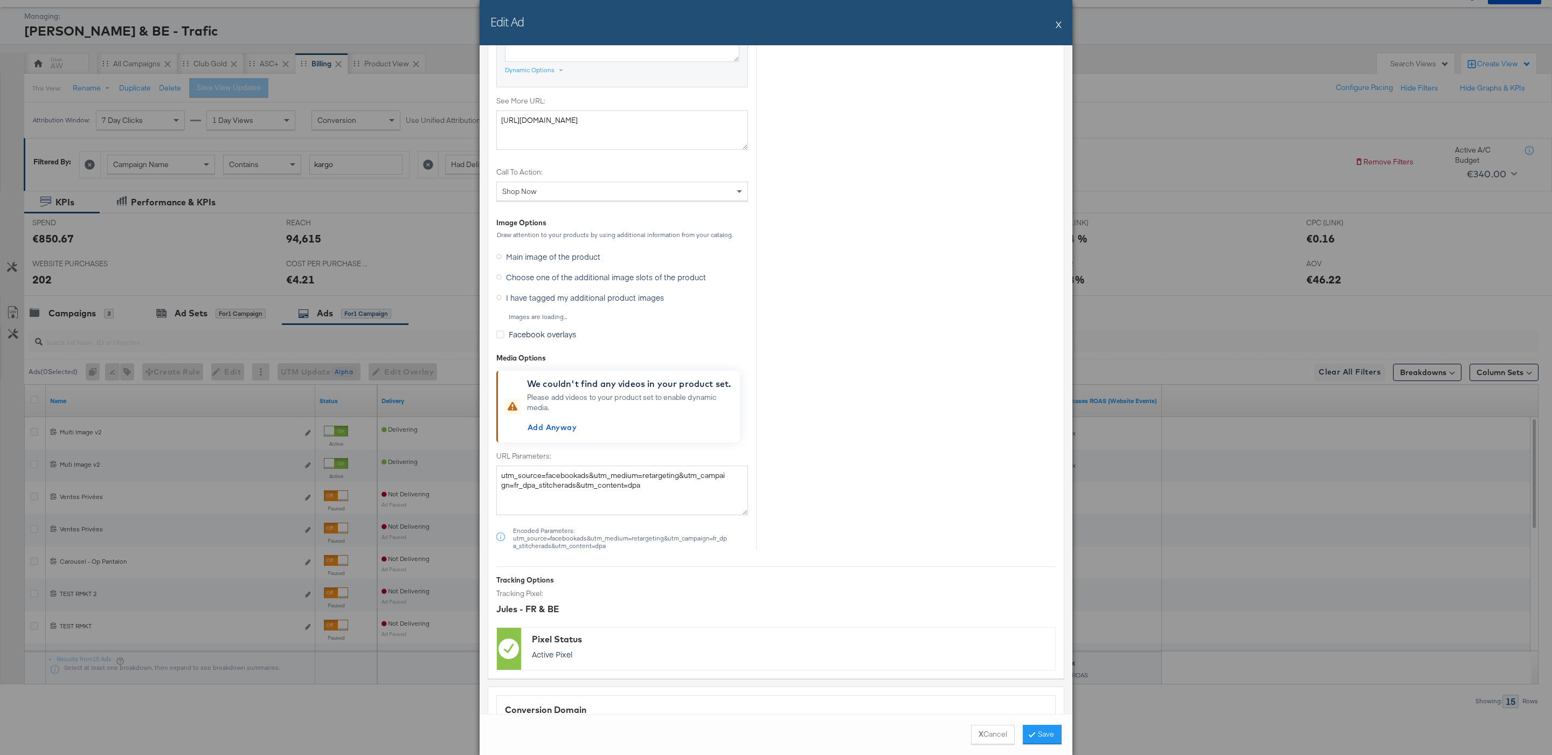
scroll to position [635, 0]
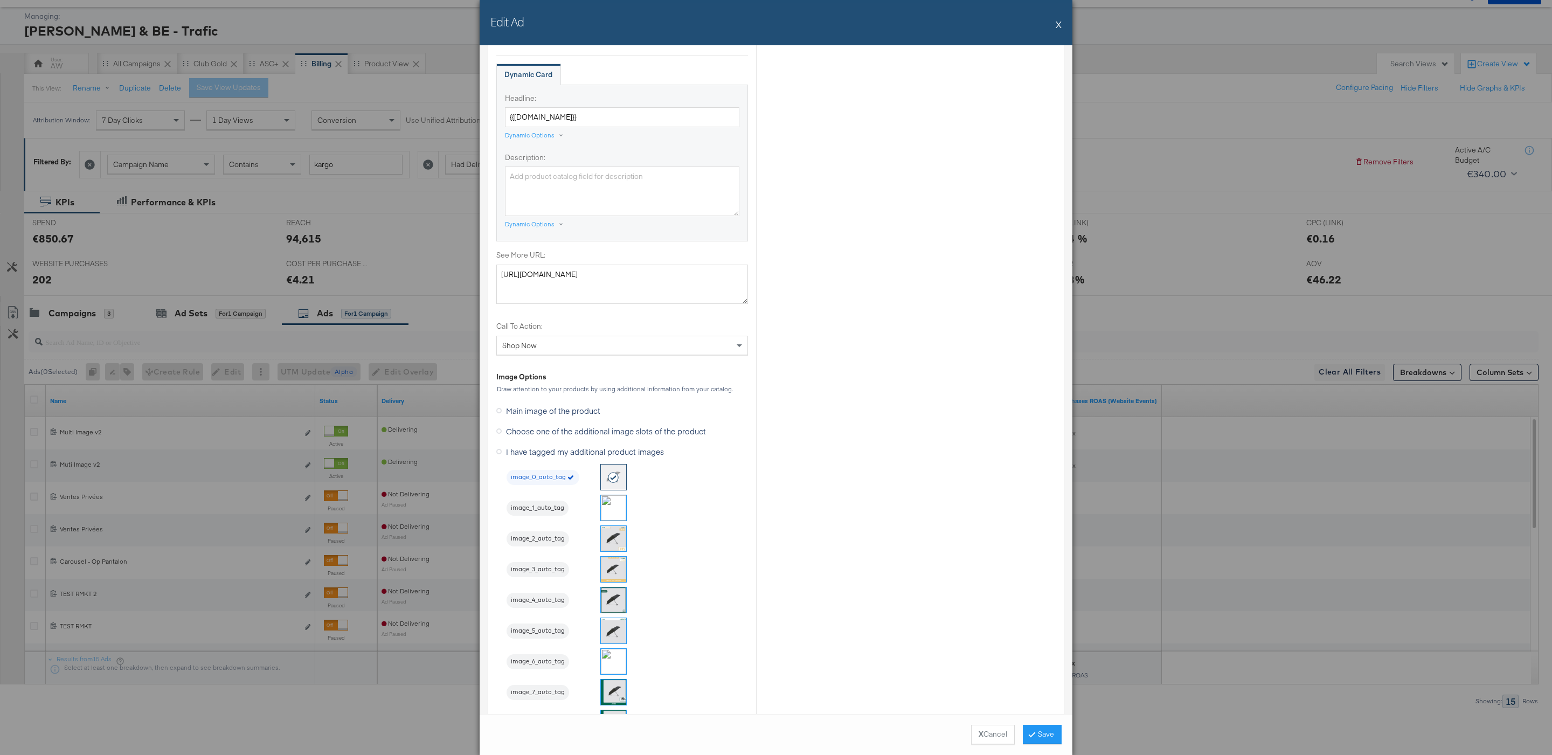
click at [615, 699] on img at bounding box center [613, 691] width 25 height 25
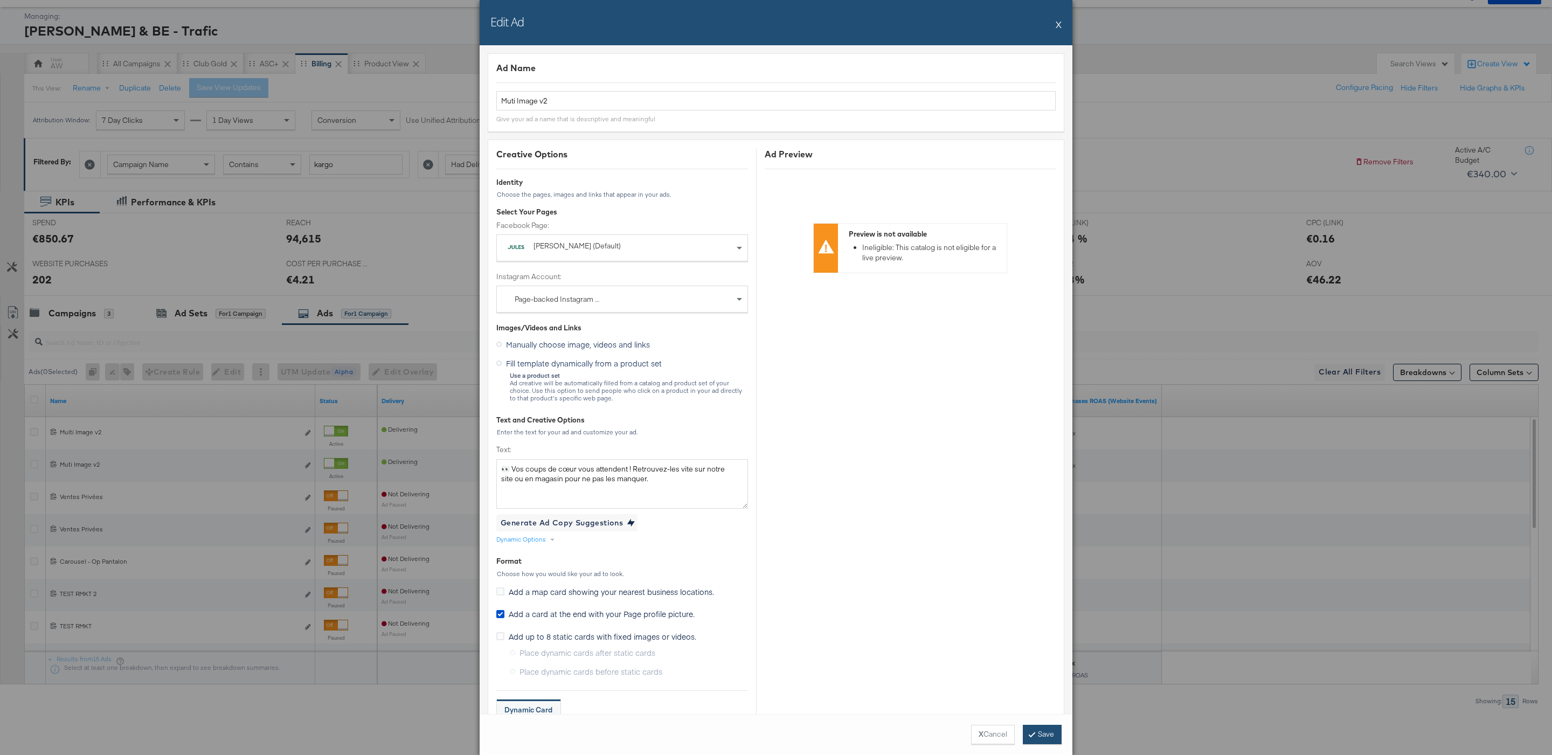
click at [1043, 735] on button "Save" at bounding box center [1042, 734] width 39 height 19
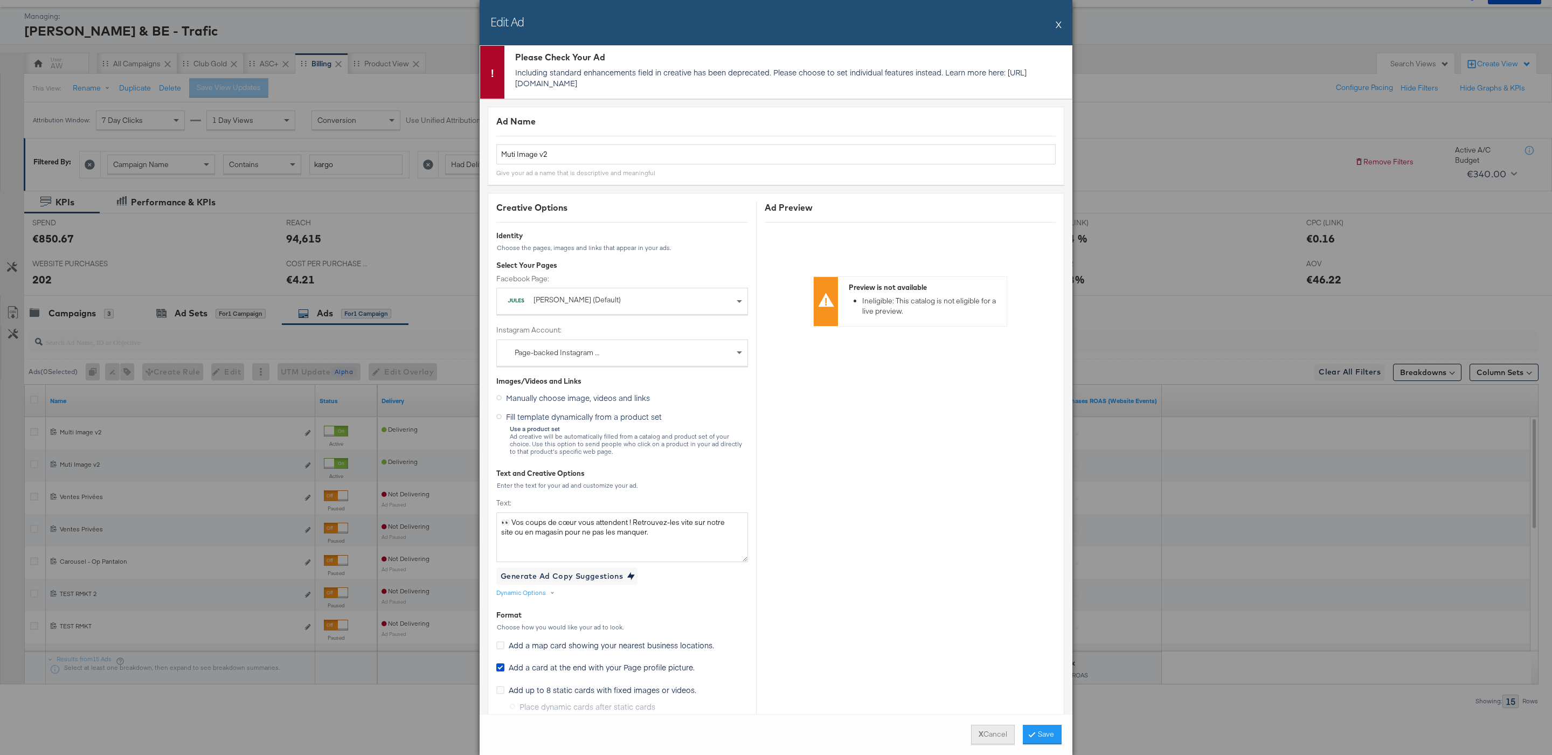
click at [986, 731] on button "X Cancel" at bounding box center [993, 734] width 44 height 19
